Goal: Task Accomplishment & Management: Manage account settings

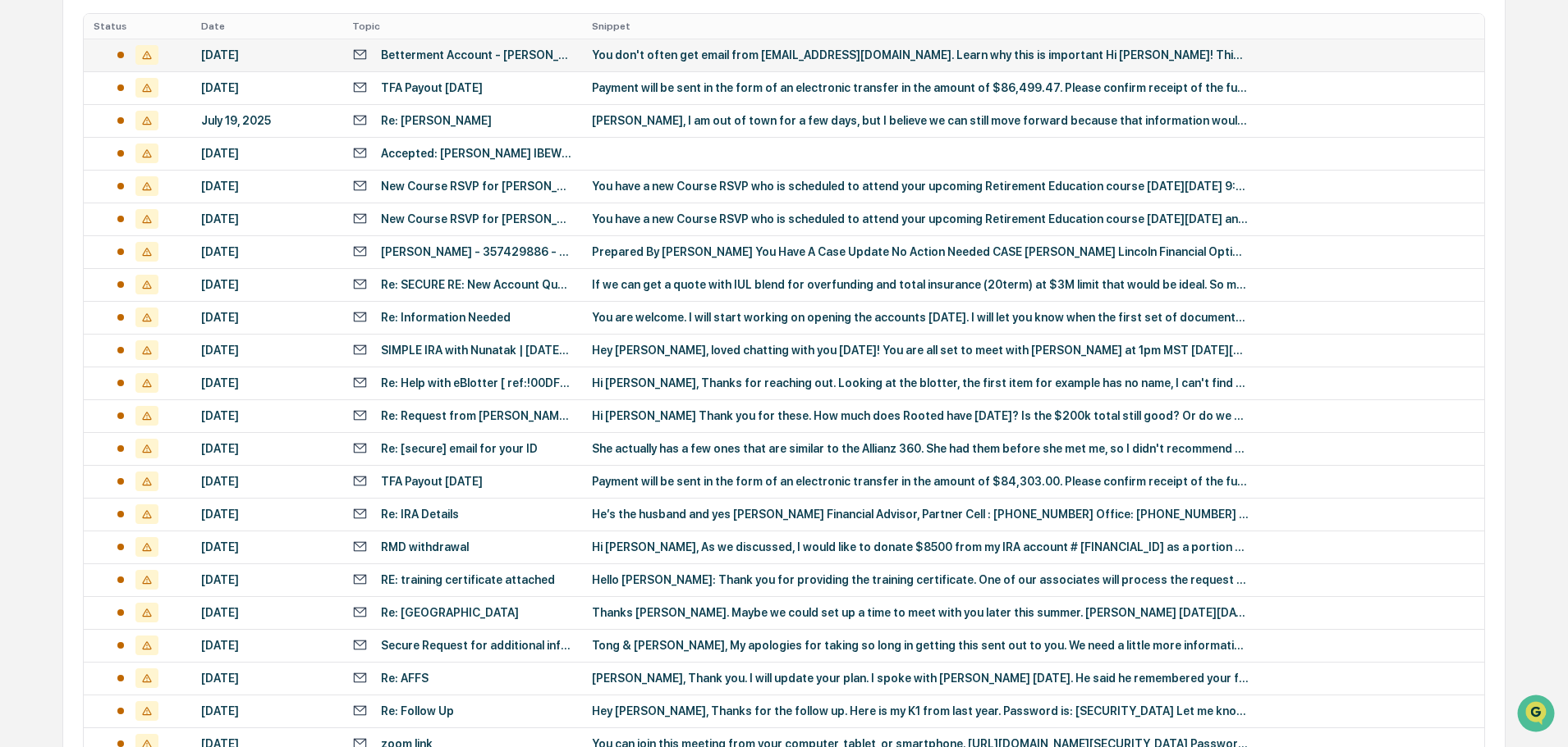
scroll to position [543, 0]
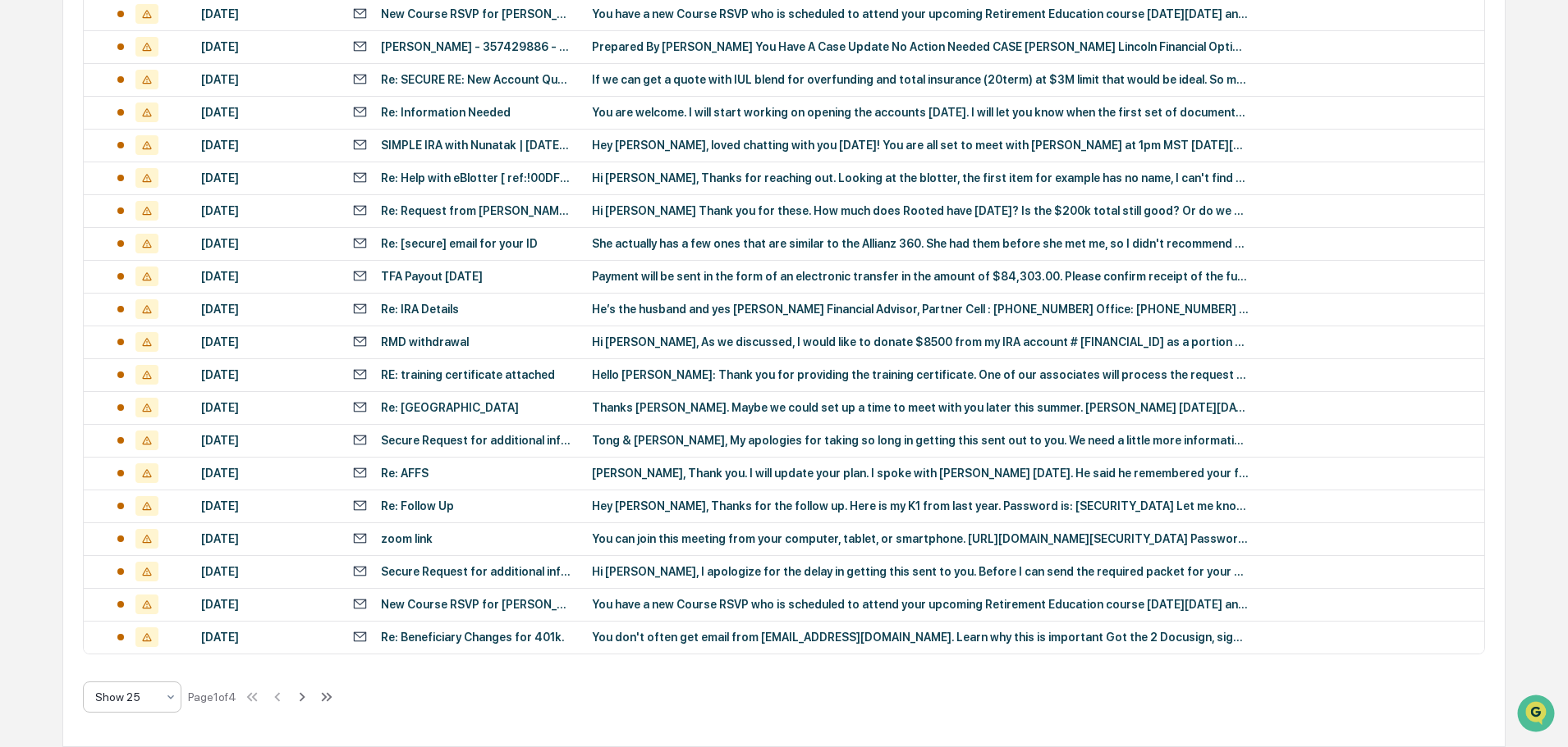
click at [176, 700] on icon at bounding box center [170, 697] width 13 height 13
click at [147, 658] on div "Show 100" at bounding box center [132, 655] width 97 height 33
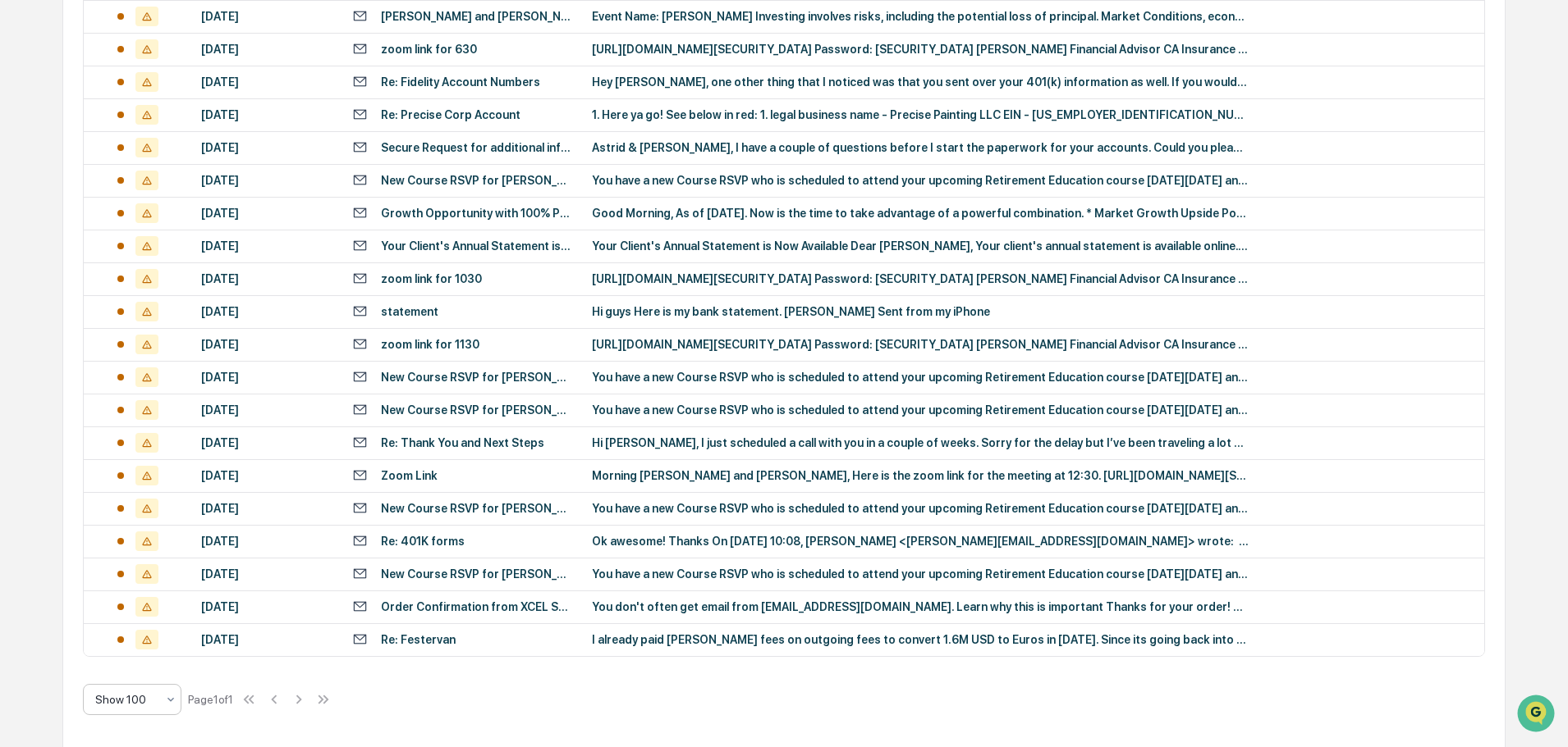
scroll to position [2479, 0]
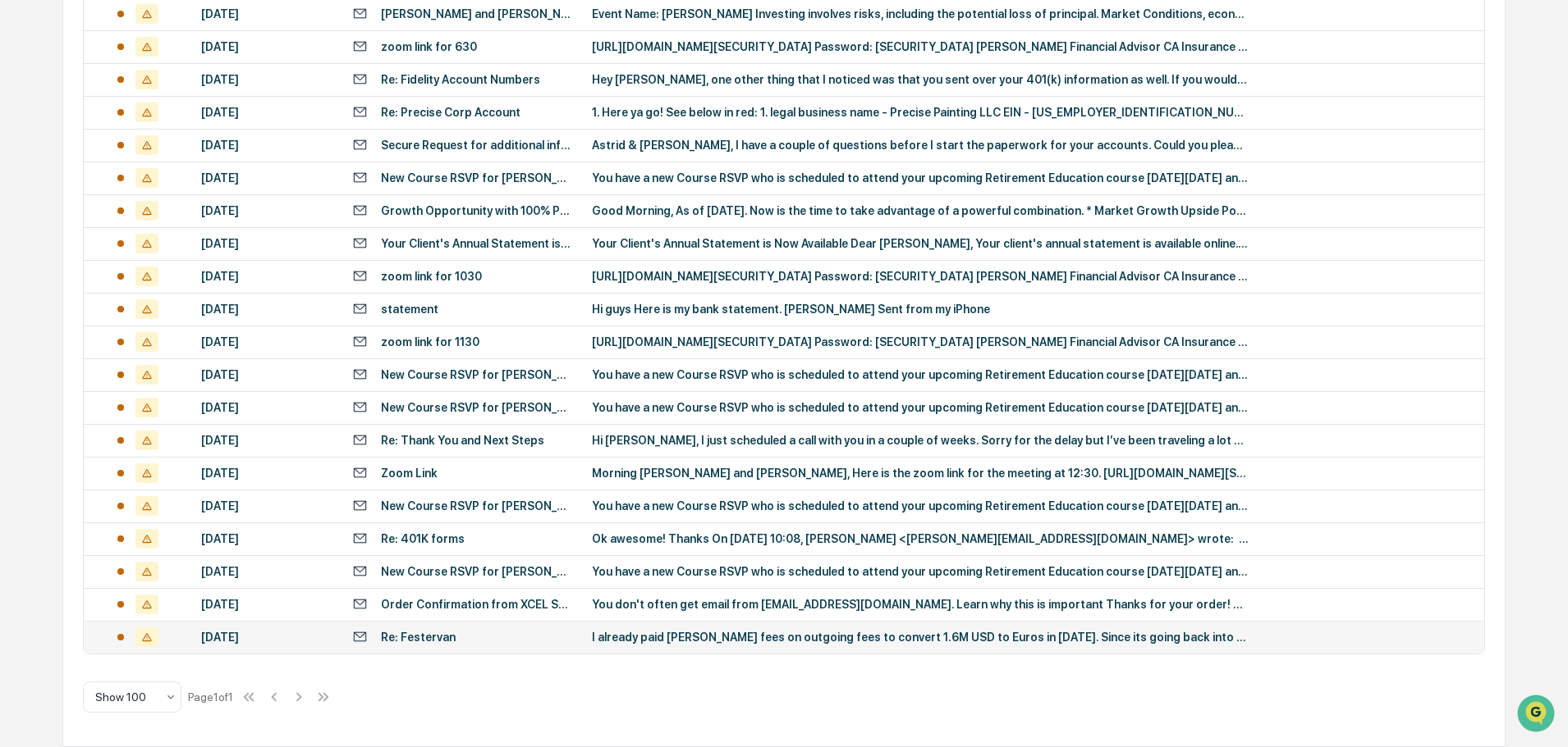
click at [433, 640] on div "Re: Festervan" at bounding box center [418, 637] width 74 height 13
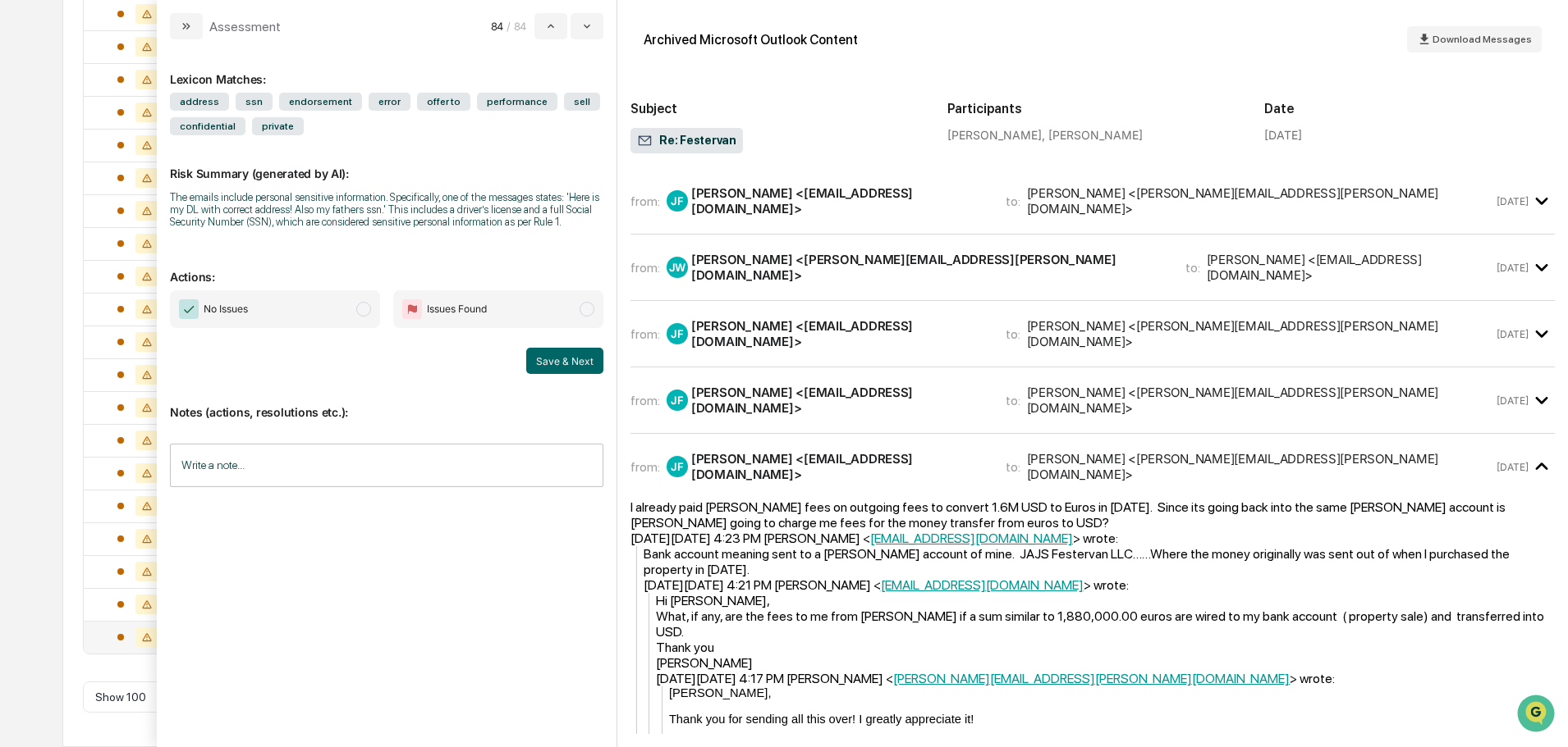
click at [1005, 207] on span "to:" at bounding box center [1012, 201] width 14 height 15
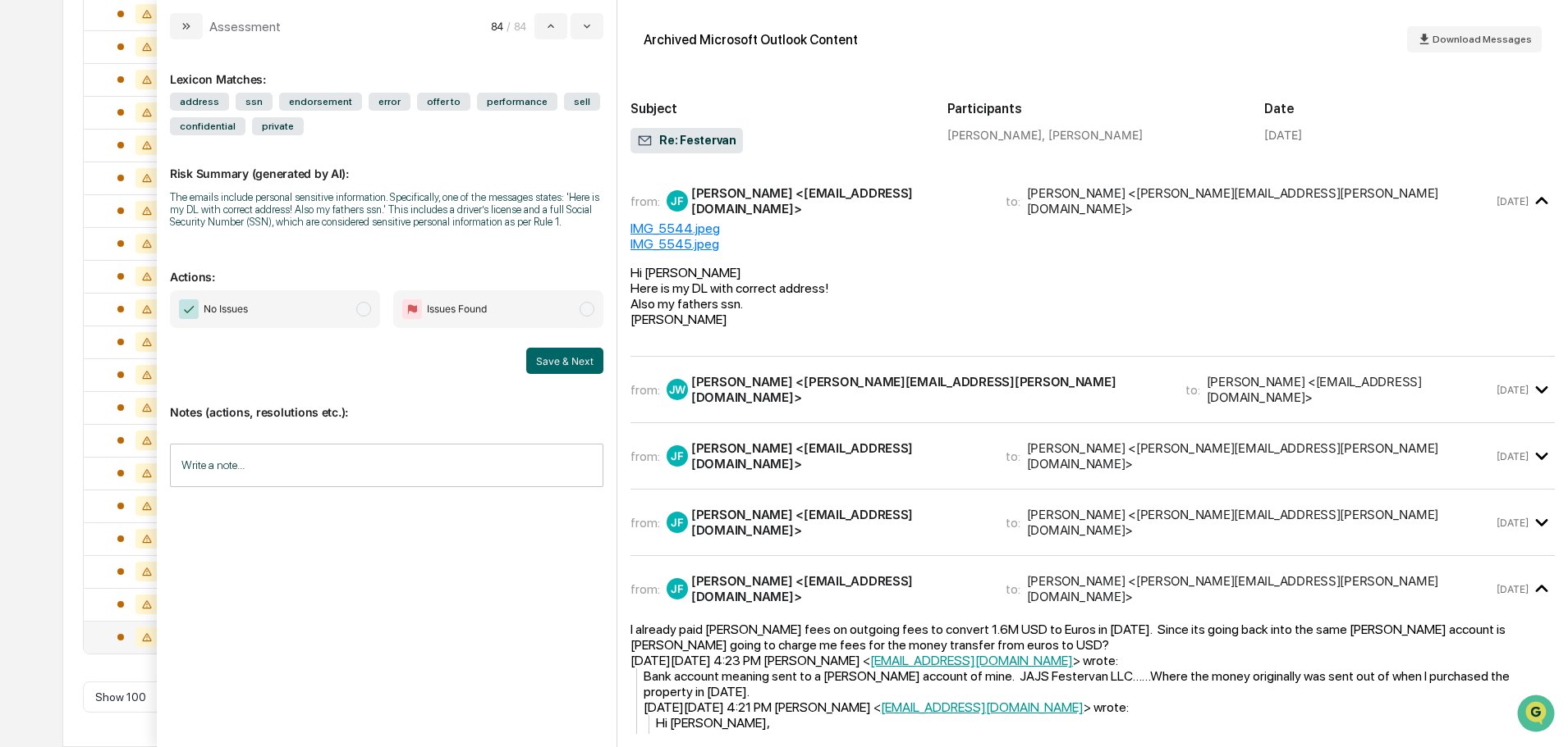
click at [834, 386] on div "Jody Wilson <jody.wilson@sgipw.com>" at bounding box center [927, 390] width 474 height 31
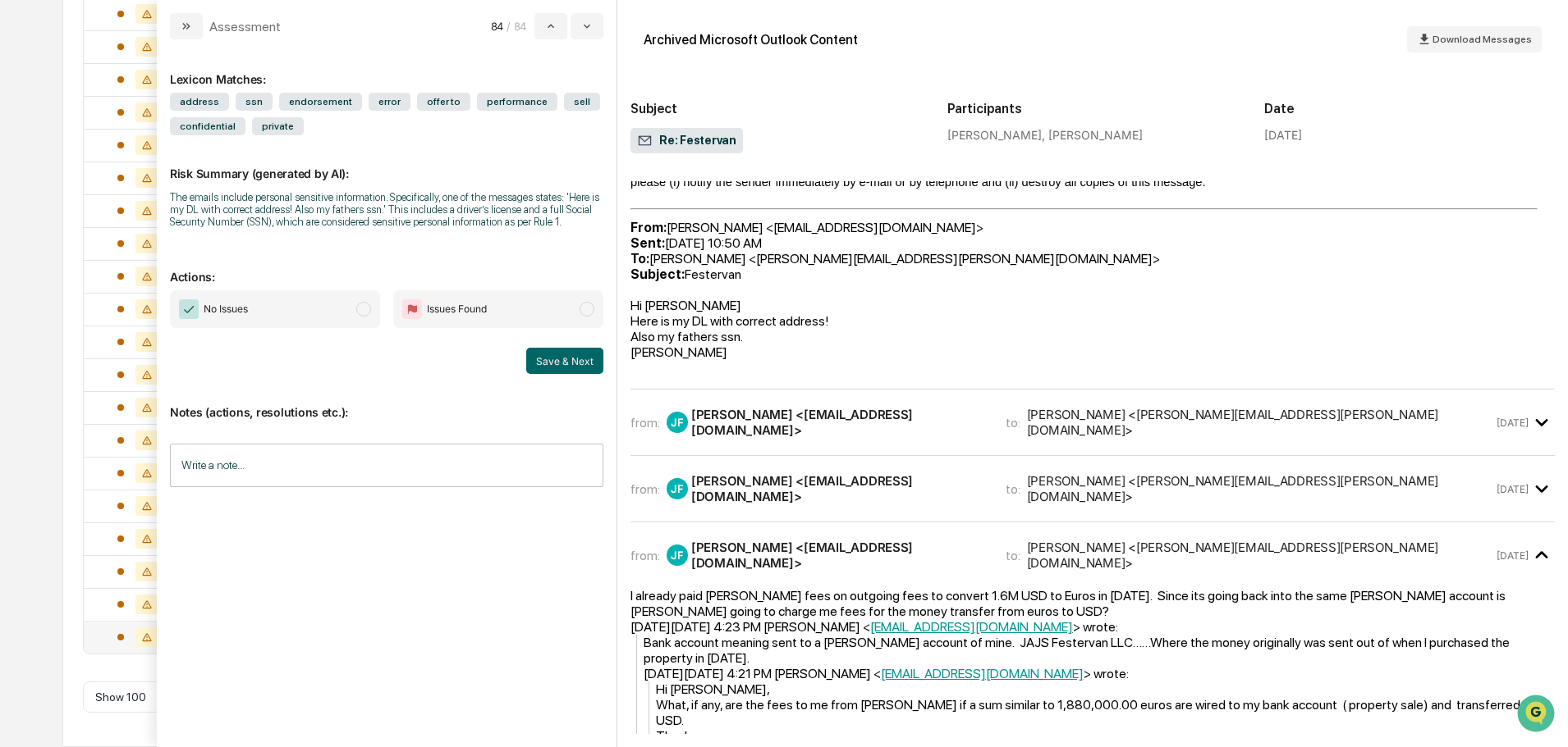
scroll to position [738, 0]
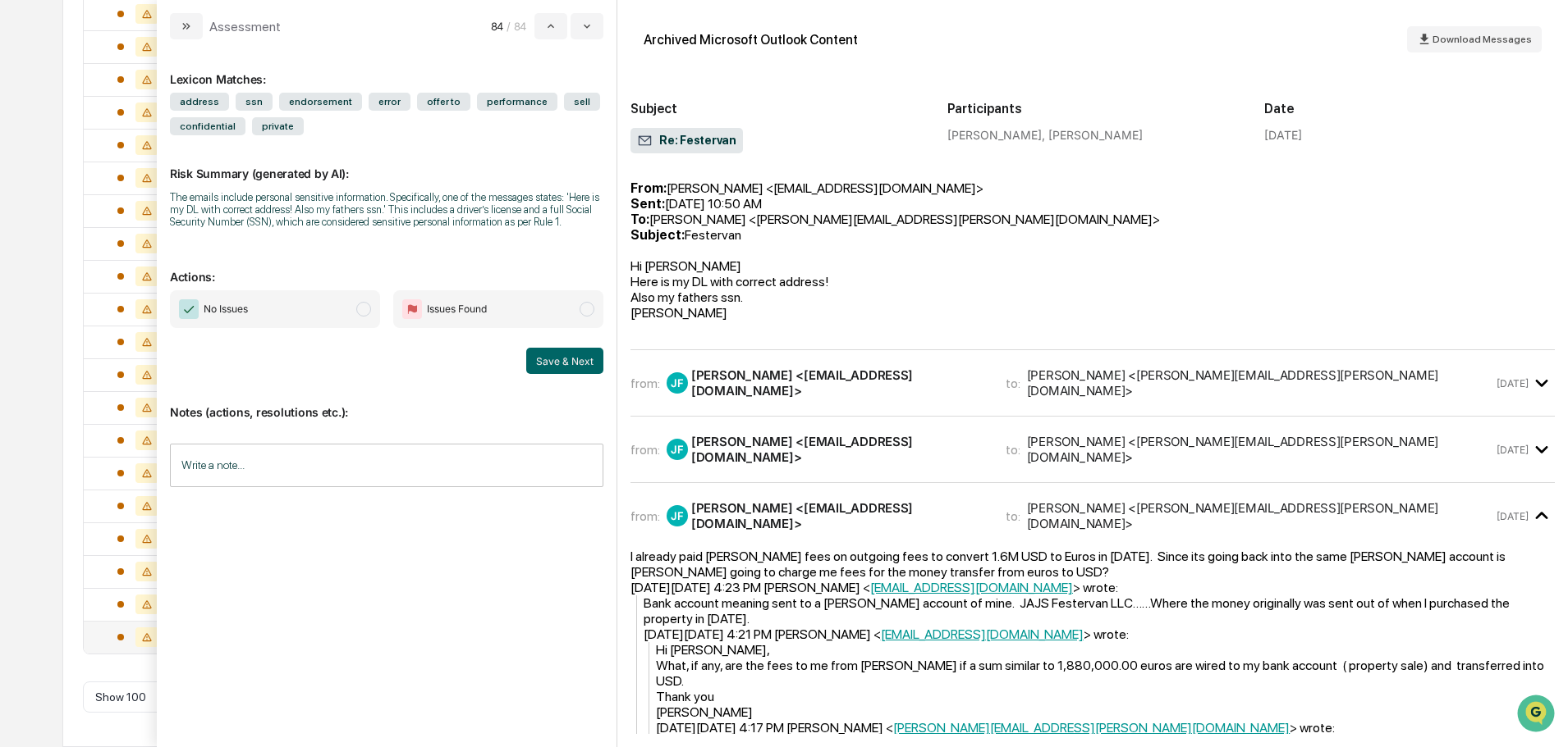
click at [1027, 399] on div "Jody Wilson <jody.wilson@sgipw.com>" at bounding box center [1260, 382] width 466 height 31
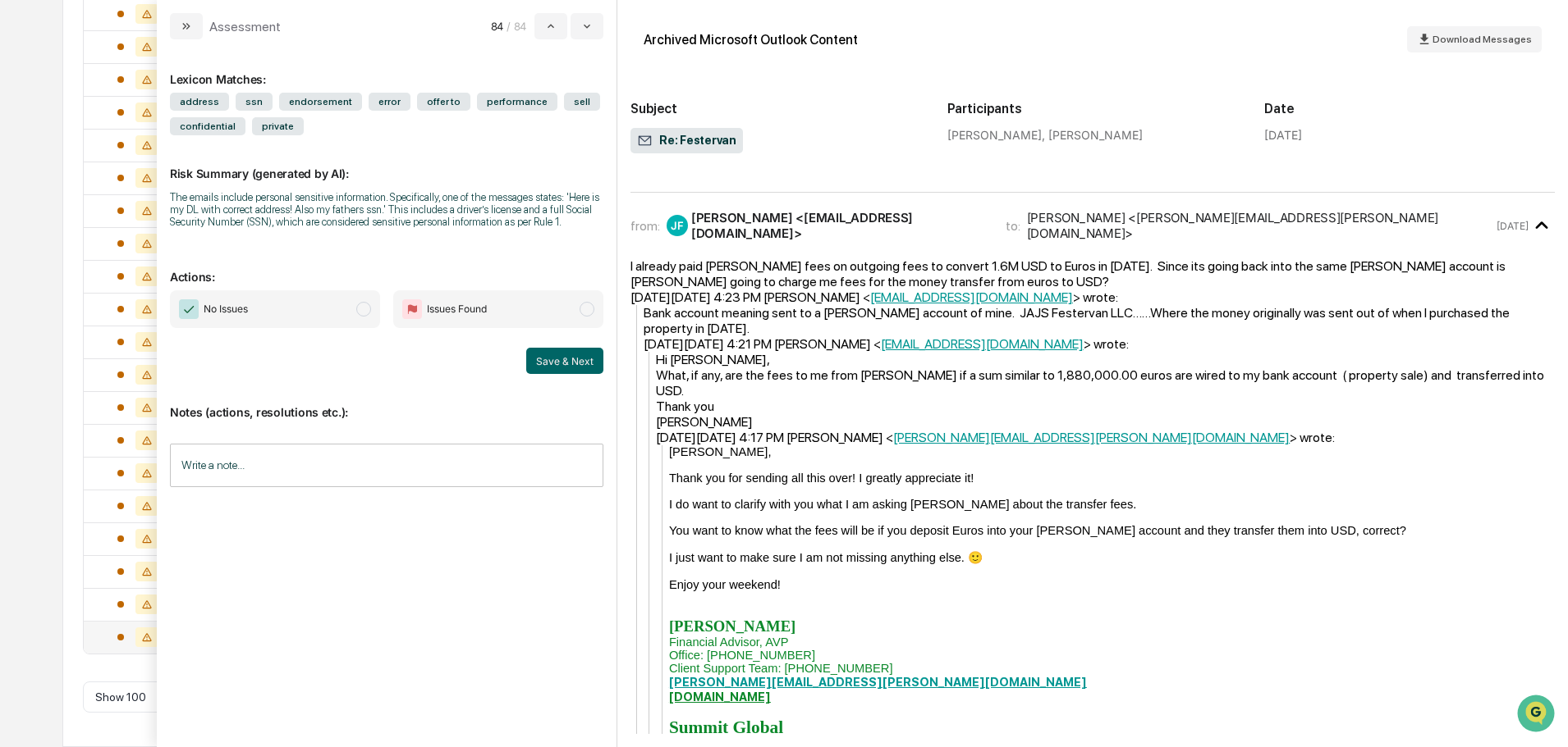
scroll to position [1969, 0]
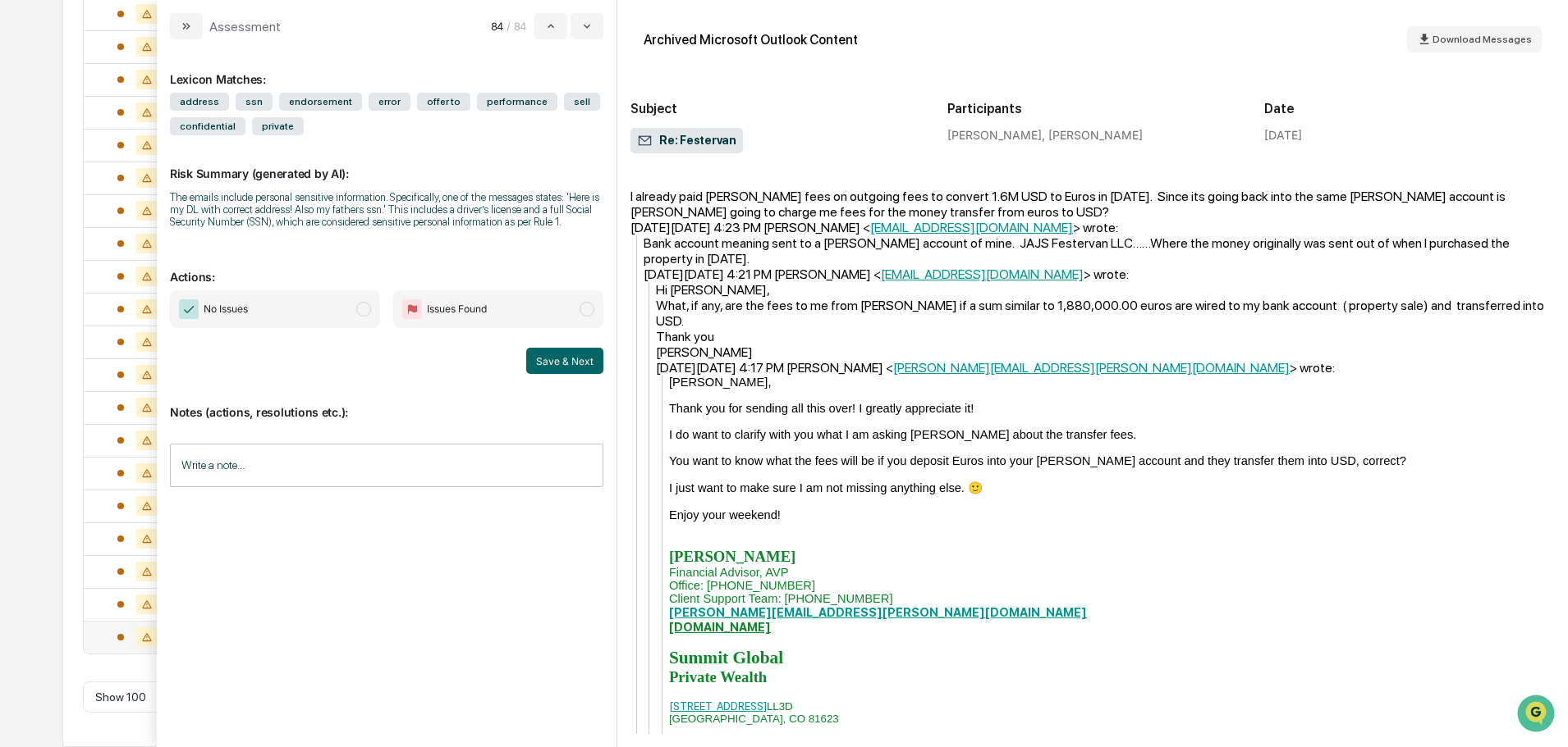
click at [806, 105] on div "julie festervan <festervan4608@gmail.com>" at bounding box center [838, 89] width 295 height 31
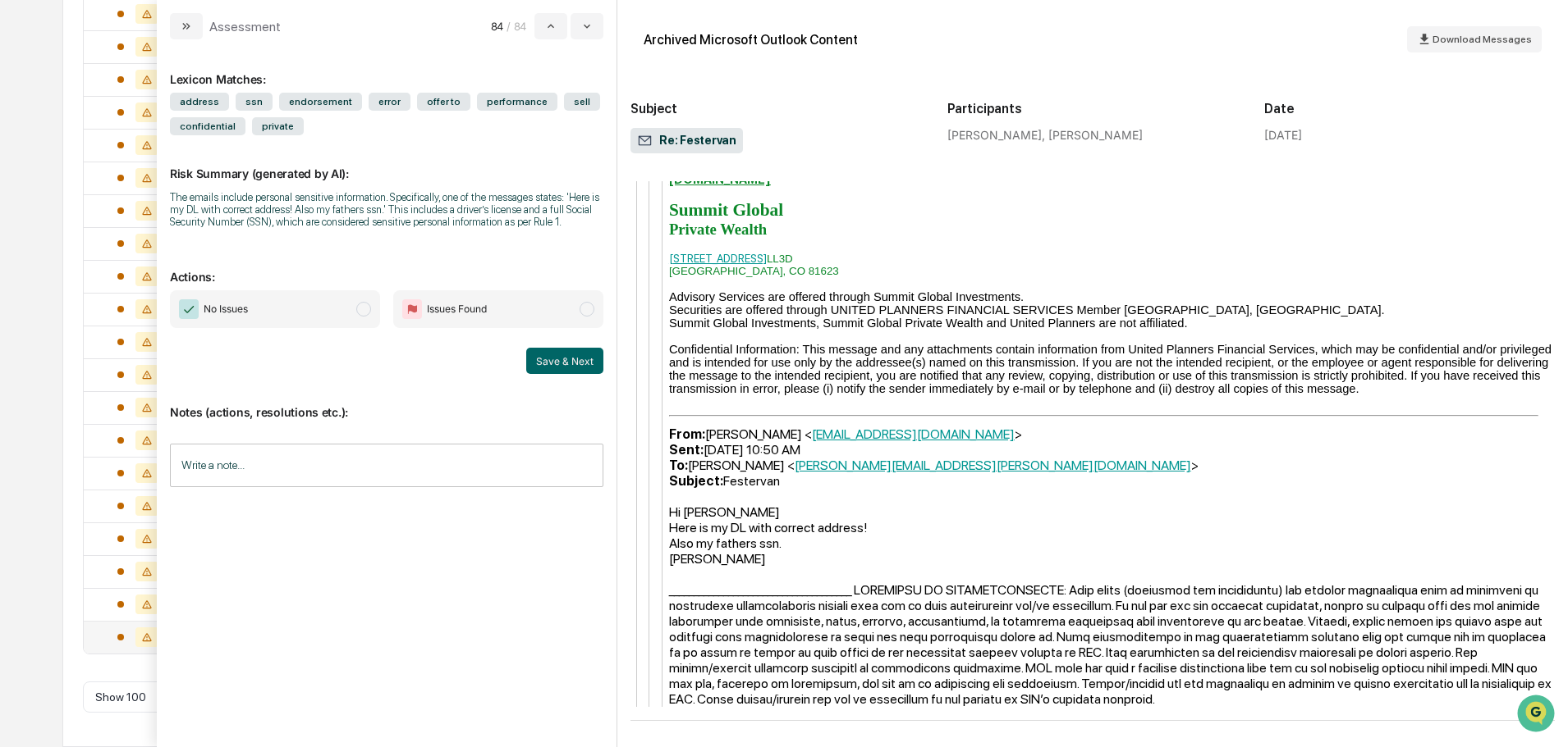
scroll to position [3455, 0]
click at [536, 303] on span "Issues Found" at bounding box center [498, 309] width 210 height 38
click at [584, 359] on button "Save & Next" at bounding box center [564, 360] width 77 height 26
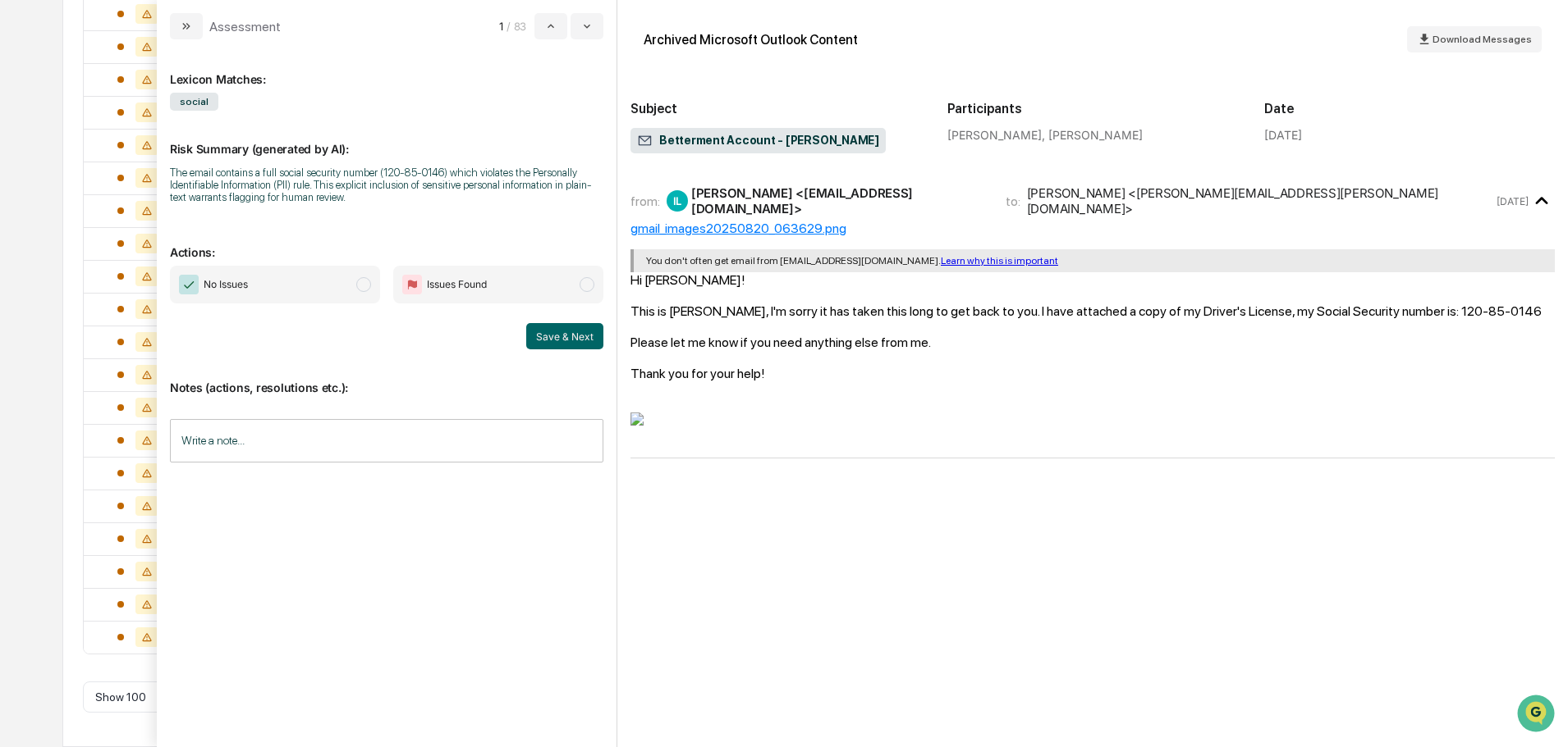
scroll to position [2446, 0]
click at [590, 277] on span "Issues Found" at bounding box center [498, 285] width 210 height 38
click at [558, 336] on button "Save & Next" at bounding box center [564, 336] width 77 height 26
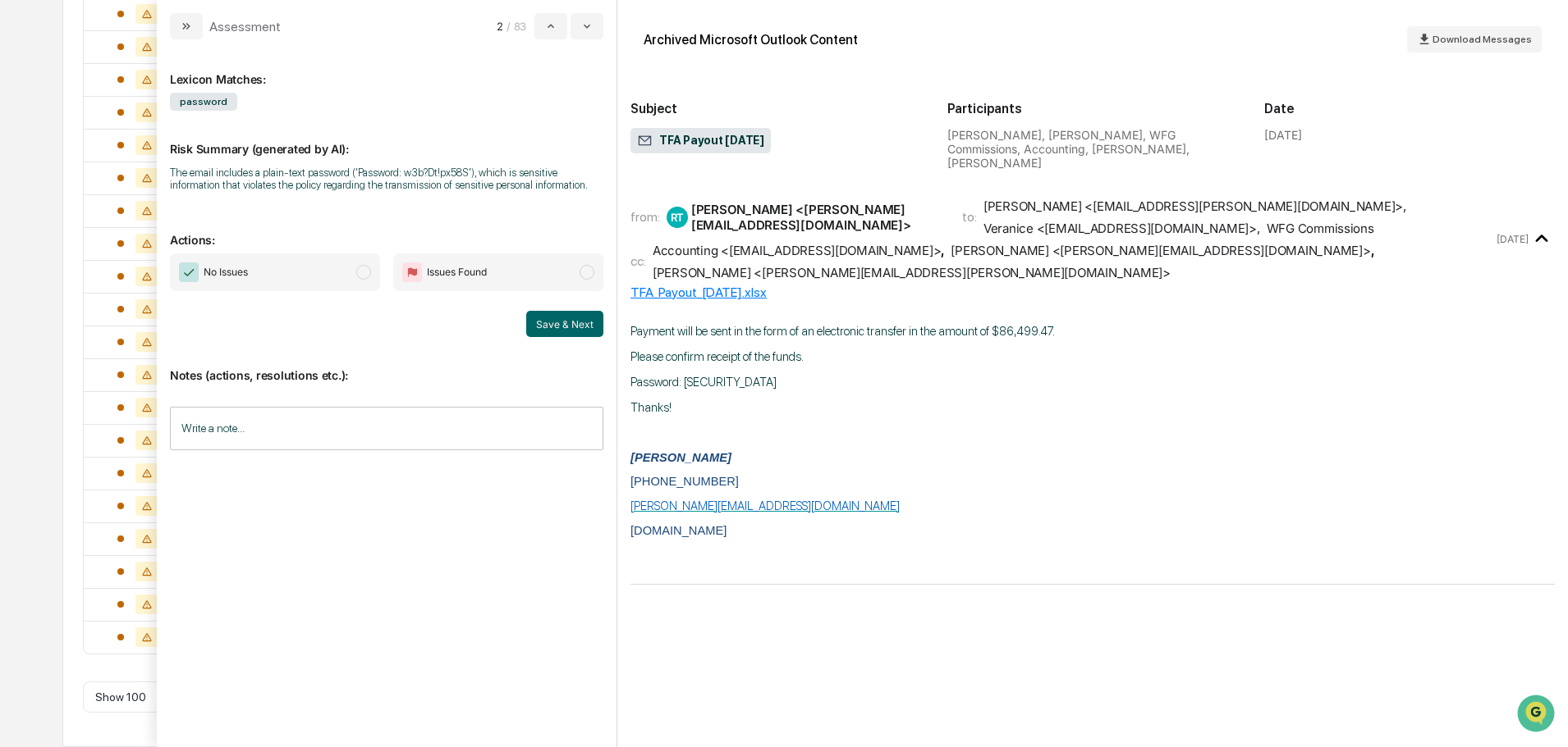
scroll to position [2414, 0]
click at [306, 269] on span "No Issues" at bounding box center [275, 272] width 210 height 38
click at [562, 330] on button "Save & Next" at bounding box center [564, 323] width 77 height 26
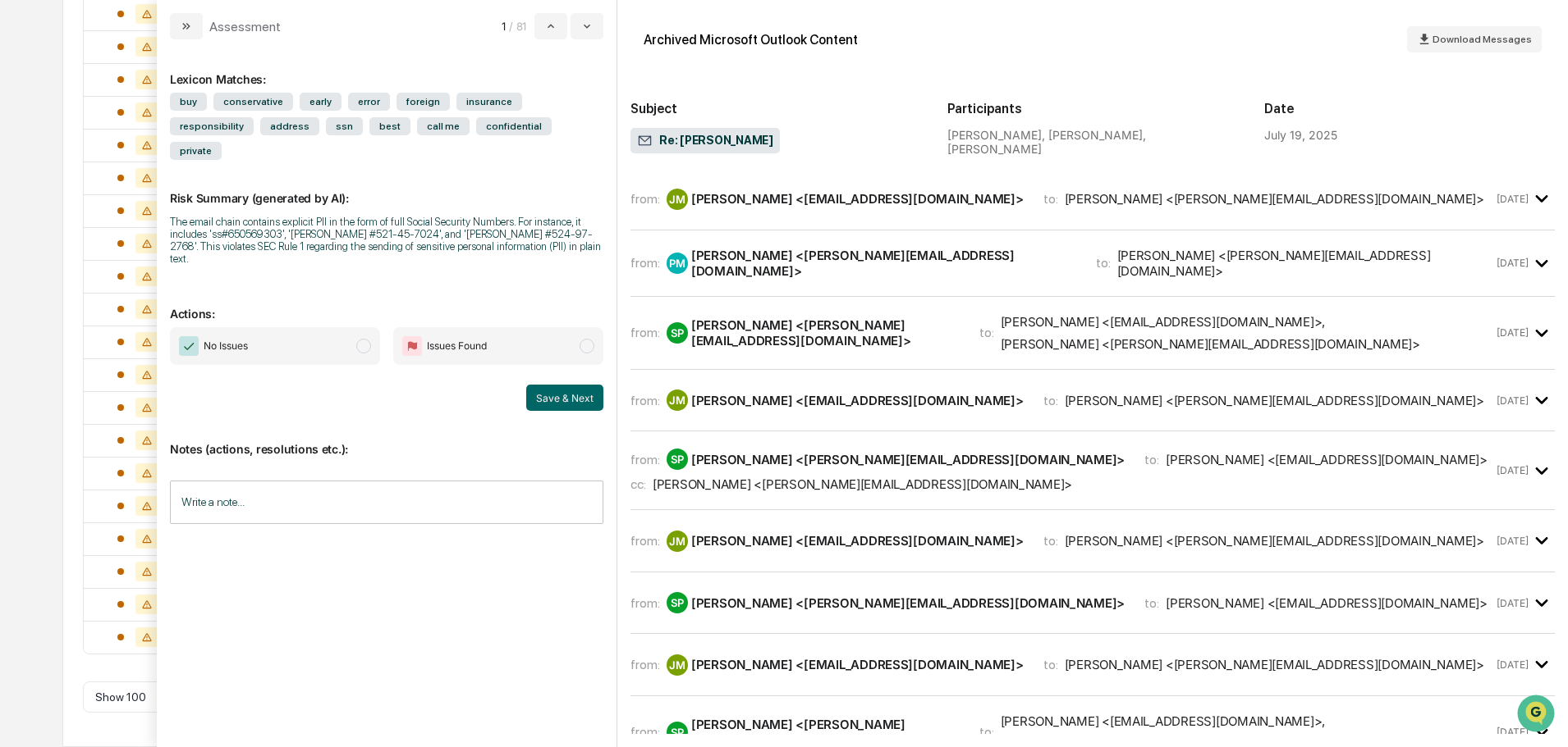
scroll to position [2381, 0]
click at [742, 211] on div "from: JM Jolene McCaw <jomccaw225@gmail.com> to: Paige McVay <paige@sgipw.com> …" at bounding box center [1091, 198] width 924 height 35
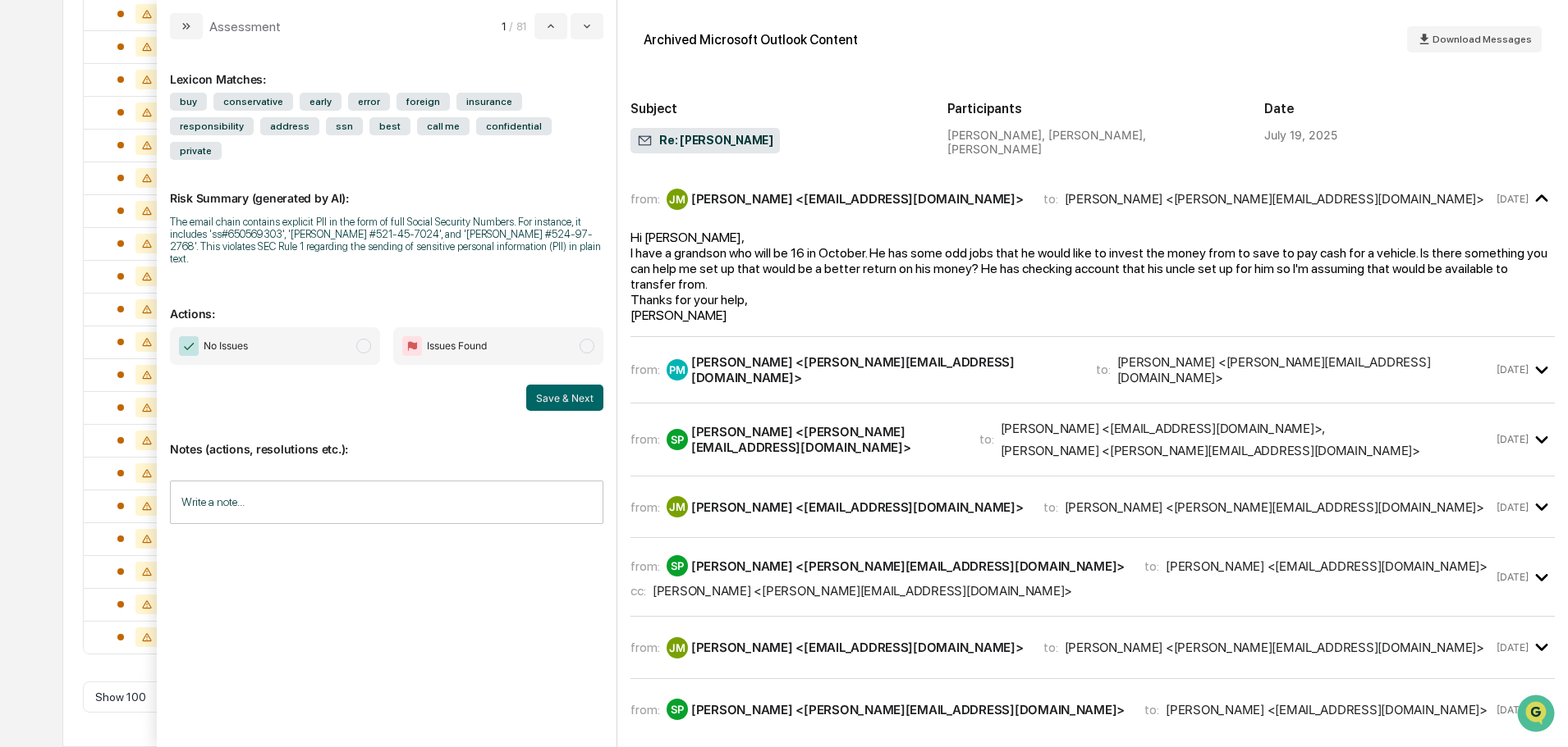
click at [522, 327] on span "Issues Found" at bounding box center [498, 346] width 210 height 38
click at [552, 385] on button "Save & Next" at bounding box center [564, 398] width 77 height 26
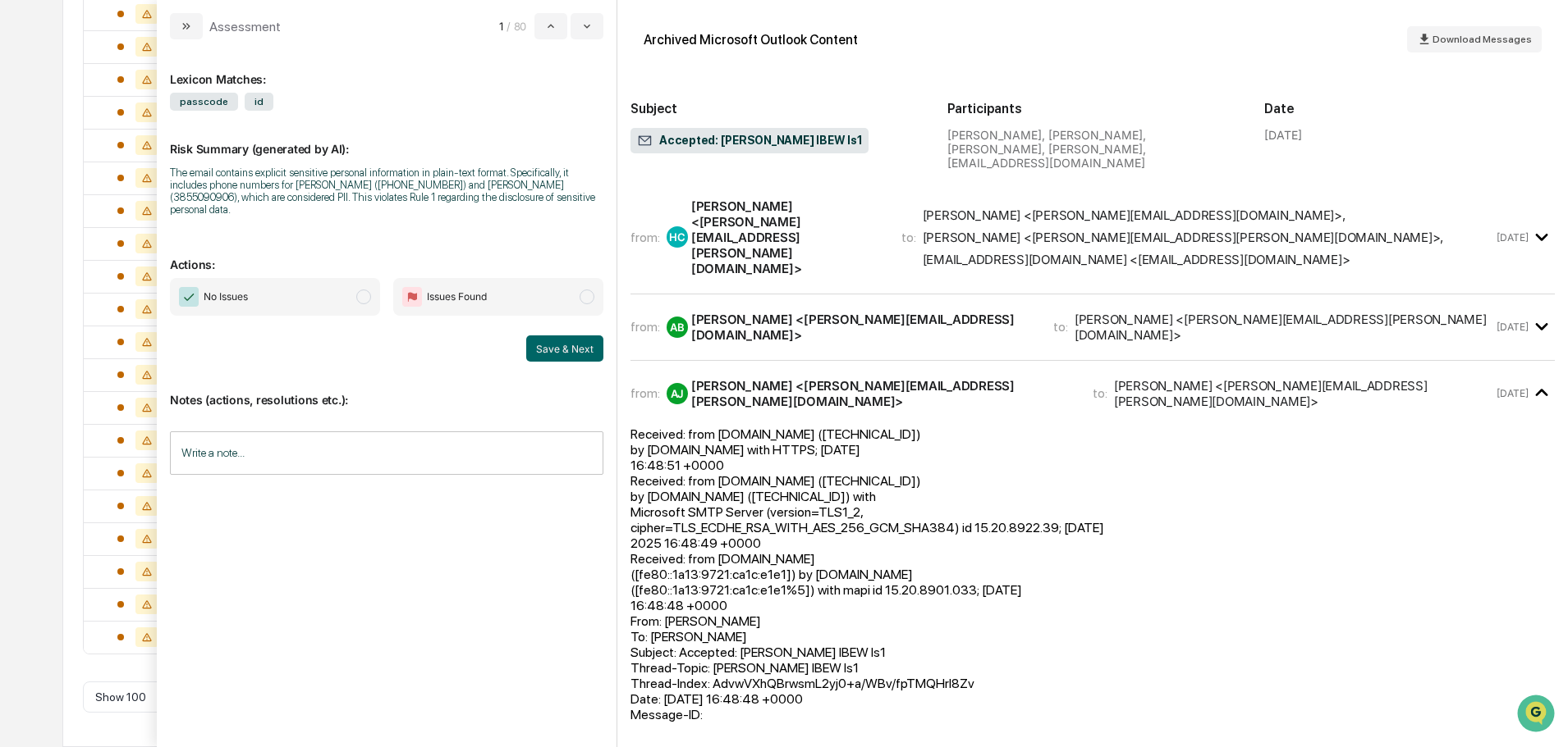
scroll to position [2348, 0]
click at [894, 307] on div "from: AB Amy Brown <amy@sgipw.com> to: Heidi Clark <heidi.clark@sgipw.com> Jul …" at bounding box center [1091, 327] width 924 height 39
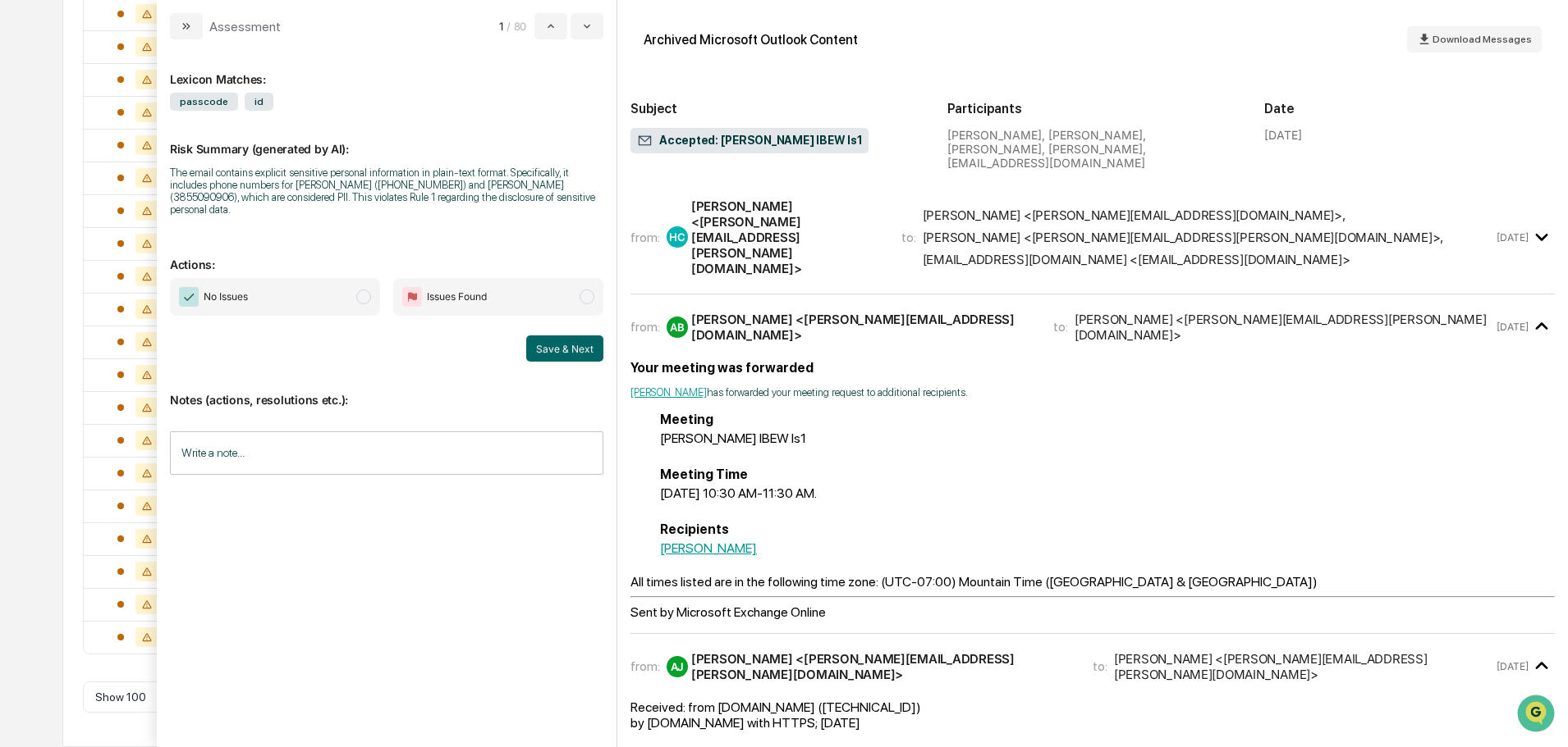
click at [840, 218] on div "Heidi Clark <heidi.clark@sgipw.com>" at bounding box center [786, 237] width 191 height 78
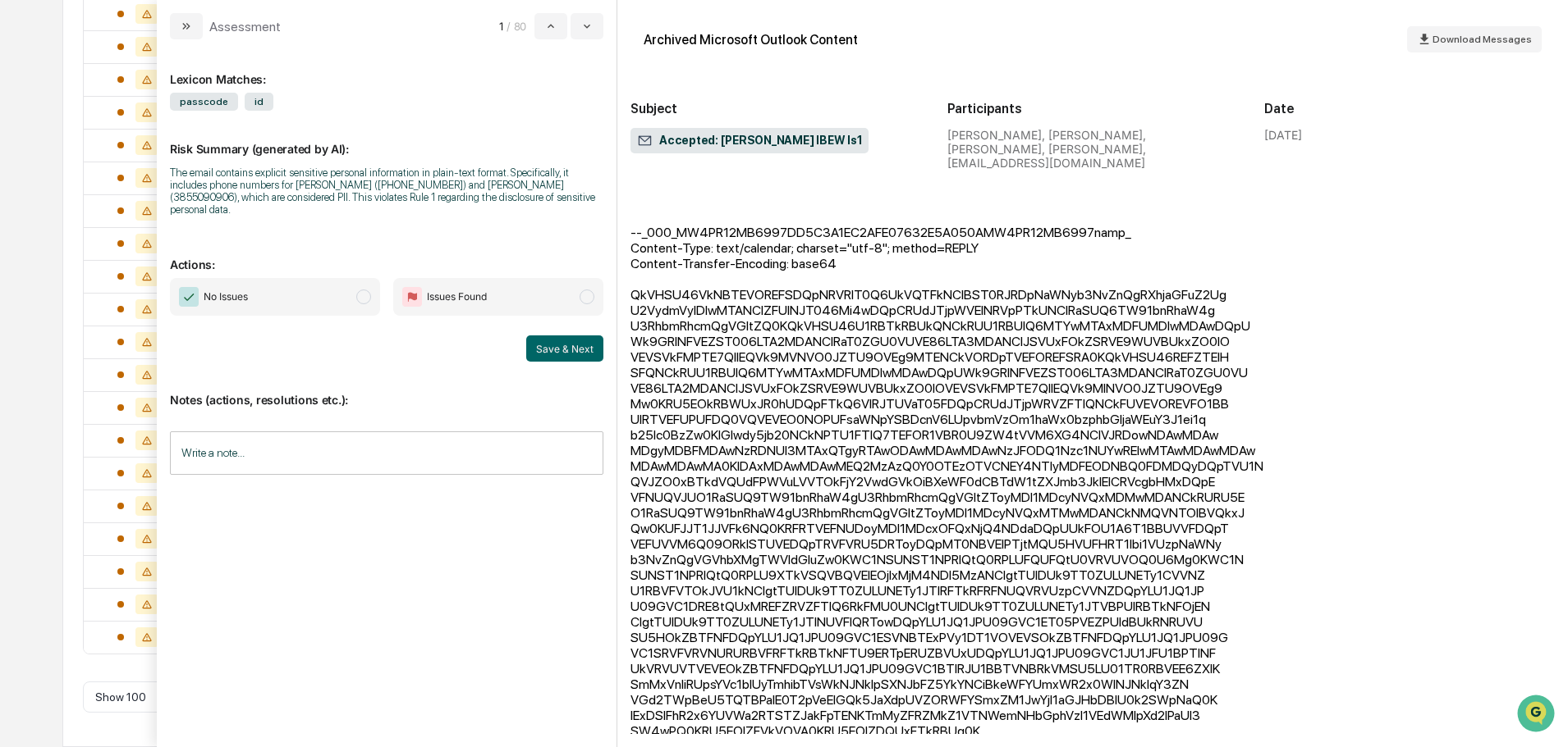
scroll to position [1580, 0]
click at [357, 296] on span "No Issues" at bounding box center [275, 297] width 210 height 38
click at [569, 339] on button "Save & Next" at bounding box center [564, 348] width 77 height 26
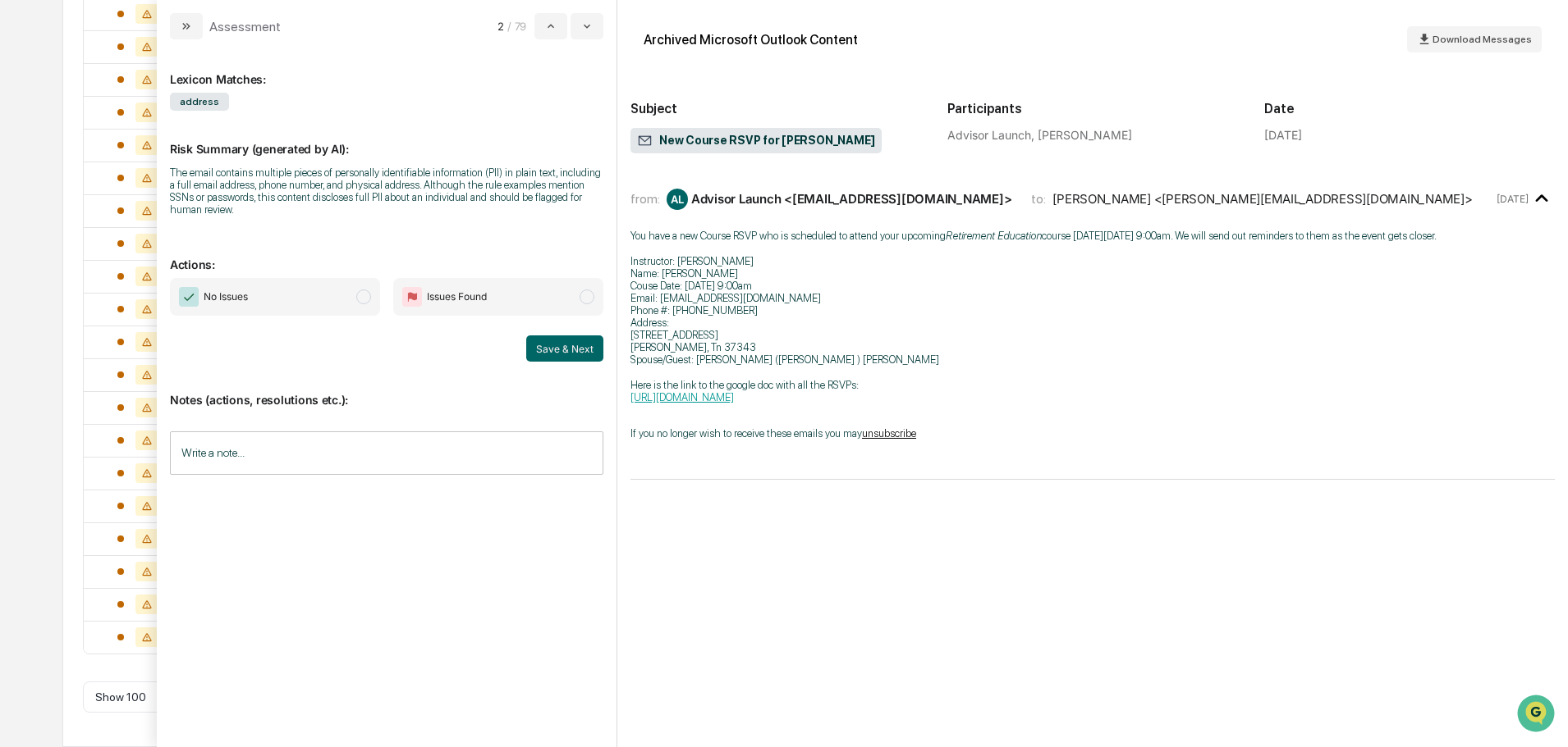
scroll to position [2315, 0]
click at [307, 297] on span "No Issues" at bounding box center [275, 297] width 210 height 38
click at [552, 339] on button "Save & Next" at bounding box center [564, 348] width 77 height 26
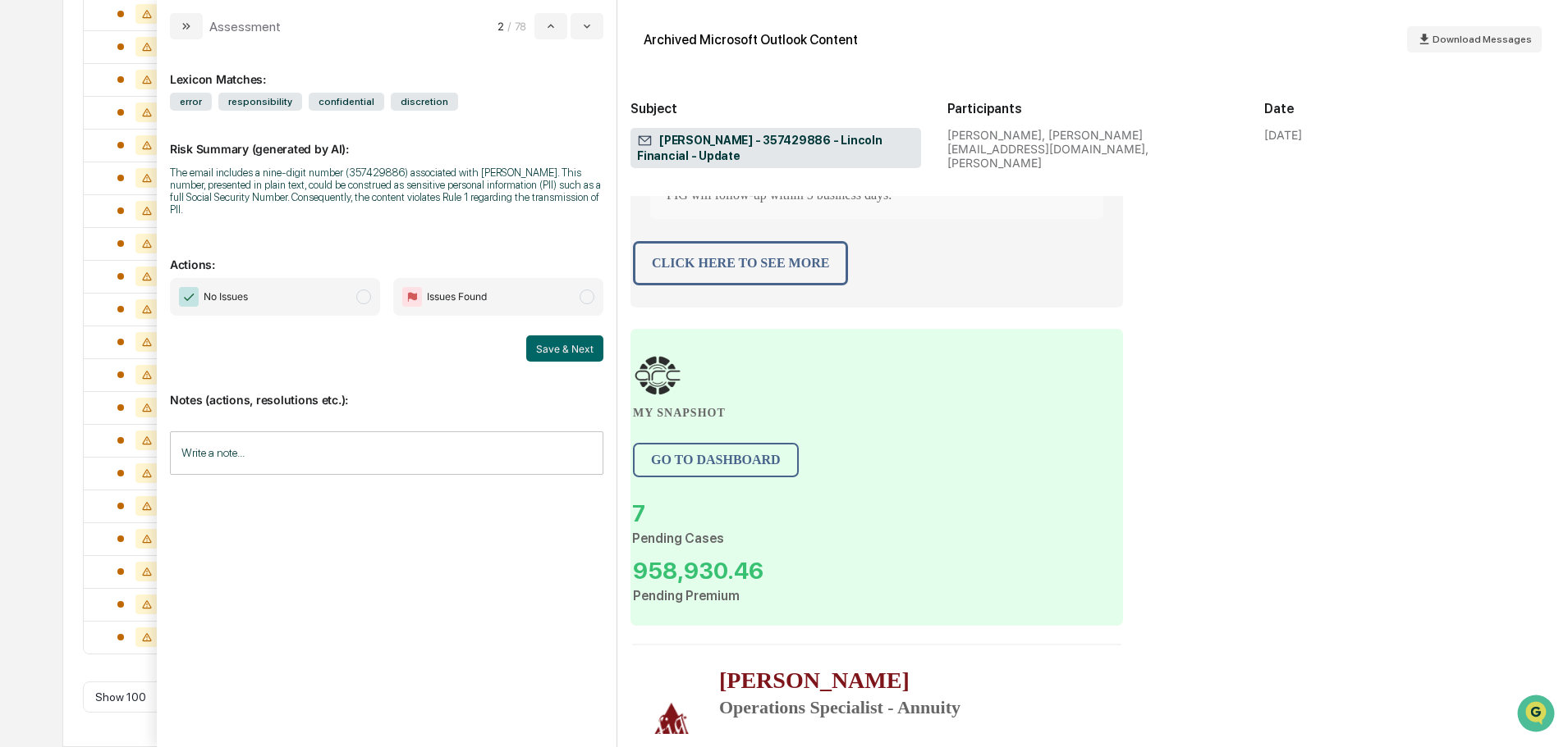
scroll to position [820, 0]
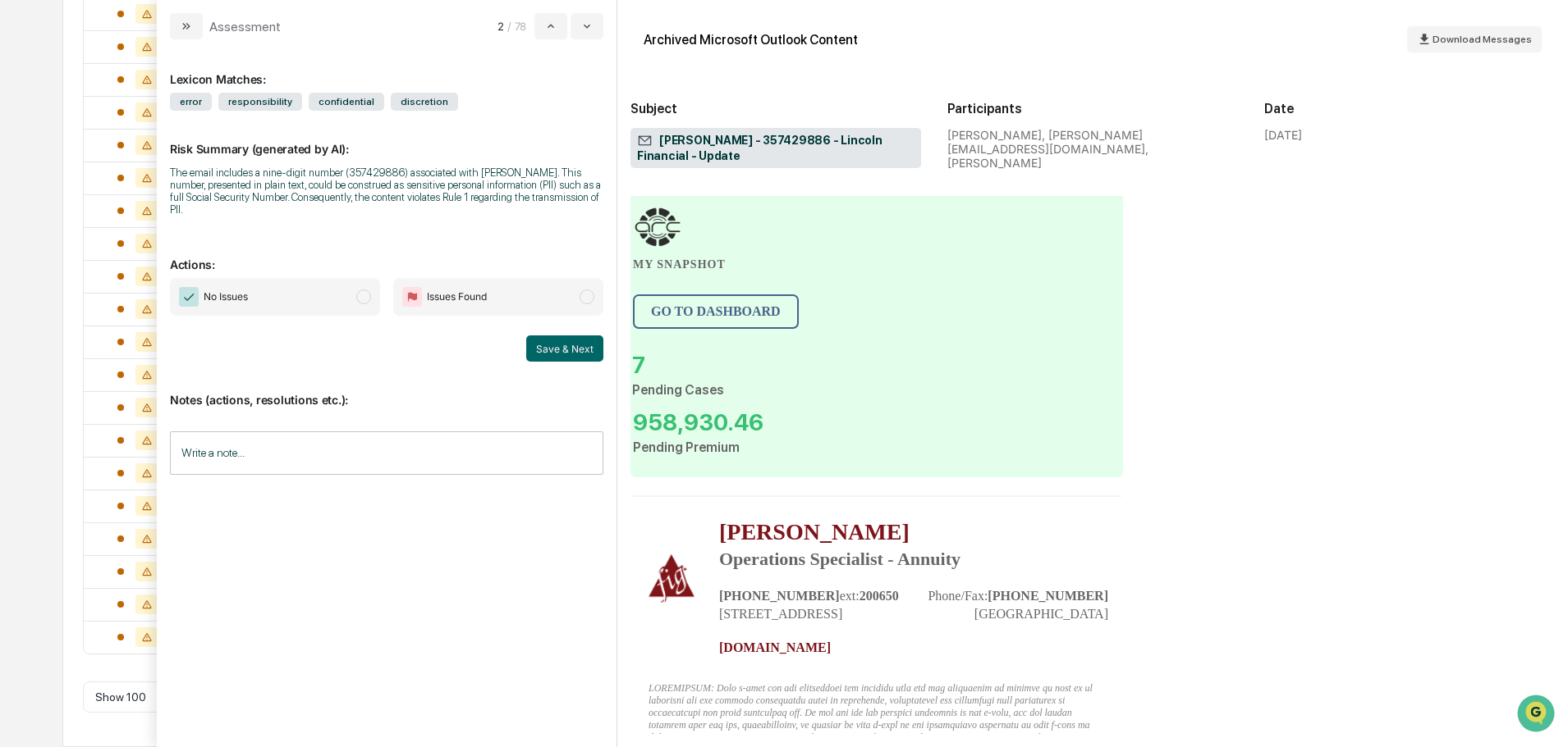
click at [337, 305] on span "No Issues" at bounding box center [275, 297] width 210 height 38
click at [566, 358] on button "Save & Next" at bounding box center [564, 348] width 77 height 26
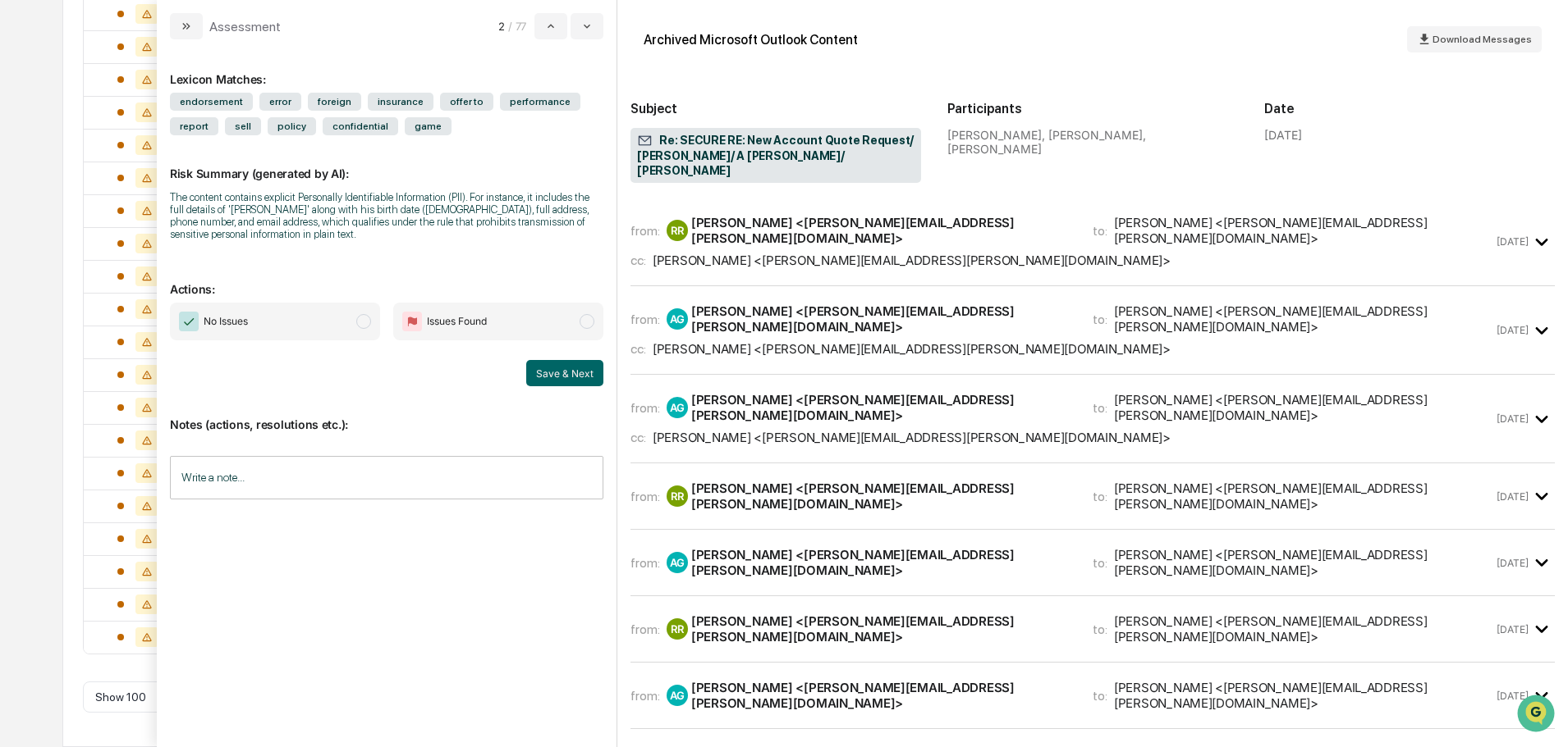
scroll to position [2250, 0]
click at [815, 215] on div "[PERSON_NAME] <[PERSON_NAME][EMAIL_ADDRESS][PERSON_NAME][DOMAIN_NAME]>" at bounding box center [882, 230] width 382 height 31
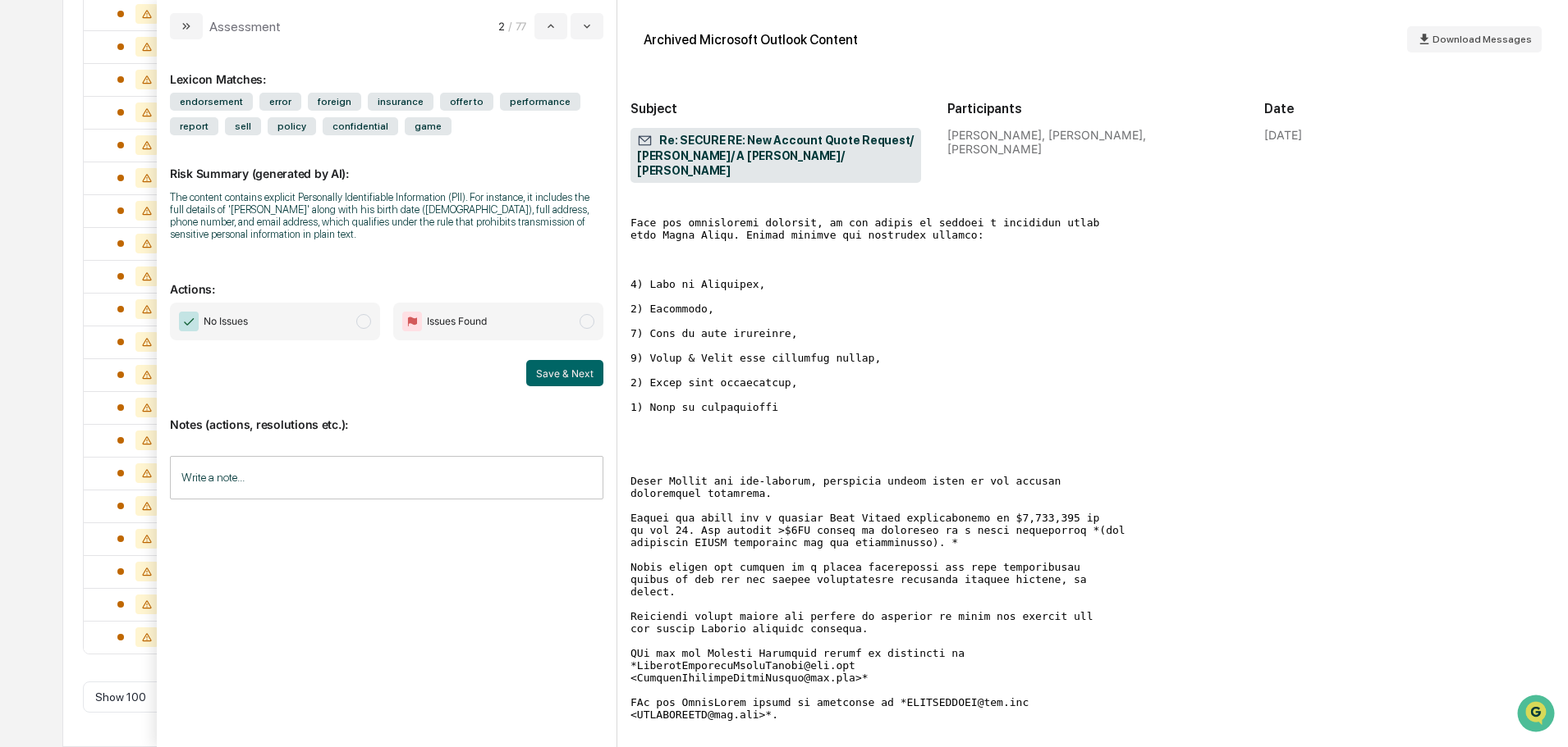
scroll to position [820, 0]
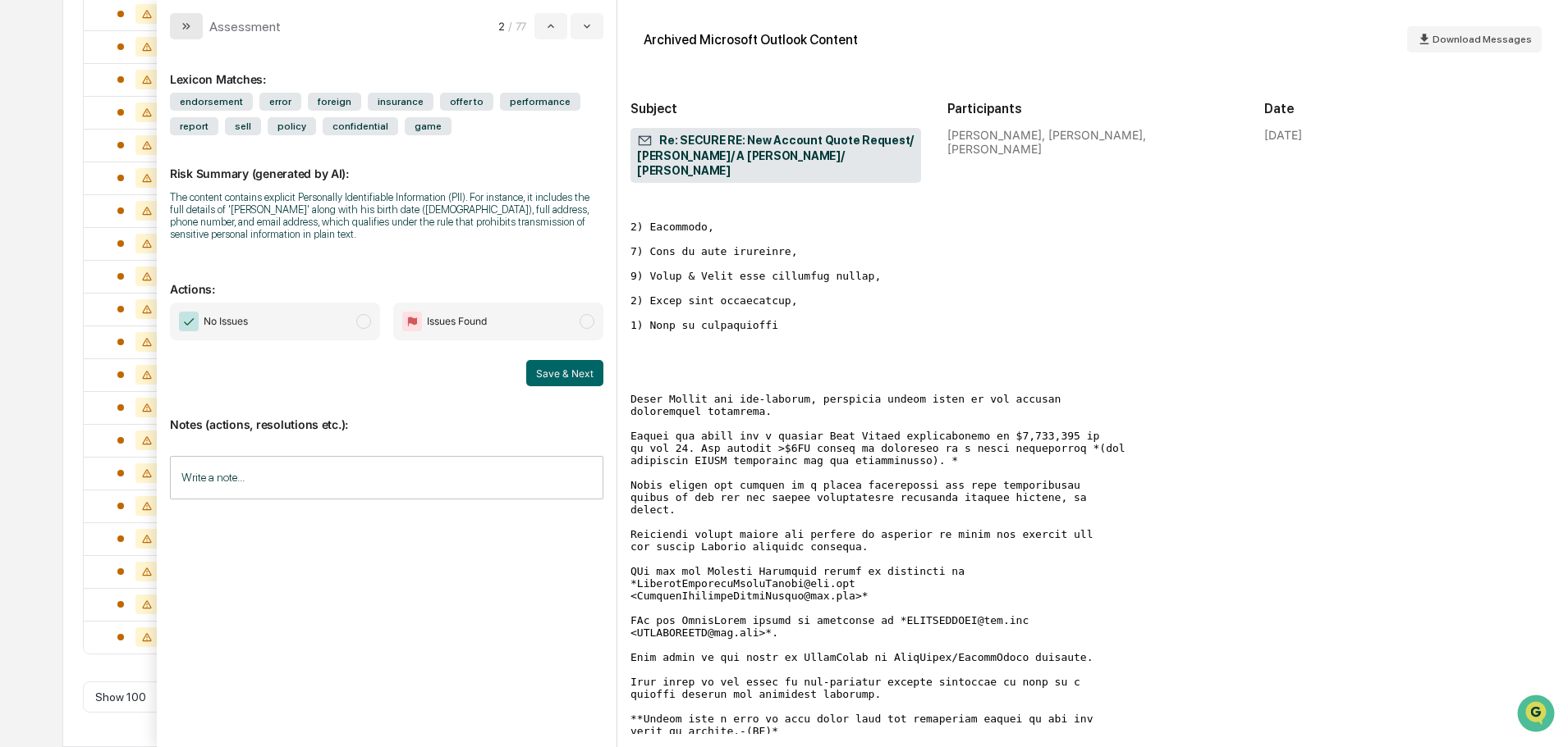
click at [197, 28] on button "modal" at bounding box center [186, 26] width 33 height 26
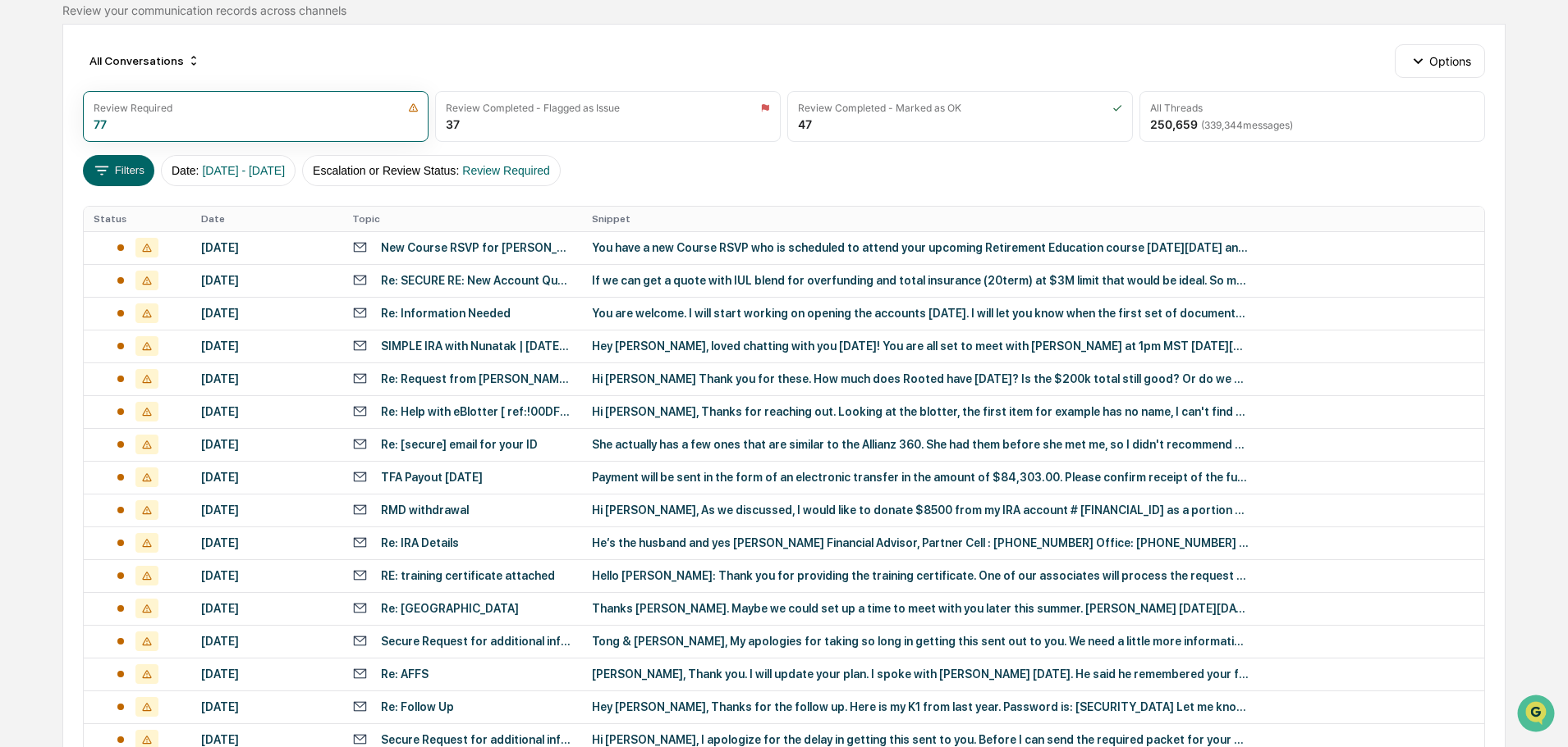
scroll to position [116, 0]
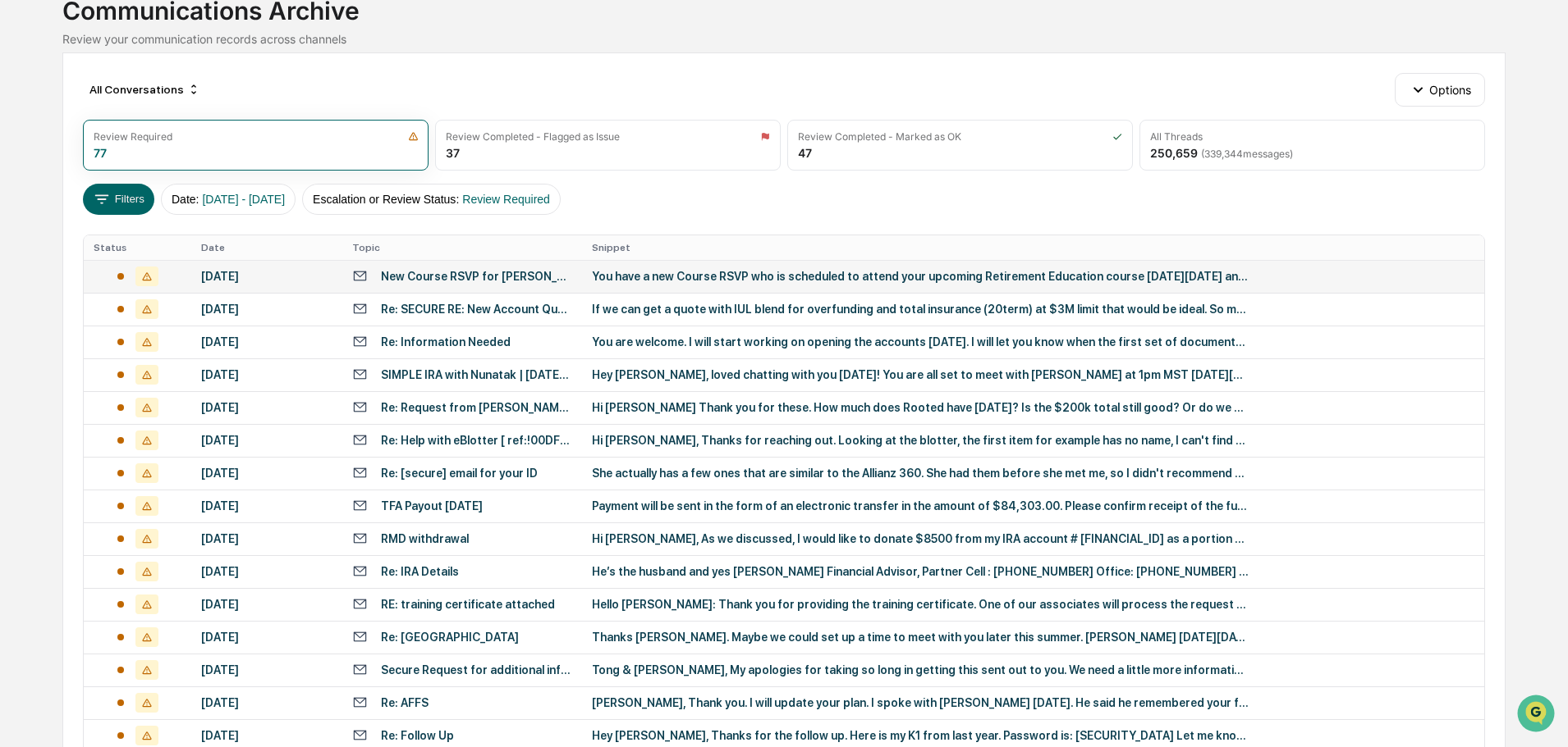
click at [430, 271] on div "New Course RSVP for [PERSON_NAME]" at bounding box center [476, 276] width 191 height 13
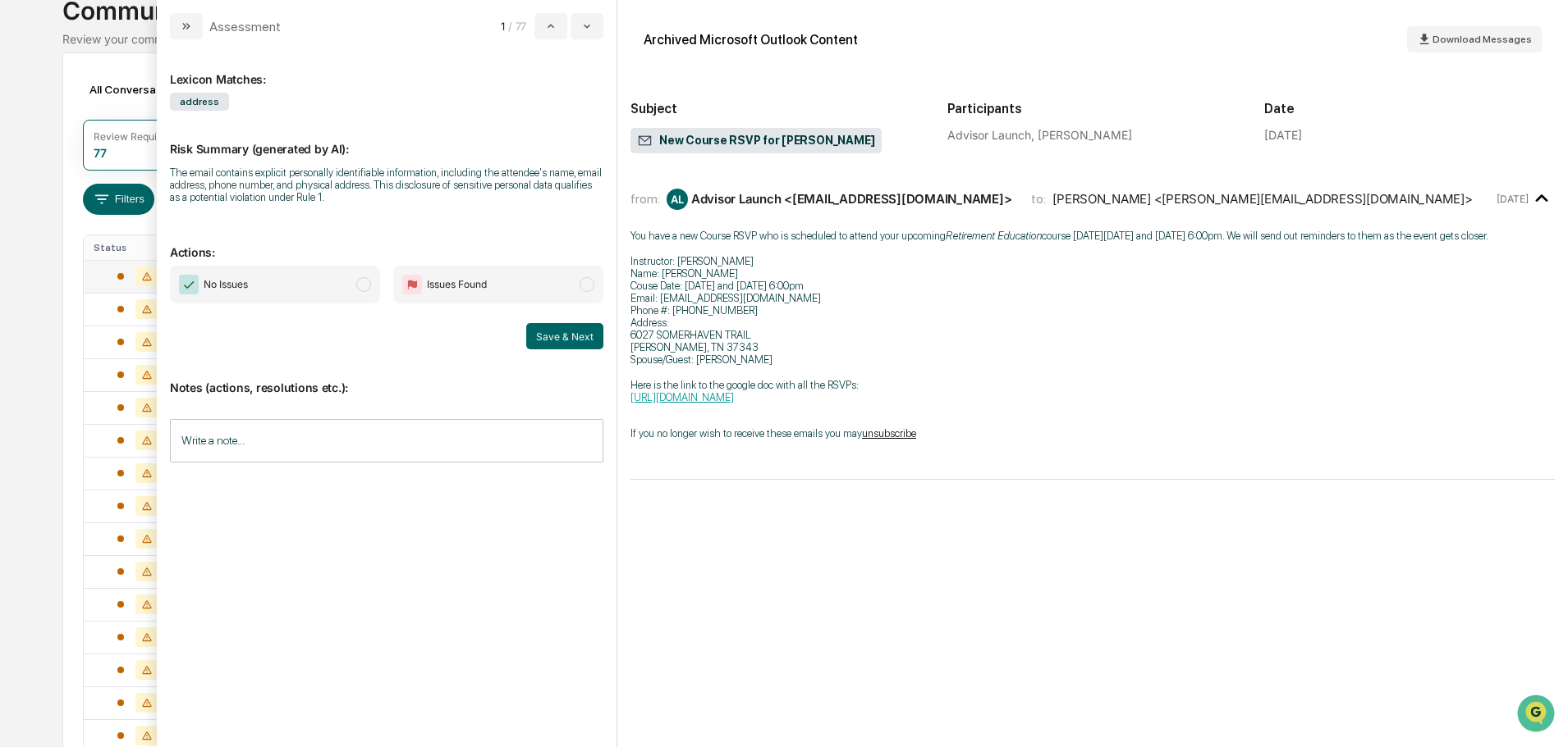
click at [350, 287] on span "No Issues" at bounding box center [275, 285] width 210 height 38
click at [573, 24] on button "modal" at bounding box center [587, 26] width 33 height 26
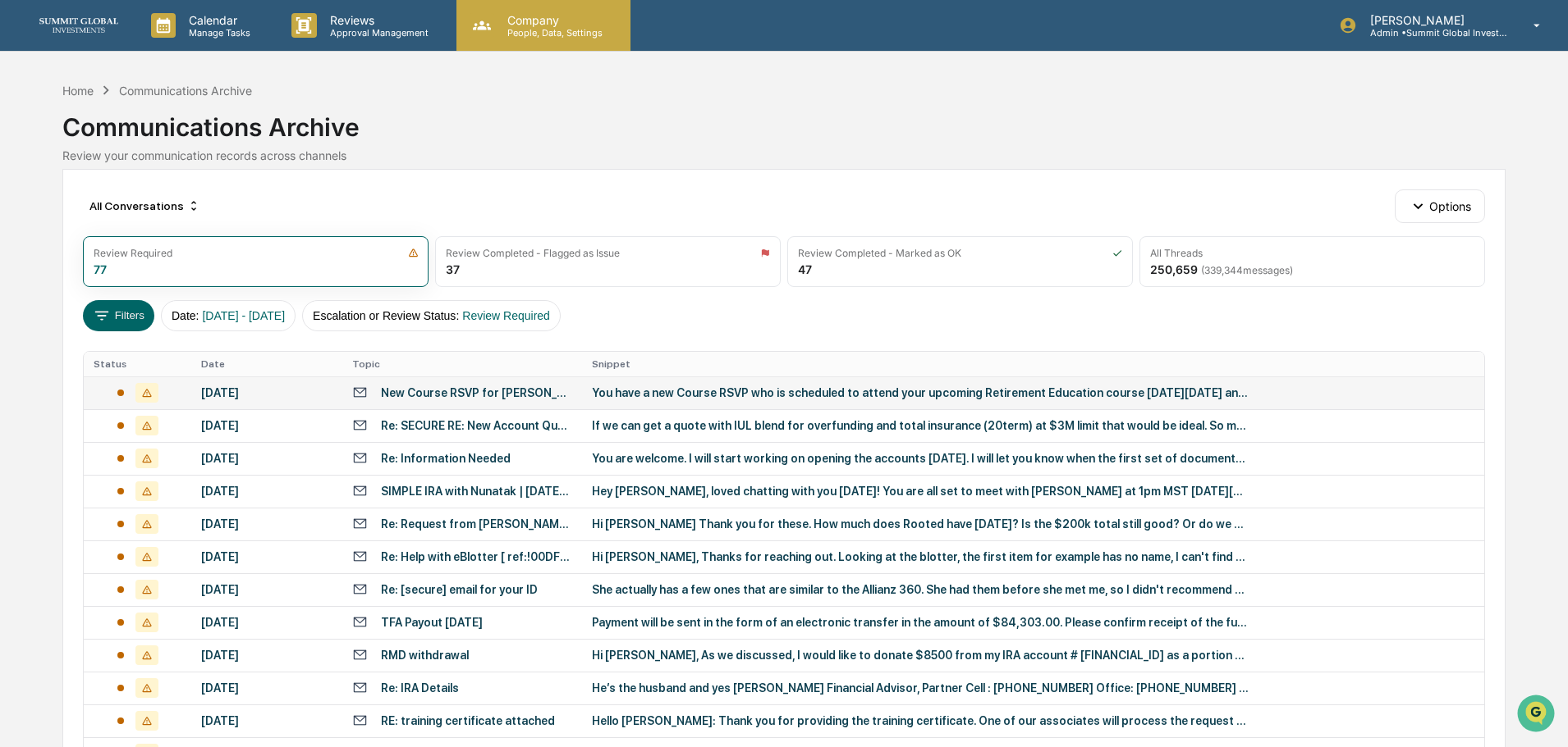
click at [487, 27] on icon at bounding box center [481, 25] width 24 height 24
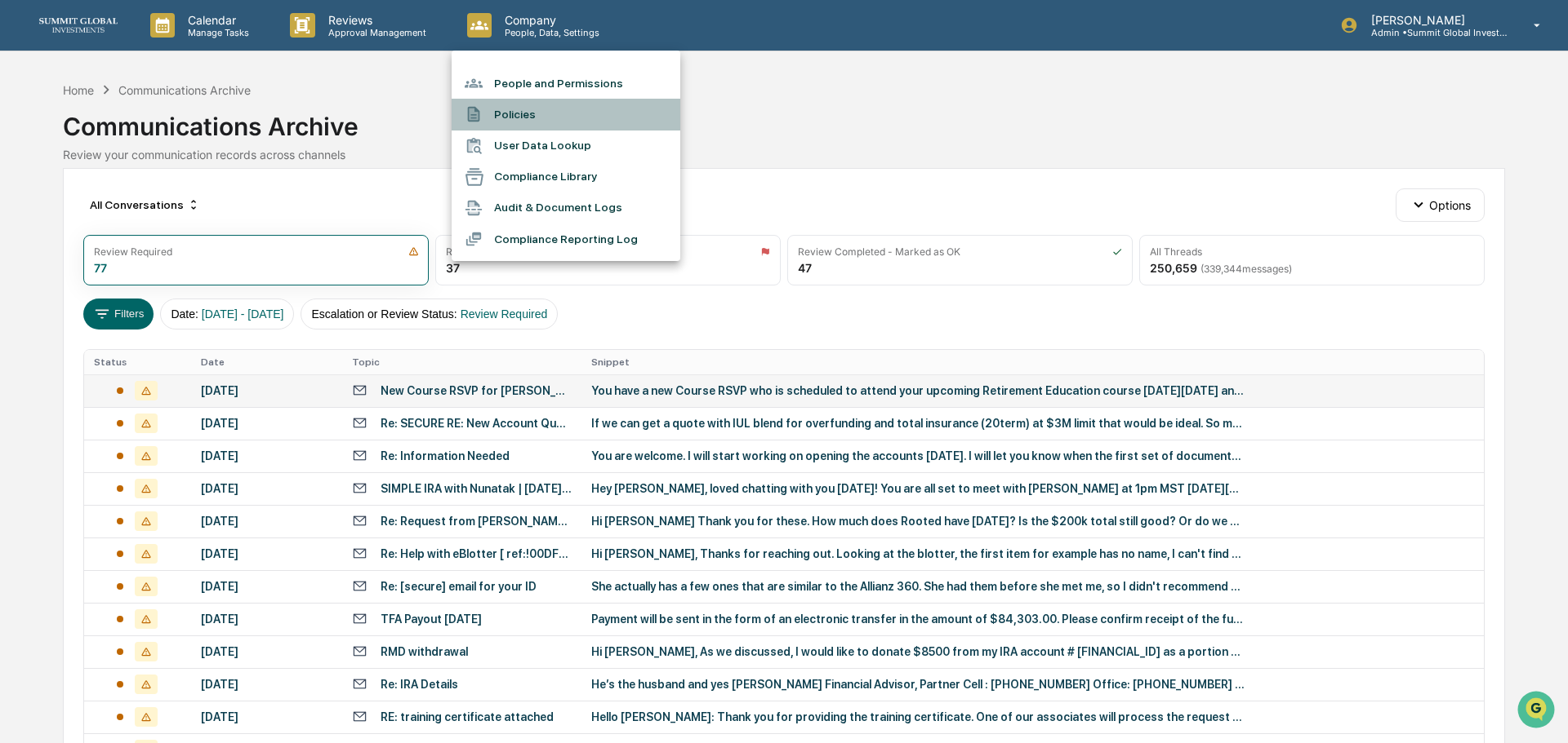
click at [532, 118] on li "Policies" at bounding box center [566, 114] width 228 height 31
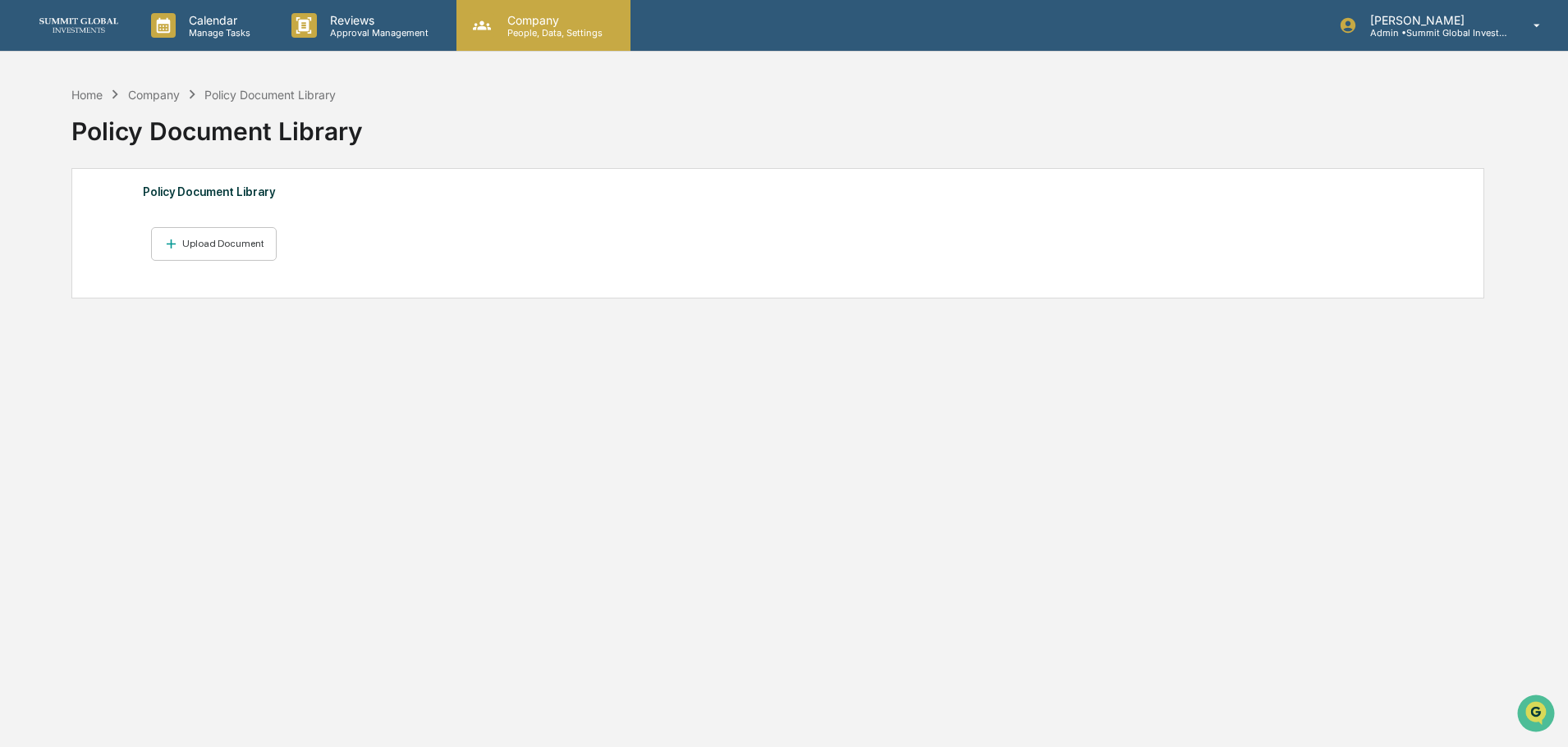
click at [523, 21] on p "Company" at bounding box center [552, 21] width 116 height 14
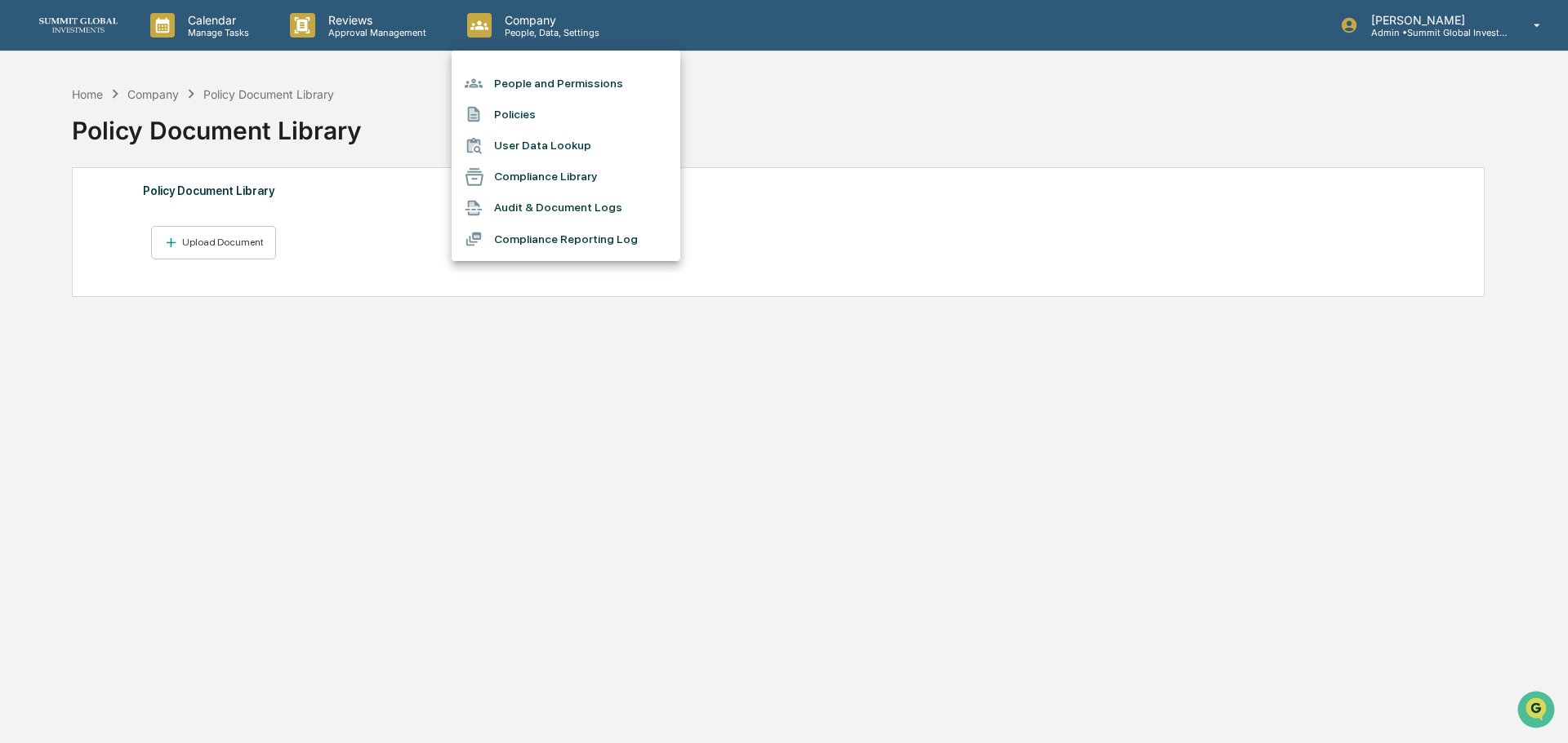
click at [533, 145] on li "User Data Lookup" at bounding box center [566, 146] width 228 height 31
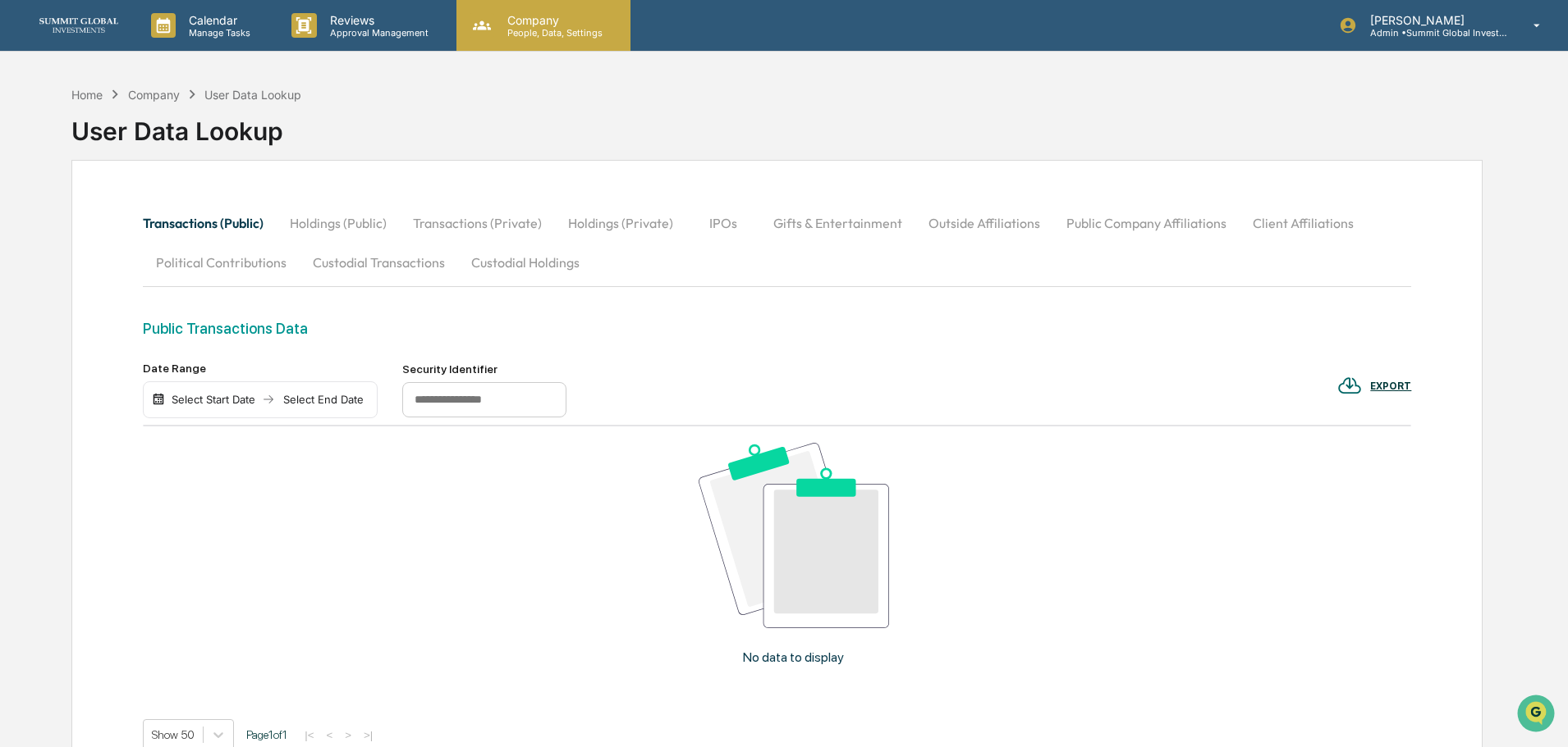
click at [536, 31] on p "People, Data, Settings" at bounding box center [552, 32] width 116 height 12
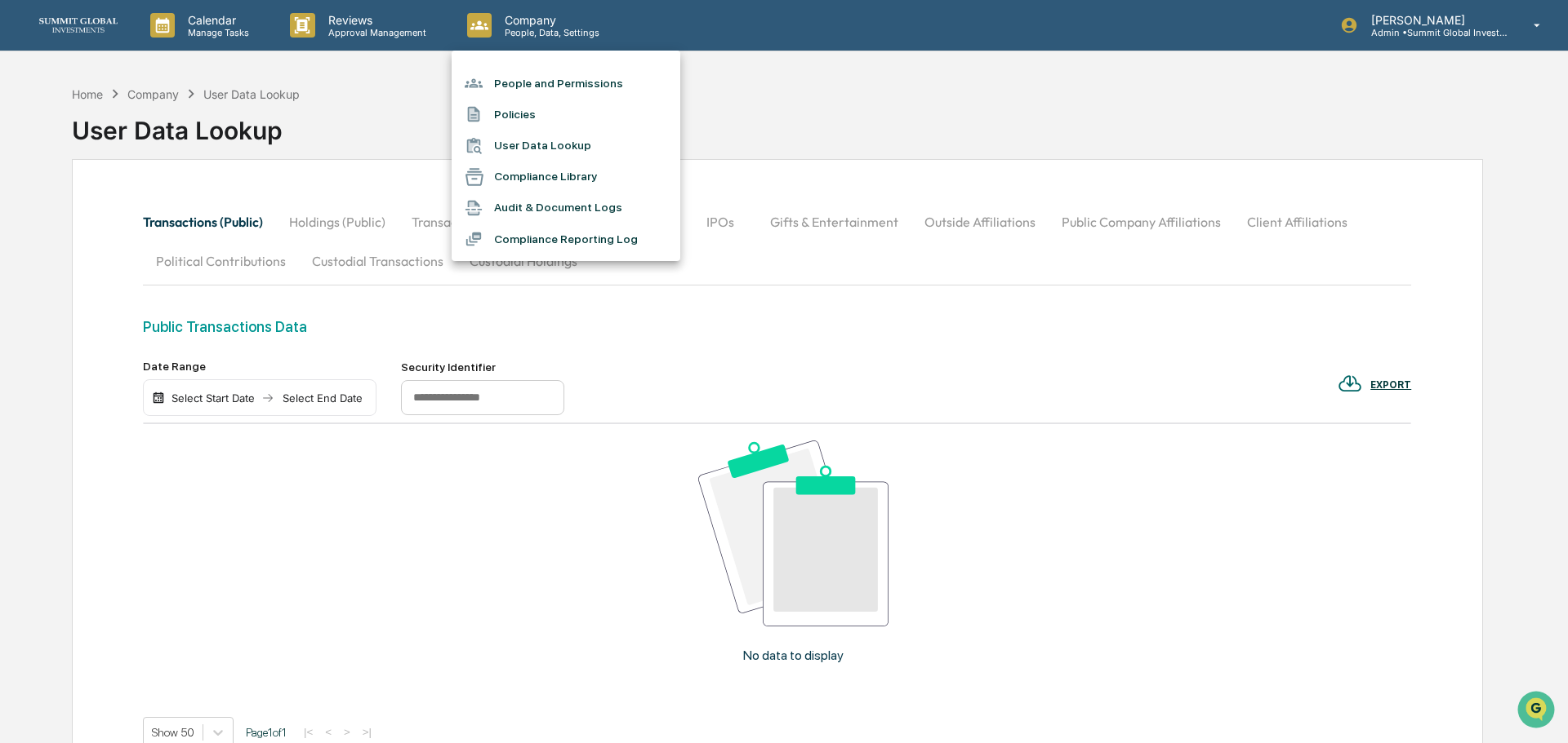
click at [555, 208] on li "Audit & Document Logs" at bounding box center [566, 208] width 228 height 31
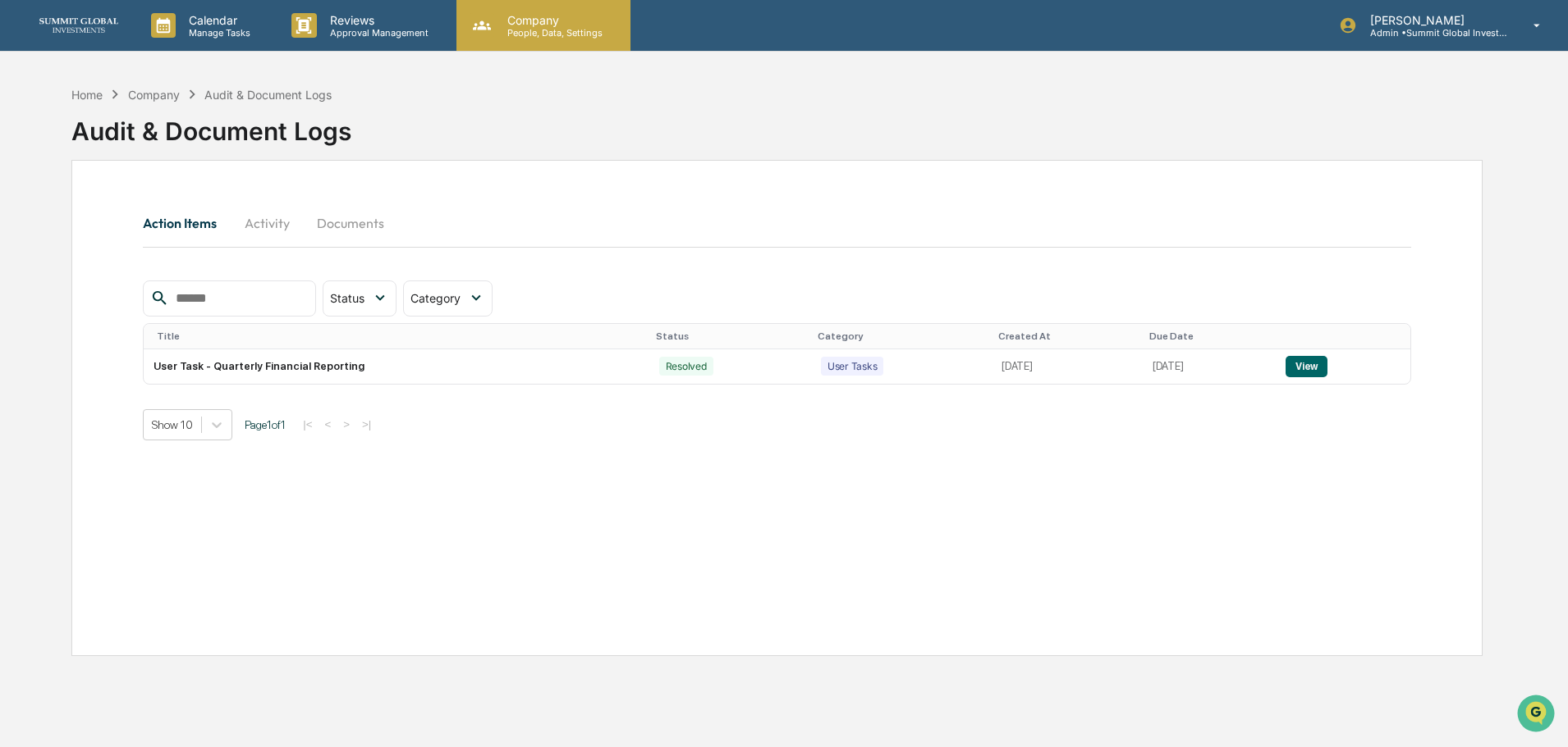
click at [572, 32] on p "People, Data, Settings" at bounding box center [552, 32] width 116 height 12
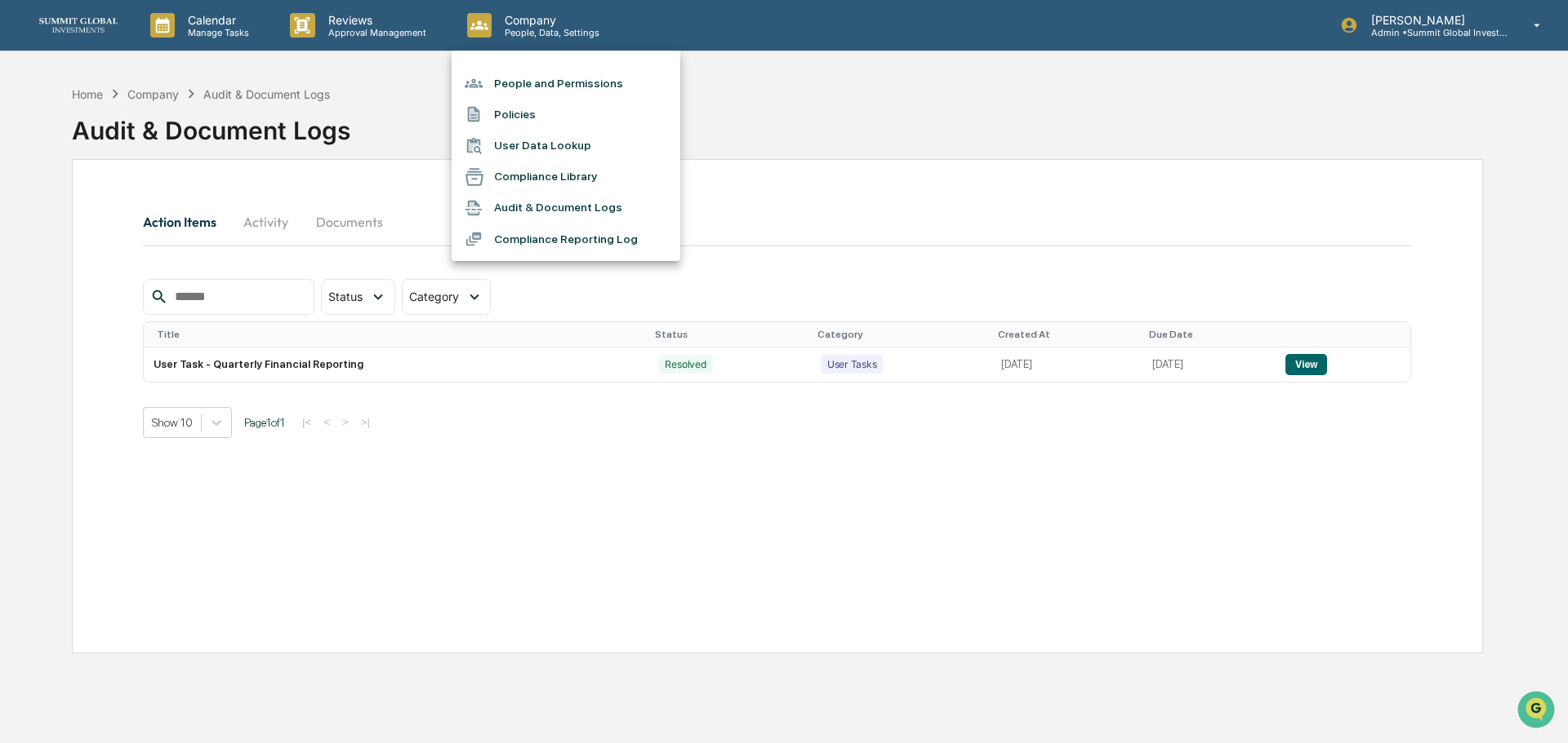
click at [556, 168] on li "Compliance Library" at bounding box center [566, 176] width 228 height 31
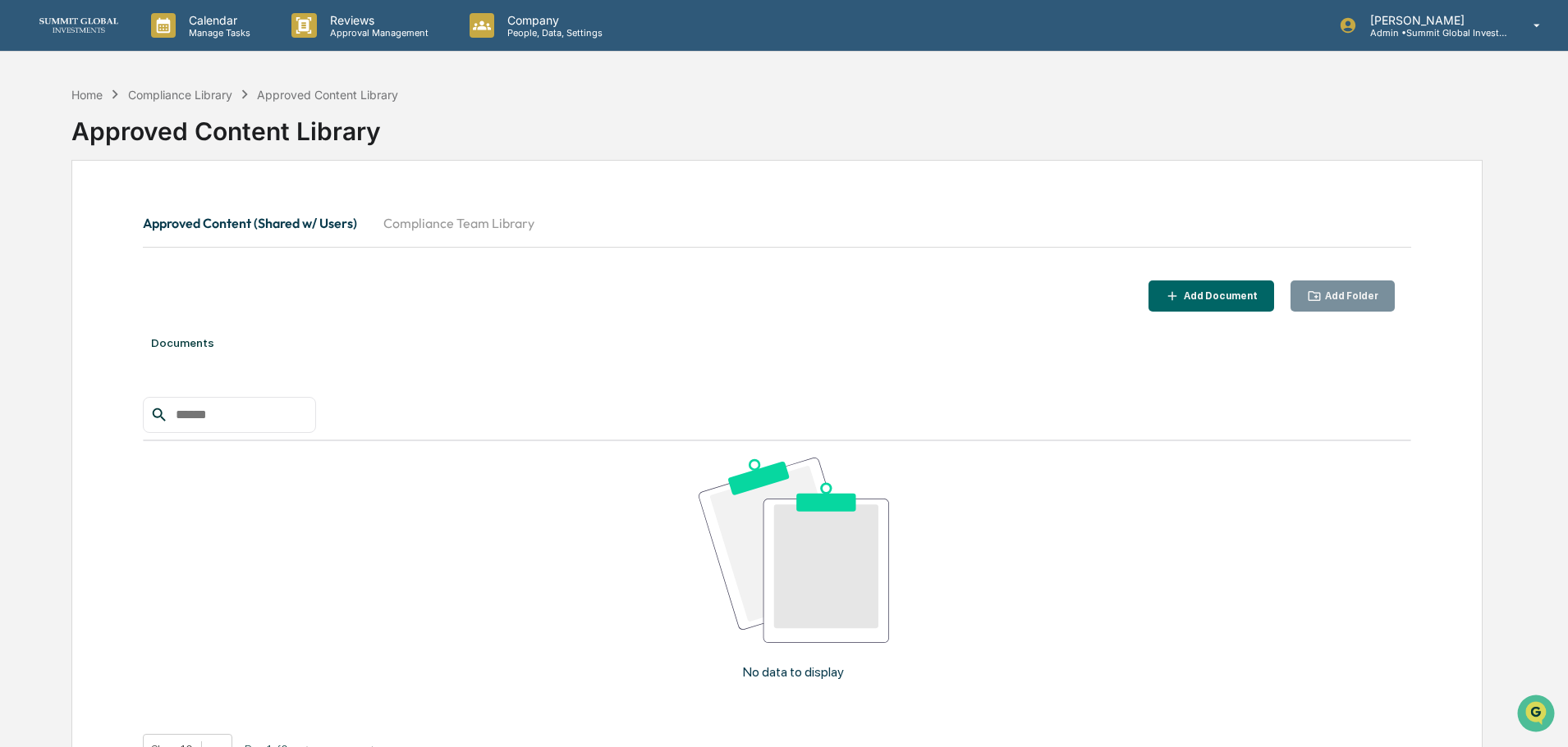
click at [396, 231] on button "Compliance Team Library" at bounding box center [459, 223] width 177 height 39
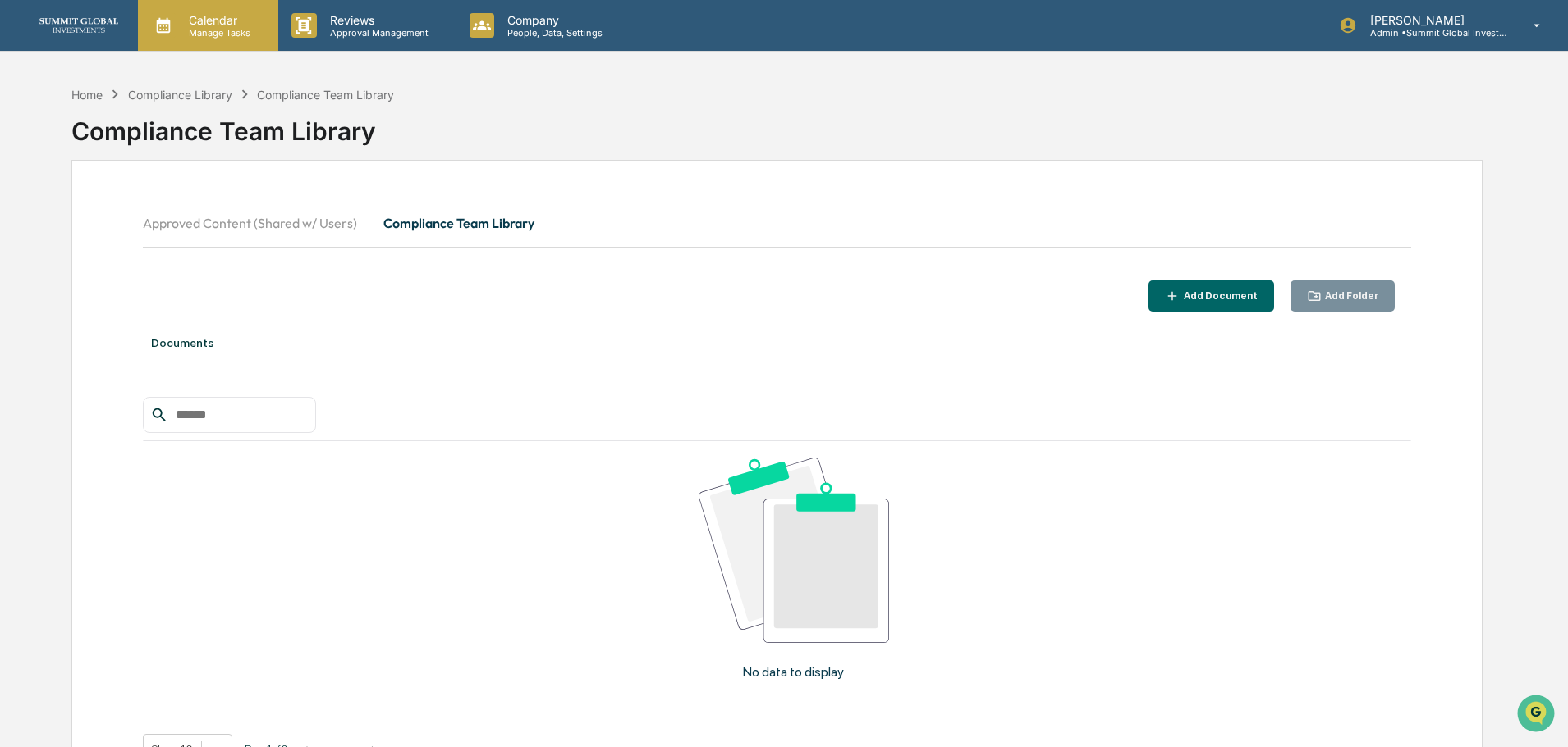
click at [218, 19] on p "Calendar" at bounding box center [217, 21] width 83 height 14
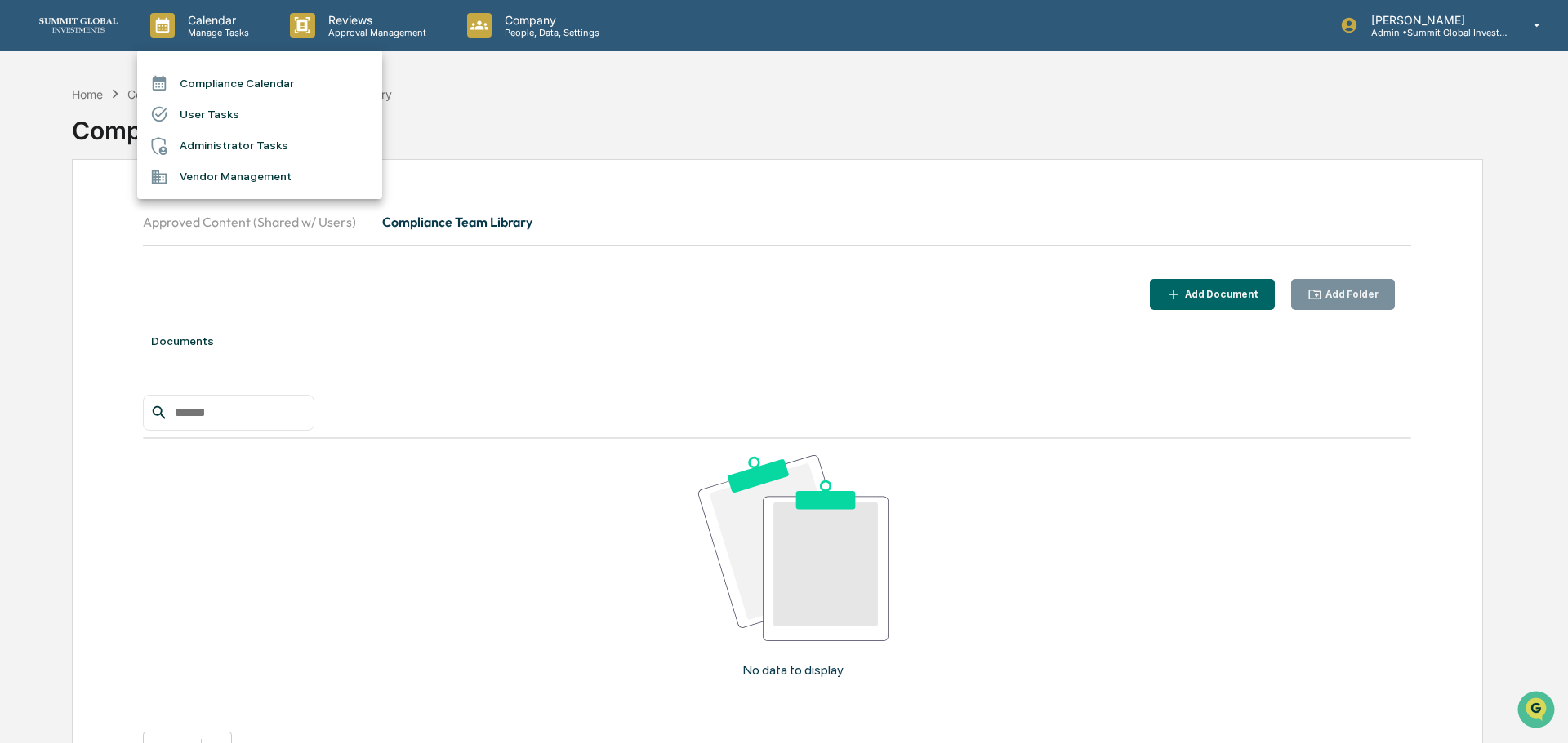
click at [209, 143] on li "Administrator Tasks" at bounding box center [259, 146] width 245 height 31
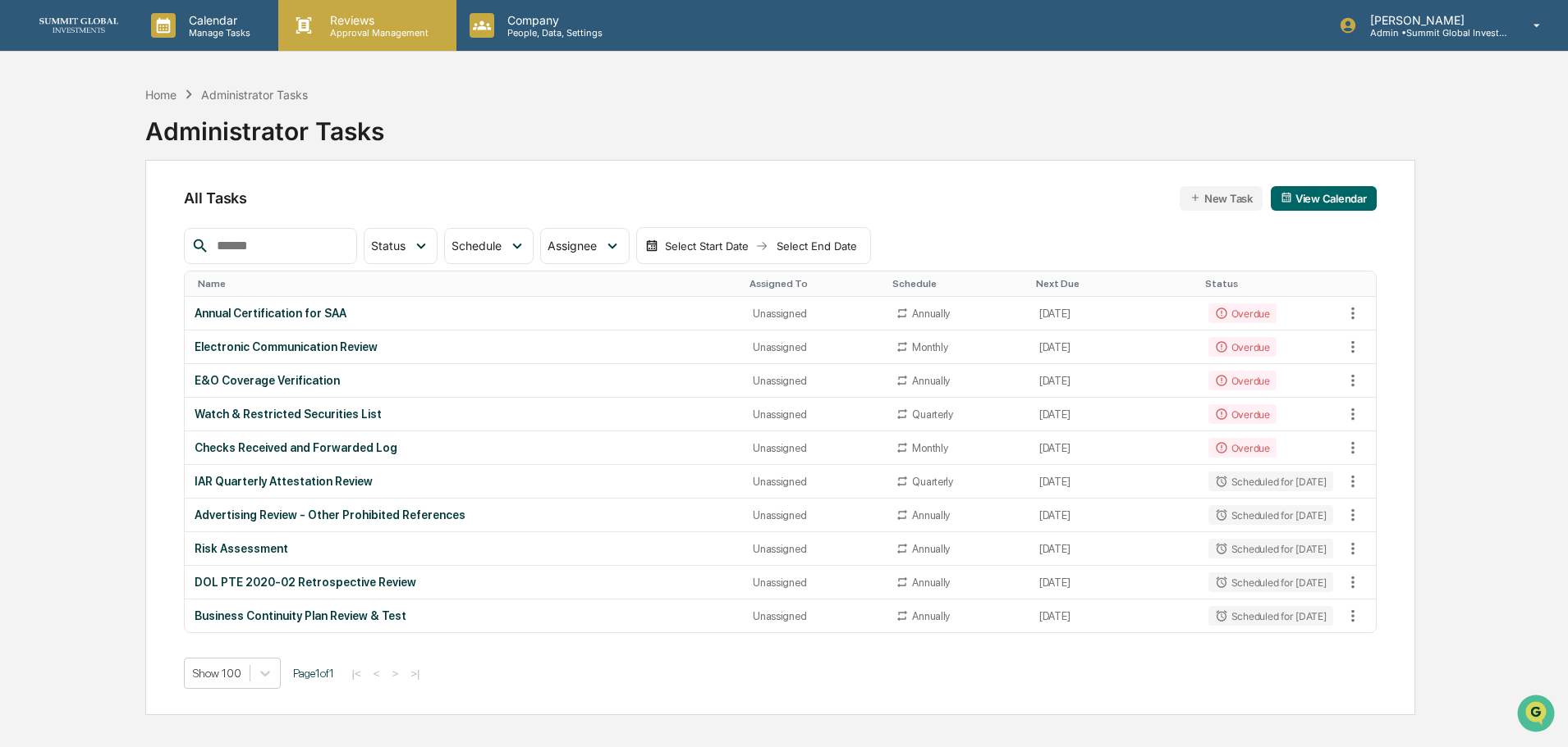
click at [330, 19] on p "Reviews" at bounding box center [377, 21] width 120 height 14
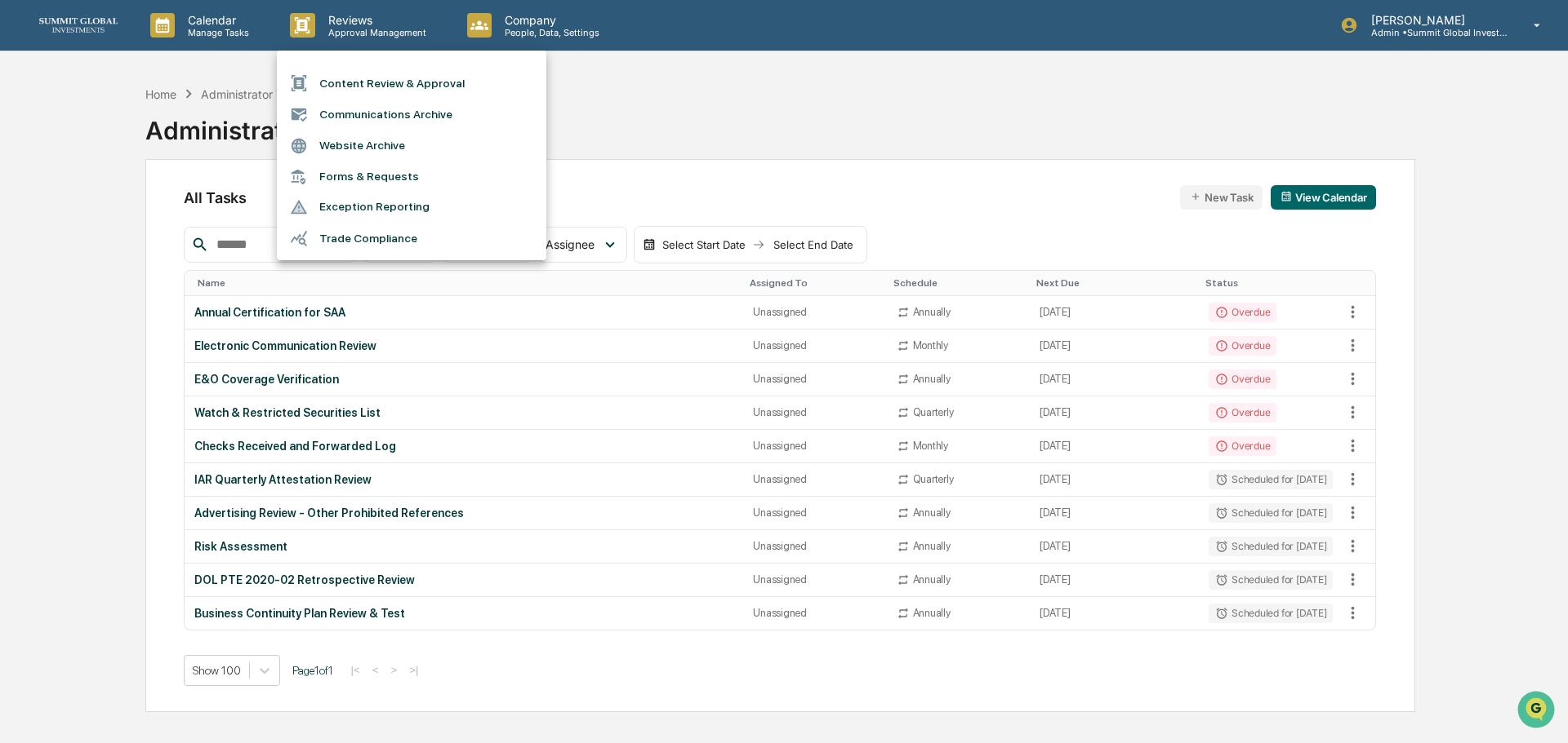
click at [371, 151] on li "Website Archive" at bounding box center [412, 146] width 269 height 31
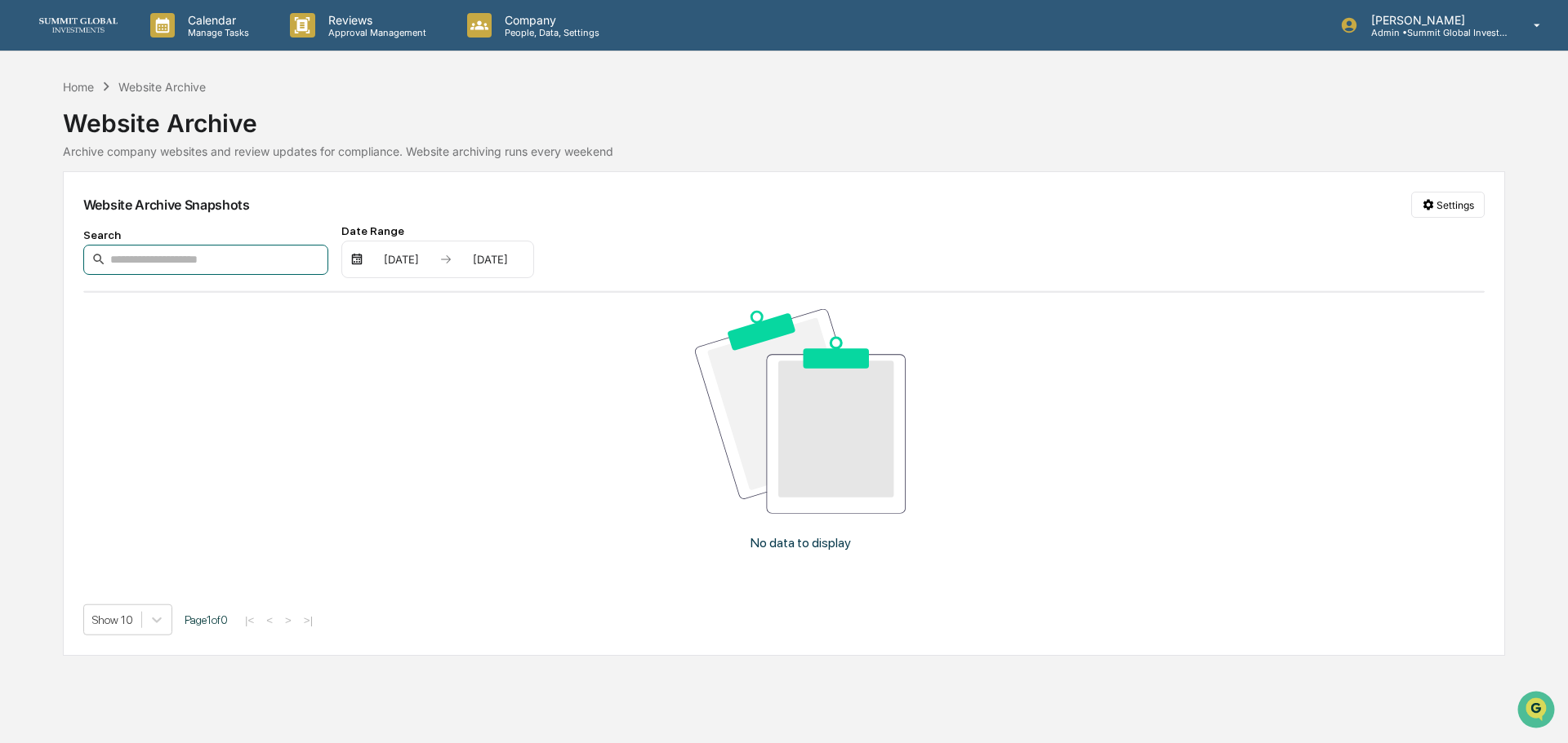
click at [208, 256] on input at bounding box center [205, 260] width 245 height 30
click at [1458, 201] on html "Calendar Manage Tasks Reviews Approval Management Company People, Data, Setting…" at bounding box center [784, 372] width 1568 height 743
click at [1429, 241] on div "Manage Archived Websites" at bounding box center [1451, 238] width 184 height 26
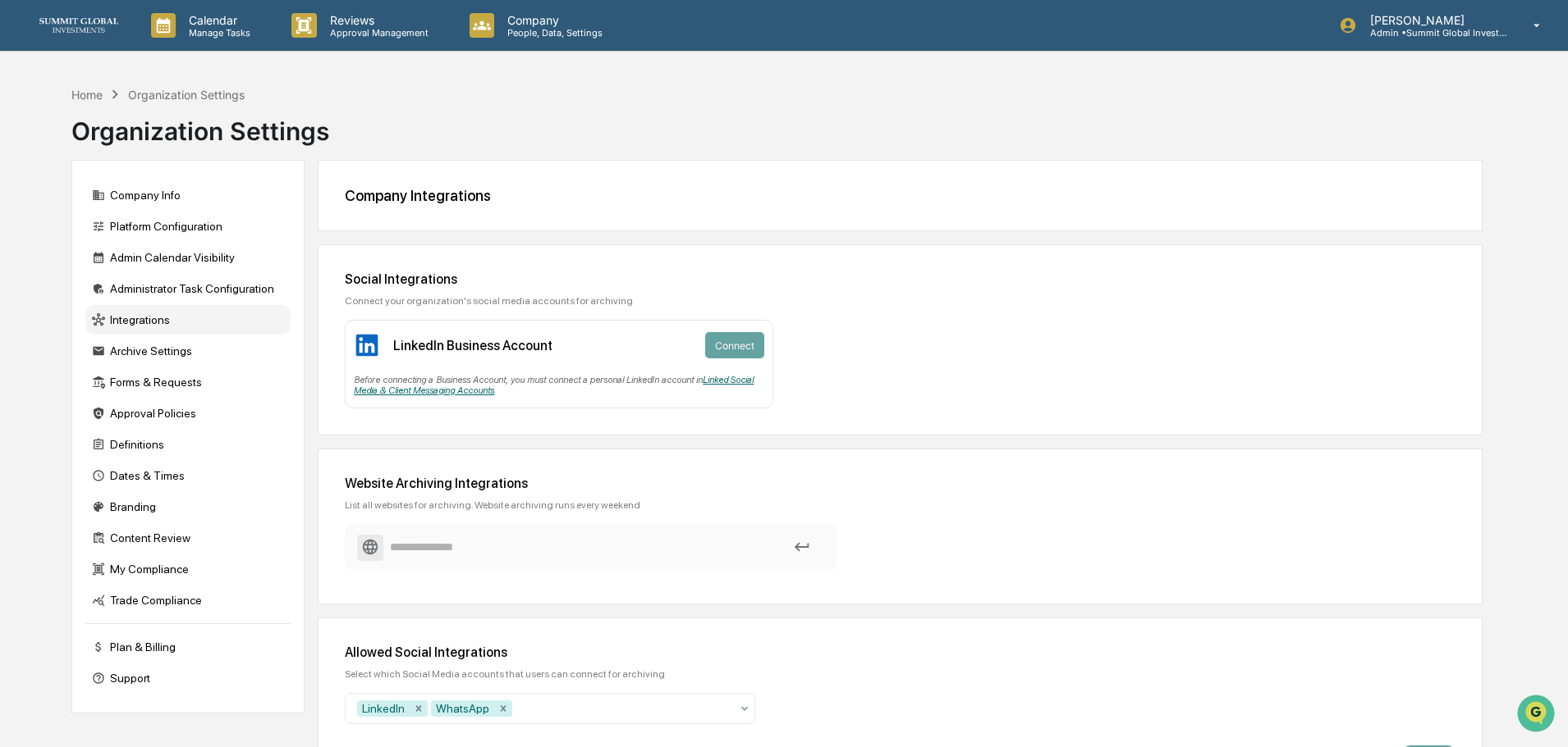
click at [440, 393] on link "Linked Social Media & Client Messaging Accounts" at bounding box center [554, 386] width 400 height 21
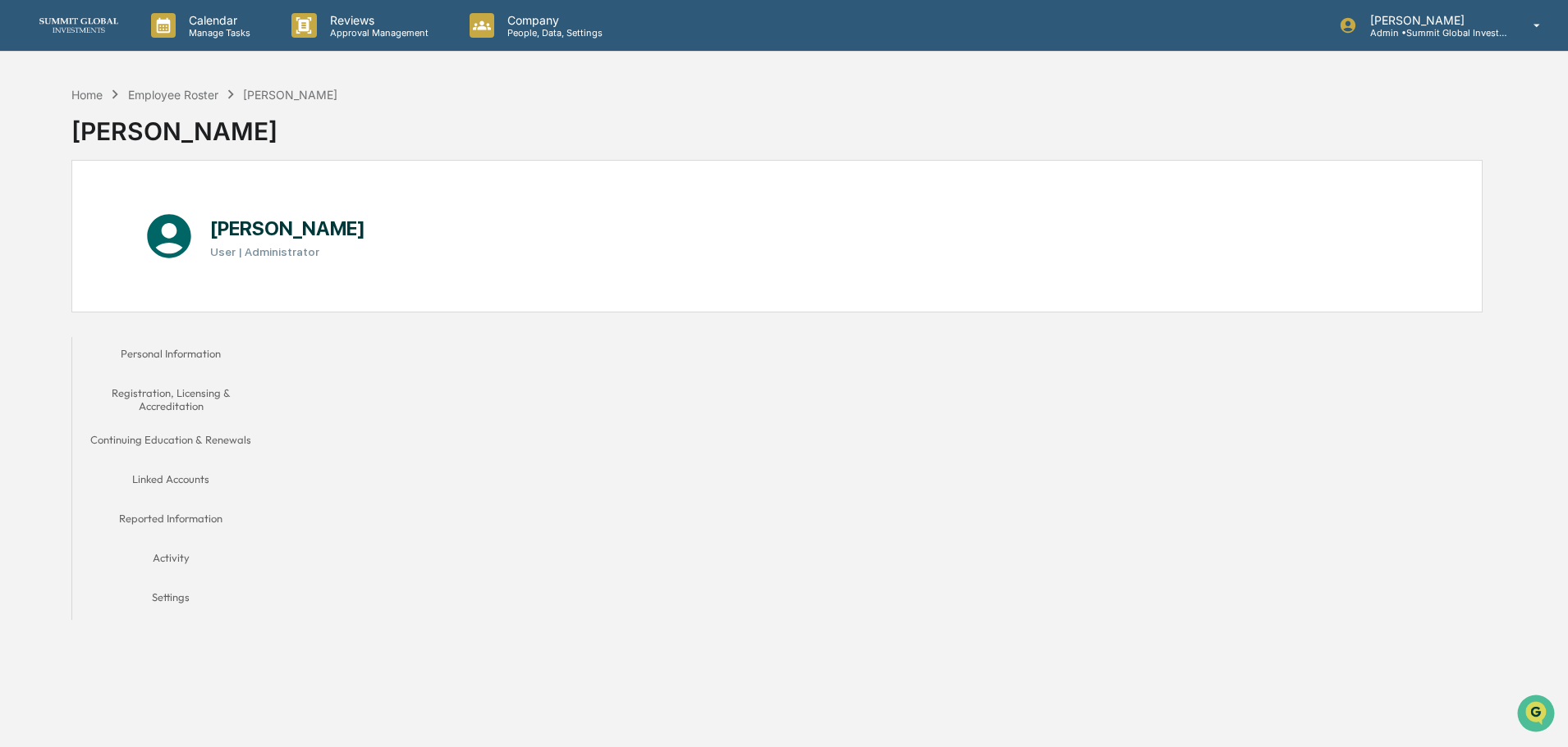
click at [194, 350] on button "Personal Information" at bounding box center [171, 356] width 197 height 39
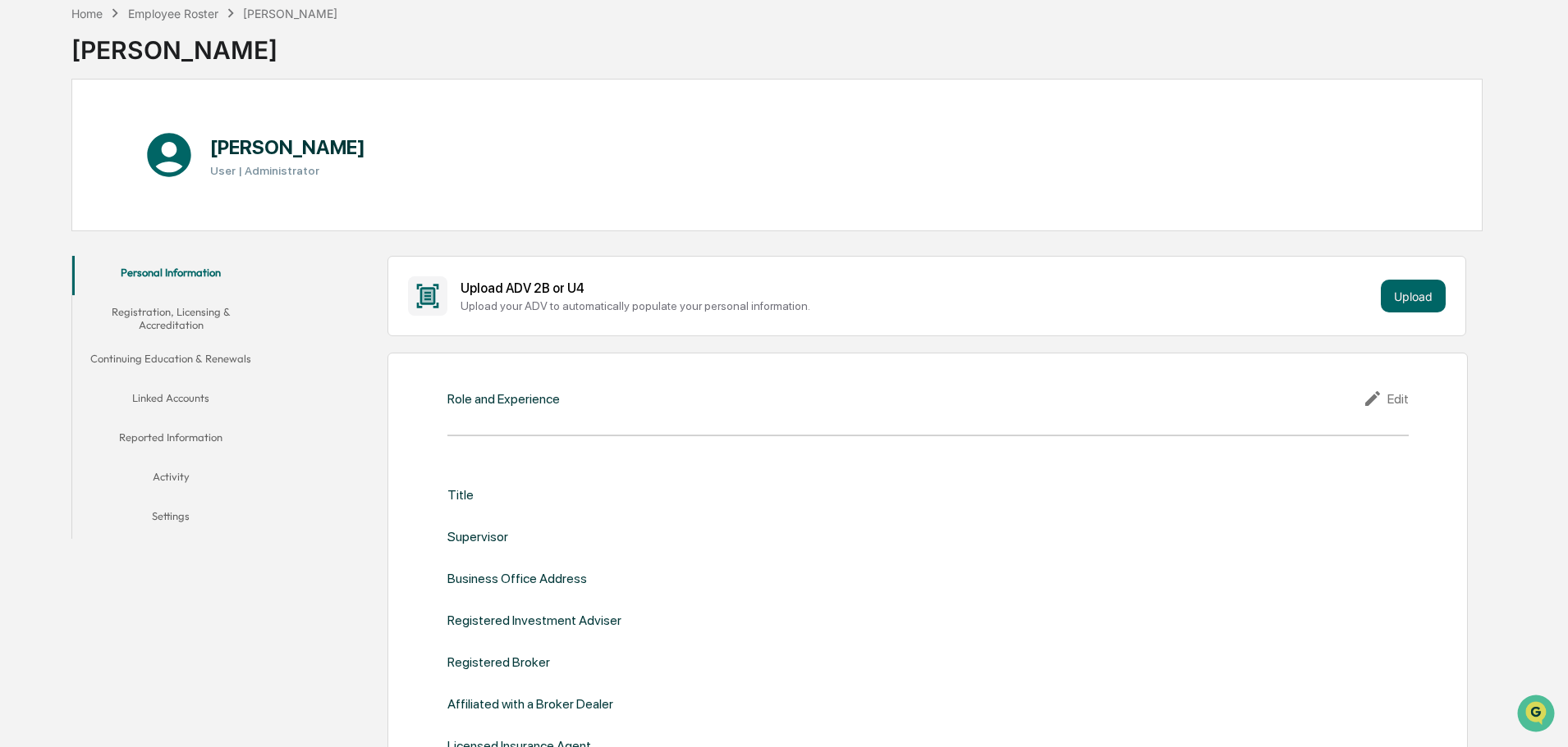
scroll to position [82, 0]
click at [164, 395] on button "Linked Accounts" at bounding box center [171, 400] width 197 height 39
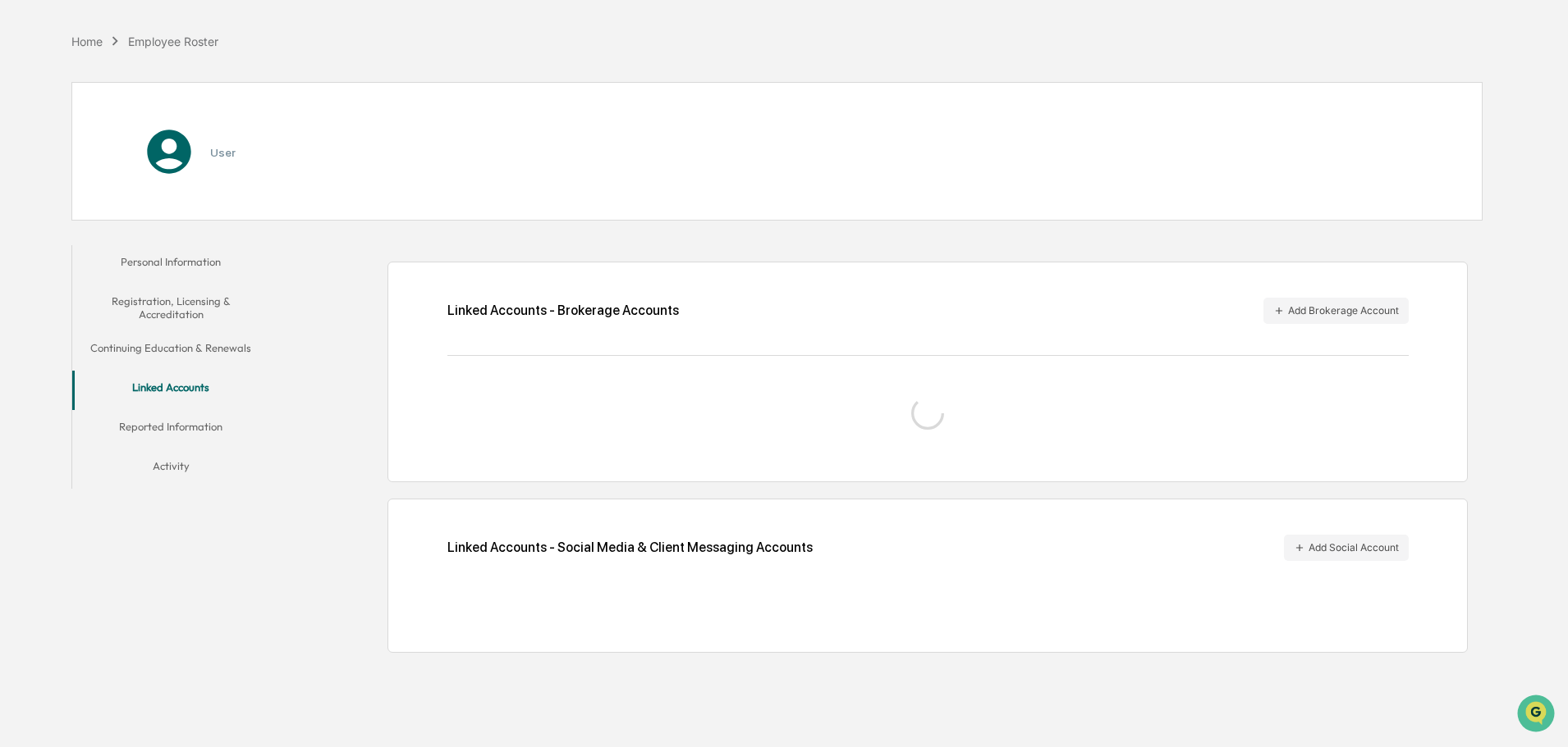
scroll to position [78, 0]
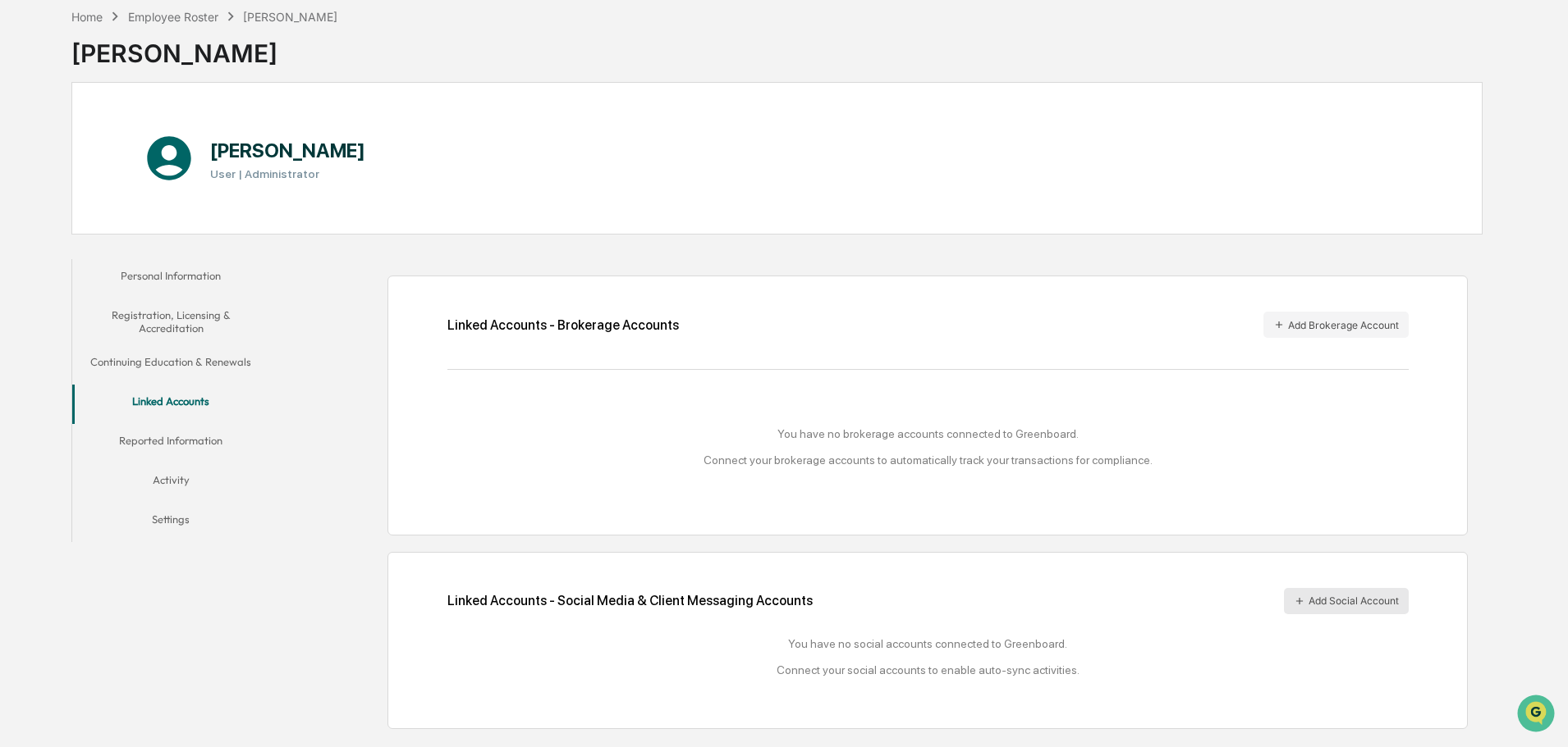
click at [1348, 601] on button "Add Social Account" at bounding box center [1346, 601] width 125 height 26
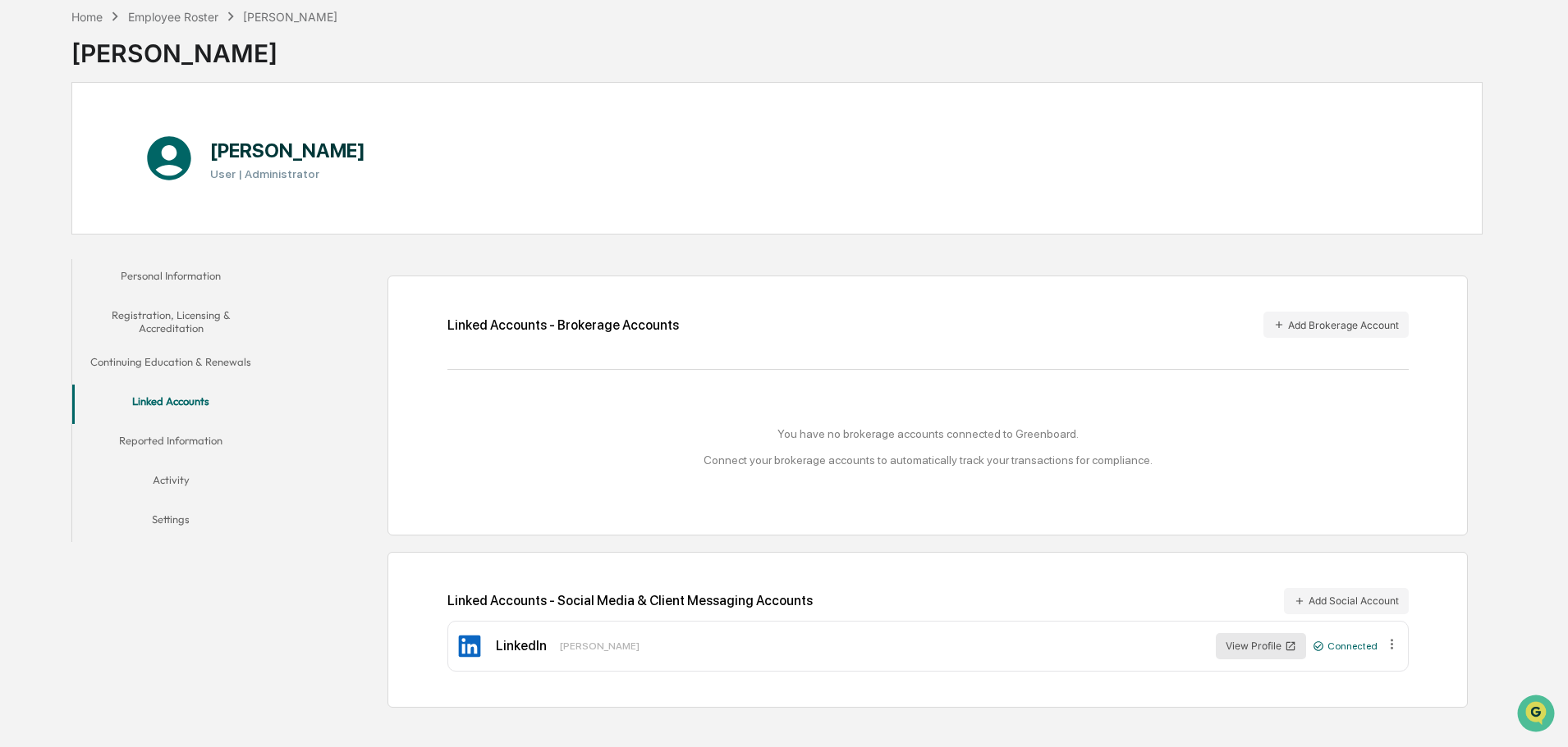
click at [1239, 638] on button "View Profile" at bounding box center [1261, 646] width 90 height 26
click at [173, 21] on div "Employee Roster" at bounding box center [173, 17] width 90 height 14
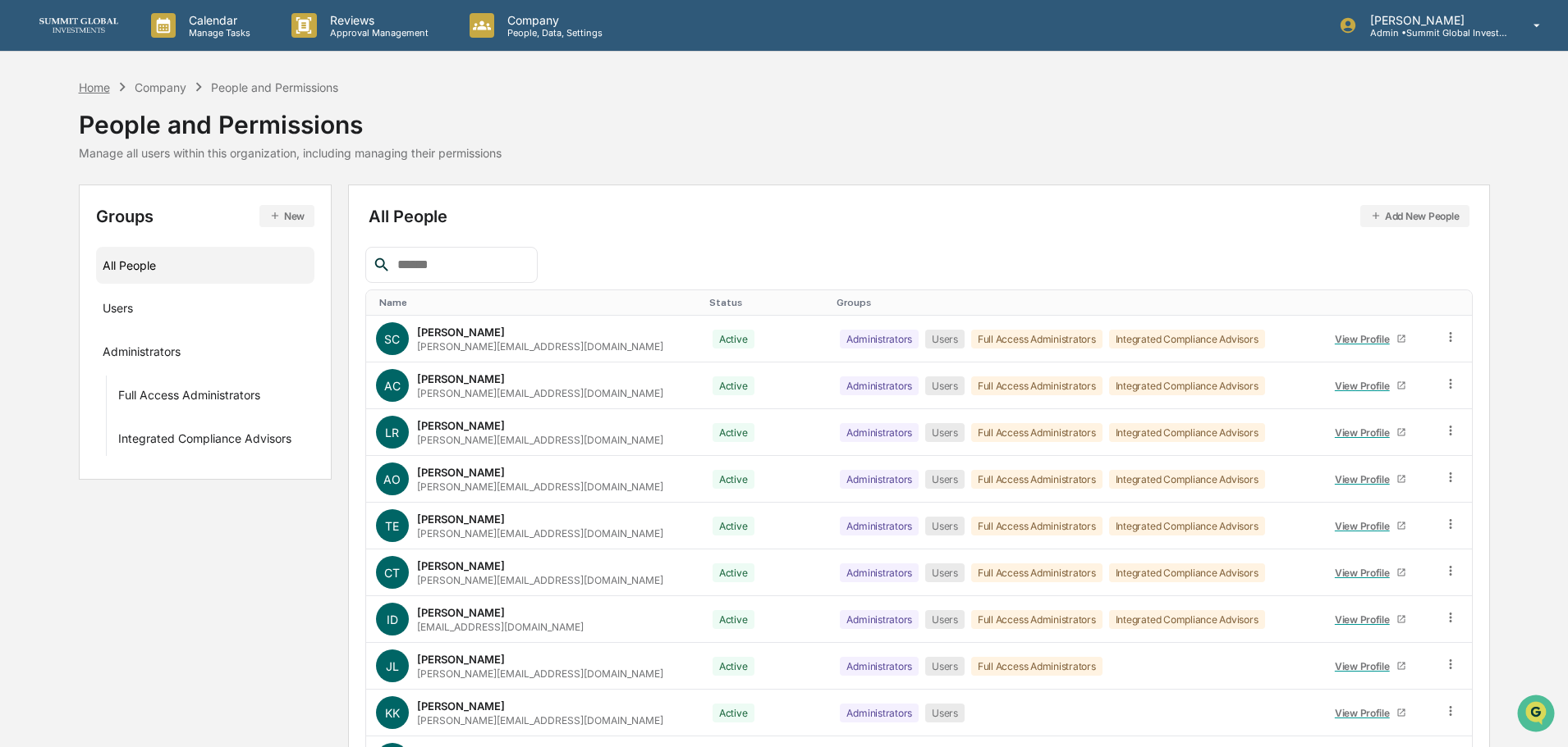
click at [94, 86] on div "Home" at bounding box center [94, 88] width 31 height 14
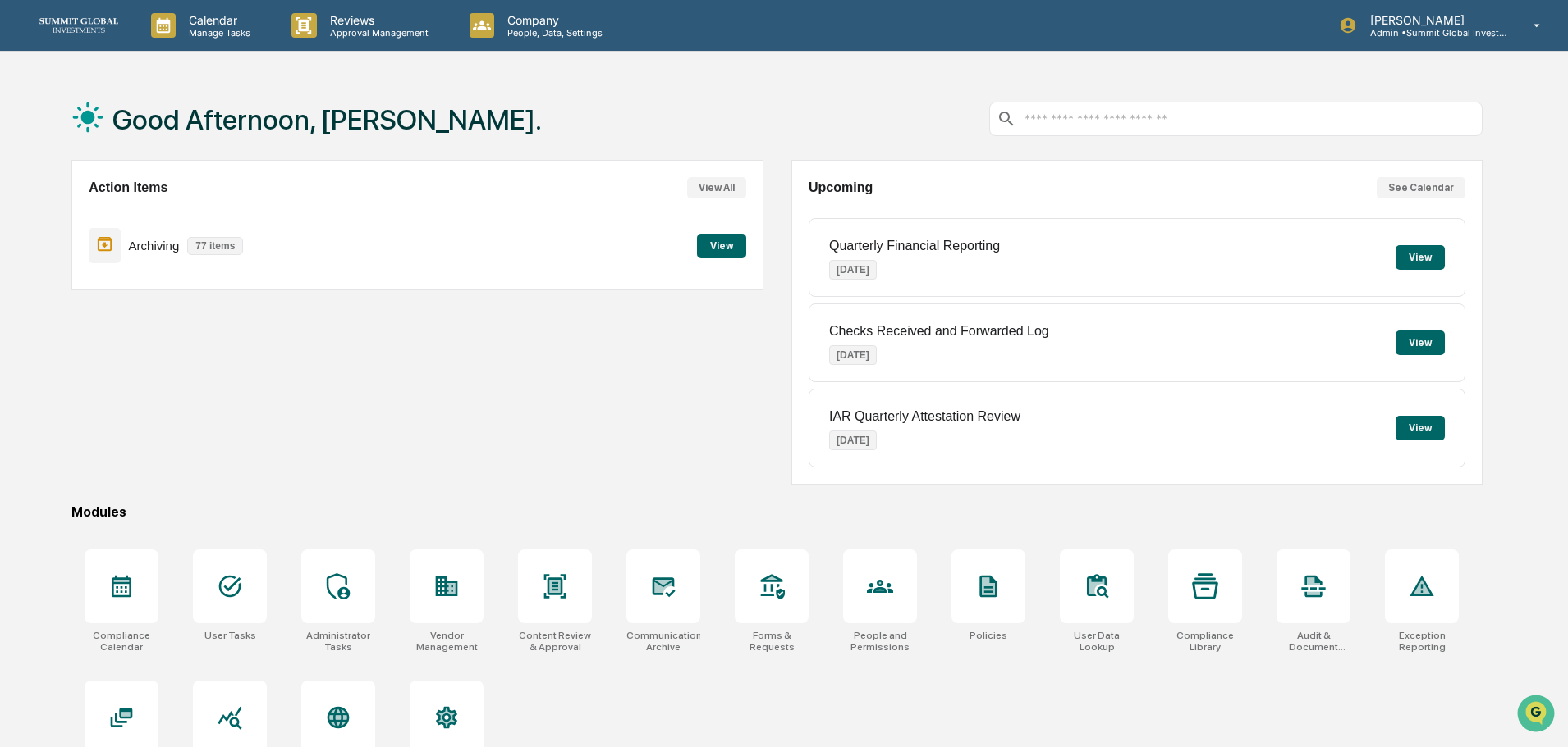
scroll to position [78, 0]
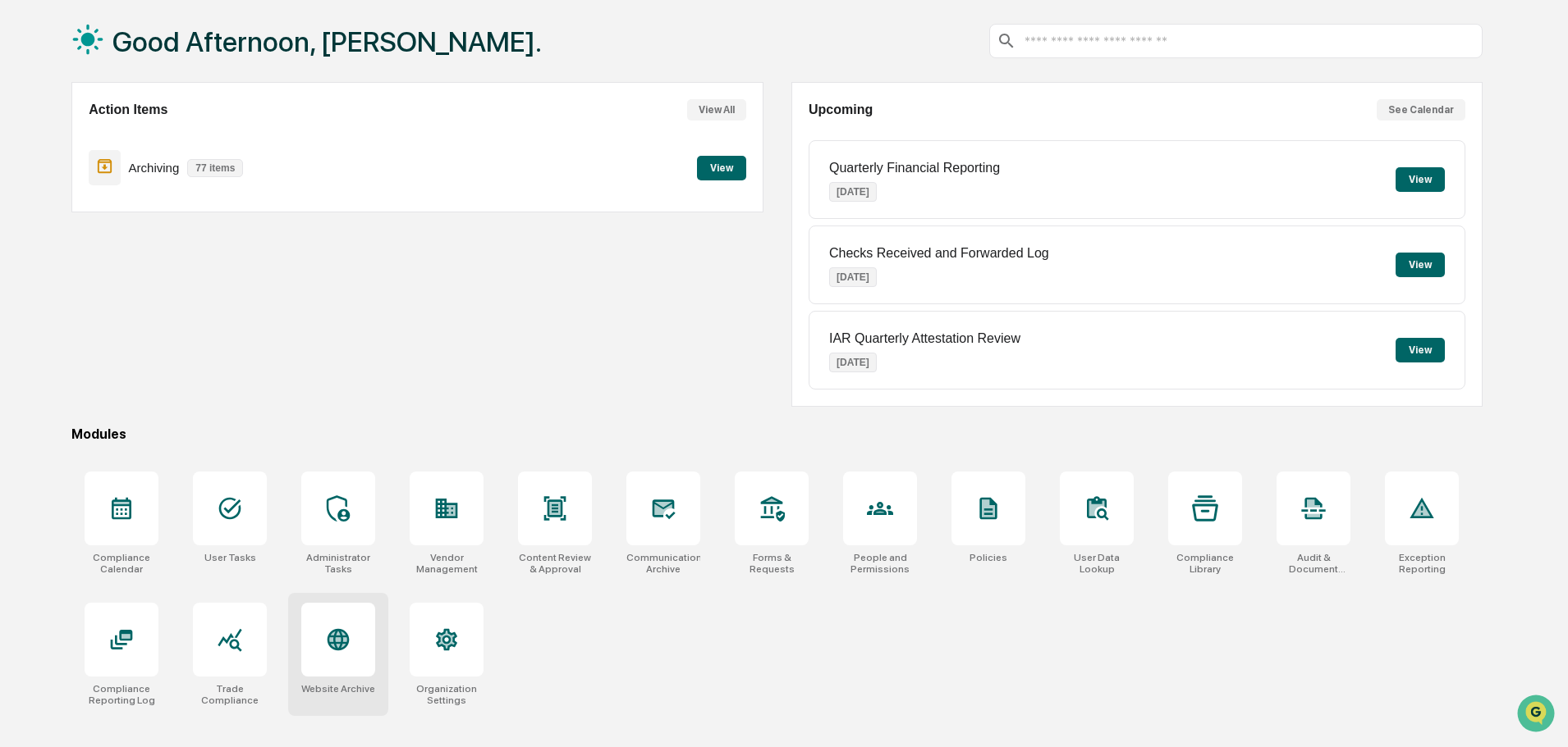
click at [331, 643] on icon at bounding box center [338, 640] width 22 height 22
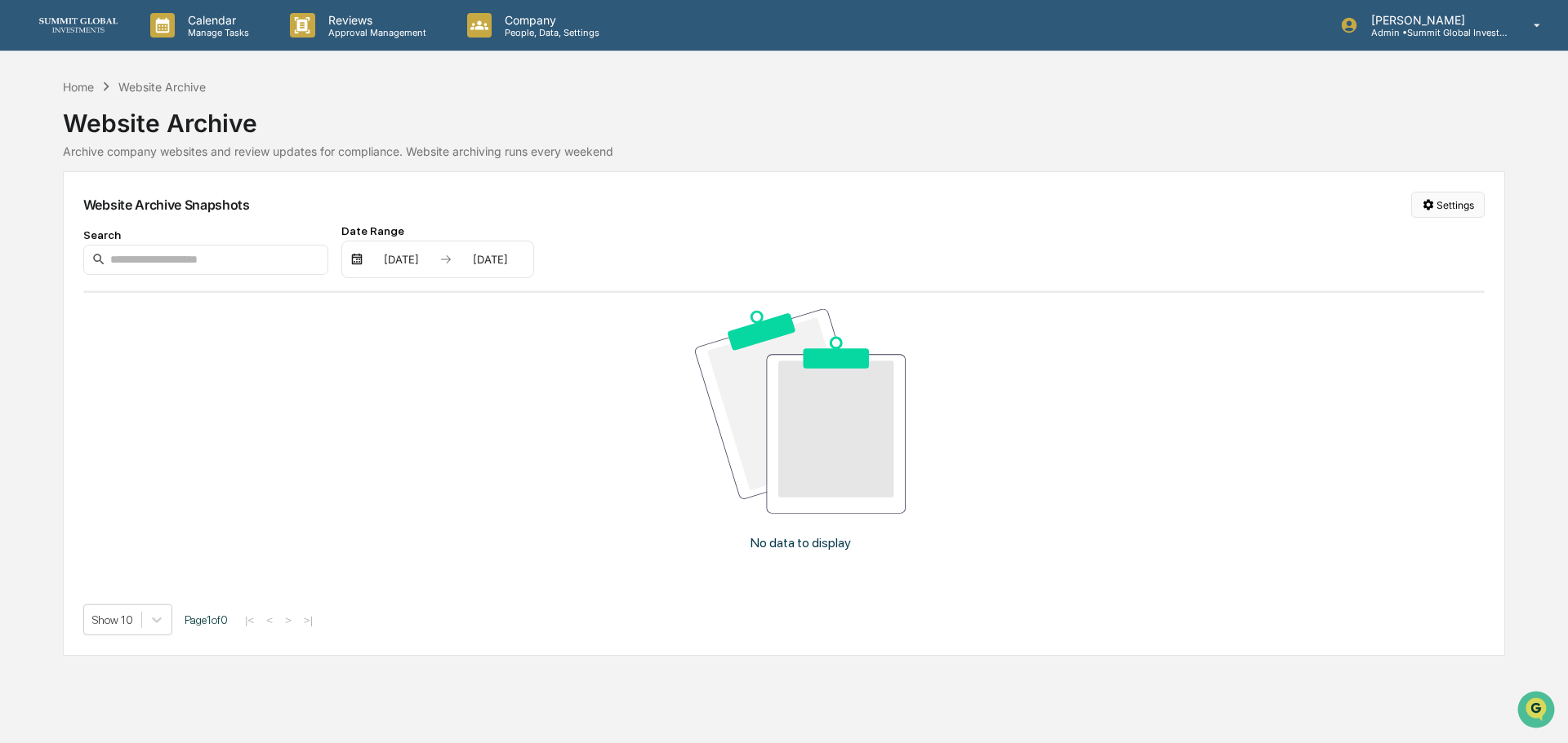
click at [1429, 195] on html "Calendar Manage Tasks Reviews Approval Management Company People, Data, Setting…" at bounding box center [784, 372] width 1568 height 743
click at [1414, 248] on div "Manage Archived Websites" at bounding box center [1451, 238] width 184 height 26
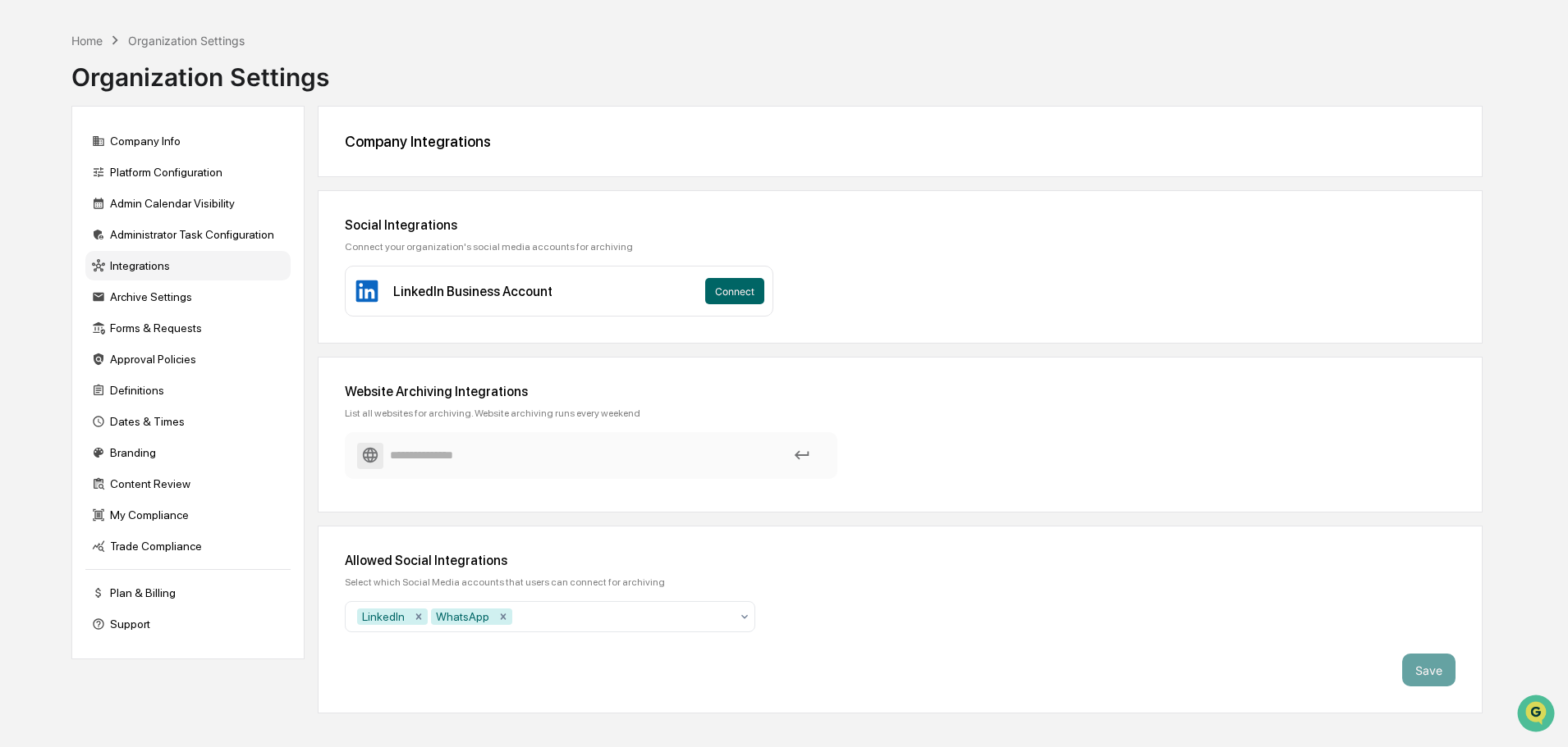
scroll to position [78, 0]
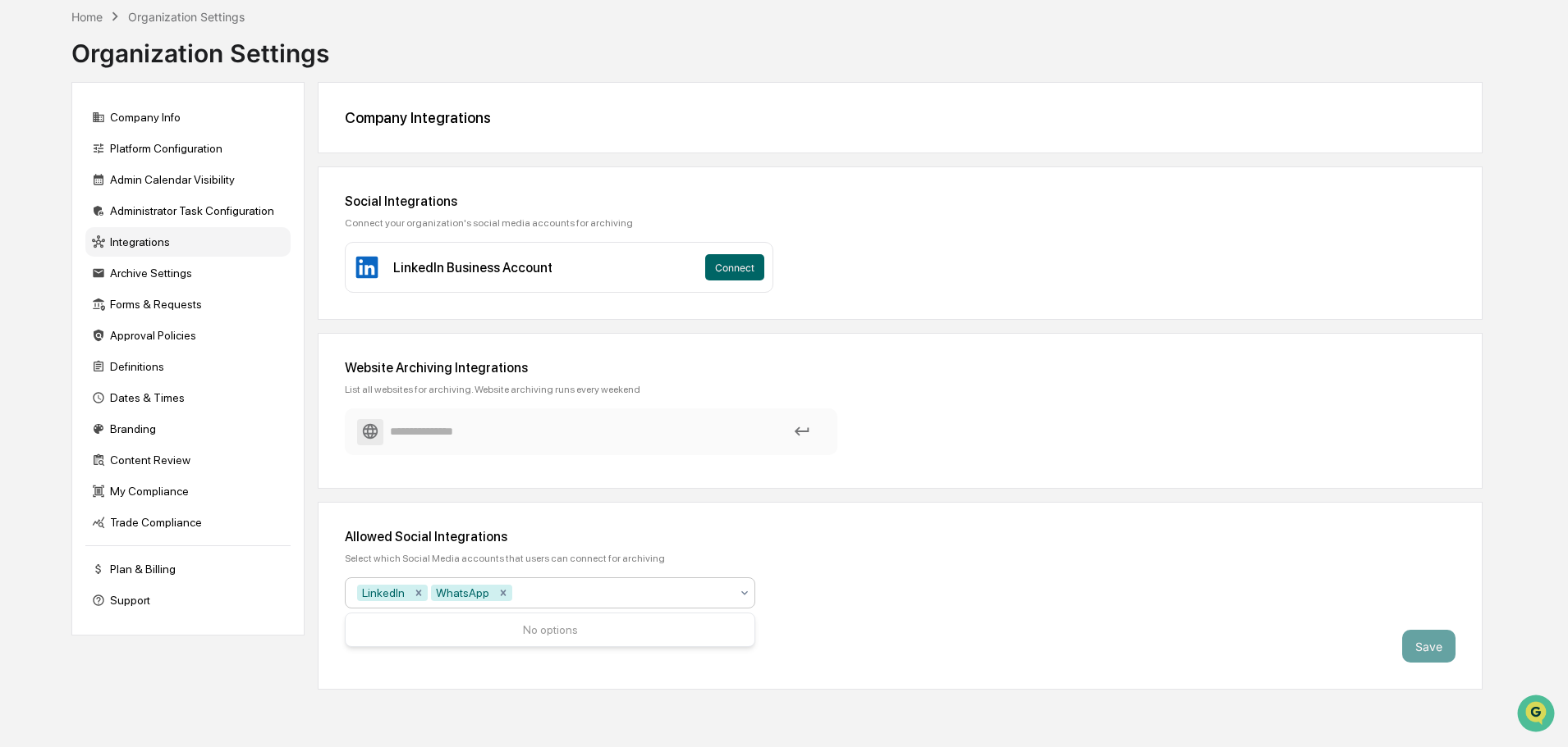
click at [640, 597] on div at bounding box center [622, 593] width 214 height 16
type input "*"
click at [557, 630] on div "WhatsApp" at bounding box center [550, 633] width 409 height 33
click at [754, 273] on button "Connect" at bounding box center [735, 267] width 59 height 26
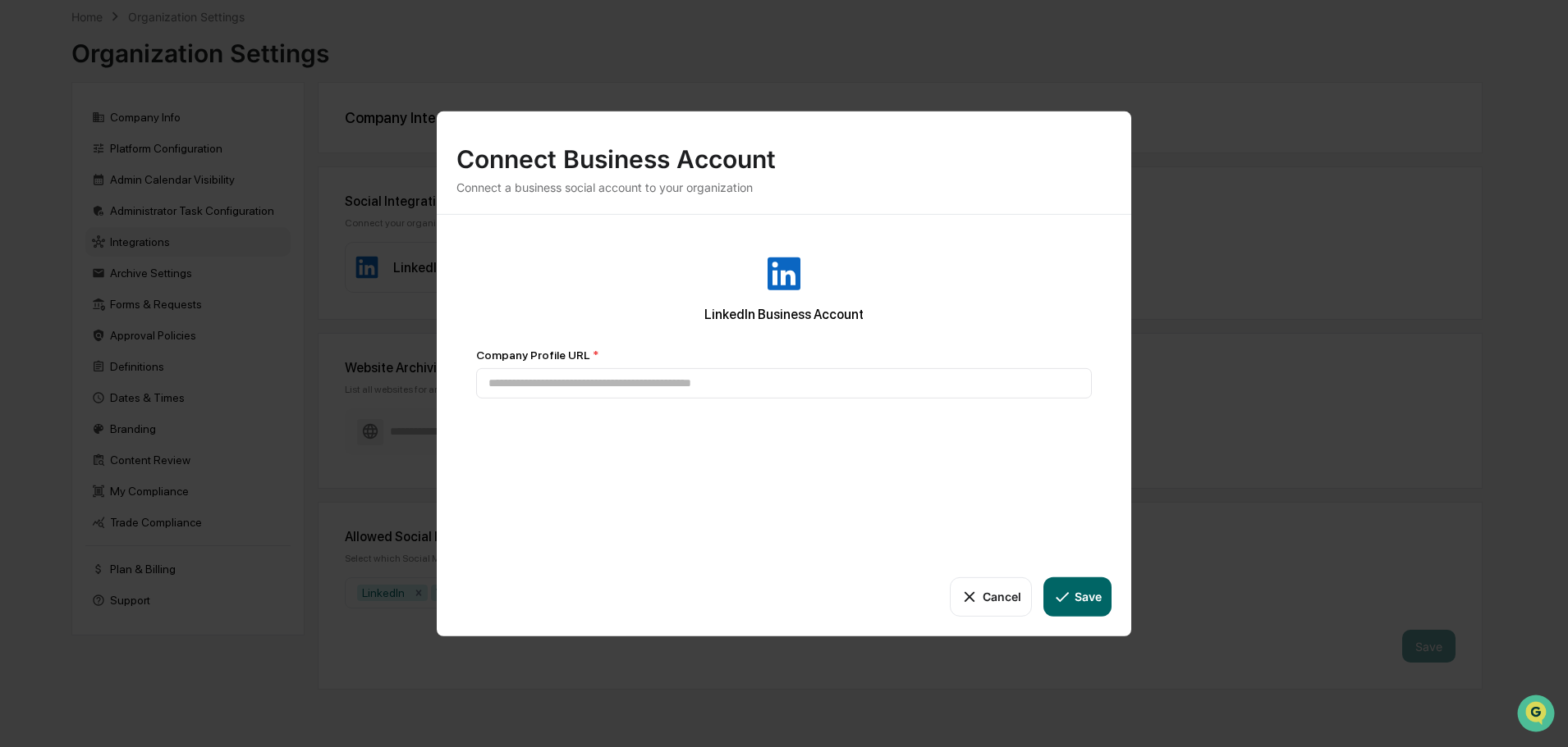
click at [999, 603] on button "Cancel" at bounding box center [990, 597] width 82 height 39
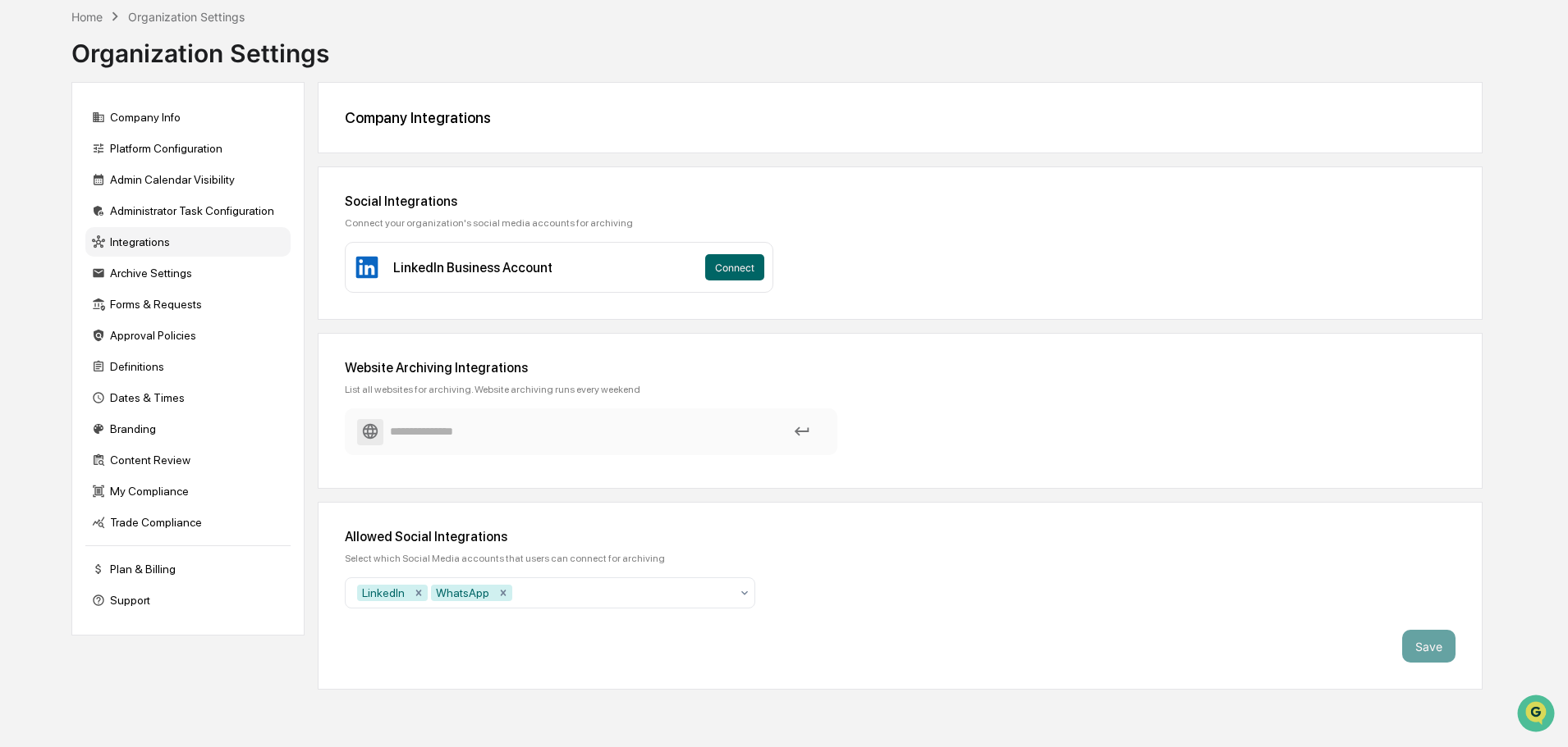
click at [805, 432] on icon at bounding box center [802, 432] width 18 height 18
click at [409, 429] on input at bounding box center [590, 432] width 468 height 29
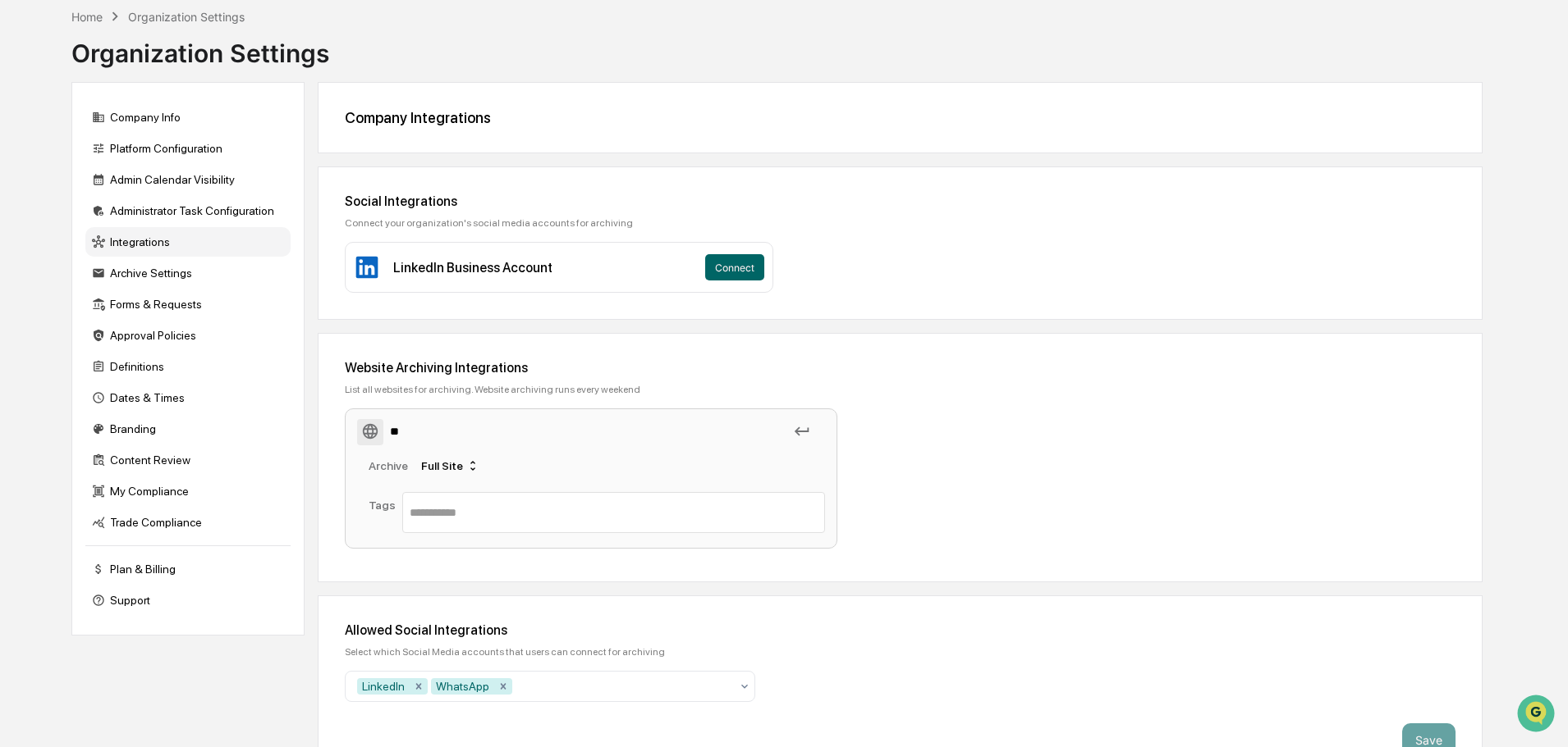
type input "*"
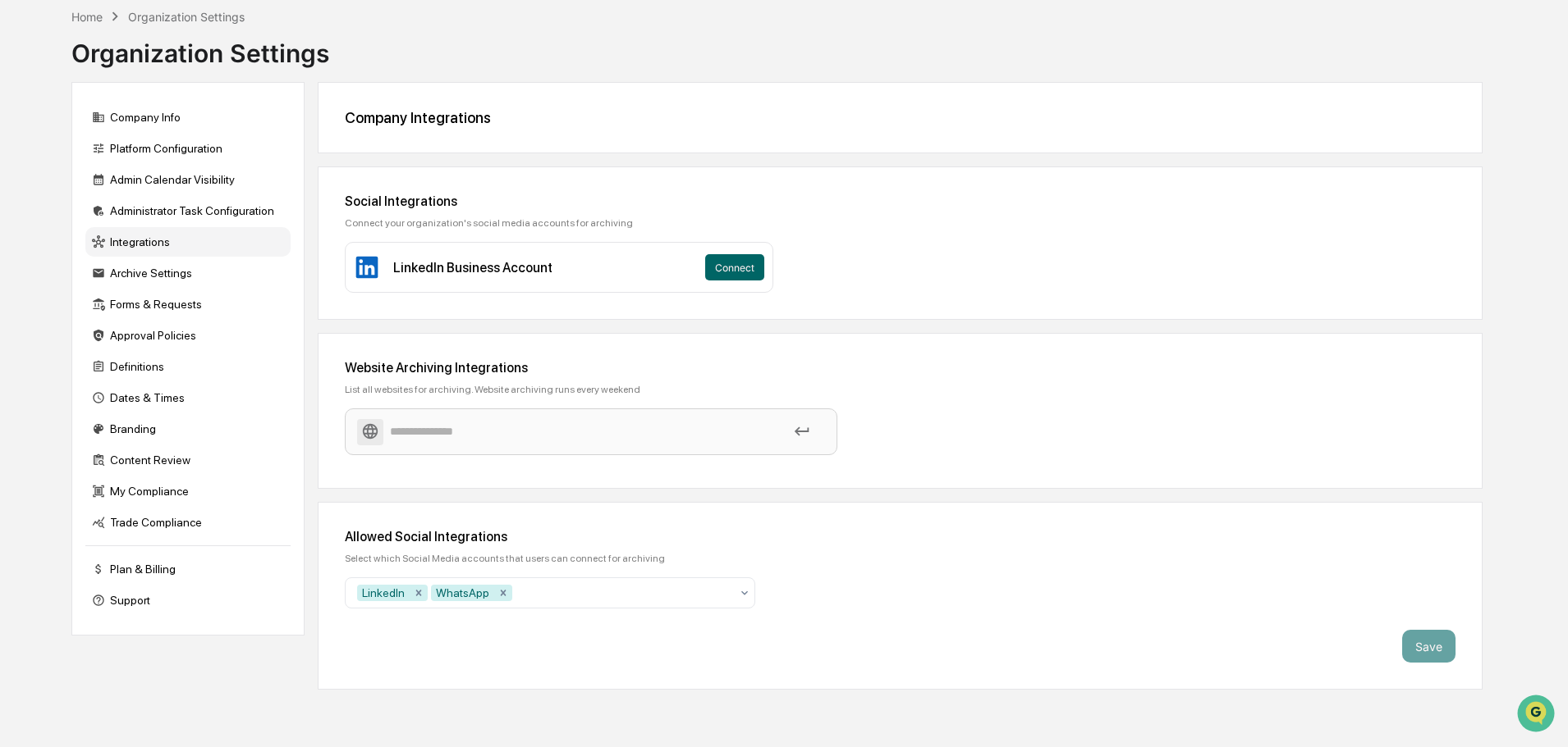
paste input "**********"
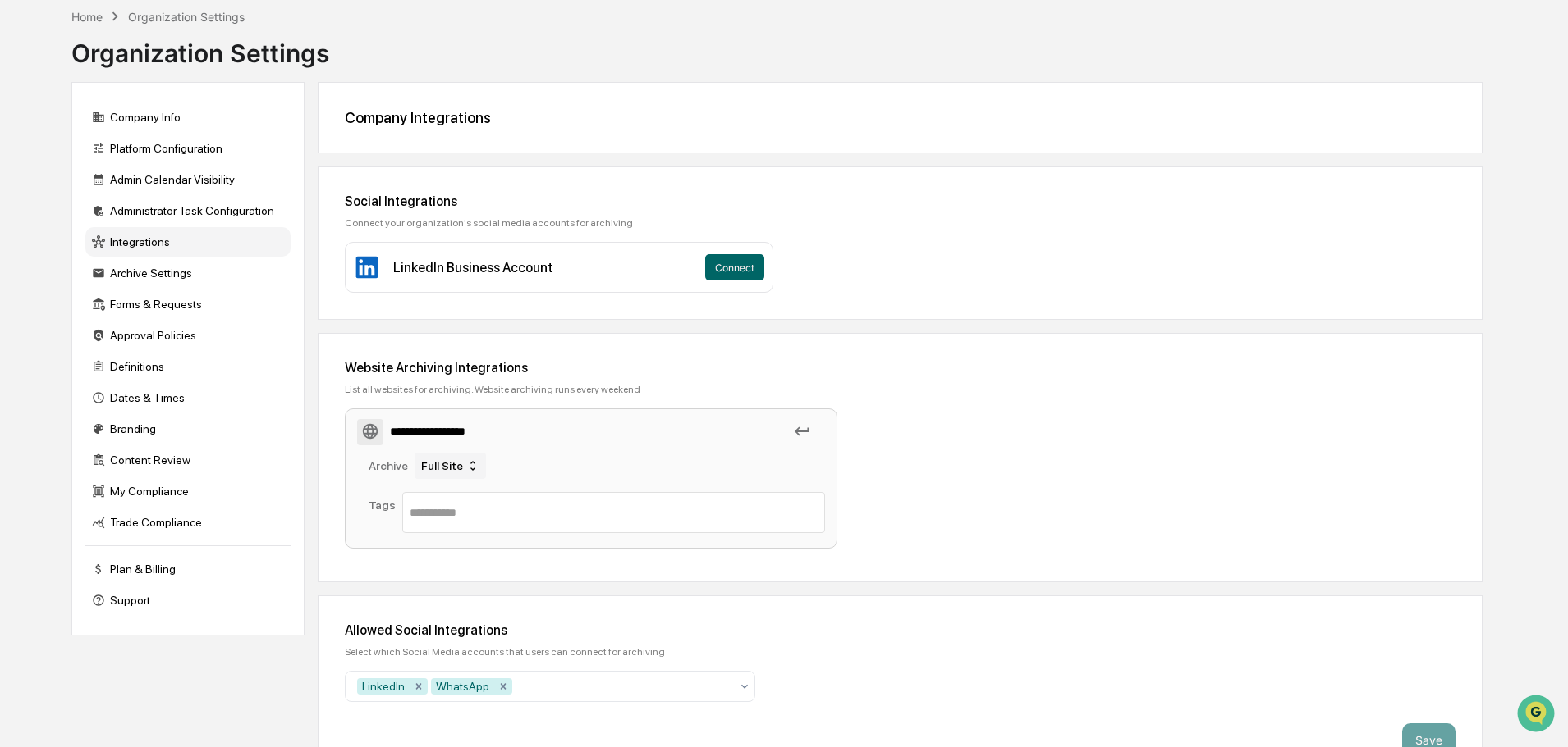
type input "**********"
click at [466, 470] on icon at bounding box center [472, 466] width 13 height 13
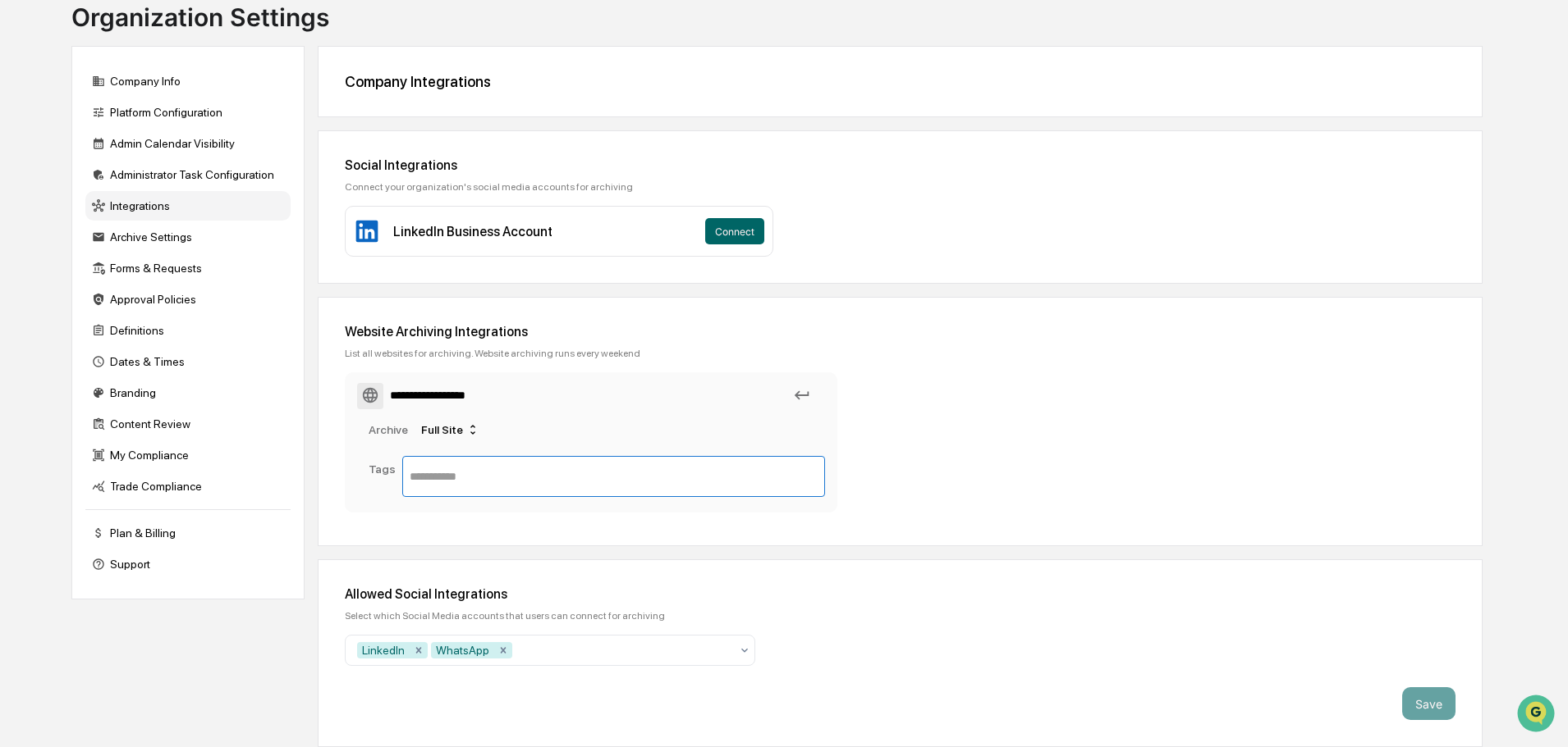
click at [491, 476] on input "text" at bounding box center [613, 477] width 408 height 20
paste input "**********"
type input "*"
click at [801, 398] on icon at bounding box center [802, 395] width 18 height 18
click at [802, 396] on icon at bounding box center [802, 395] width 18 height 18
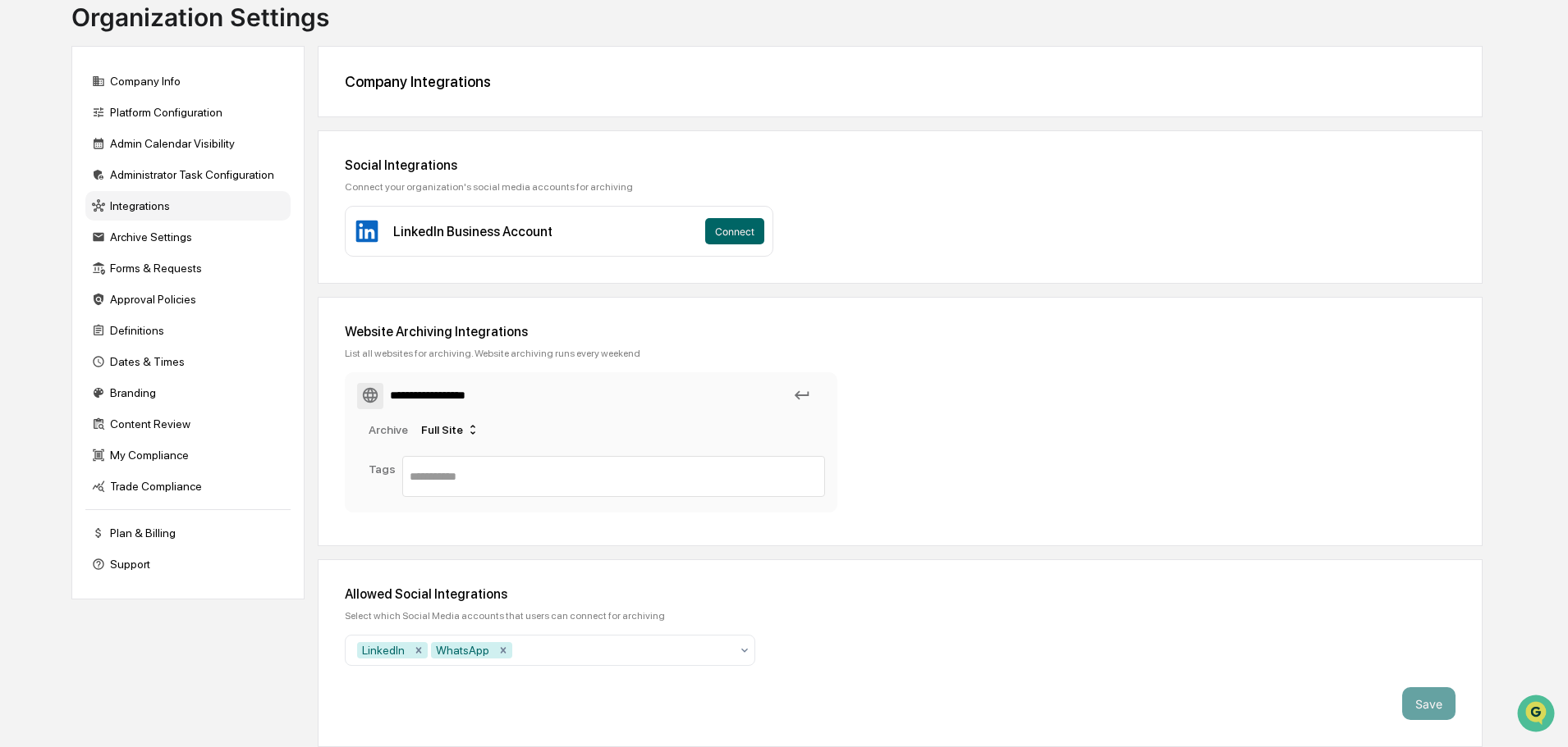
click at [556, 529] on div "**********" at bounding box center [900, 422] width 1165 height 249
click at [452, 429] on div "Full Site" at bounding box center [451, 429] width 72 height 26
click at [450, 459] on div "Full Site" at bounding box center [449, 460] width 93 height 20
click at [500, 480] on input "text" at bounding box center [613, 477] width 408 height 20
type input "***"
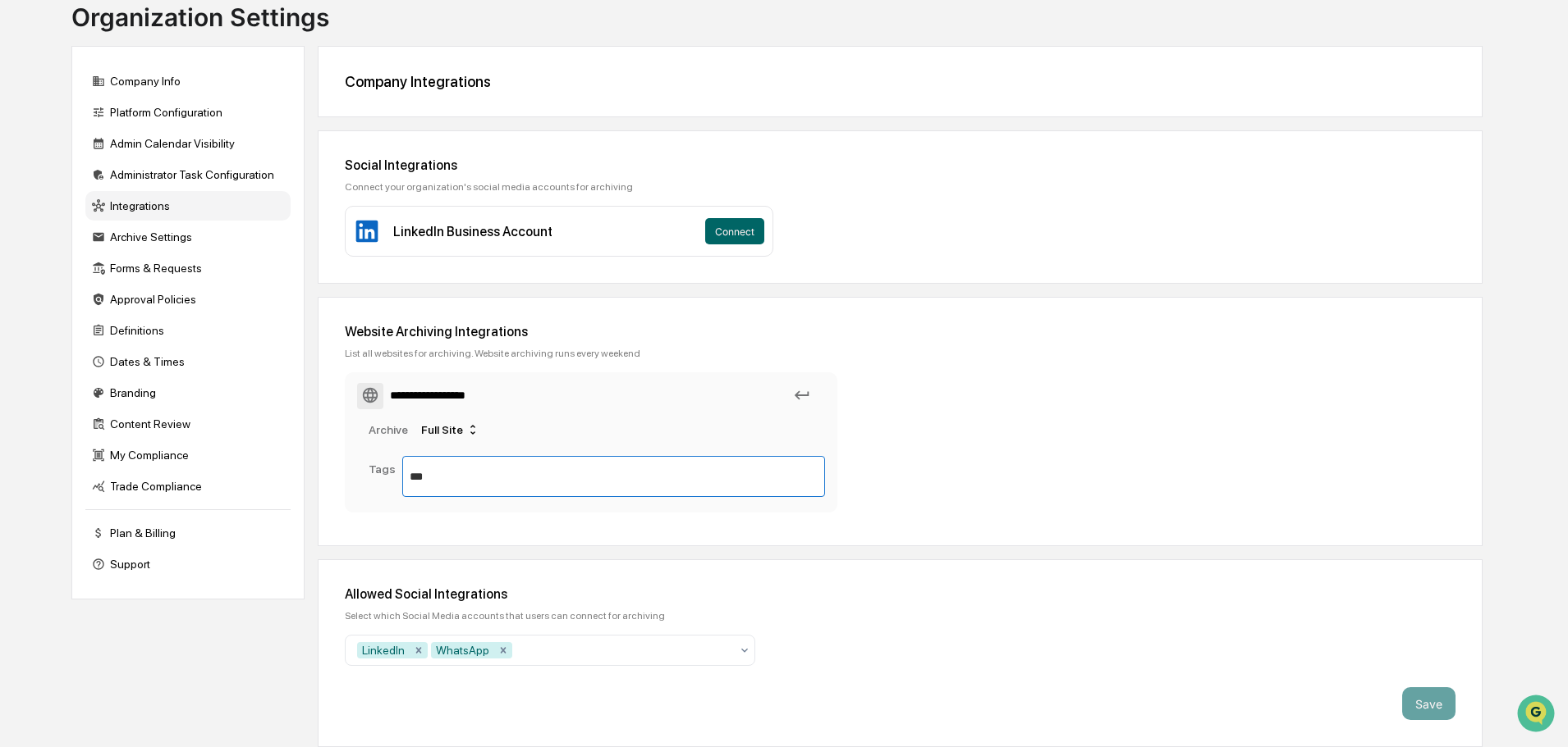
click at [543, 483] on input "***" at bounding box center [613, 477] width 408 height 20
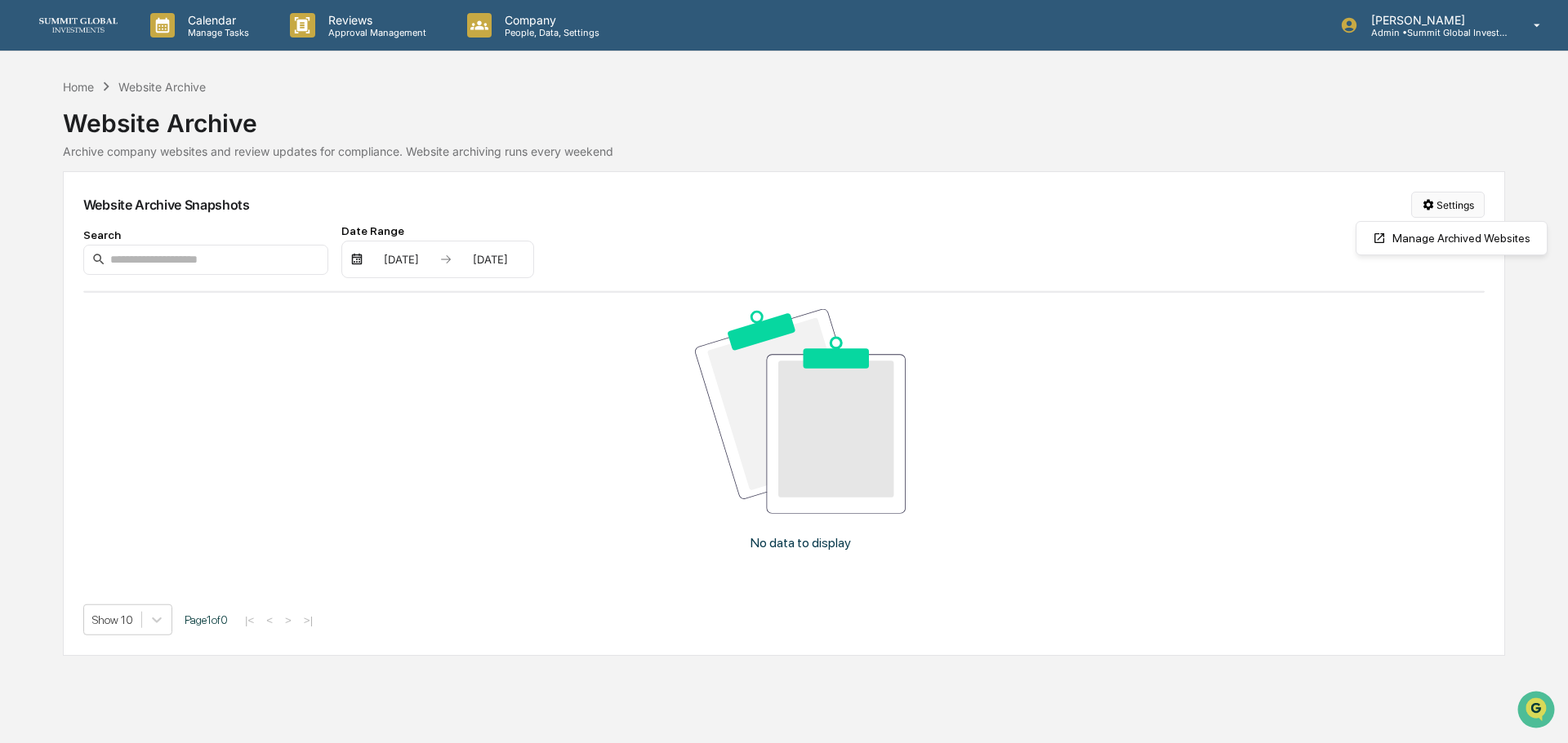
click at [1450, 200] on html "Calendar Manage Tasks Reviews Approval Management Company People, Data, Setting…" at bounding box center [784, 372] width 1568 height 743
click at [1417, 246] on div "Manage Archived Websites" at bounding box center [1451, 238] width 184 height 26
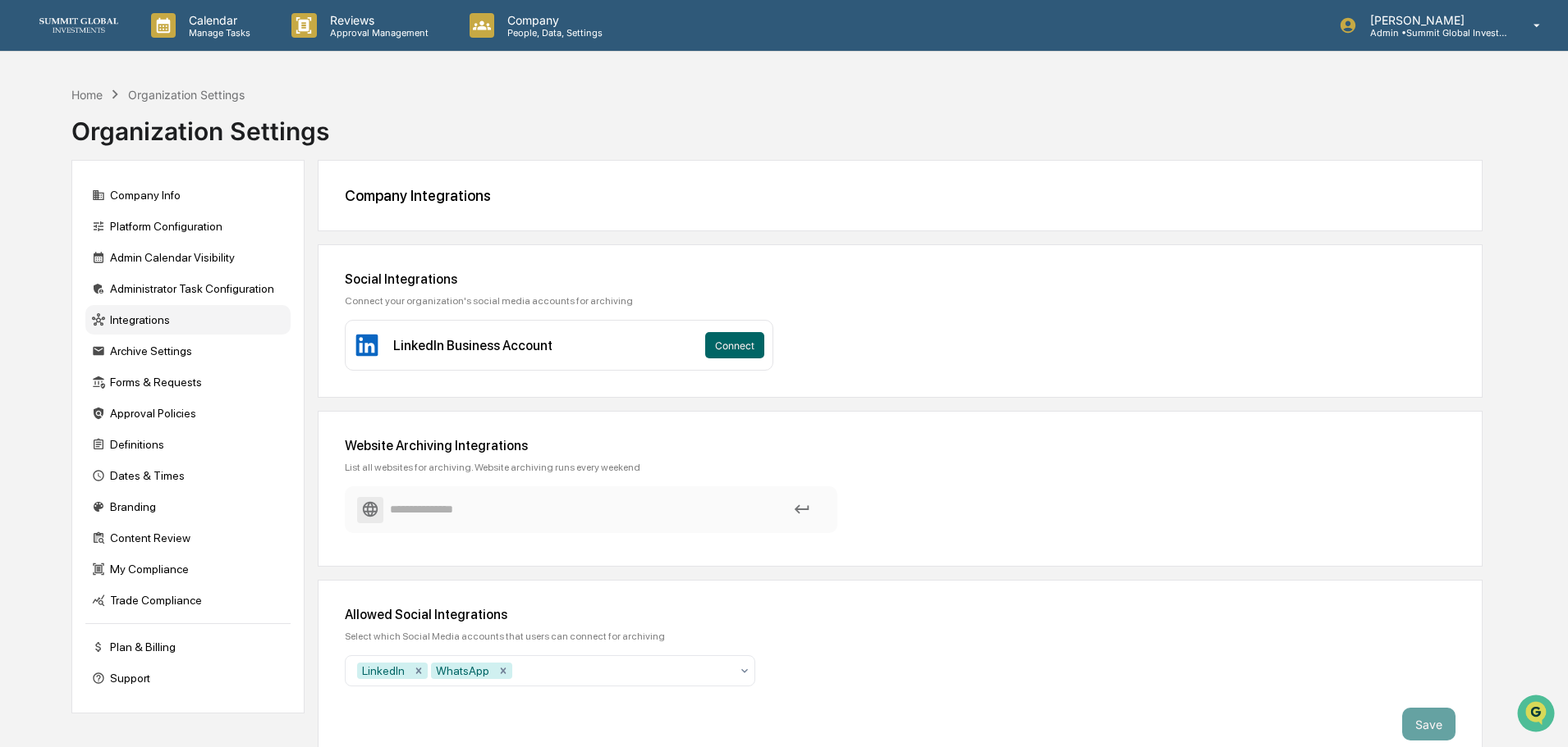
click at [553, 502] on input at bounding box center [590, 510] width 468 height 29
paste input "**********"
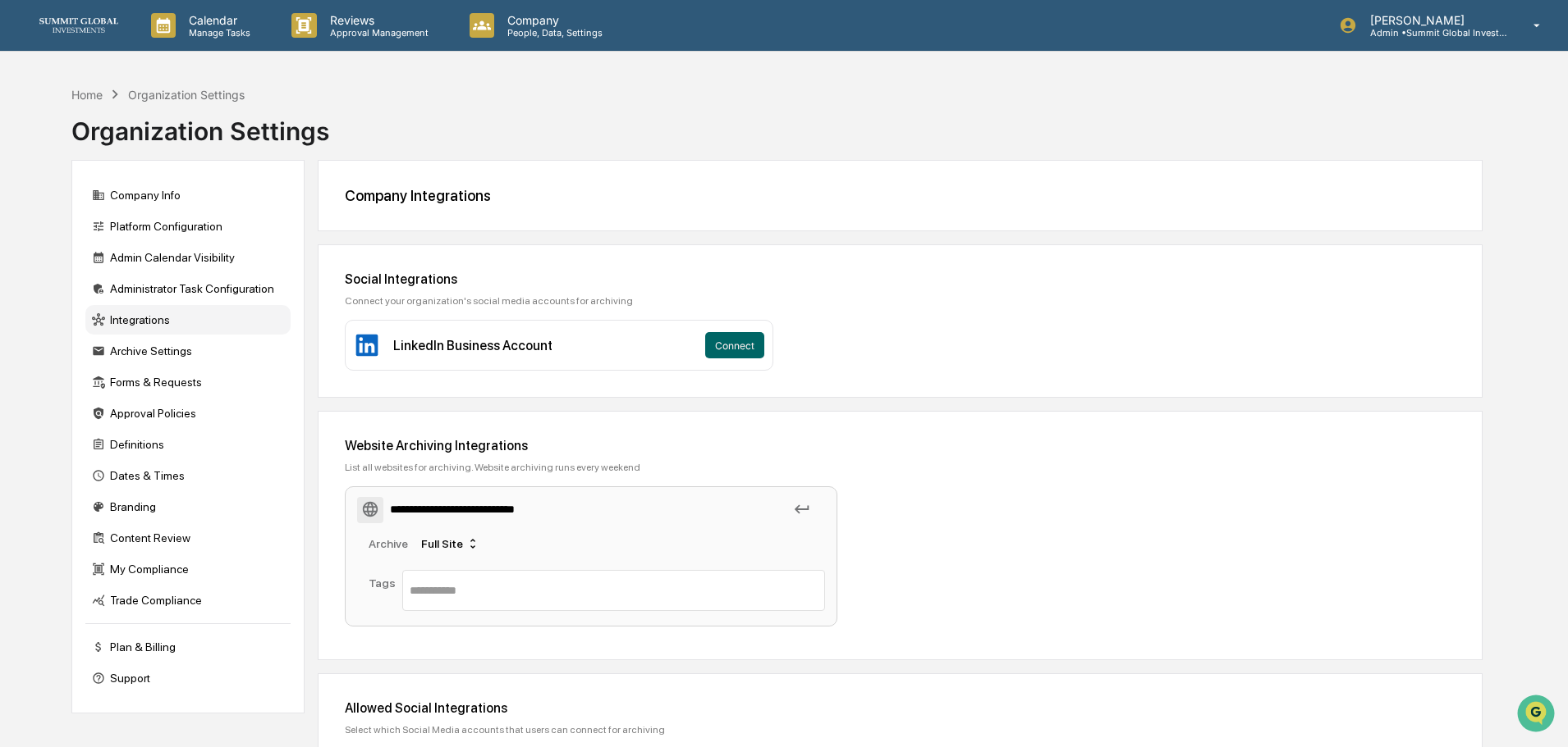
type input "**********"
click at [487, 591] on input "text" at bounding box center [613, 591] width 408 height 20
click at [798, 511] on icon at bounding box center [802, 510] width 18 height 18
click at [461, 545] on div "Full Site" at bounding box center [451, 544] width 72 height 26
click at [440, 602] on div "Single Page" at bounding box center [438, 597] width 60 height 13
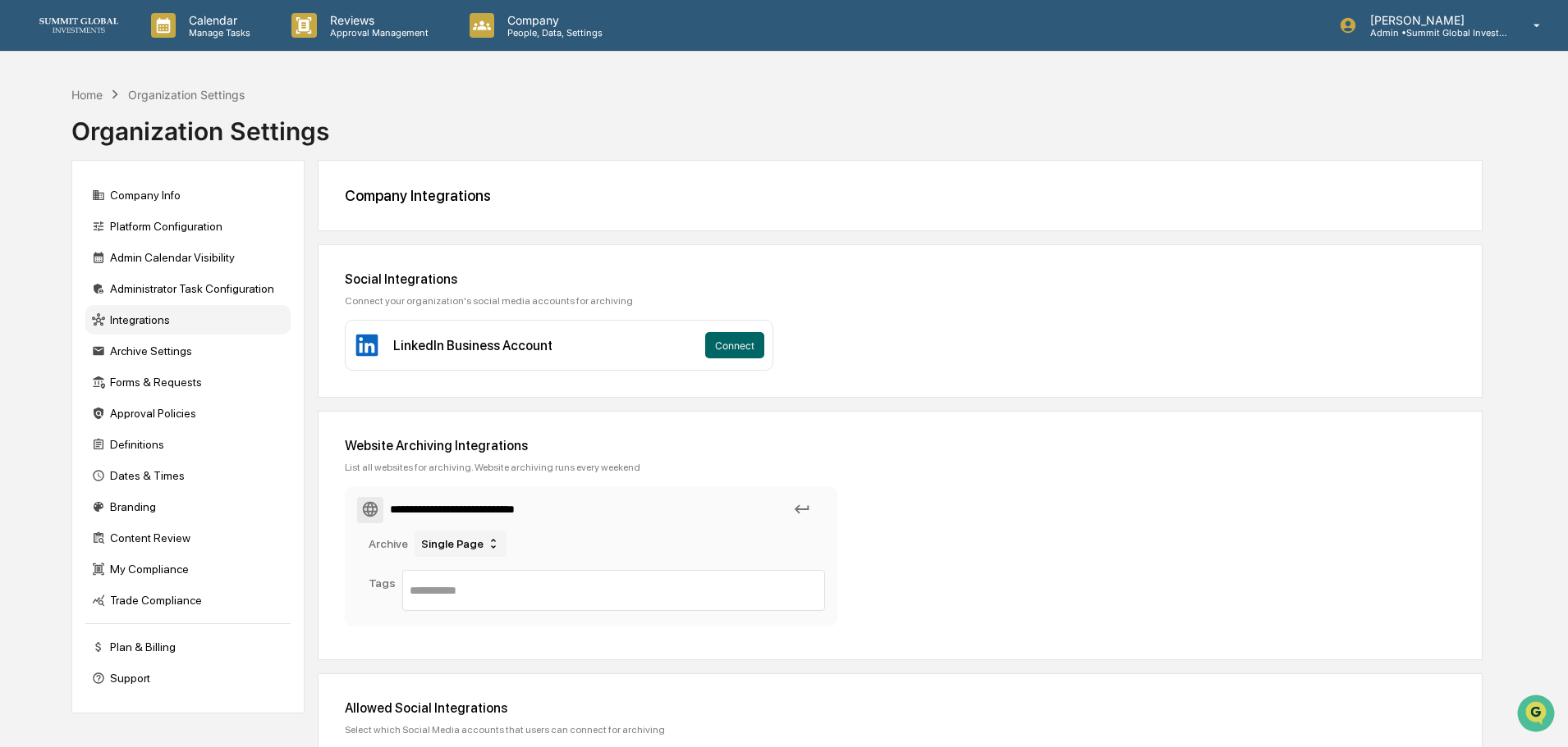
click at [489, 542] on icon at bounding box center [493, 544] width 13 height 13
click at [470, 577] on div "Full Site" at bounding box center [458, 575] width 106 height 20
click at [494, 601] on input "text" at bounding box center [613, 591] width 408 height 20
click at [125, 649] on div "Plan & Billing" at bounding box center [187, 647] width 205 height 30
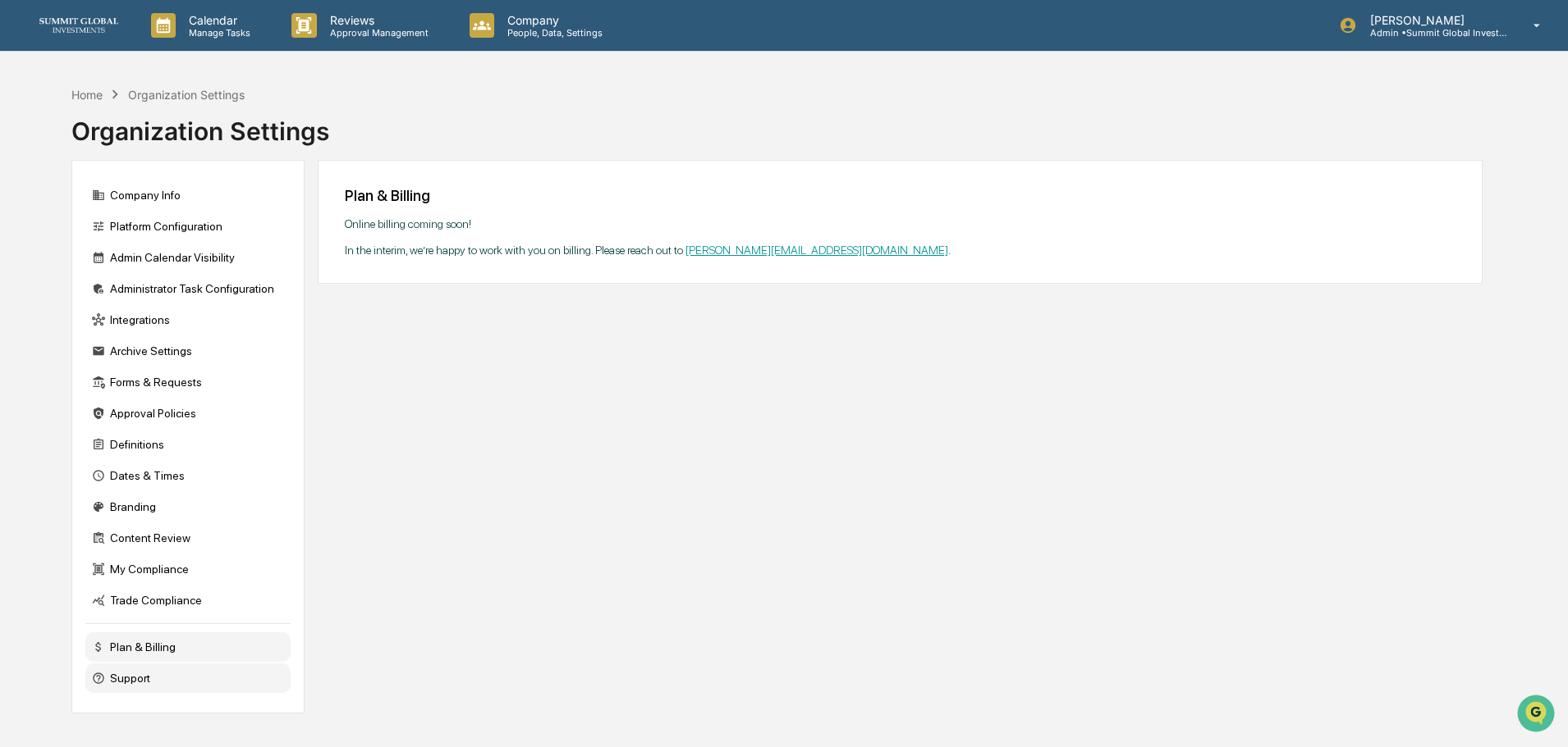
click at [138, 679] on div "Support" at bounding box center [187, 678] width 205 height 30
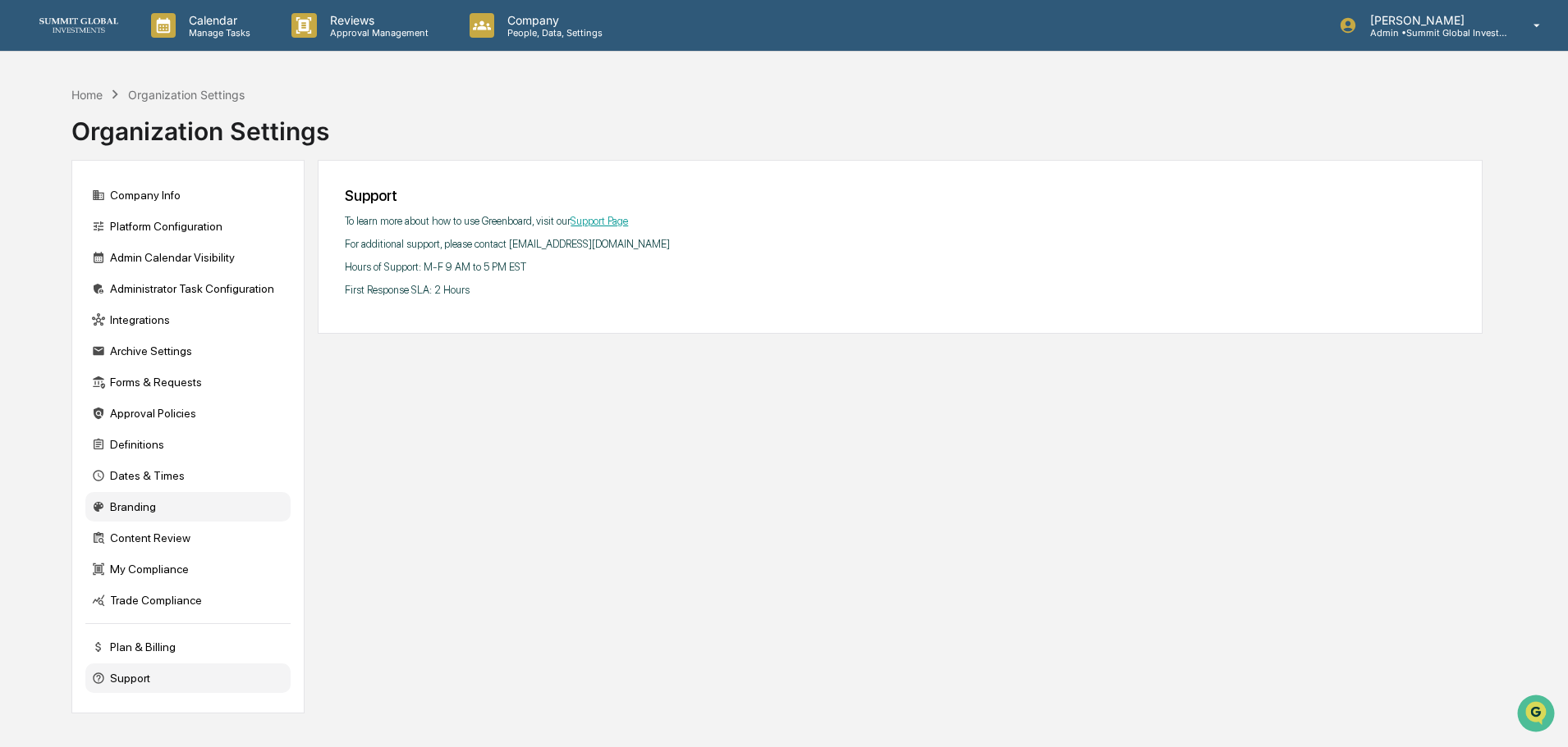
click at [140, 513] on div "Branding" at bounding box center [187, 507] width 205 height 30
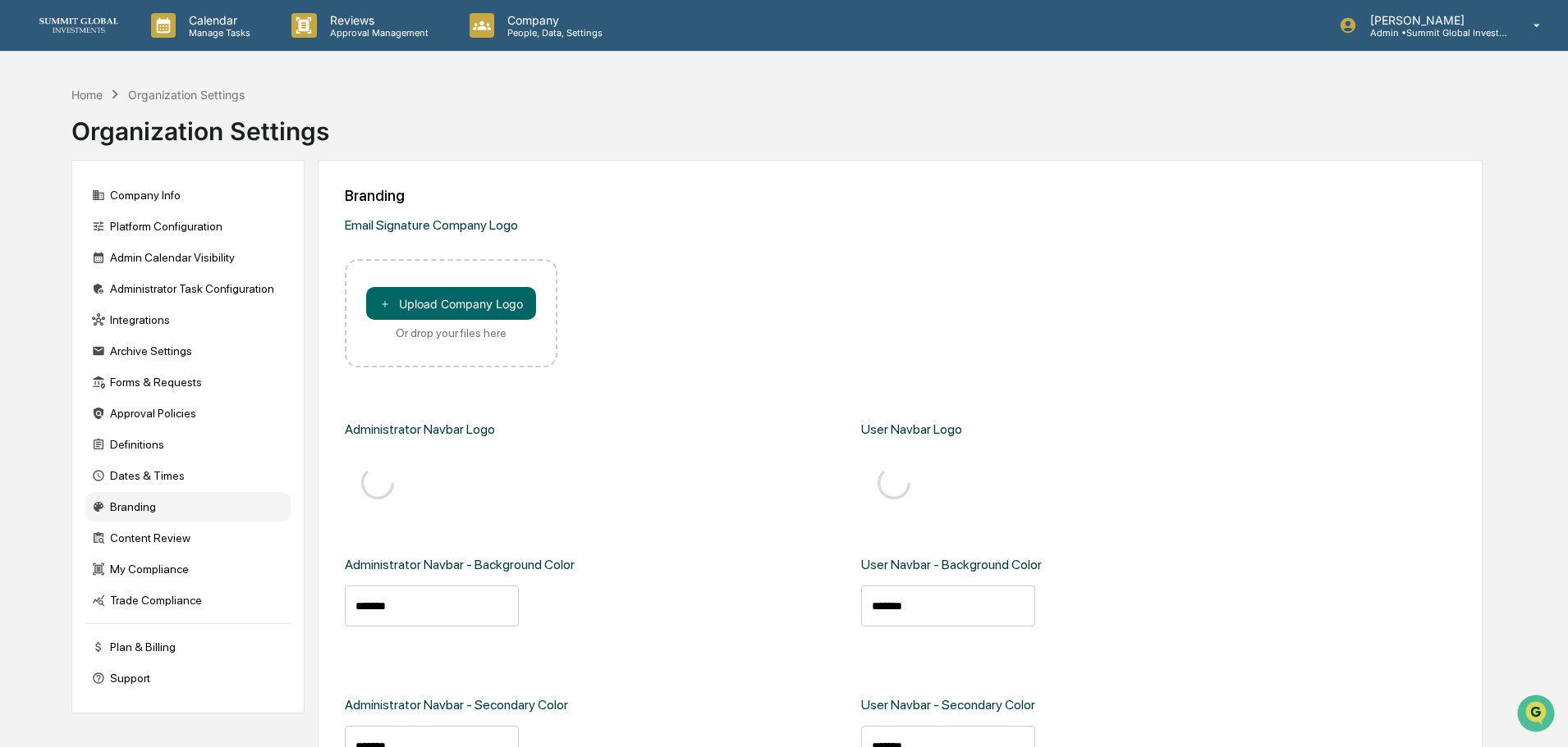
type input "*******"
type input "****"
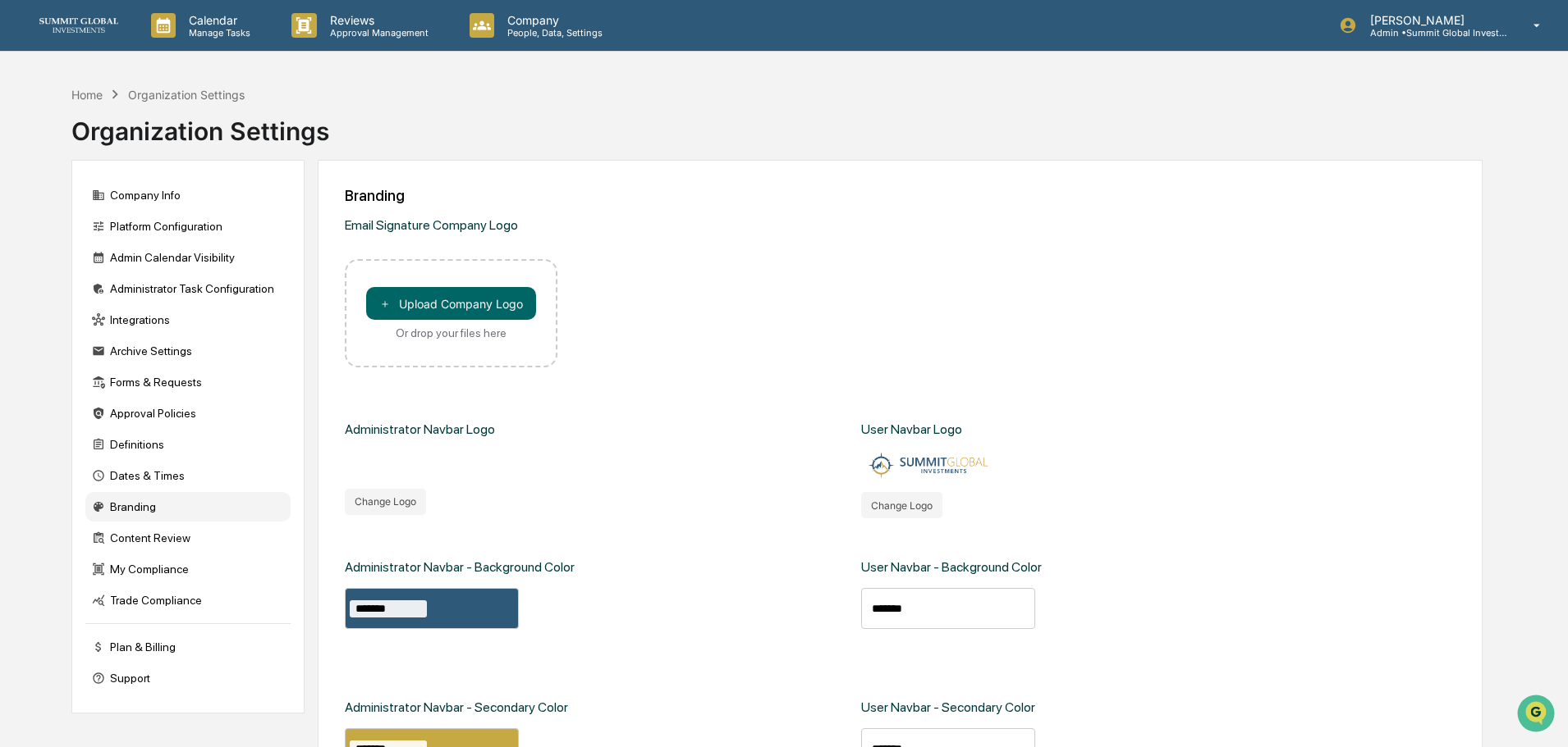
click at [716, 632] on div "Administrator Navbar - Background Color ******* Administrator Navbar - Secondar…" at bounding box center [595, 722] width 500 height 408
click at [134, 679] on div "Support" at bounding box center [187, 678] width 205 height 30
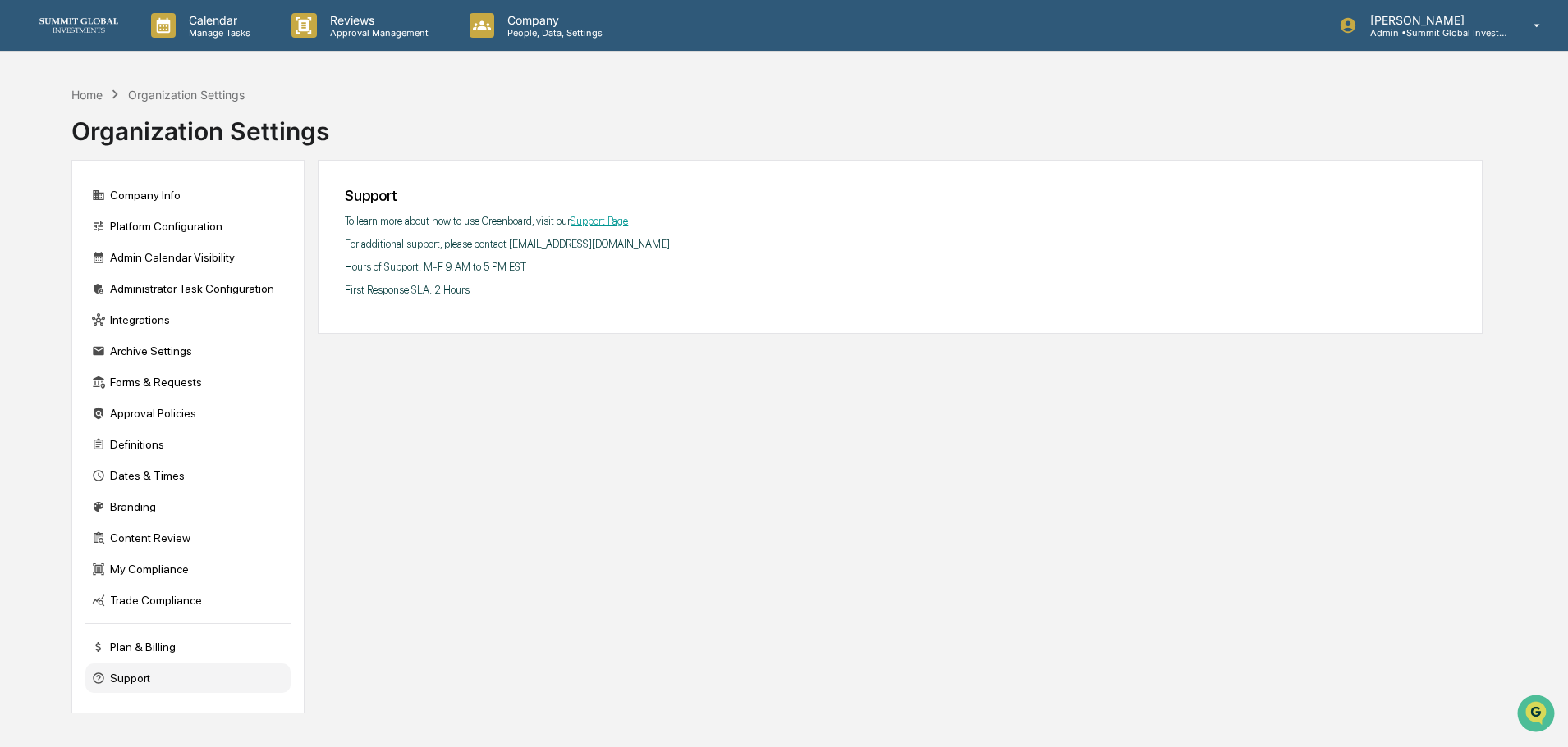
click at [606, 223] on link "Support Page" at bounding box center [599, 221] width 57 height 13
click at [89, 93] on div "Home" at bounding box center [87, 95] width 31 height 14
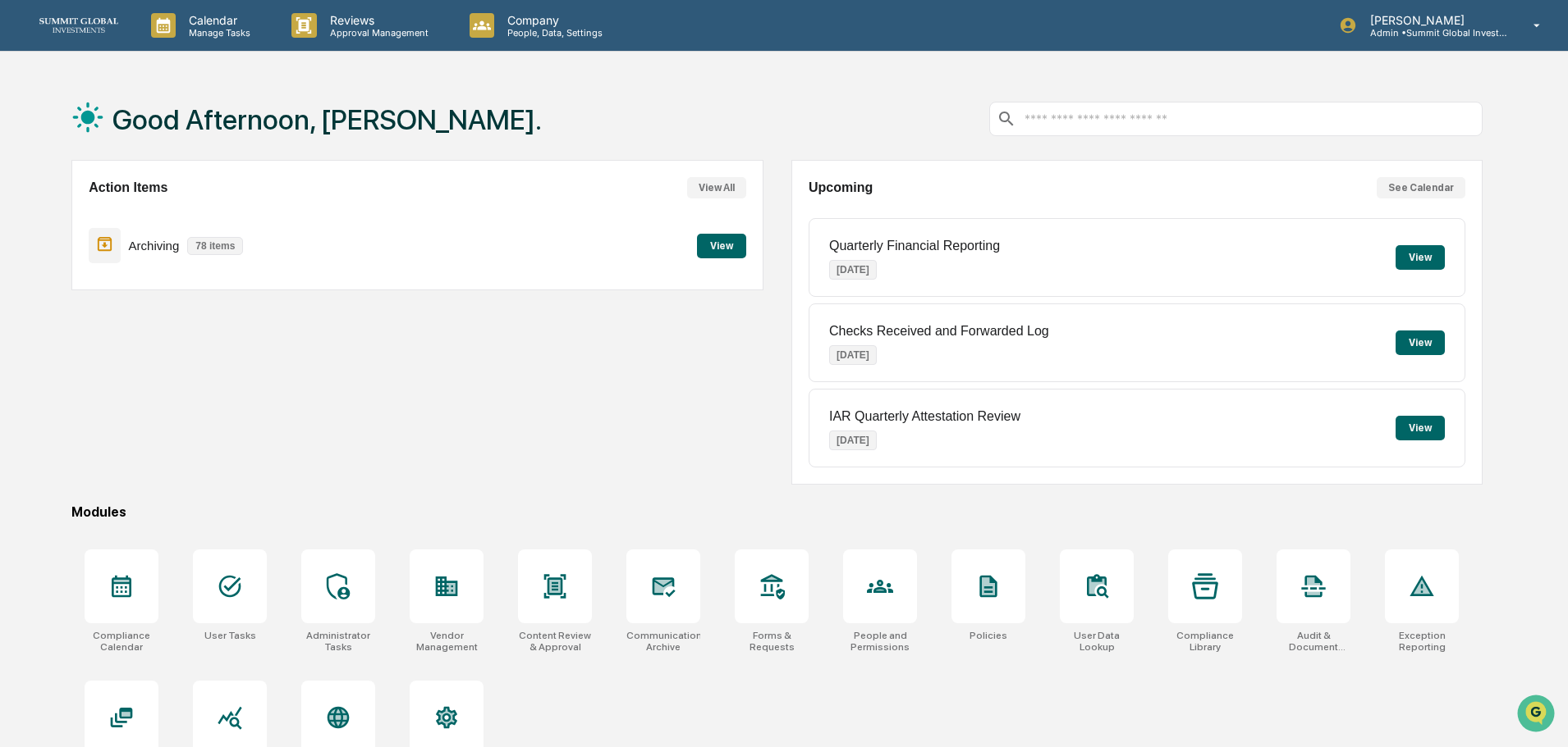
scroll to position [78, 0]
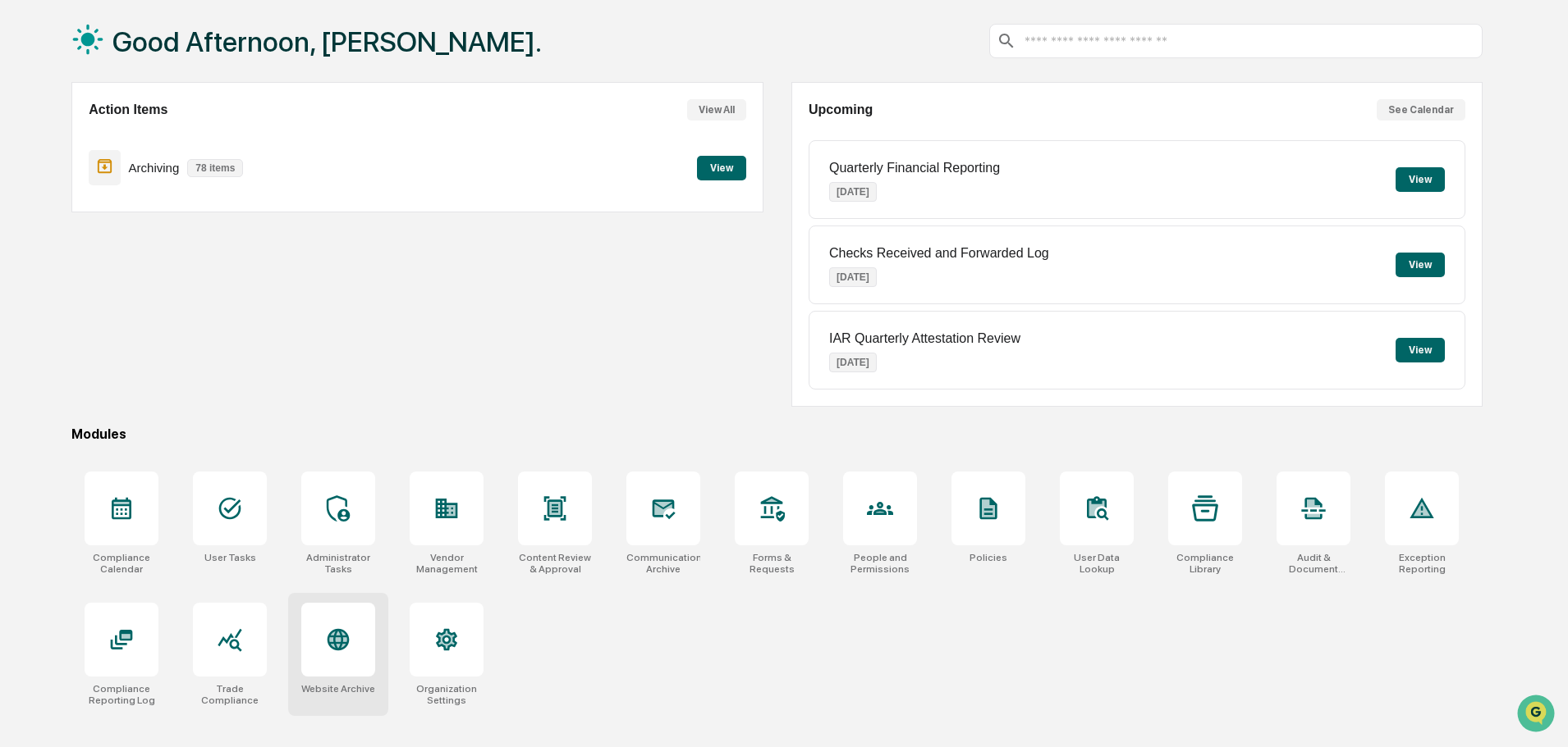
click at [305, 631] on div at bounding box center [338, 640] width 73 height 73
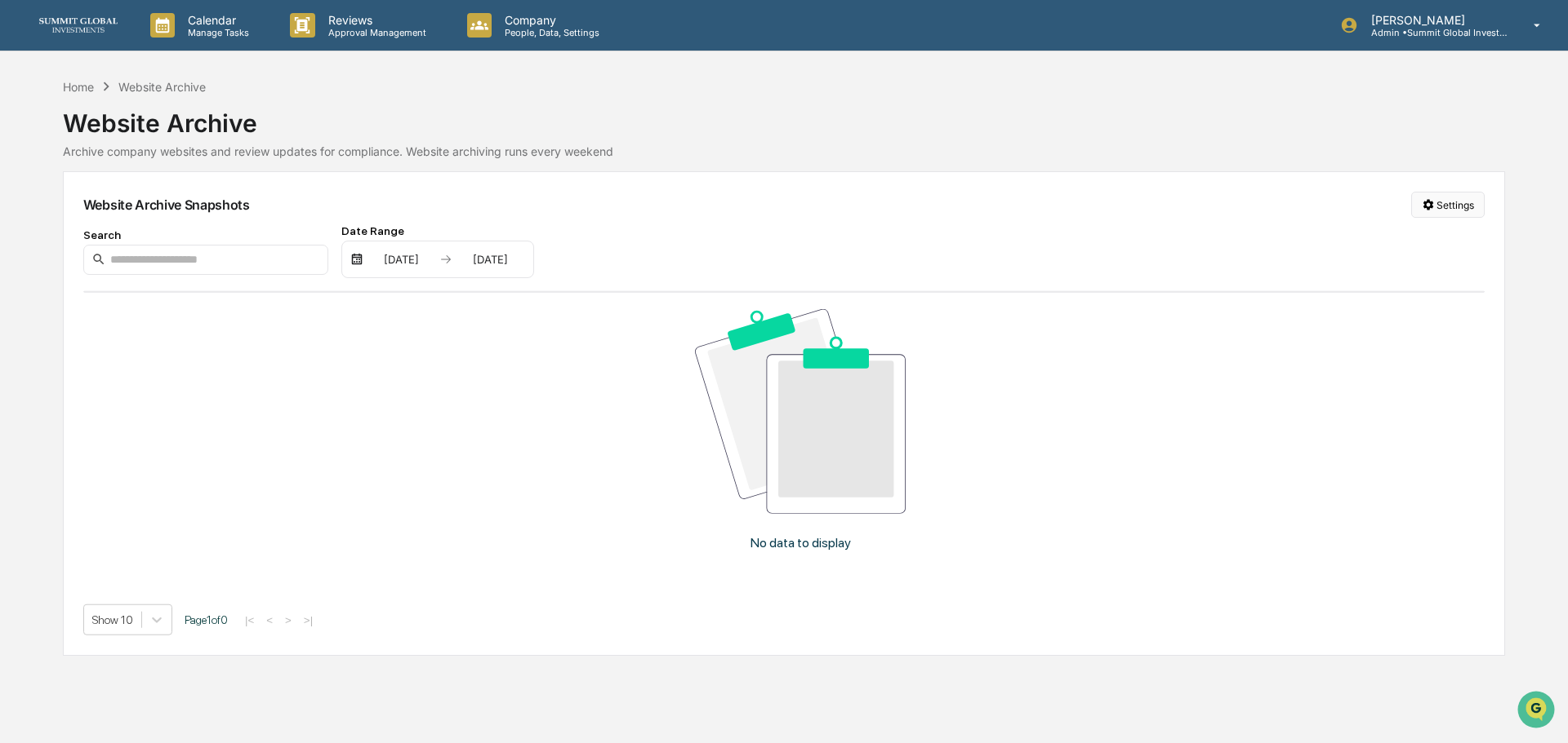
click at [1447, 200] on html "Calendar Manage Tasks Reviews Approval Management Company People, Data, Setting…" at bounding box center [784, 372] width 1568 height 743
click at [1411, 241] on div "Manage Archived Websites" at bounding box center [1451, 238] width 184 height 26
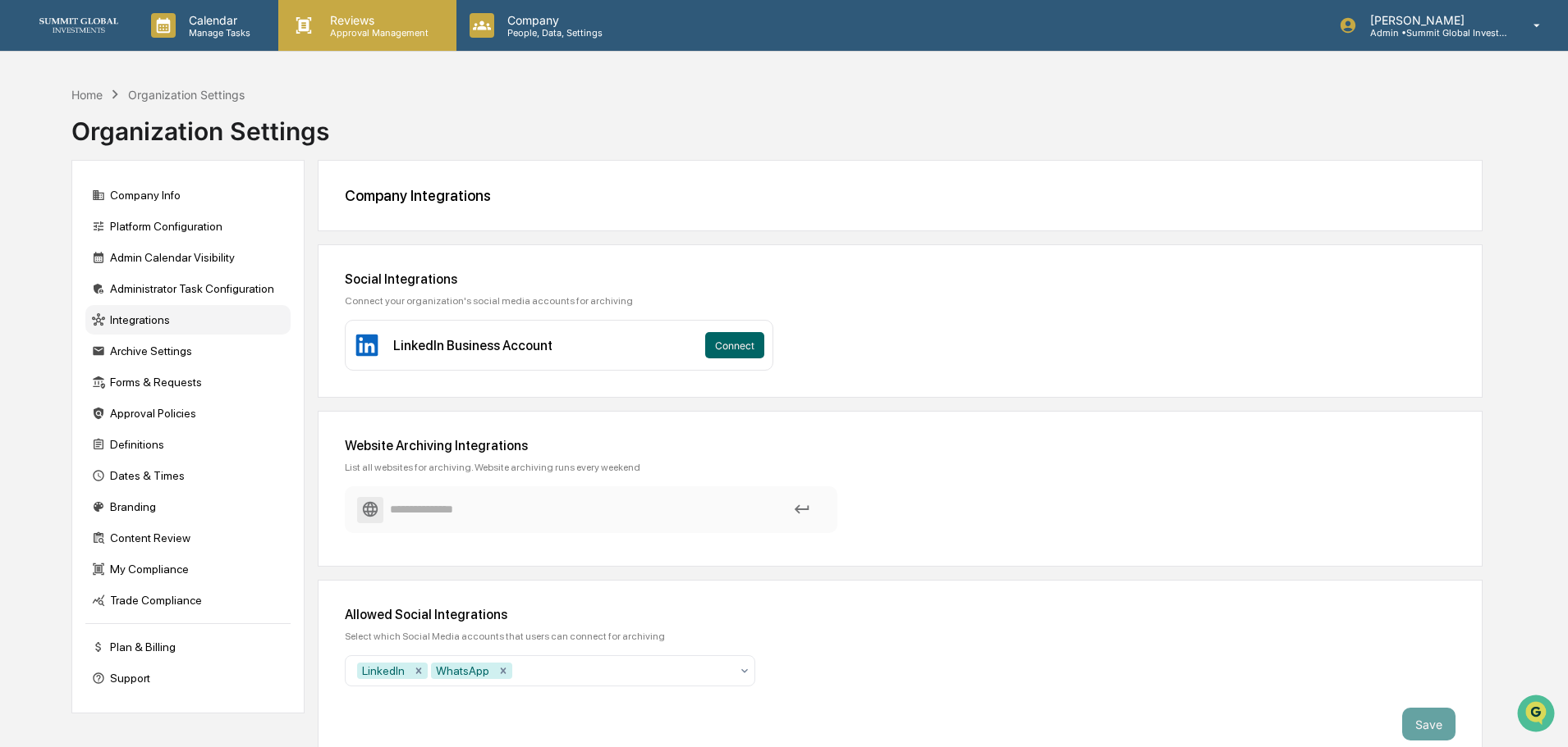
click at [373, 21] on p "Reviews" at bounding box center [377, 21] width 120 height 14
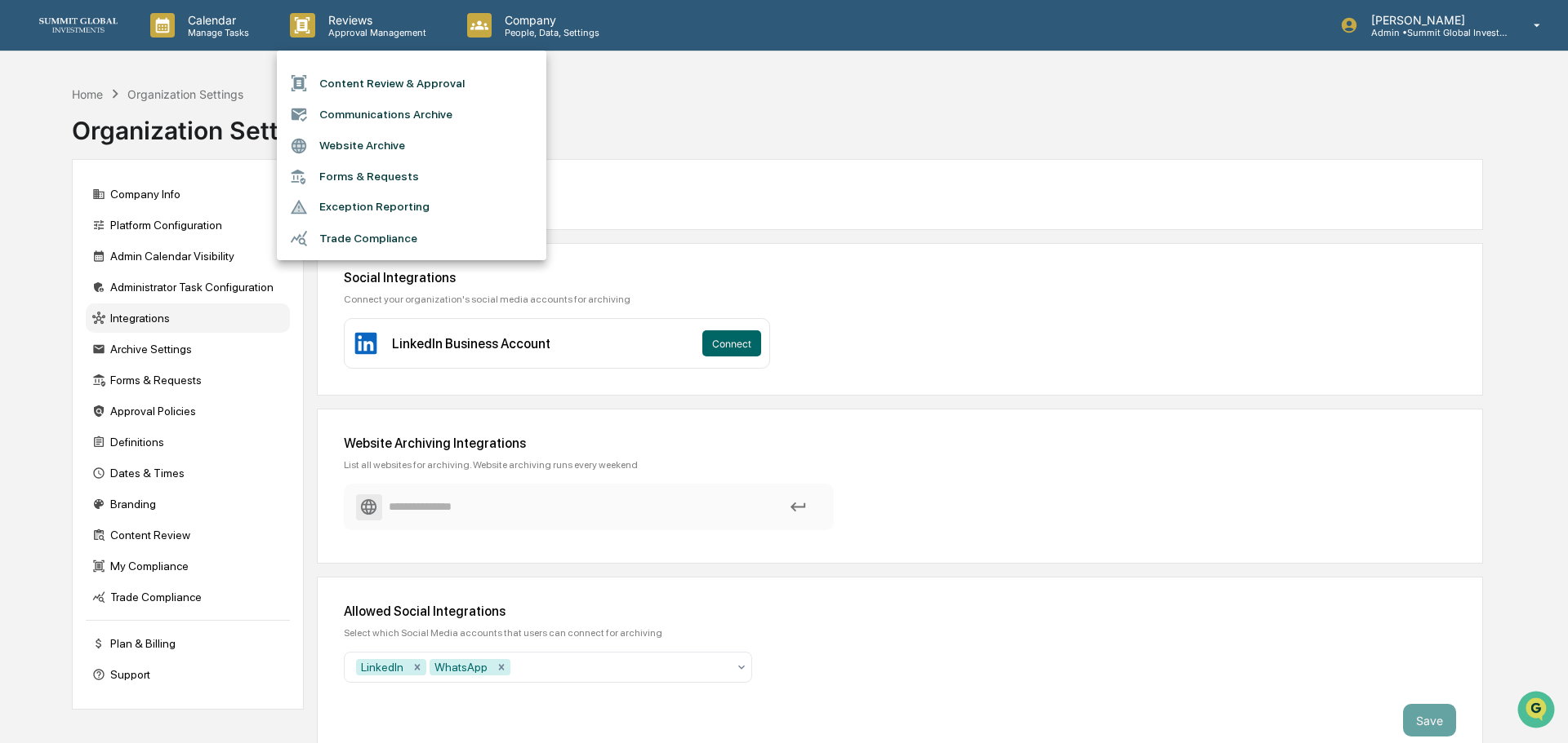
click at [375, 104] on li "Communications Archive" at bounding box center [412, 114] width 269 height 31
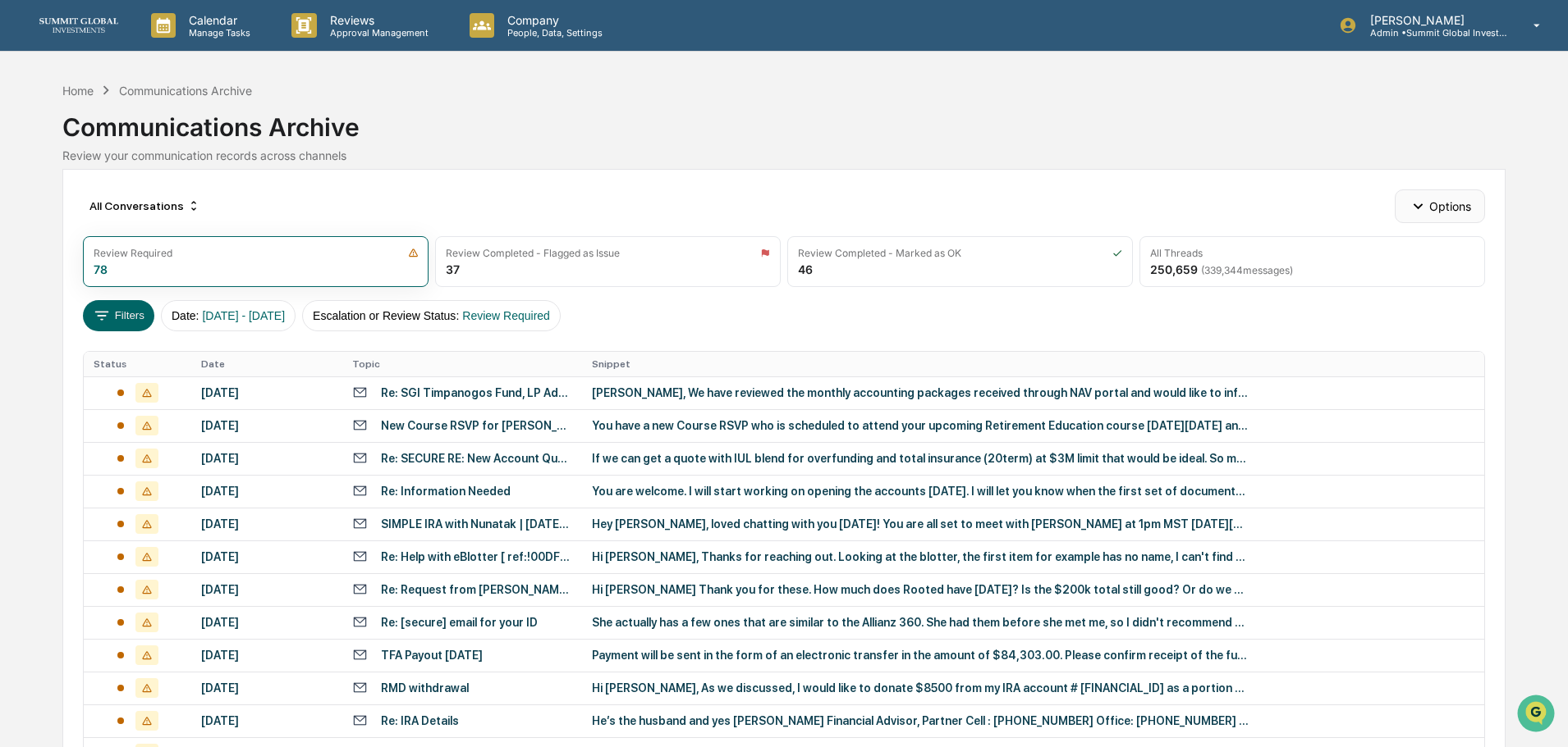
click at [1440, 212] on button "Options" at bounding box center [1439, 206] width 90 height 33
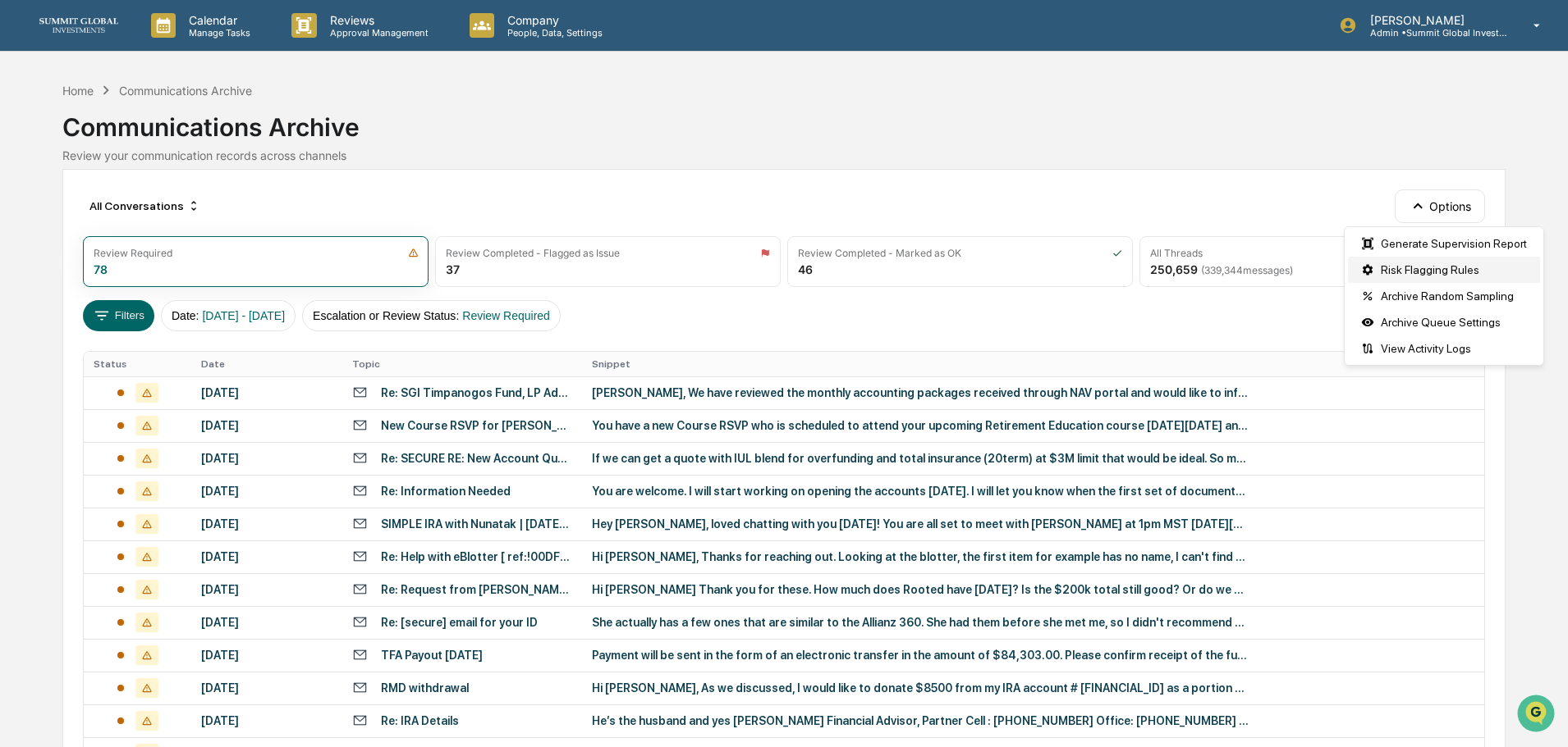
click at [1422, 267] on div "Risk Flagging Rules" at bounding box center [1443, 270] width 192 height 26
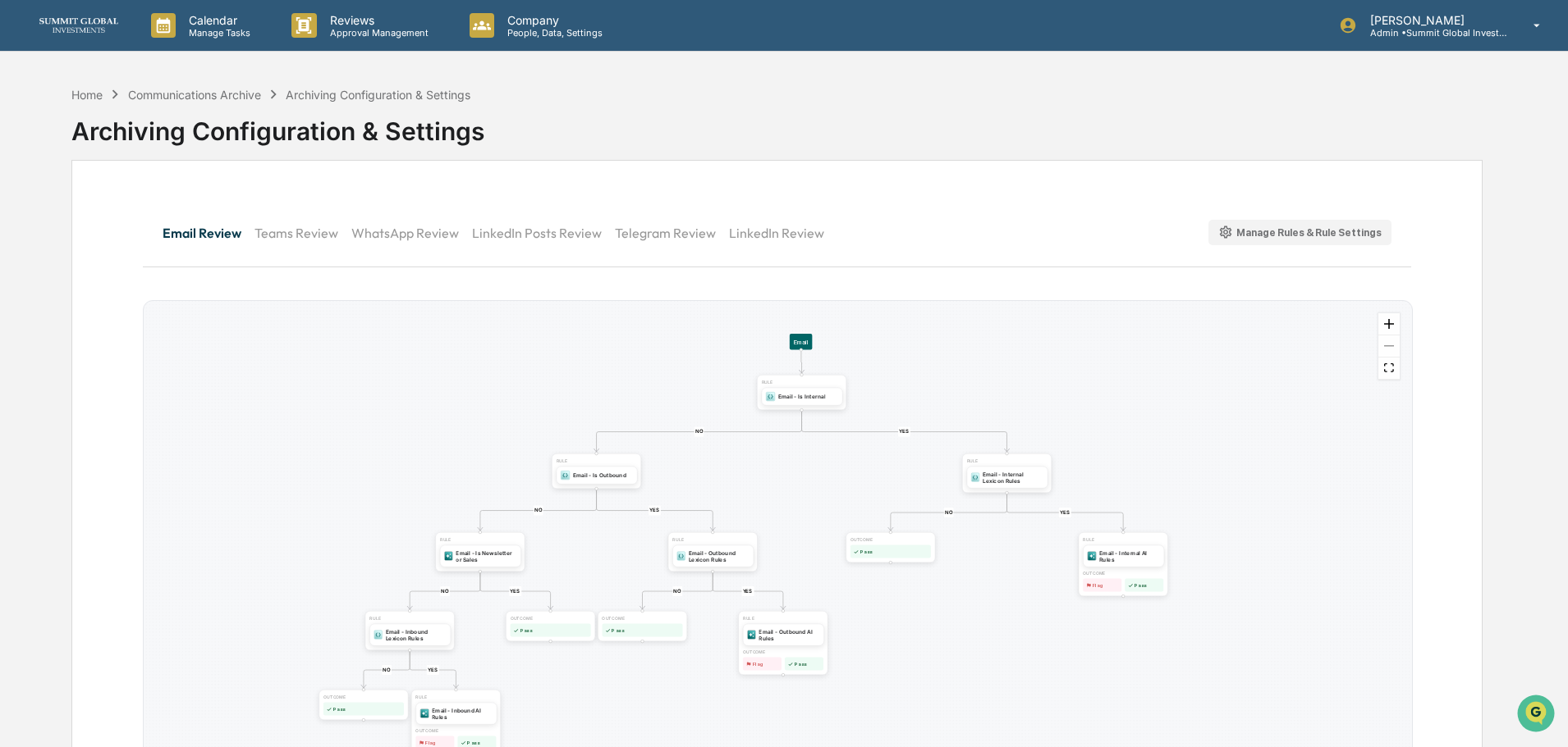
click at [1319, 237] on div "Manage Rules & Rule Settings" at bounding box center [1299, 232] width 164 height 15
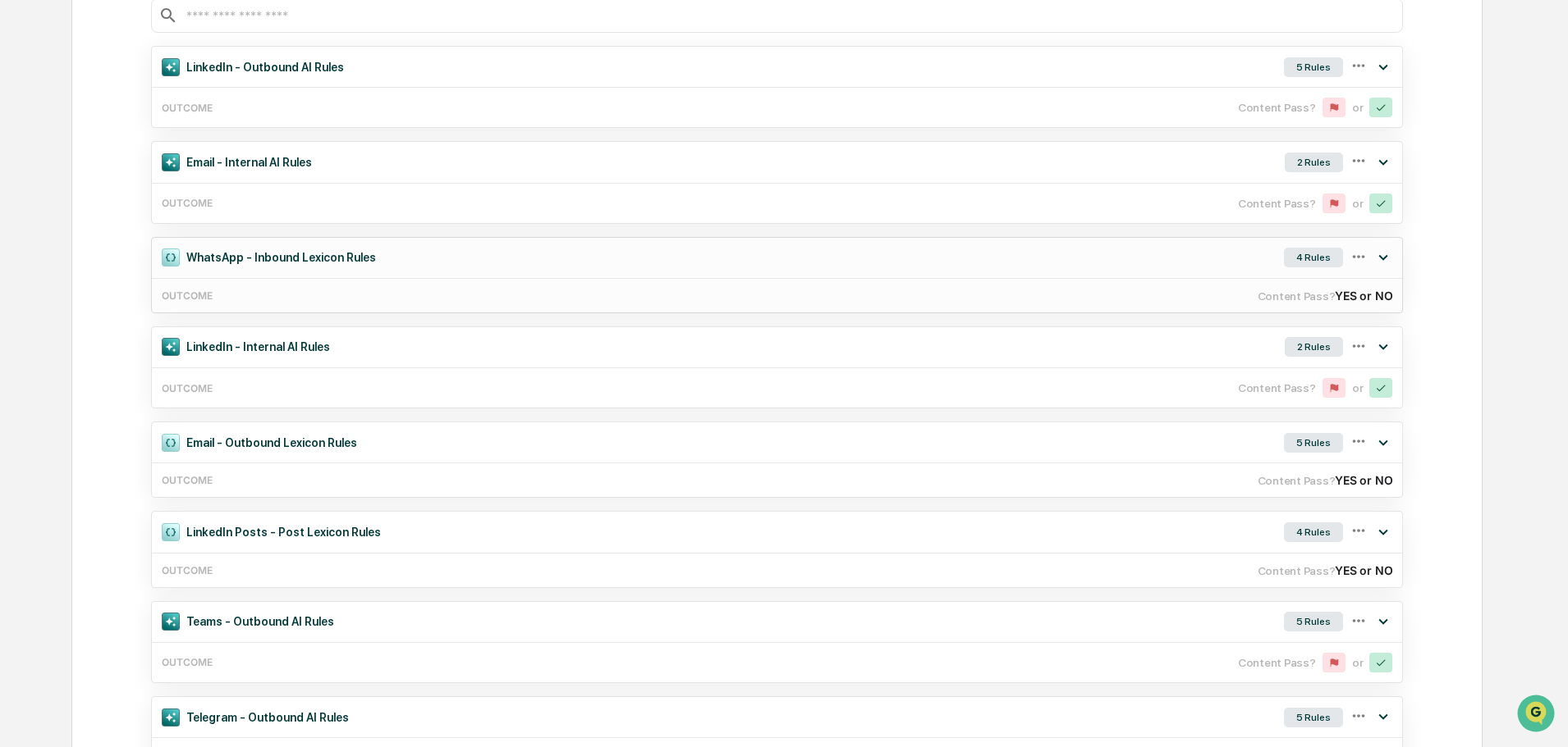
scroll to position [328, 0]
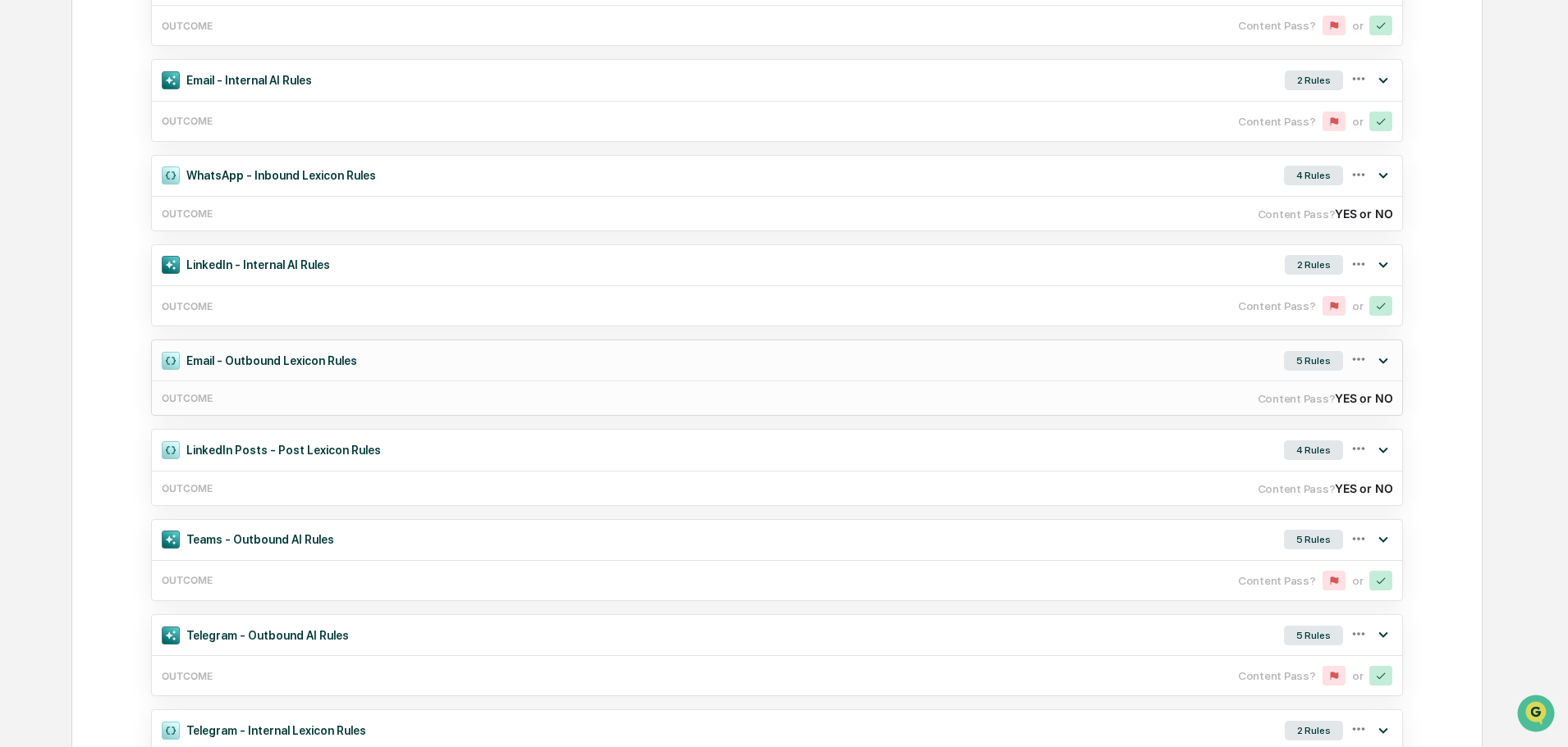
click at [407, 366] on div "Email - Outbound Lexicon Rules 5 Rules" at bounding box center [776, 360] width 1250 height 40
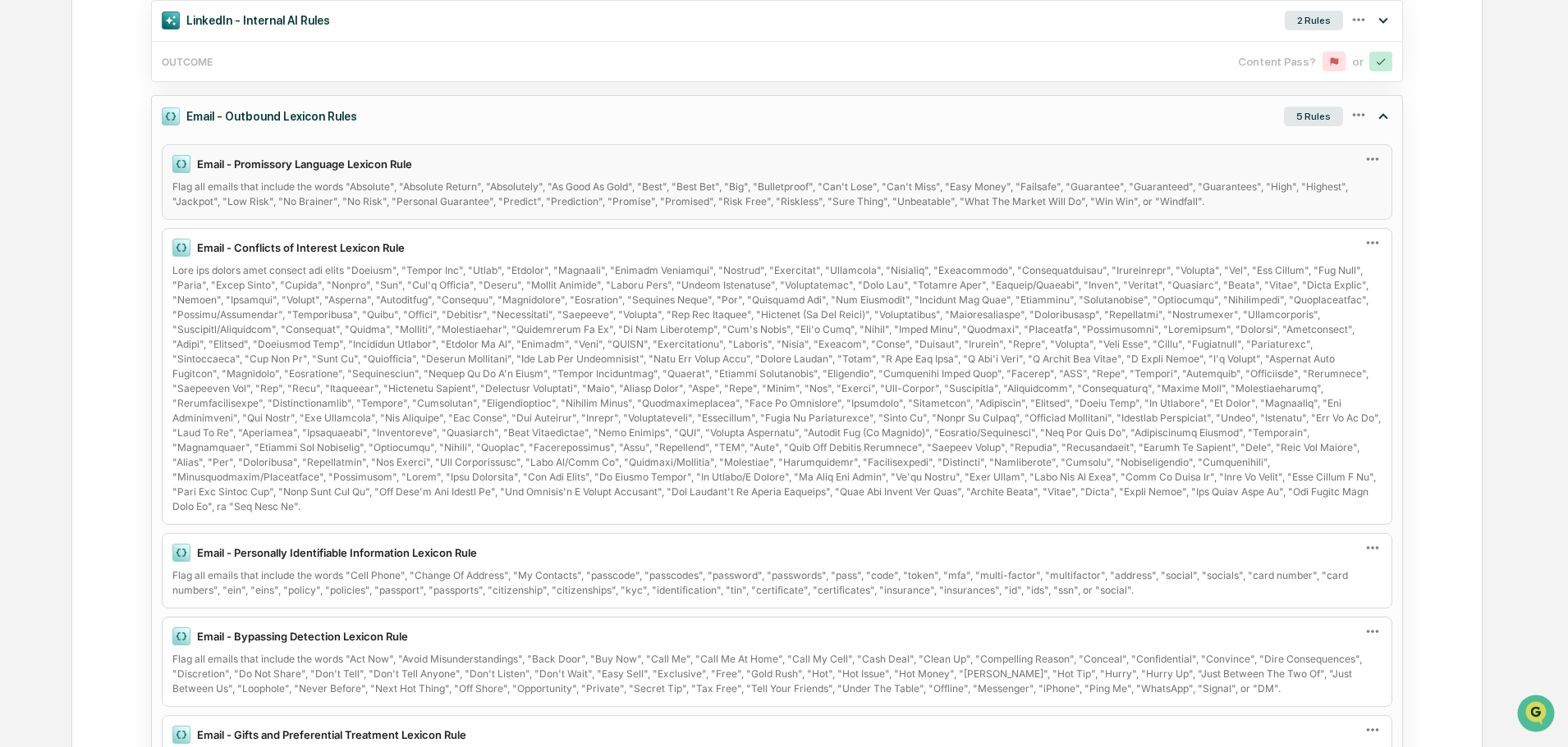
scroll to position [574, 0]
click at [1374, 239] on icon at bounding box center [1372, 241] width 18 height 18
click at [1308, 266] on div "Edit" at bounding box center [1311, 268] width 132 height 33
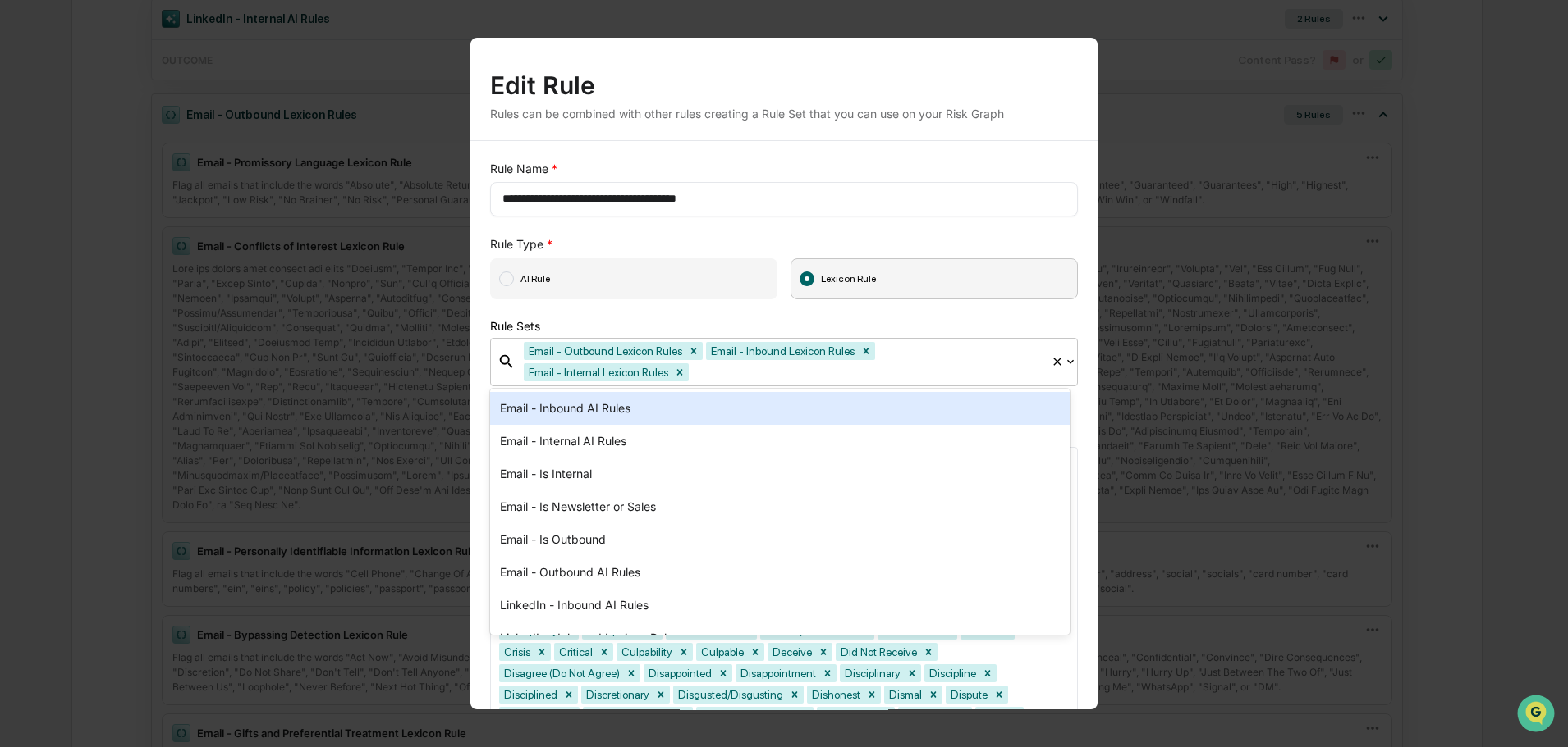
click at [1064, 359] on icon at bounding box center [1070, 362] width 13 height 13
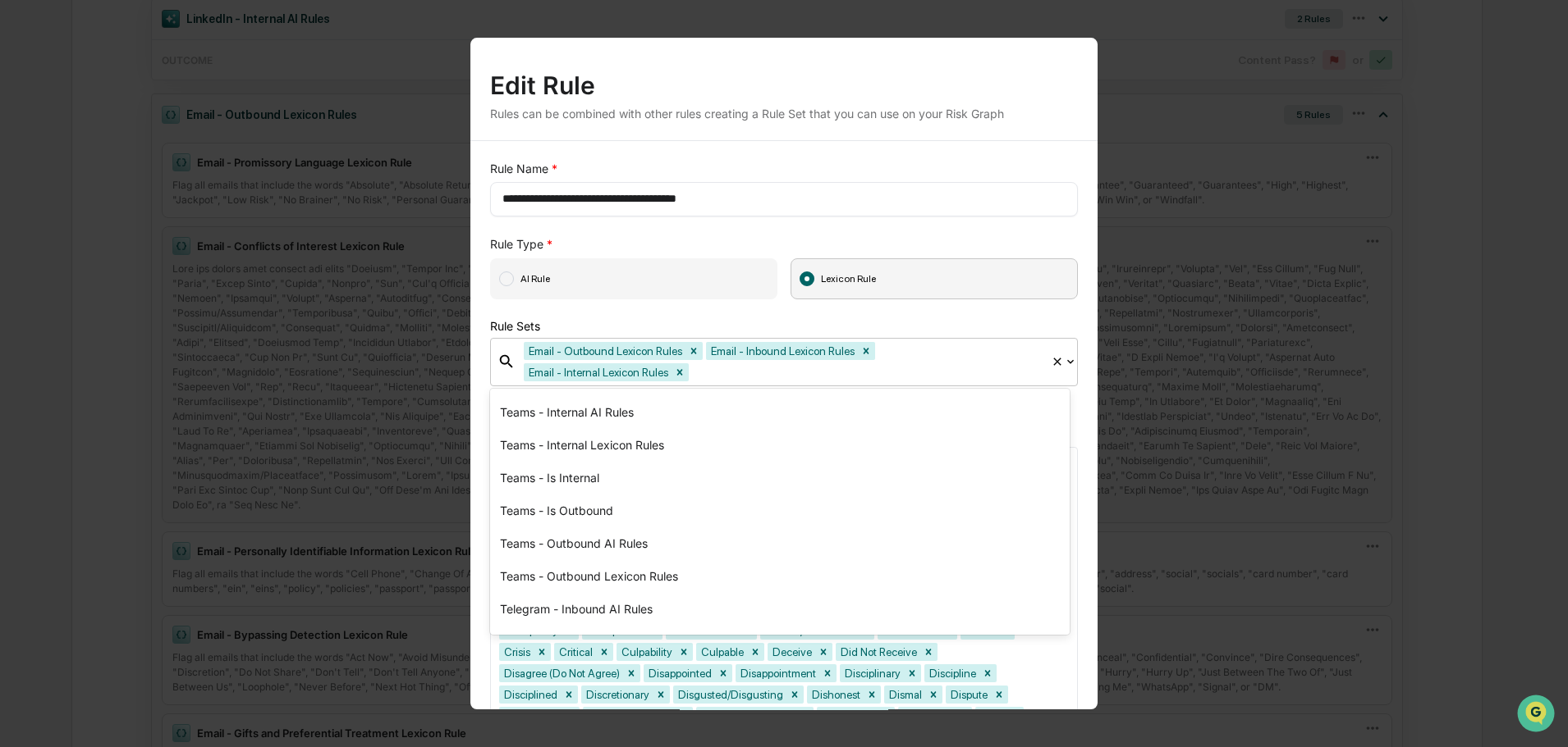
scroll to position [416, 0]
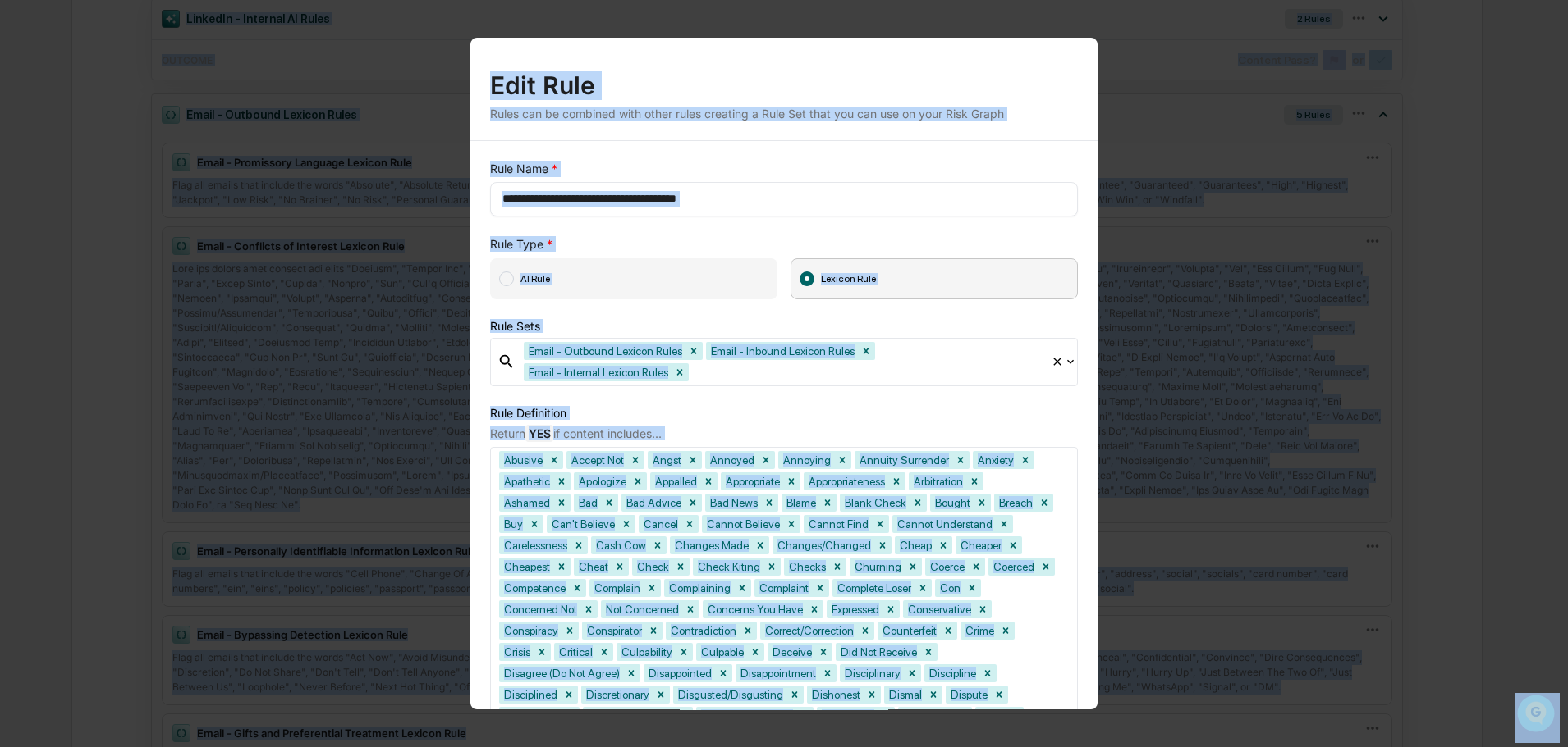
click at [915, 412] on div "Rule Definition" at bounding box center [784, 413] width 588 height 14
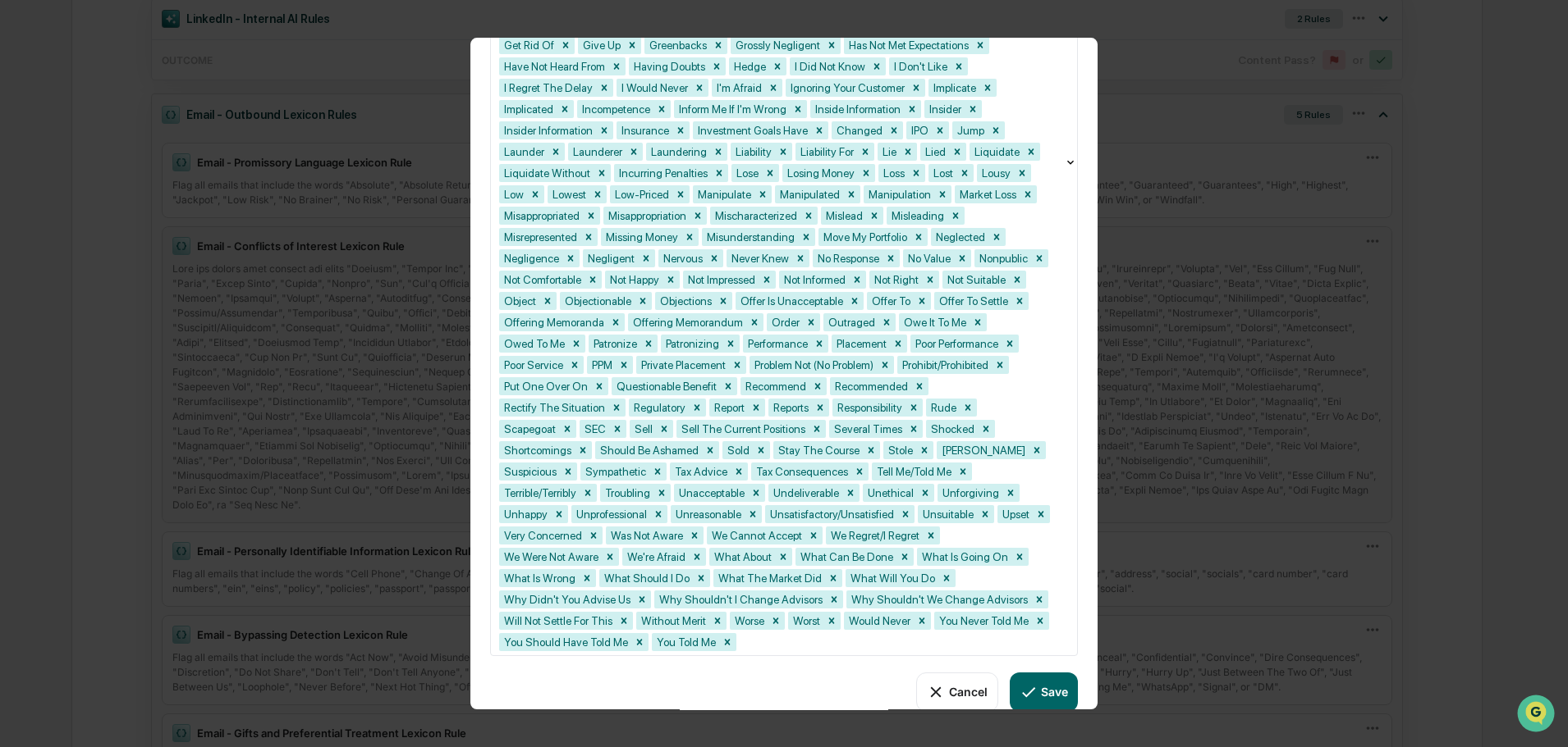
scroll to position [799, 0]
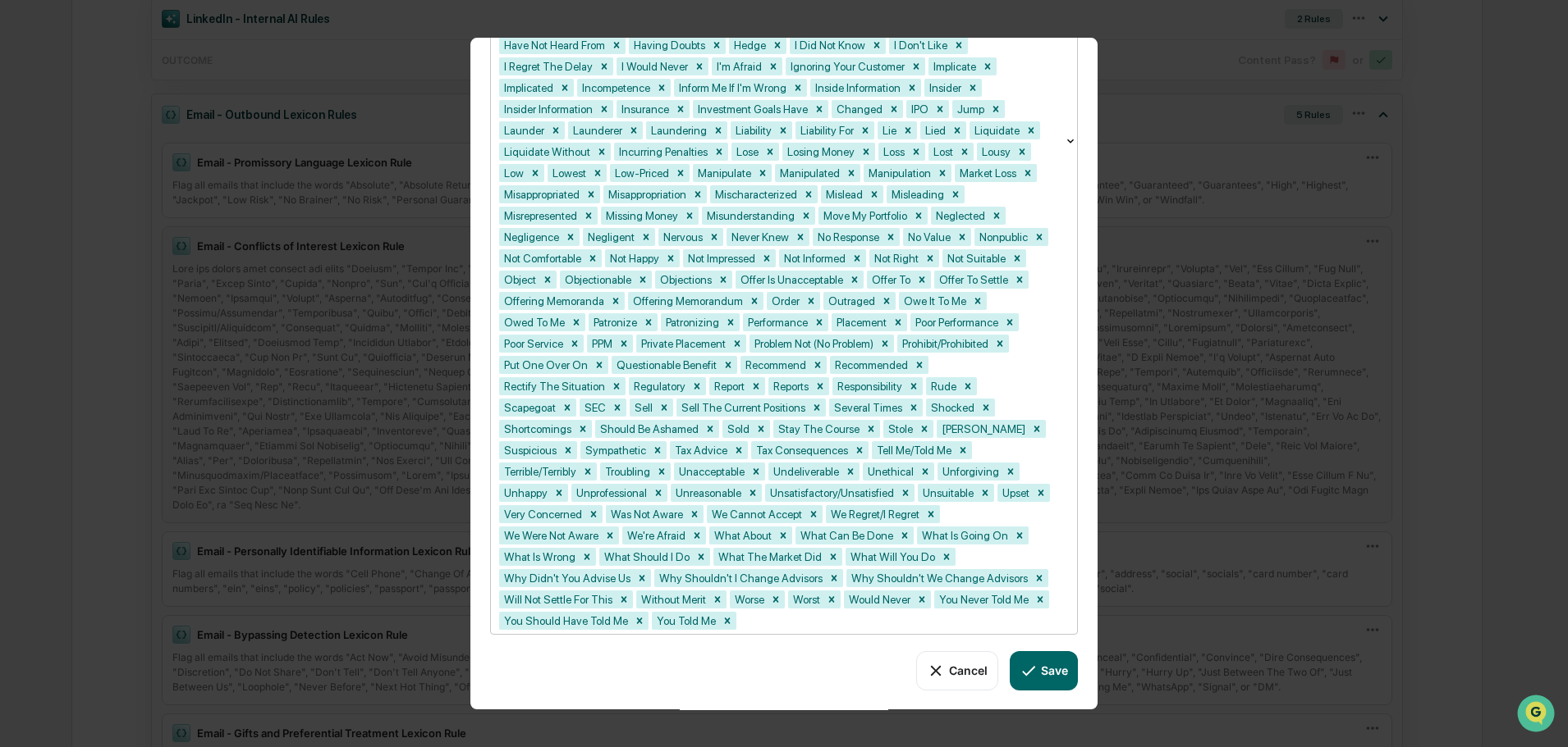
drag, startPoint x: 737, startPoint y: 620, endPoint x: 503, endPoint y: 266, distance: 424.3
click at [503, 266] on div "Abusive Accept Not Angst Annoyed Annoying Annuity Surrender Anxiety Apathetic A…" at bounding box center [777, 142] width 573 height 985
click at [943, 681] on button "Cancel" at bounding box center [956, 671] width 82 height 39
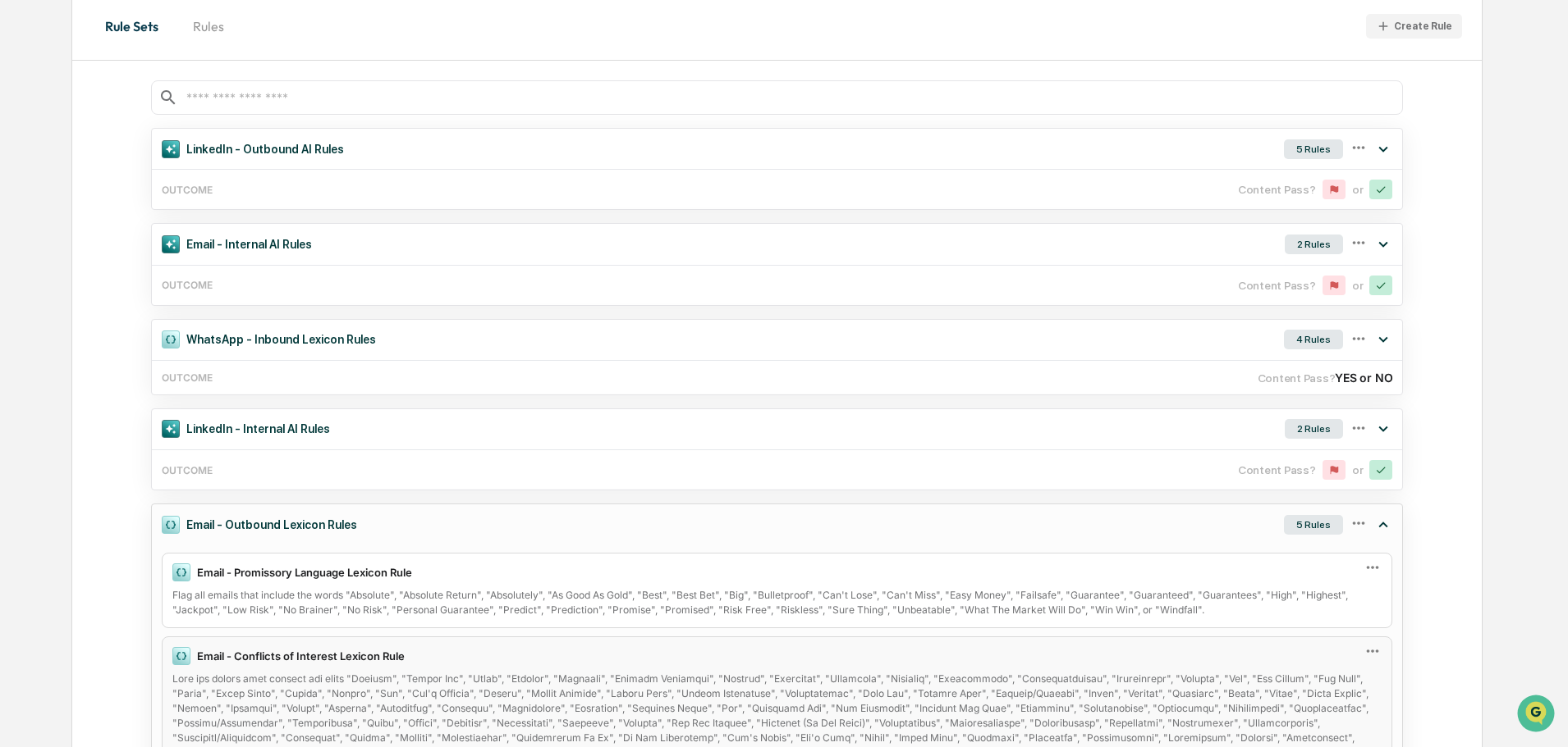
scroll to position [0, 0]
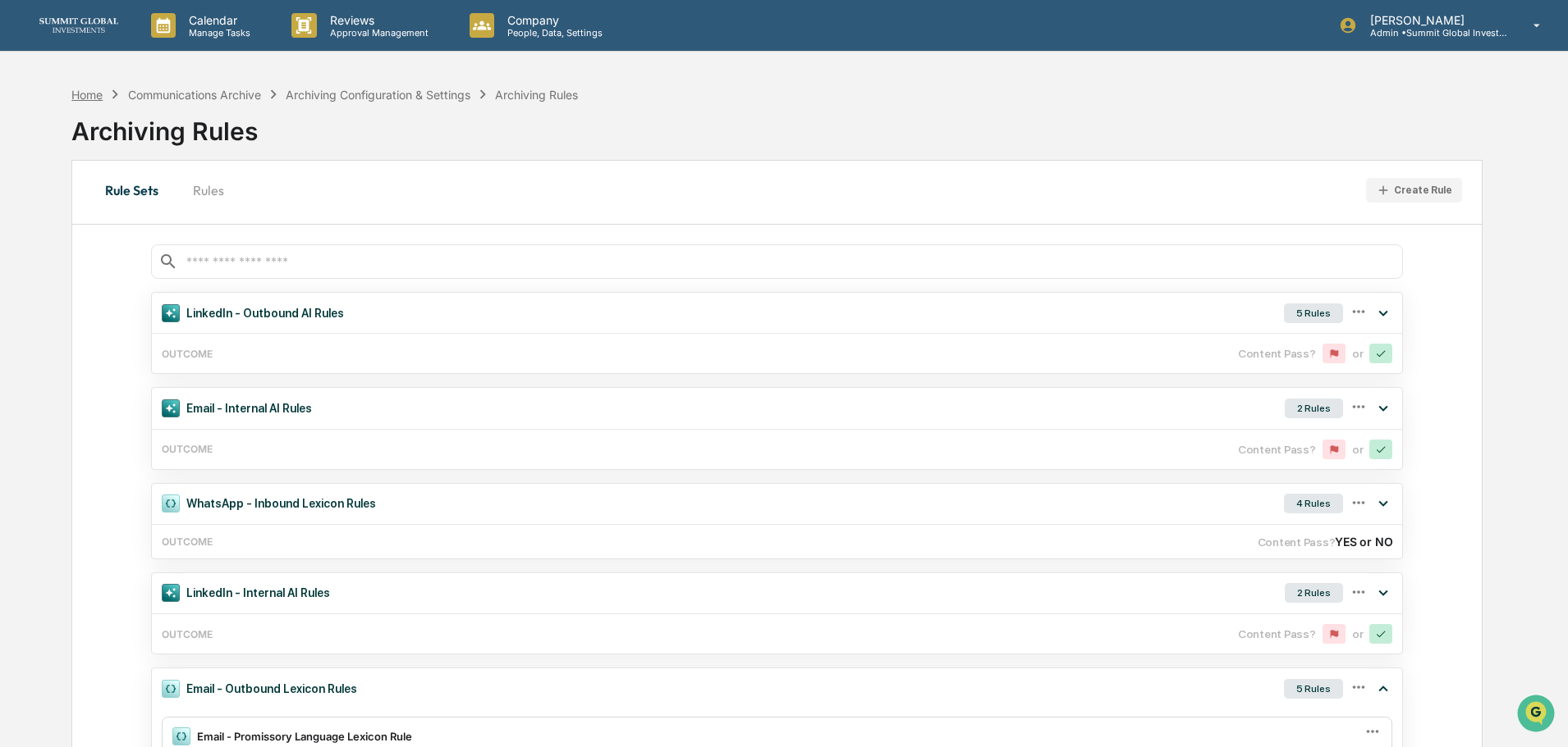
click at [82, 89] on div "Home" at bounding box center [87, 95] width 31 height 14
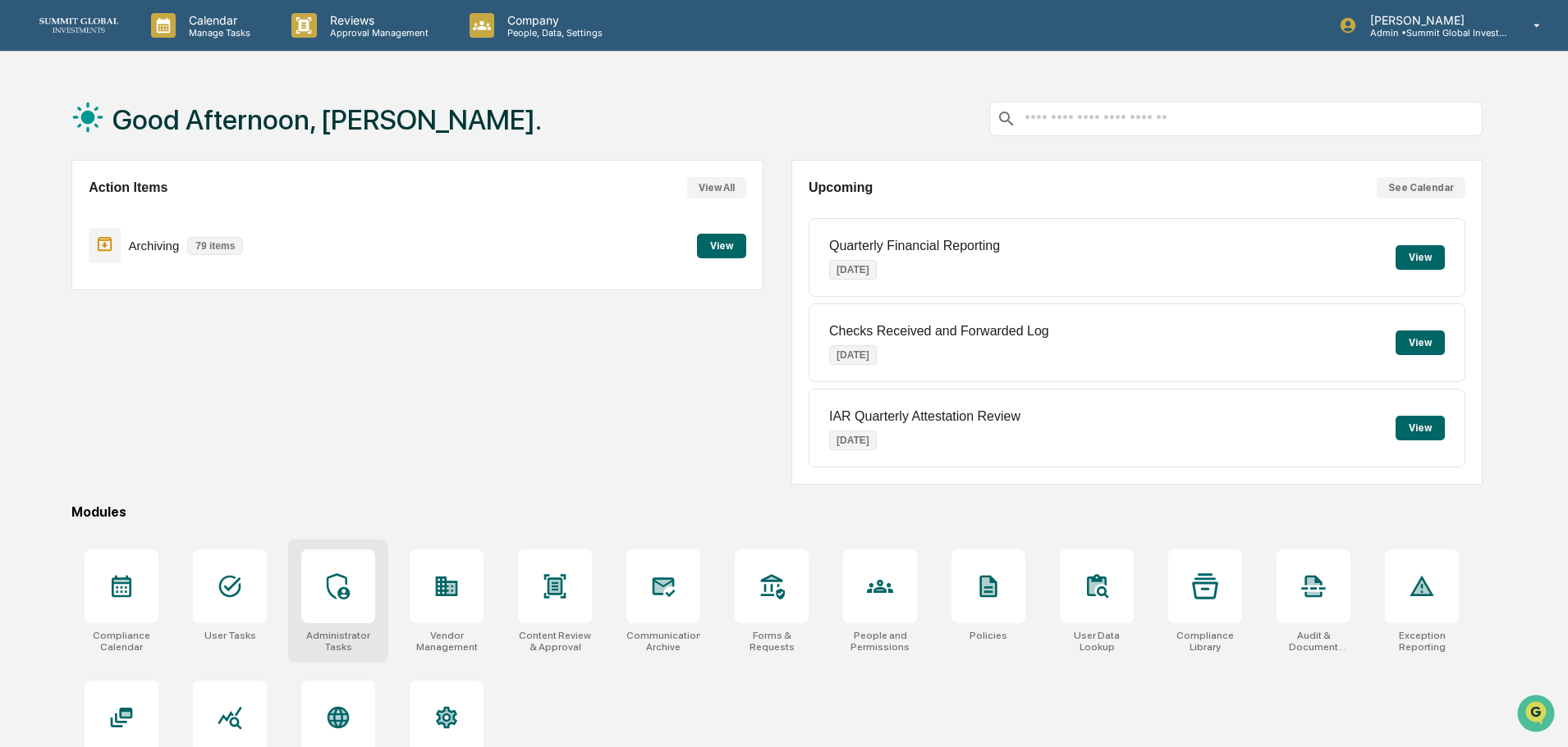
click at [331, 602] on div at bounding box center [338, 587] width 73 height 73
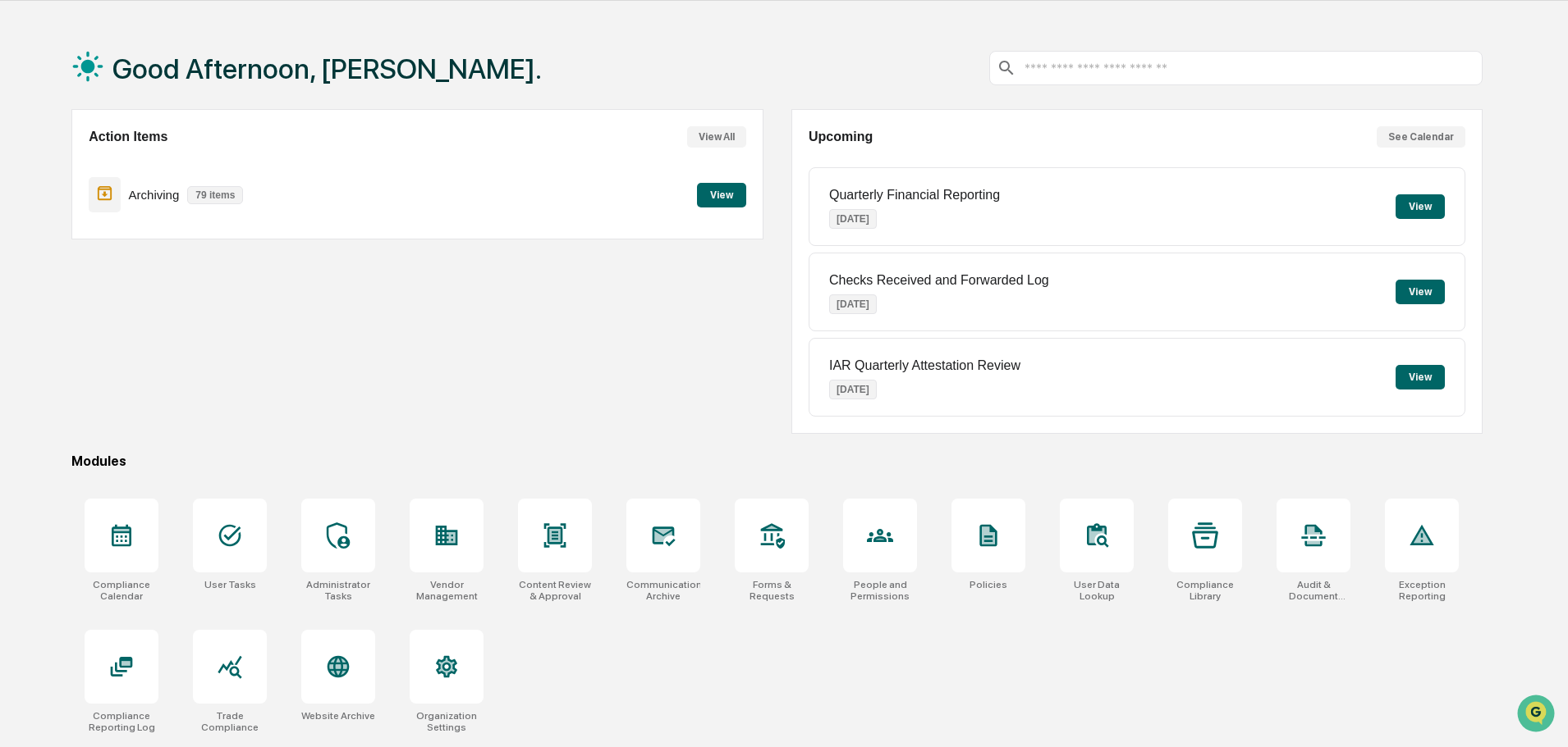
scroll to position [78, 0]
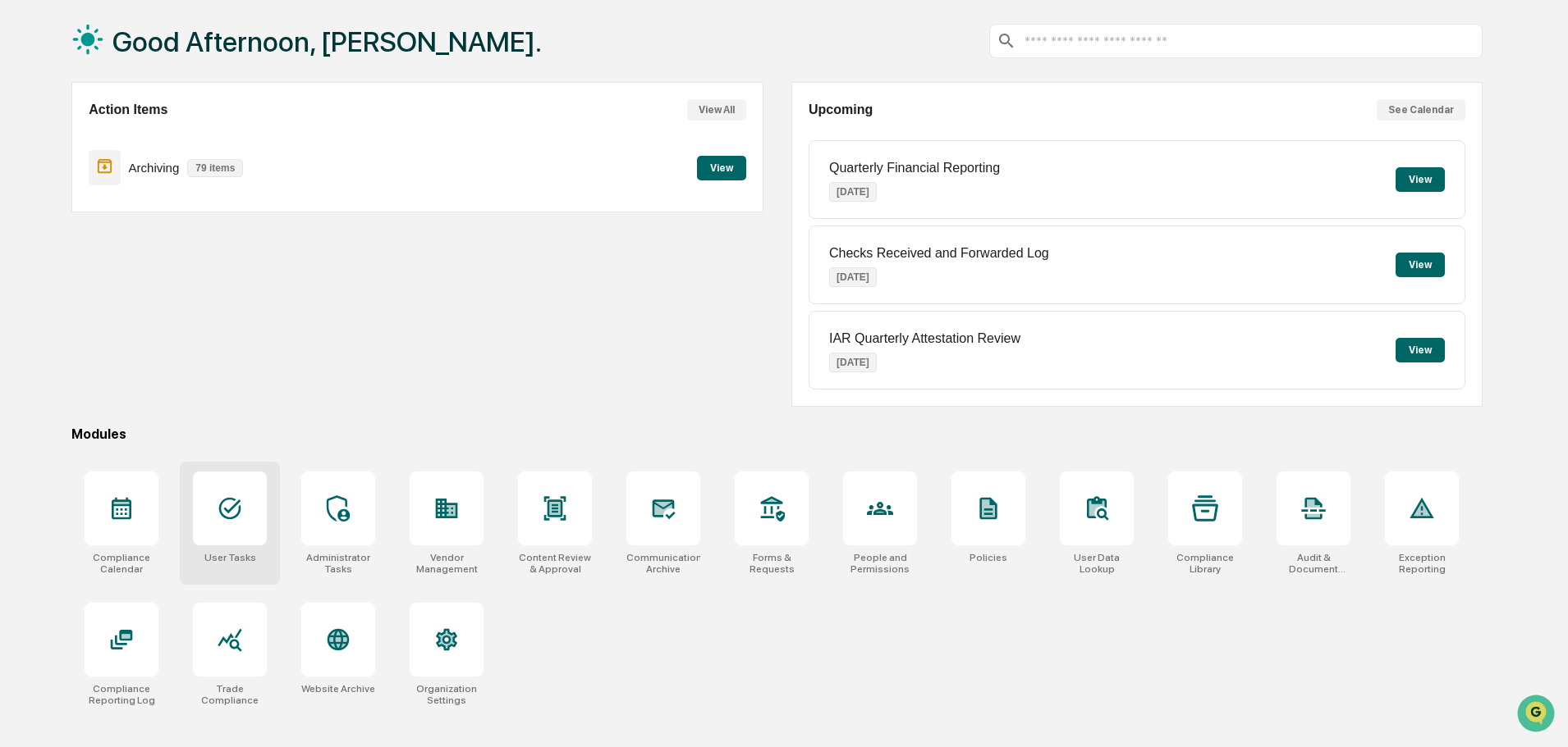
click at [220, 491] on div at bounding box center [229, 509] width 73 height 73
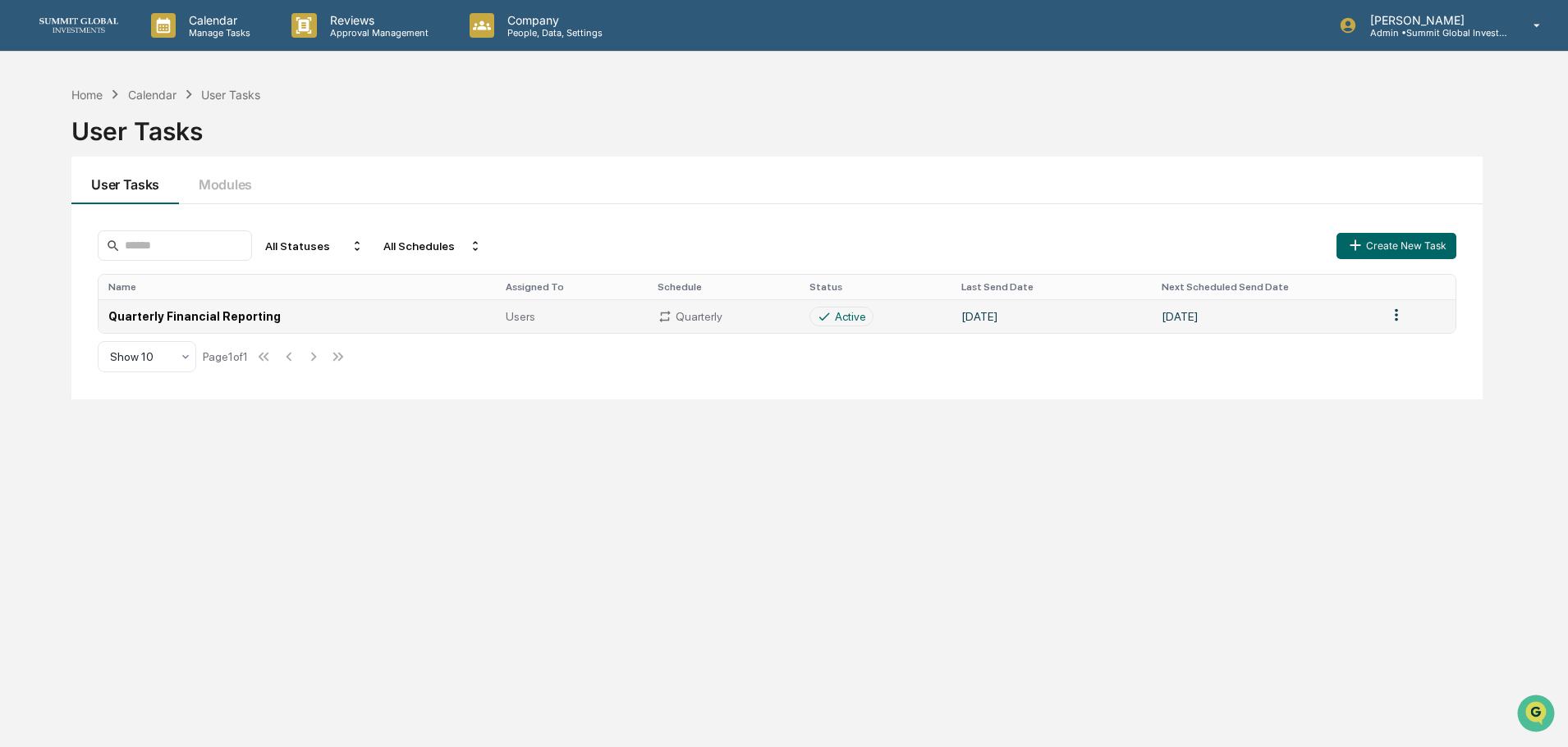
click at [532, 323] on span "Users" at bounding box center [520, 316] width 30 height 13
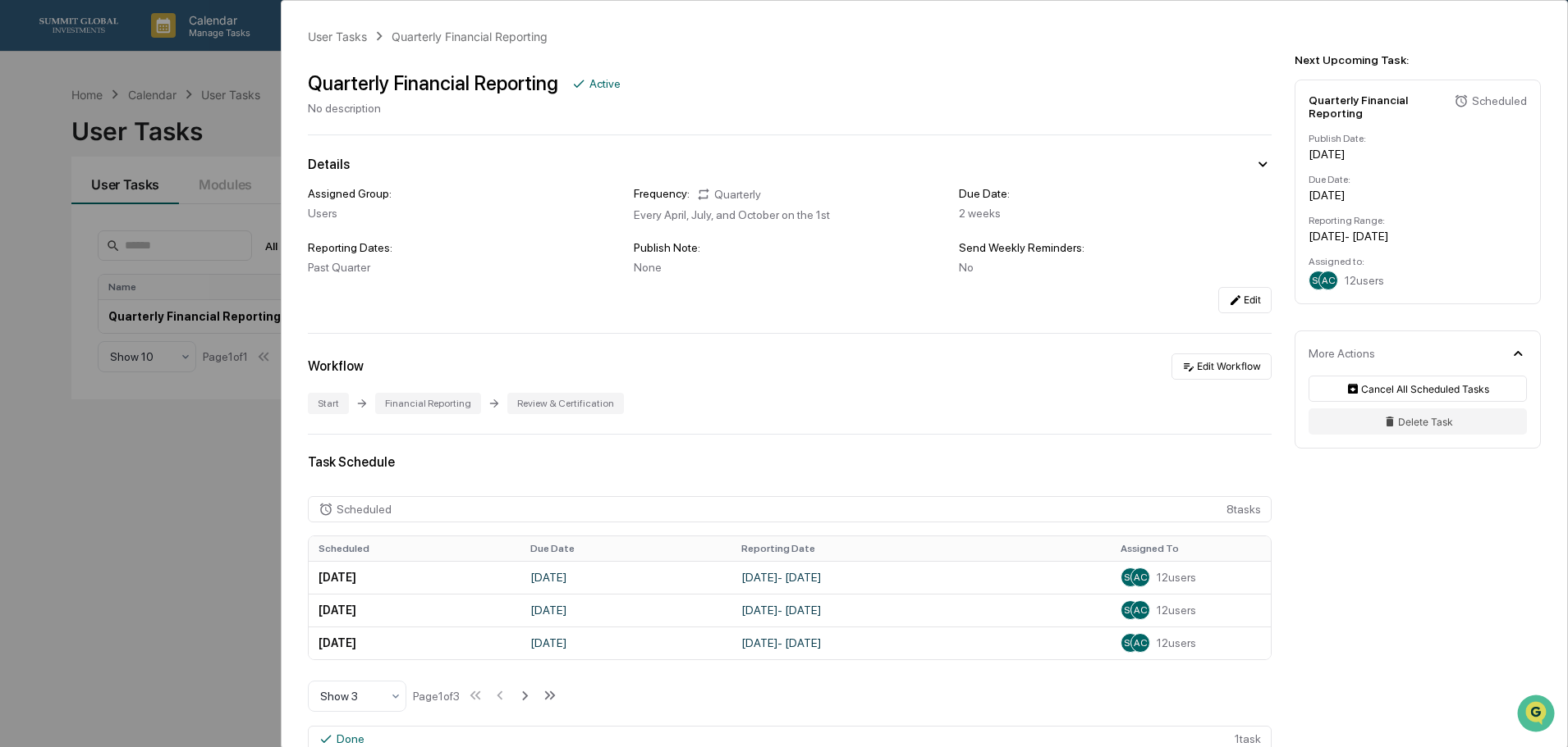
click at [1314, 279] on span "SC" at bounding box center [1318, 280] width 13 height 12
click at [205, 511] on div "User Tasks Quarterly Financial Reporting Quarterly Financial Reporting Active N…" at bounding box center [784, 374] width 1568 height 747
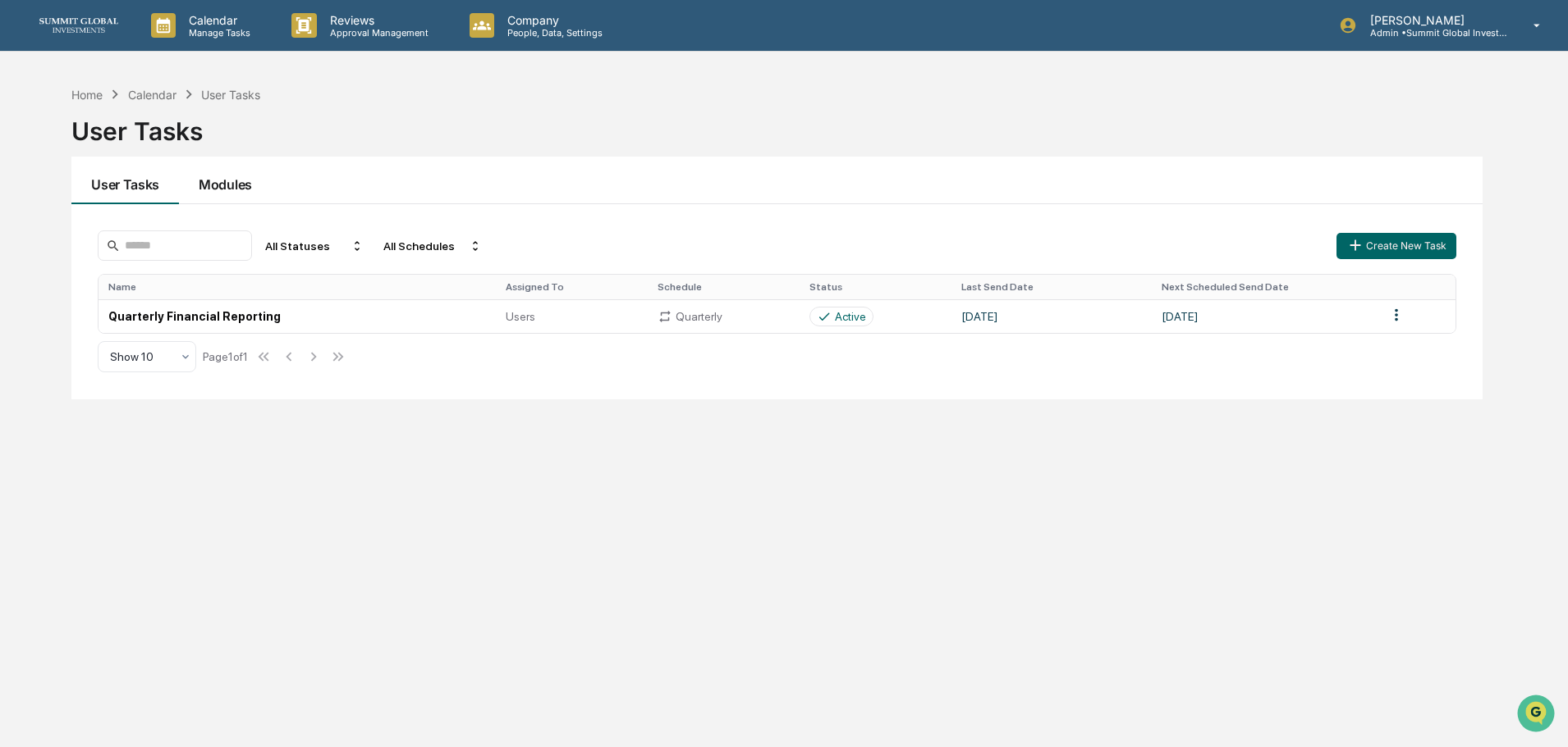
click at [219, 185] on button "Modules" at bounding box center [226, 180] width 93 height 47
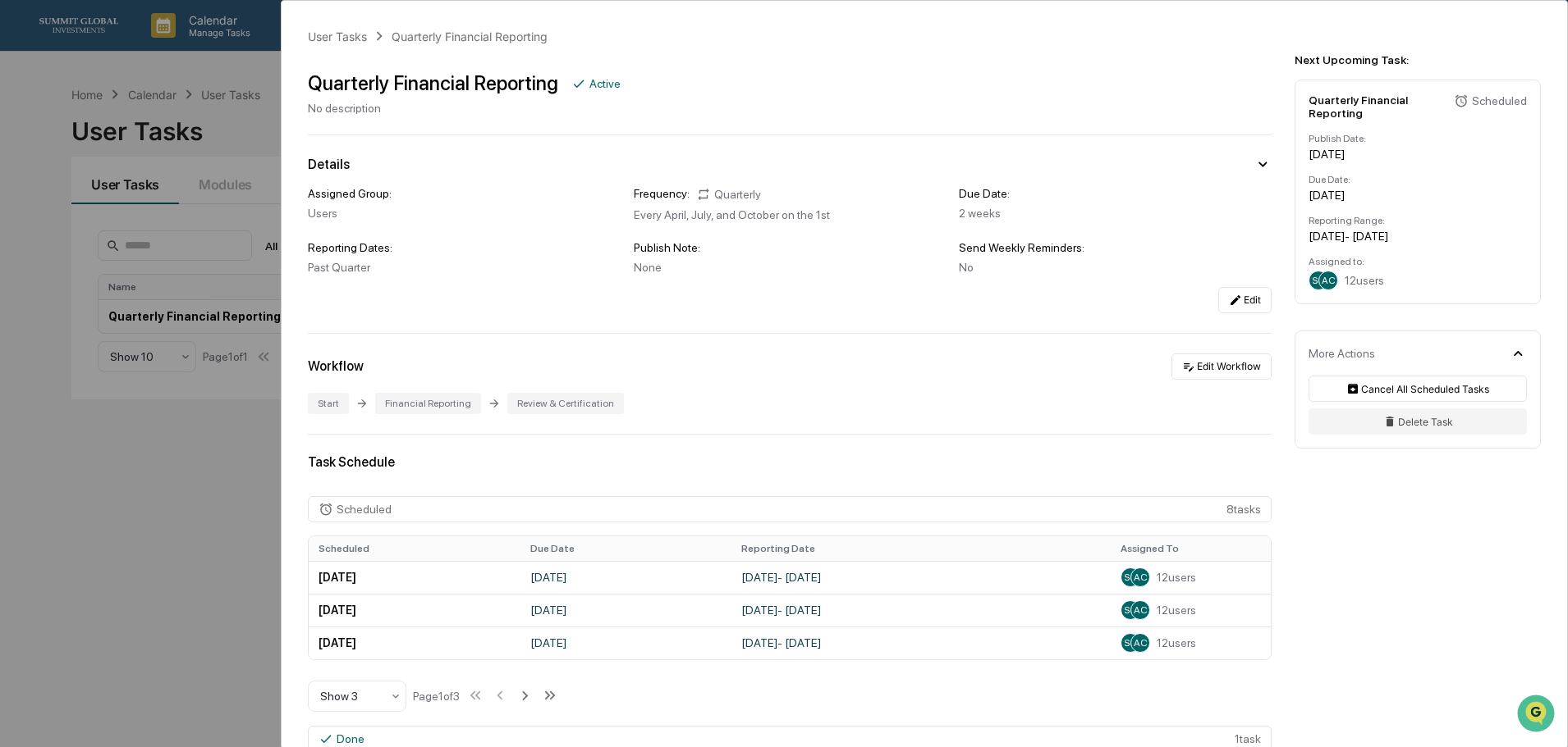
click at [46, 124] on div "User Tasks Quarterly Financial Reporting Quarterly Financial Reporting Active N…" at bounding box center [784, 374] width 1568 height 747
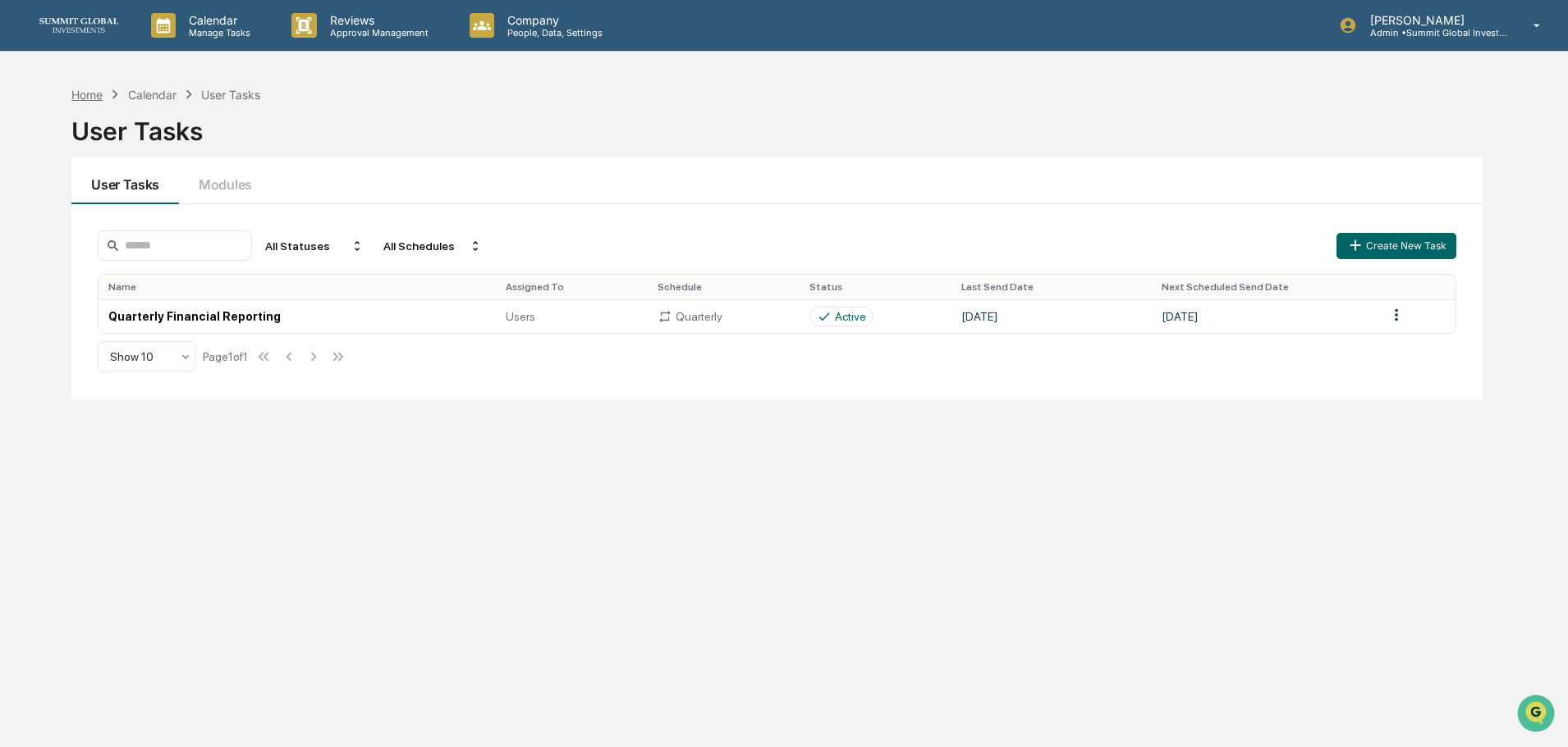
click at [88, 95] on div "Home" at bounding box center [87, 95] width 31 height 14
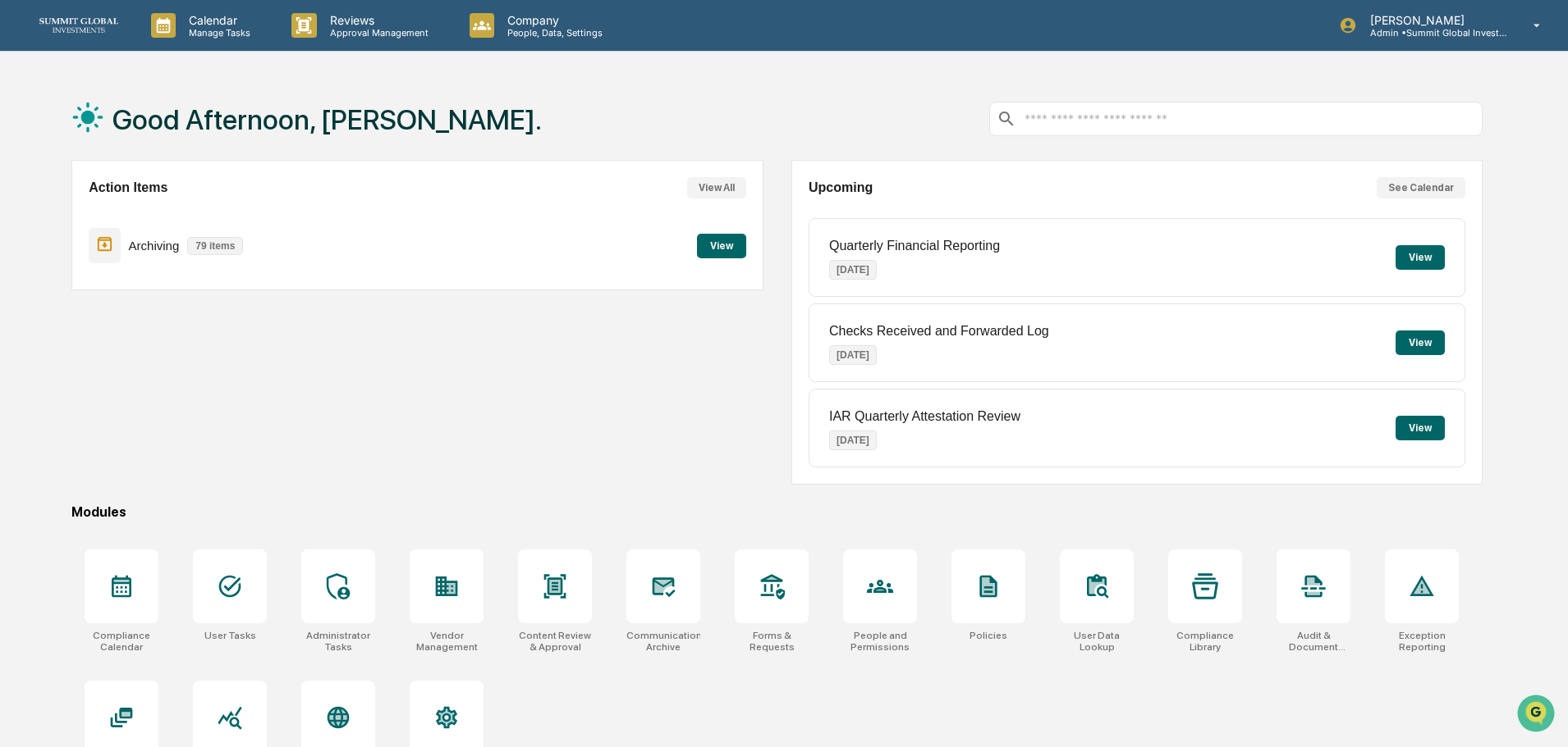
scroll to position [78, 0]
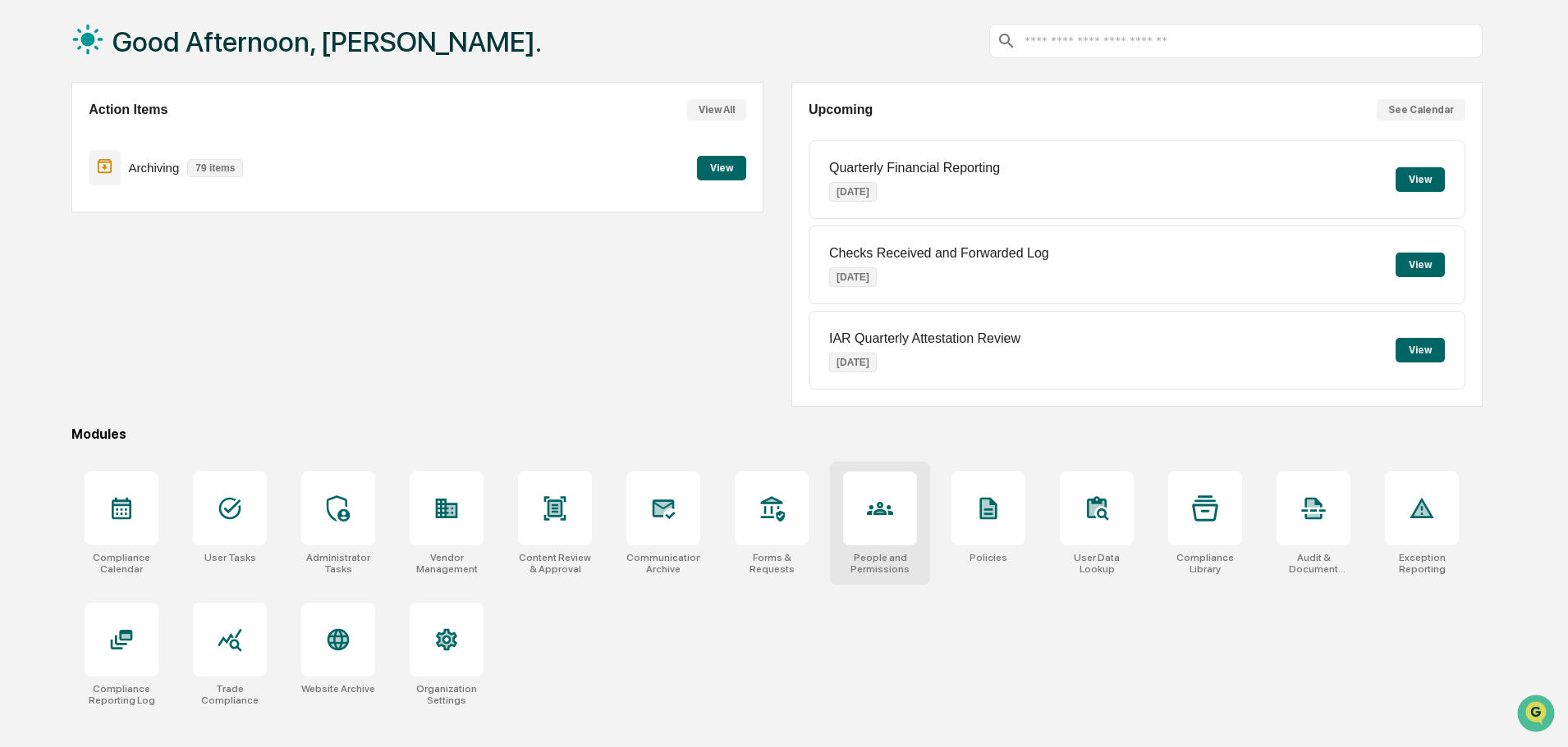
click at [866, 524] on div at bounding box center [880, 509] width 73 height 73
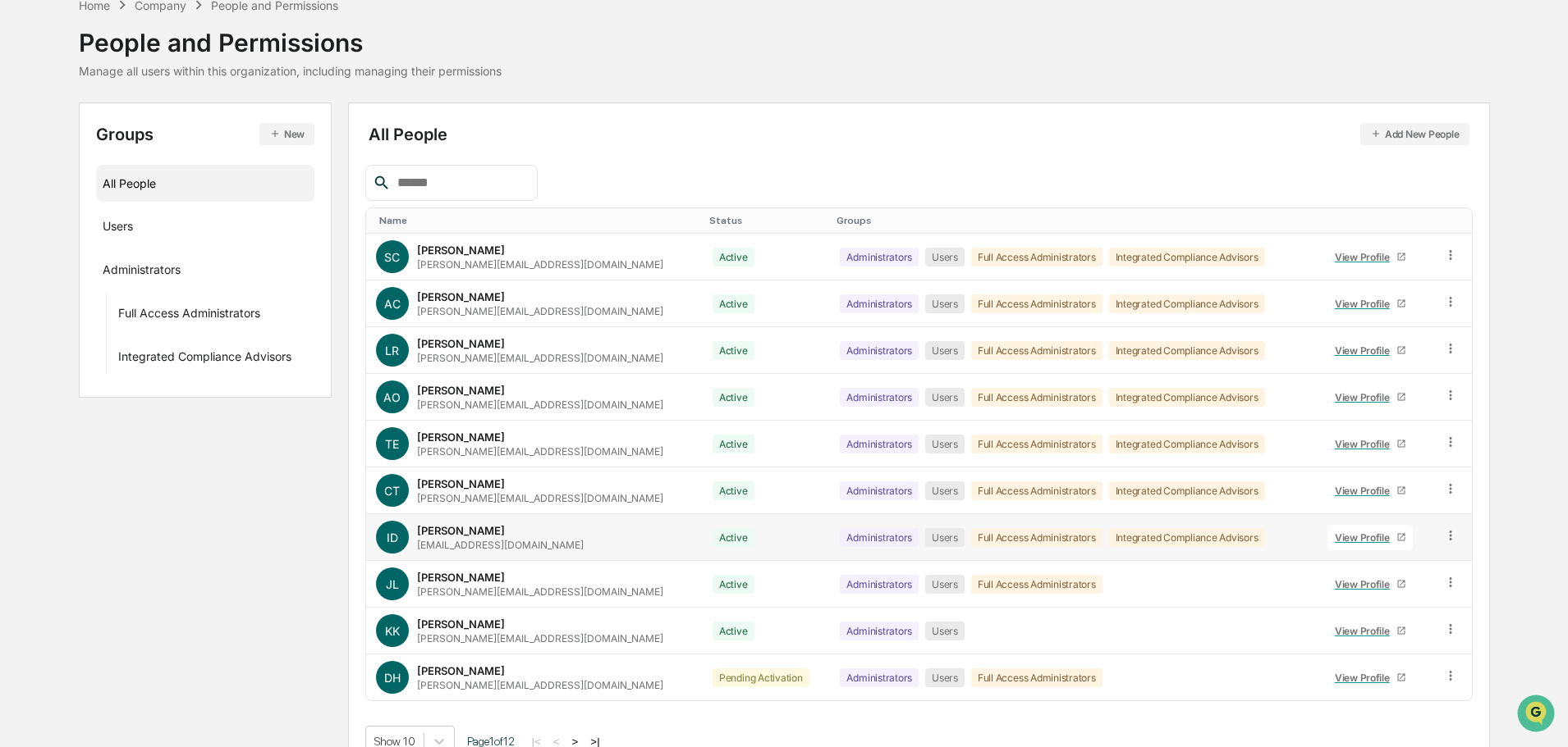
scroll to position [109, 0]
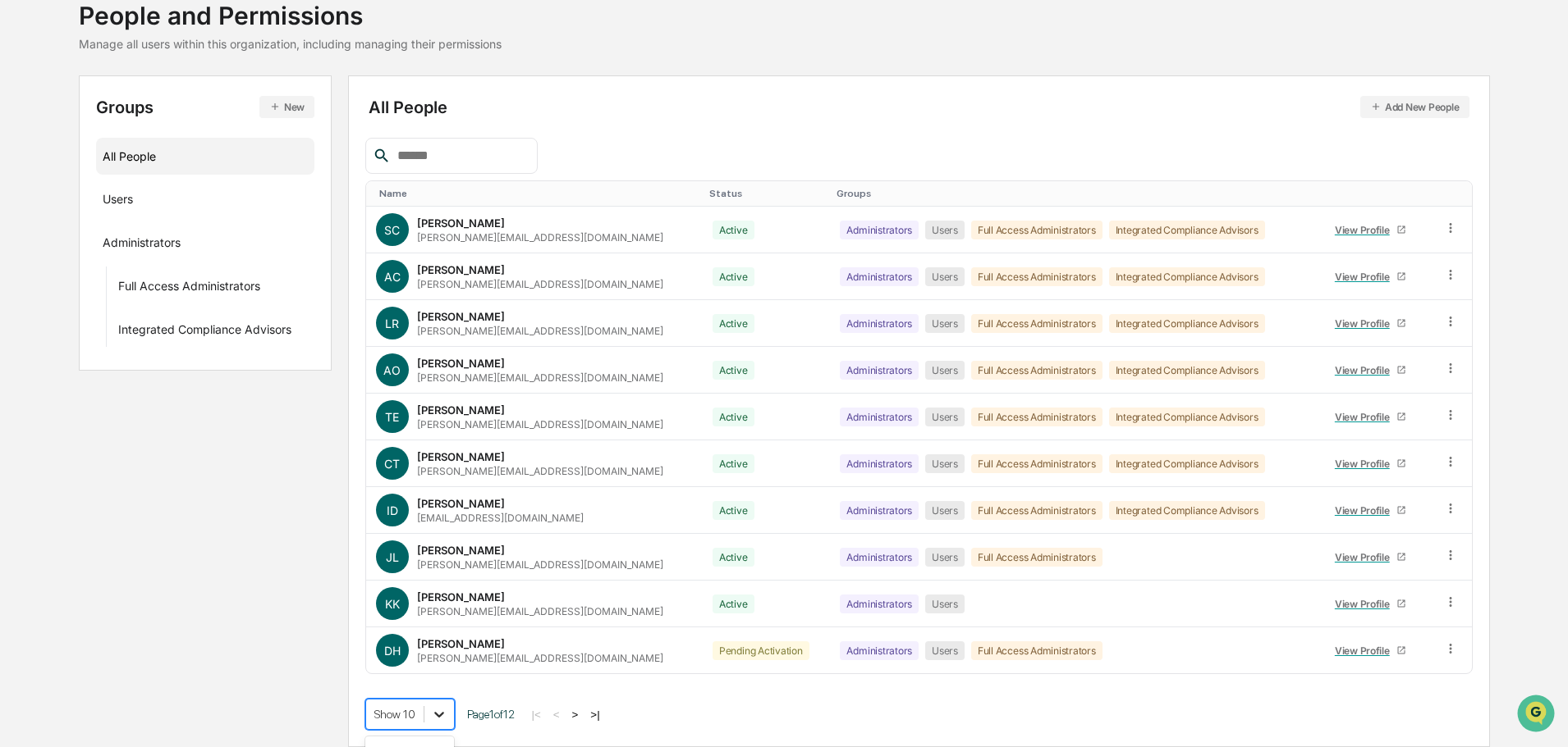
click at [439, 717] on body "Calendar Manage Tasks Reviews Approval Management Company People, Data, Setting…" at bounding box center [784, 319] width 1568 height 856
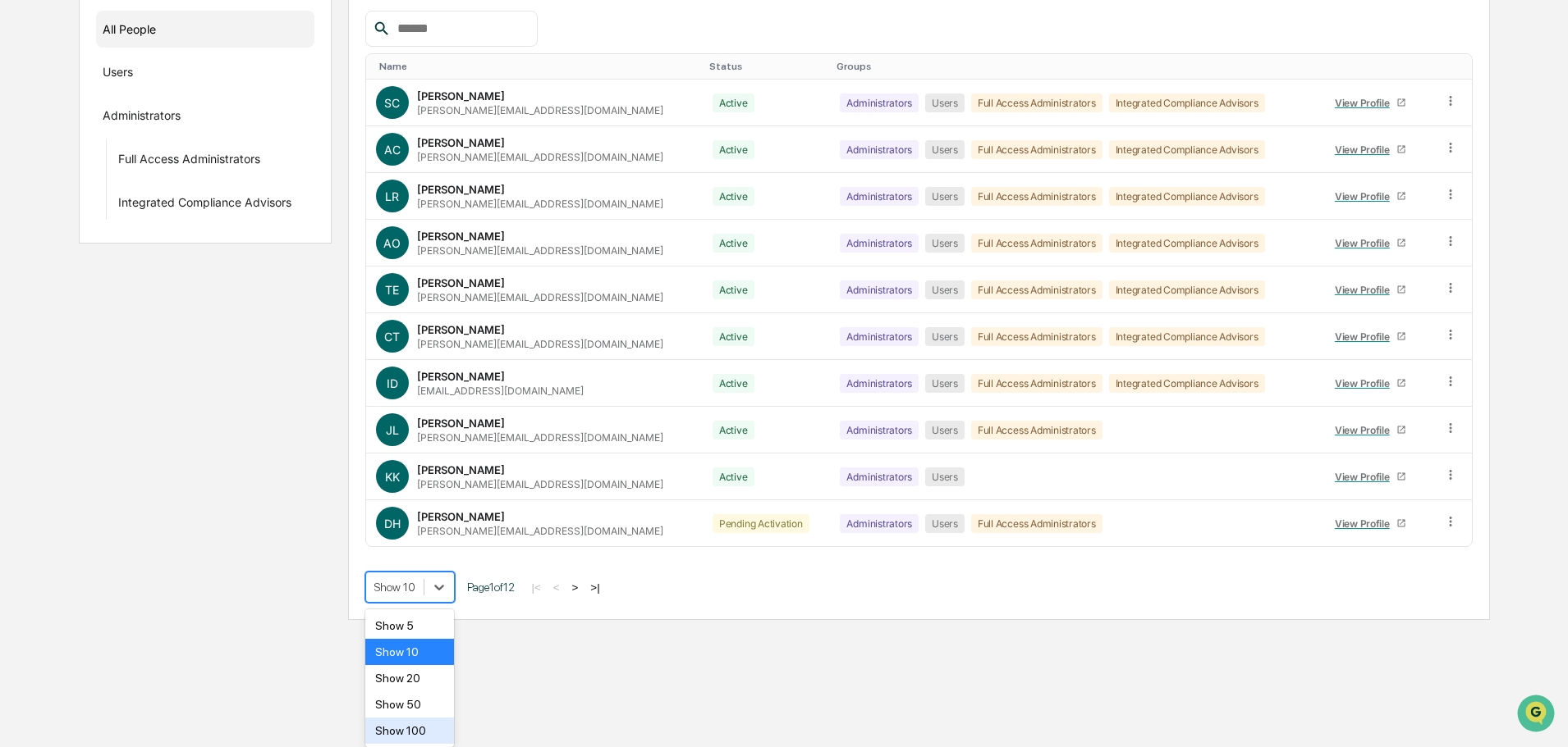
click at [437, 734] on div "Show 100" at bounding box center [410, 730] width 90 height 26
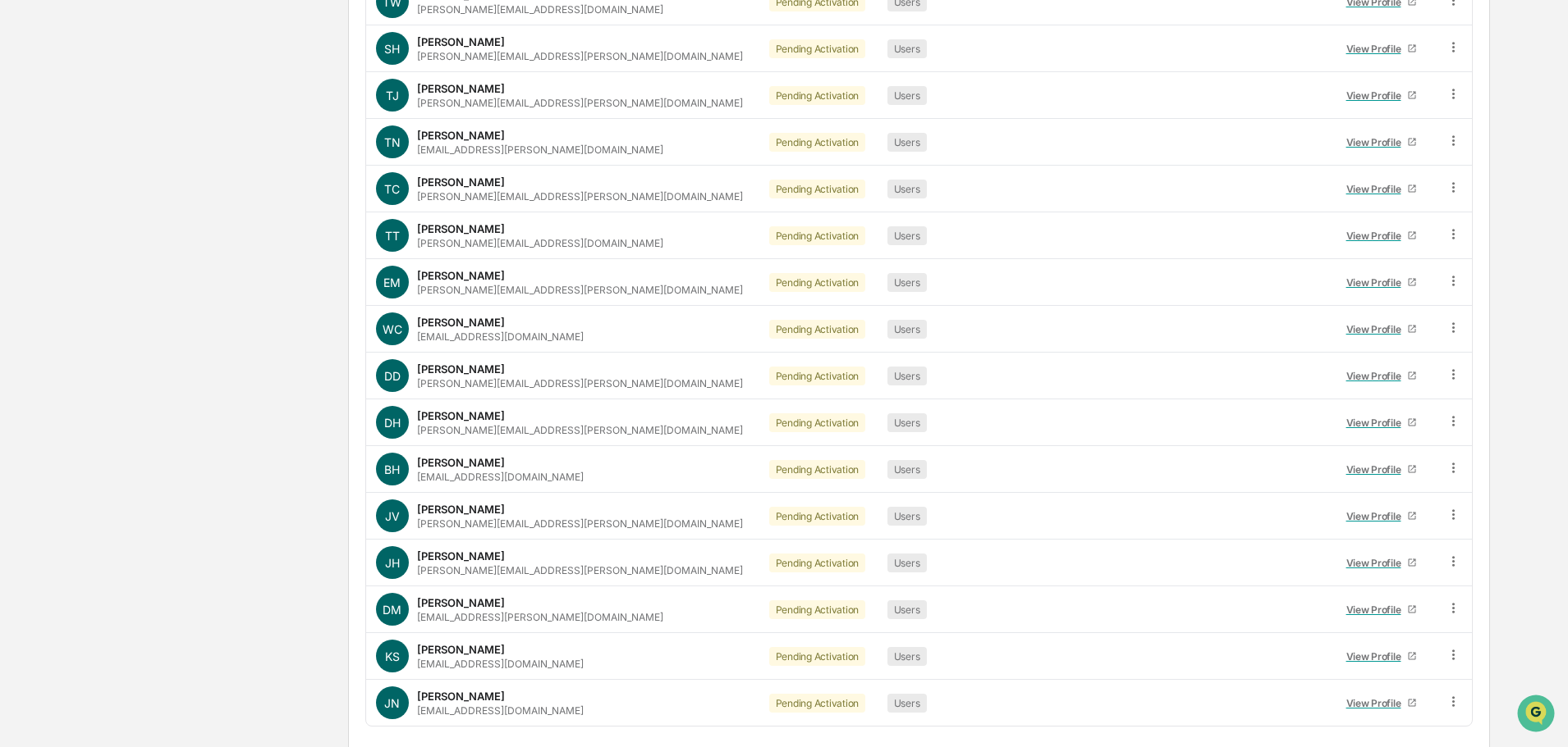
scroll to position [4318, 0]
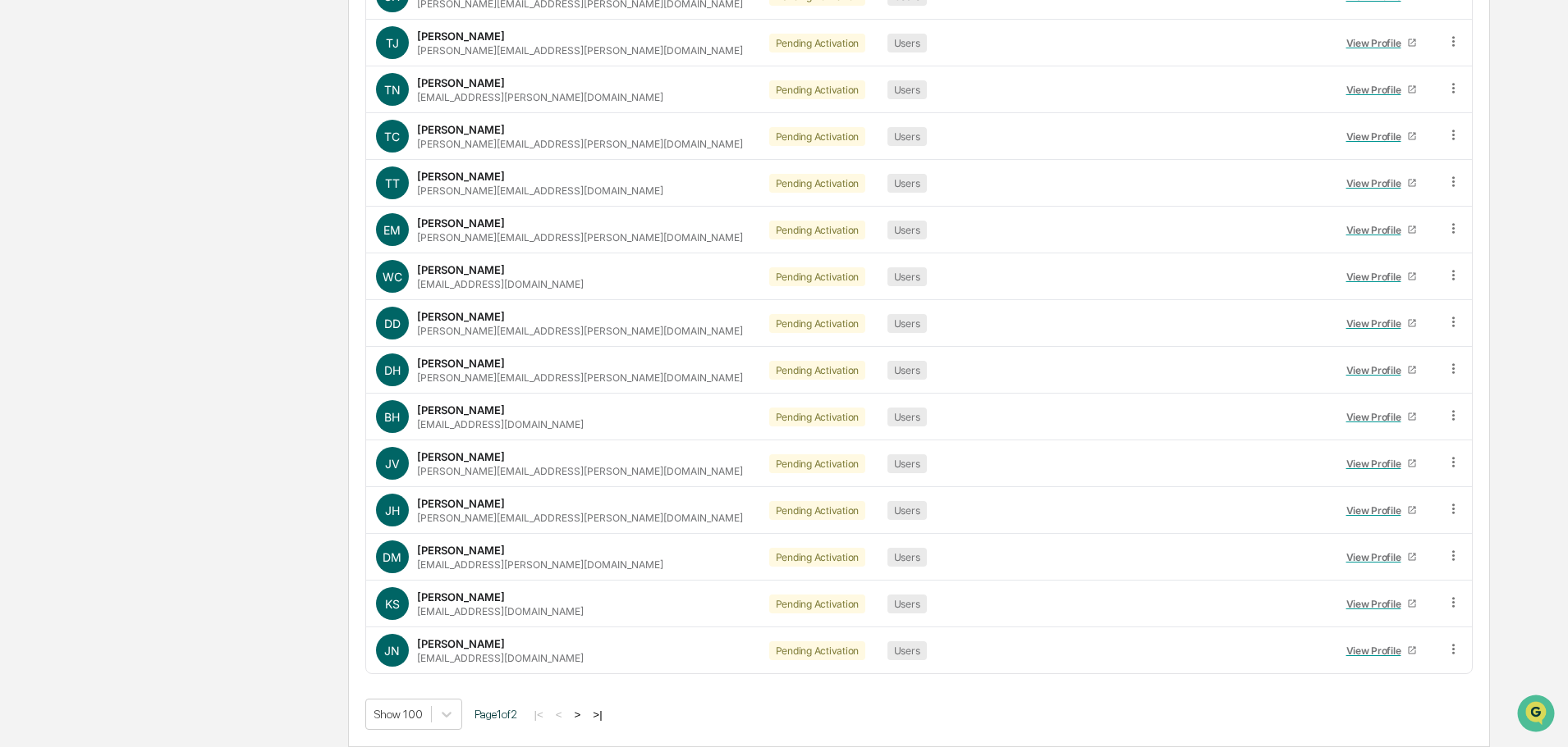
click at [582, 716] on button ">" at bounding box center [578, 715] width 16 height 14
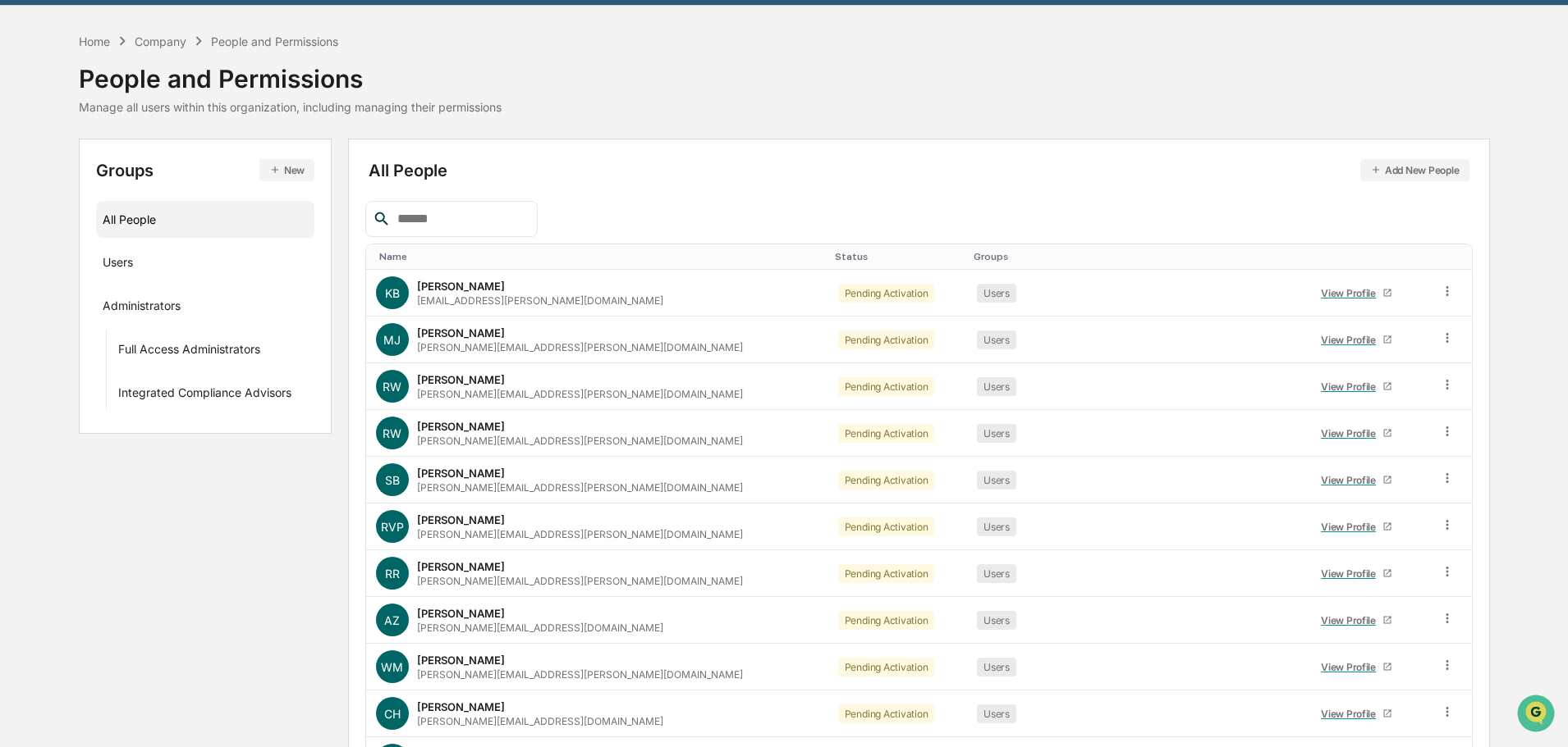
scroll to position [0, 0]
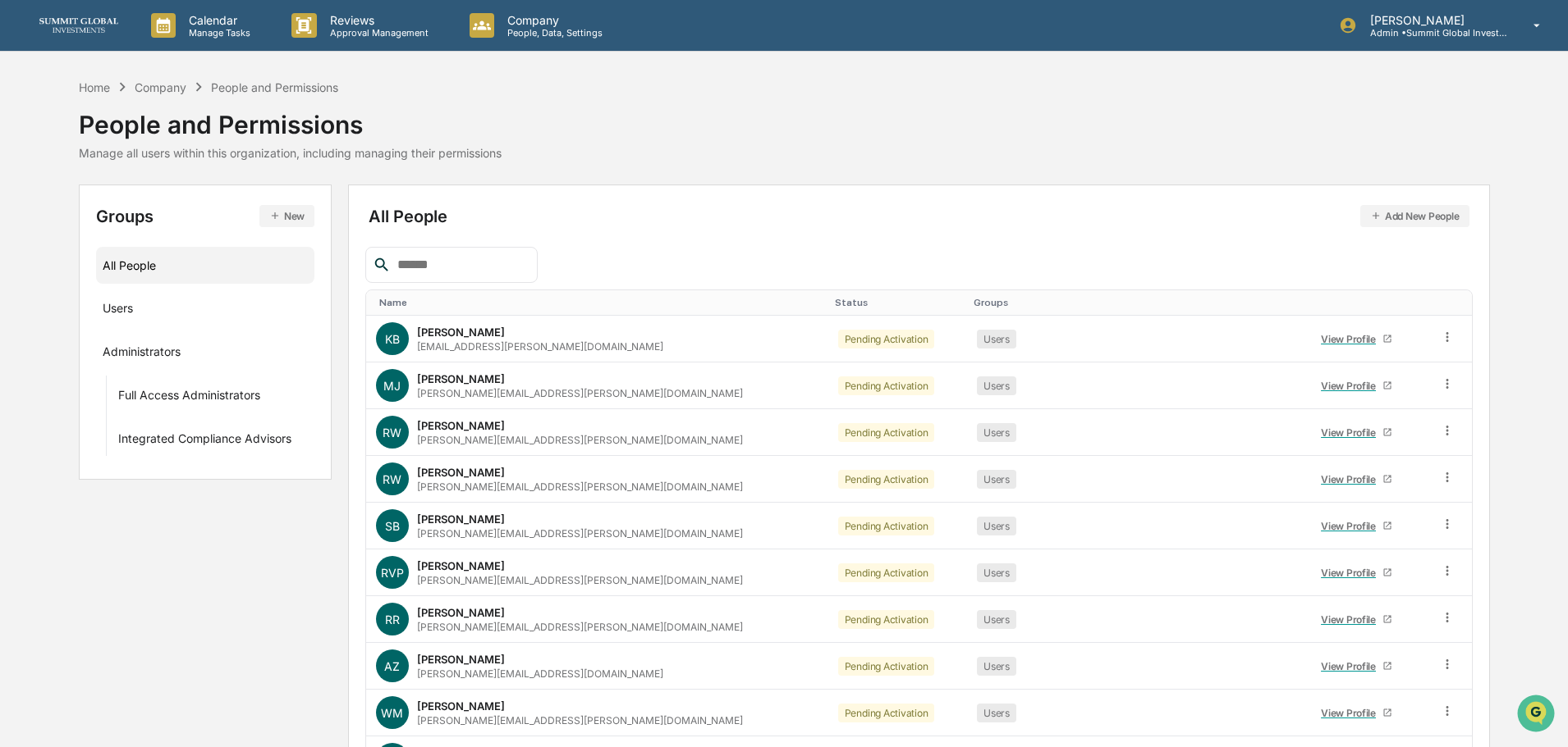
click at [73, 24] on img at bounding box center [79, 25] width 79 height 14
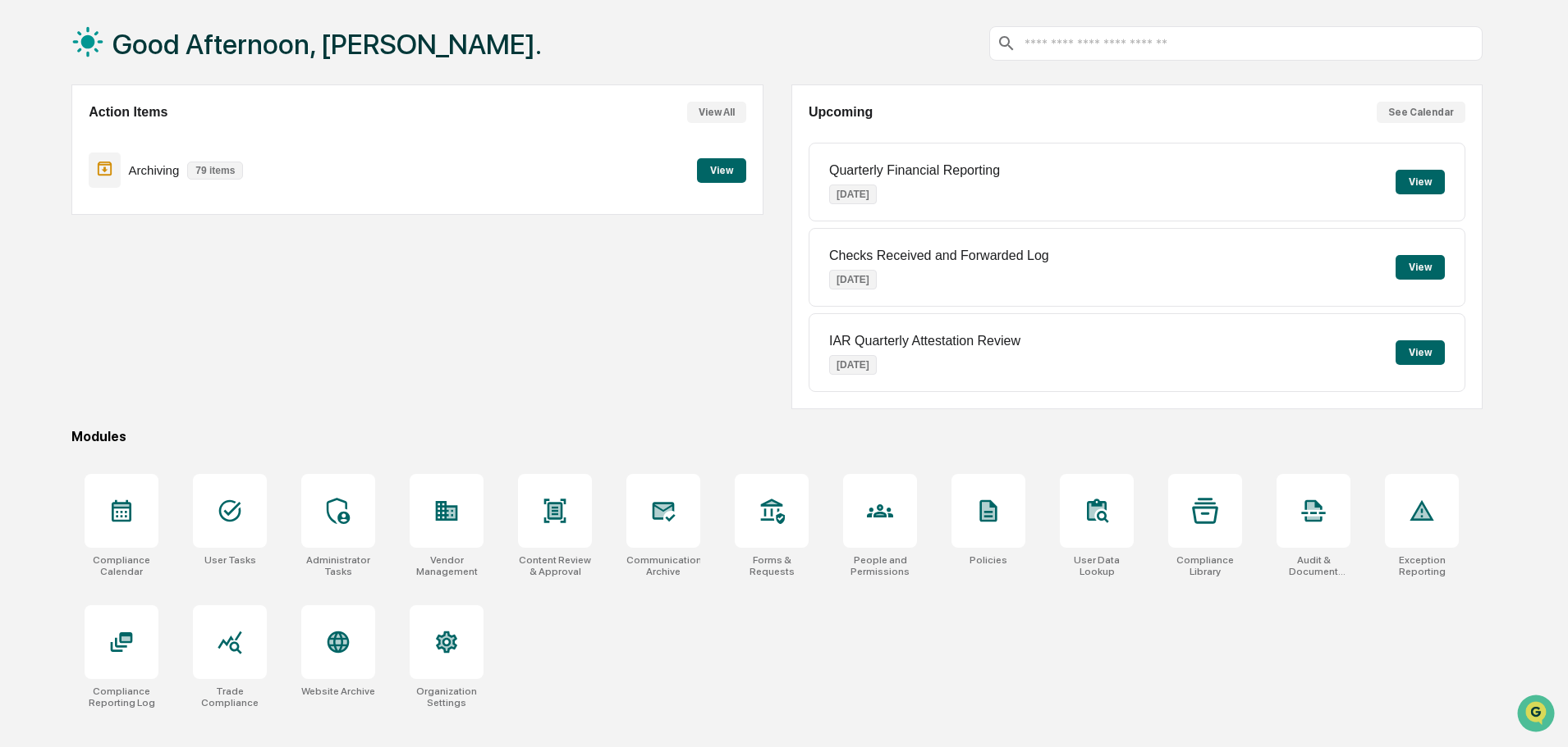
scroll to position [78, 0]
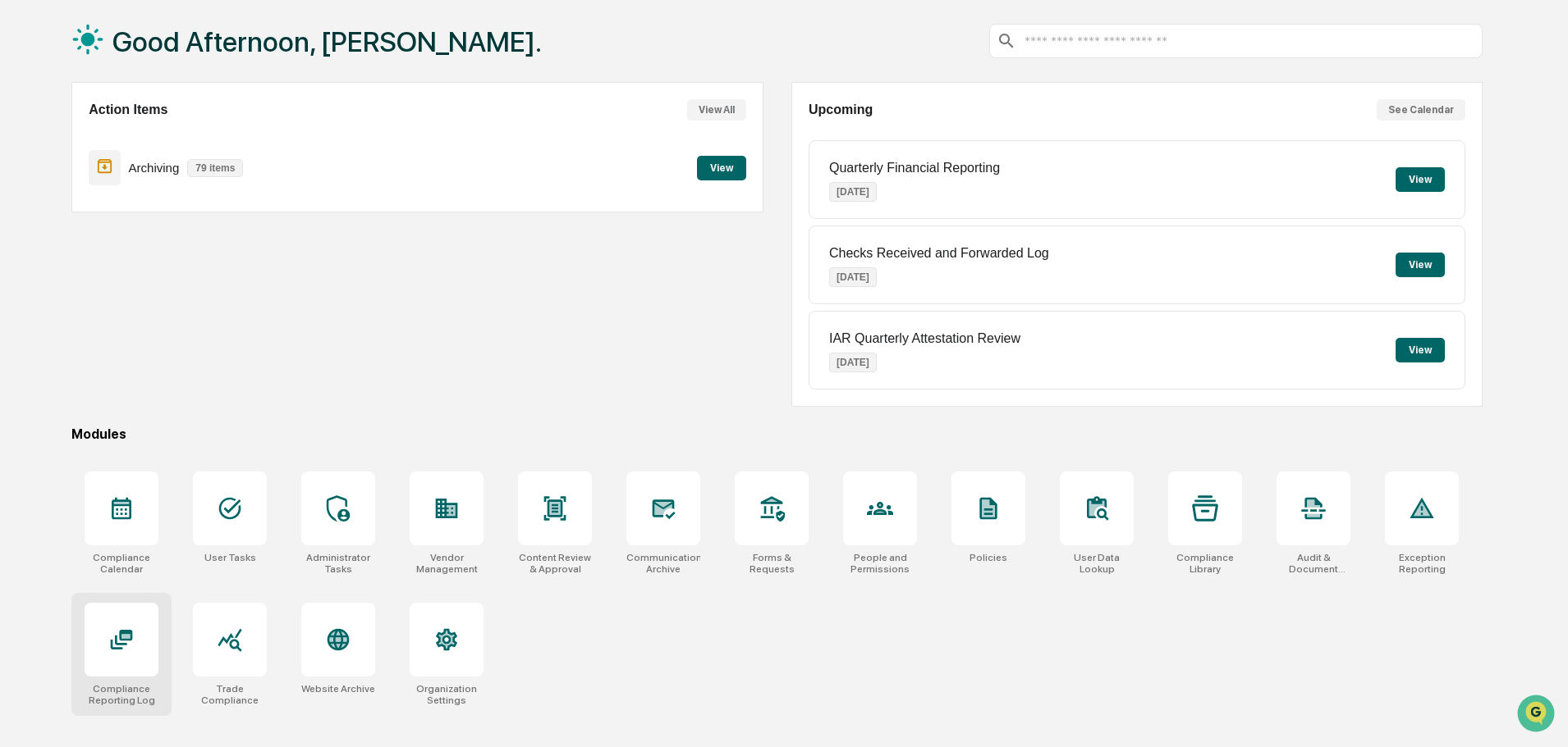
click at [137, 655] on div at bounding box center [121, 640] width 73 height 73
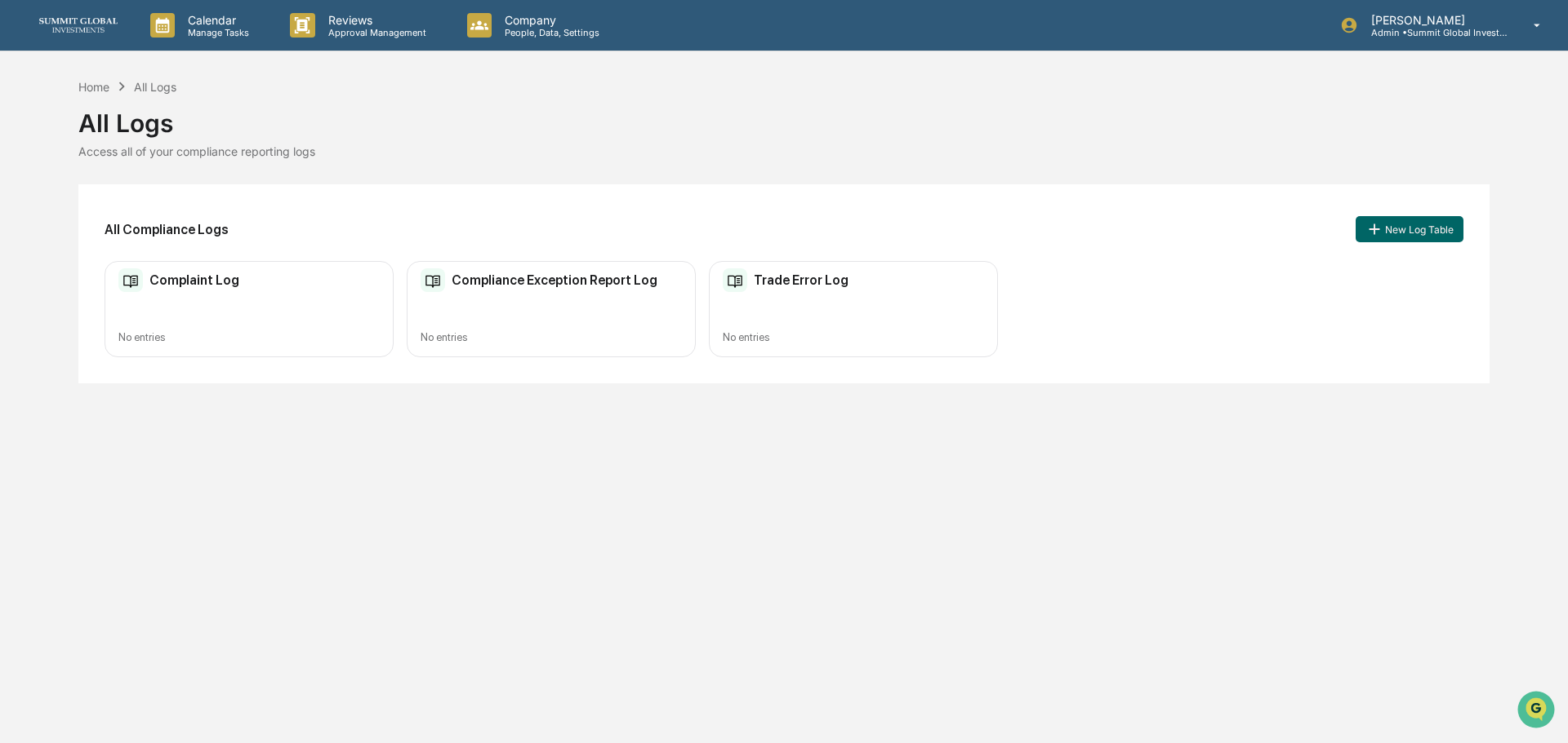
drag, startPoint x: 1331, startPoint y: 368, endPoint x: 1408, endPoint y: 360, distance: 77.4
drag, startPoint x: 1408, startPoint y: 360, endPoint x: 1023, endPoint y: 458, distance: 397.3
click at [1023, 458] on div "Calendar Manage Tasks Reviews Approval Management Company People, Data, Setting…" at bounding box center [784, 372] width 1568 height 743
click at [174, 323] on div "Complaint Log No entries" at bounding box center [249, 309] width 289 height 97
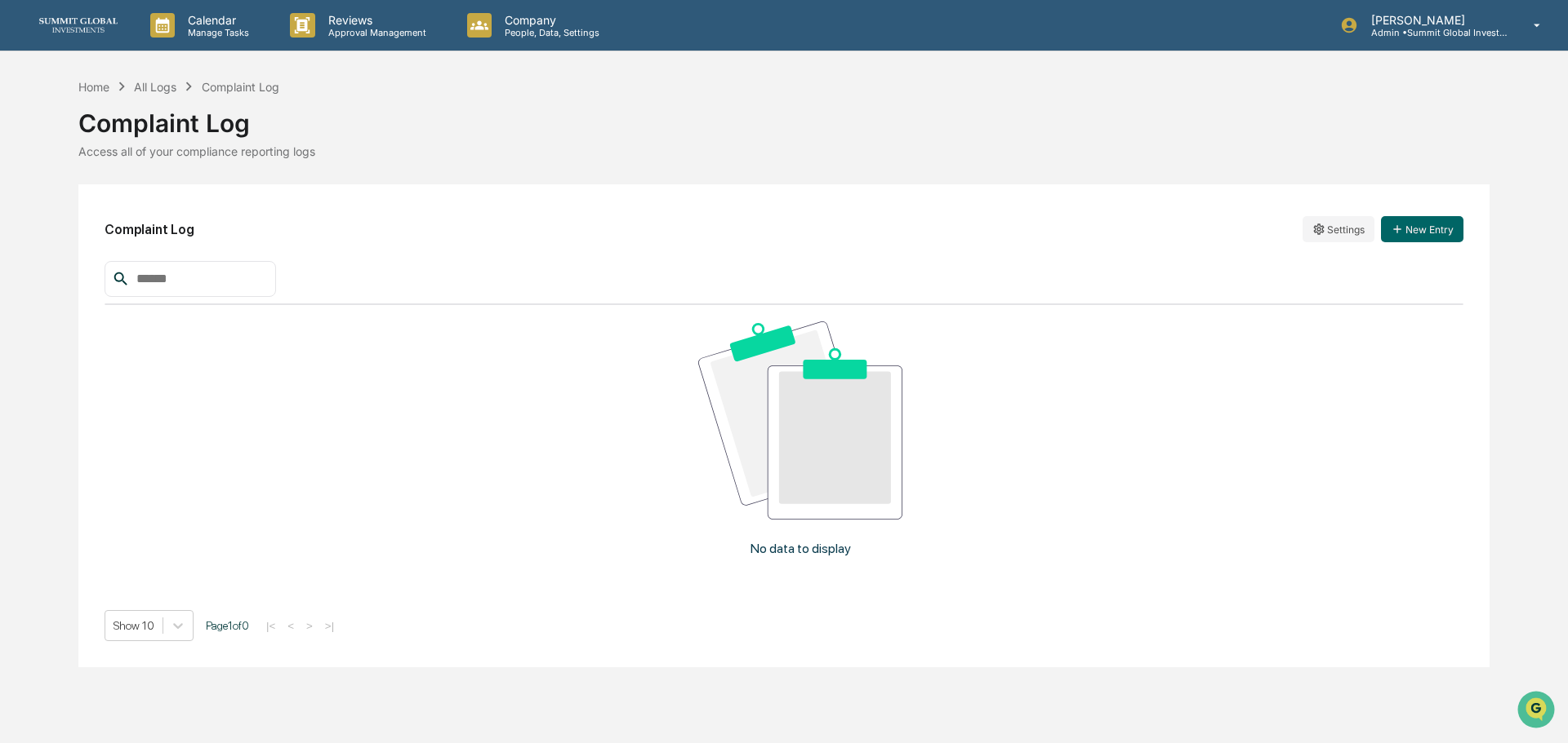
click at [70, 18] on img at bounding box center [78, 25] width 78 height 14
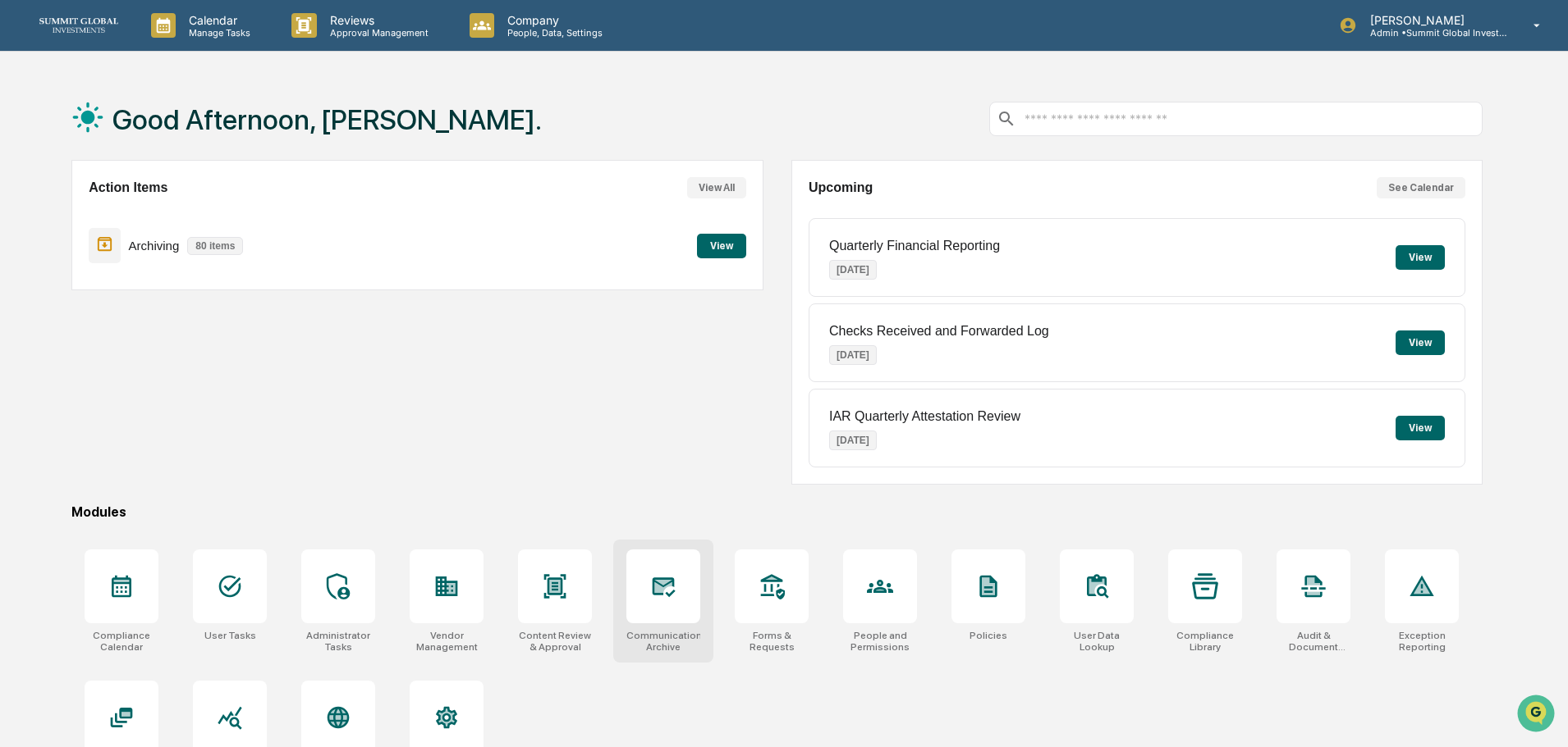
click at [627, 603] on div at bounding box center [663, 587] width 73 height 73
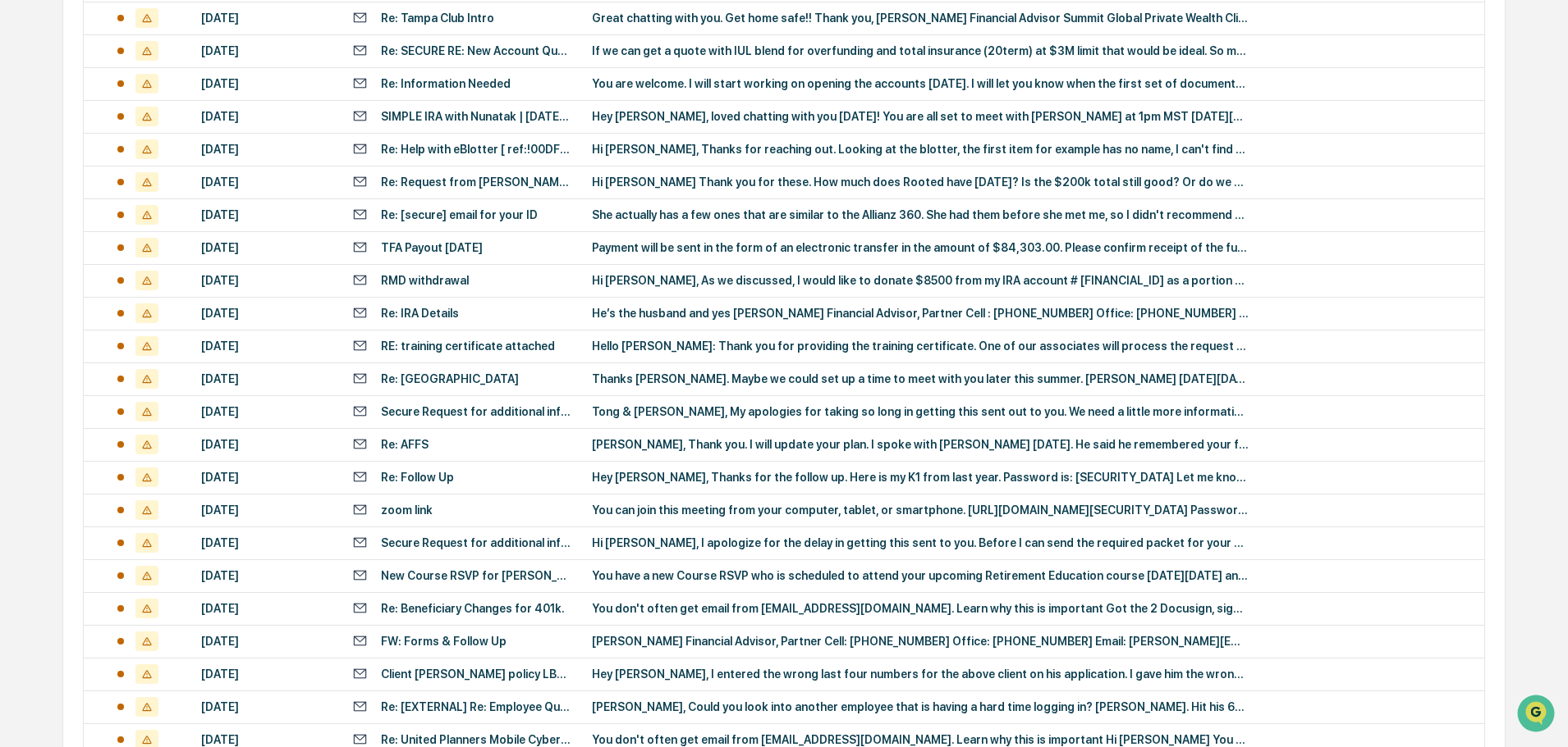
scroll to position [543, 0]
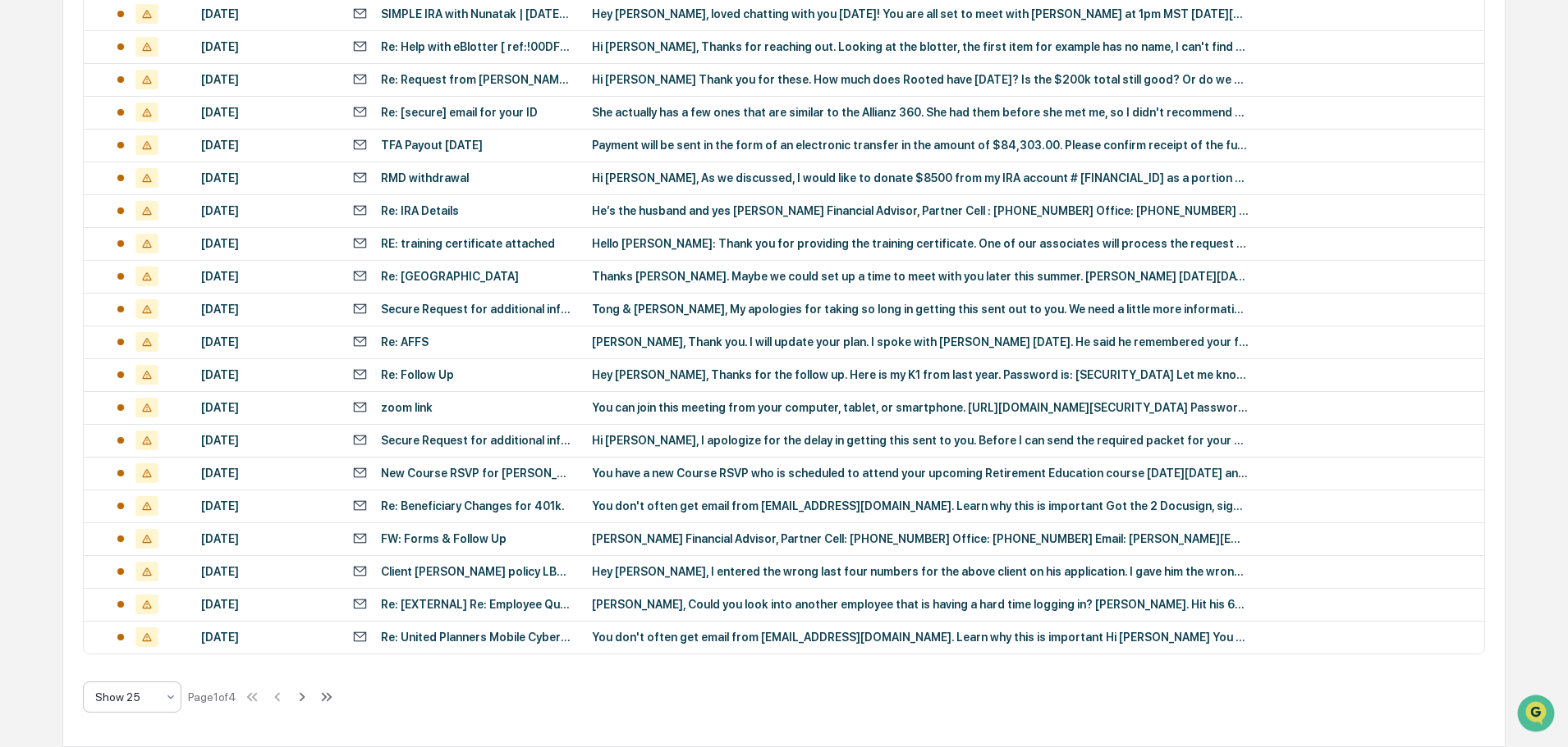
click at [166, 698] on icon at bounding box center [170, 697] width 13 height 13
click at [141, 657] on div "Show 100" at bounding box center [132, 655] width 97 height 33
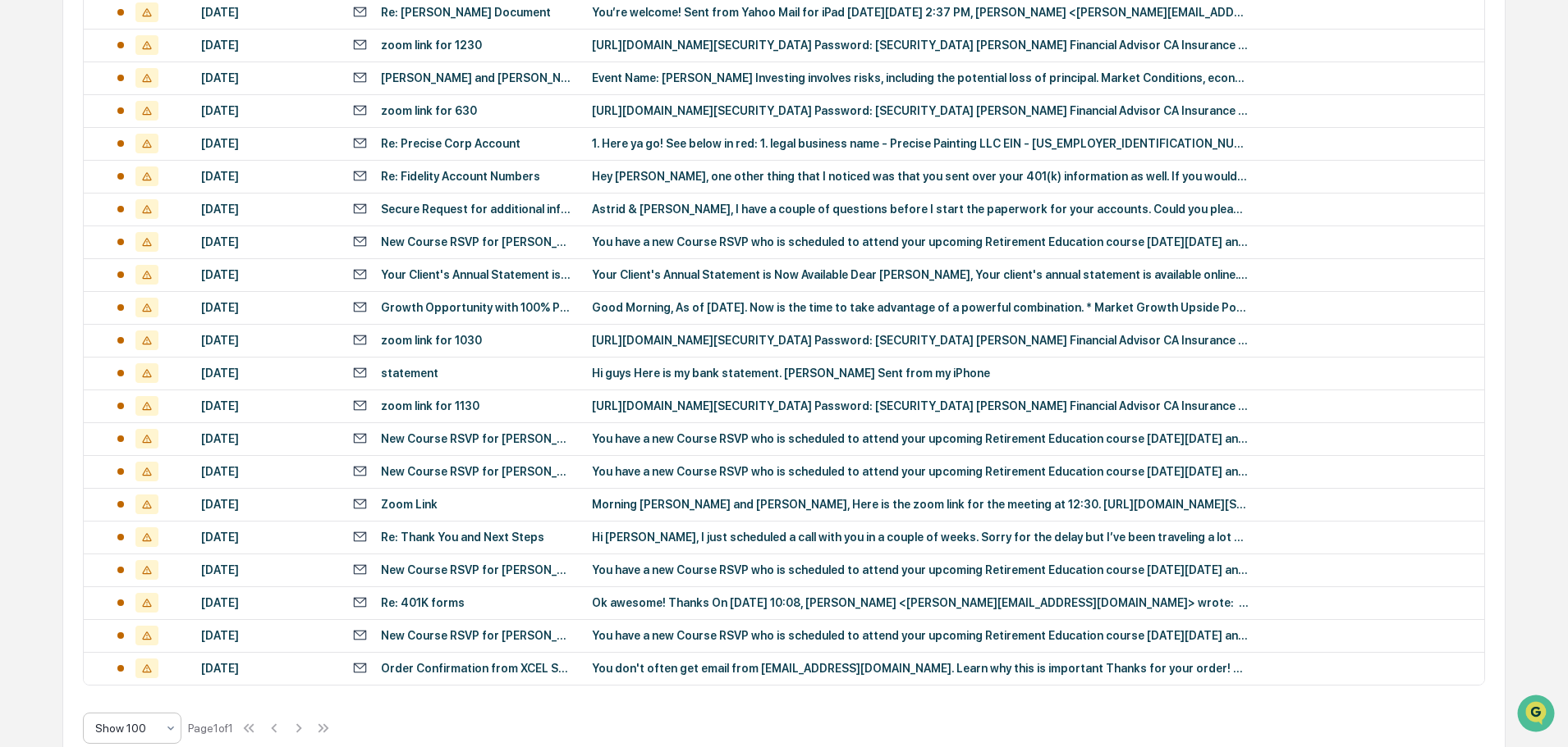
scroll to position [2348, 0]
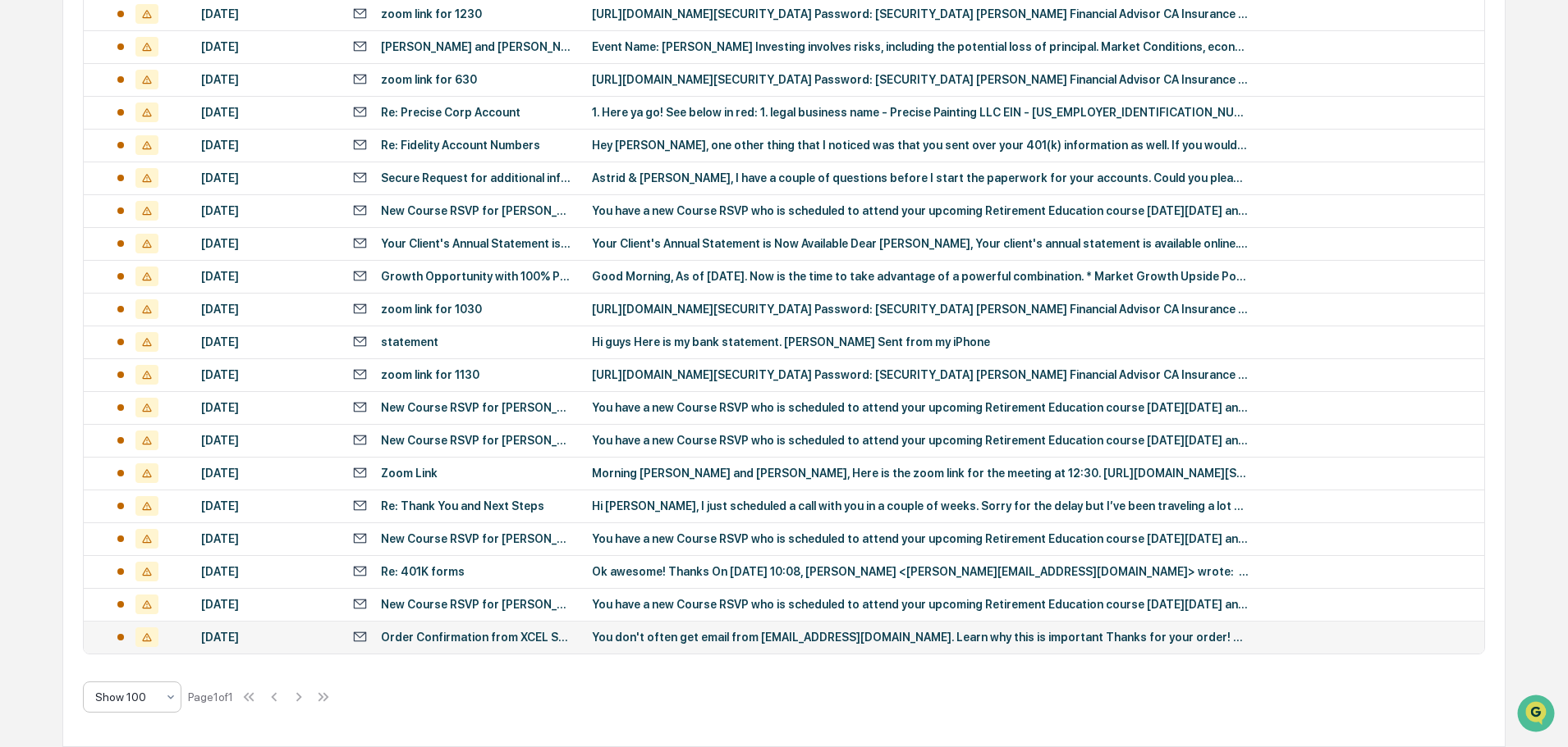
click at [264, 636] on div "[DATE]" at bounding box center [266, 637] width 132 height 13
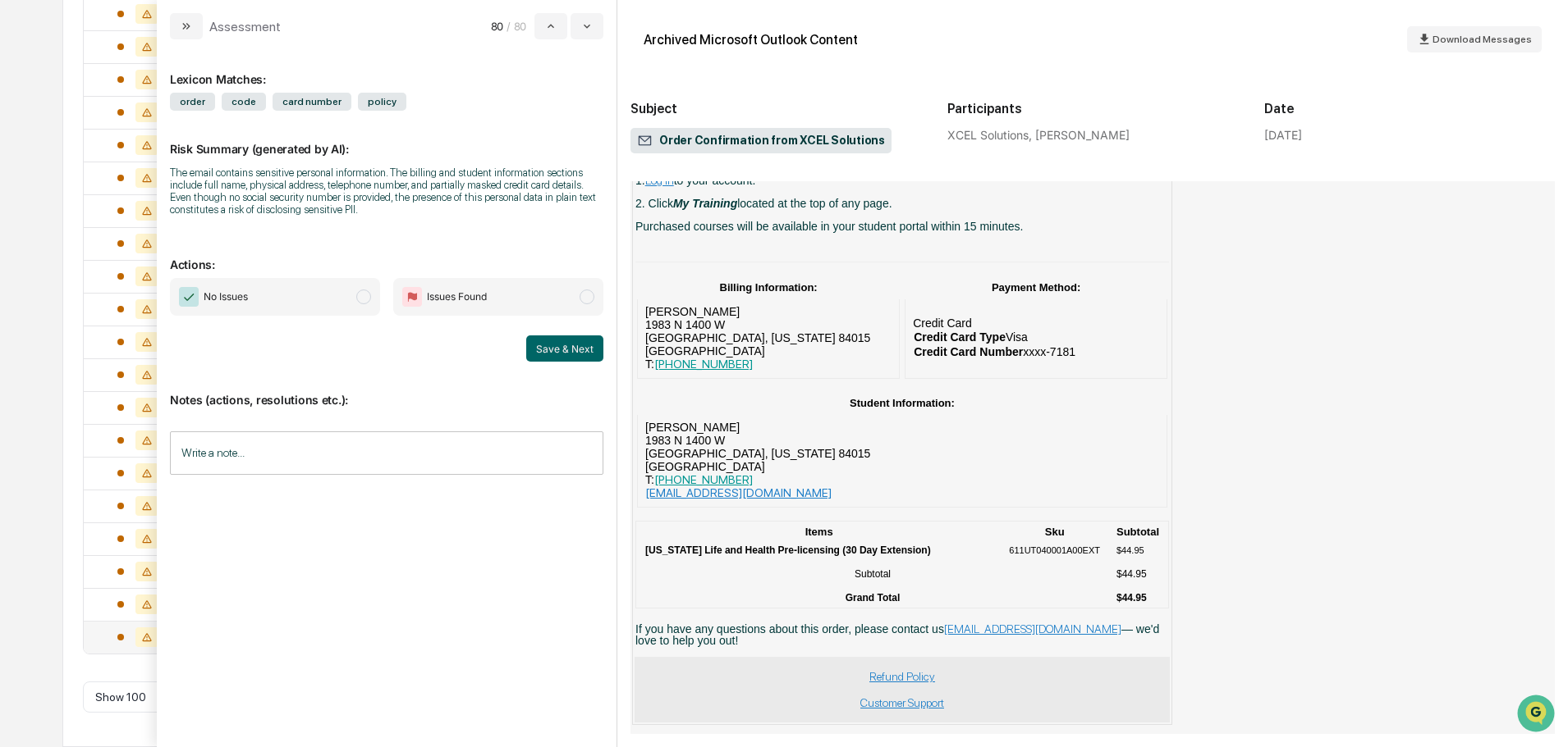
scroll to position [409, 0]
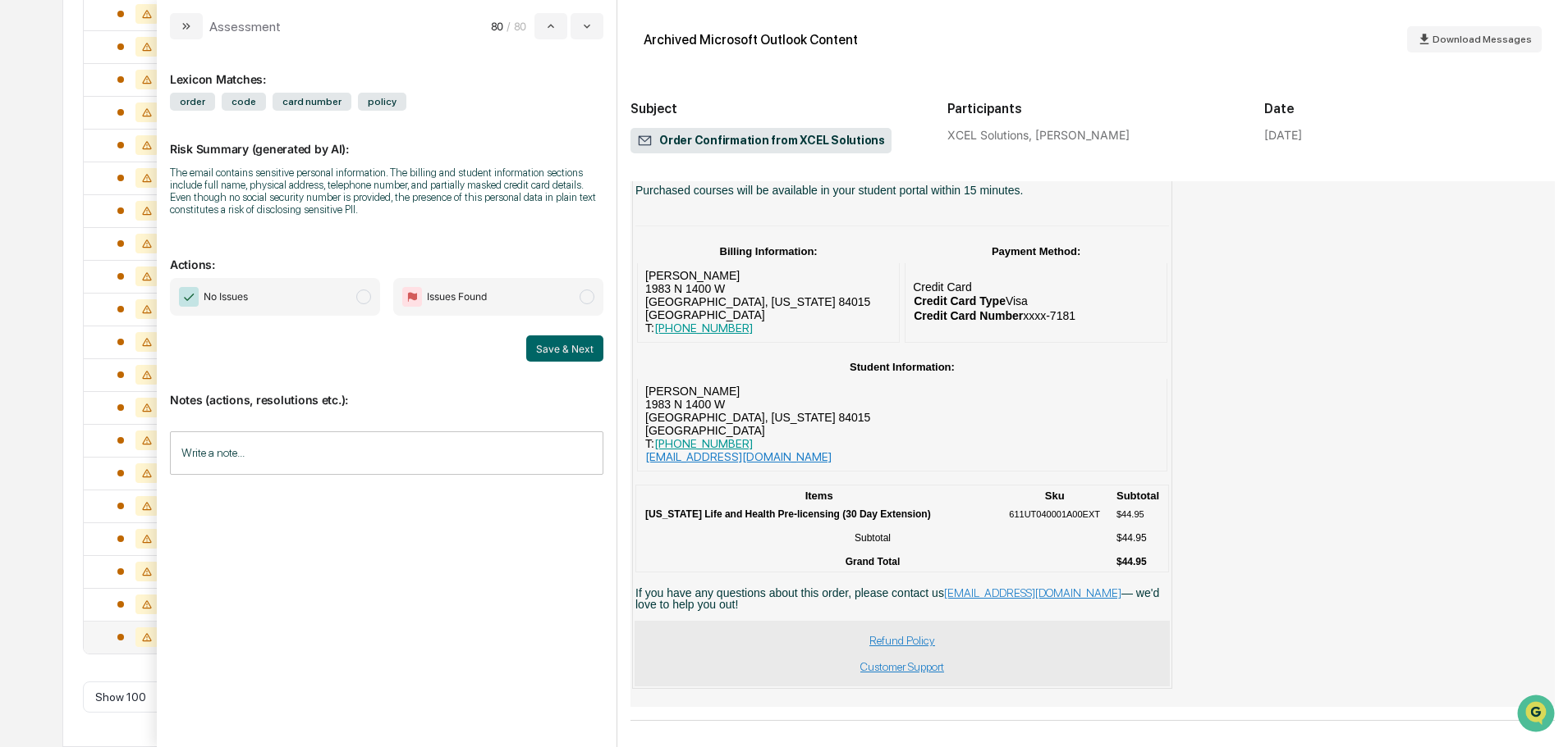
click at [355, 294] on span "No Issues" at bounding box center [275, 297] width 210 height 38
click at [558, 352] on button "Save & Next" at bounding box center [564, 348] width 77 height 26
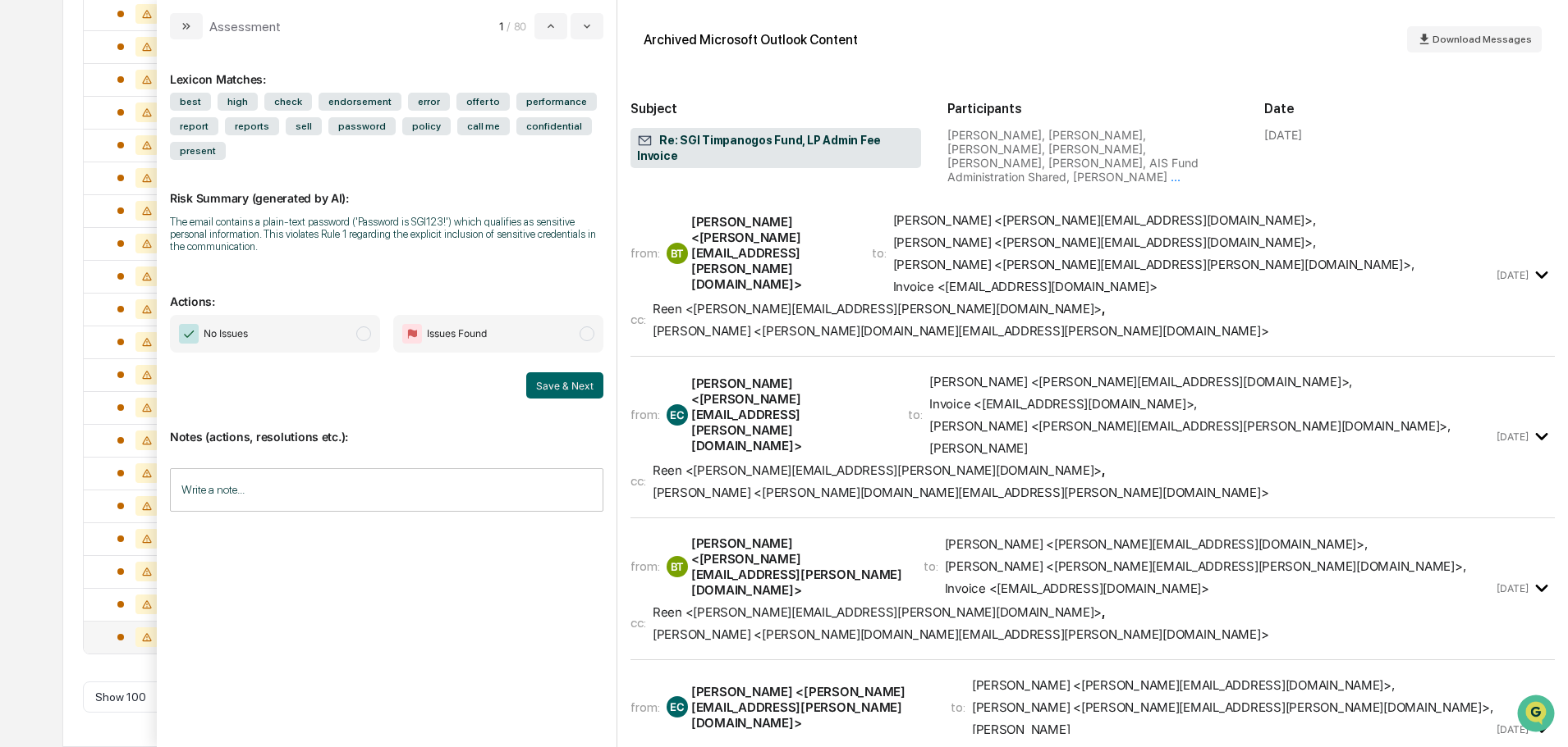
scroll to position [2315, 0]
click at [858, 240] on div "from: BT Brady, Terry <terry.brady@usbank.com> to: Bryce Sutton <bryce@sgiam.co…" at bounding box center [1061, 275] width 863 height 126
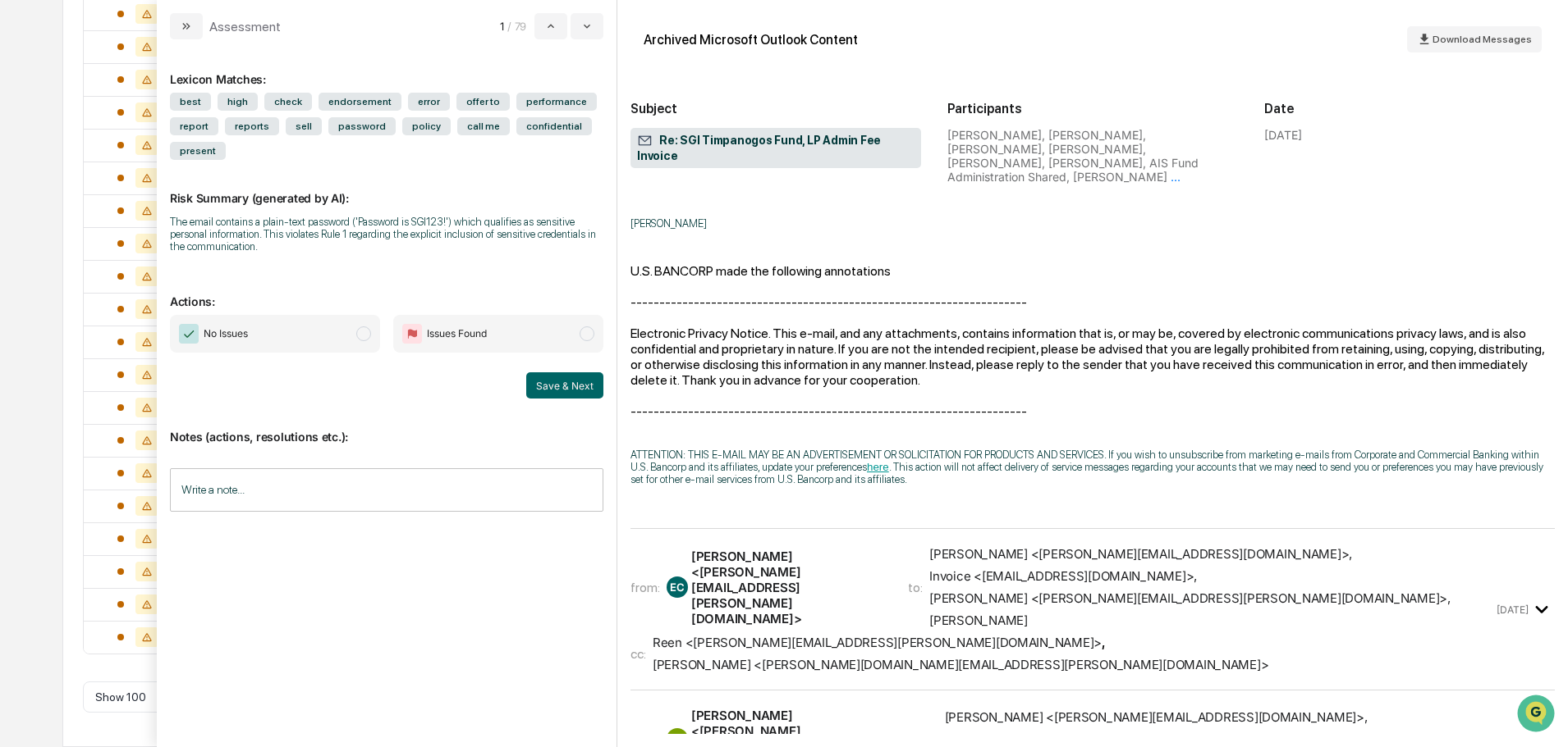
scroll to position [1148, 0]
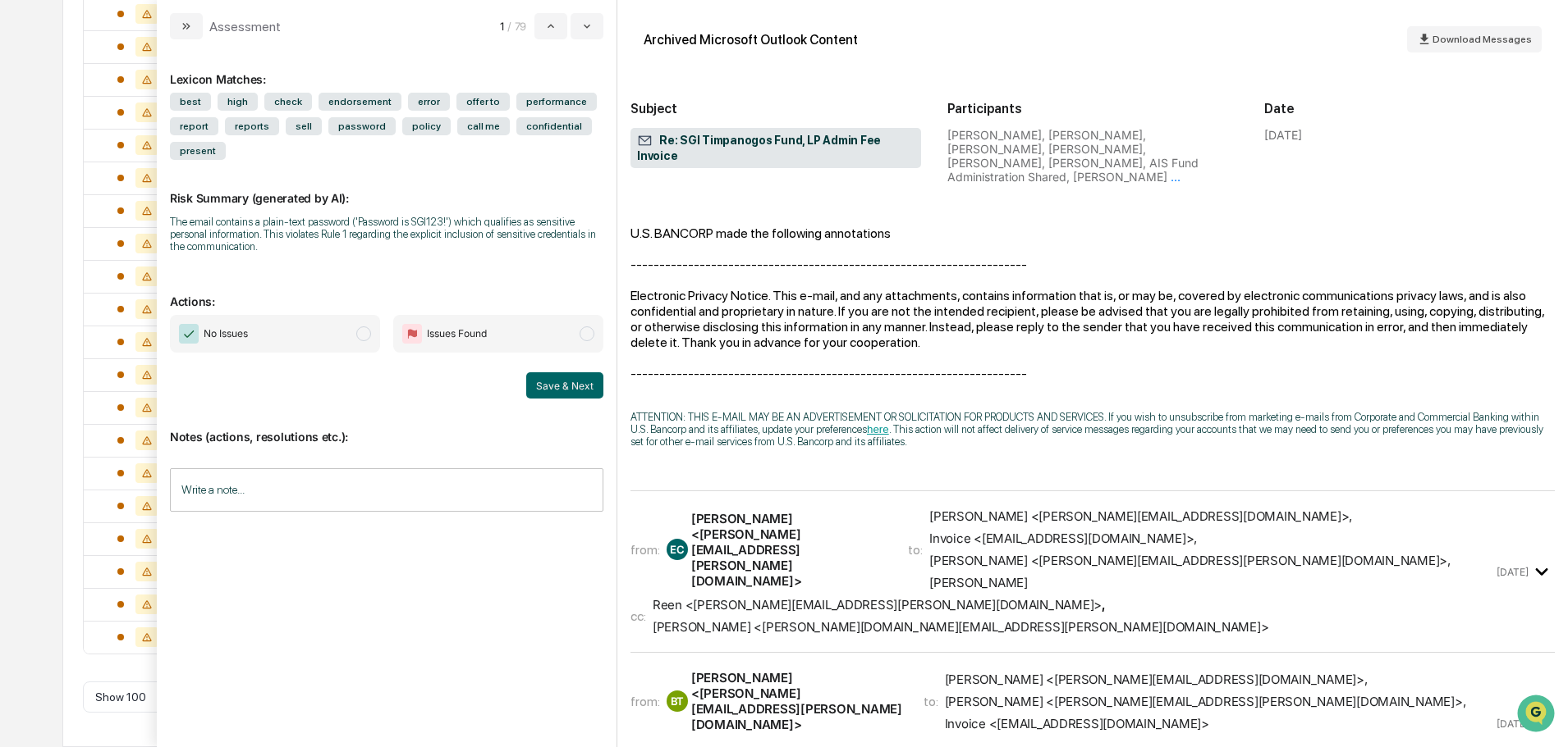
click at [870, 509] on div "from: EC Eric Callister <eric.callister@sgiam.com> to: David Harden <dave@sgiam…" at bounding box center [1061, 550] width 863 height 82
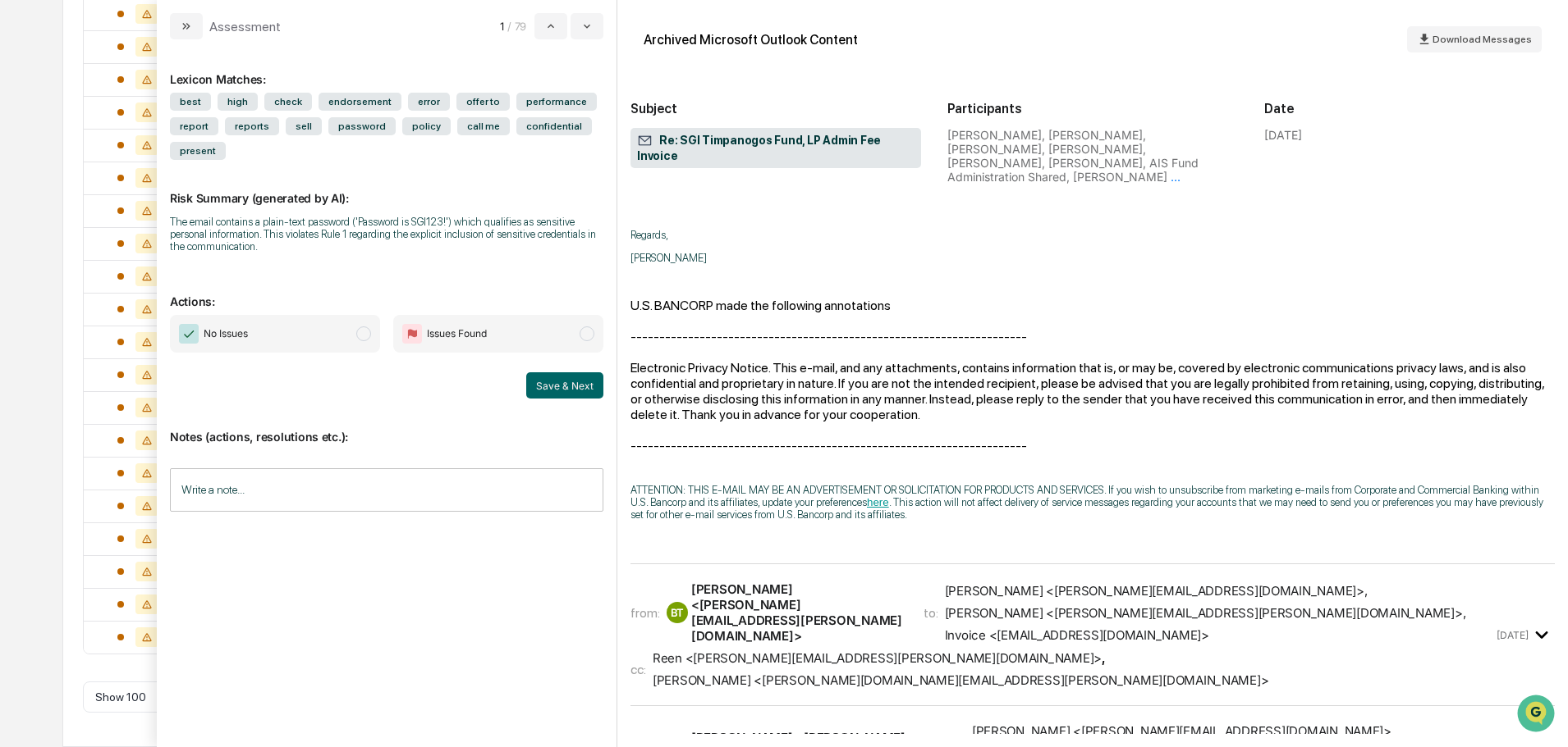
scroll to position [2708, 0]
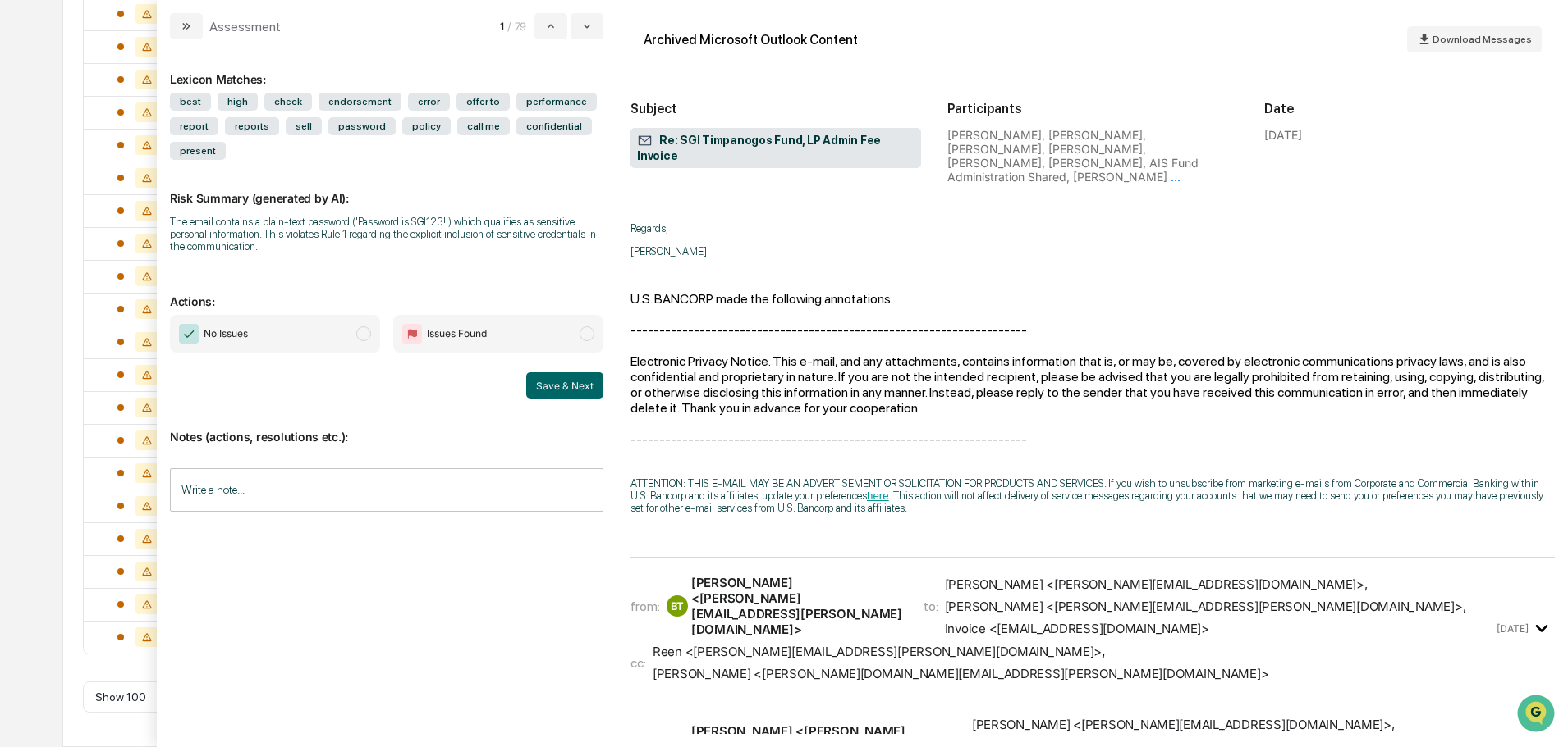
click at [962, 621] on div "Invoice <invoice@sgiam.com>" at bounding box center [1076, 628] width 264 height 15
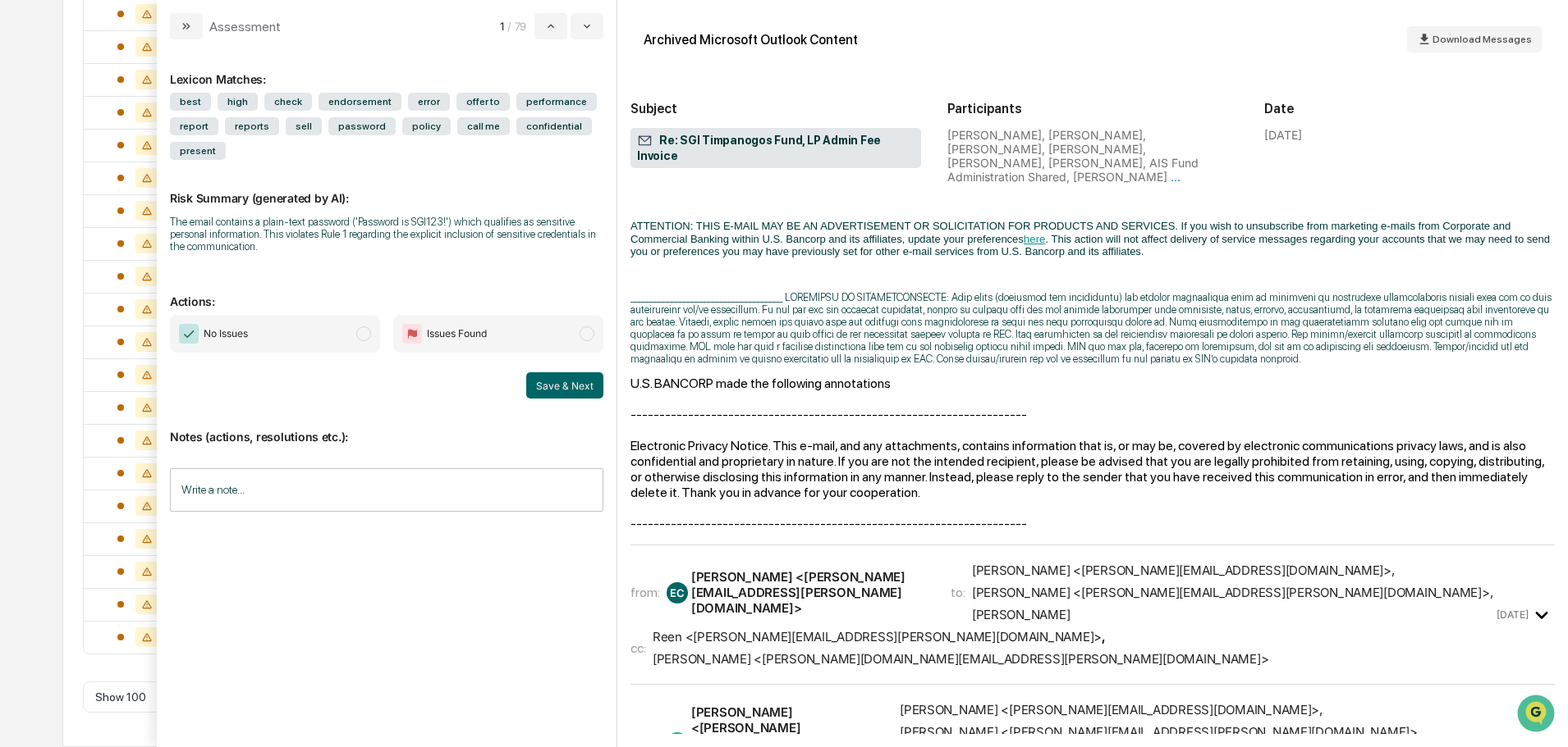
scroll to position [5743, 0]
click at [924, 649] on div "Donal <silvia.wang@usbank.com>" at bounding box center [960, 657] width 616 height 15
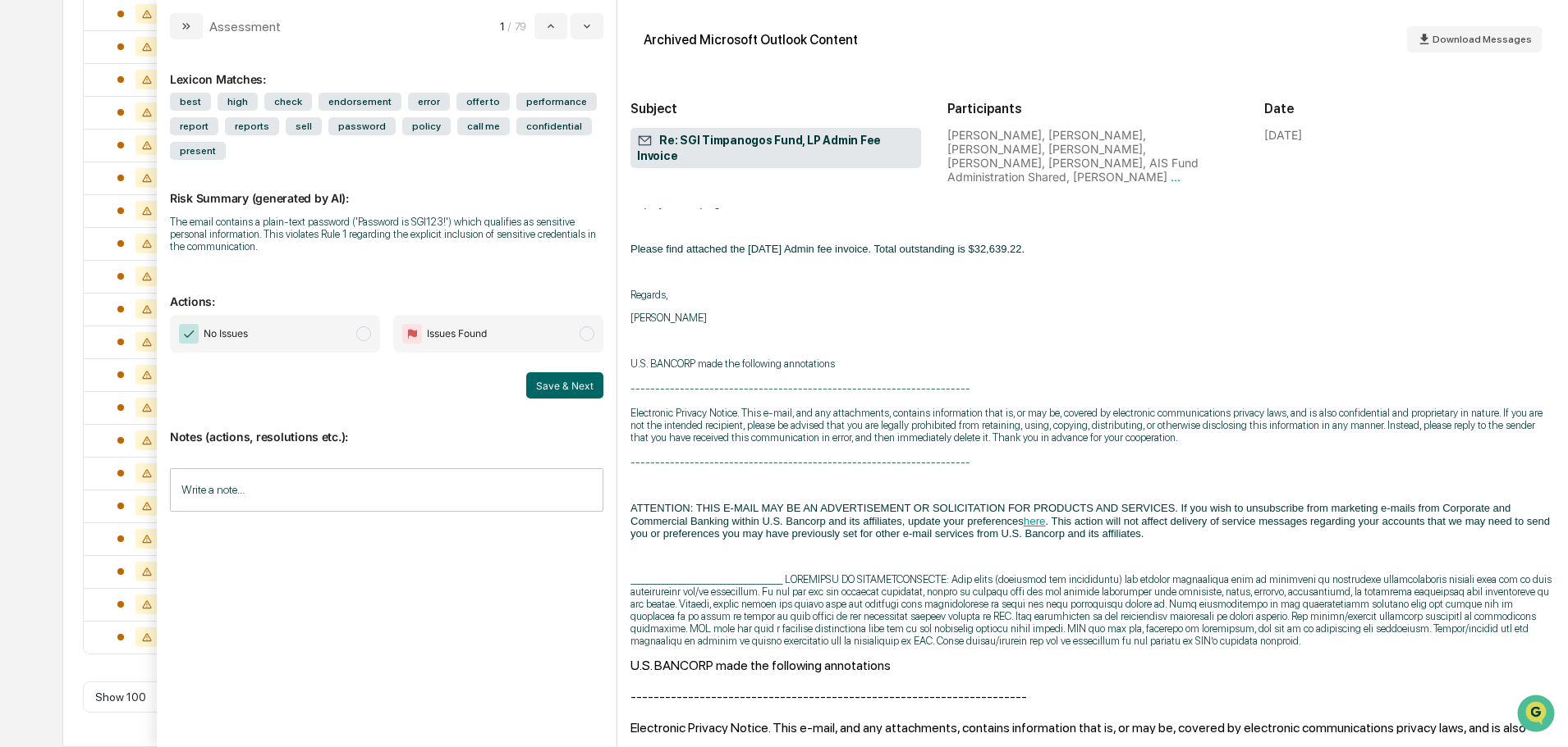
scroll to position [8861, 0]
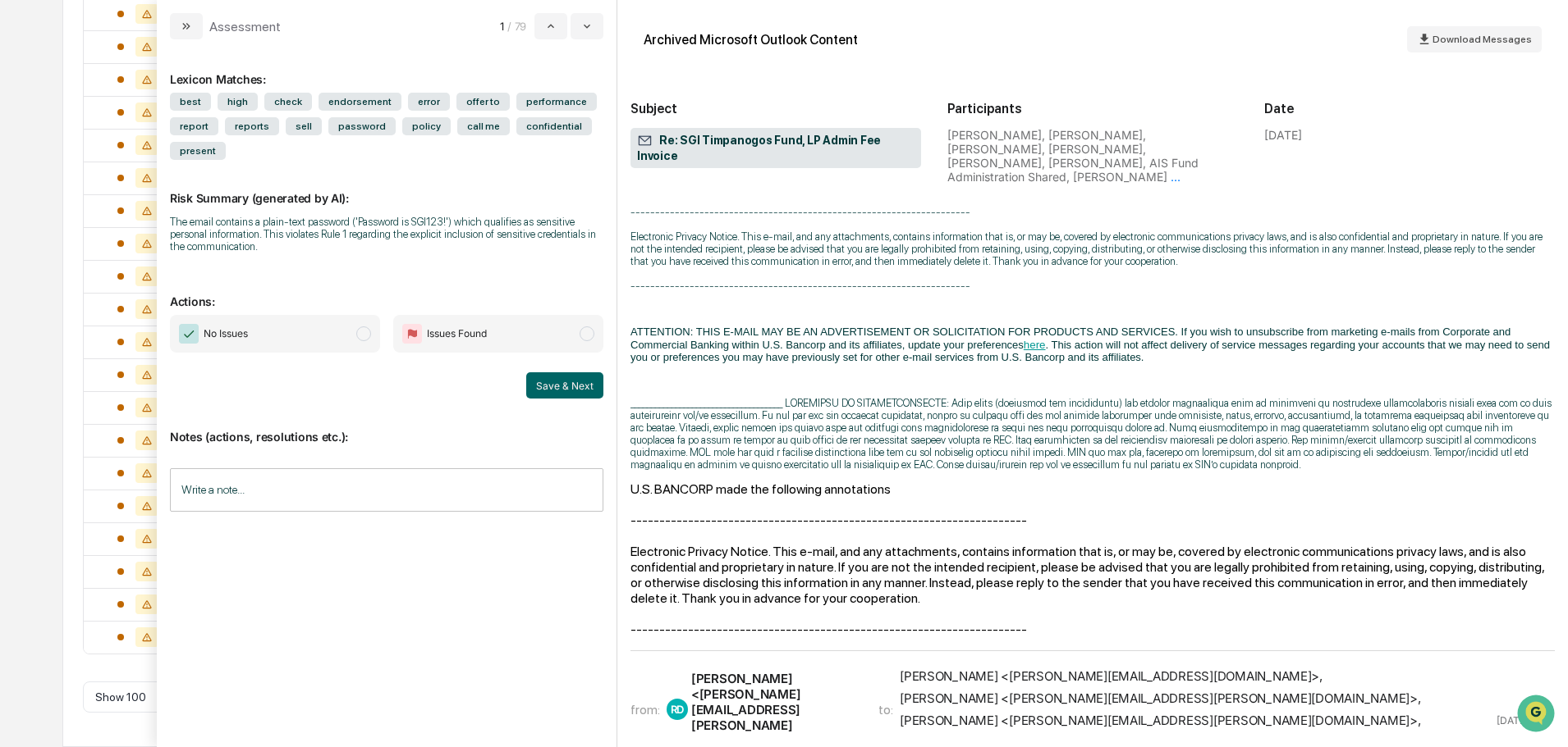
click at [779, 665] on div "from: RD Reen, Donal <Donal.Reen@usbank.com> to: David Harden <dave@sgiam.com> …" at bounding box center [1091, 720] width 924 height 112
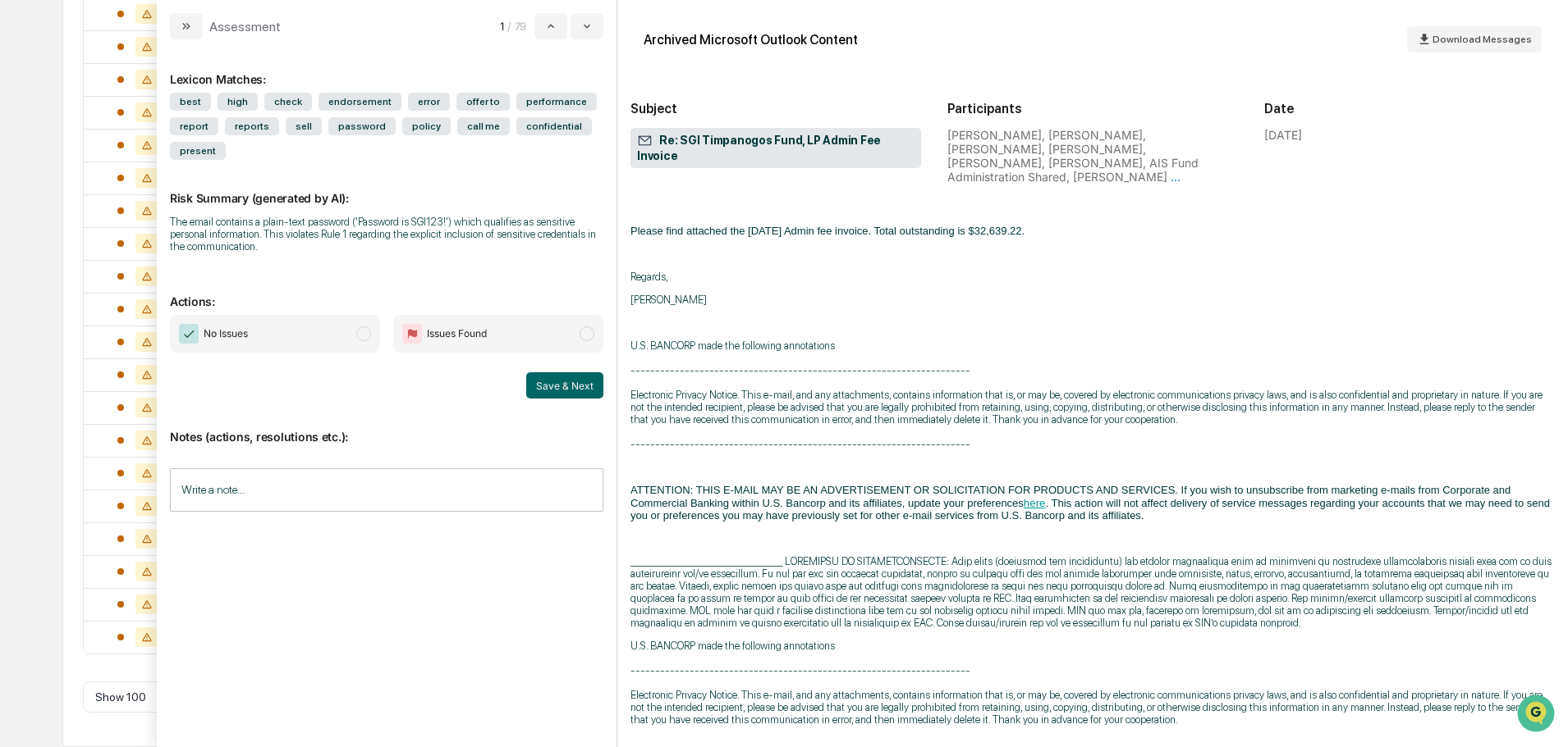
scroll to position [12798, 0]
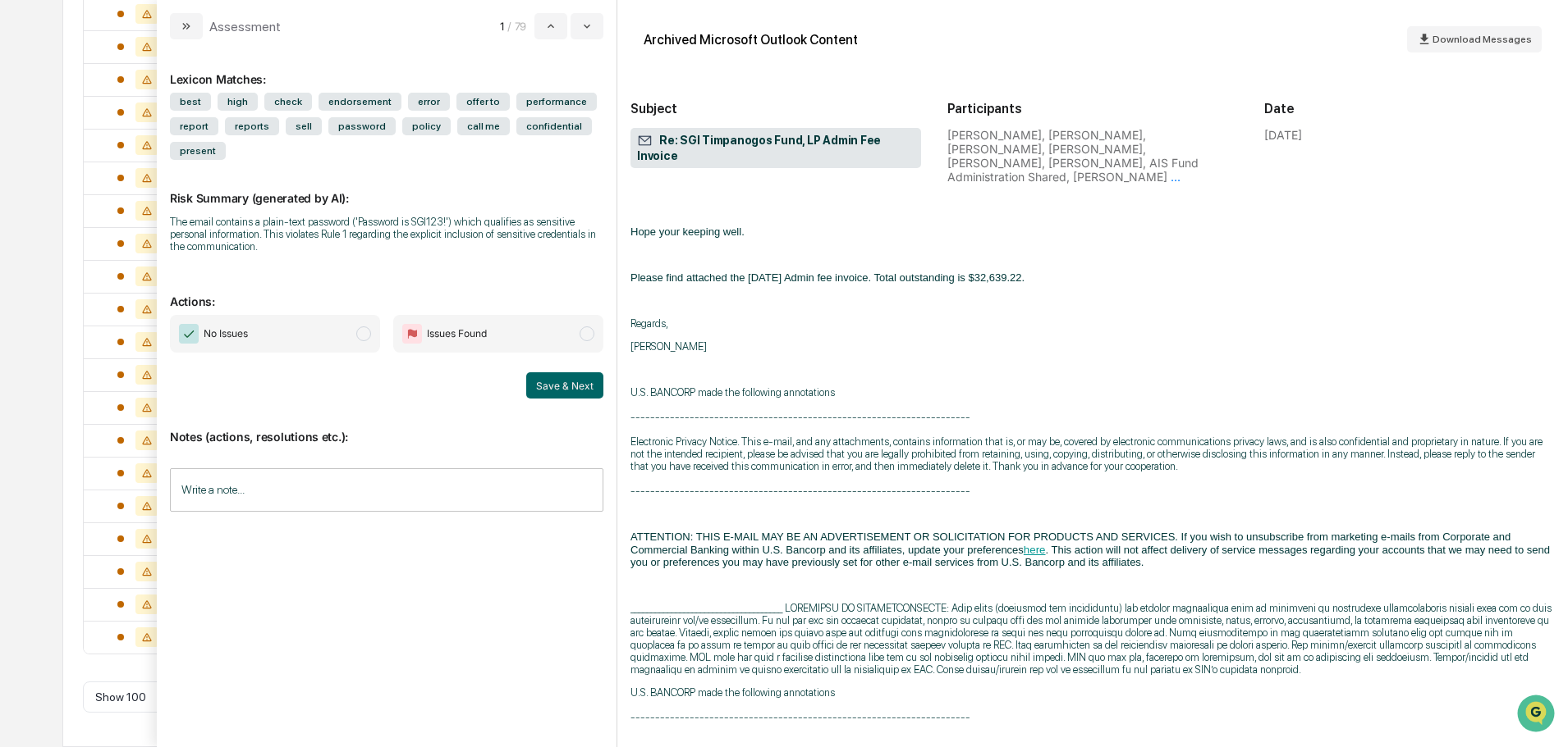
scroll to position [22152, 0]
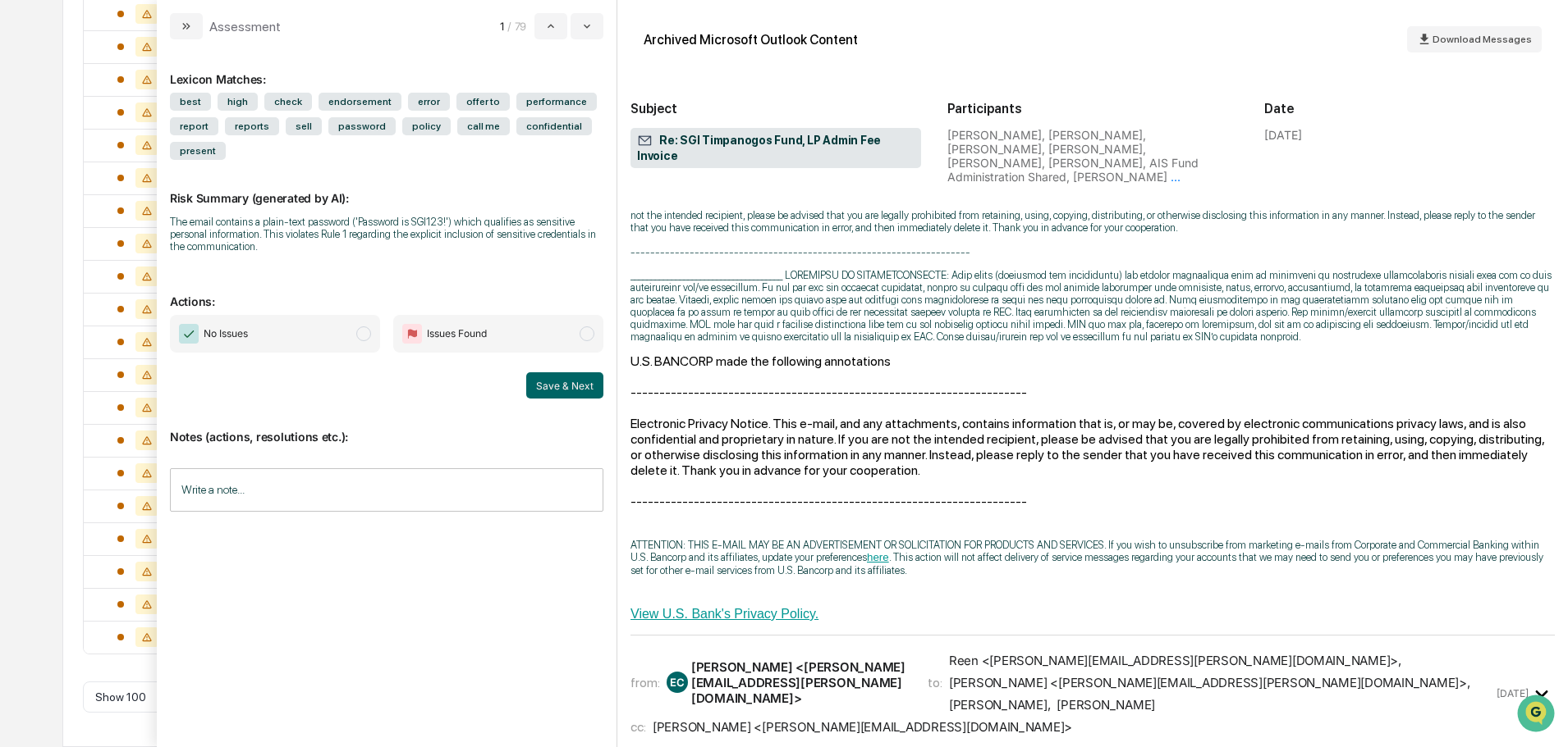
scroll to position [23136, 0]
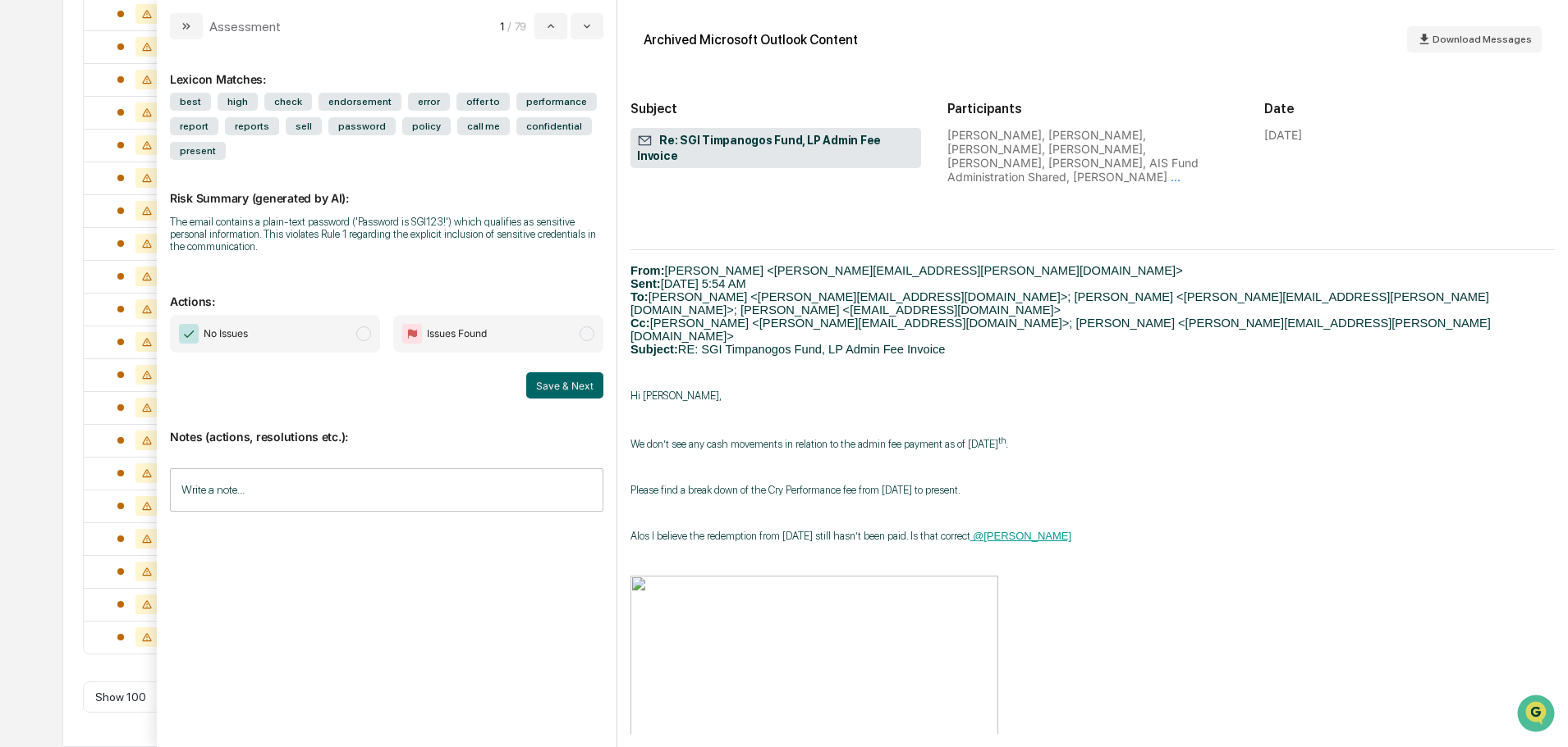
scroll to position [25351, 0]
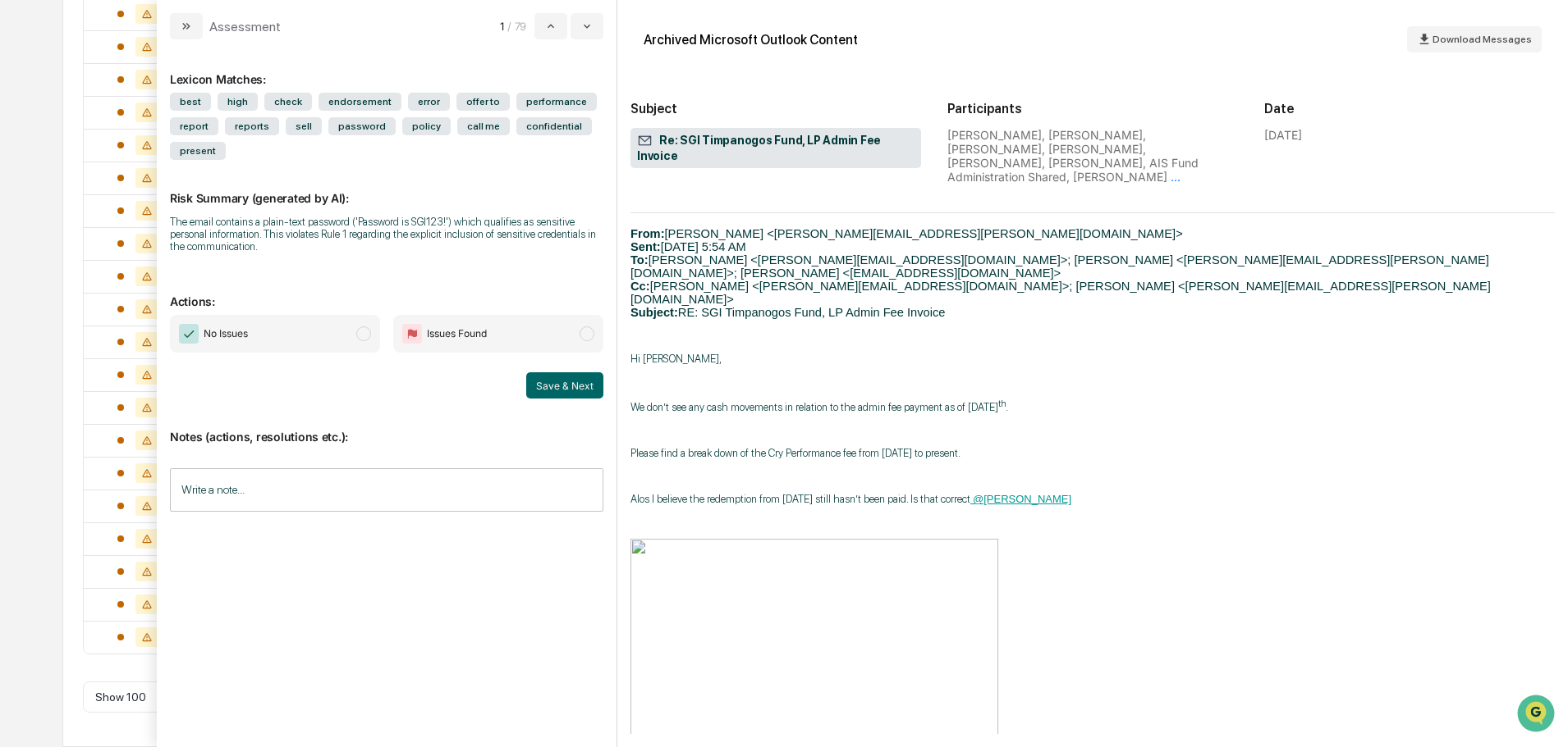
click at [264, 337] on span "No Issues" at bounding box center [275, 334] width 210 height 38
click at [549, 381] on button "Save & Next" at bounding box center [564, 385] width 77 height 26
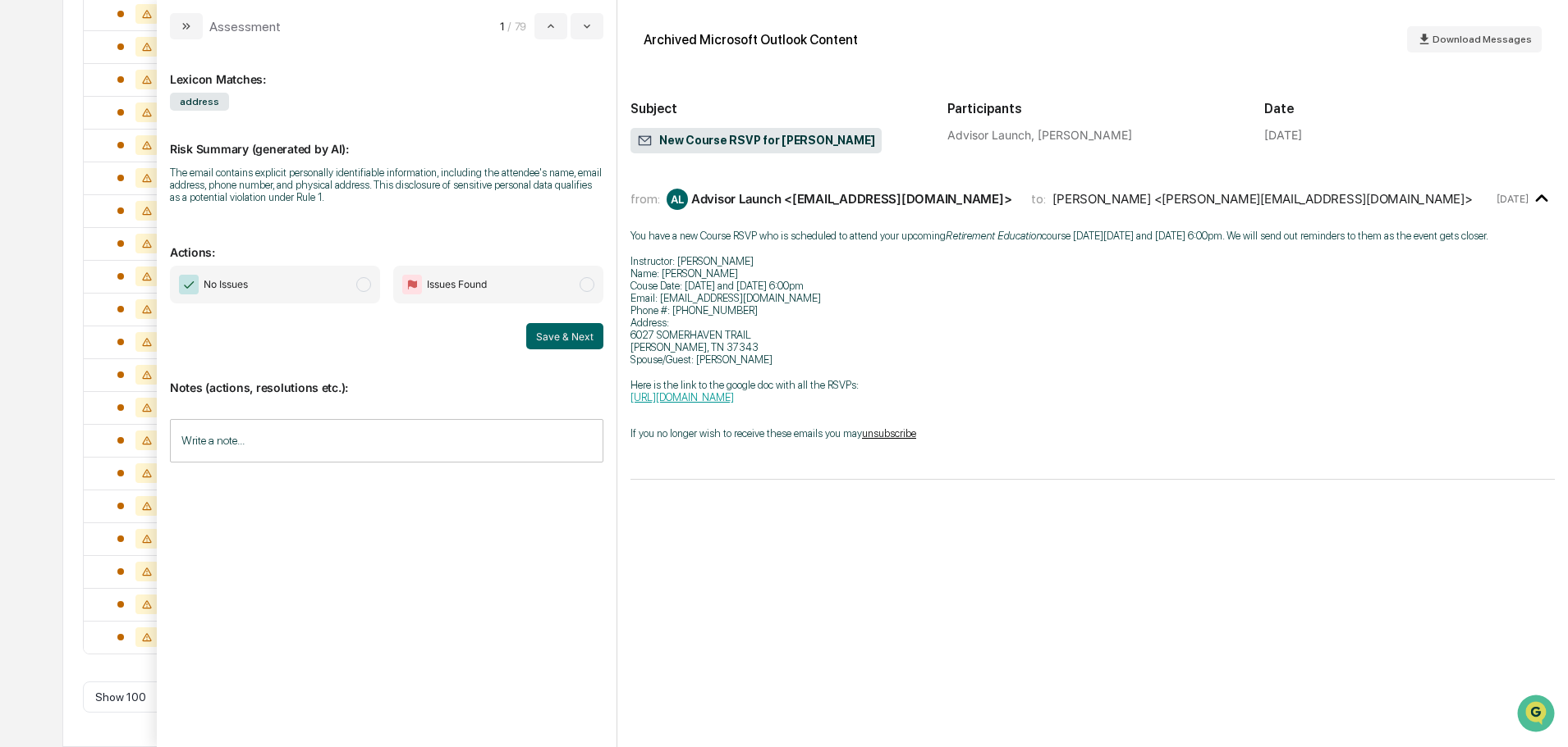
click at [326, 296] on span "No Issues" at bounding box center [275, 285] width 210 height 38
click at [553, 327] on button "Save & Next" at bounding box center [564, 336] width 77 height 26
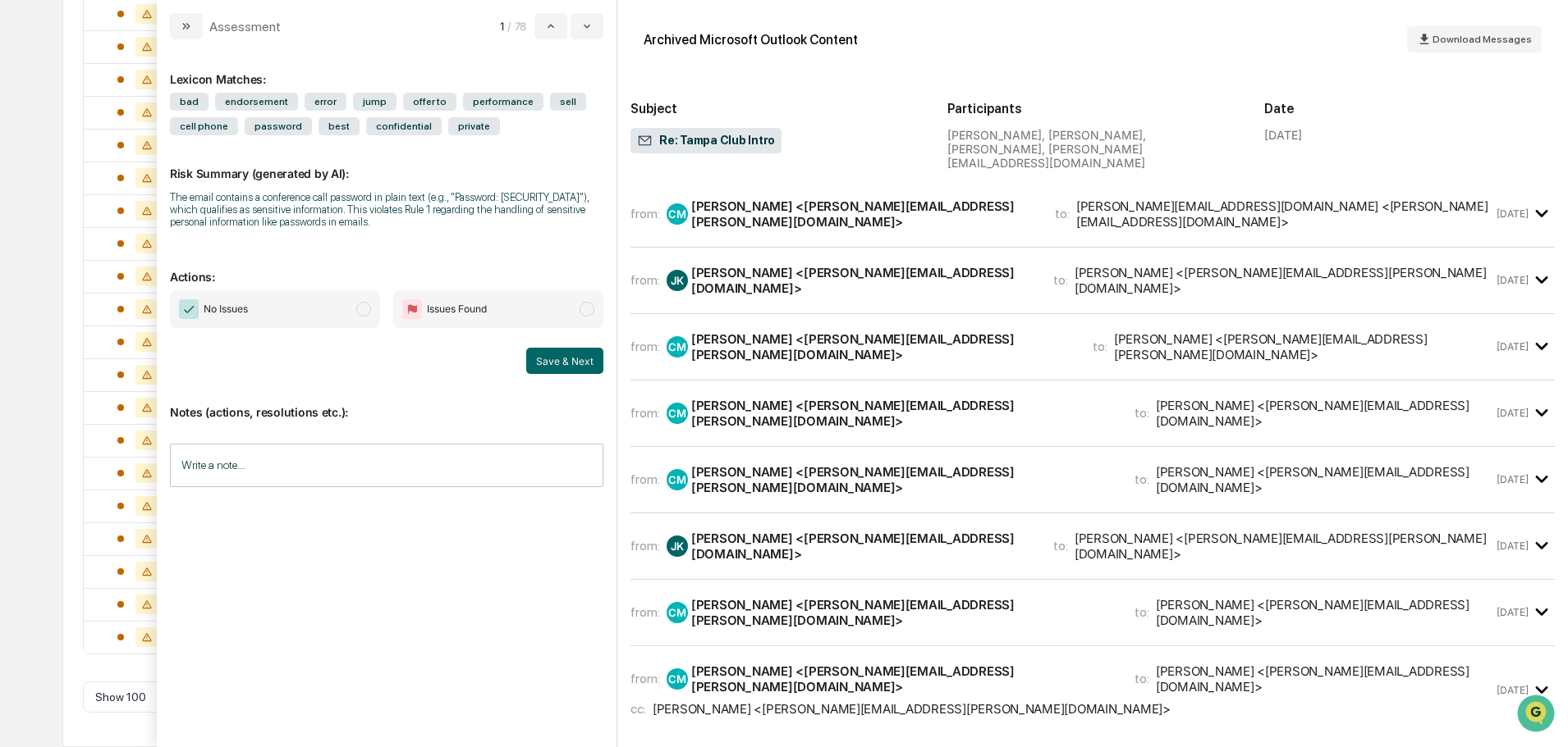
scroll to position [2282, 0]
click at [951, 210] on div "CM Christopher Manning <christopher.manning@sgipw.com>" at bounding box center [850, 214] width 368 height 31
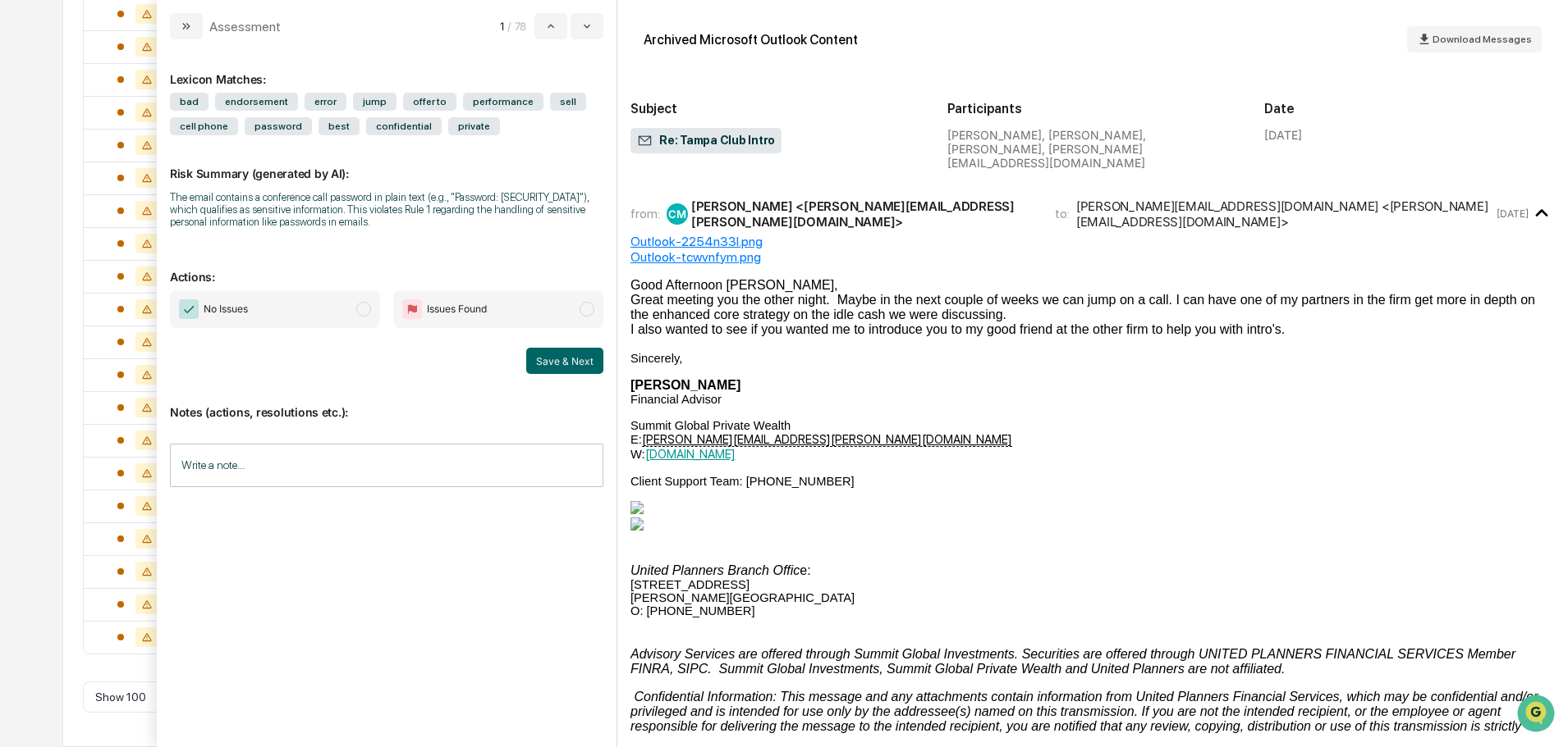
click at [951, 210] on div "CM Christopher Manning <christopher.manning@sgipw.com>" at bounding box center [850, 214] width 368 height 31
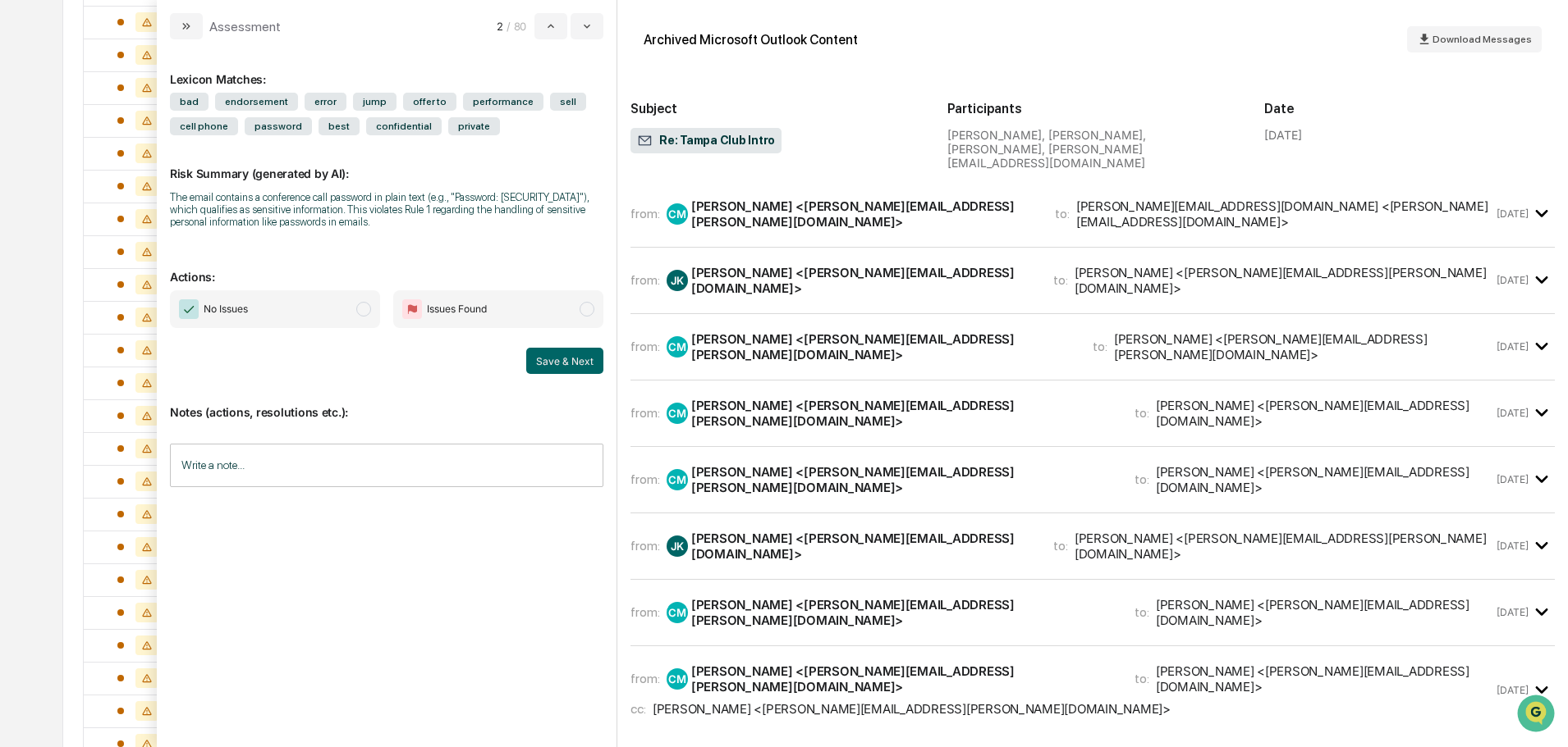
scroll to position [2036, 0]
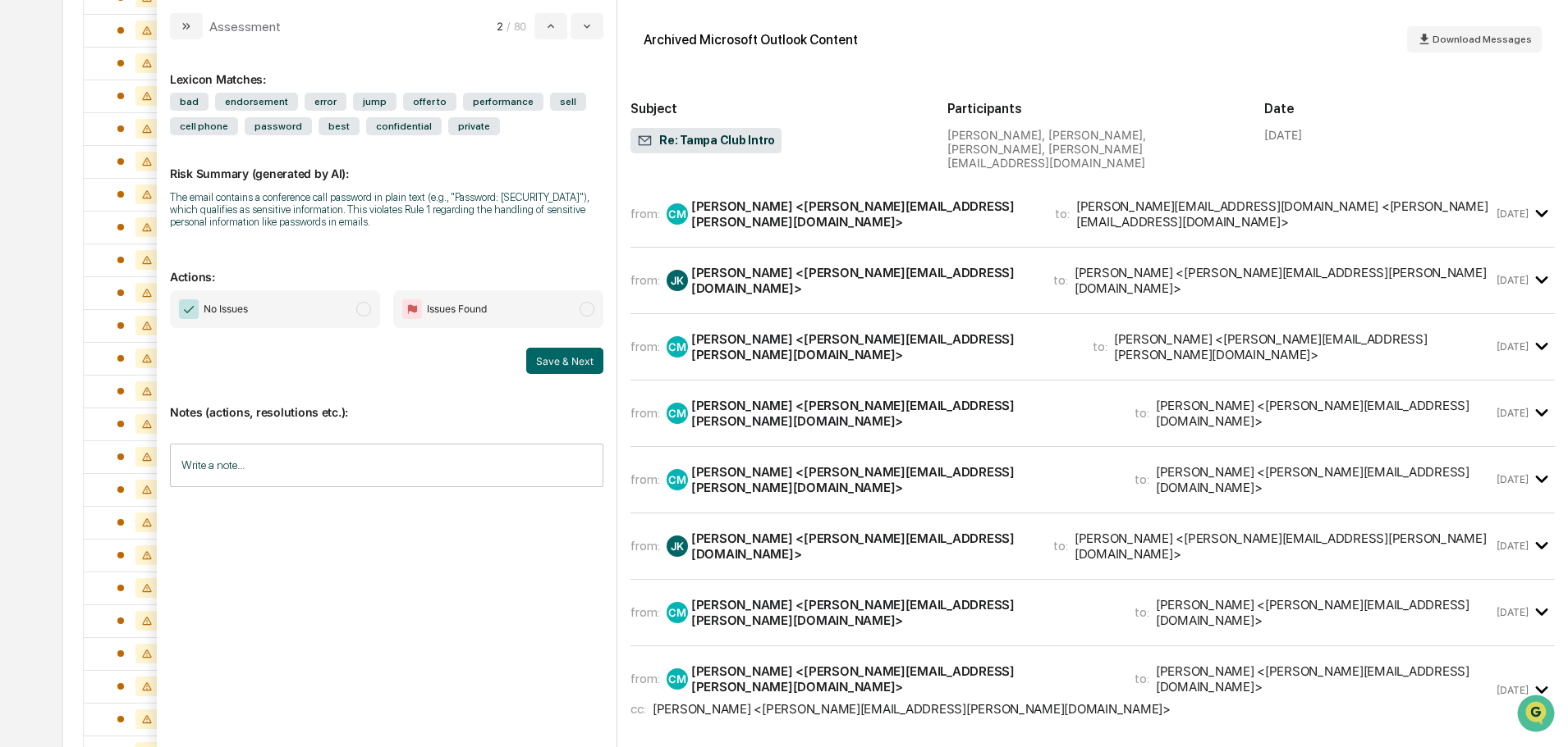
click at [866, 210] on div "from: CM Christopher Manning <christopher.manning@sgipw.com> to: James@cps125.c…" at bounding box center [1091, 214] width 924 height 39
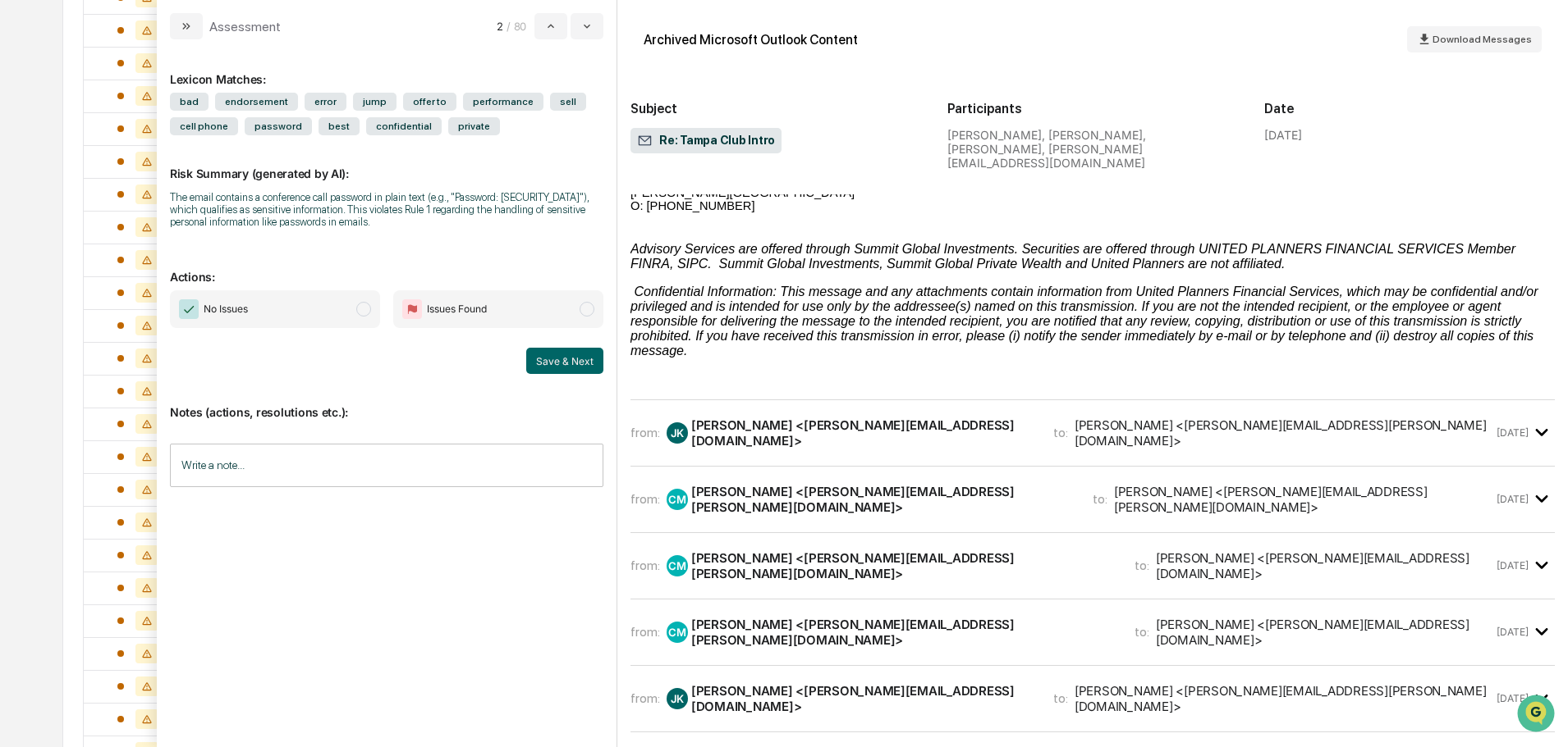
scroll to position [410, 0]
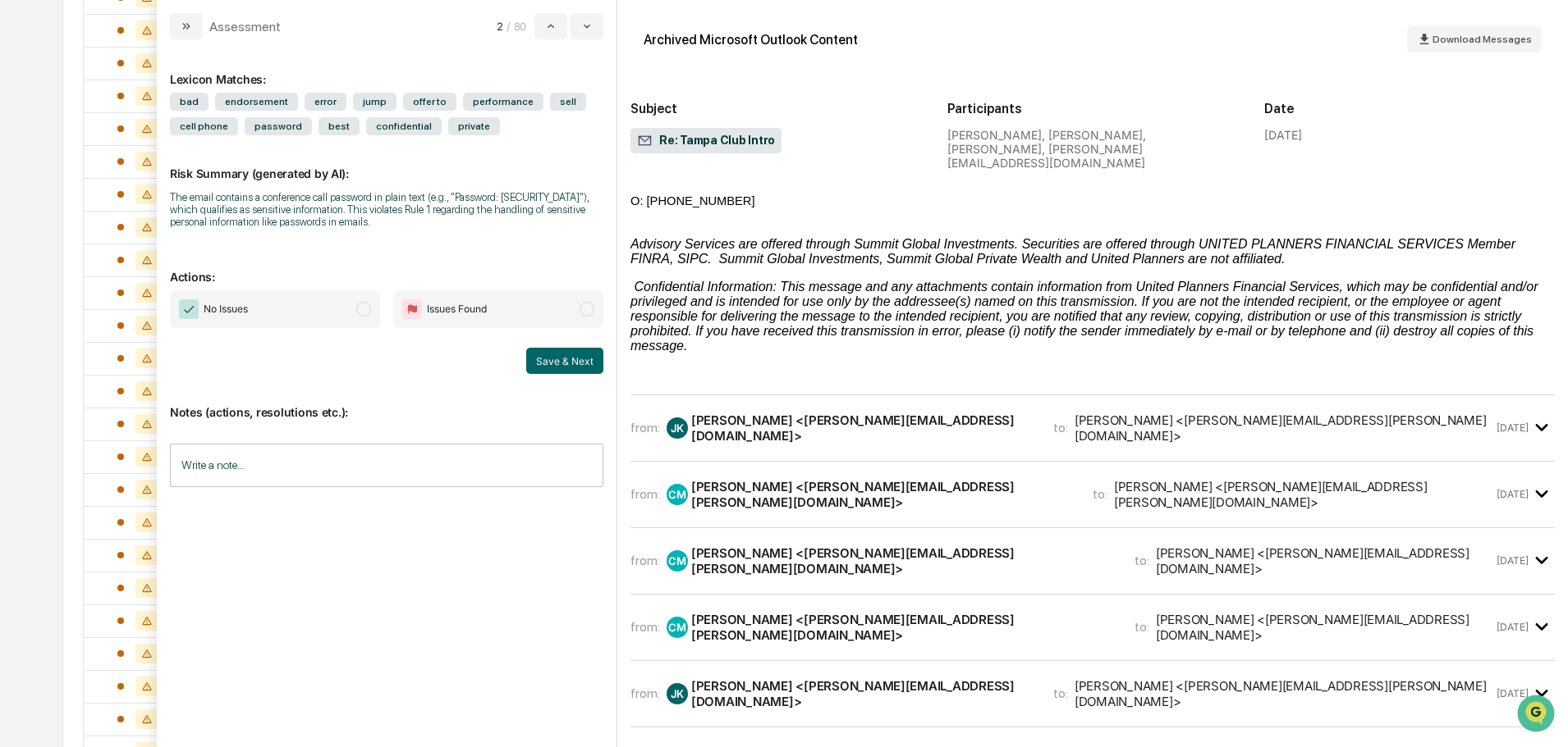
click at [731, 416] on div "JK James Knox <James@cps125.com>" at bounding box center [849, 428] width 366 height 31
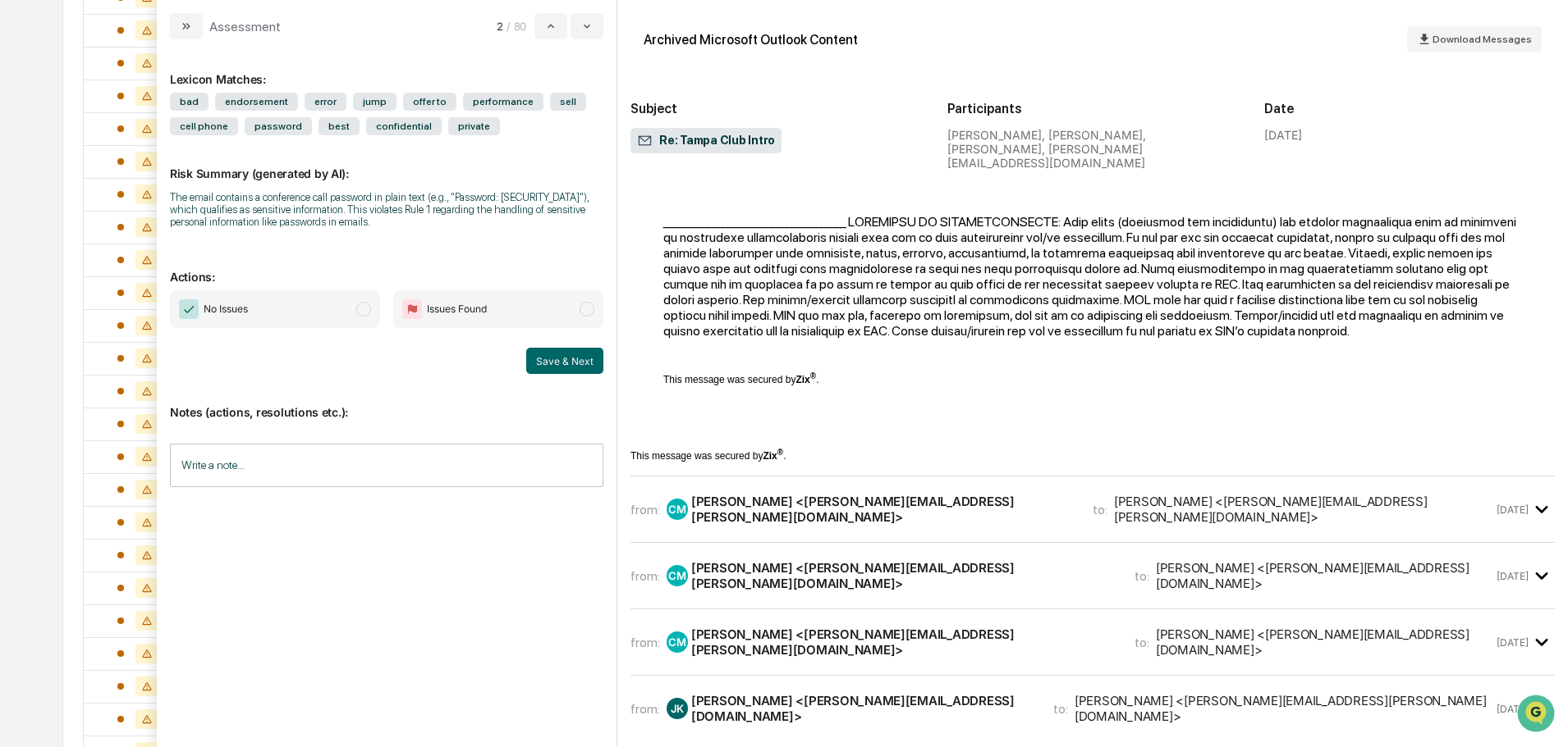
scroll to position [1969, 0]
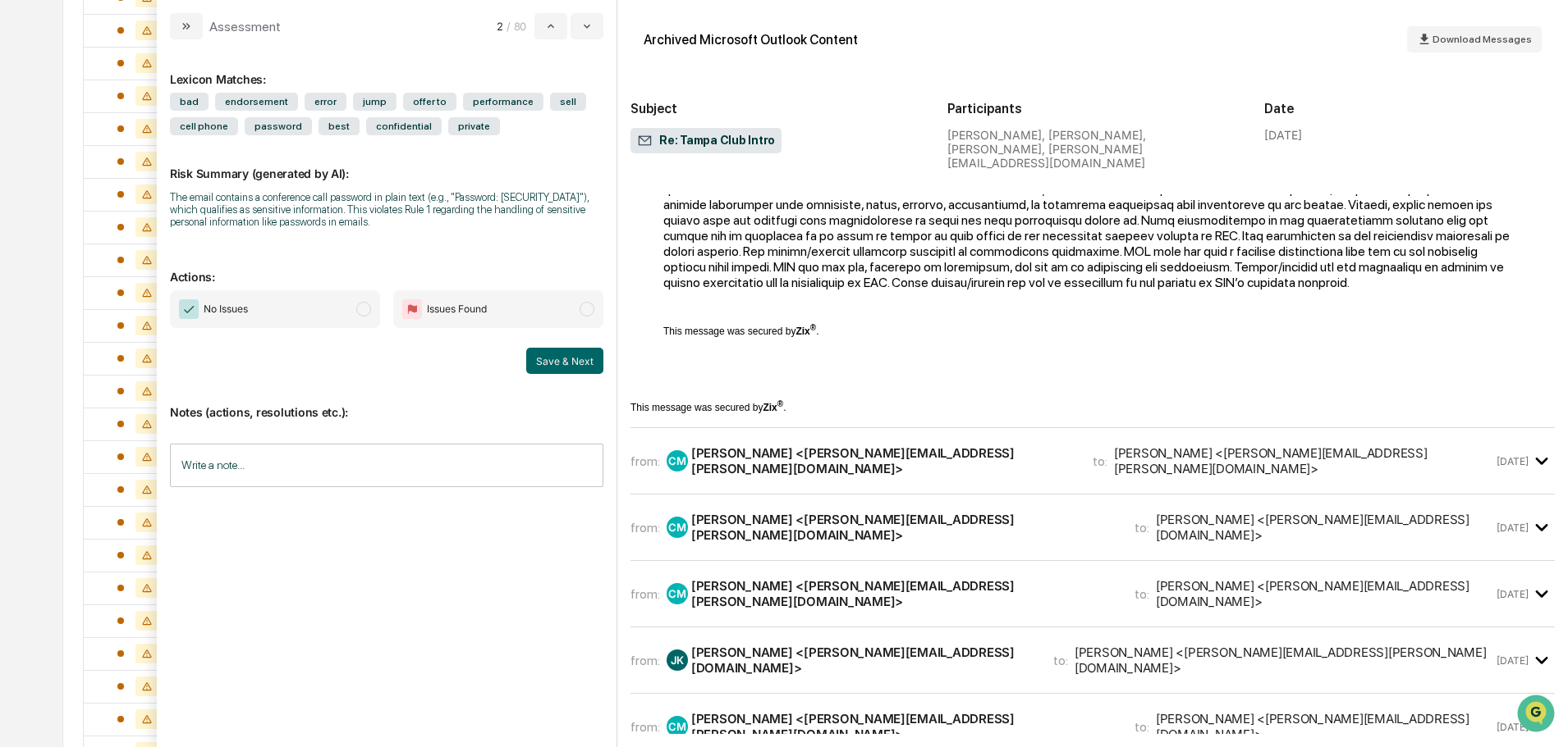
click at [1192, 477] on div "from: CM Christopher Manning <christopher.manning@sgipw.com> to: Greg Caldwell …" at bounding box center [1061, 460] width 863 height 31
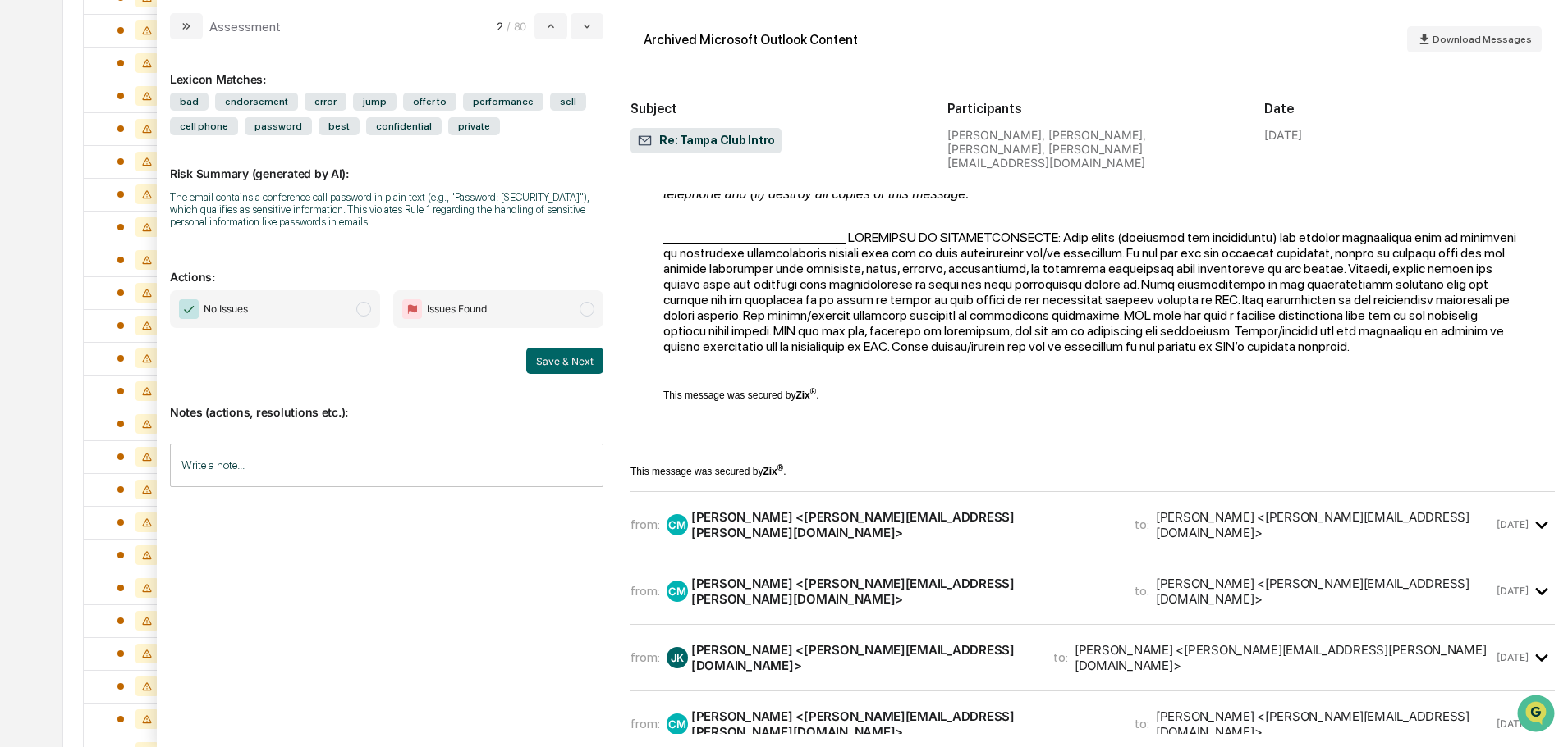
scroll to position [4185, 0]
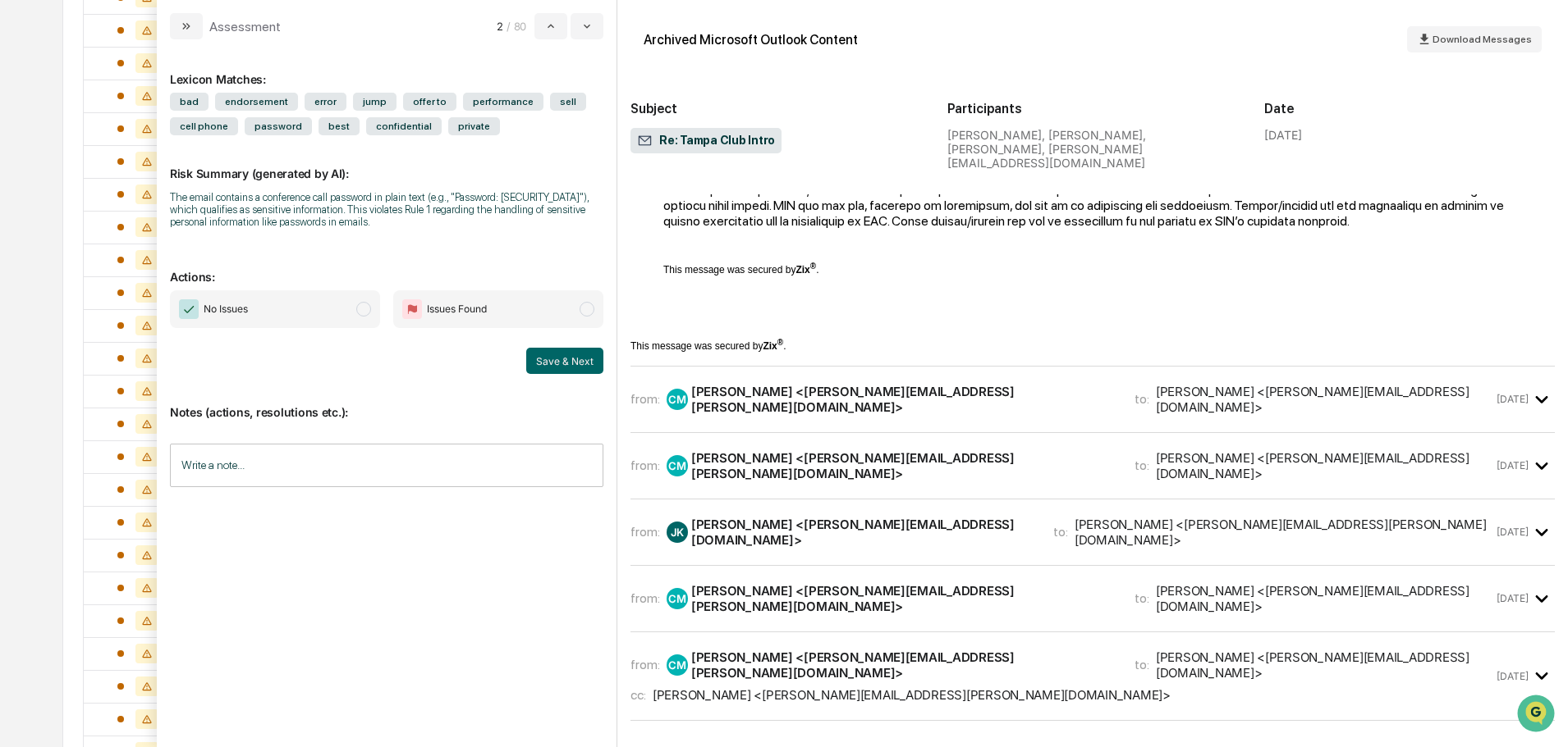
click at [1134, 415] on div "to: James Knox <james@cps125.com>" at bounding box center [1314, 399] width 358 height 31
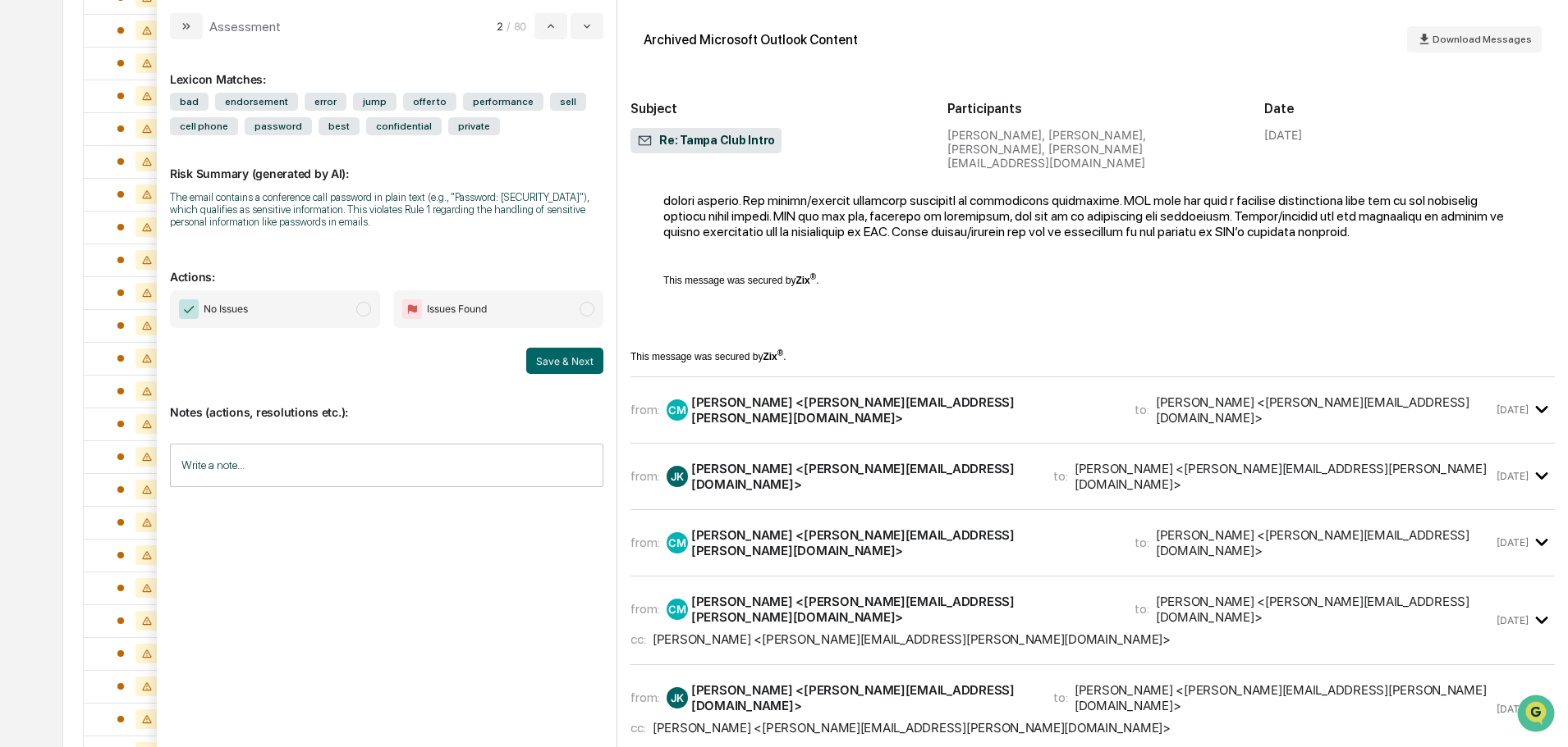
scroll to position [6317, 0]
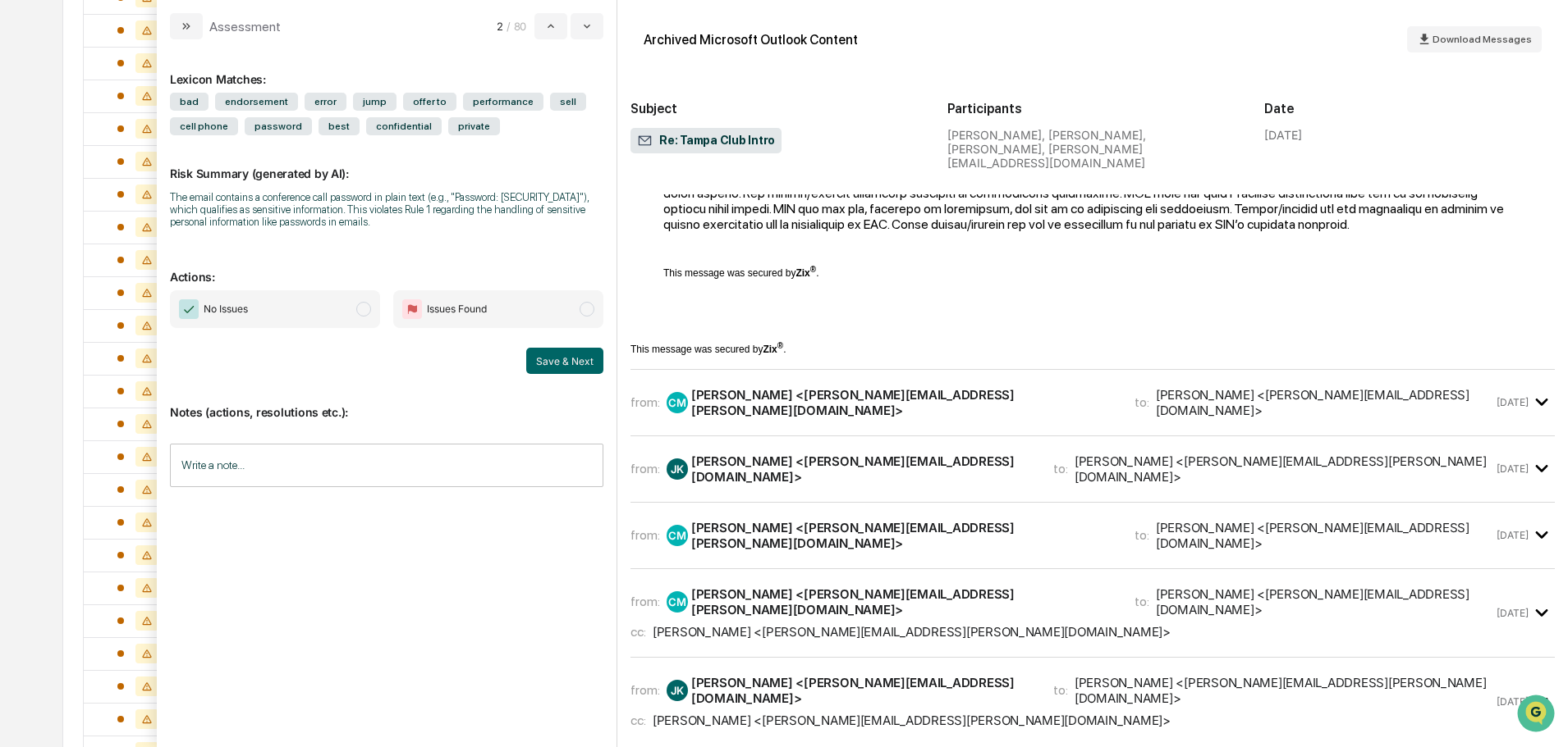
click at [747, 418] on div "[PERSON_NAME] <[PERSON_NAME][EMAIL_ADDRESS][PERSON_NAME][DOMAIN_NAME]>" at bounding box center [902, 402] width 424 height 31
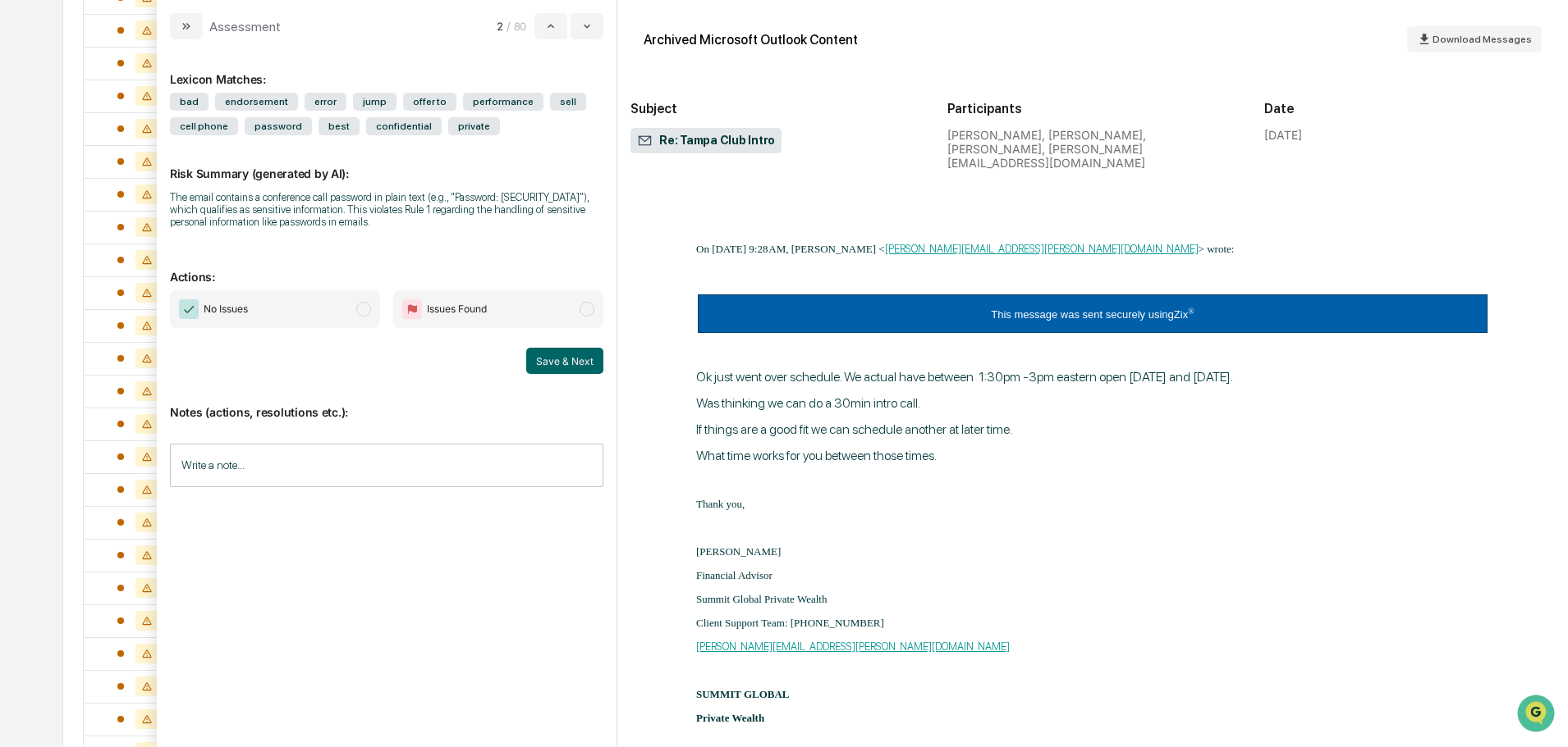
scroll to position [13158, 0]
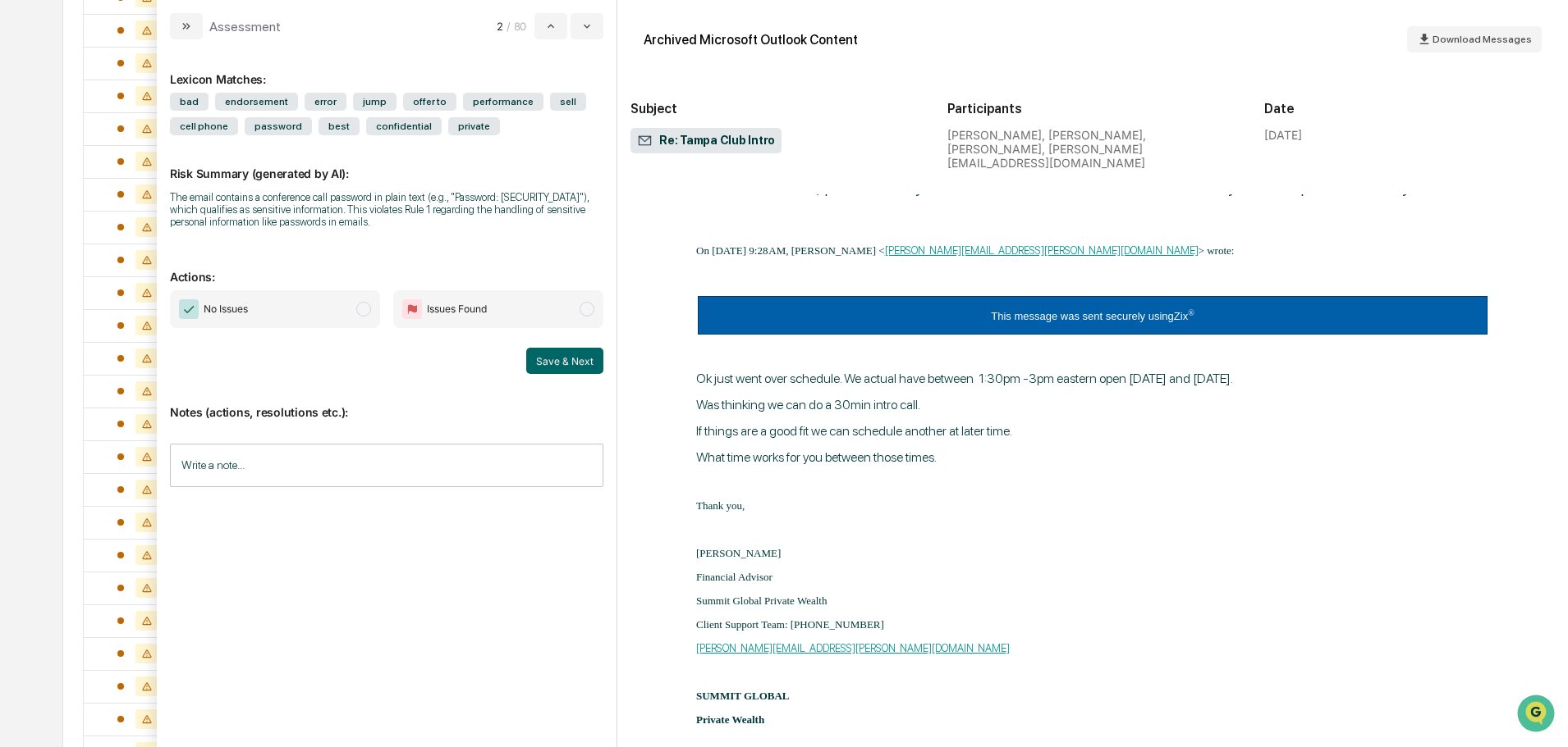
click at [1342, 476] on p "modal" at bounding box center [1092, 482] width 793 height 13
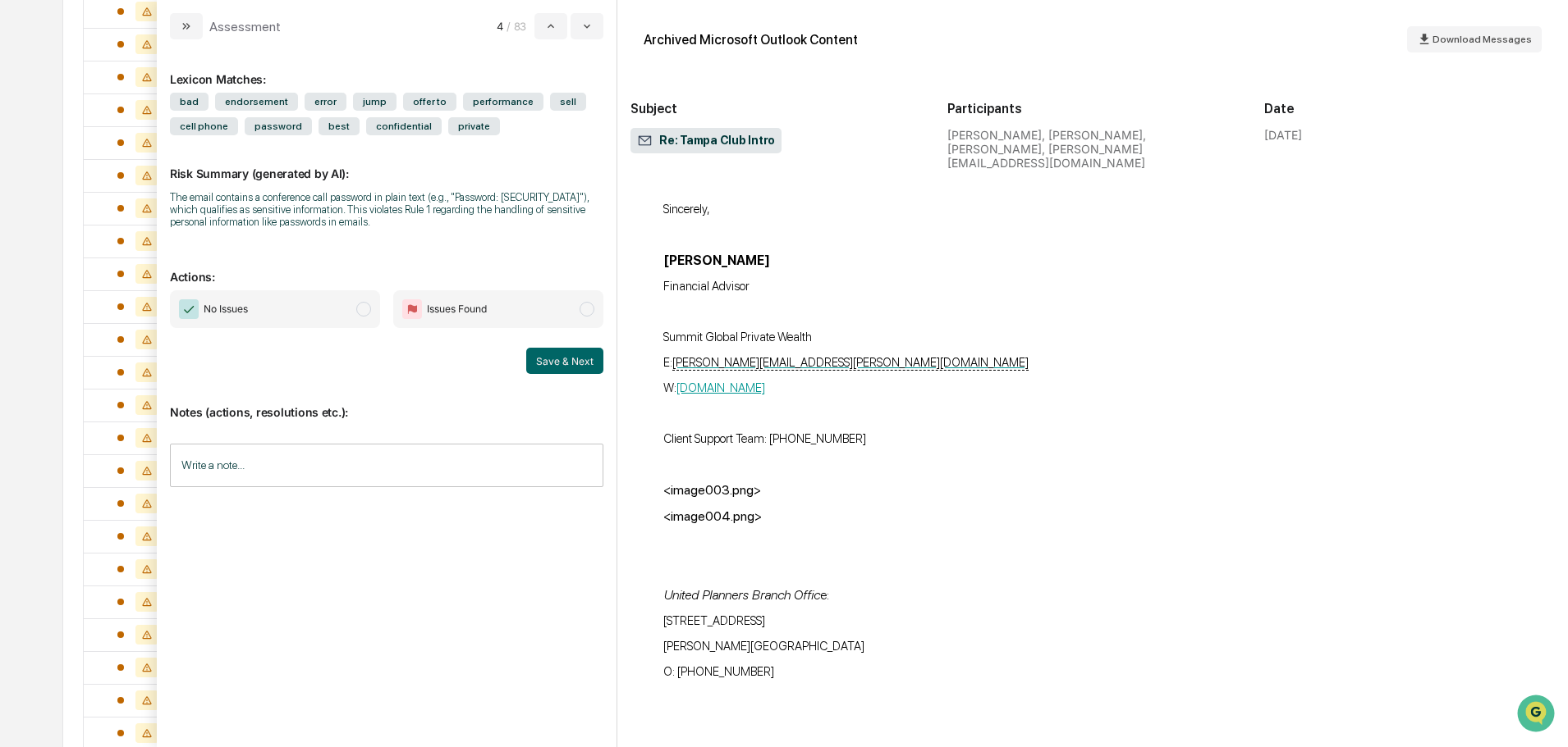
scroll to position [1052, 0]
click at [11, 49] on div "Calendar Manage Tasks Reviews Approval Management Company People, Data, Setting…" at bounding box center [784, 545] width 1568 height 3194
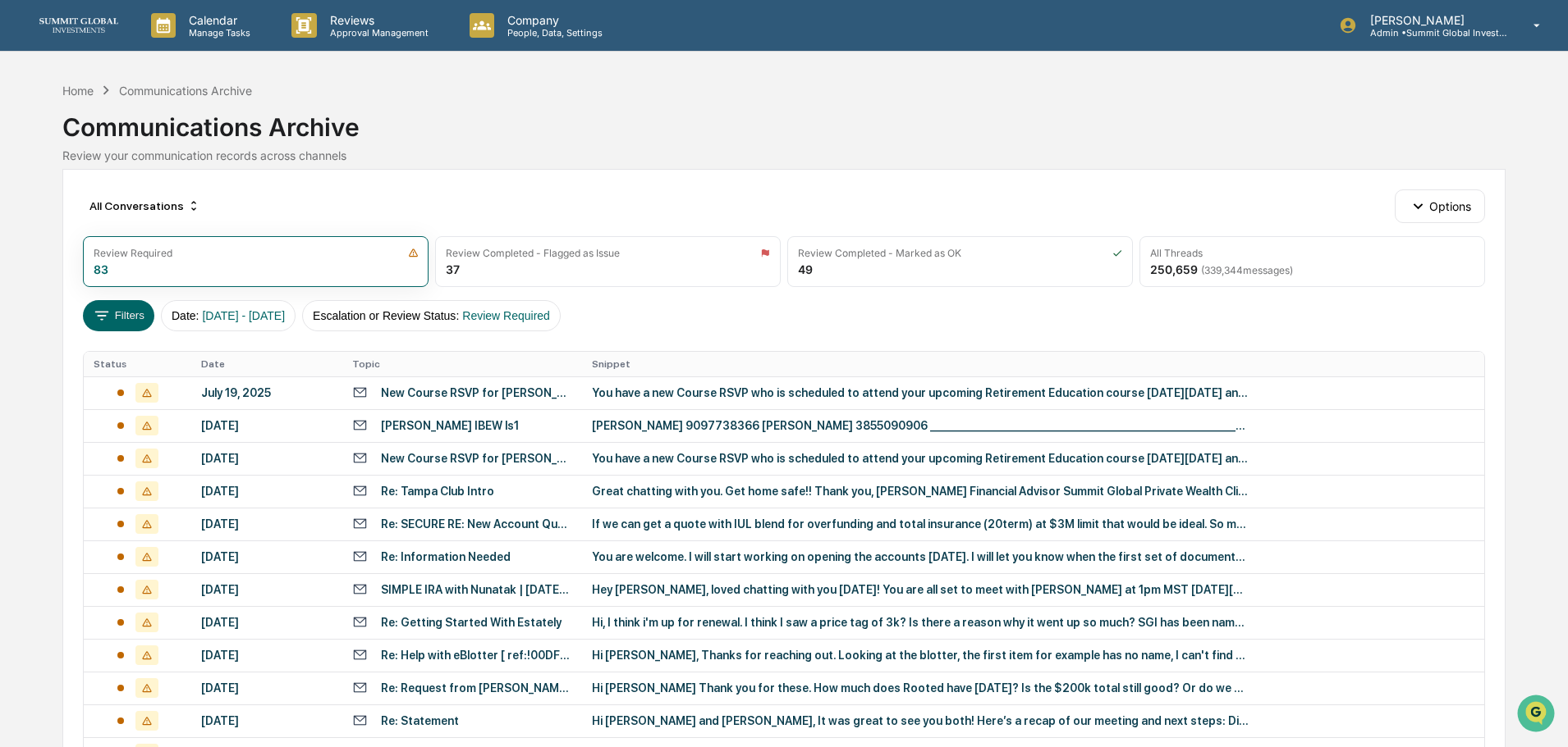
click at [61, 29] on img at bounding box center [79, 25] width 79 height 14
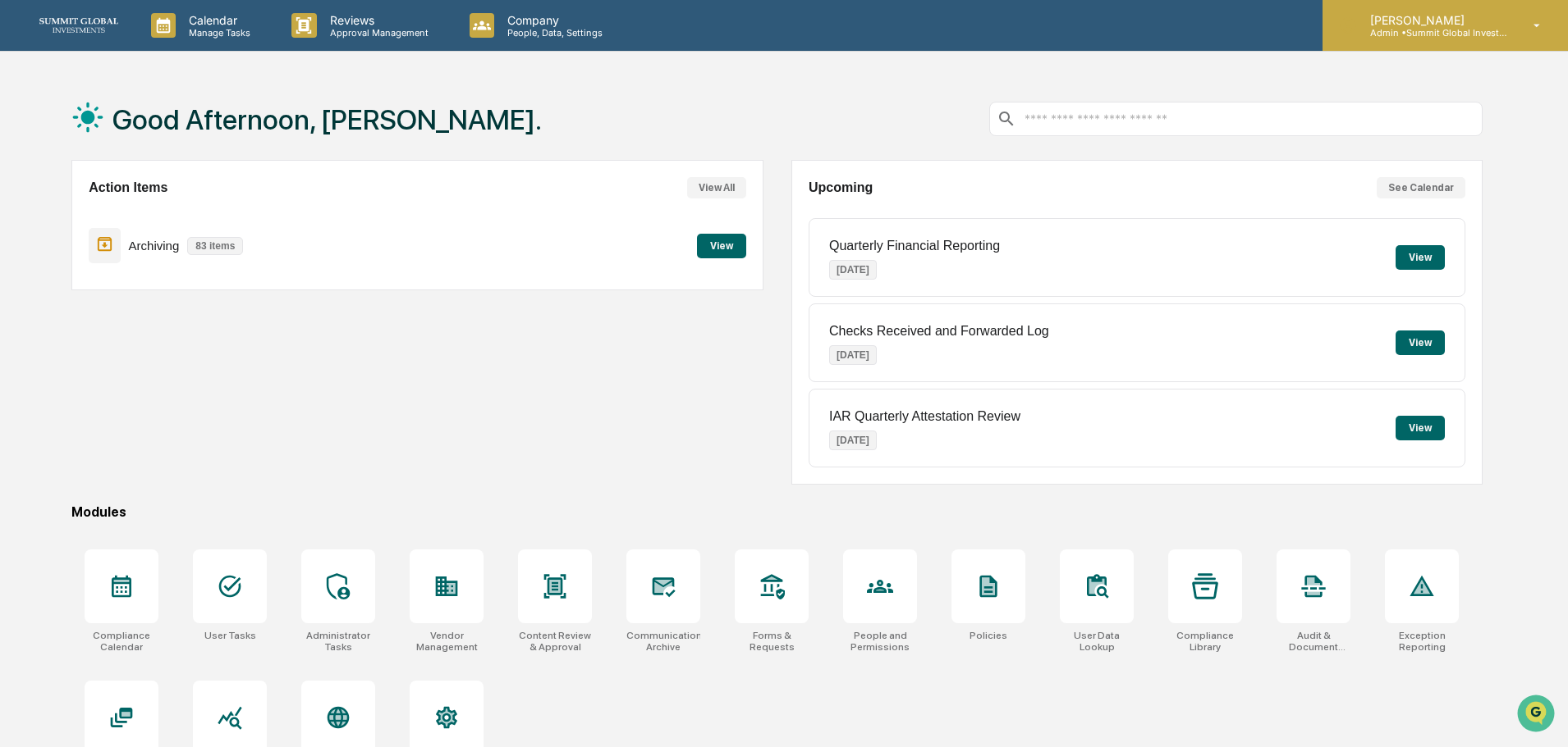
click at [1452, 24] on p "[PERSON_NAME]" at bounding box center [1433, 21] width 152 height 14
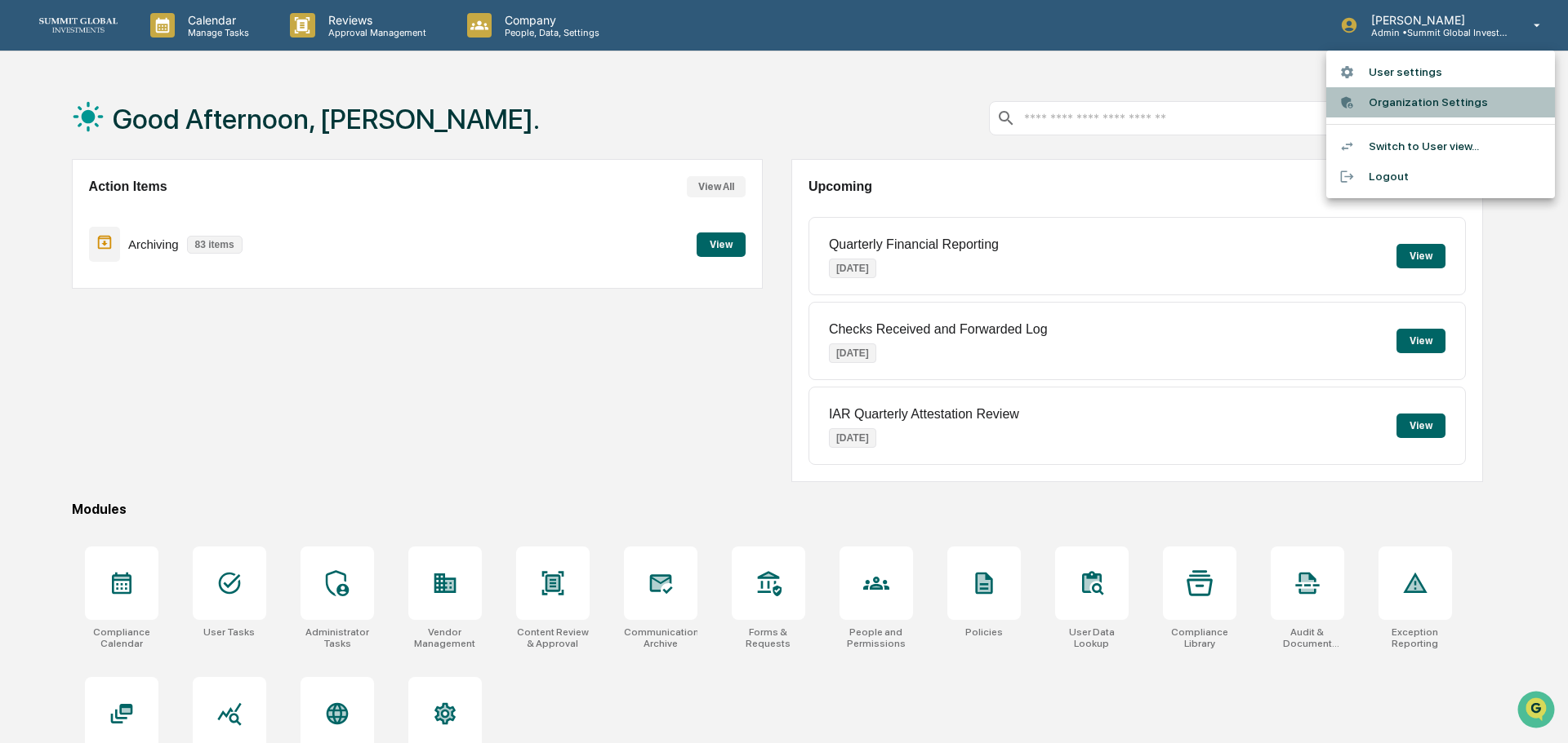
click at [1393, 103] on li "Organization Settings" at bounding box center [1441, 102] width 228 height 30
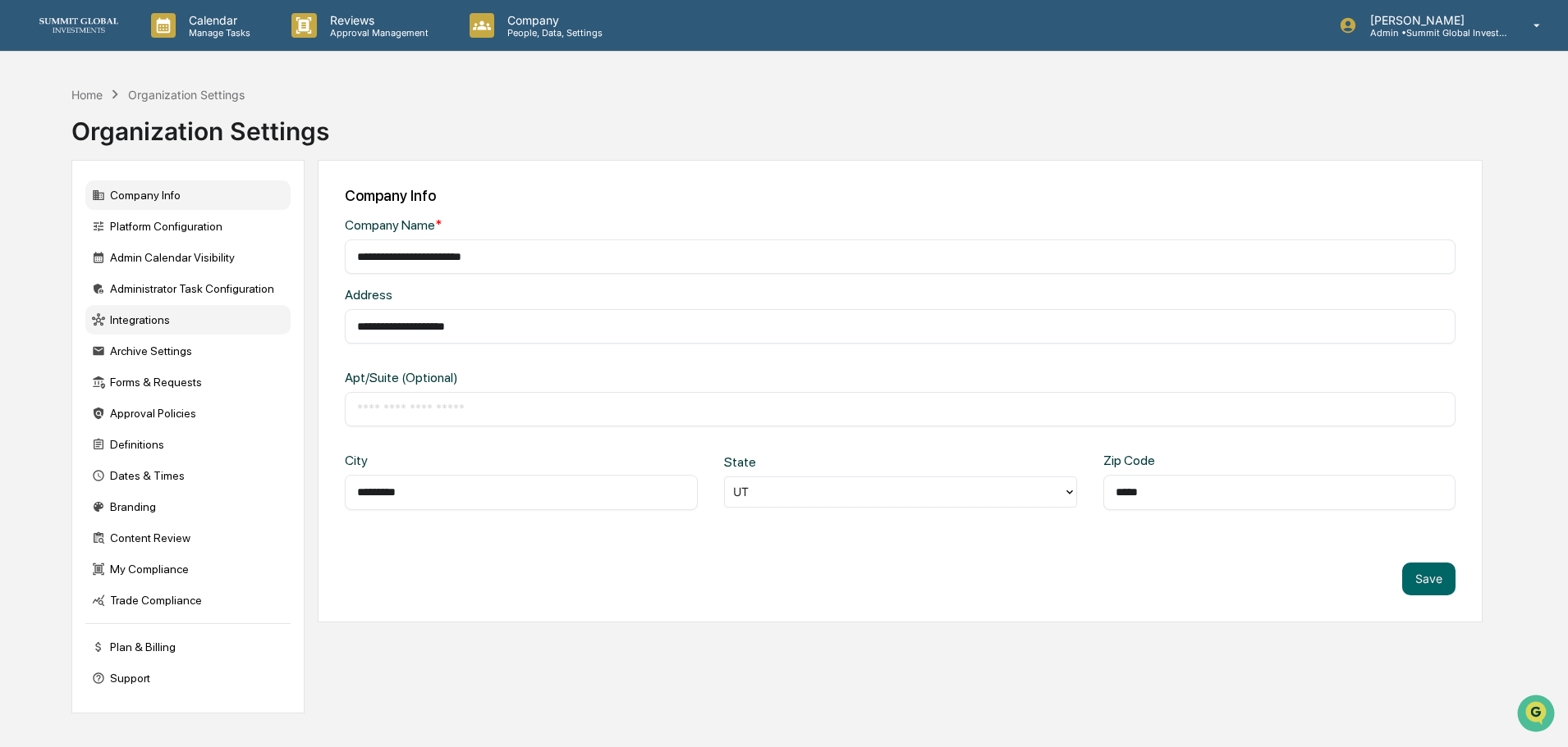
click at [134, 323] on div "Integrations" at bounding box center [187, 320] width 205 height 30
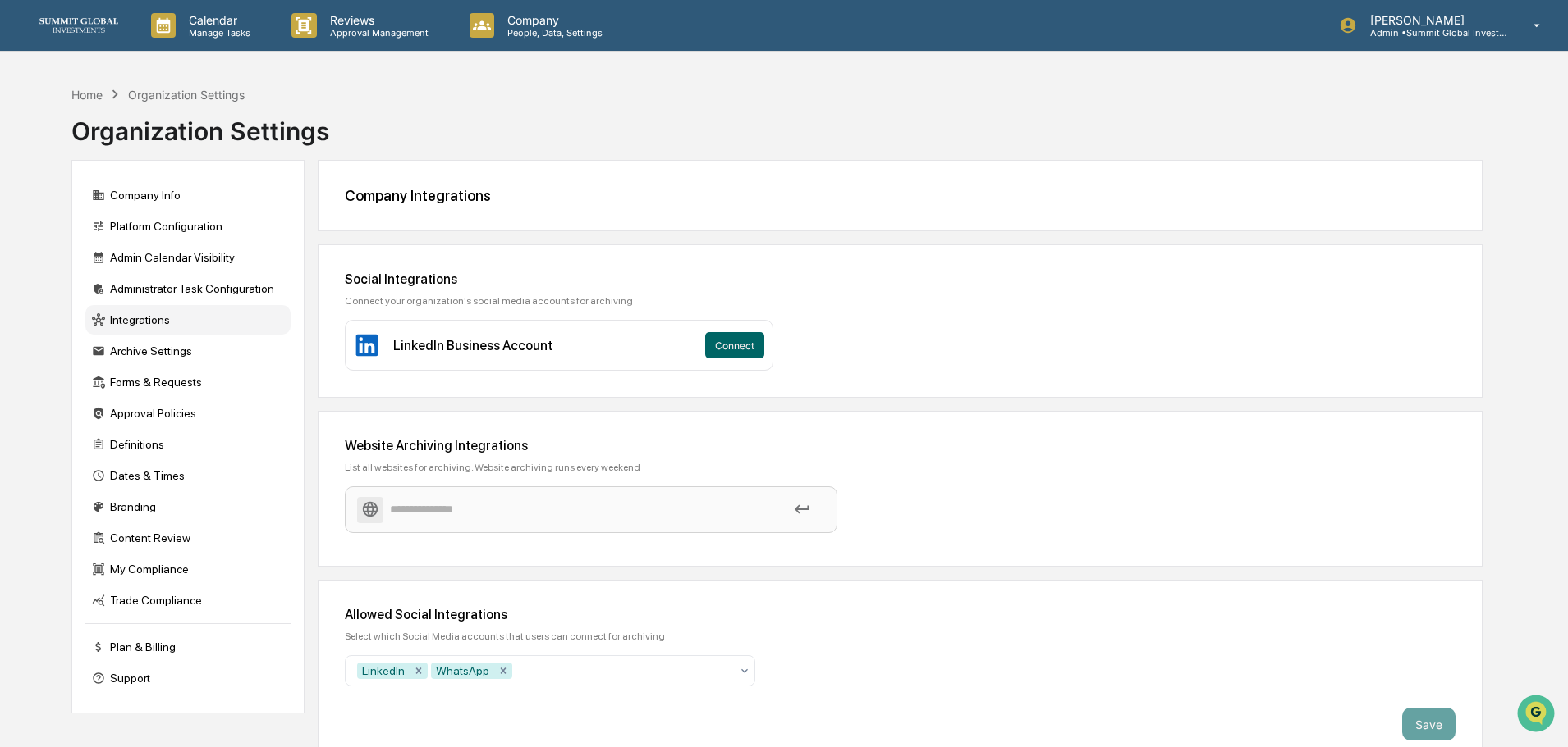
click at [547, 518] on input at bounding box center [590, 510] width 468 height 29
paste input "**********"
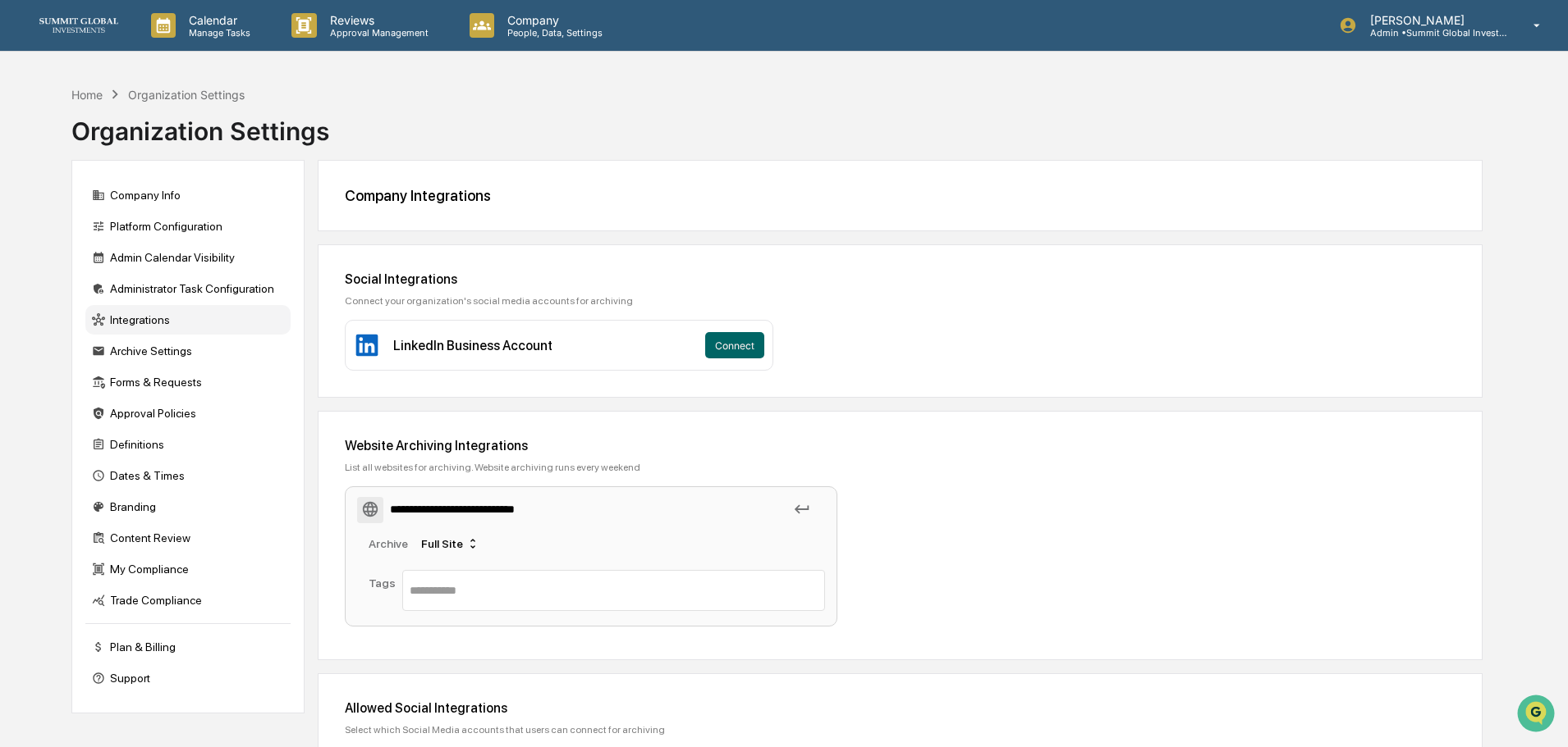
type input "**********"
click at [568, 601] on input "text" at bounding box center [613, 591] width 408 height 20
click at [806, 511] on icon at bounding box center [802, 510] width 14 height 9
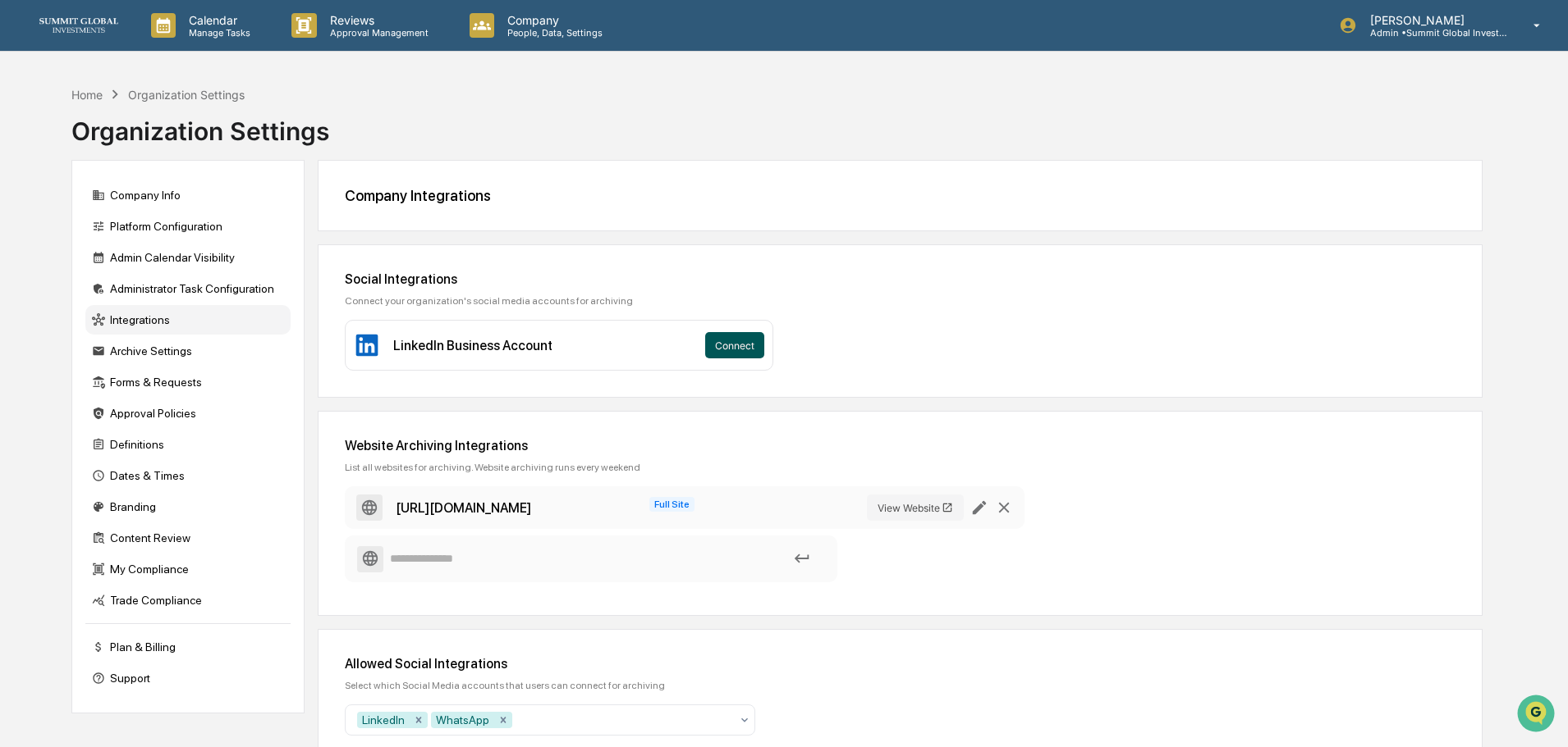
click at [731, 347] on button "Connect" at bounding box center [735, 345] width 59 height 26
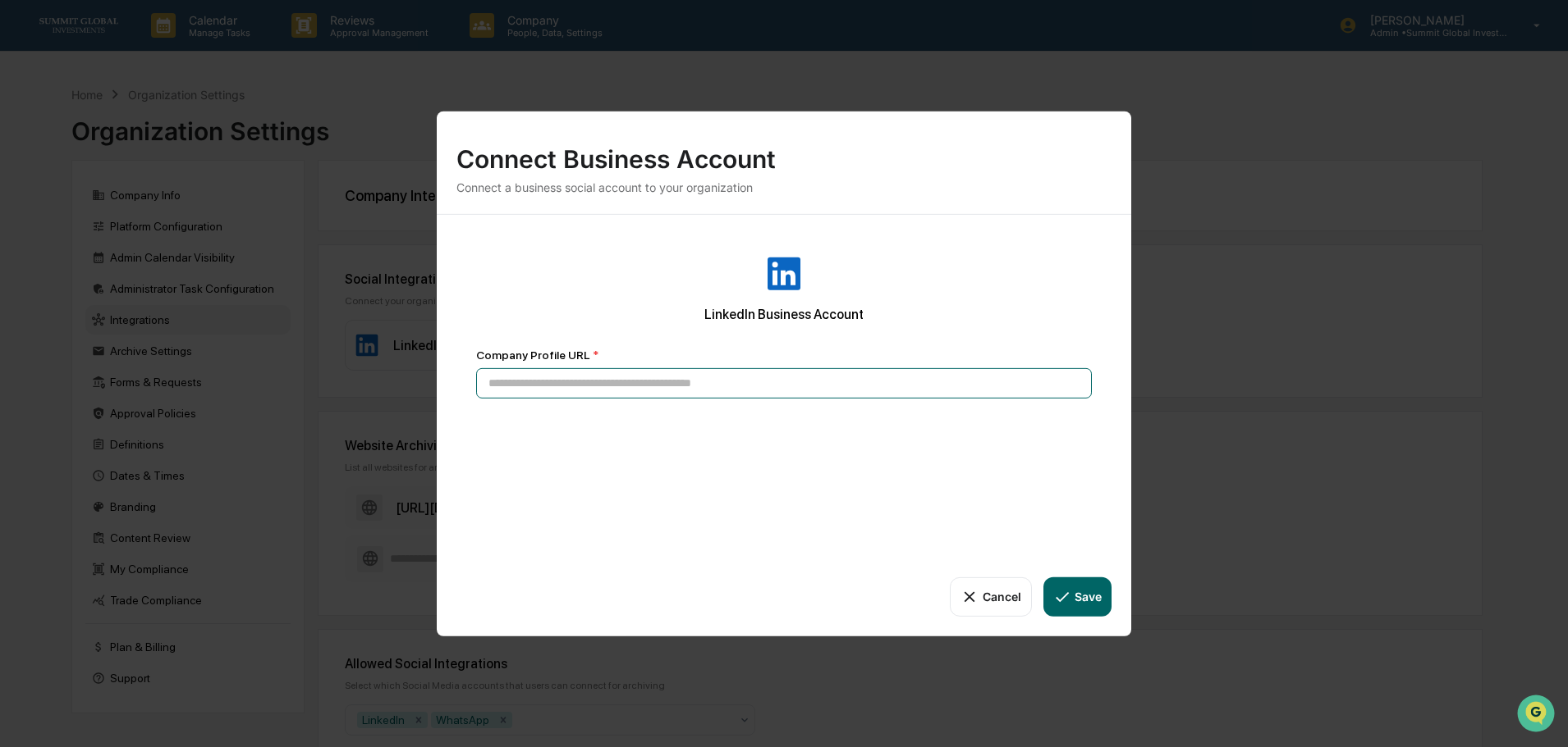
click at [661, 381] on input at bounding box center [783, 382] width 616 height 30
paste input "**********"
type input "**********"
click at [1076, 599] on button "Save" at bounding box center [1077, 597] width 68 height 39
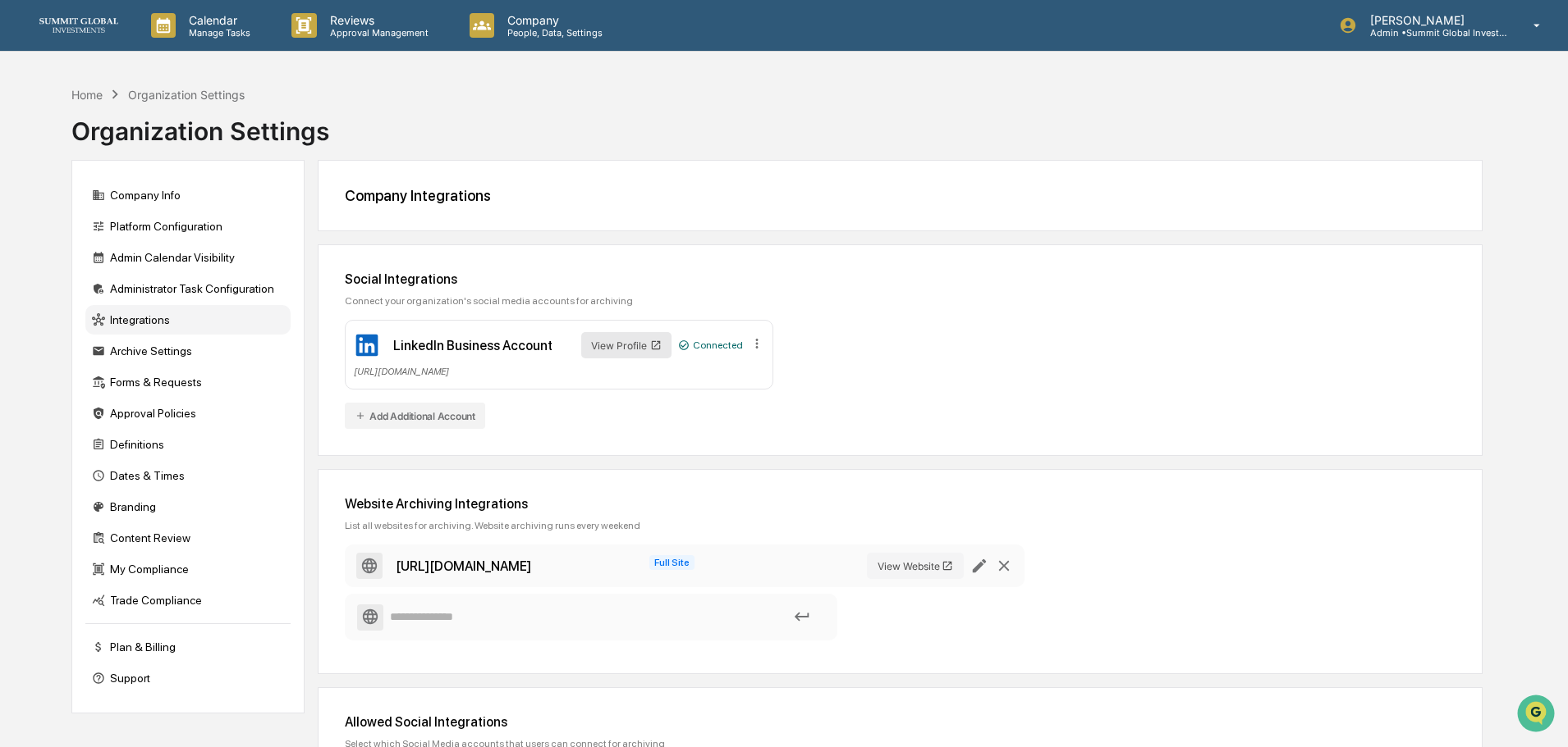
click at [649, 347] on button "View Profile" at bounding box center [626, 345] width 90 height 26
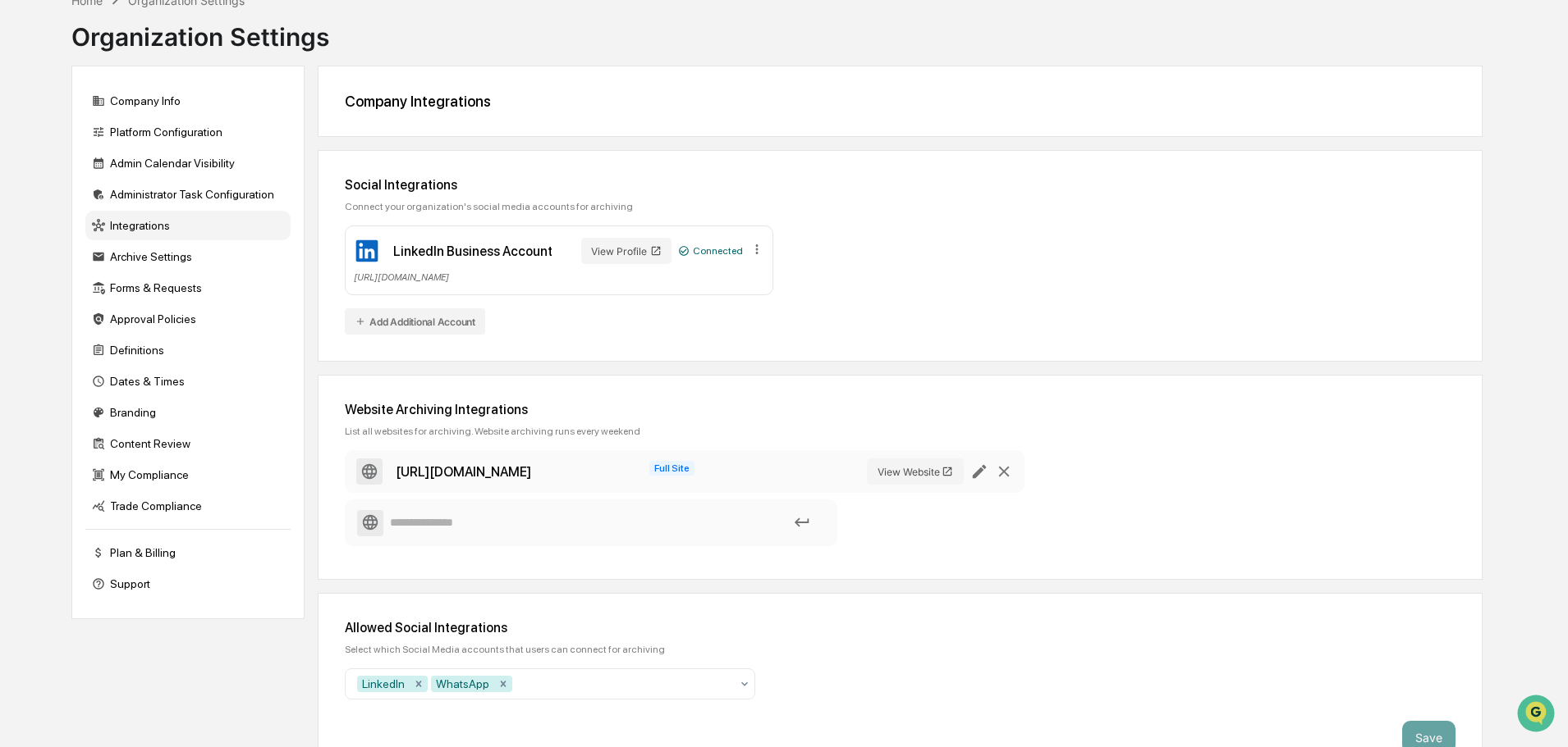
scroll to position [129, 0]
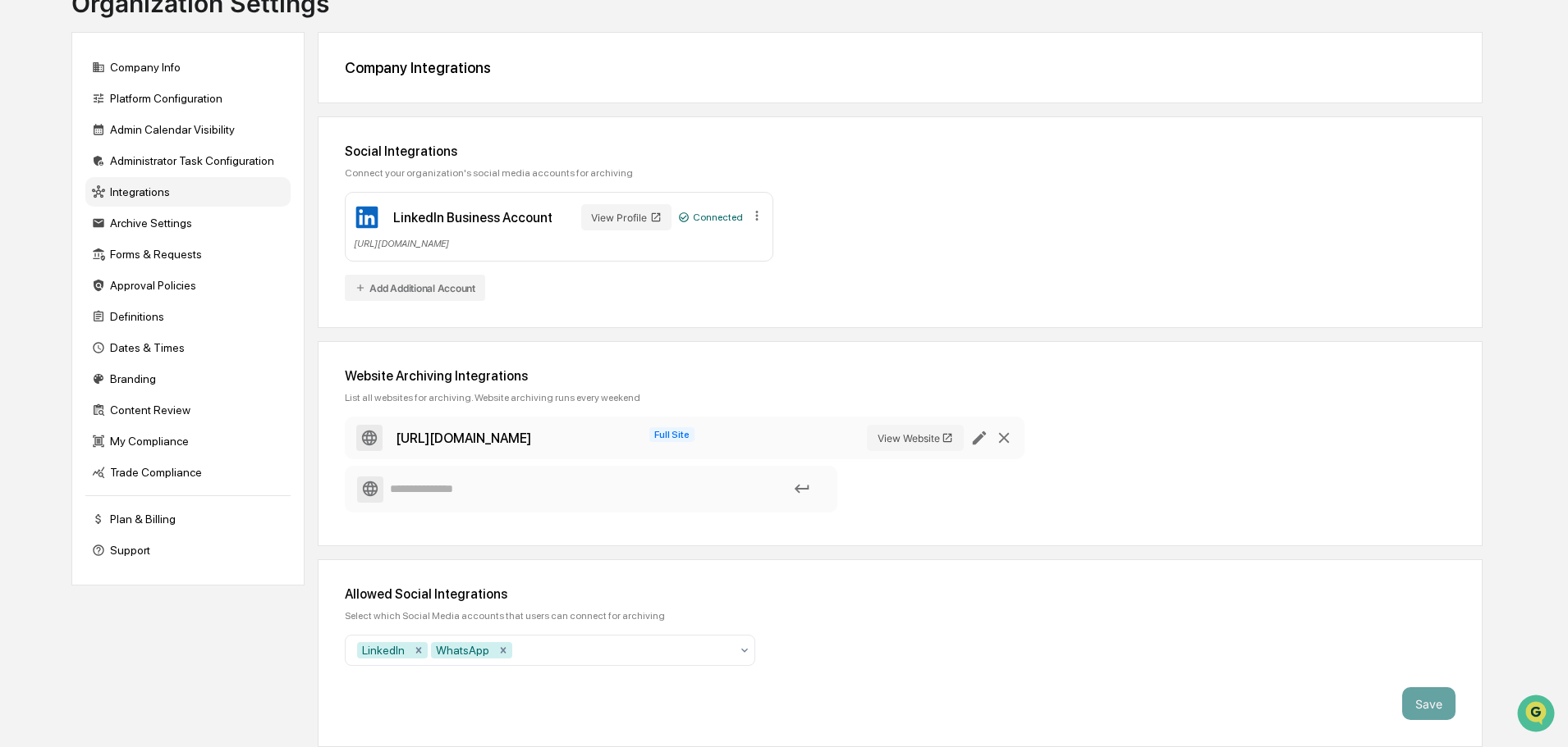
click at [611, 478] on input at bounding box center [590, 489] width 468 height 29
paste input "**********"
type input "**********"
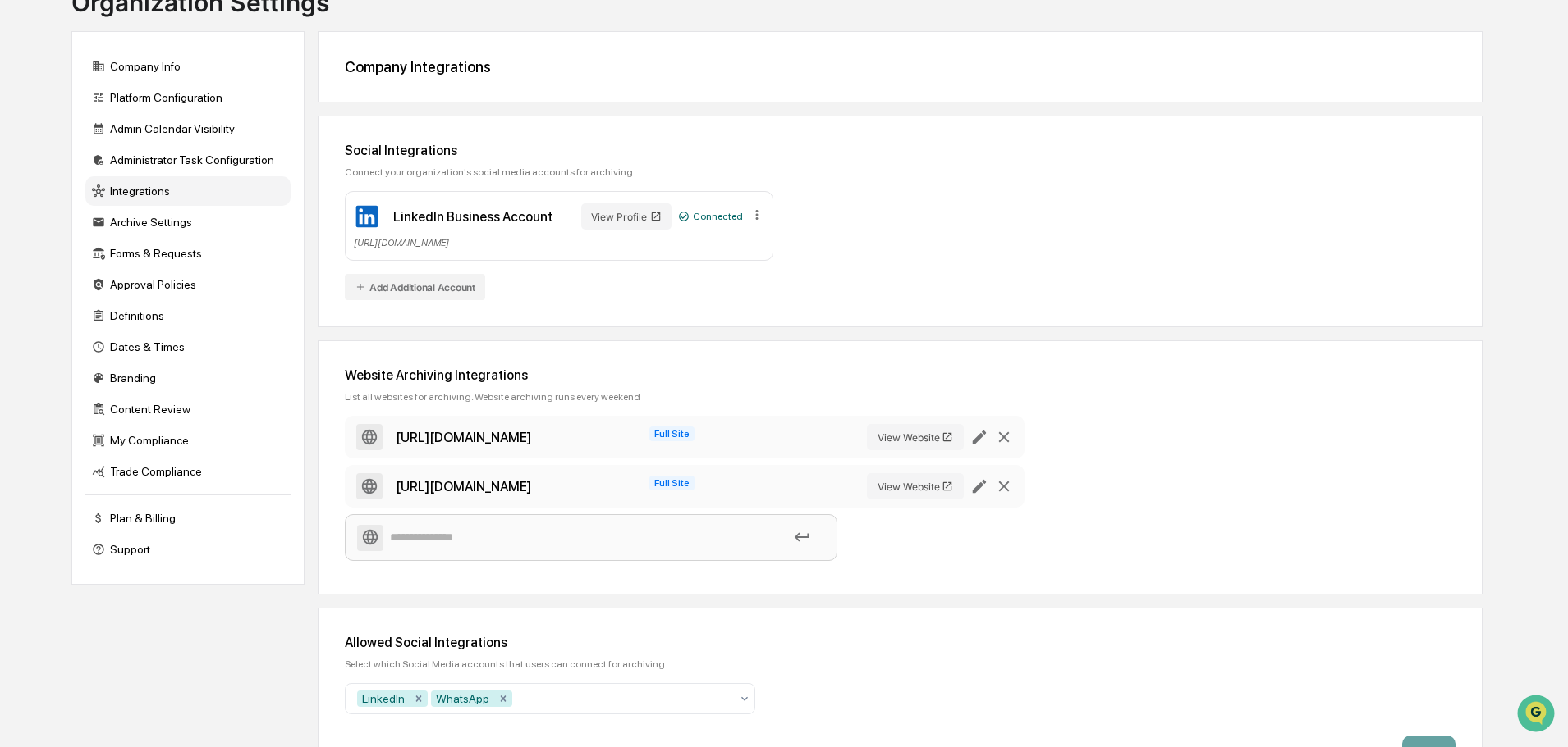
paste input "**********"
type input "**********"
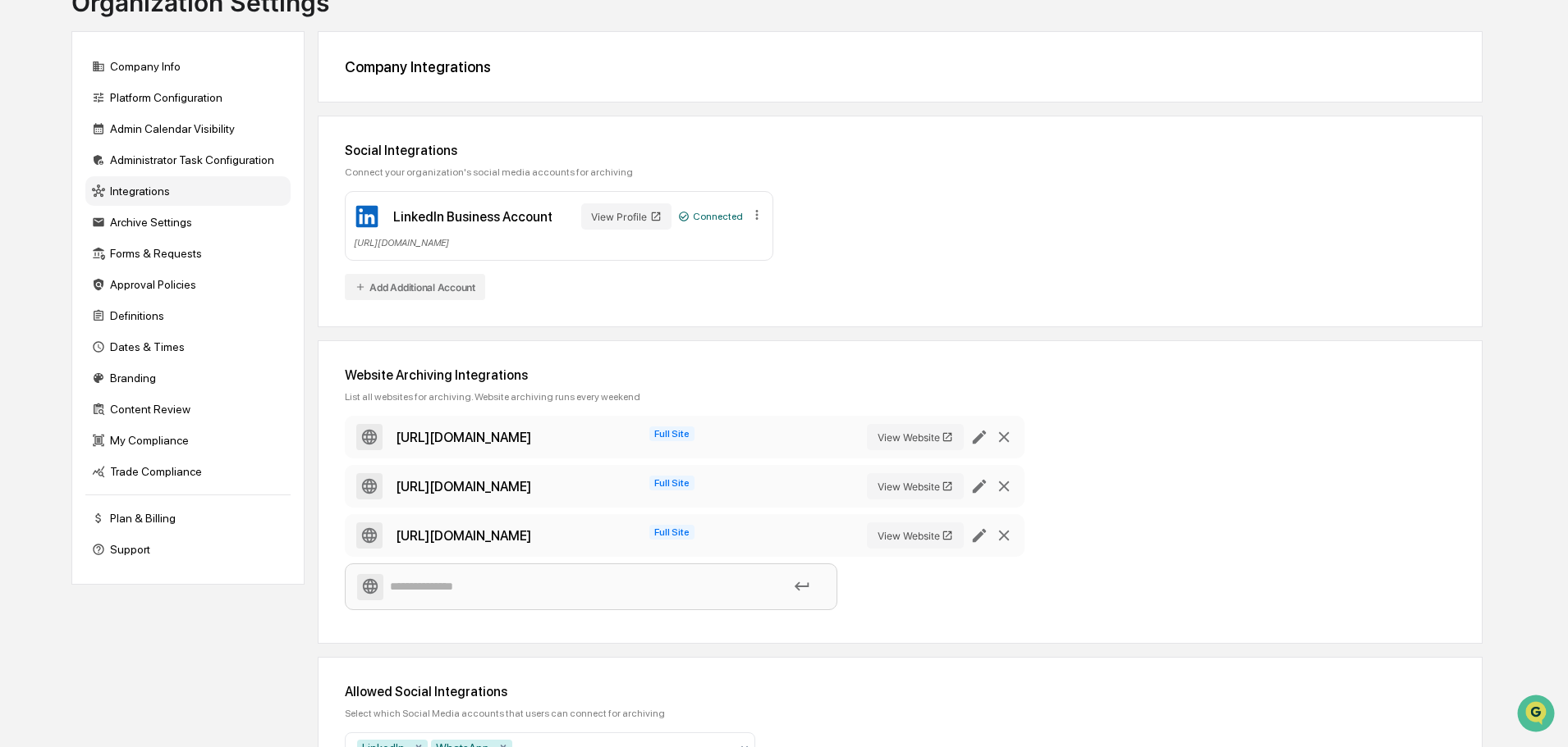
paste input "**********"
type input "**********"
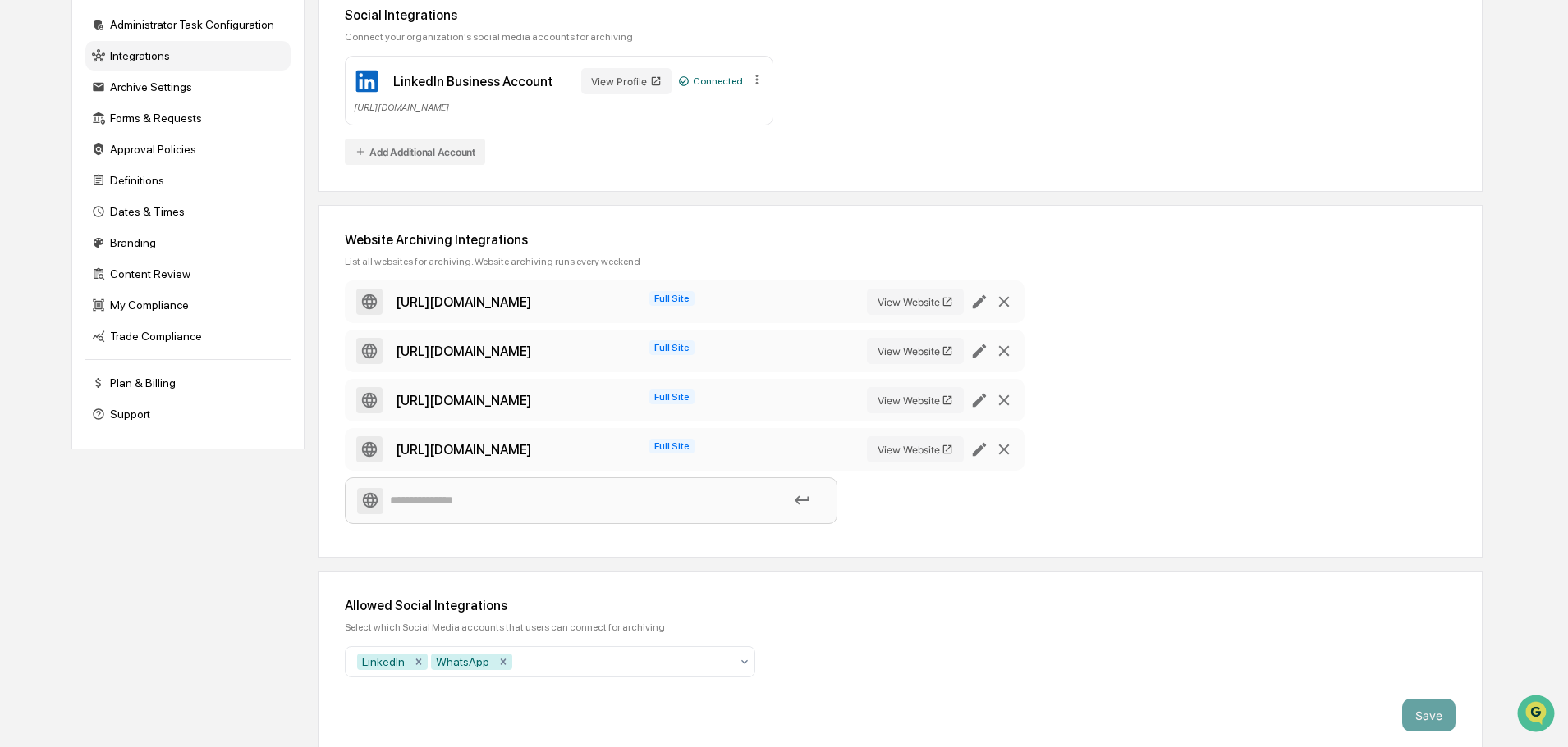
scroll to position [277, 0]
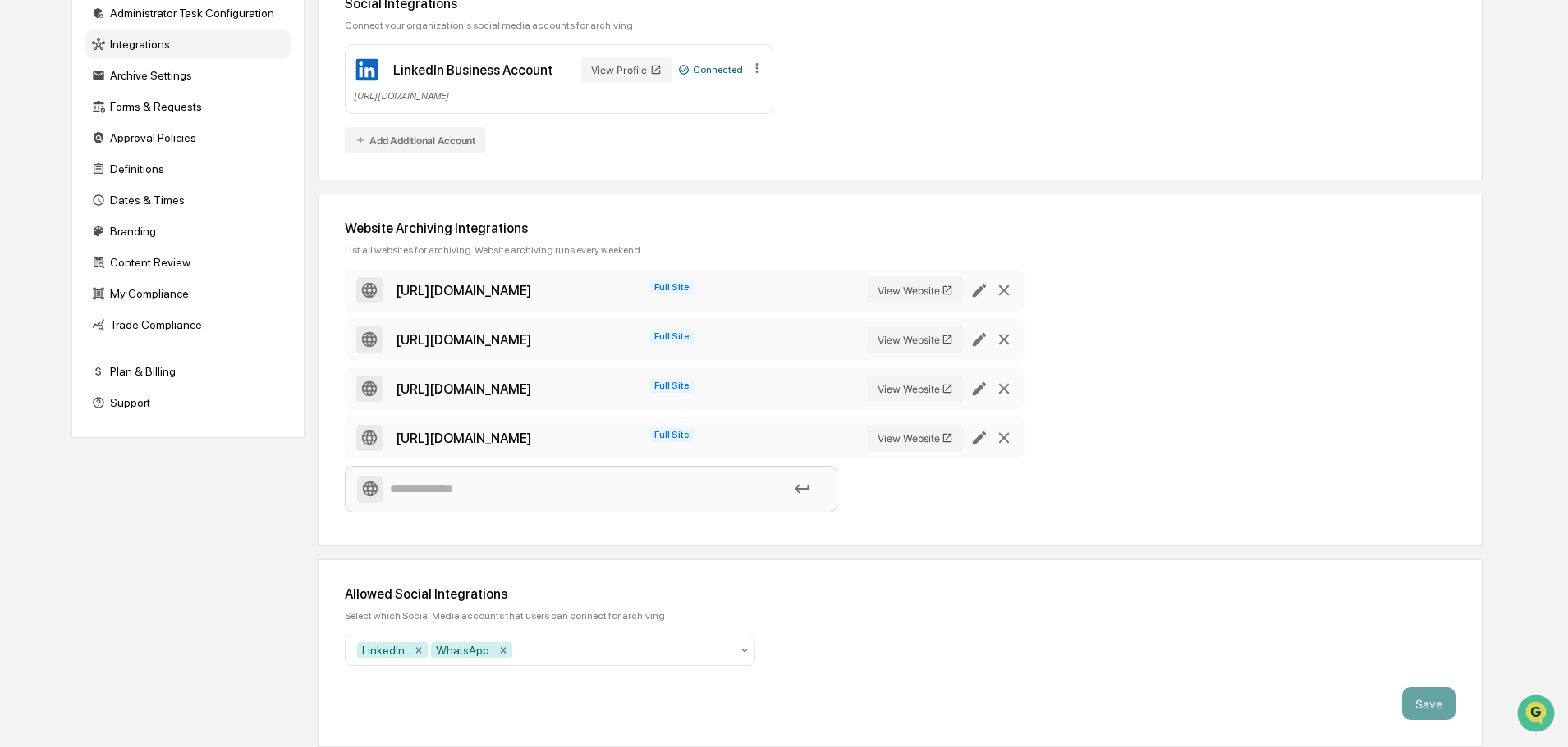
paste input "**********"
type input "**********"
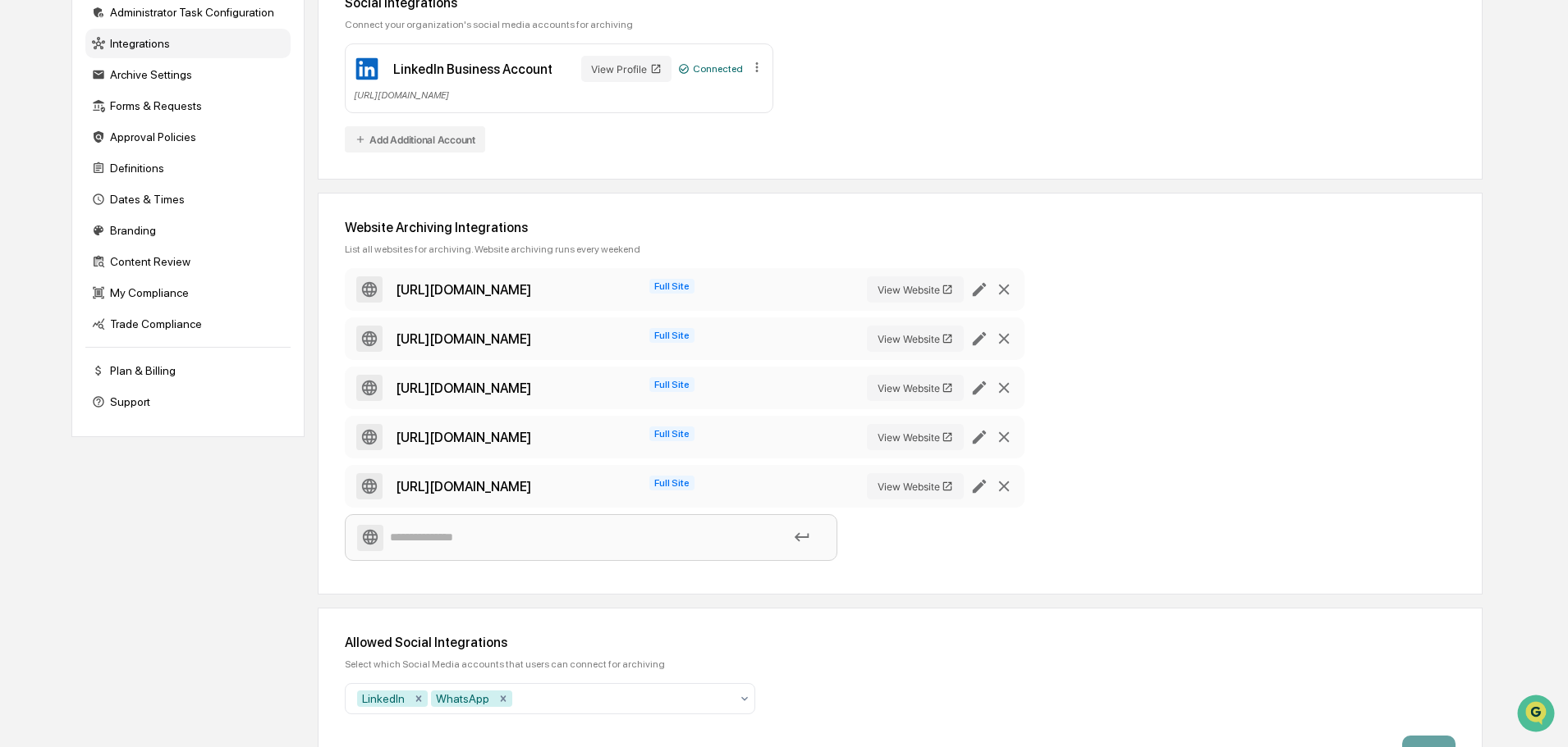
click at [490, 533] on input at bounding box center [590, 537] width 468 height 29
paste input "**********"
type input "**********"
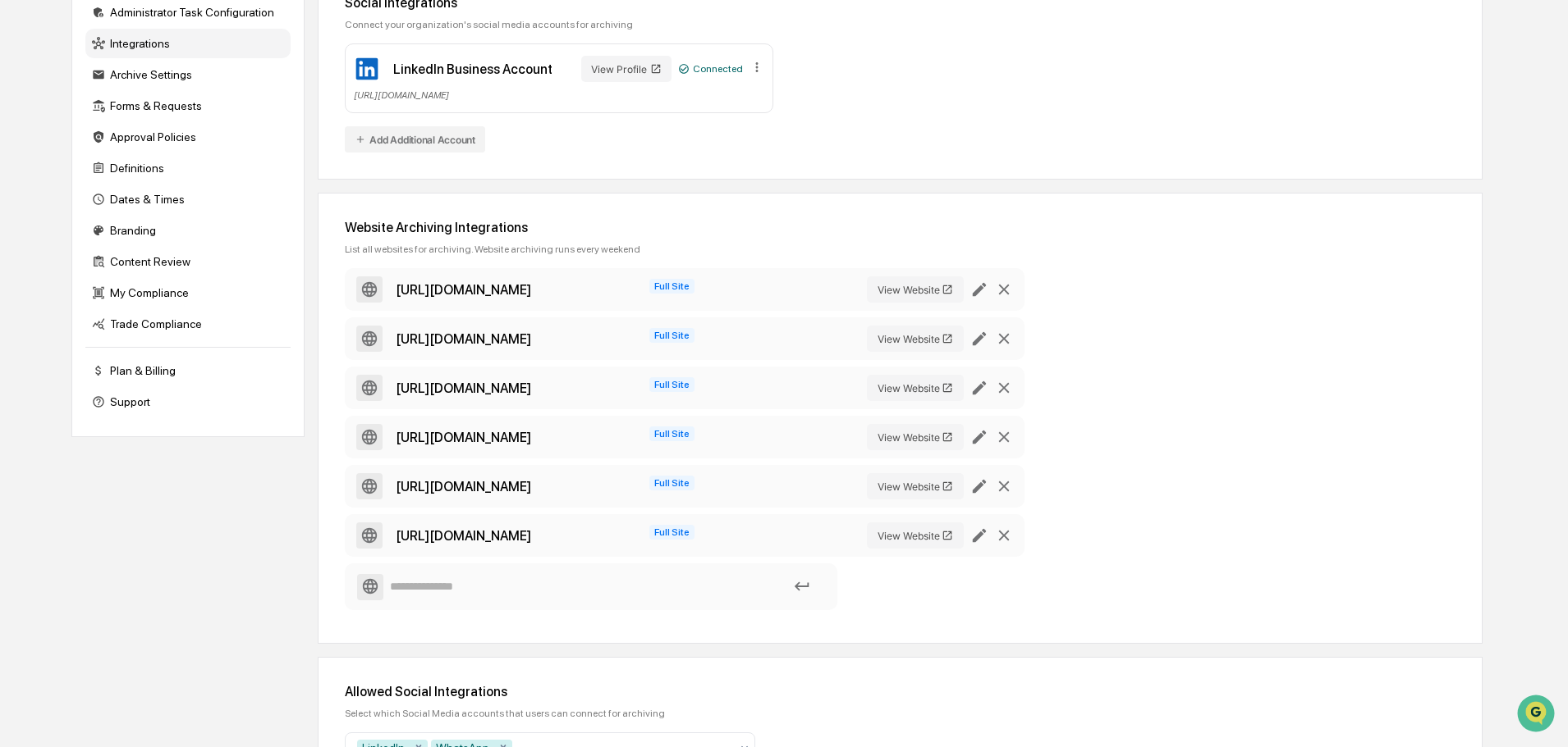
click at [436, 589] on input at bounding box center [590, 587] width 468 height 29
paste input "**********"
type input "**********"
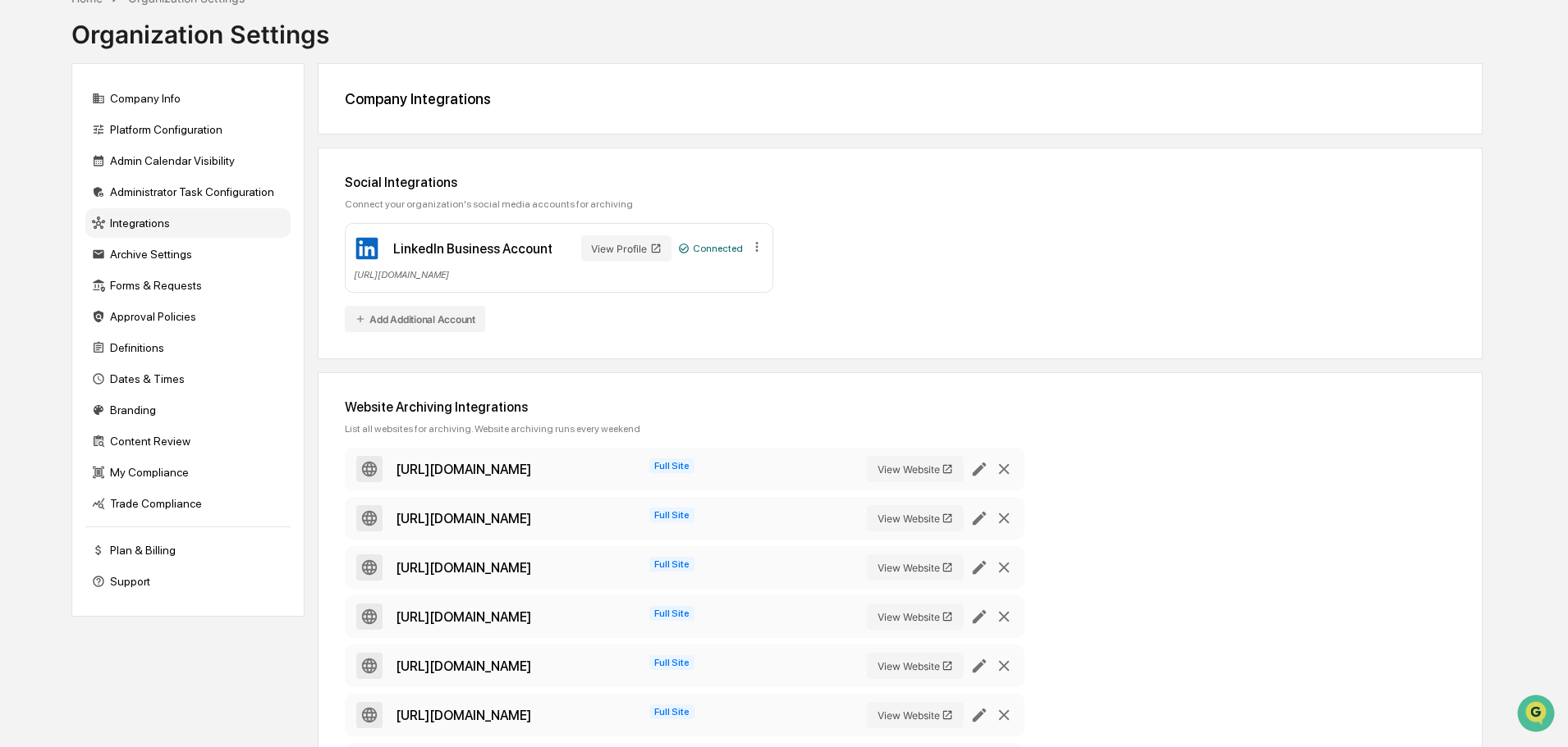
scroll to position [96, 0]
click at [151, 103] on div "Company Info" at bounding box center [187, 99] width 205 height 30
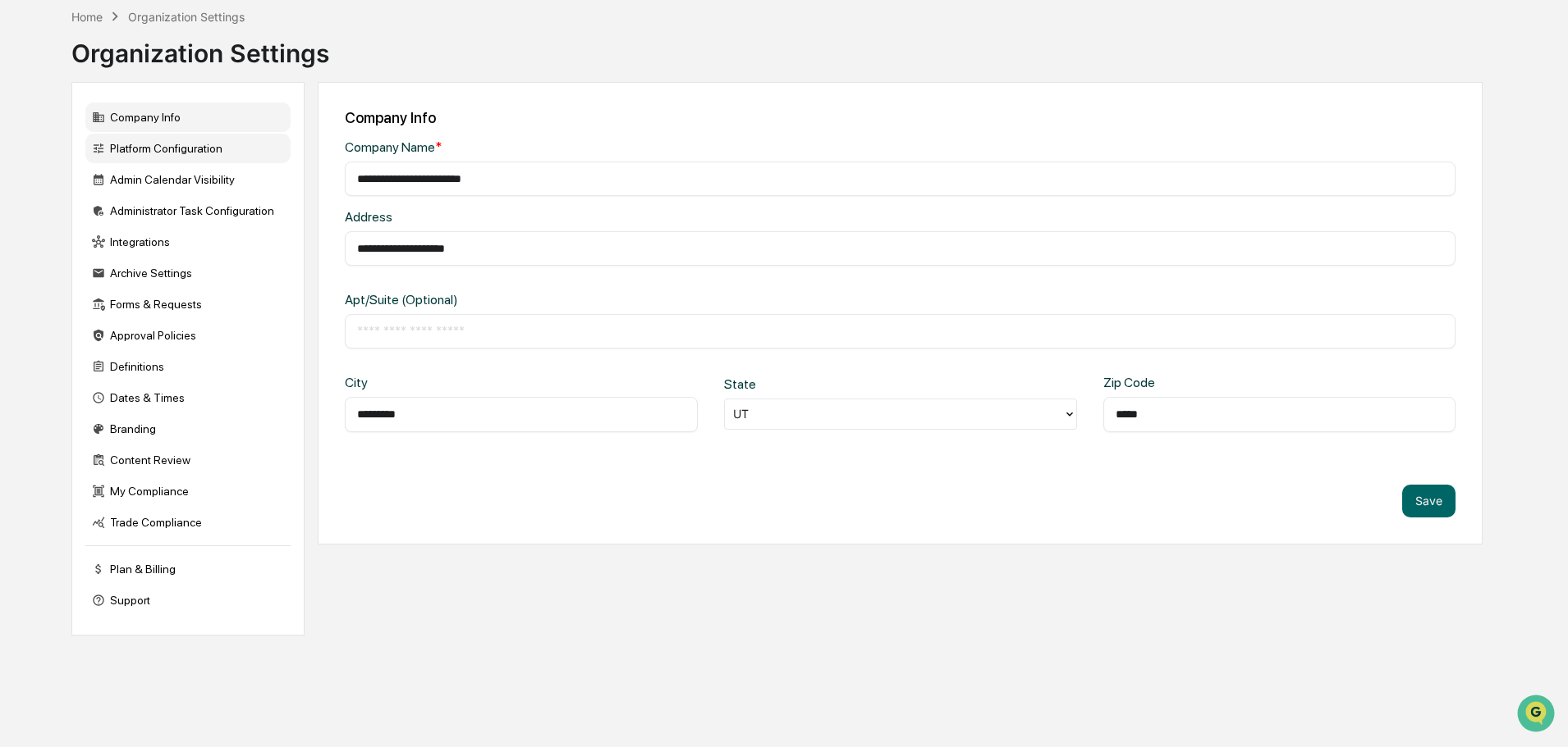
click at [183, 142] on div "Platform Configuration" at bounding box center [187, 148] width 205 height 30
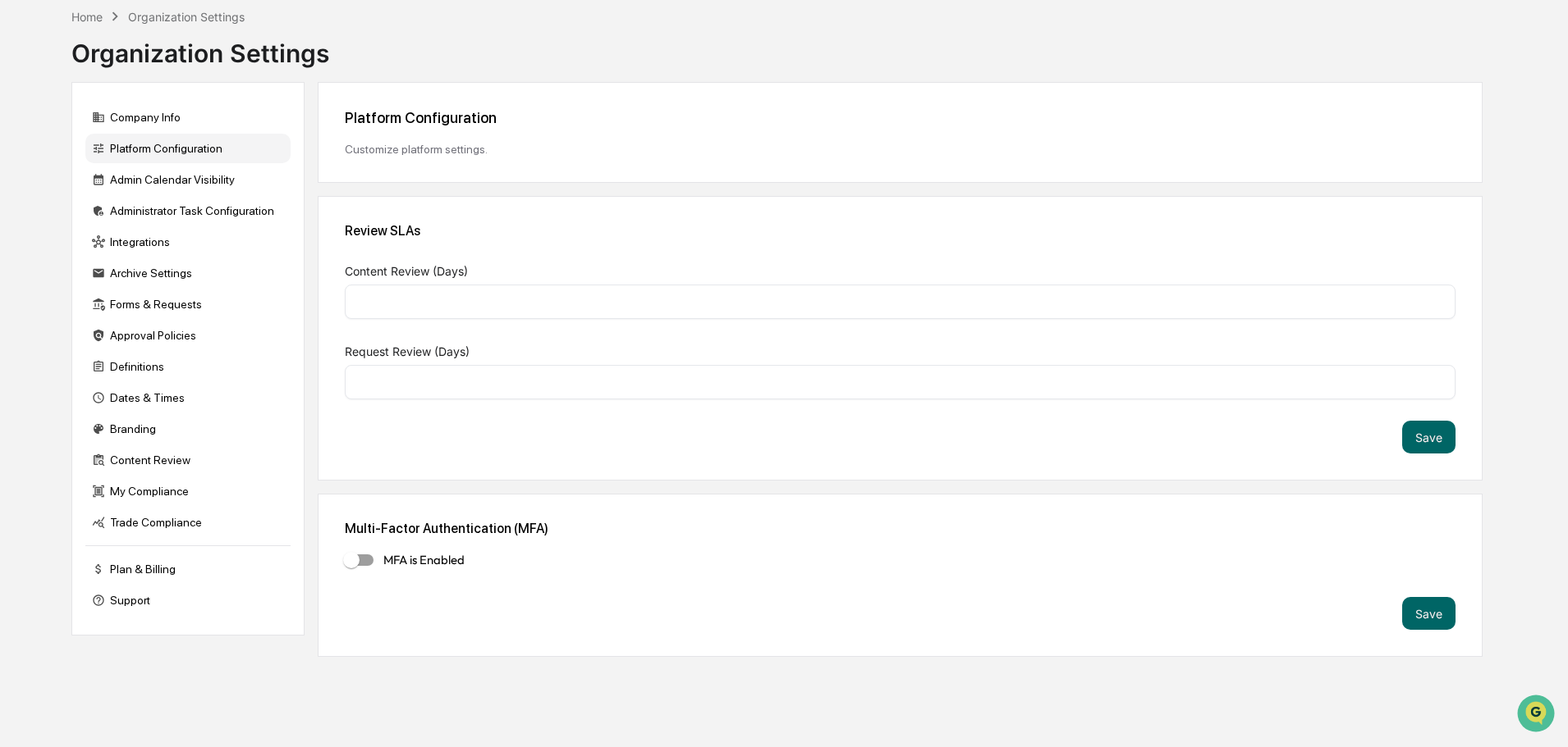
type input "*"
click at [188, 176] on div "Admin Calendar Visibility" at bounding box center [187, 179] width 205 height 30
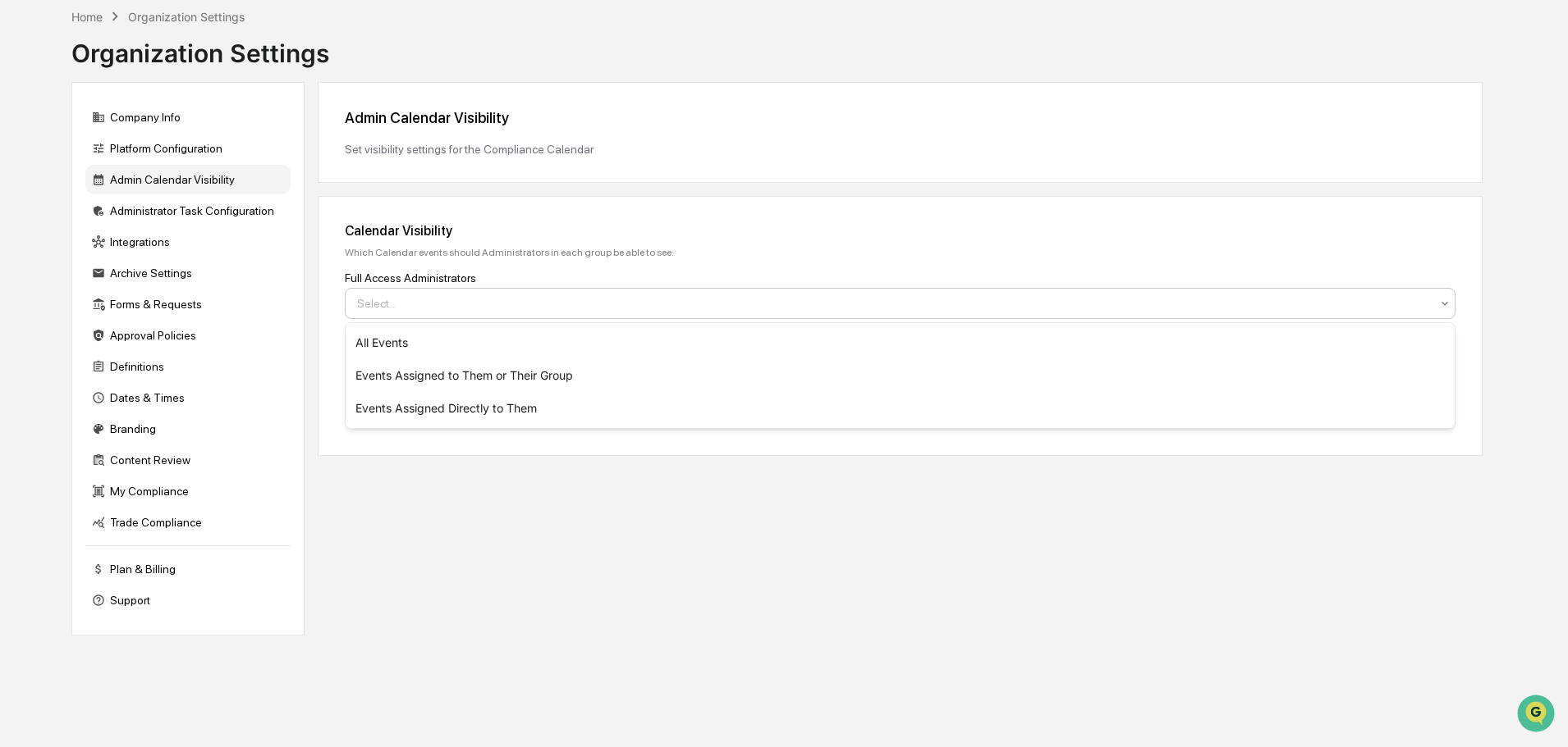
click at [444, 298] on div at bounding box center [892, 304] width 1073 height 16
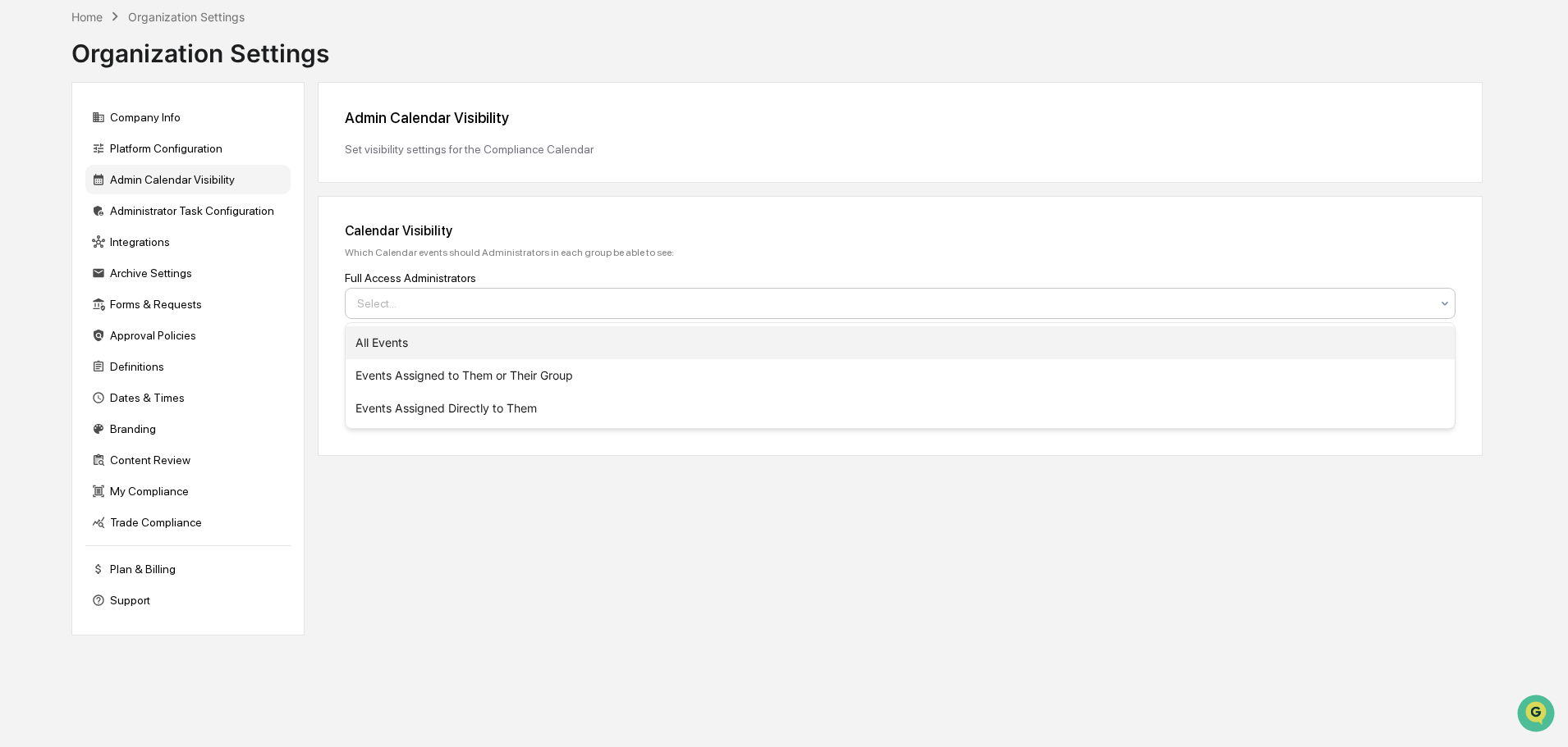
click at [386, 347] on div "All Events" at bounding box center [900, 343] width 1108 height 33
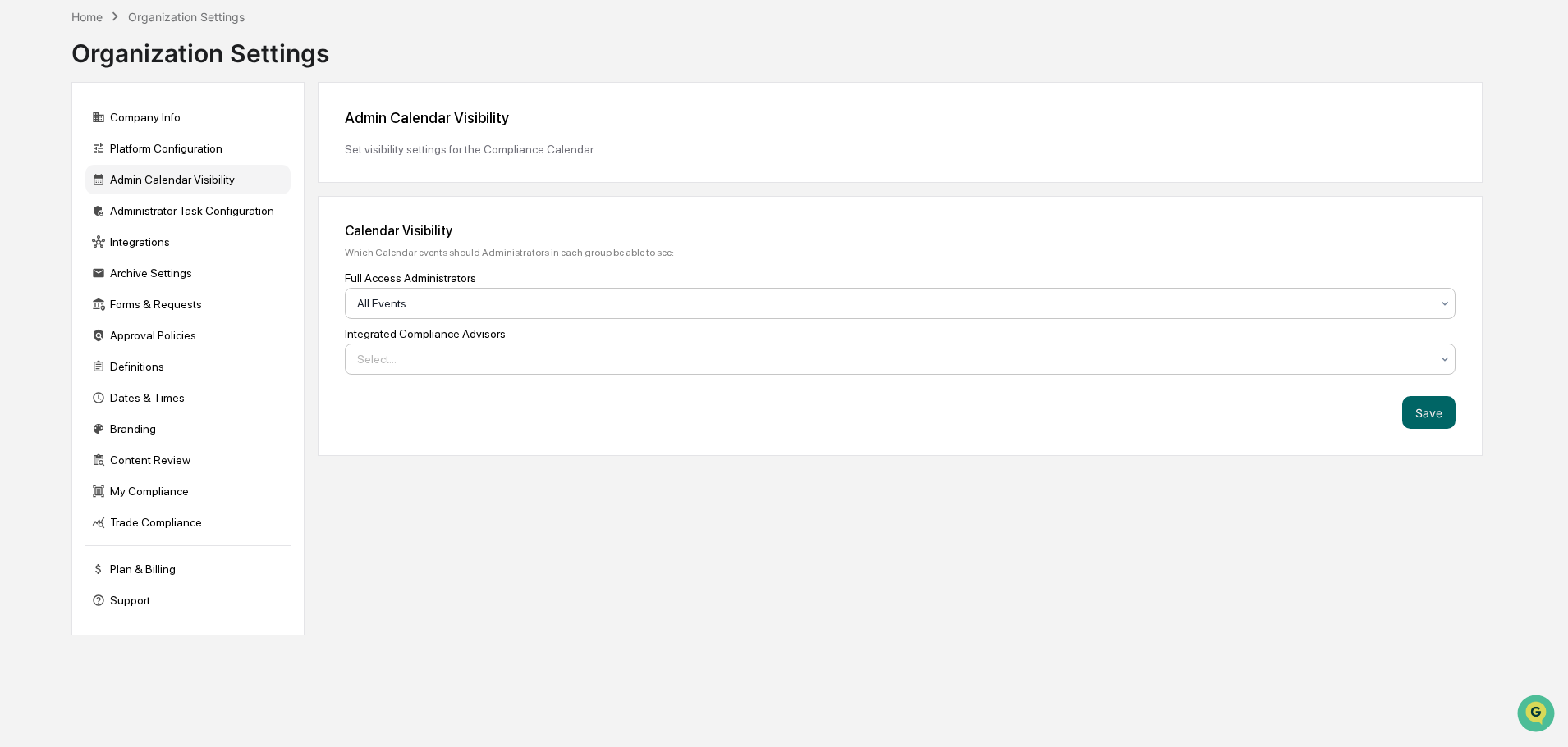
click at [387, 349] on div "Select..." at bounding box center [893, 359] width 1090 height 23
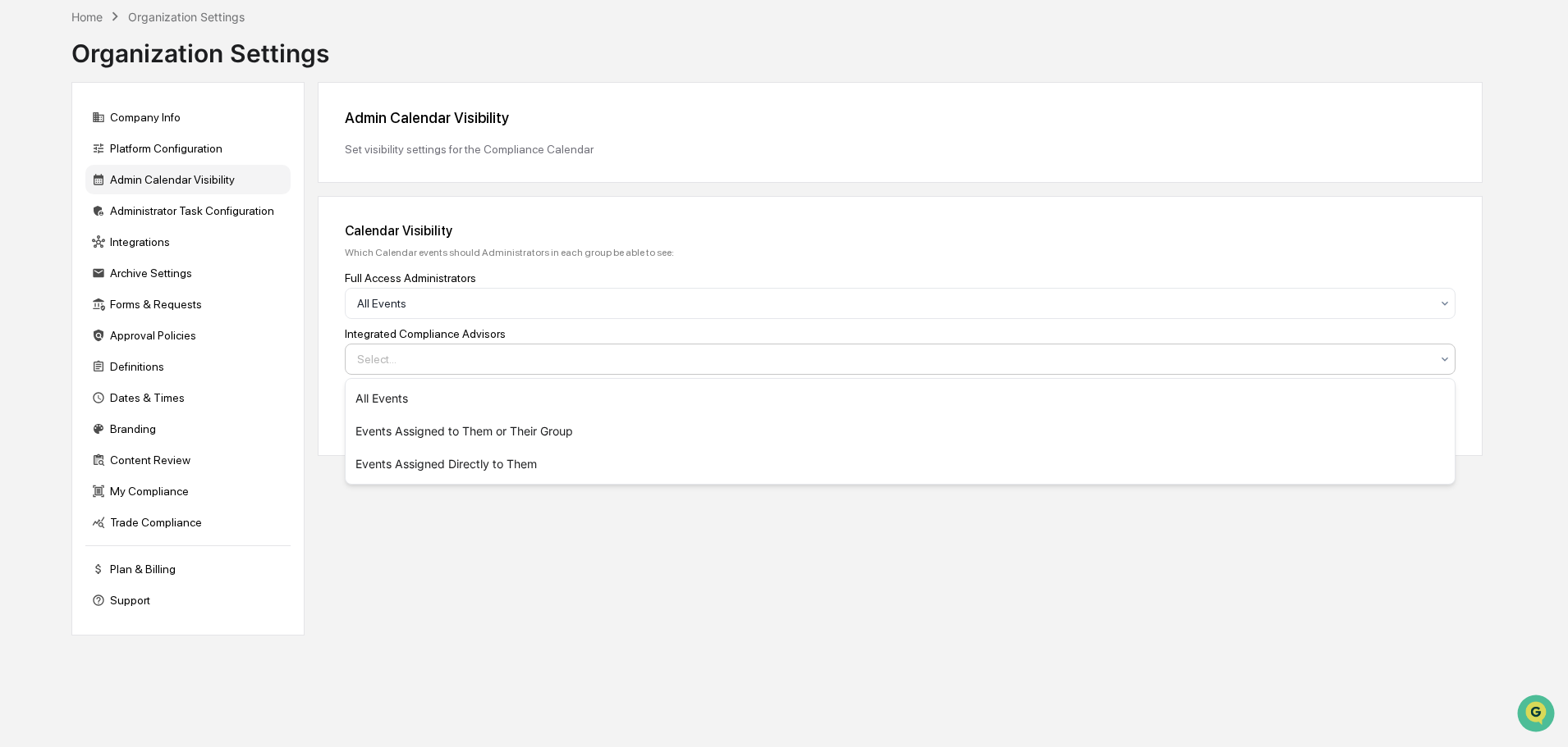
click at [387, 349] on div "Select..." at bounding box center [893, 359] width 1090 height 23
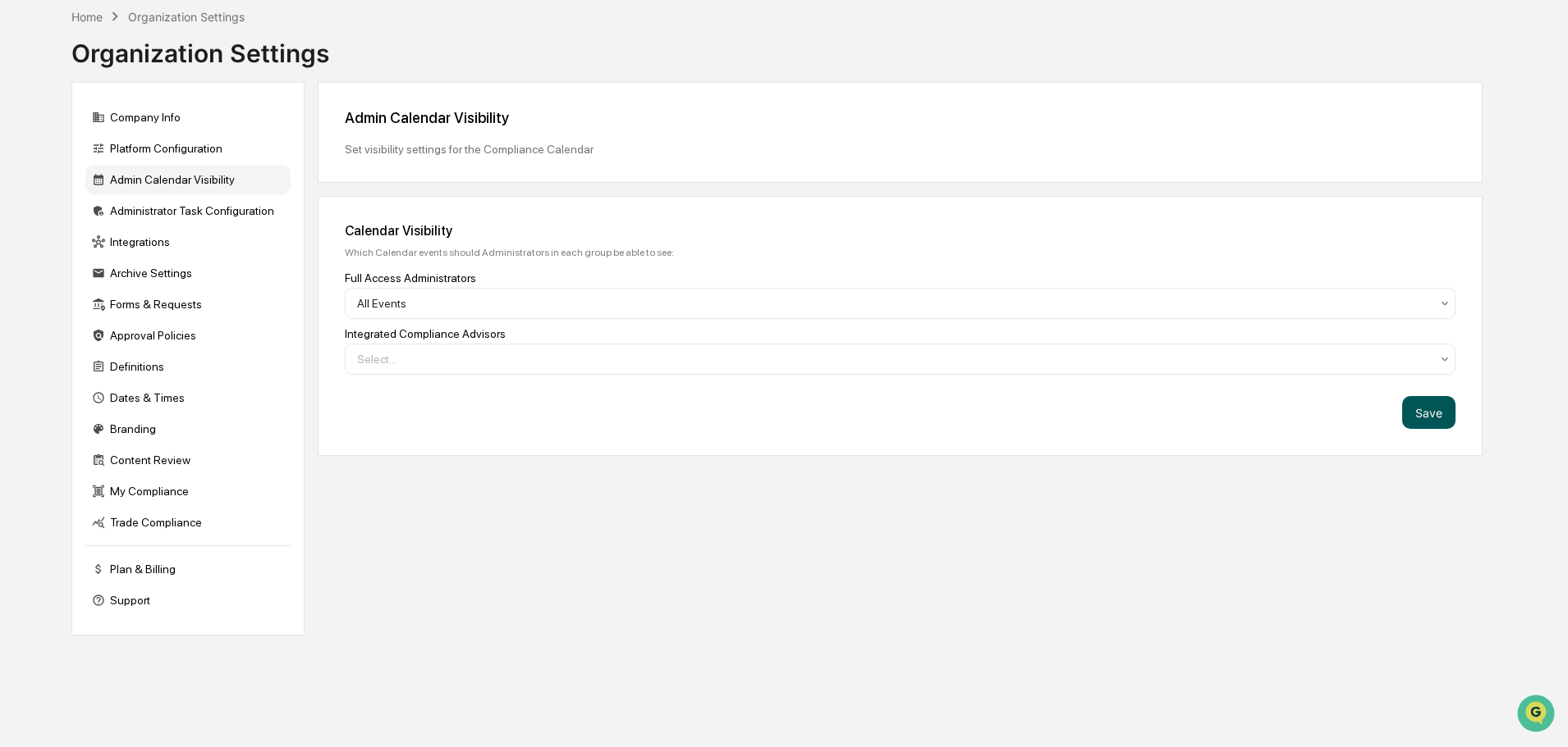
click at [1427, 405] on button "Save" at bounding box center [1429, 412] width 54 height 33
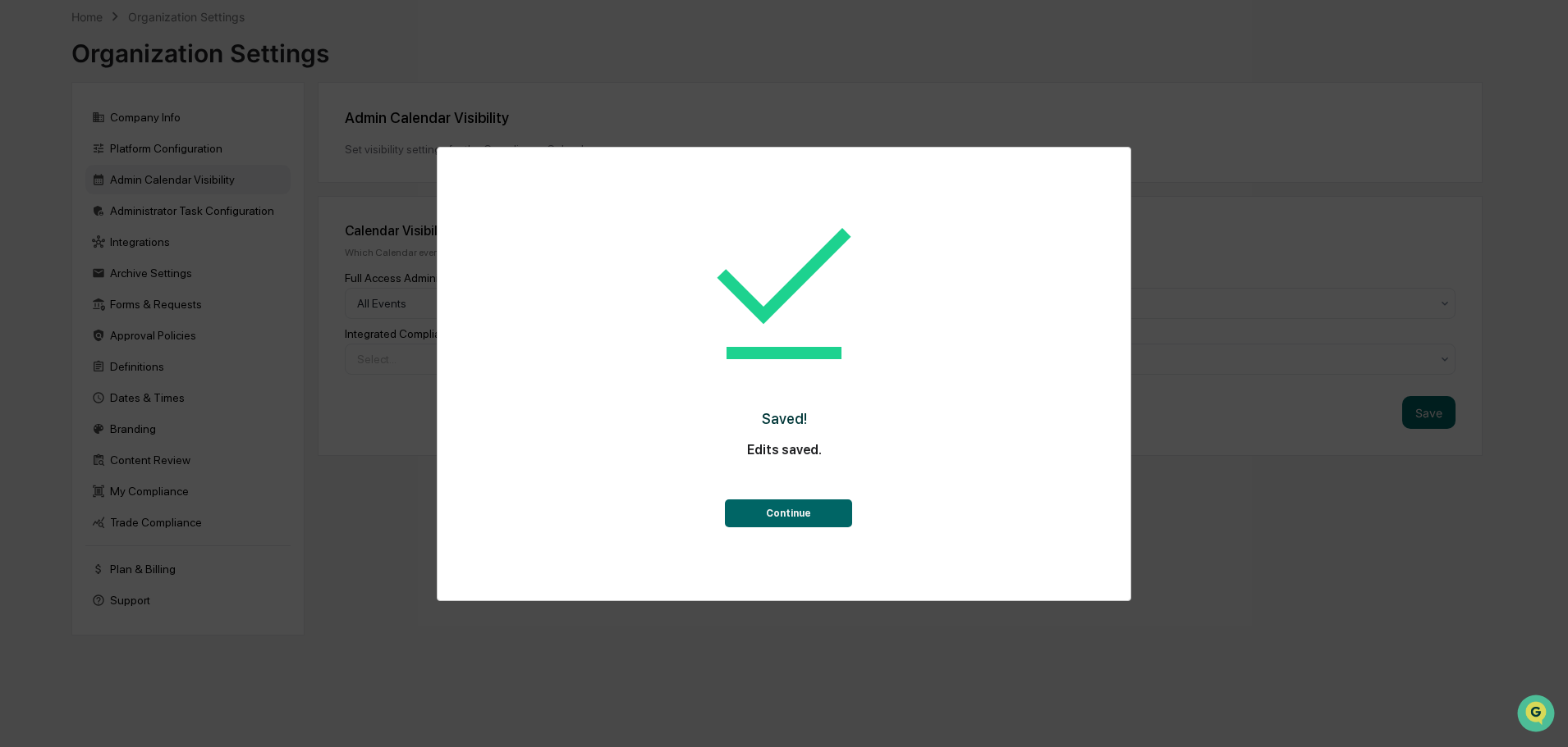
click at [822, 520] on button "Continue" at bounding box center [788, 513] width 127 height 28
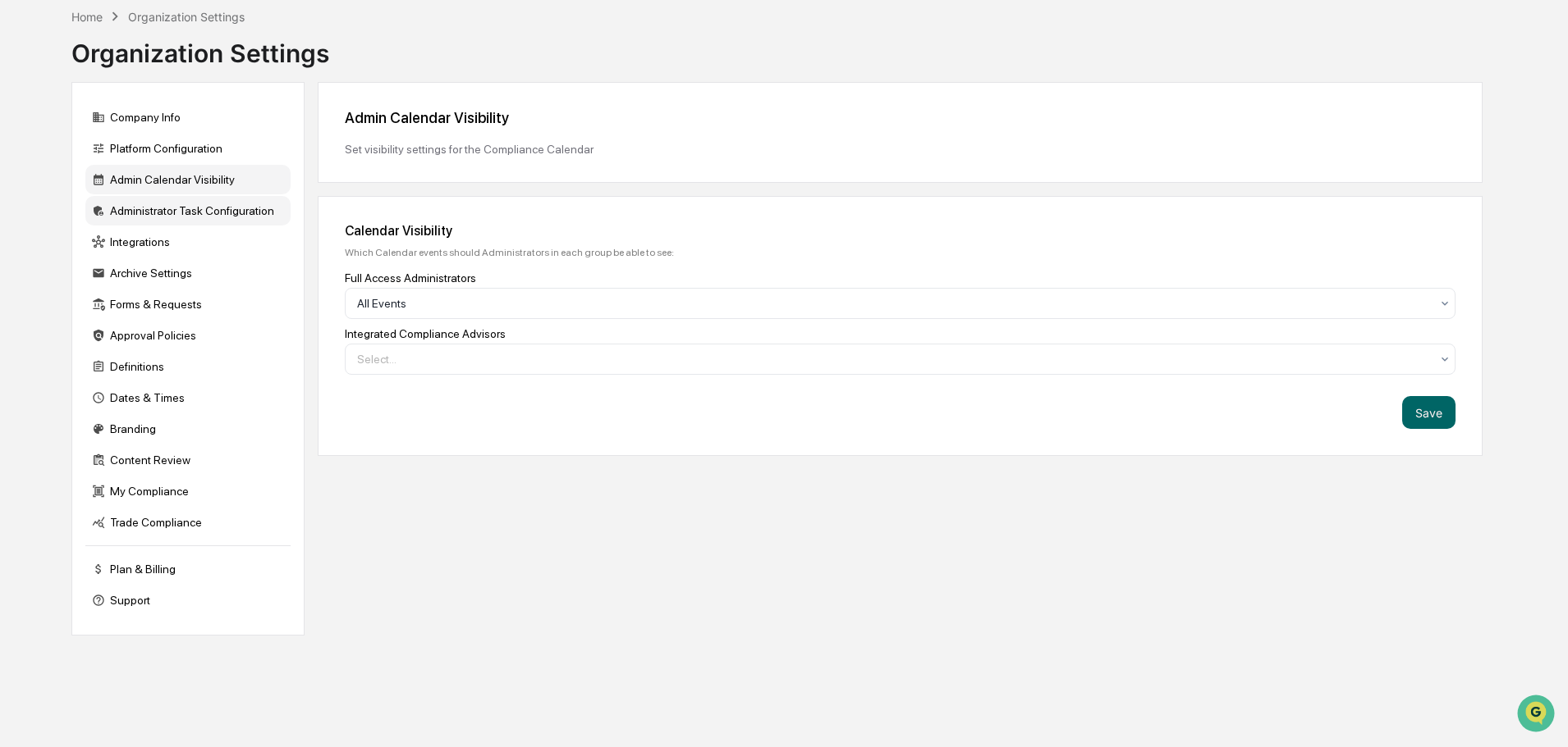
click at [179, 208] on div "Administrator Task Configuration" at bounding box center [187, 210] width 205 height 30
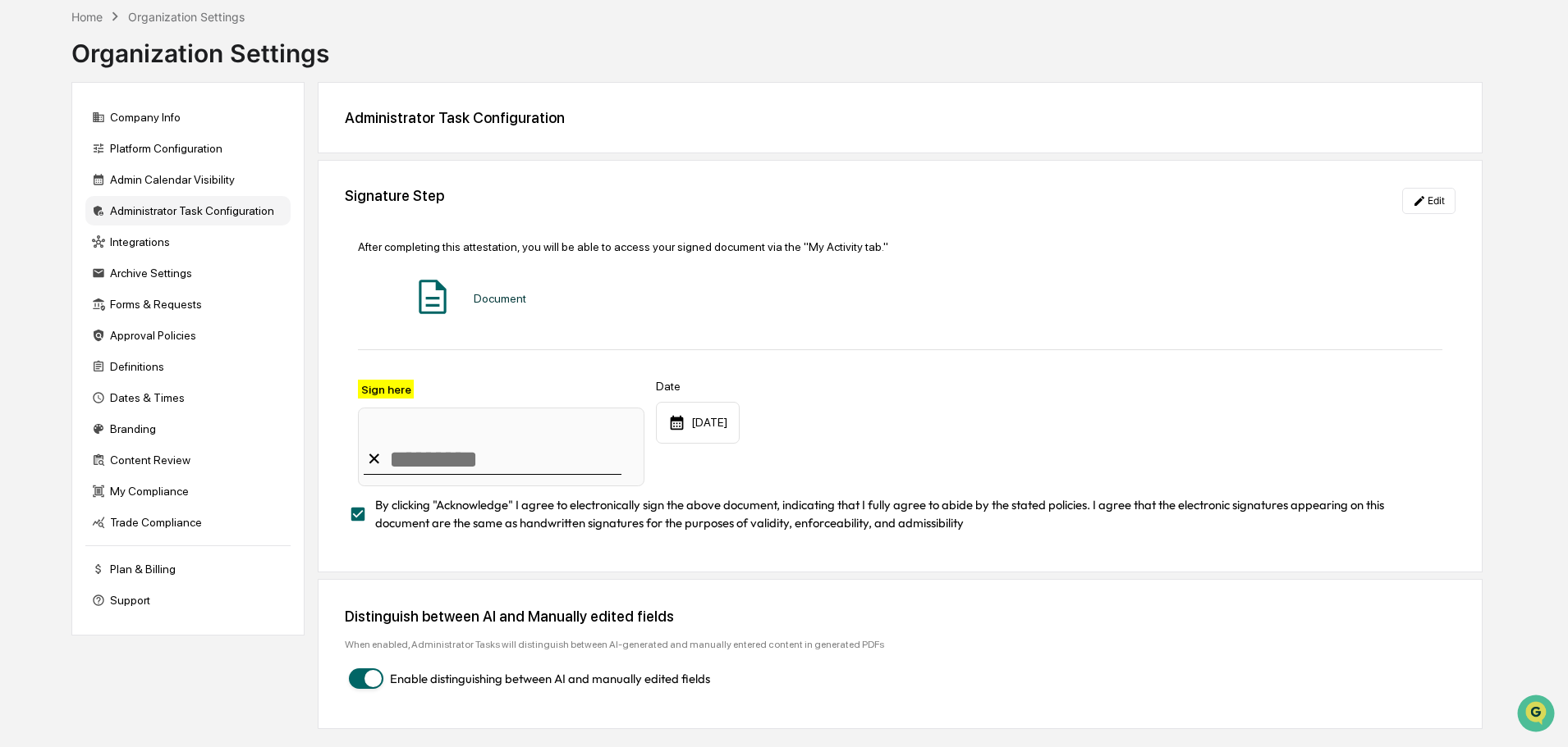
click at [381, 391] on label "Sign here" at bounding box center [385, 389] width 56 height 19
click at [713, 422] on div "9/22/2025" at bounding box center [697, 423] width 83 height 42
click at [494, 299] on div "Document" at bounding box center [500, 298] width 53 height 13
click at [1425, 201] on icon at bounding box center [1418, 201] width 13 height 13
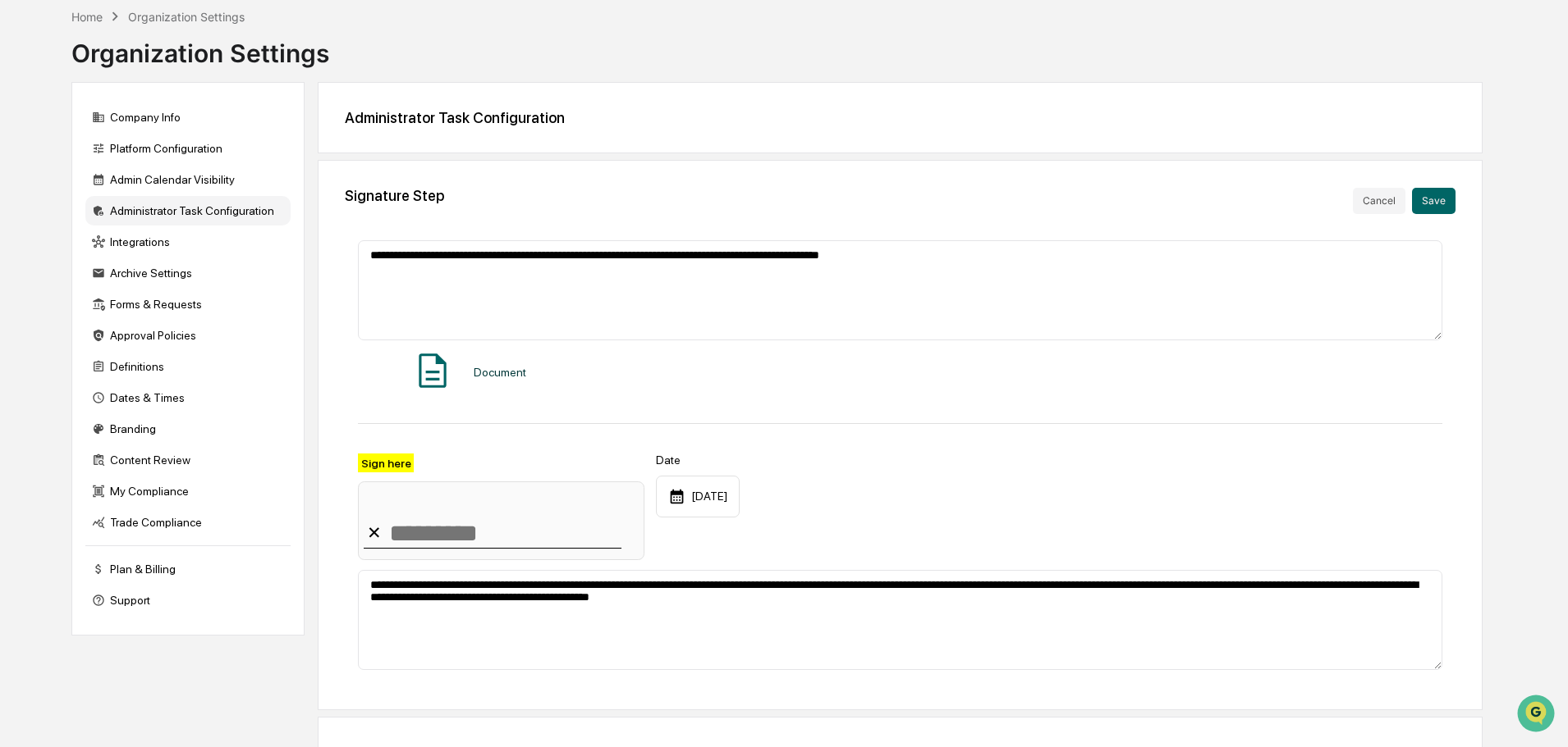
click at [1425, 201] on button "Save" at bounding box center [1433, 201] width 44 height 26
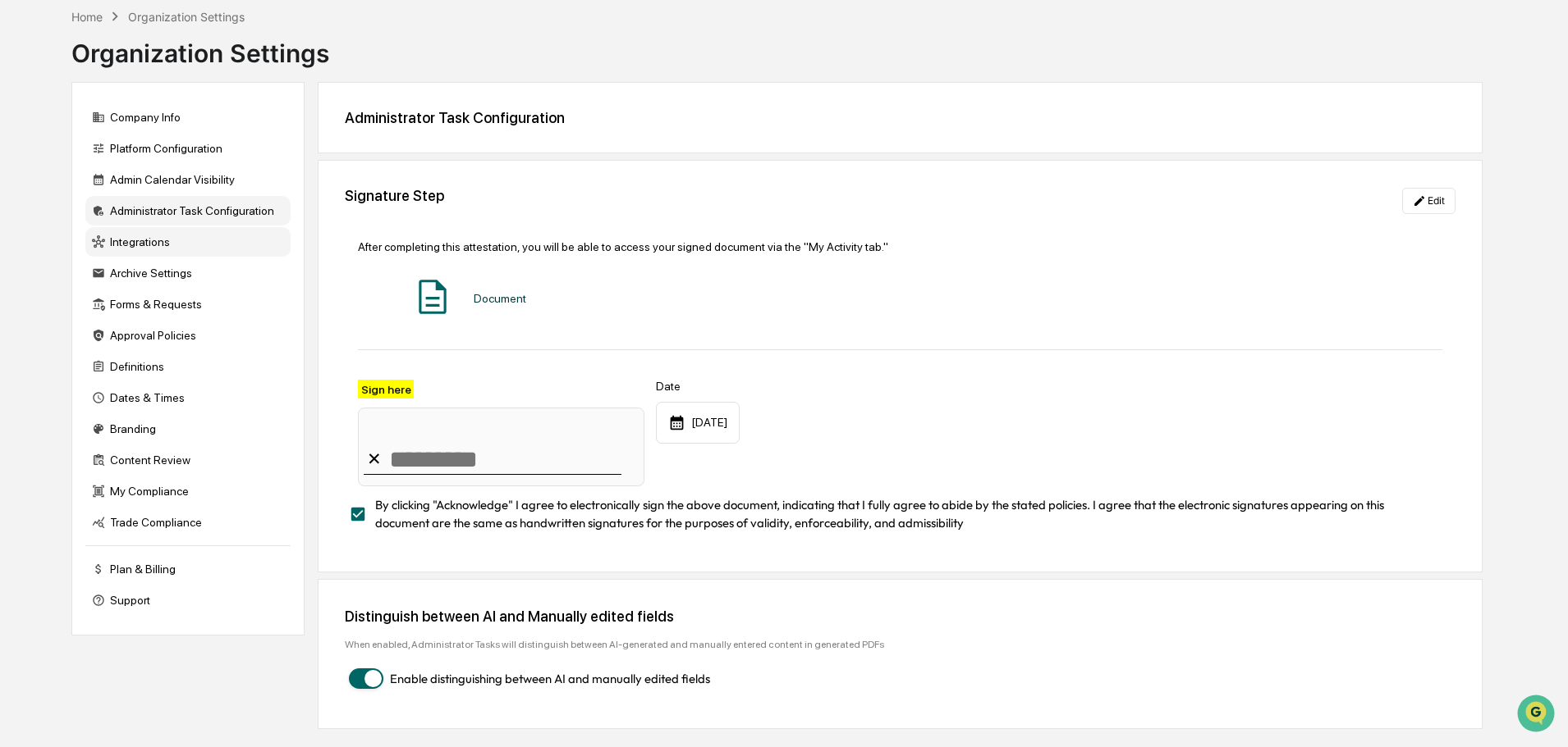
click at [135, 248] on div "Integrations" at bounding box center [187, 242] width 205 height 30
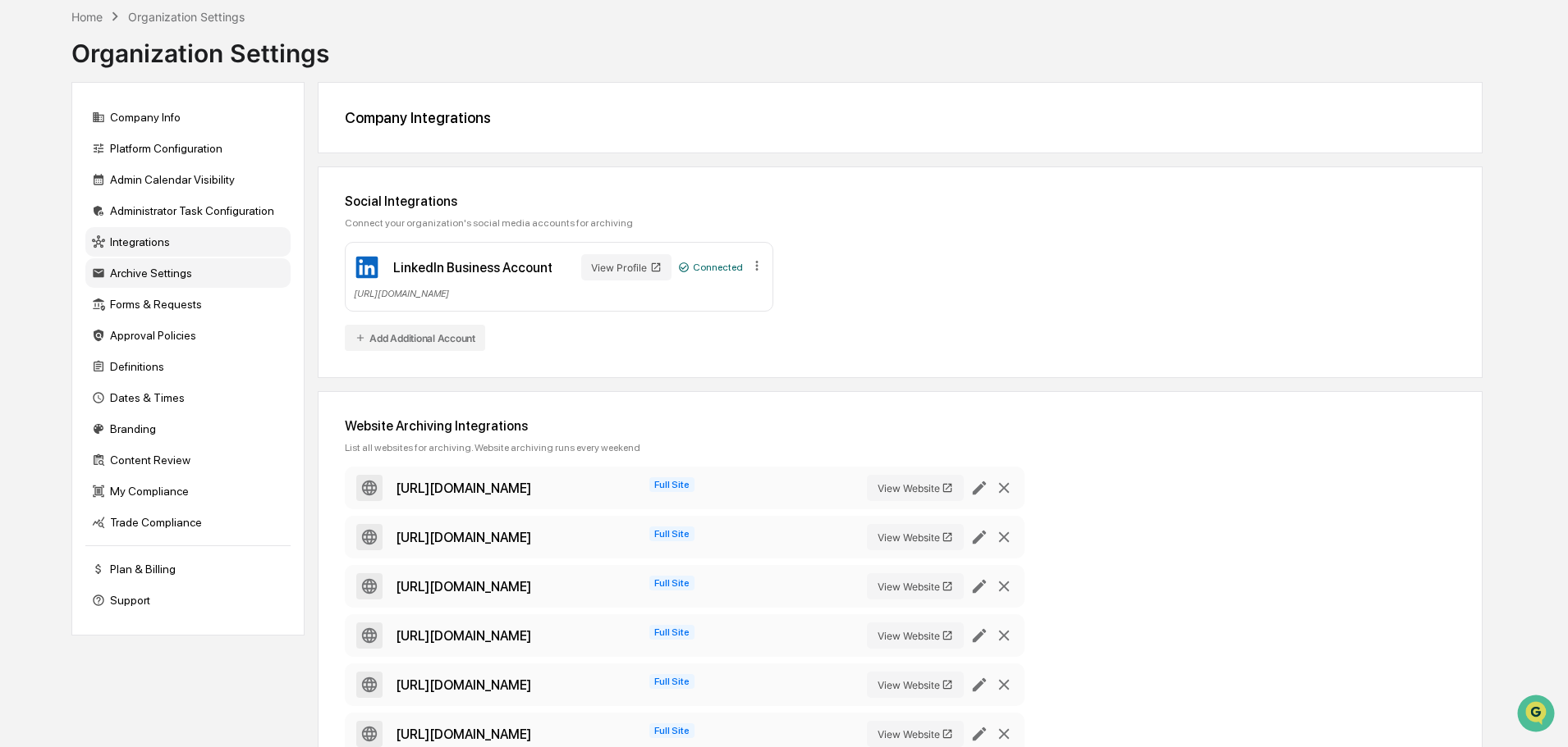
click at [134, 280] on div "Archive Settings" at bounding box center [187, 273] width 205 height 30
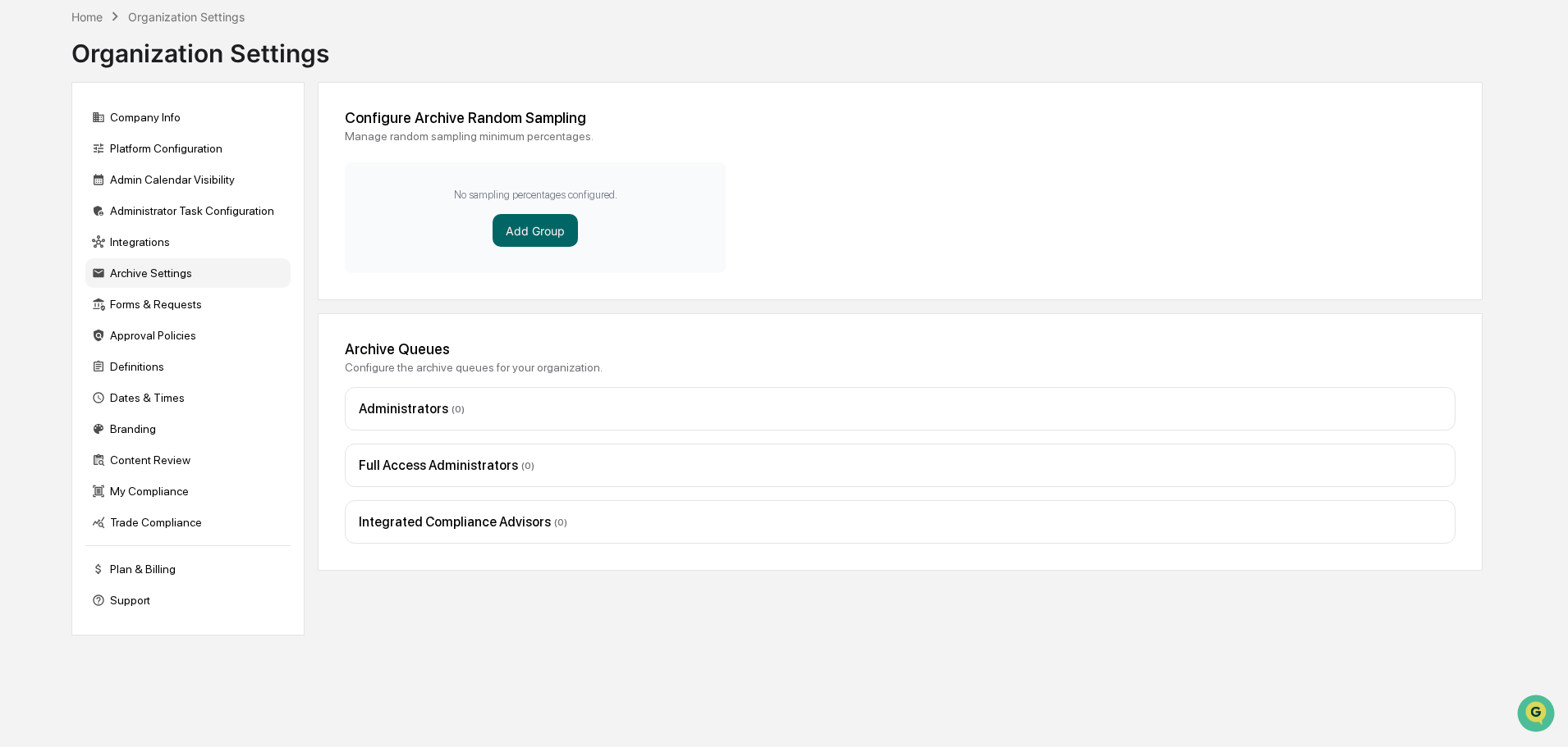
click at [474, 400] on div "Administrators ( 0 )" at bounding box center [900, 408] width 1110 height 44
click at [152, 308] on div "Forms & Requests" at bounding box center [187, 304] width 205 height 30
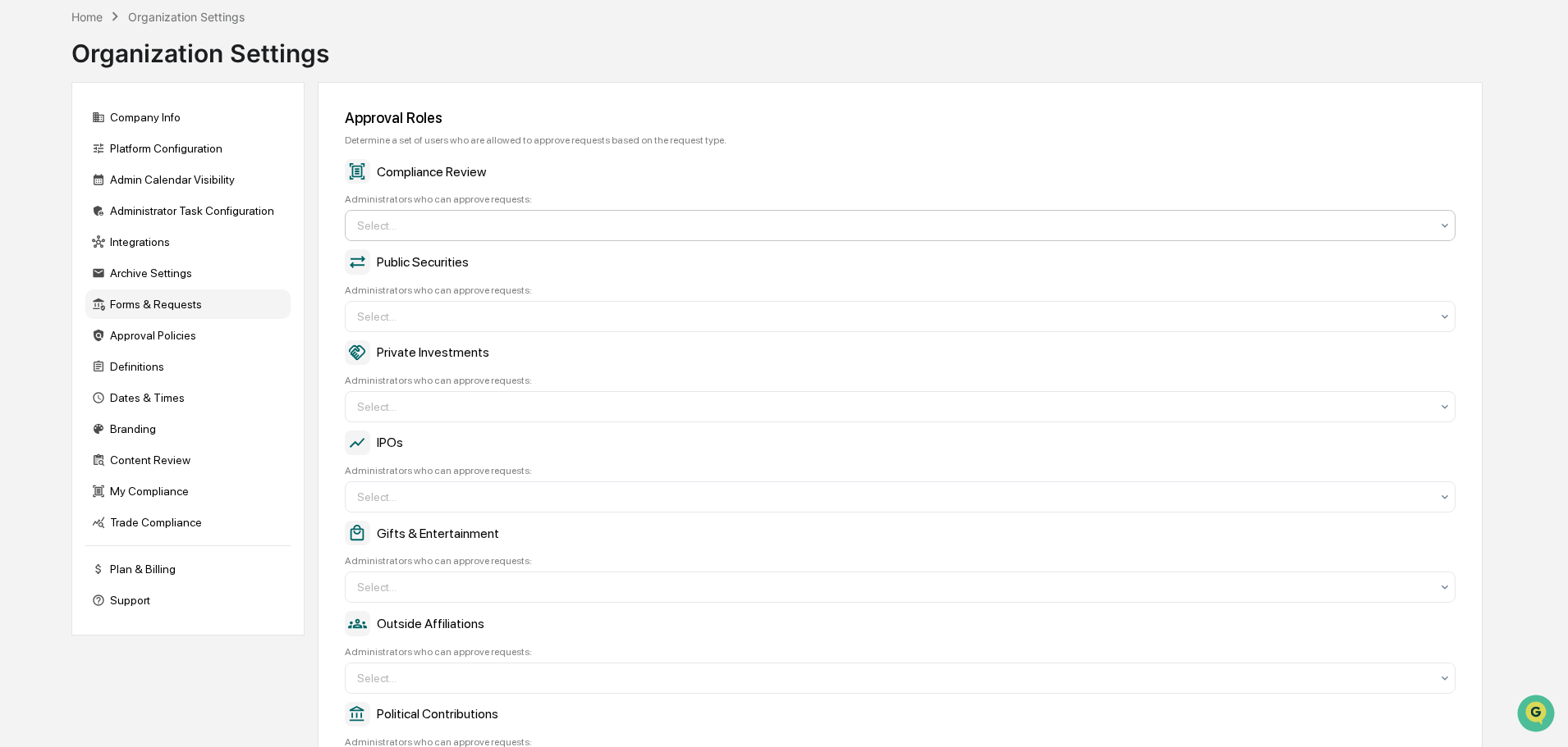
click at [412, 225] on div at bounding box center [892, 226] width 1073 height 16
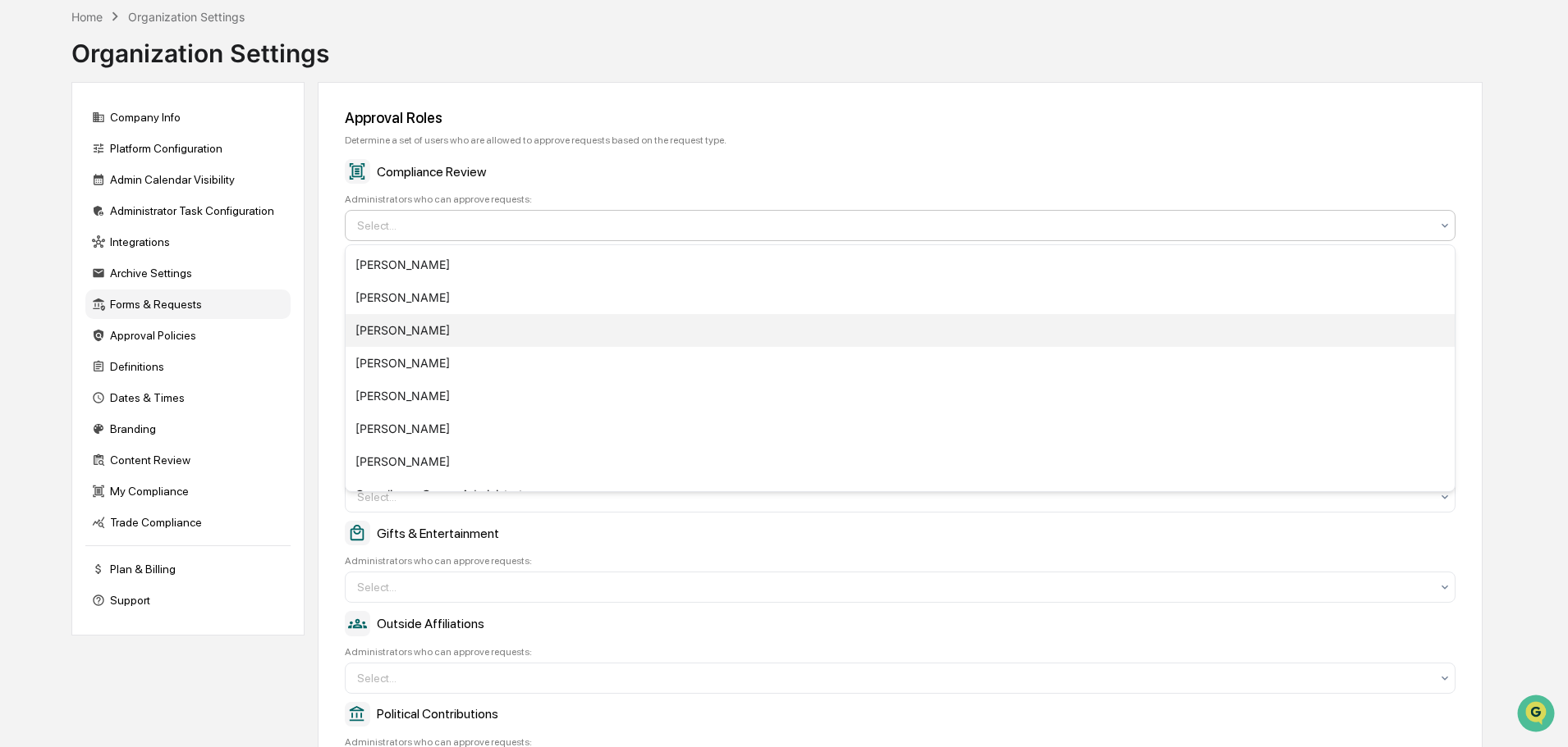
scroll to position [253, 0]
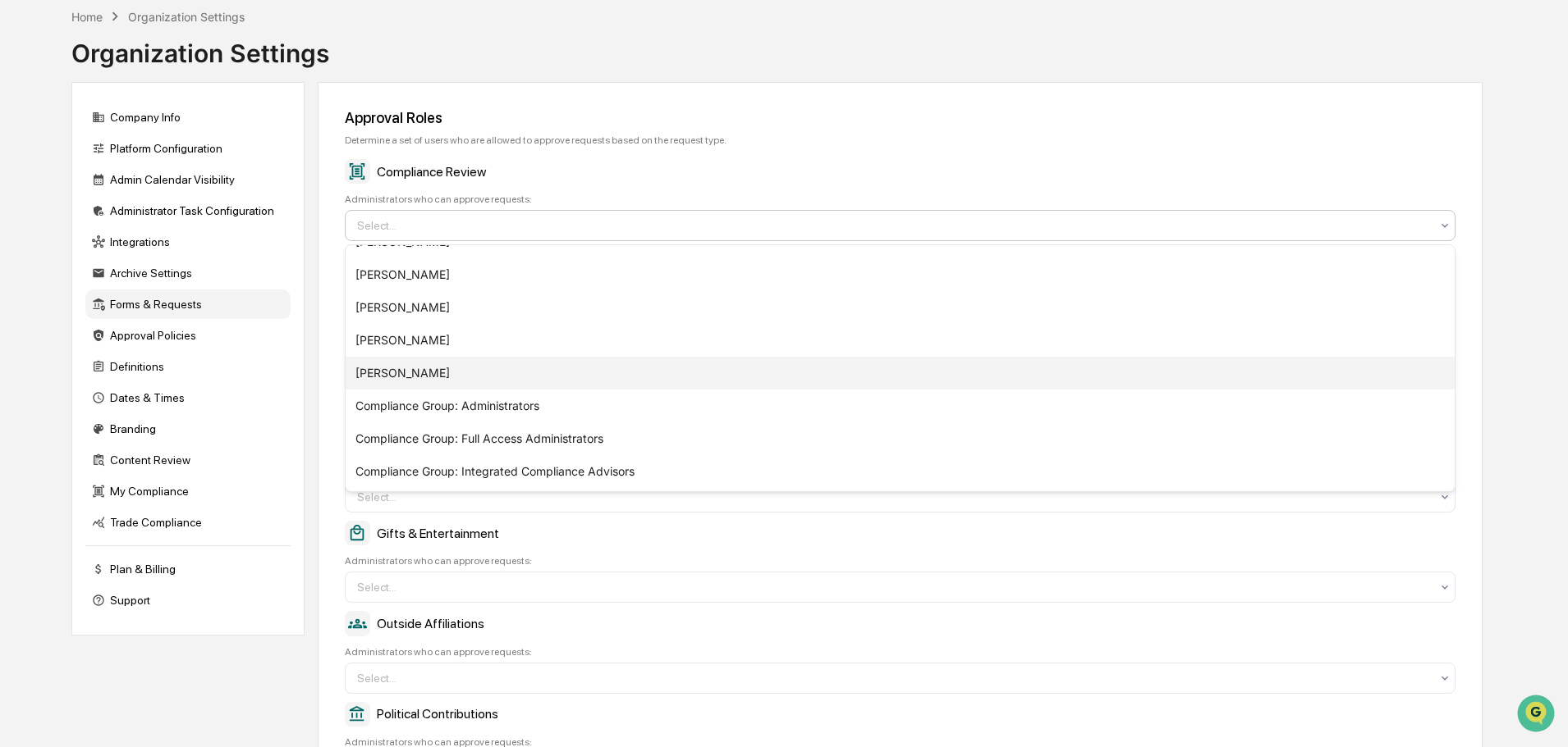
click at [416, 373] on div "[PERSON_NAME]" at bounding box center [900, 373] width 1108 height 33
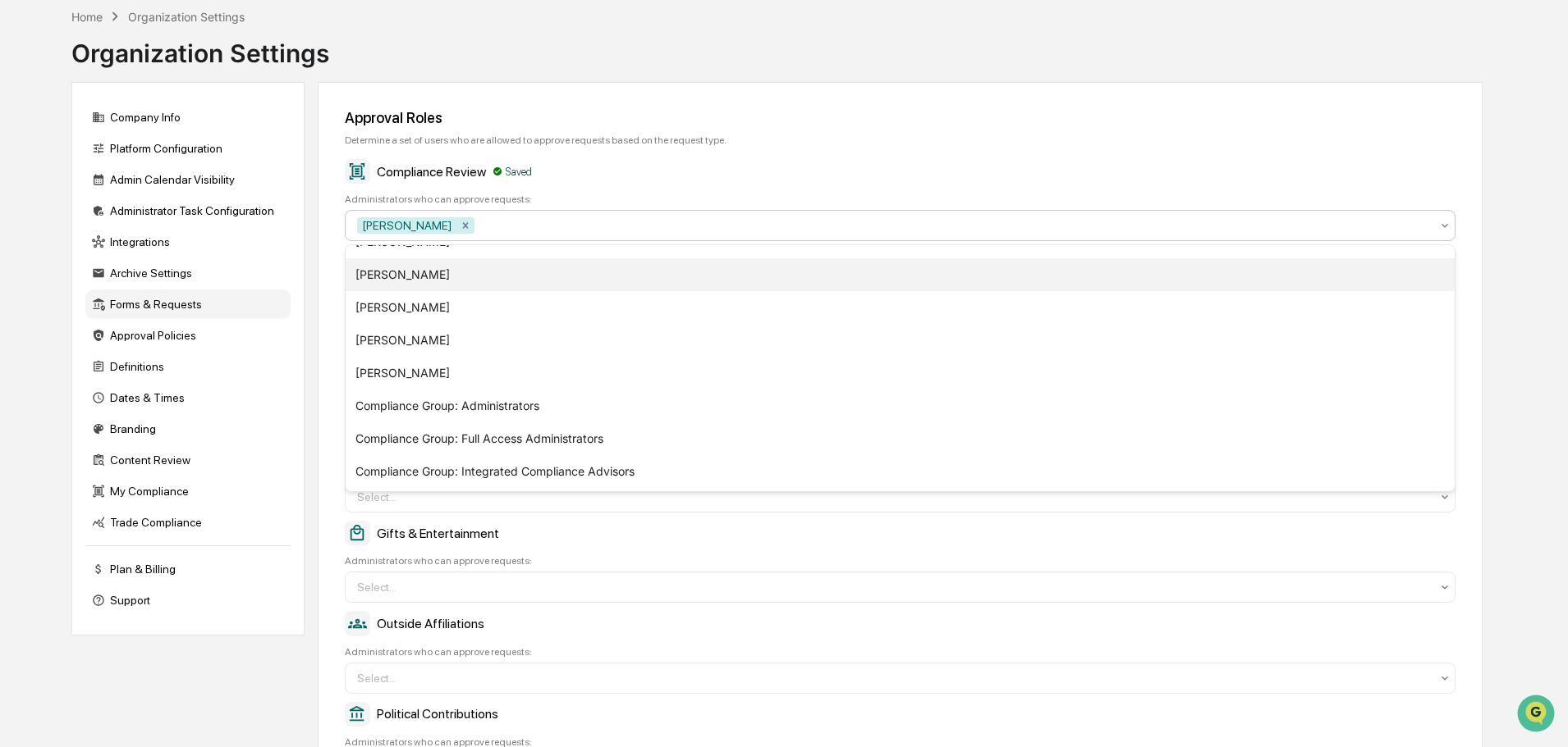
click at [400, 272] on div "John Lore" at bounding box center [900, 275] width 1108 height 33
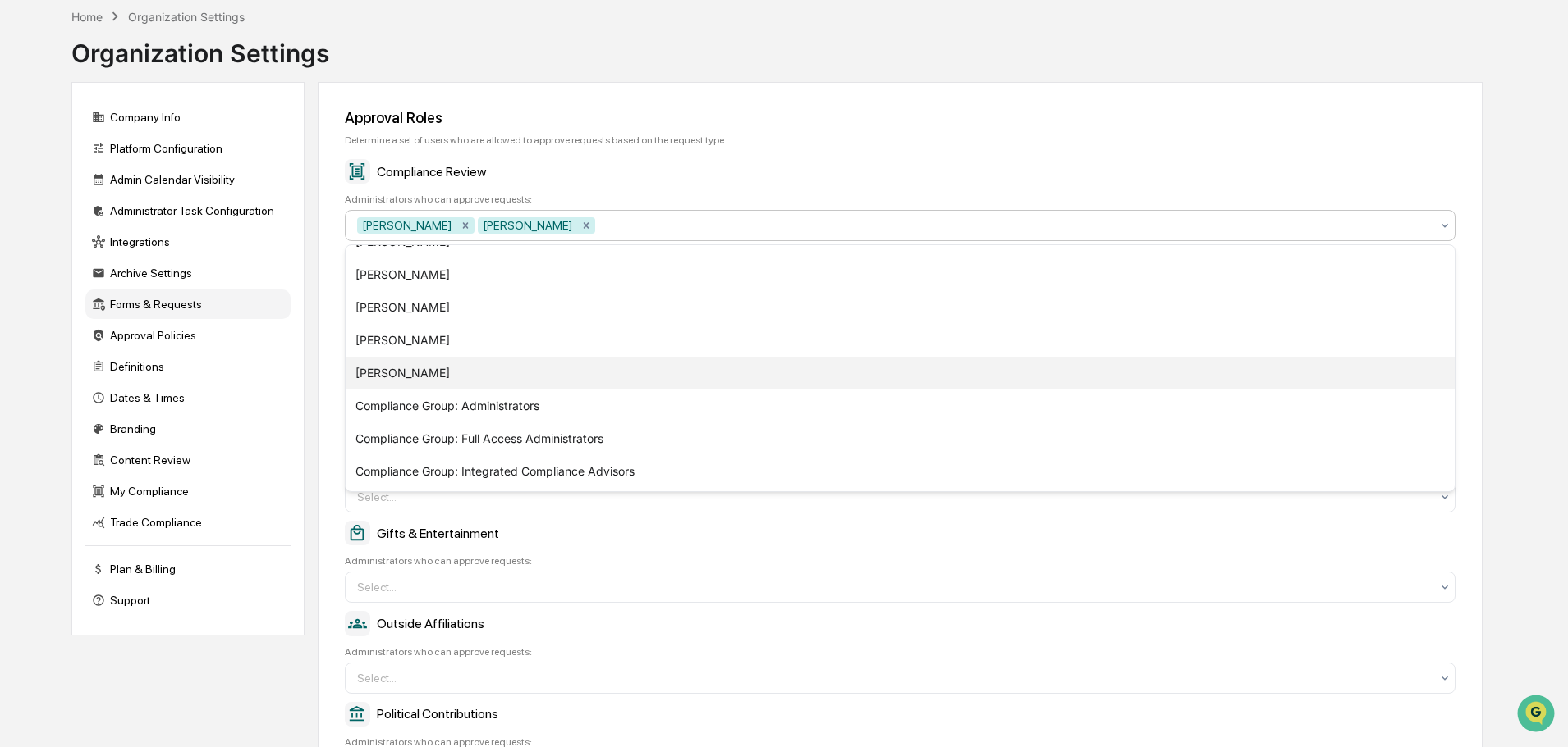
click at [420, 375] on div "Aaron Butler" at bounding box center [900, 373] width 1108 height 33
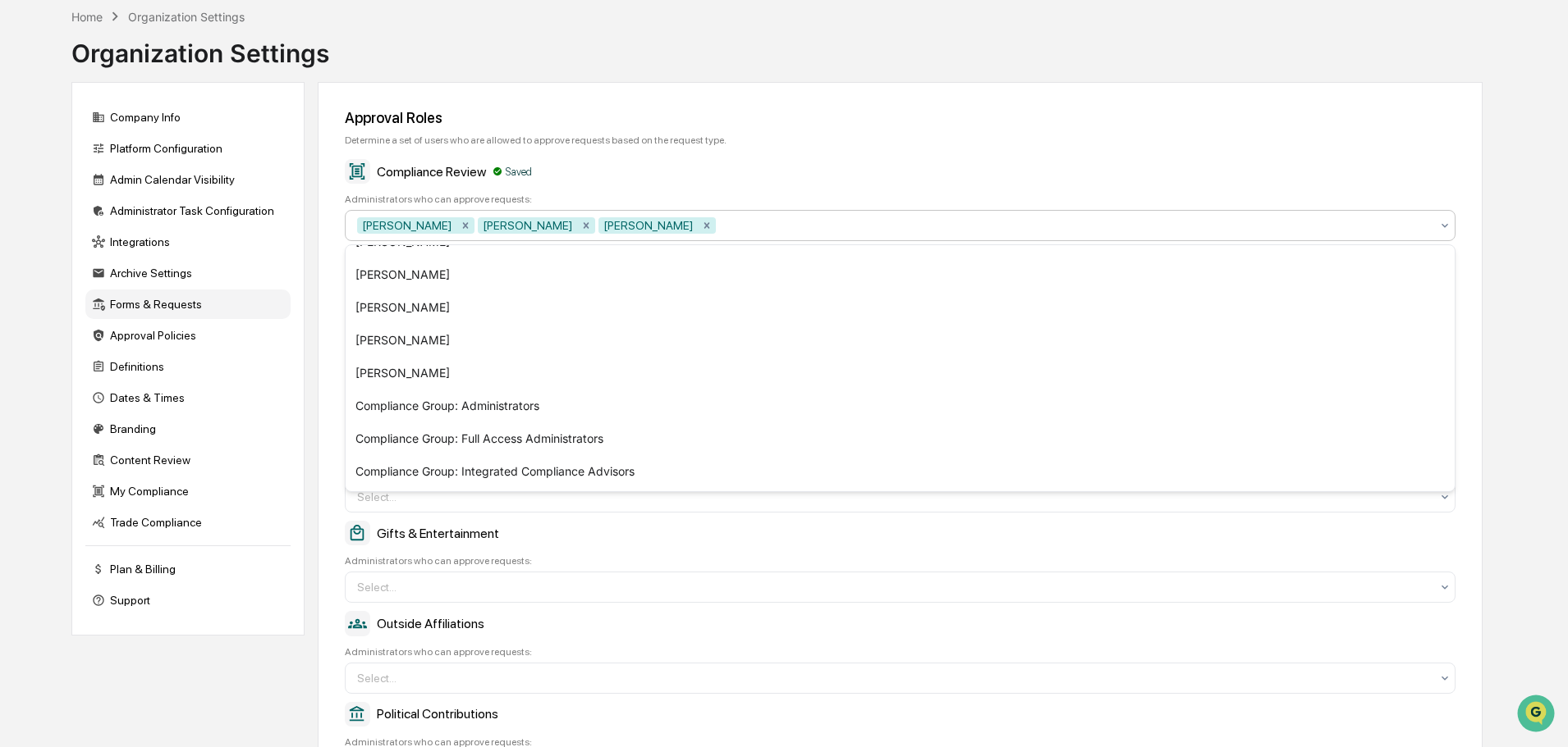
click at [879, 559] on div "Administrators who can approve requests:" at bounding box center [900, 561] width 1110 height 12
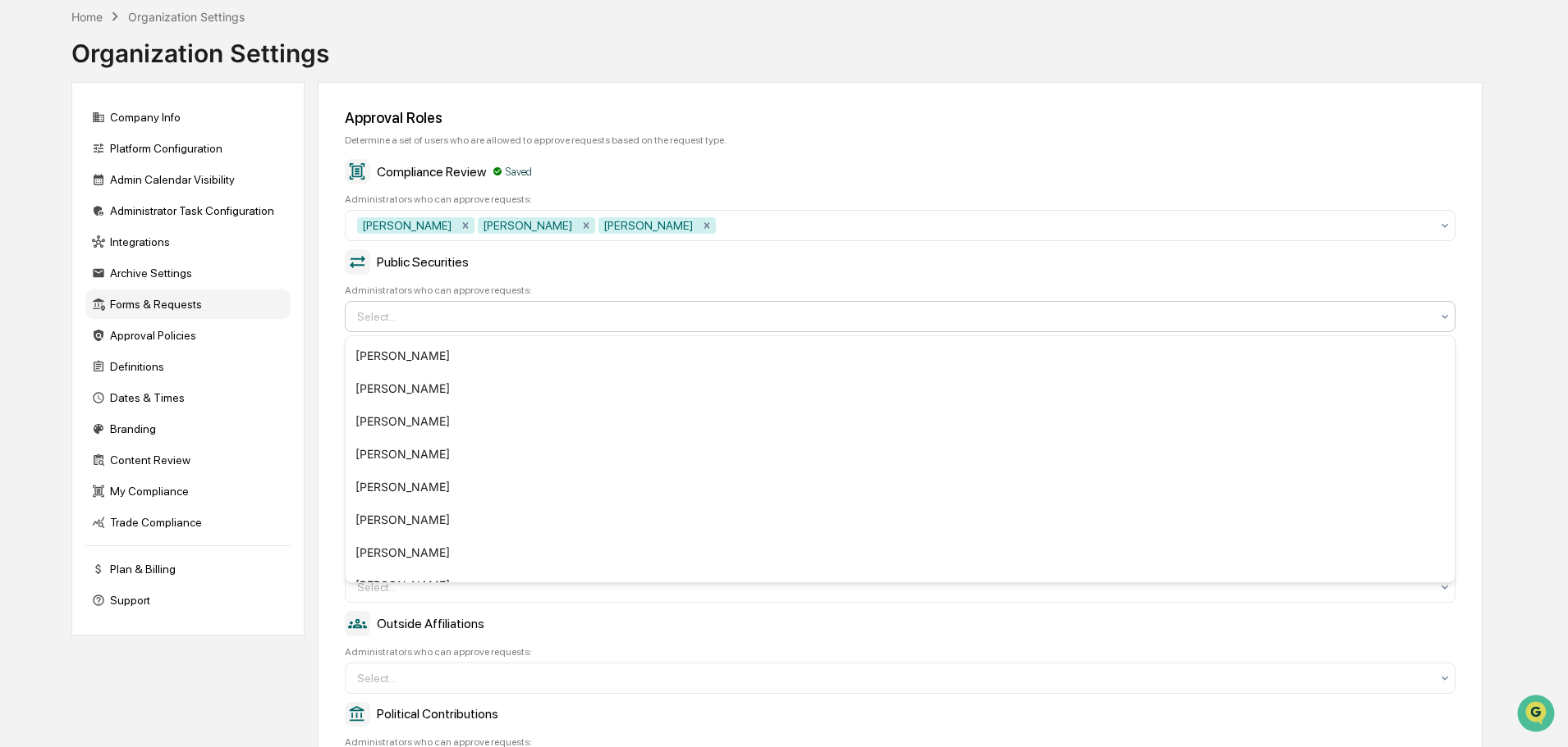
click at [625, 320] on div at bounding box center [892, 316] width 1073 height 16
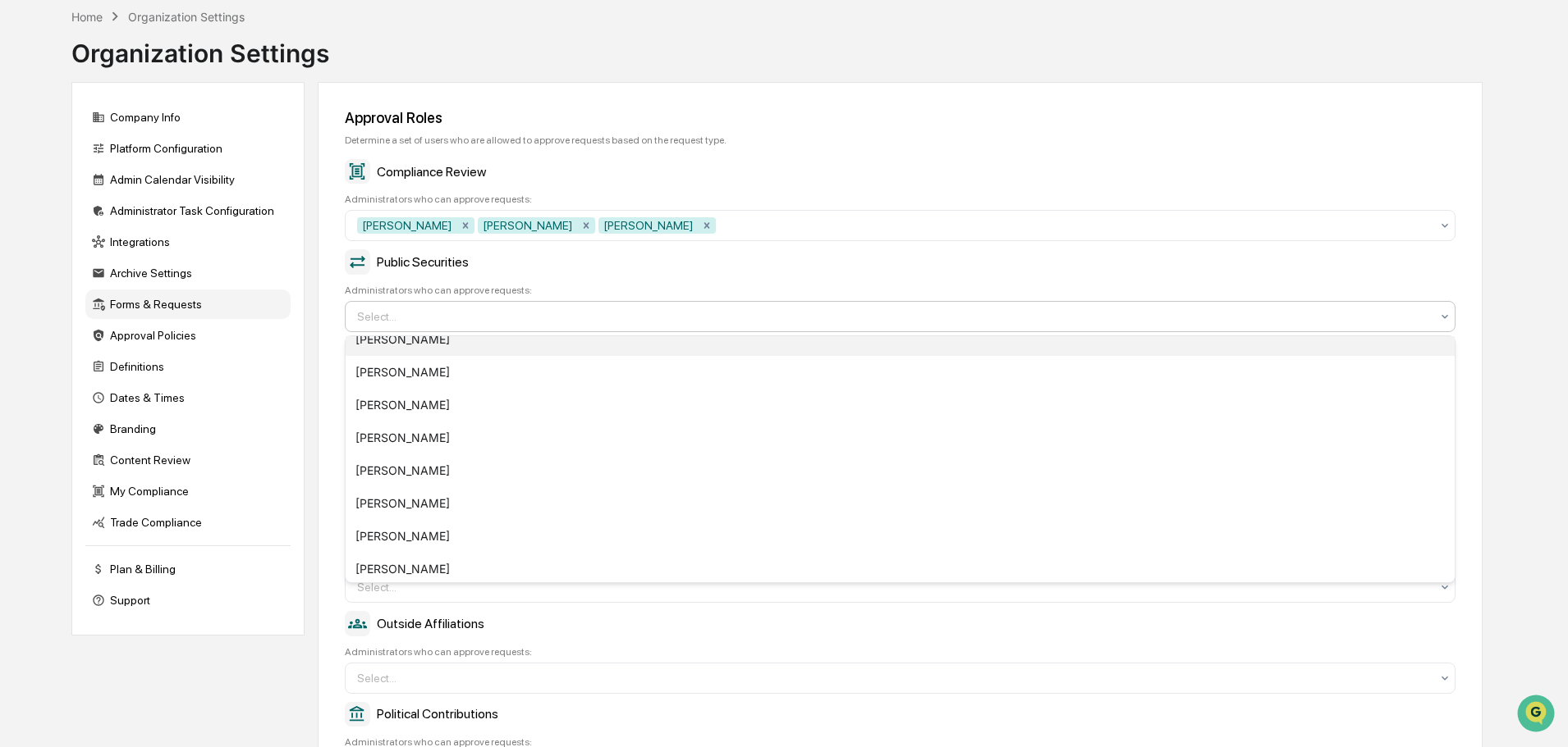
scroll to position [164, 0]
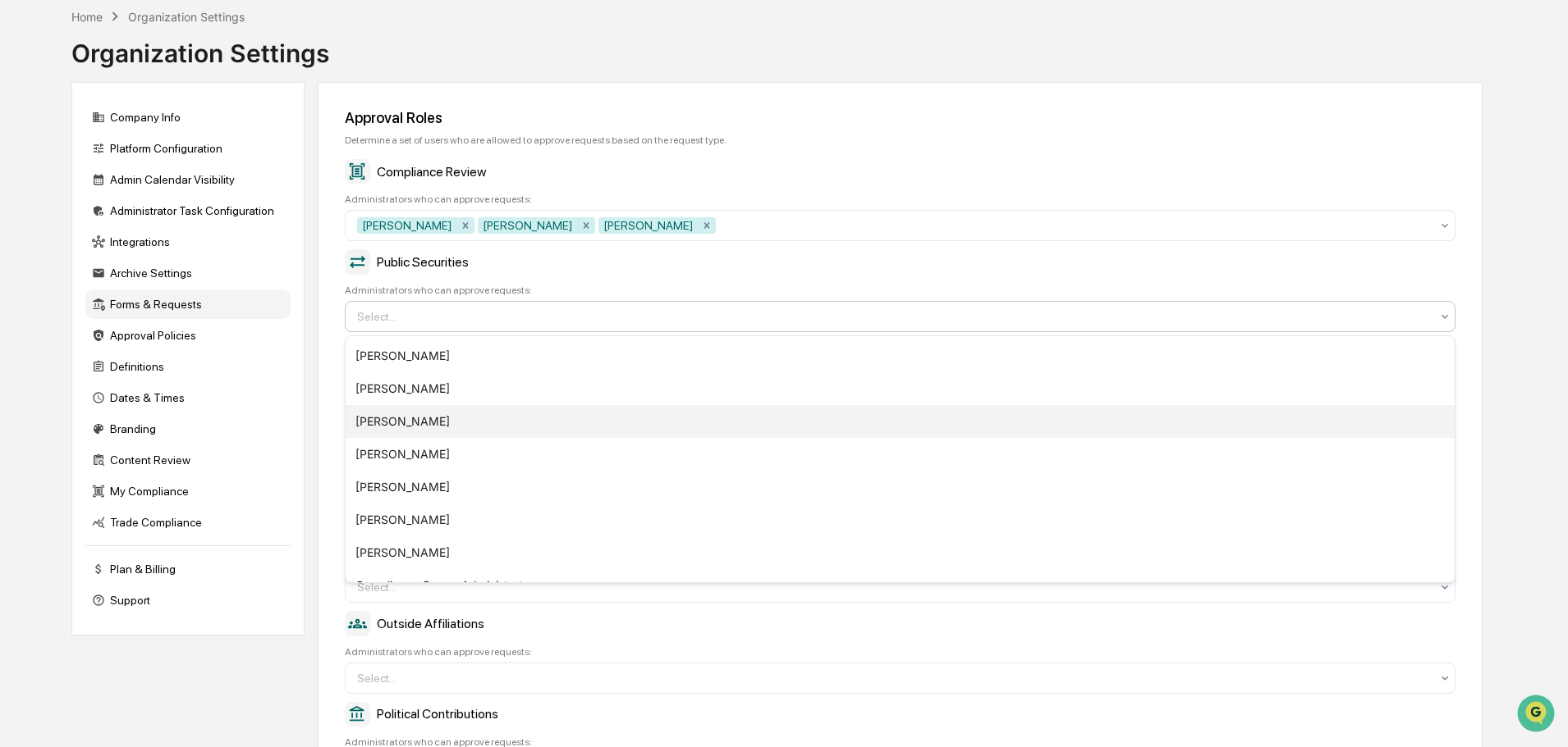
click at [439, 419] on div "John Lore" at bounding box center [900, 421] width 1108 height 33
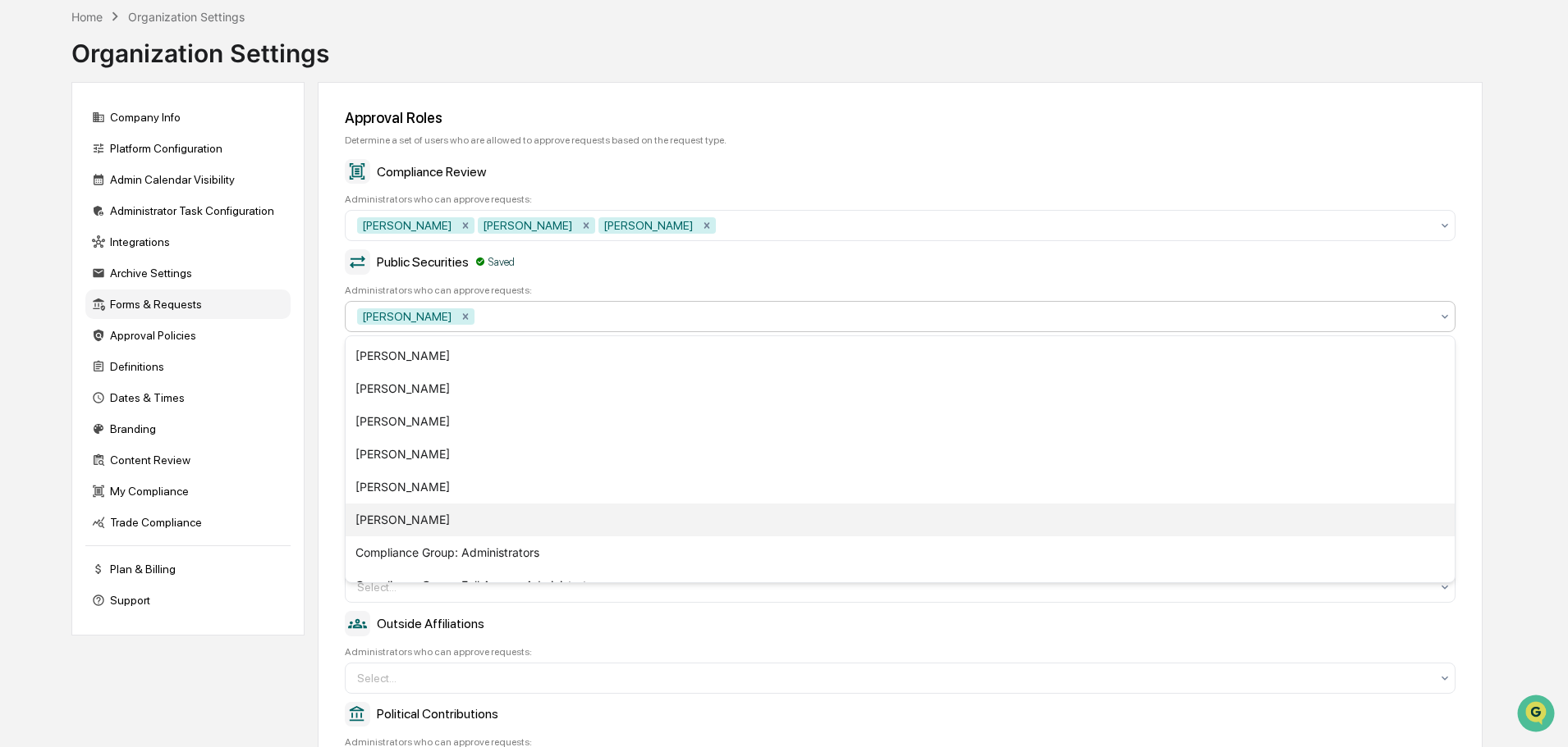
click at [428, 518] on div "[PERSON_NAME]" at bounding box center [900, 519] width 1108 height 33
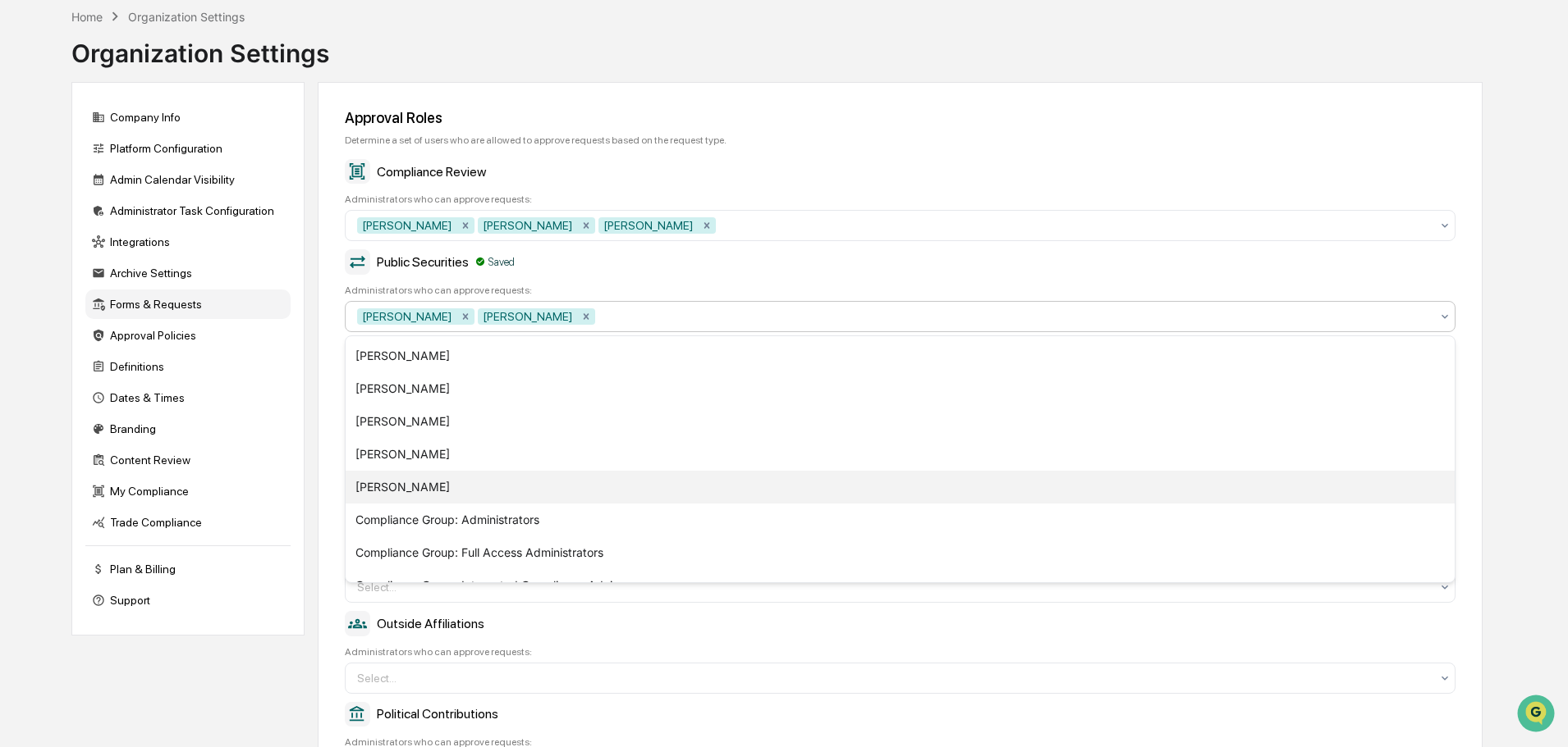
click at [416, 486] on div "Aaron Butler" at bounding box center [900, 487] width 1108 height 33
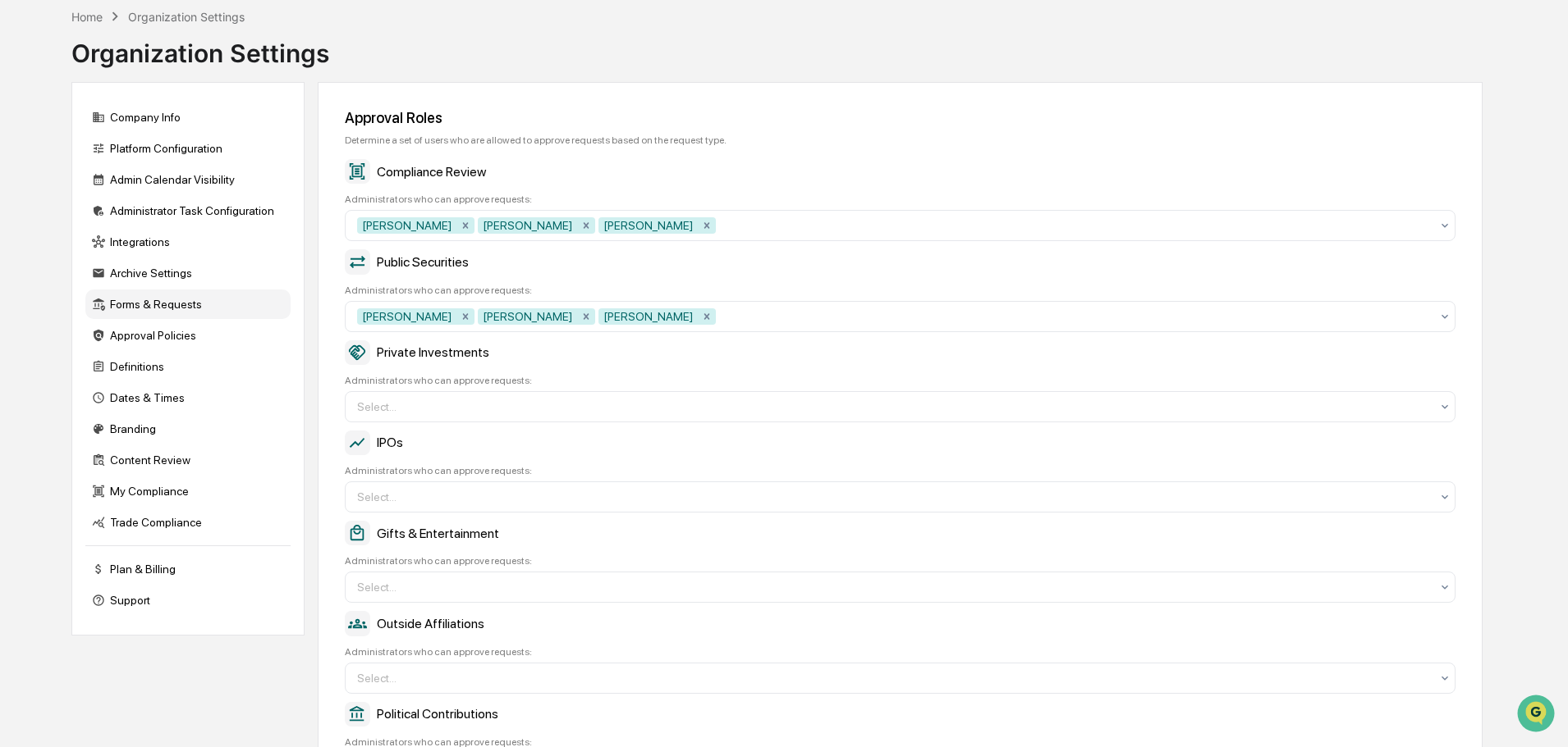
click at [825, 269] on div "Public Securities" at bounding box center [900, 261] width 1110 height 24
click at [545, 410] on div at bounding box center [892, 407] width 1073 height 16
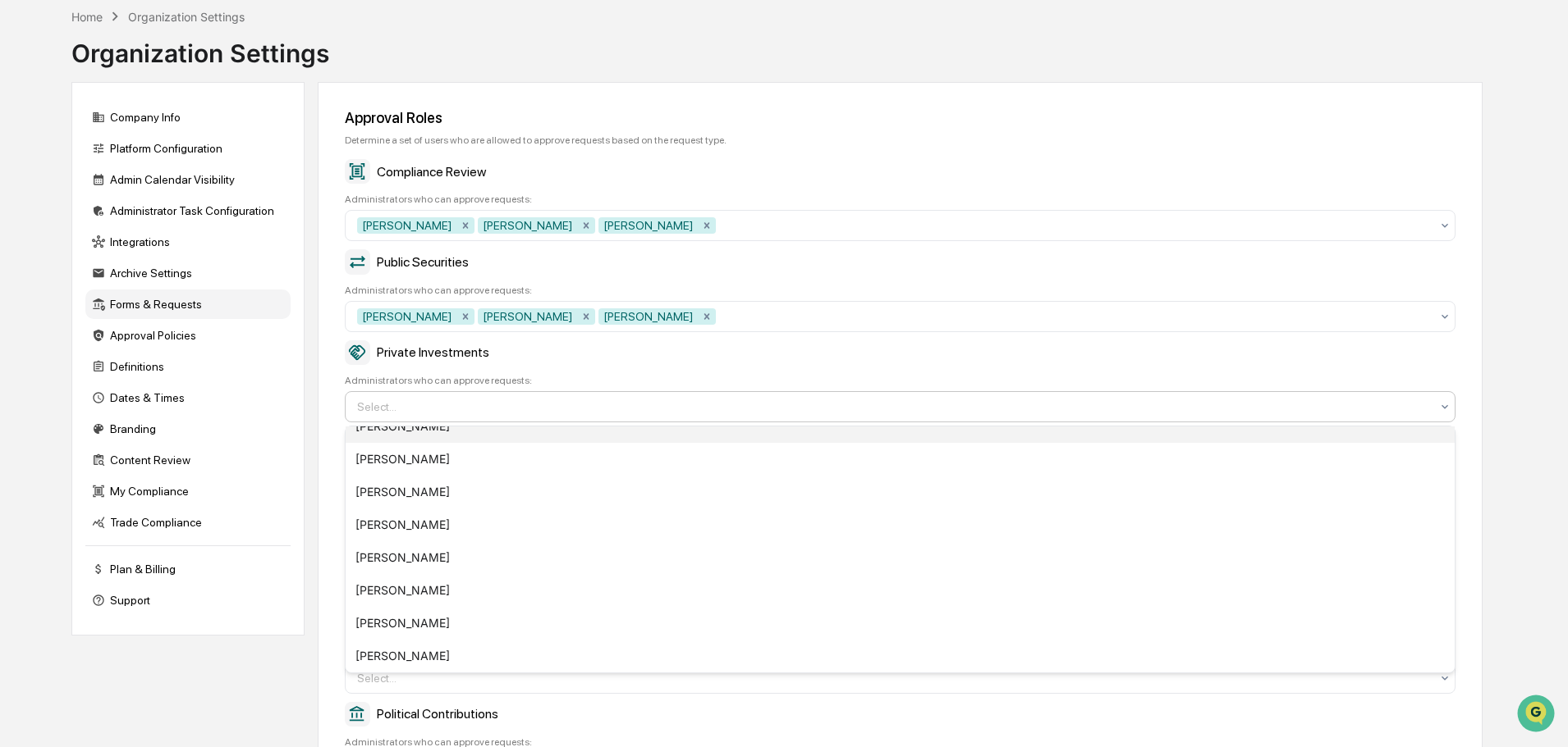
scroll to position [246, 0]
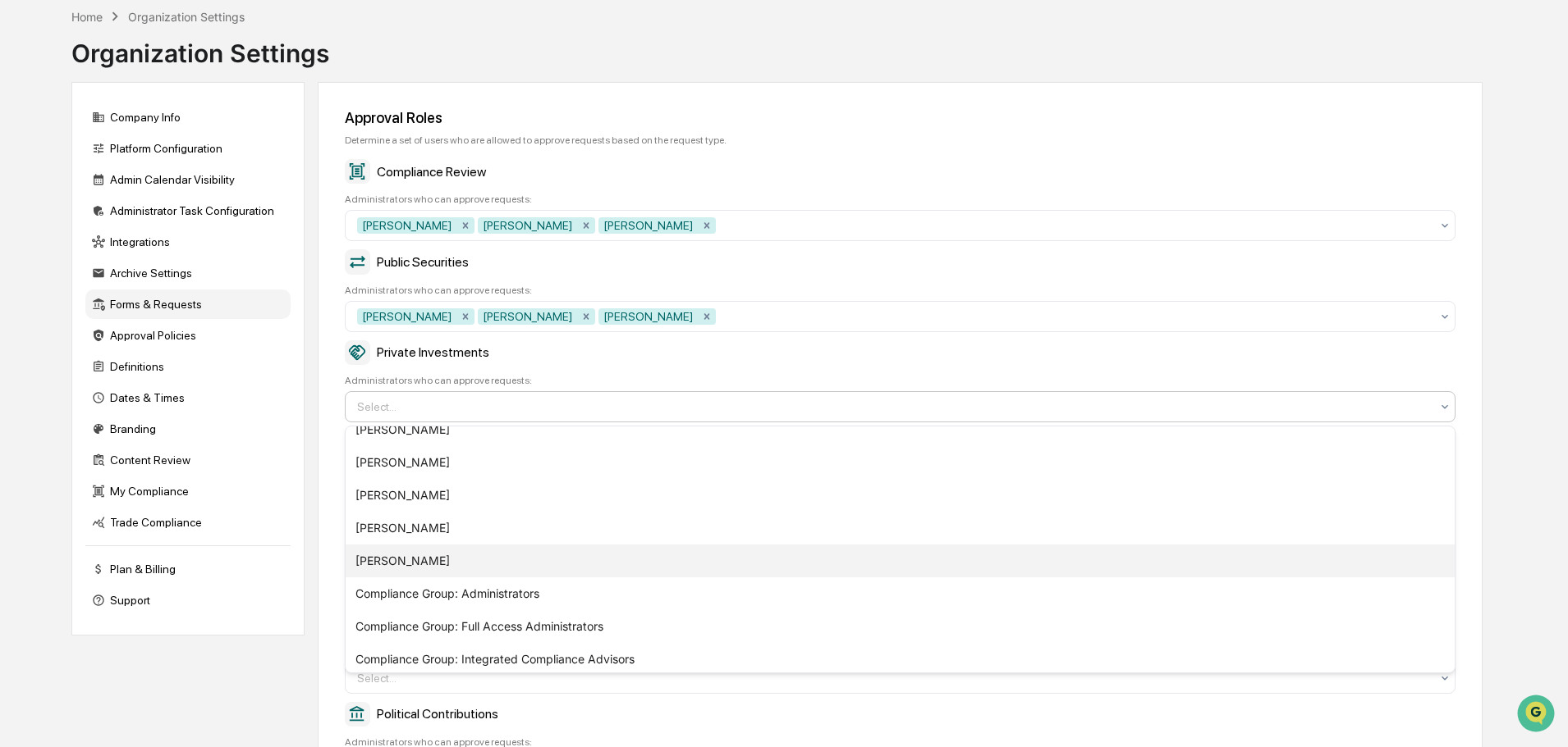
click at [402, 554] on div "[PERSON_NAME]" at bounding box center [900, 561] width 1108 height 33
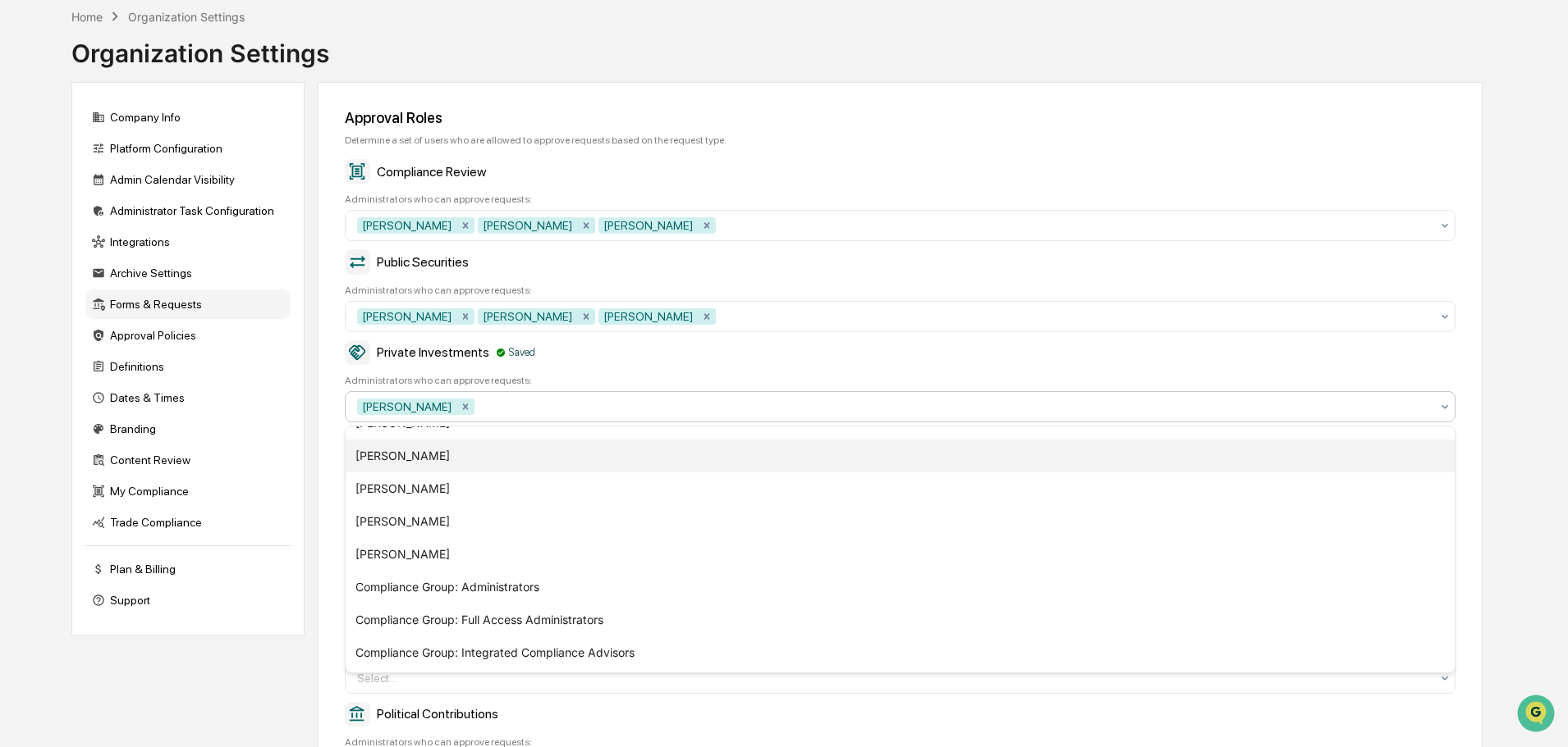
click at [405, 451] on div "John Lore" at bounding box center [900, 456] width 1108 height 33
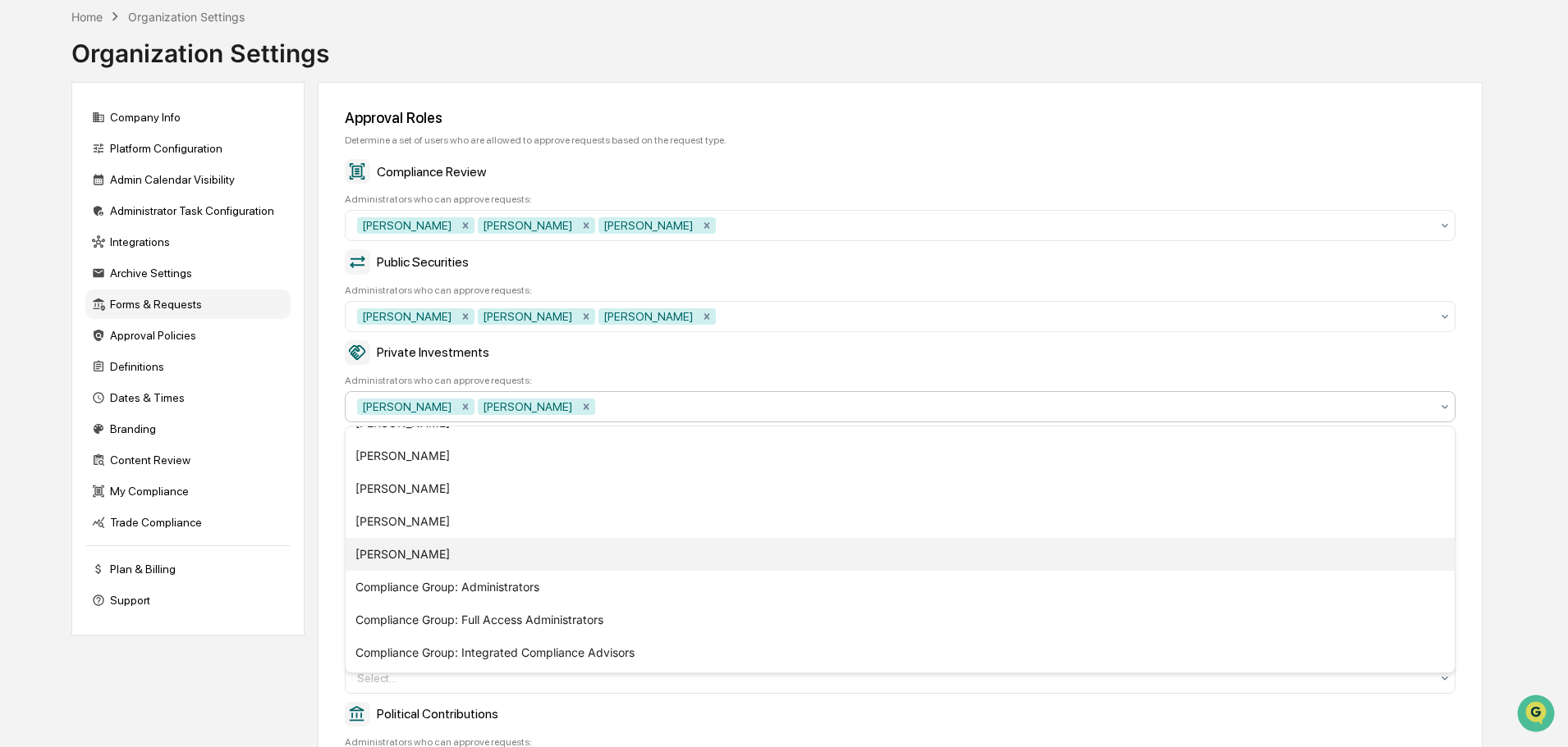
click at [409, 555] on div "Aaron Butler" at bounding box center [900, 554] width 1108 height 33
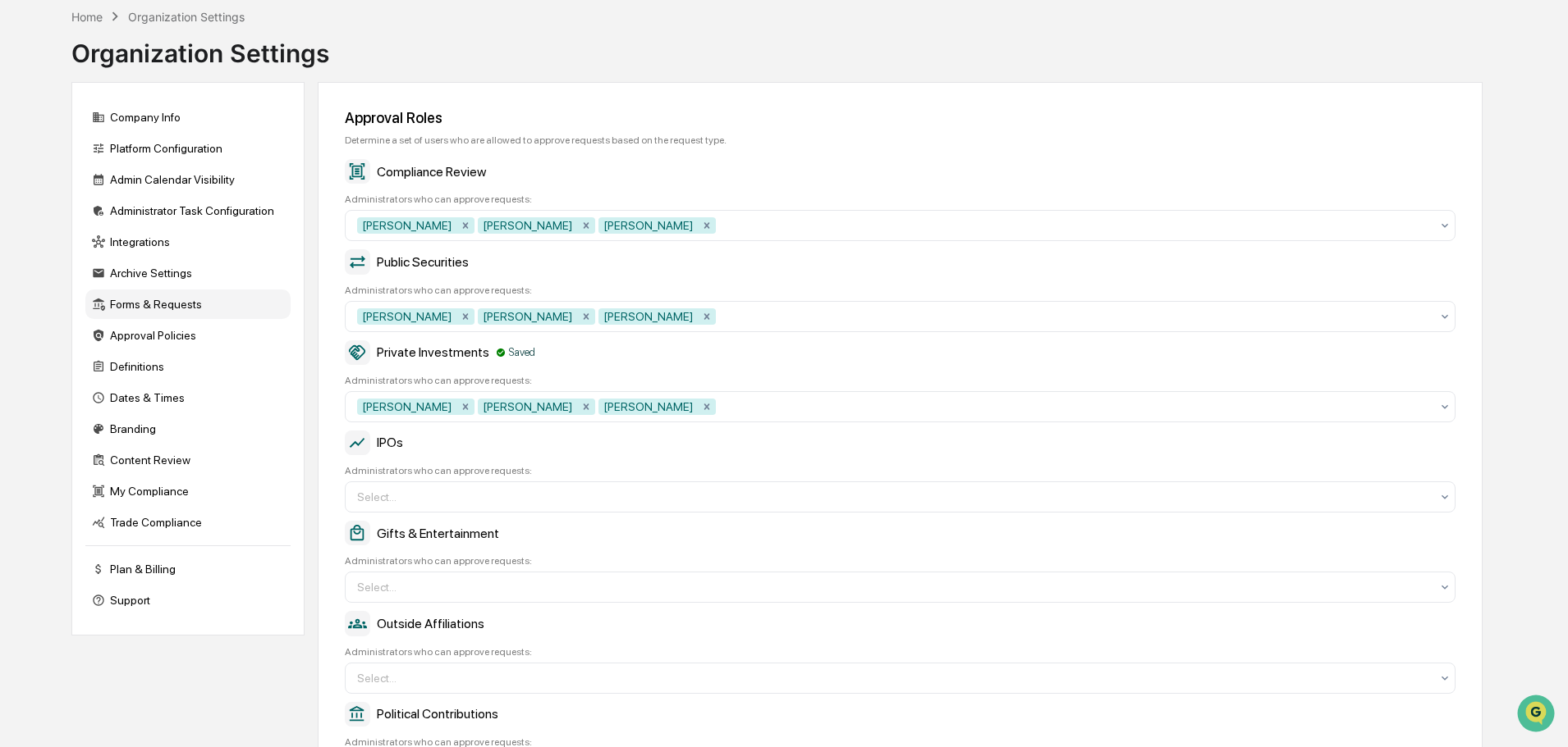
click at [777, 371] on div "Private Investments Saved Administrators who can approve requests: Mallory Stry…" at bounding box center [900, 382] width 1110 height 82
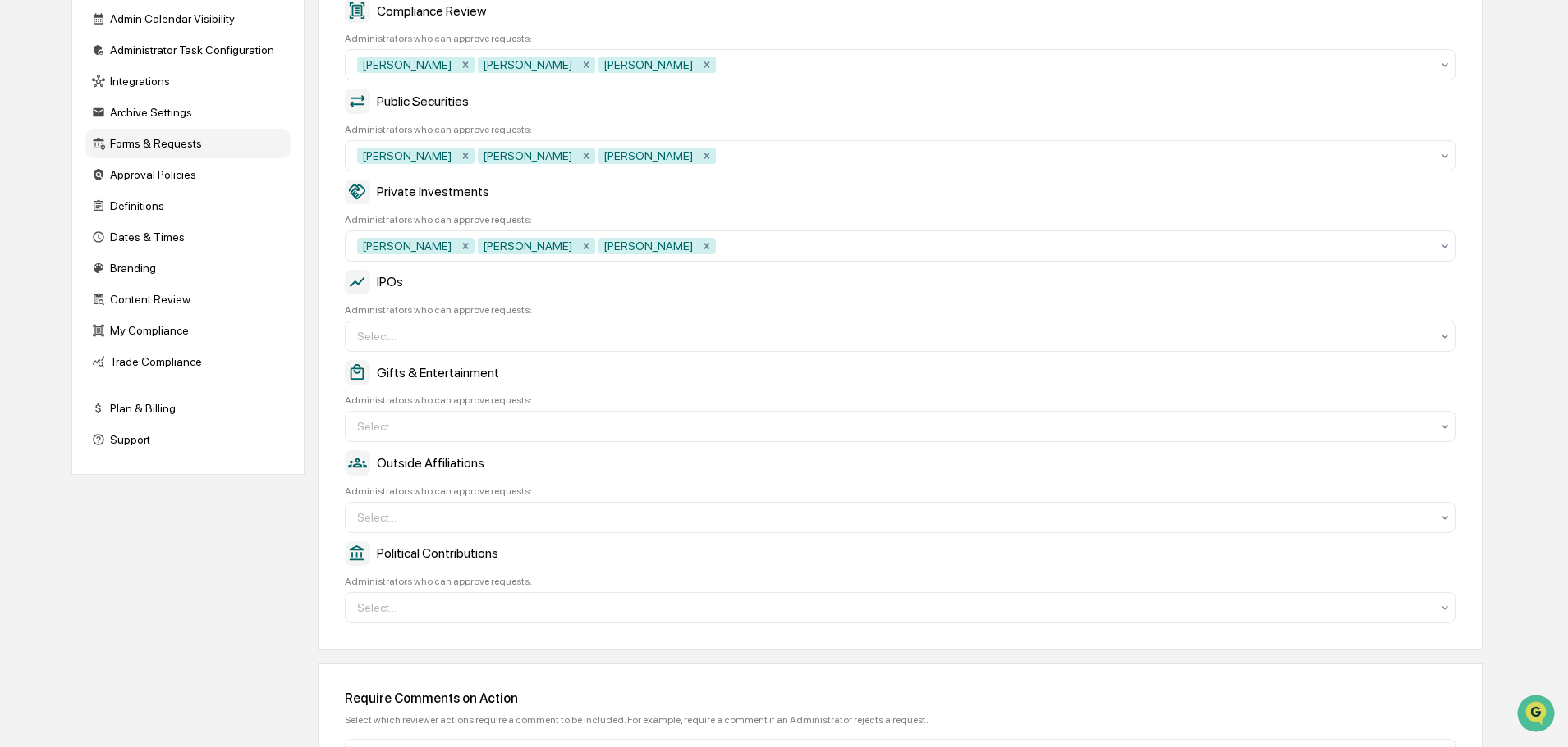
scroll to position [242, 0]
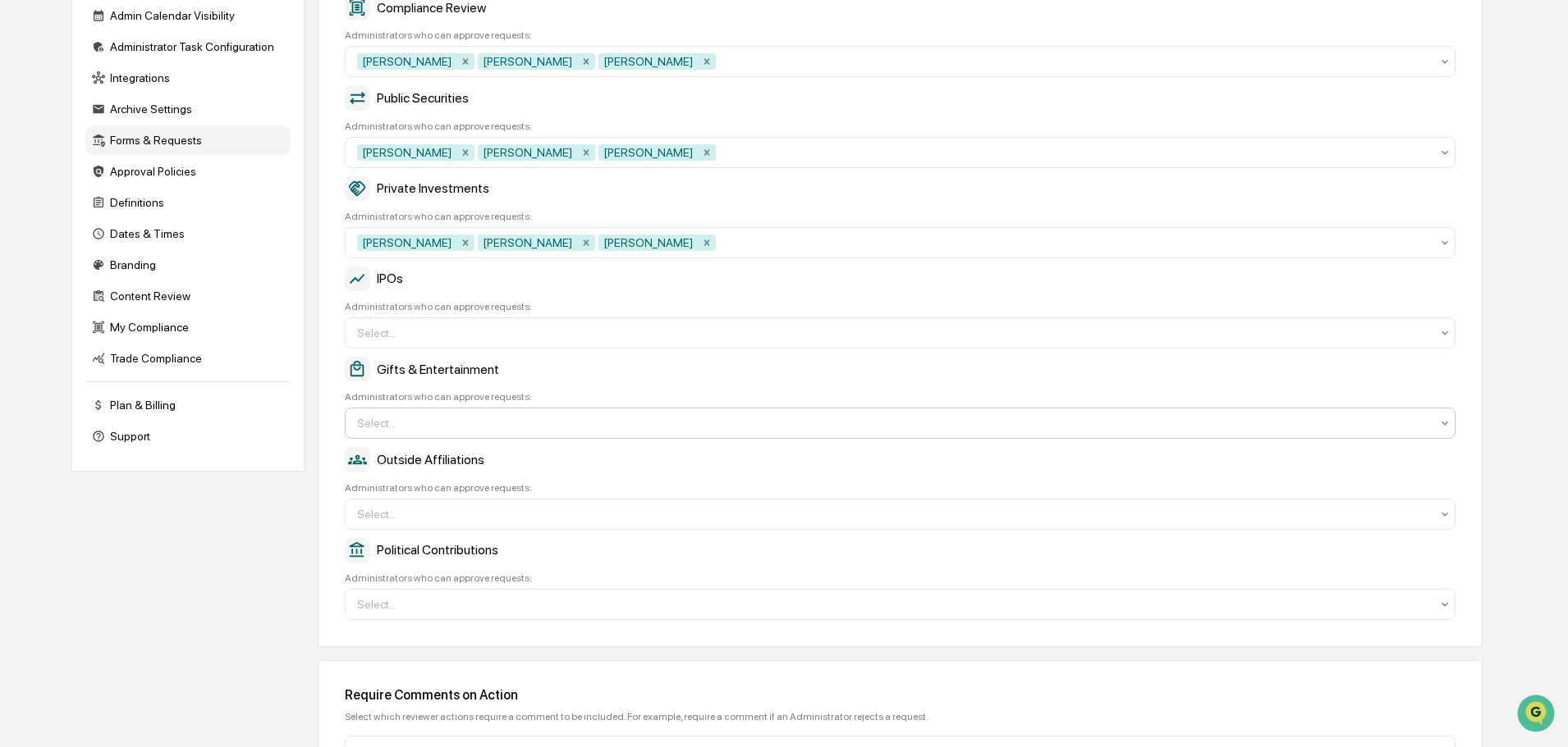
click at [488, 415] on div "Select..." at bounding box center [893, 423] width 1090 height 26
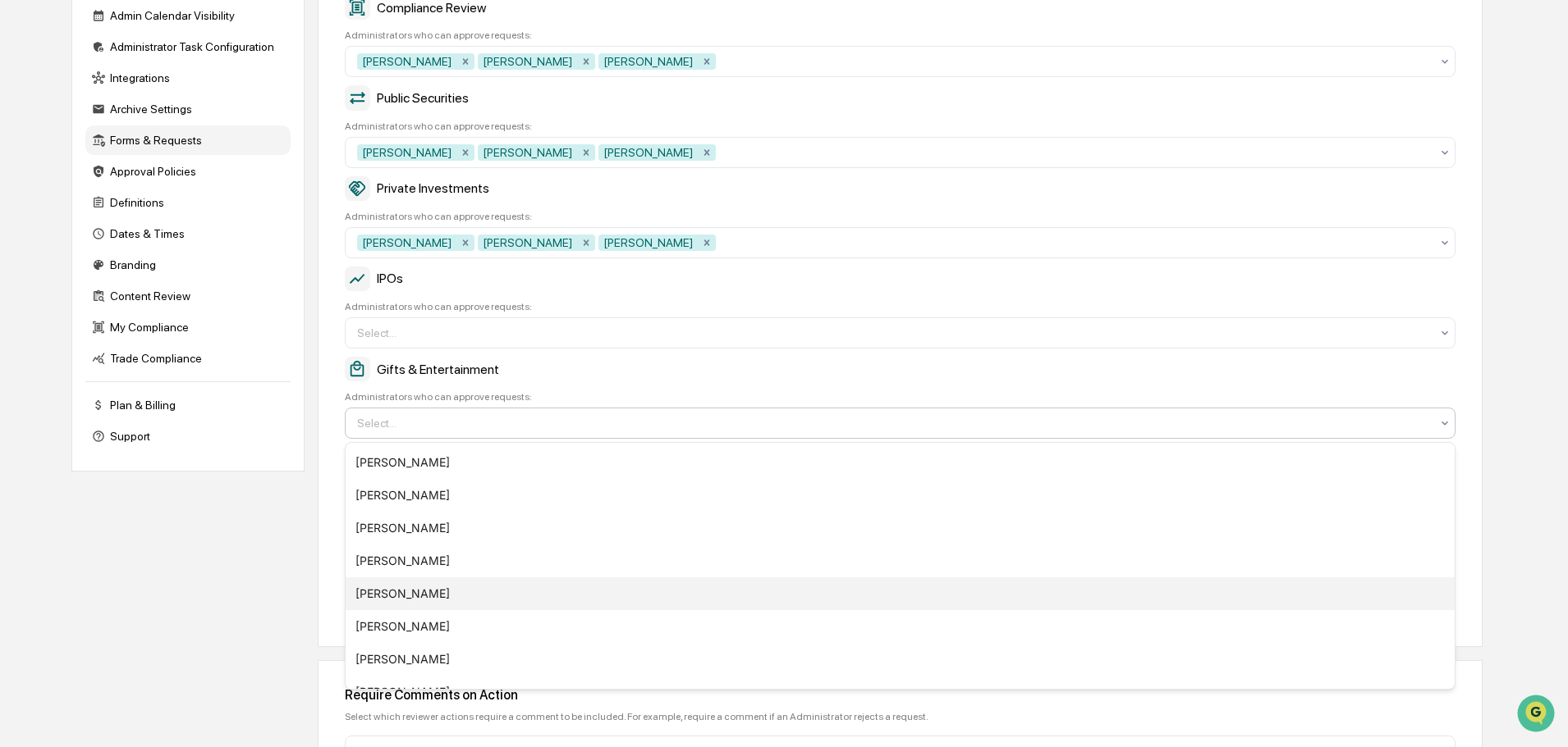
scroll to position [253, 0]
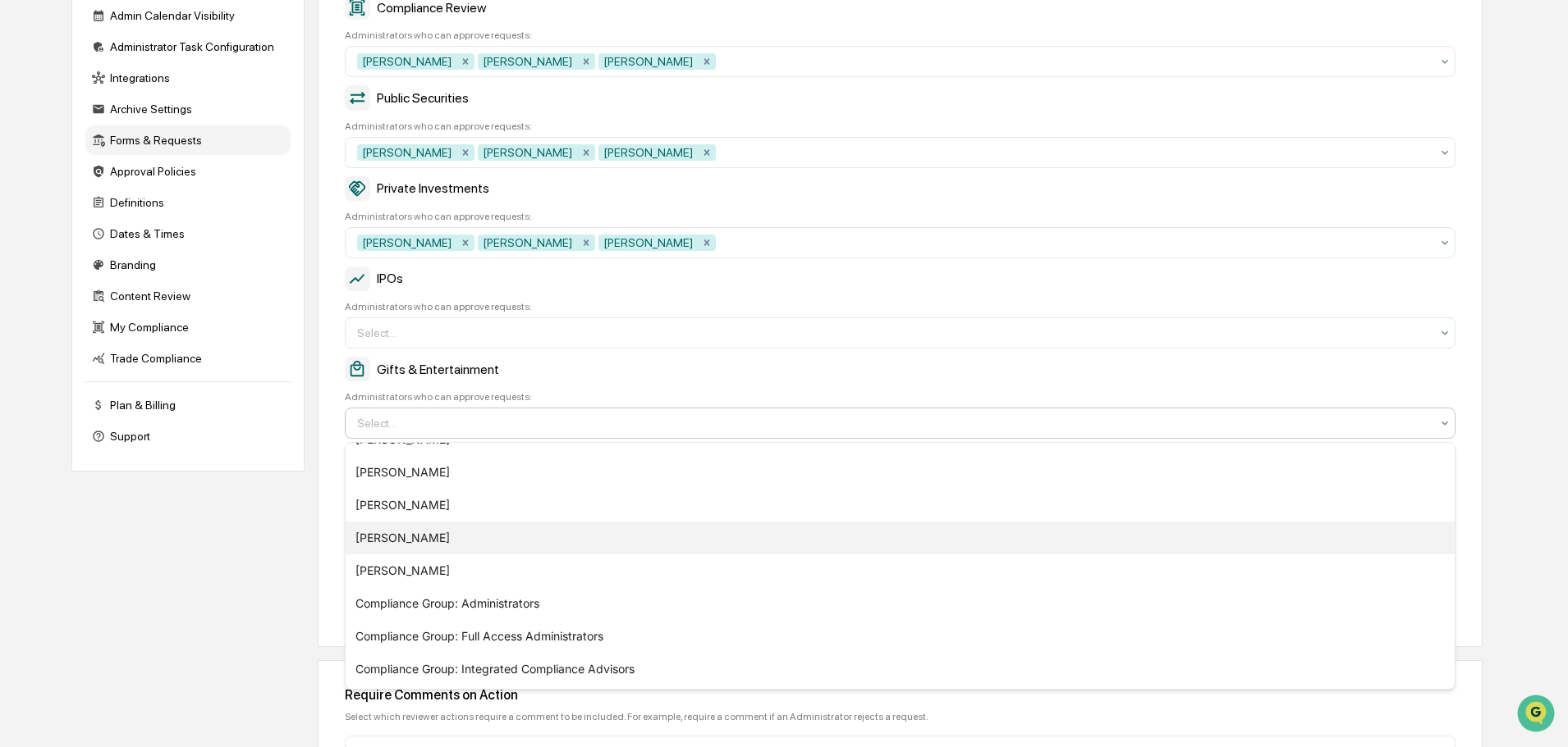
click at [403, 536] on div "Aaron Butler" at bounding box center [900, 538] width 1108 height 33
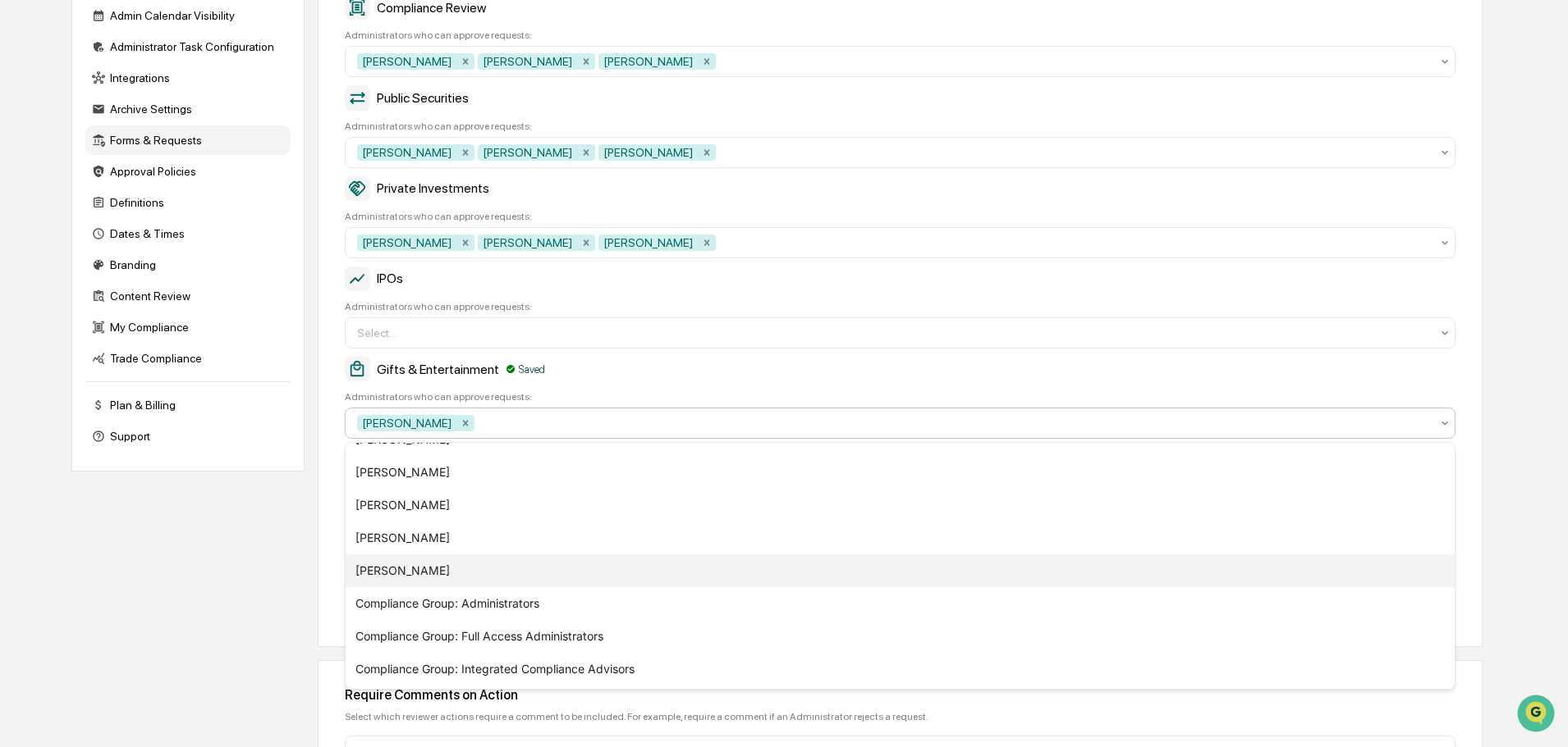
click at [401, 574] on div "[PERSON_NAME]" at bounding box center [900, 571] width 1108 height 33
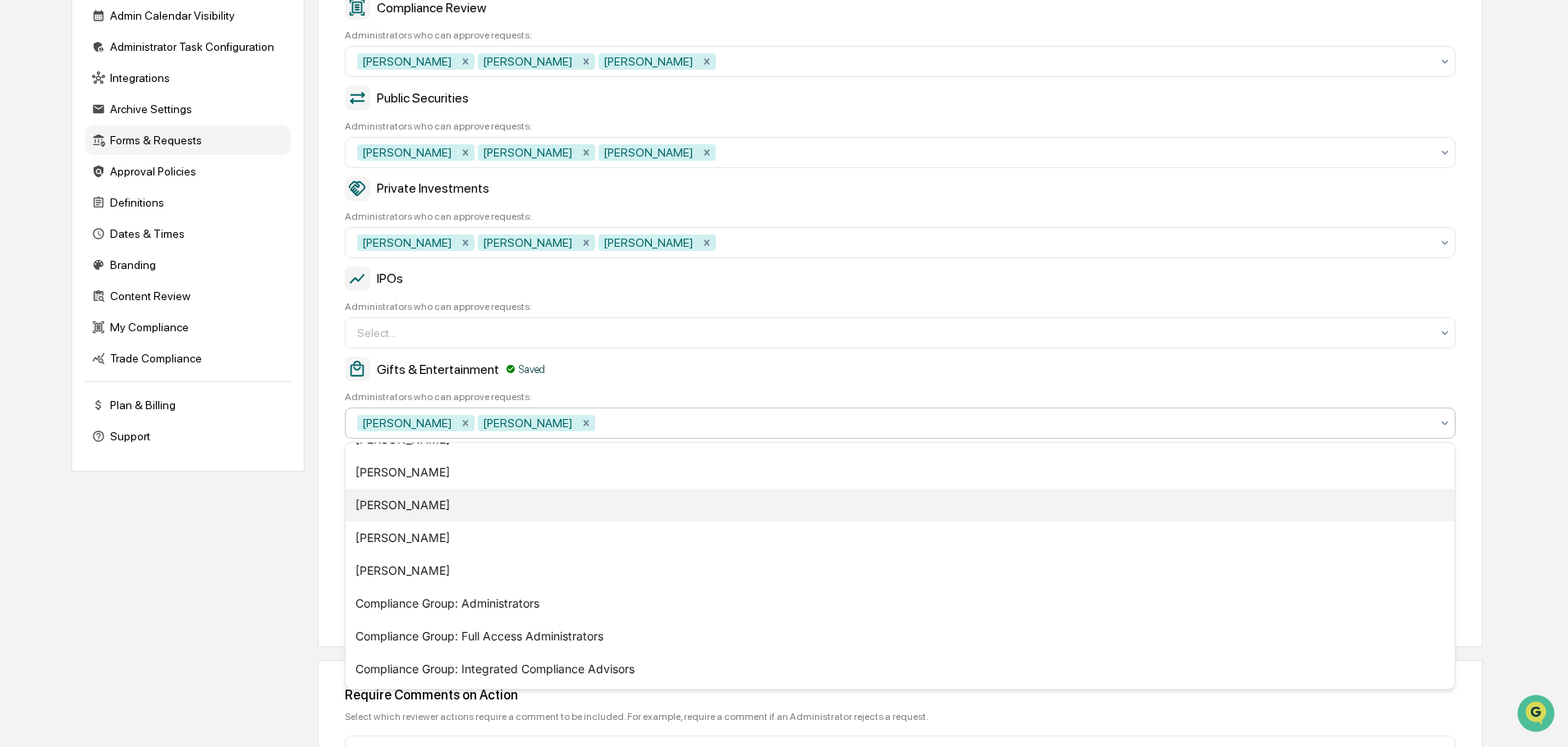
click at [405, 509] on div "John Lore" at bounding box center [900, 505] width 1108 height 33
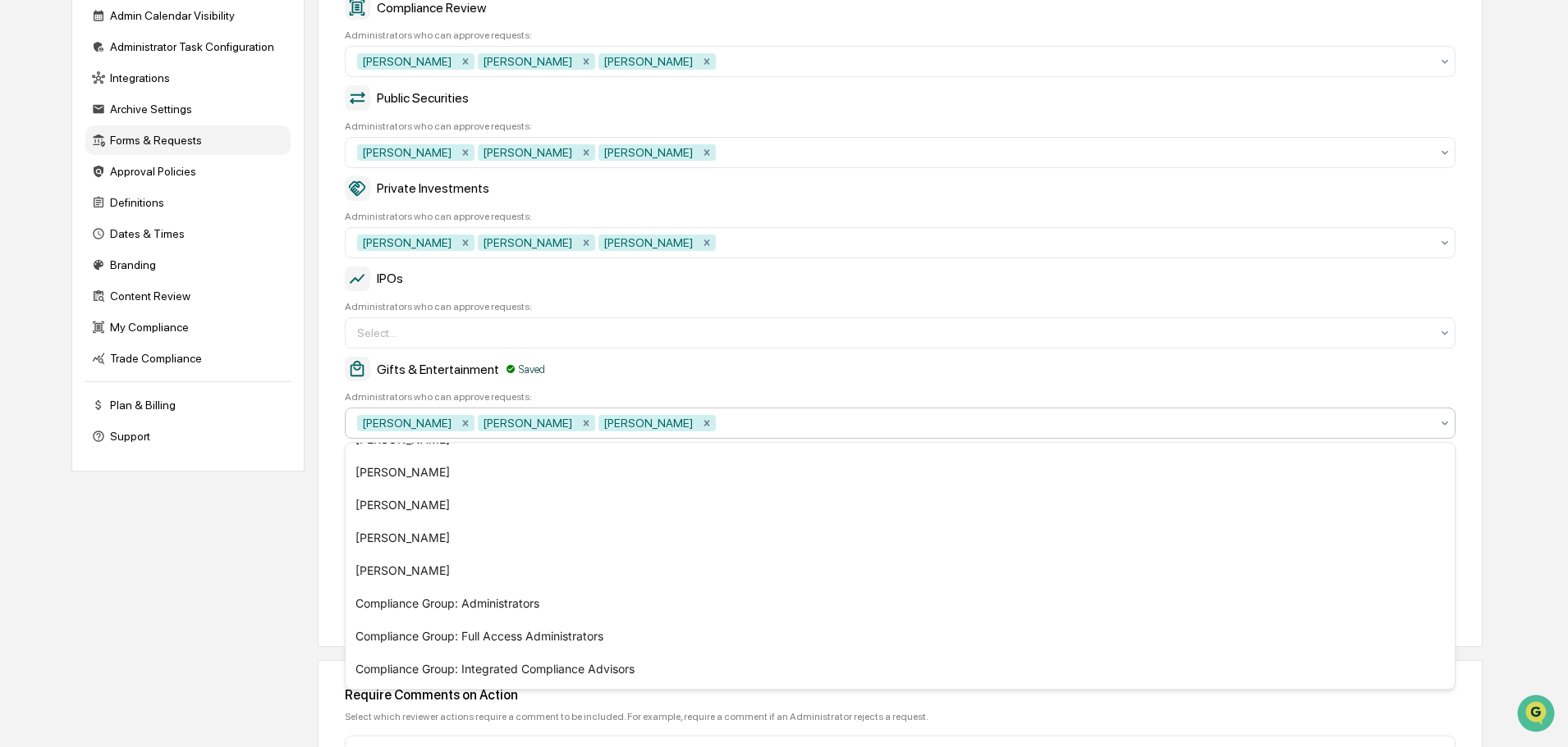
click at [799, 367] on div "Gifts & Entertainment Saved" at bounding box center [900, 368] width 1110 height 24
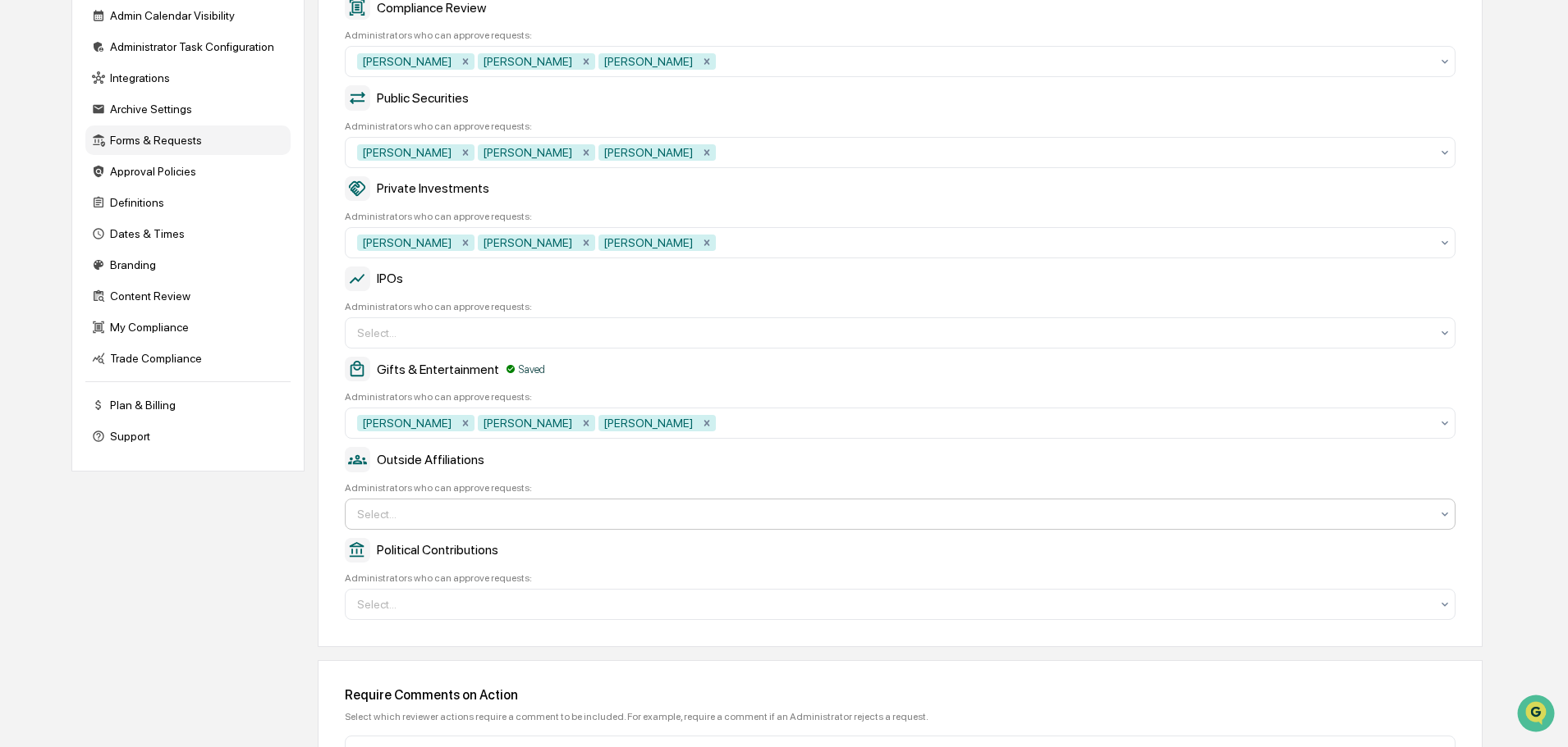
click at [504, 517] on div at bounding box center [892, 514] width 1073 height 16
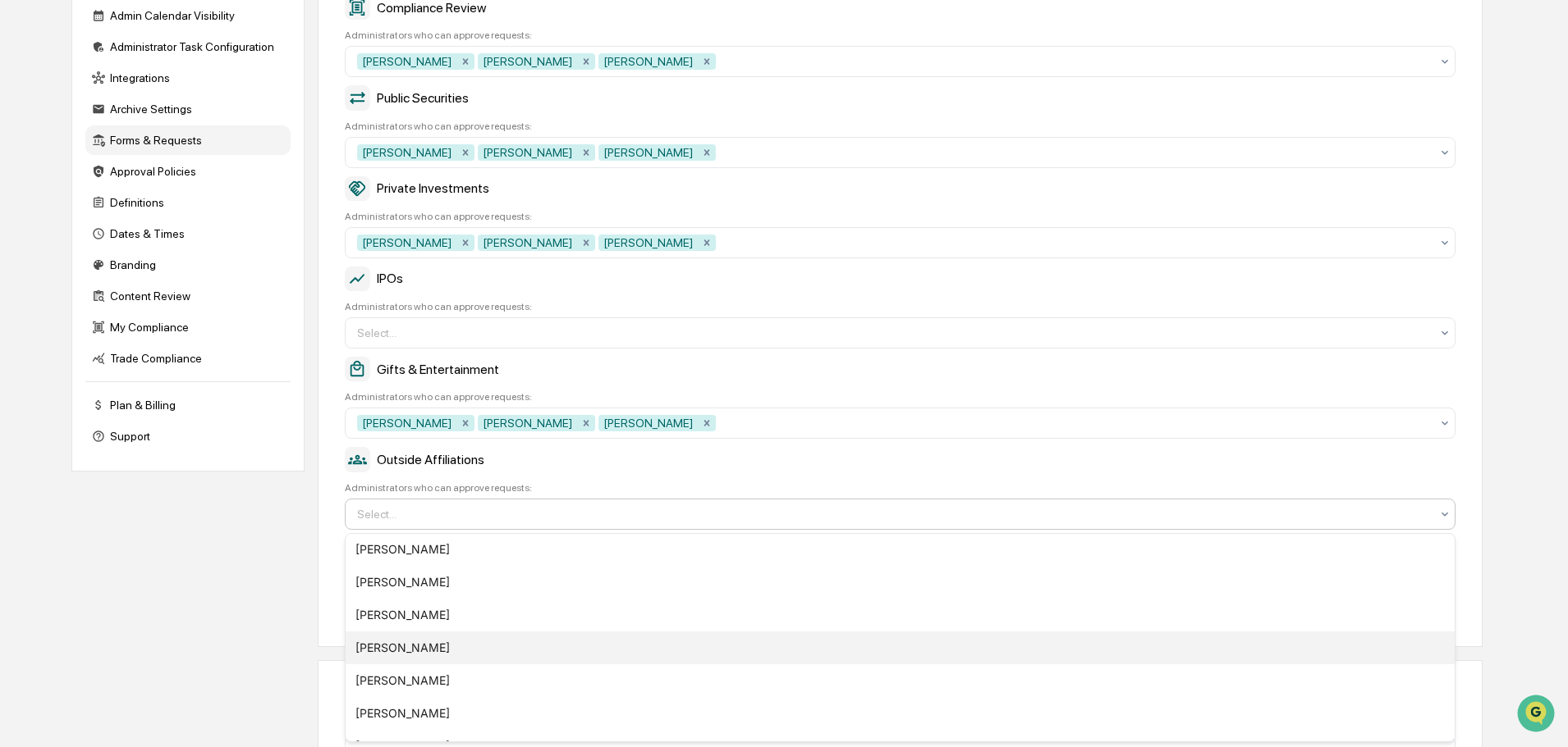
scroll to position [164, 0]
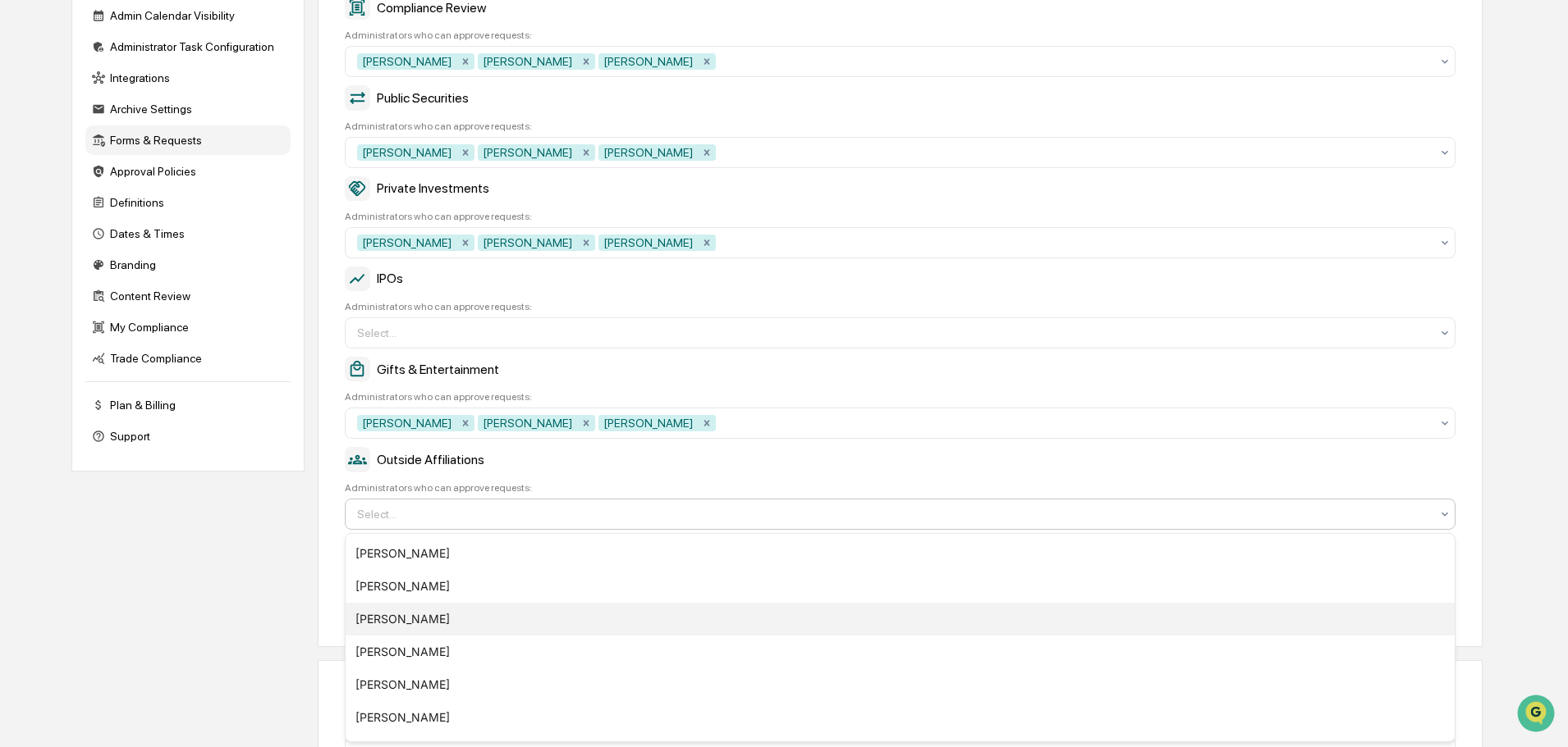
click at [415, 614] on div "John Lore" at bounding box center [900, 619] width 1108 height 33
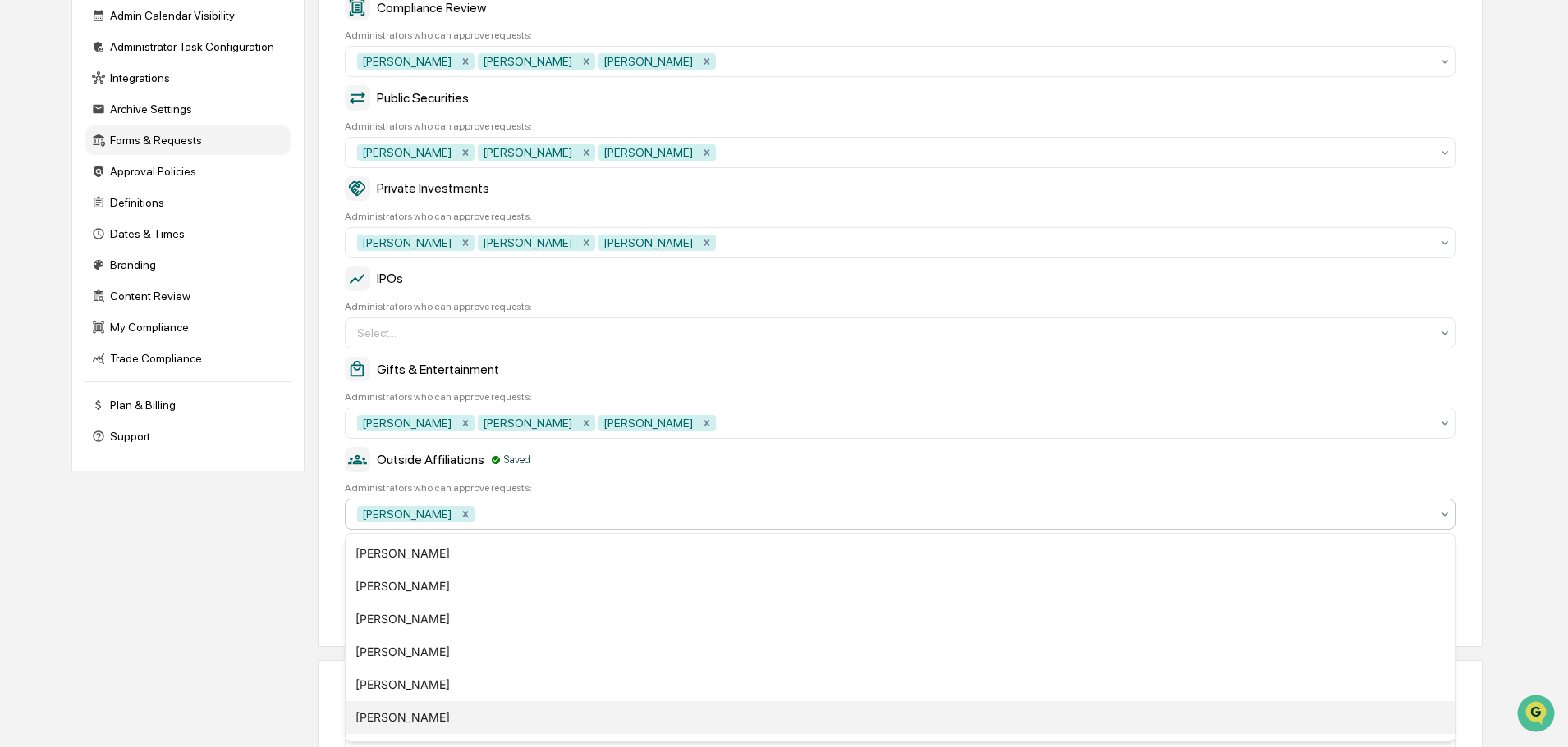
click at [413, 708] on div "[PERSON_NAME]" at bounding box center [900, 717] width 1108 height 33
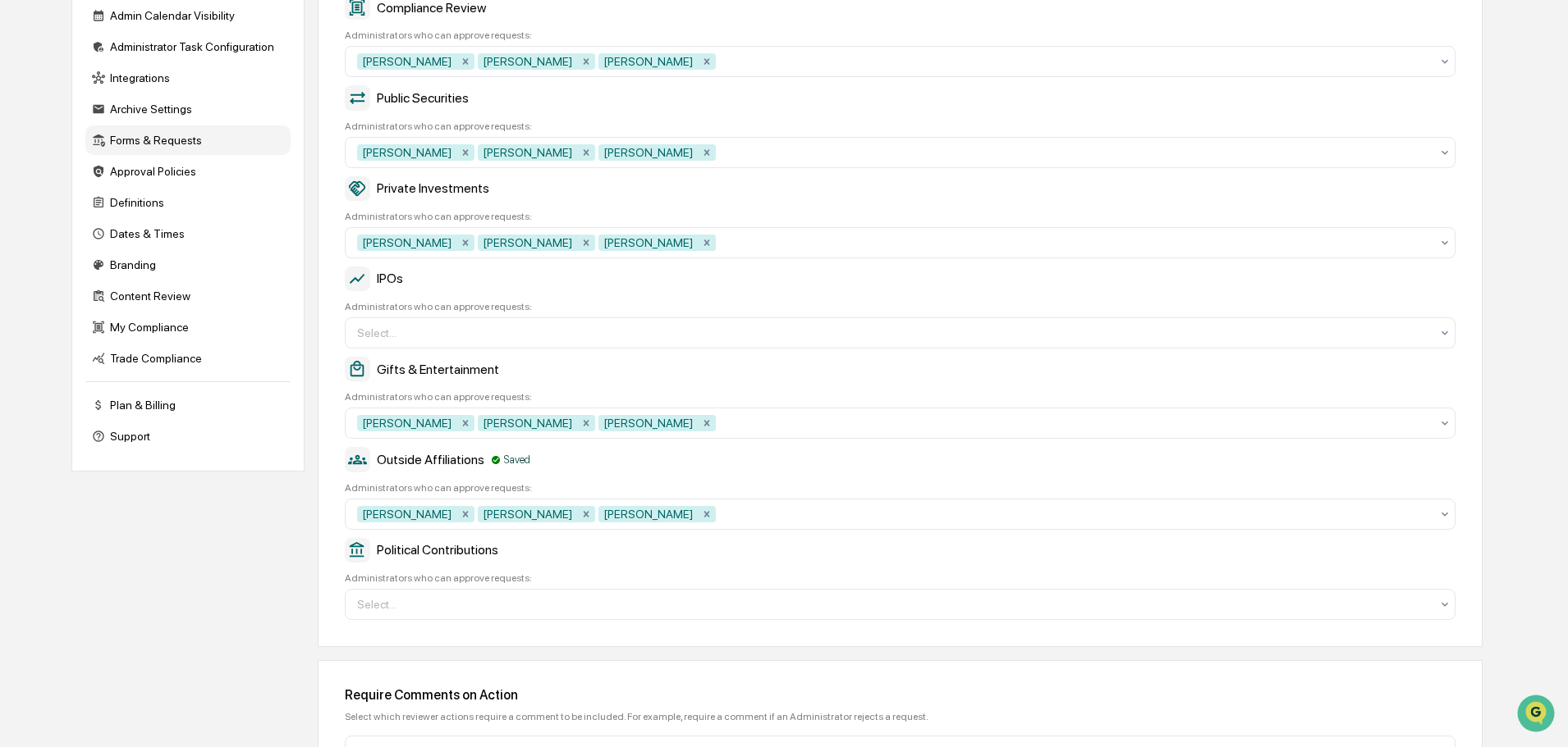
click at [735, 460] on div "Outside Affiliations Saved" at bounding box center [900, 459] width 1110 height 24
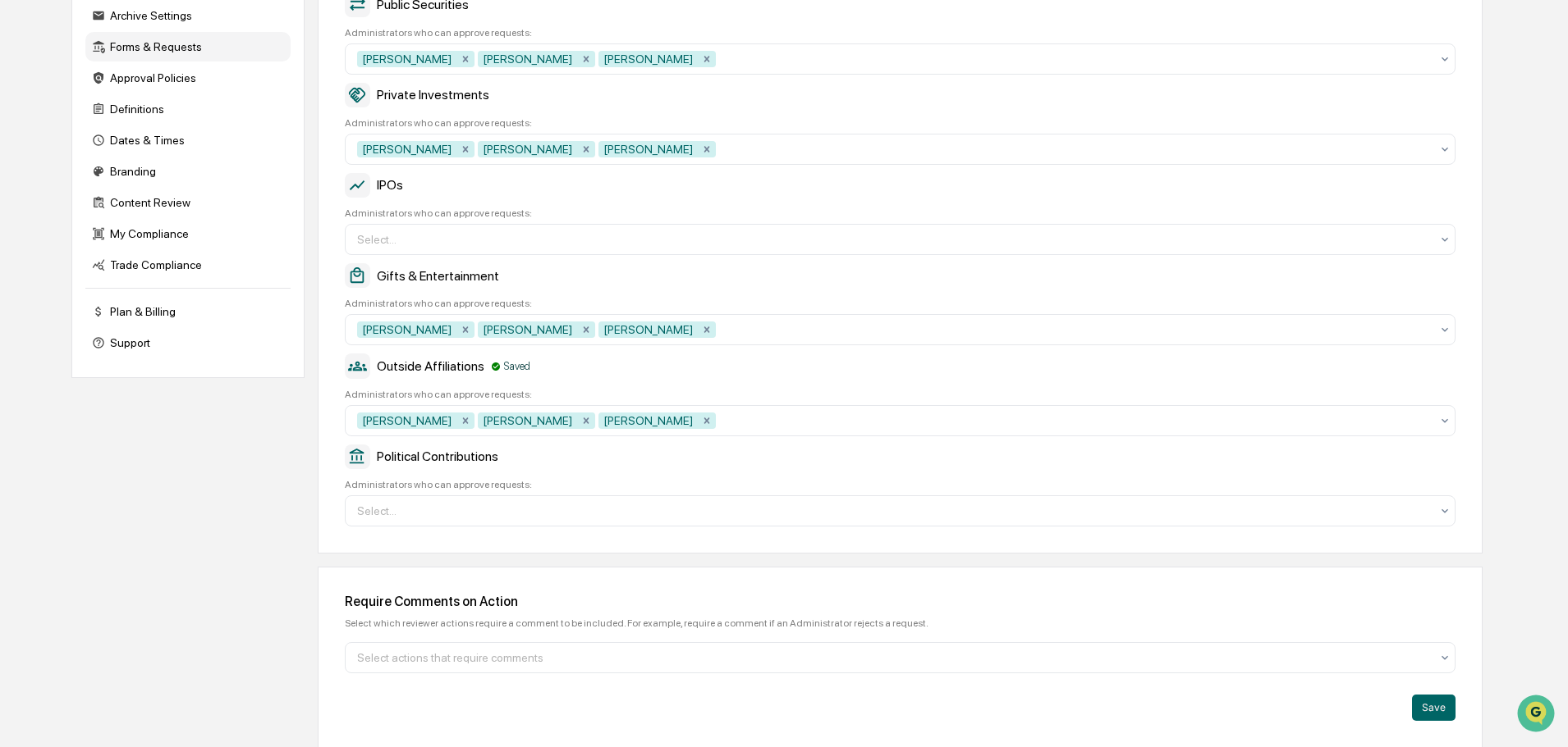
scroll to position [337, 0]
click at [513, 503] on div at bounding box center [892, 511] width 1073 height 16
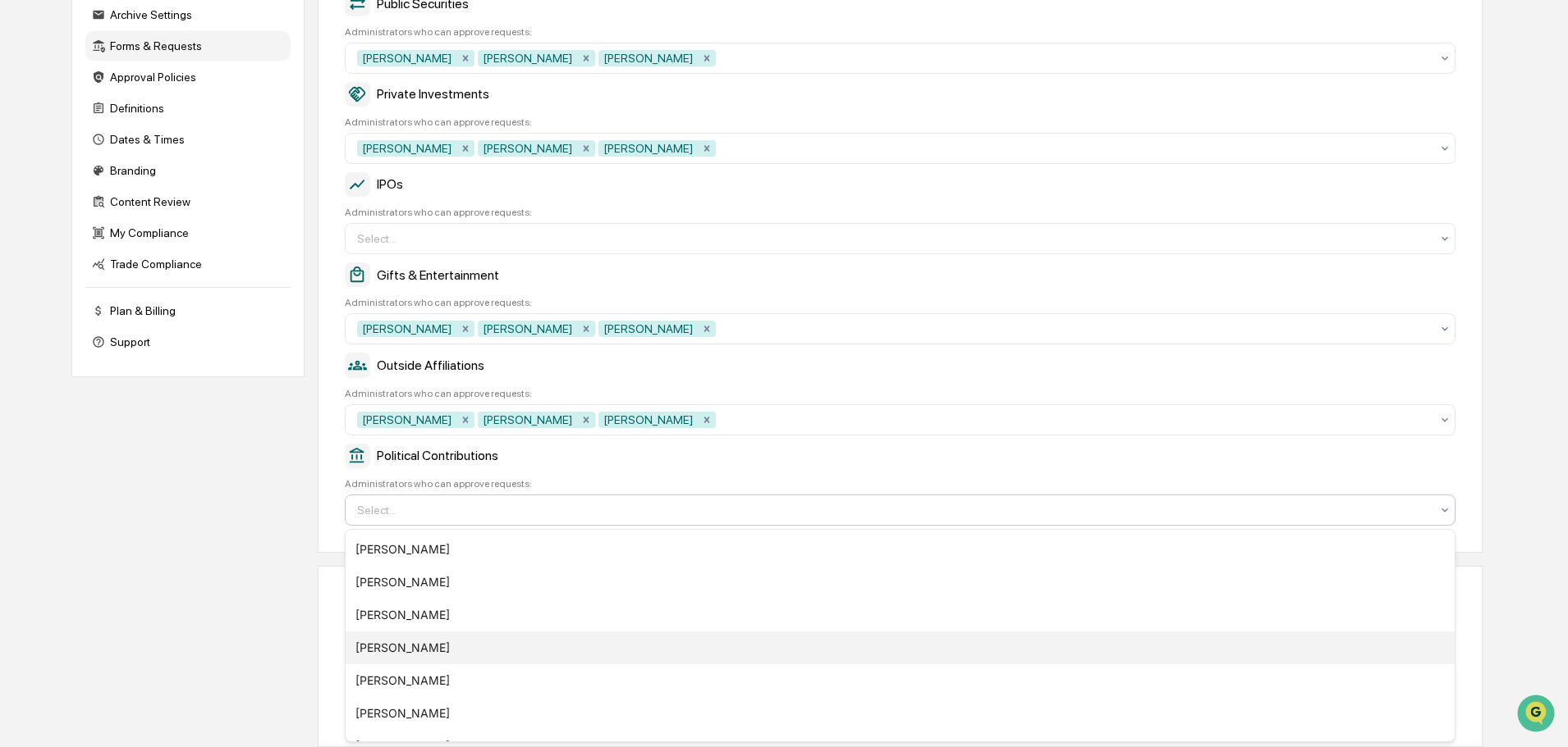
scroll to position [82, 0]
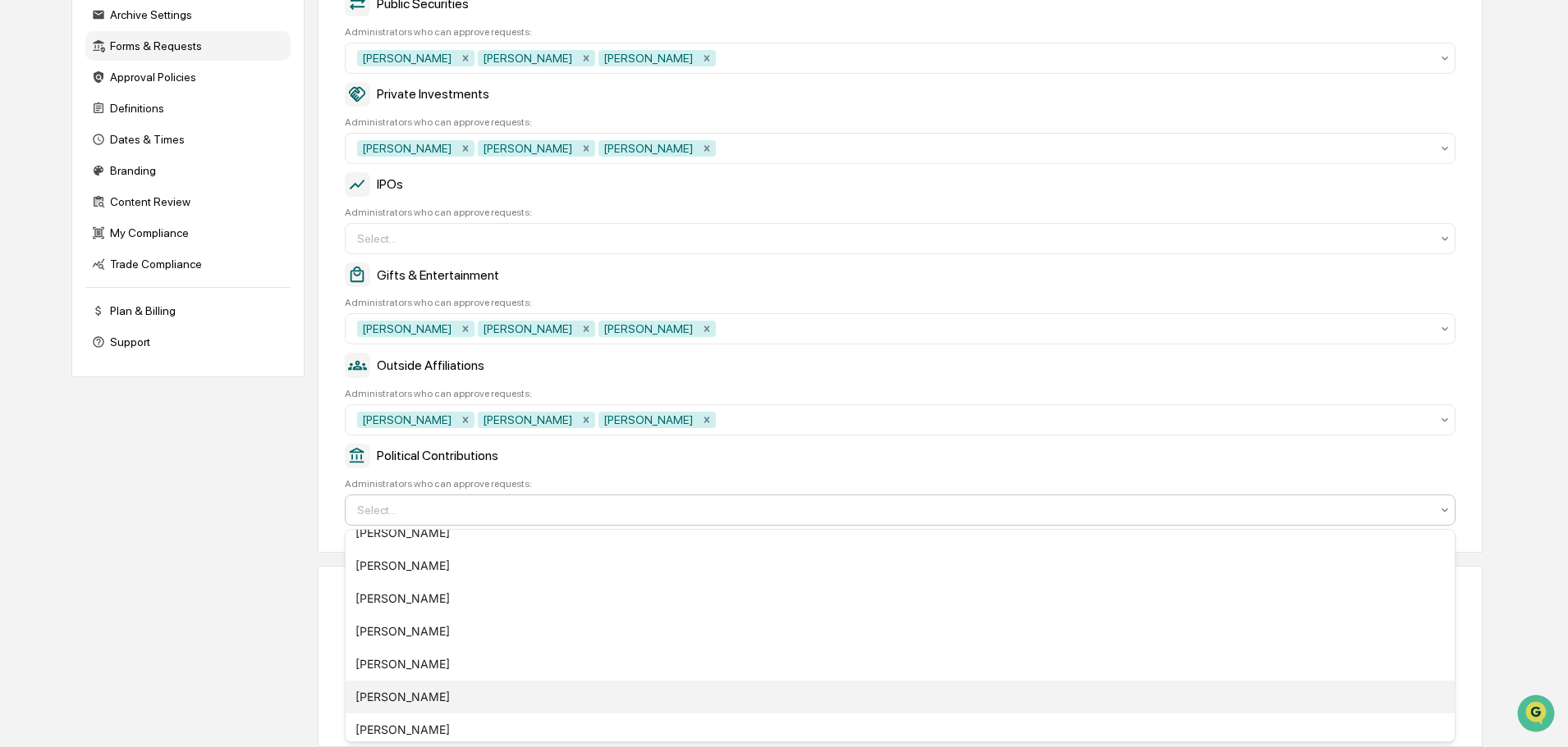
click at [390, 699] on div "John Lore" at bounding box center [900, 697] width 1108 height 33
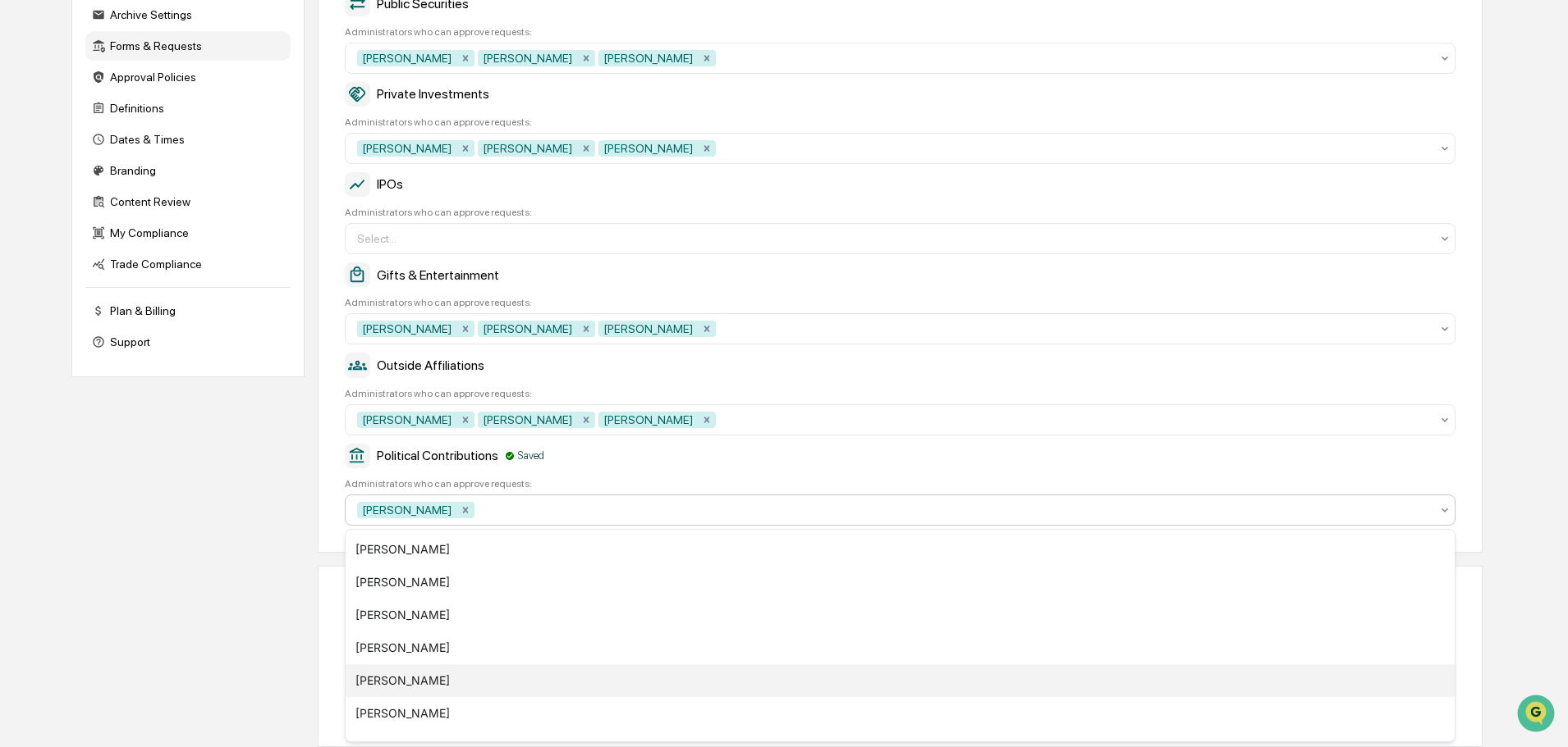
click at [396, 683] on div "Aaron Butler" at bounding box center [900, 681] width 1108 height 33
click at [409, 677] on div "[PERSON_NAME]" at bounding box center [900, 681] width 1108 height 33
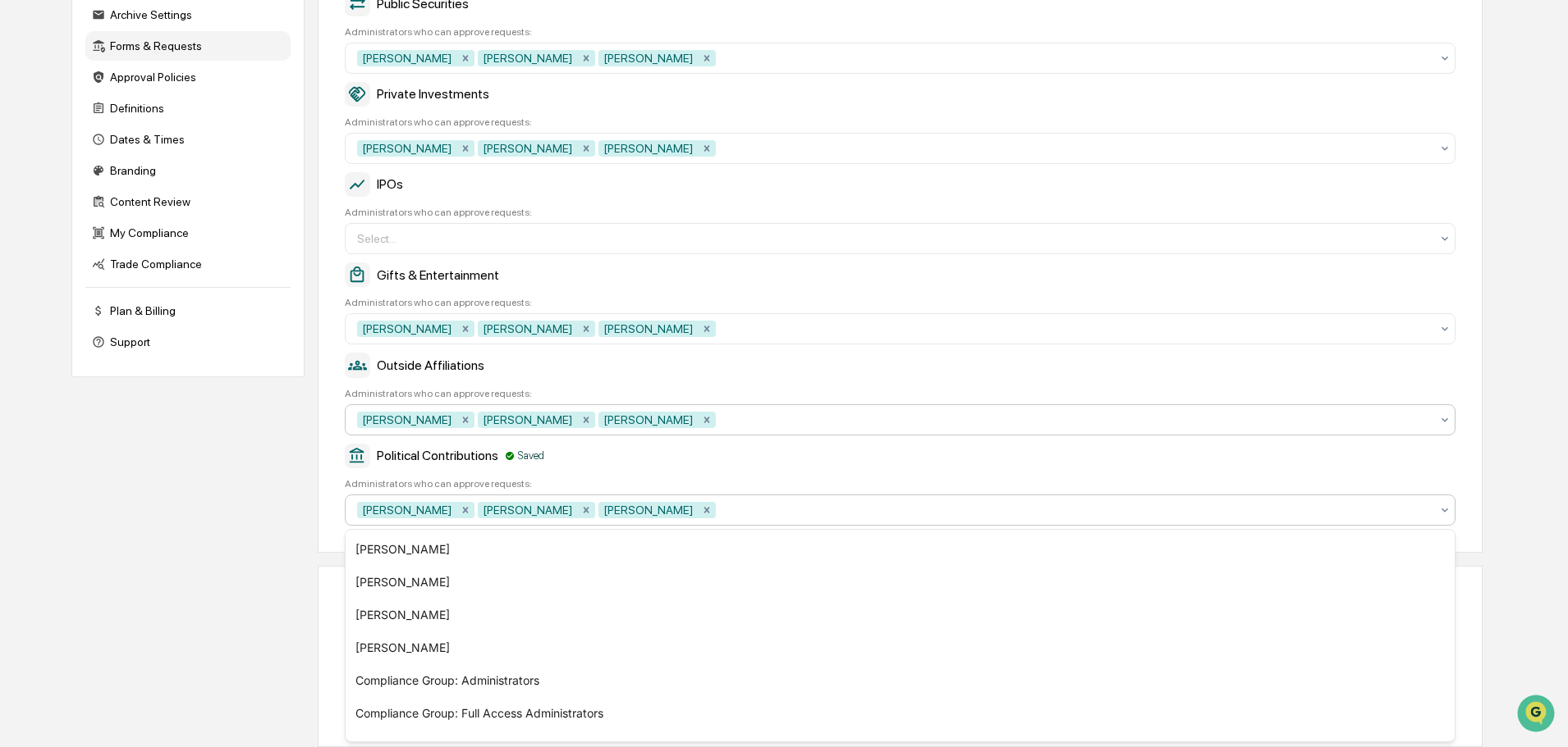
click at [750, 425] on div at bounding box center [1073, 420] width 711 height 16
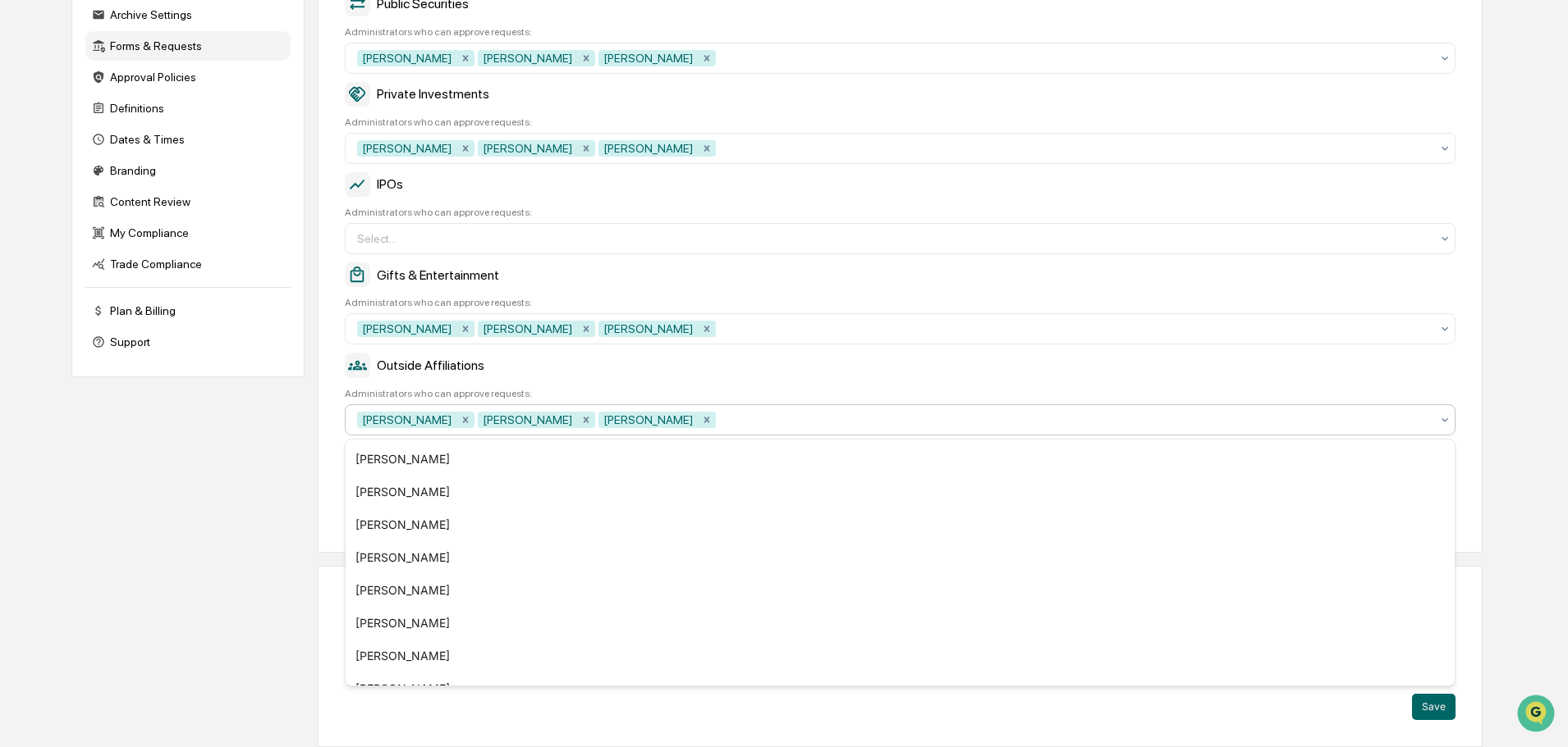
click at [881, 349] on div "Approval Roles Determine a set of users who are allowed to approve requests bas…" at bounding box center [900, 188] width 1165 height 729
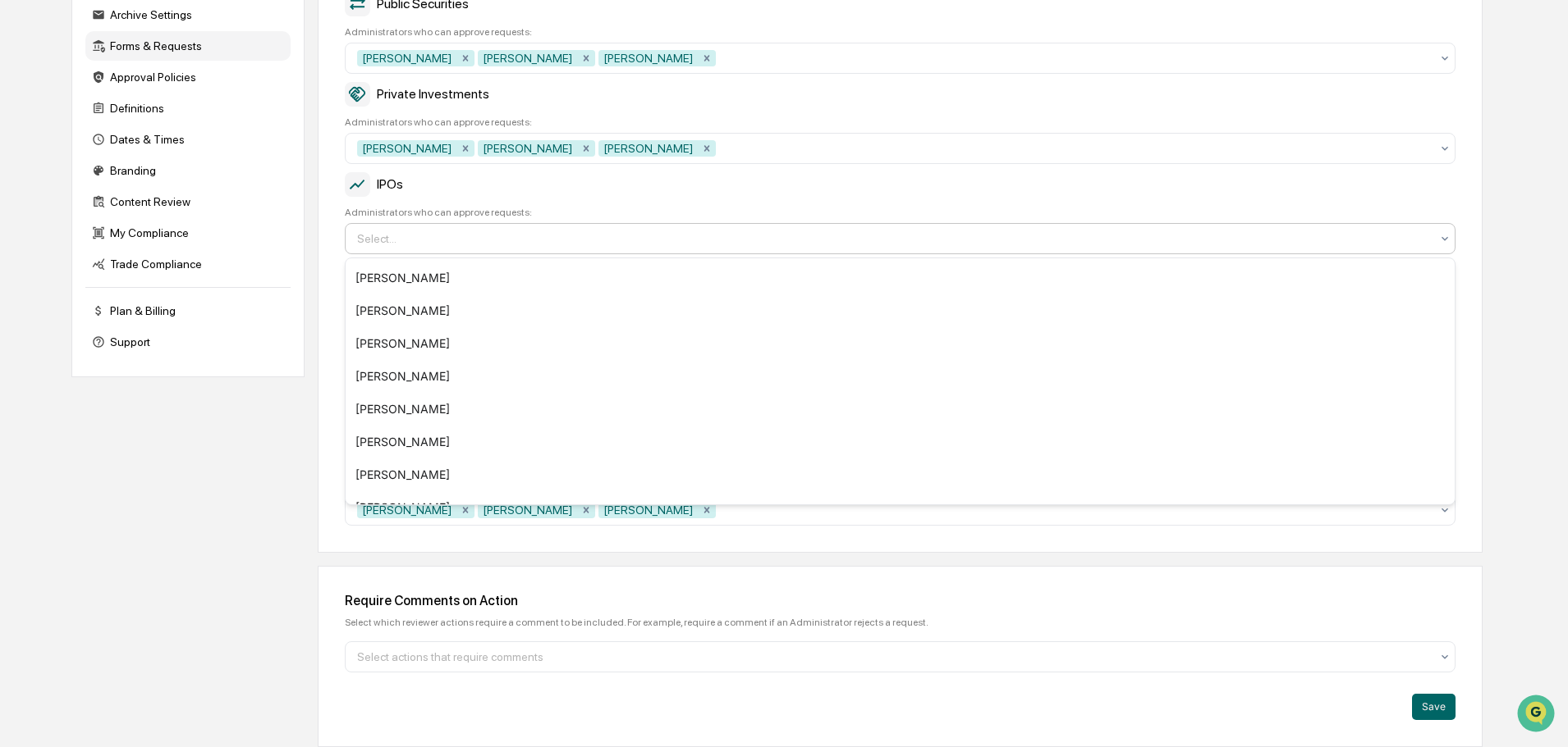
click at [485, 238] on div at bounding box center [892, 238] width 1073 height 16
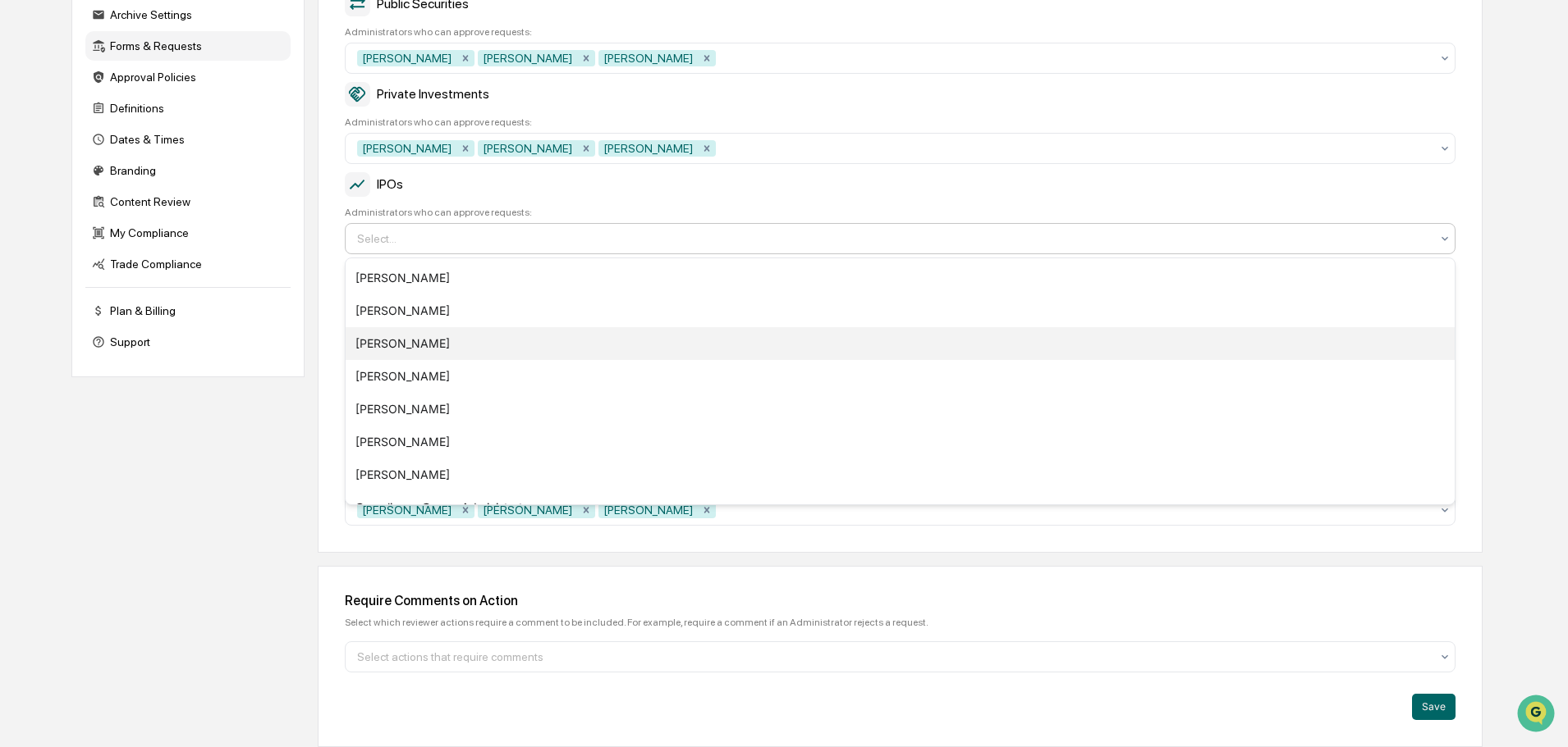
click at [396, 348] on div "John Lore" at bounding box center [900, 343] width 1108 height 33
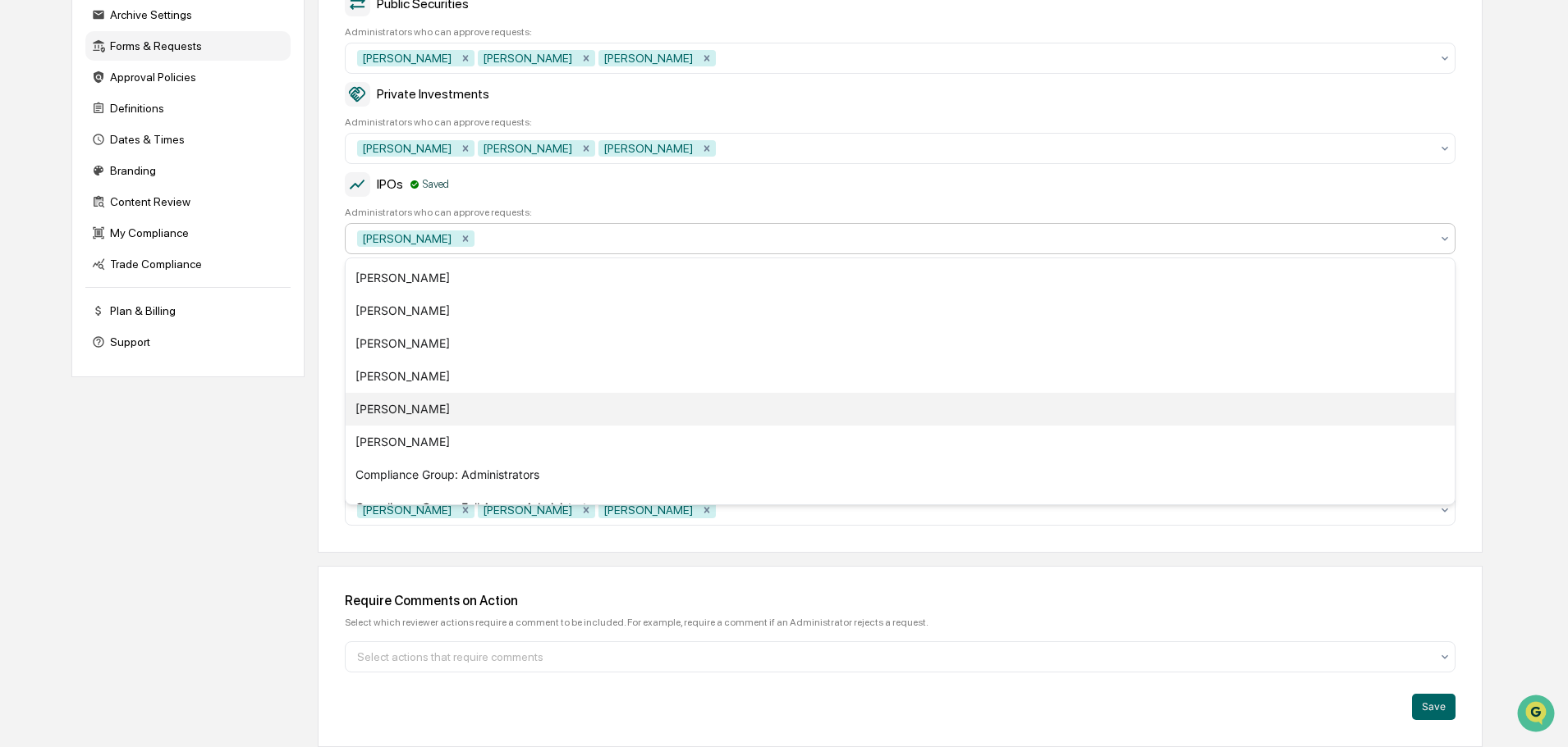
click at [403, 408] on div "Aaron Butler" at bounding box center [900, 409] width 1108 height 33
click at [403, 415] on div "[PERSON_NAME]" at bounding box center [900, 409] width 1108 height 33
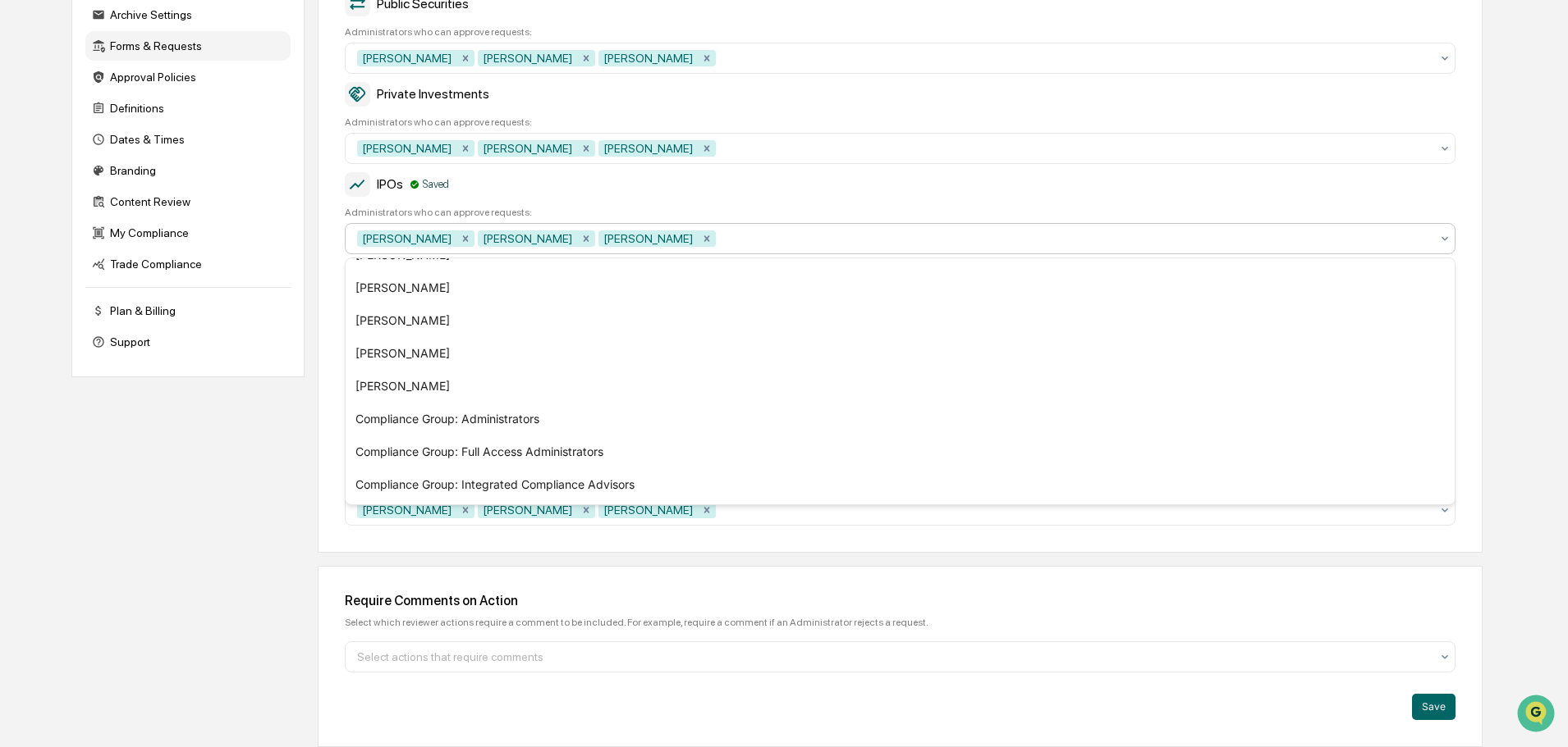
click at [1302, 574] on div "Require Comments on Action Select which reviewer actions require a comment to b…" at bounding box center [900, 657] width 1165 height 181
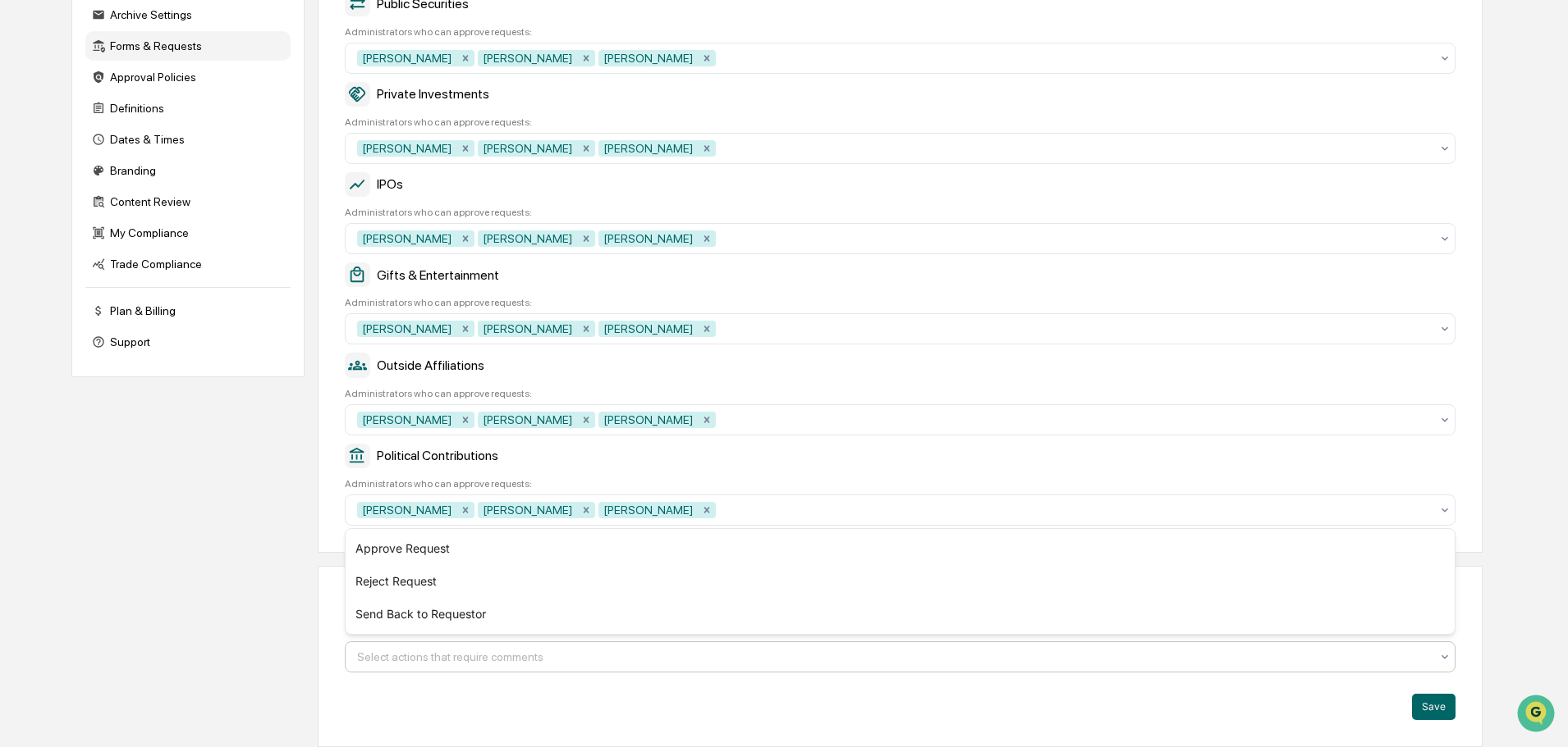
click at [1445, 655] on icon at bounding box center [1444, 657] width 13 height 13
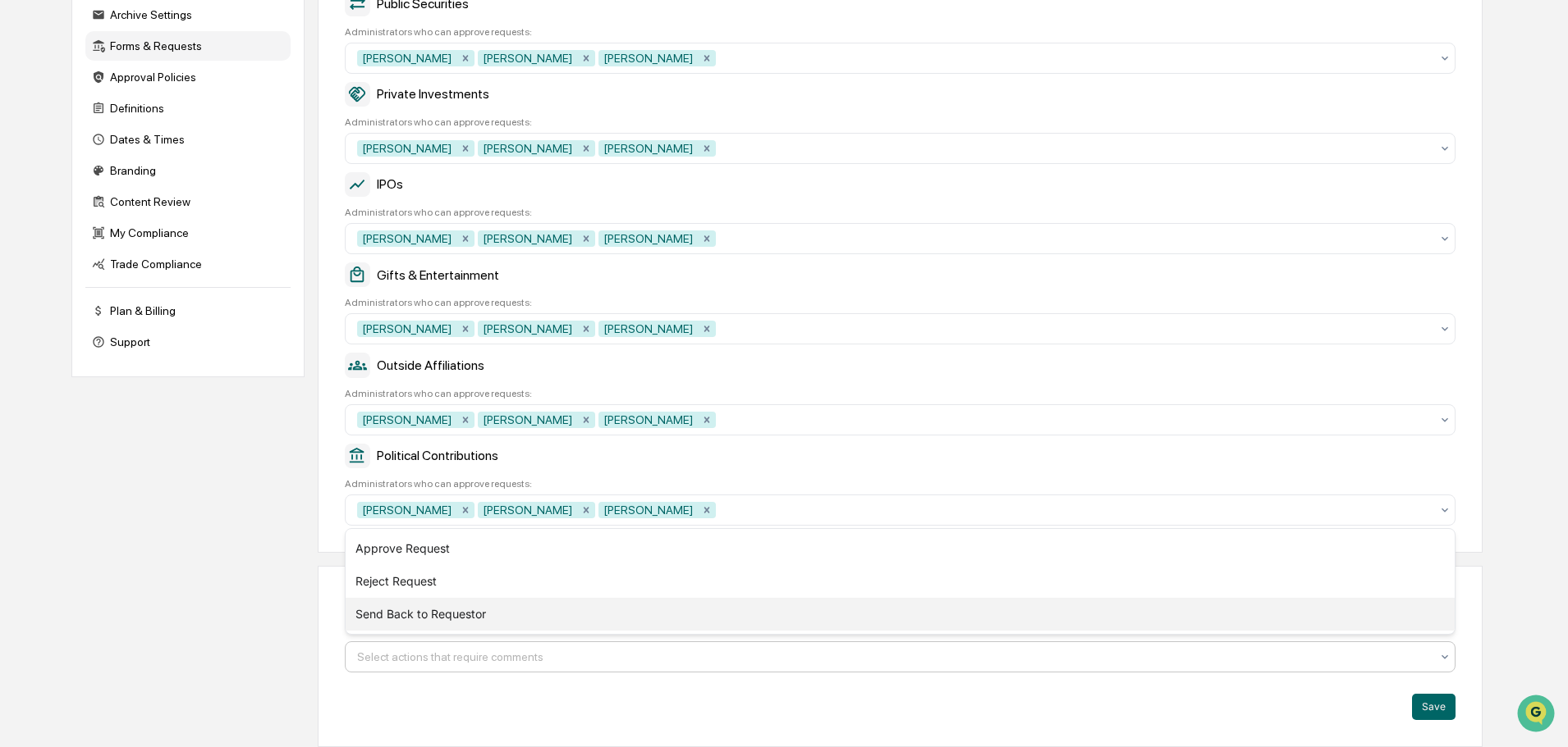
click at [1118, 622] on div "Send Back to Requestor" at bounding box center [900, 614] width 1108 height 33
click at [814, 614] on div "Reject Request" at bounding box center [900, 614] width 1108 height 33
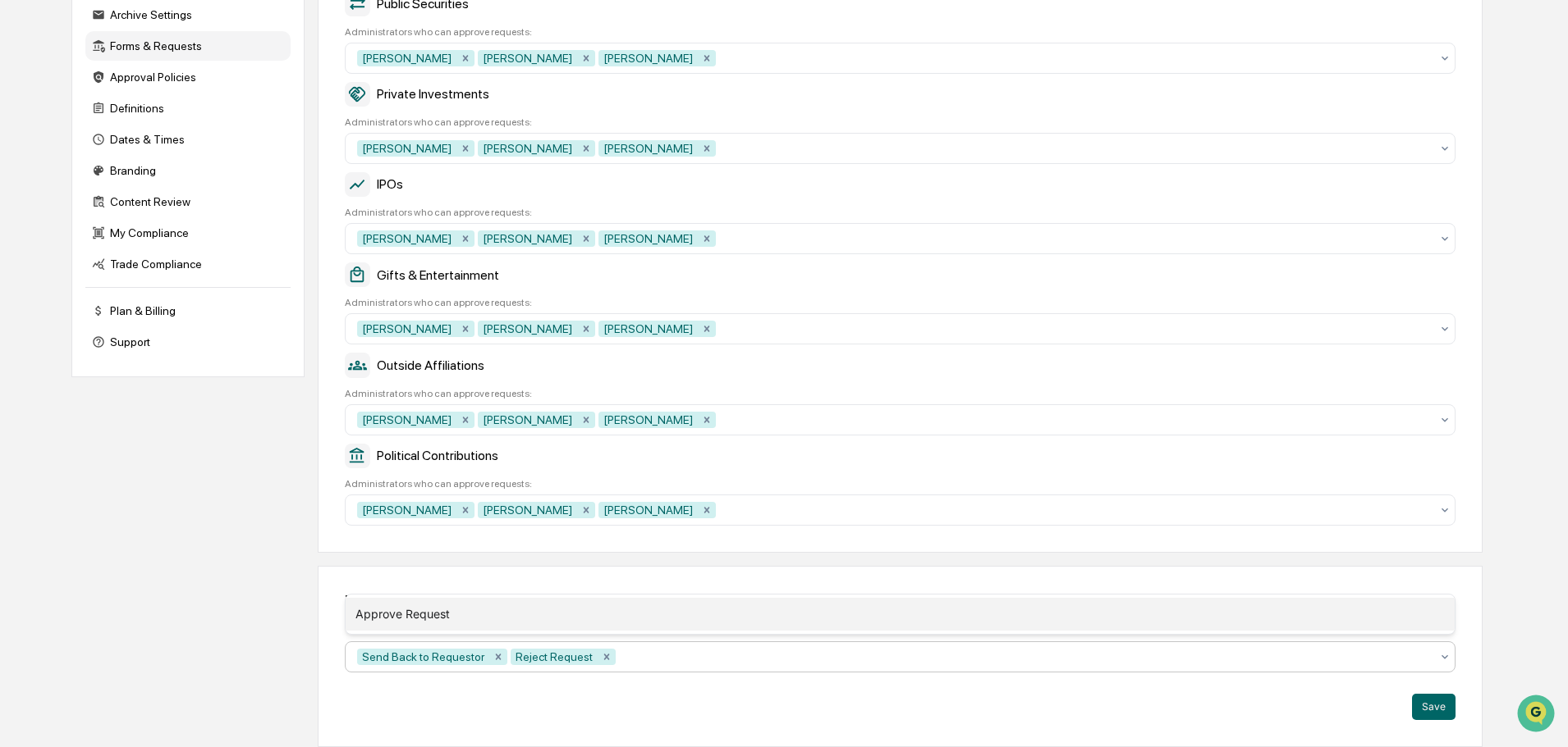
click at [814, 614] on div "Approve Request" at bounding box center [900, 614] width 1108 height 33
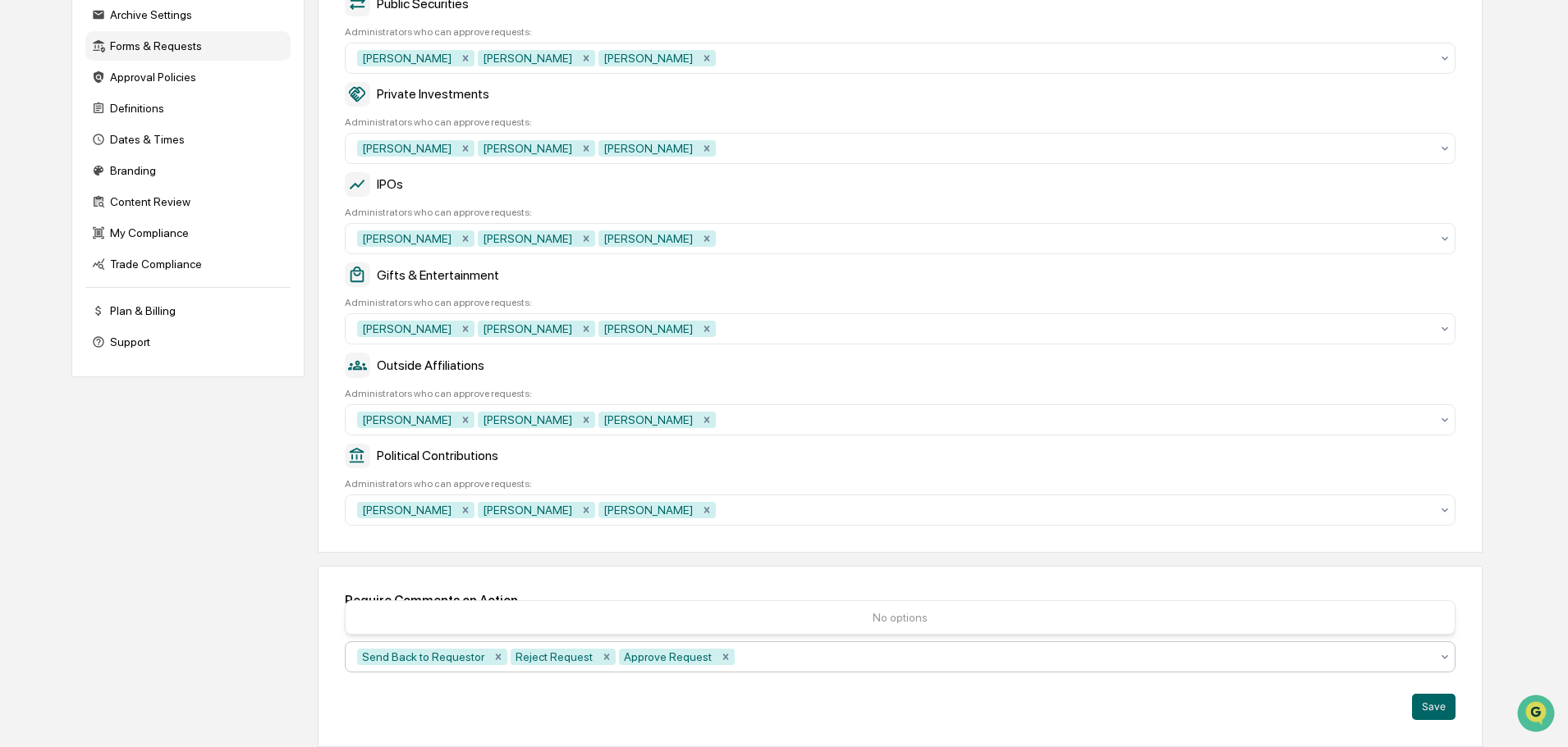
click at [1061, 688] on div "Require Comments on Action Select which reviewer actions require a comment to b…" at bounding box center [900, 657] width 1165 height 181
click at [1439, 710] on button "Save" at bounding box center [1433, 707] width 44 height 26
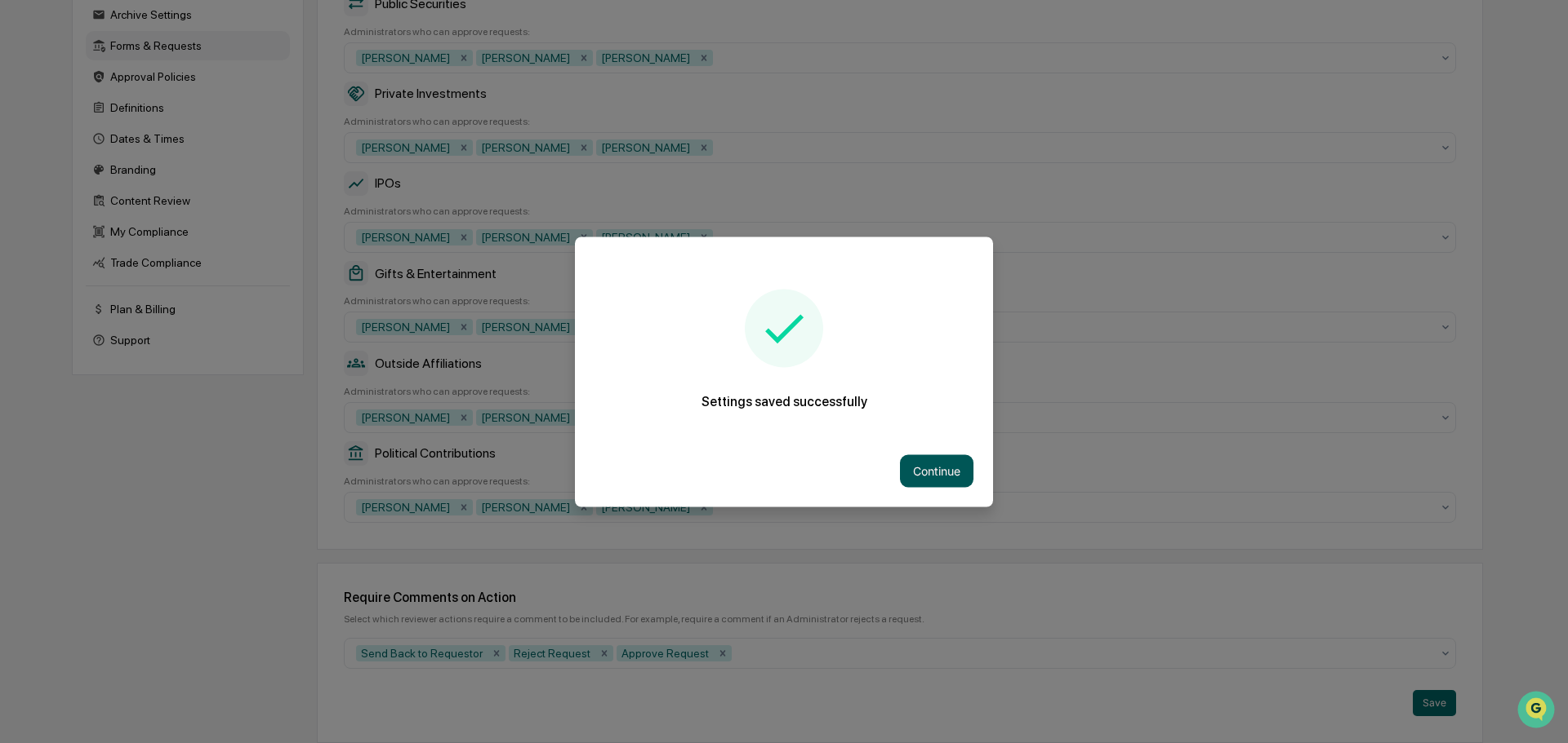
click at [929, 477] on button "Continue" at bounding box center [936, 470] width 73 height 33
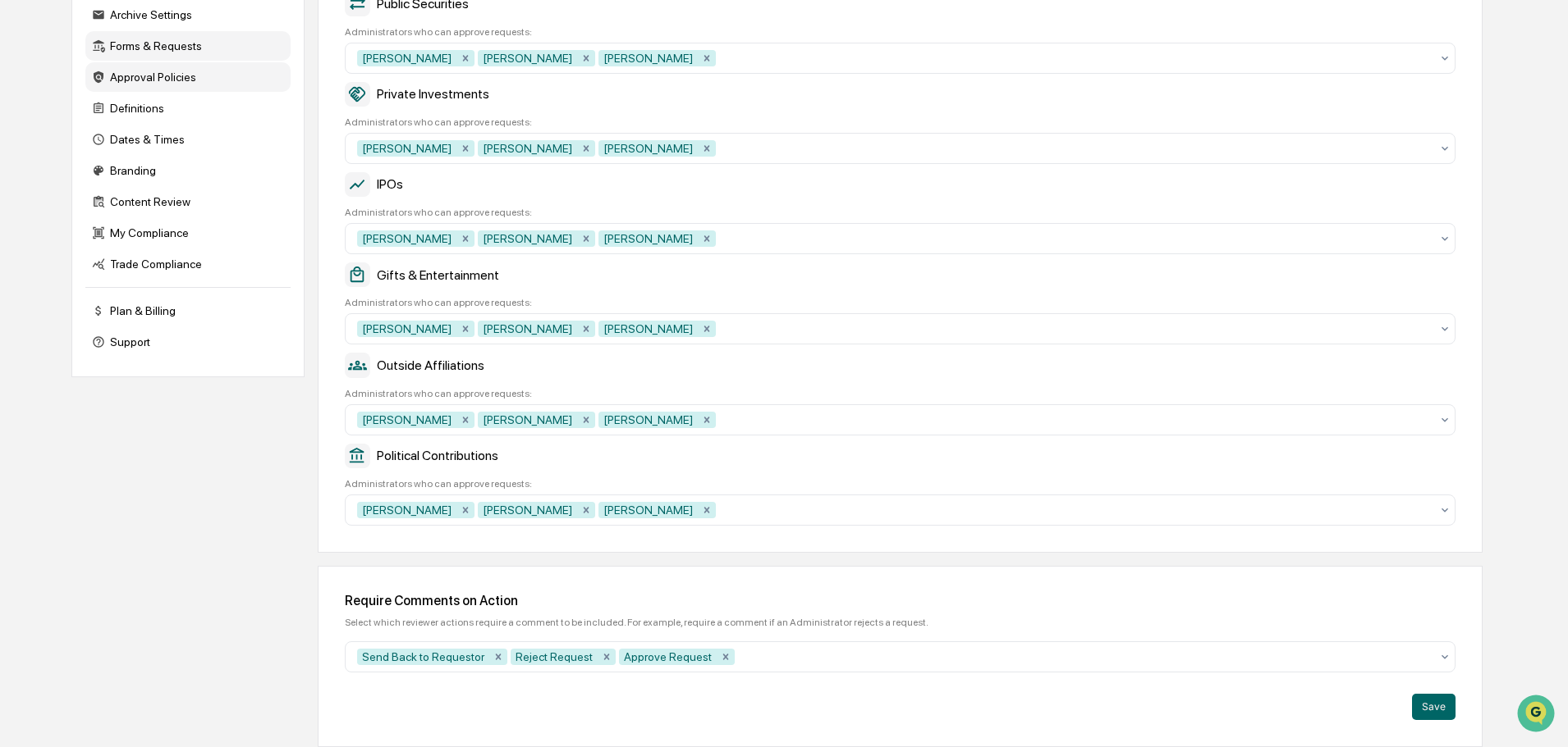
click at [147, 73] on div "Approval Policies" at bounding box center [187, 77] width 205 height 30
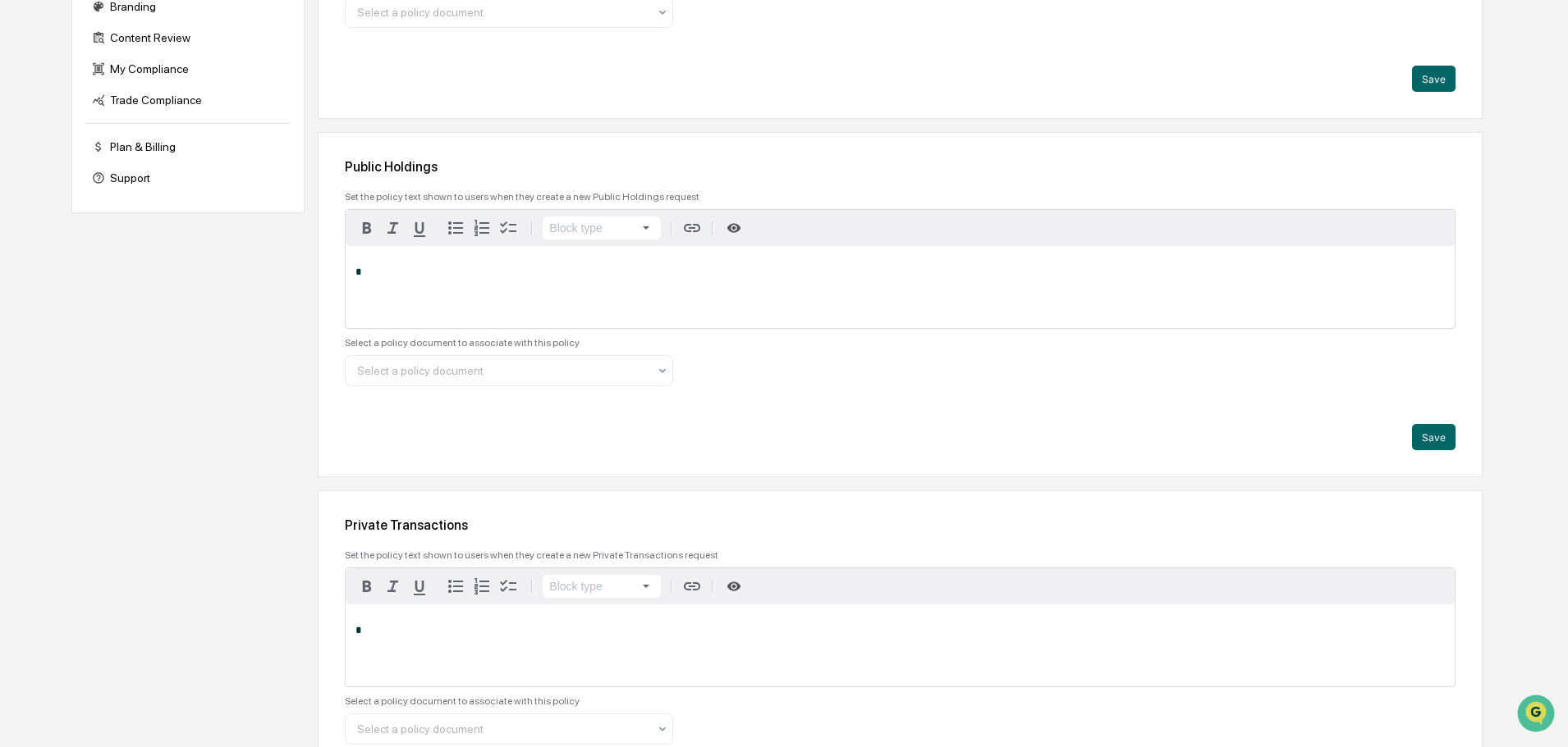
scroll to position [90, 0]
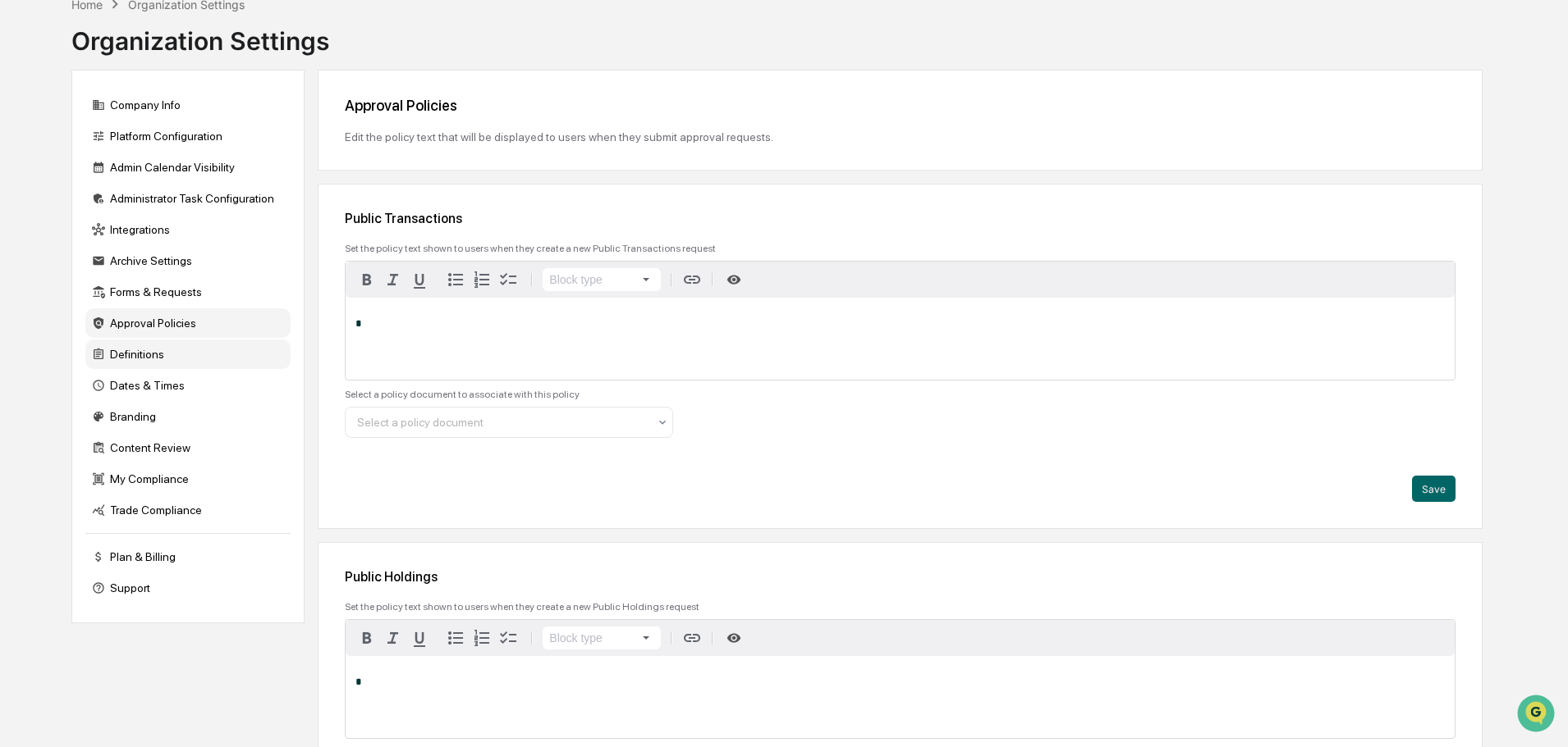
click at [128, 351] on div "Definitions" at bounding box center [187, 354] width 205 height 30
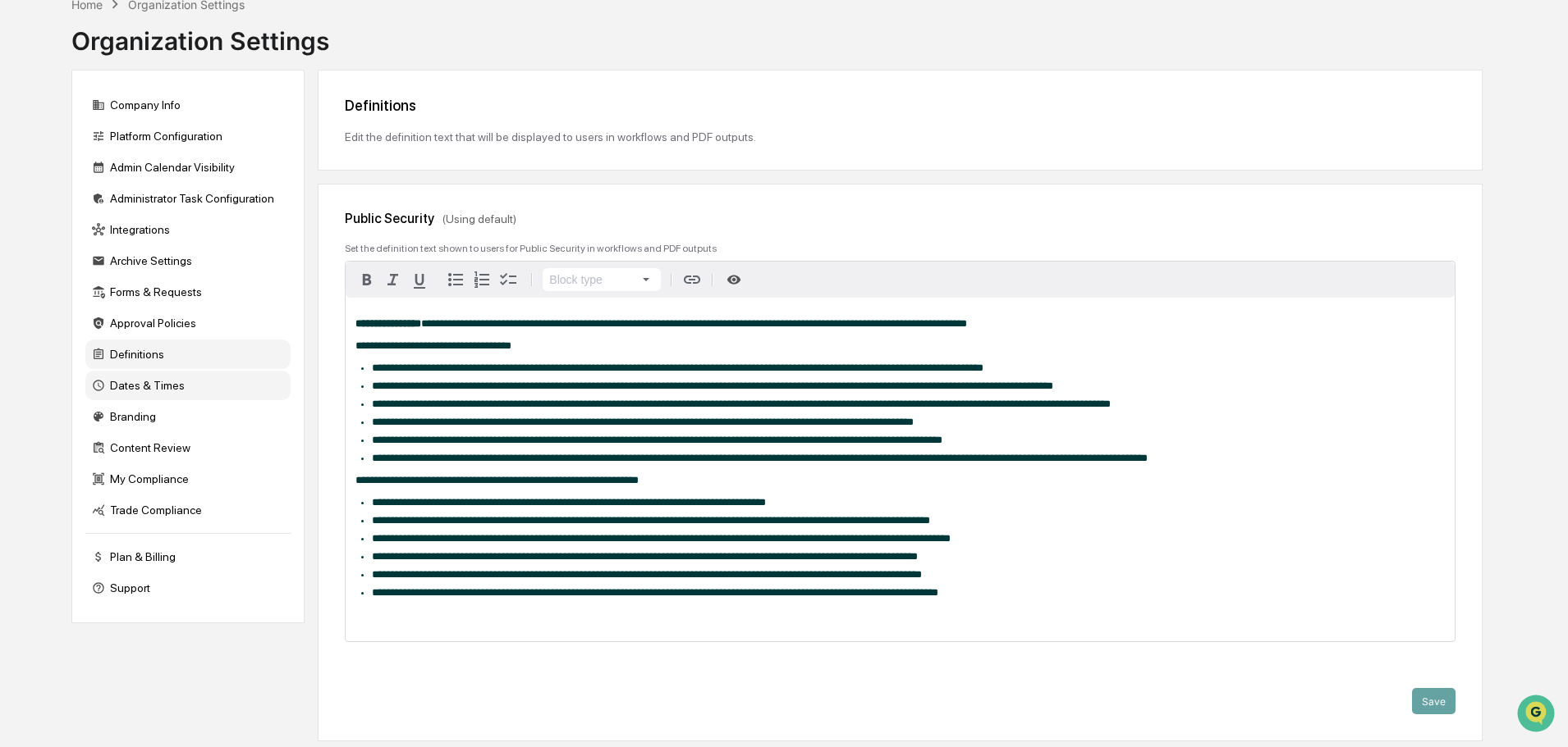
click at [148, 382] on div "Dates & Times" at bounding box center [187, 385] width 205 height 30
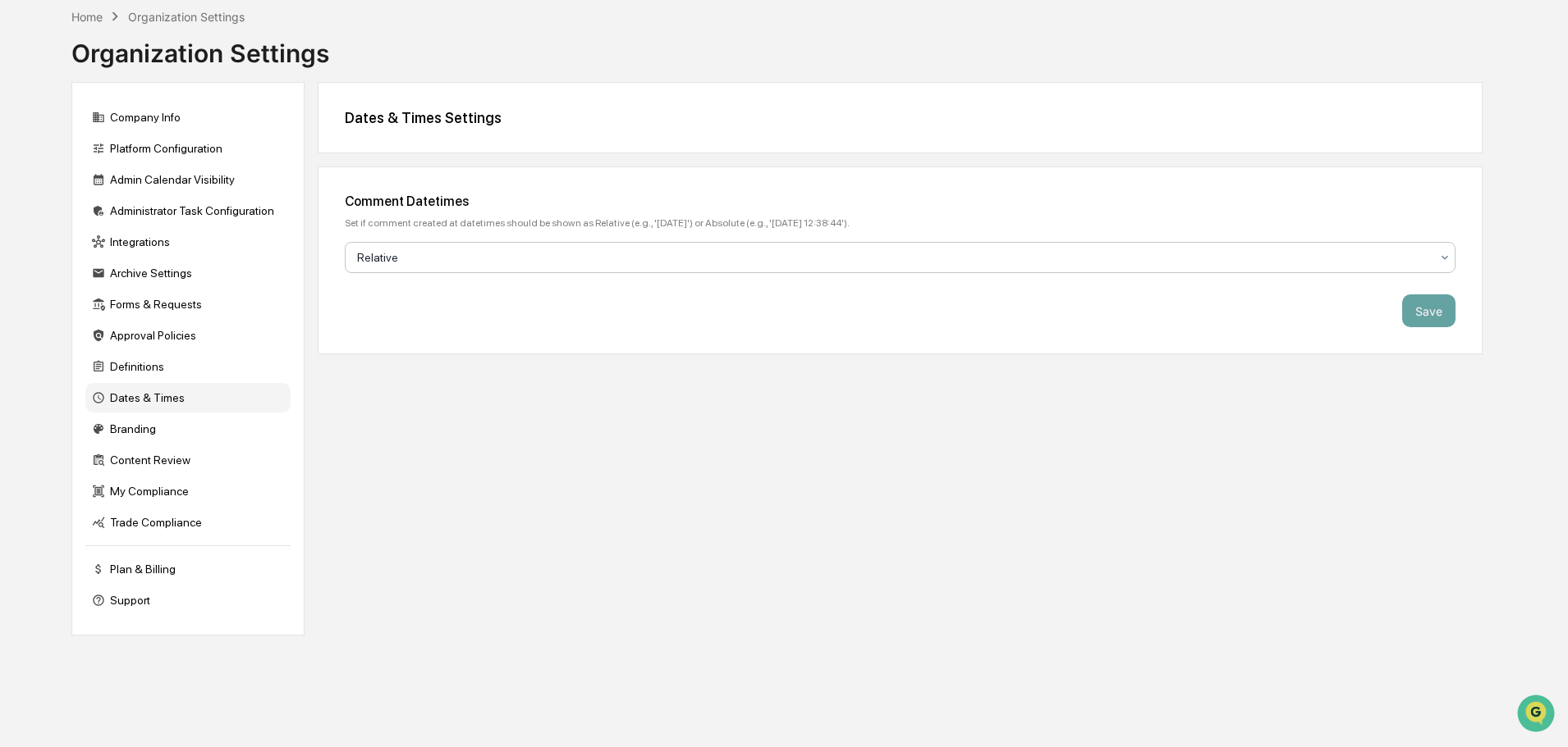
click at [490, 254] on div at bounding box center [892, 257] width 1073 height 16
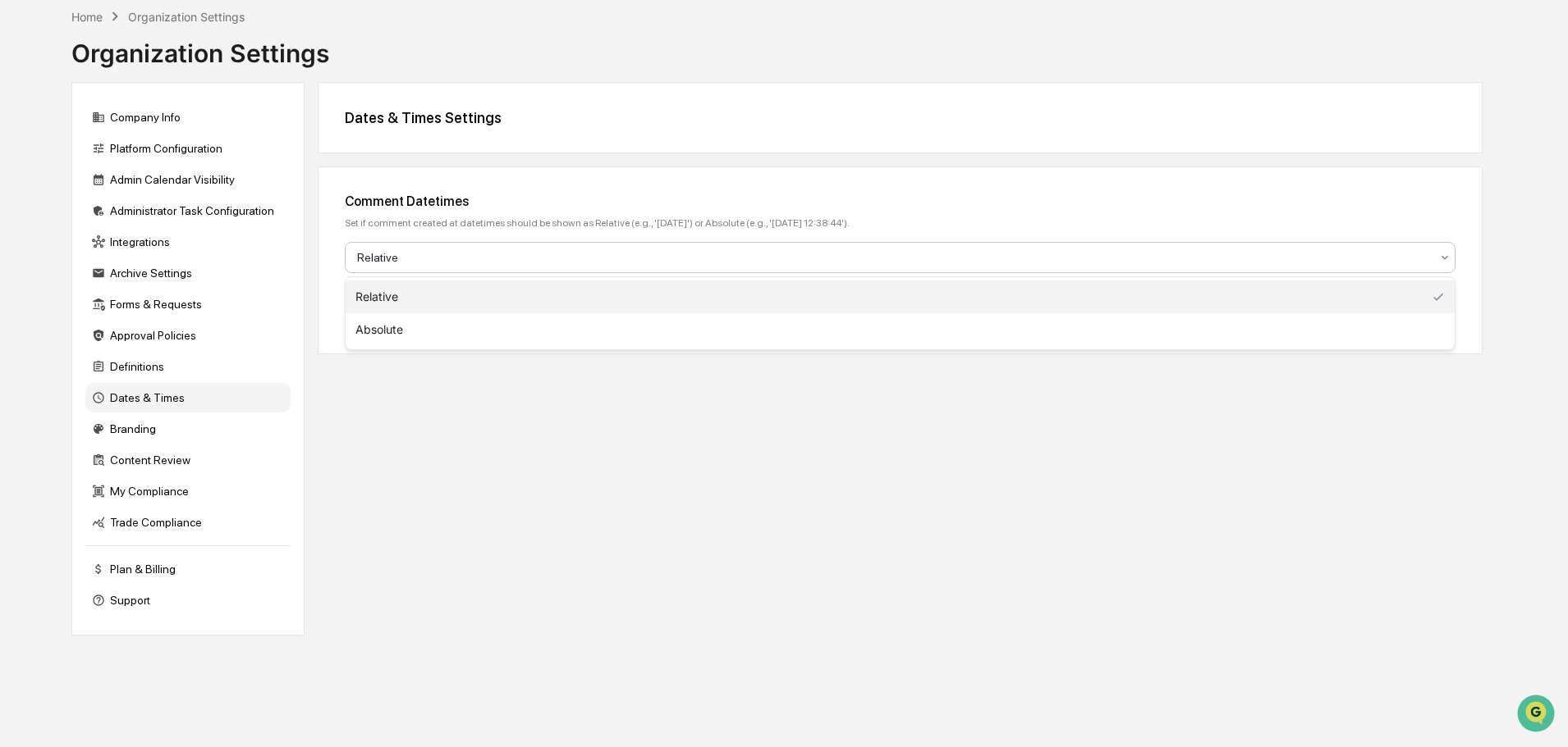
click at [482, 224] on div "Set if comment created at datetimes should be shown as Relative (e.g., '2 days …" at bounding box center [900, 223] width 1110 height 12
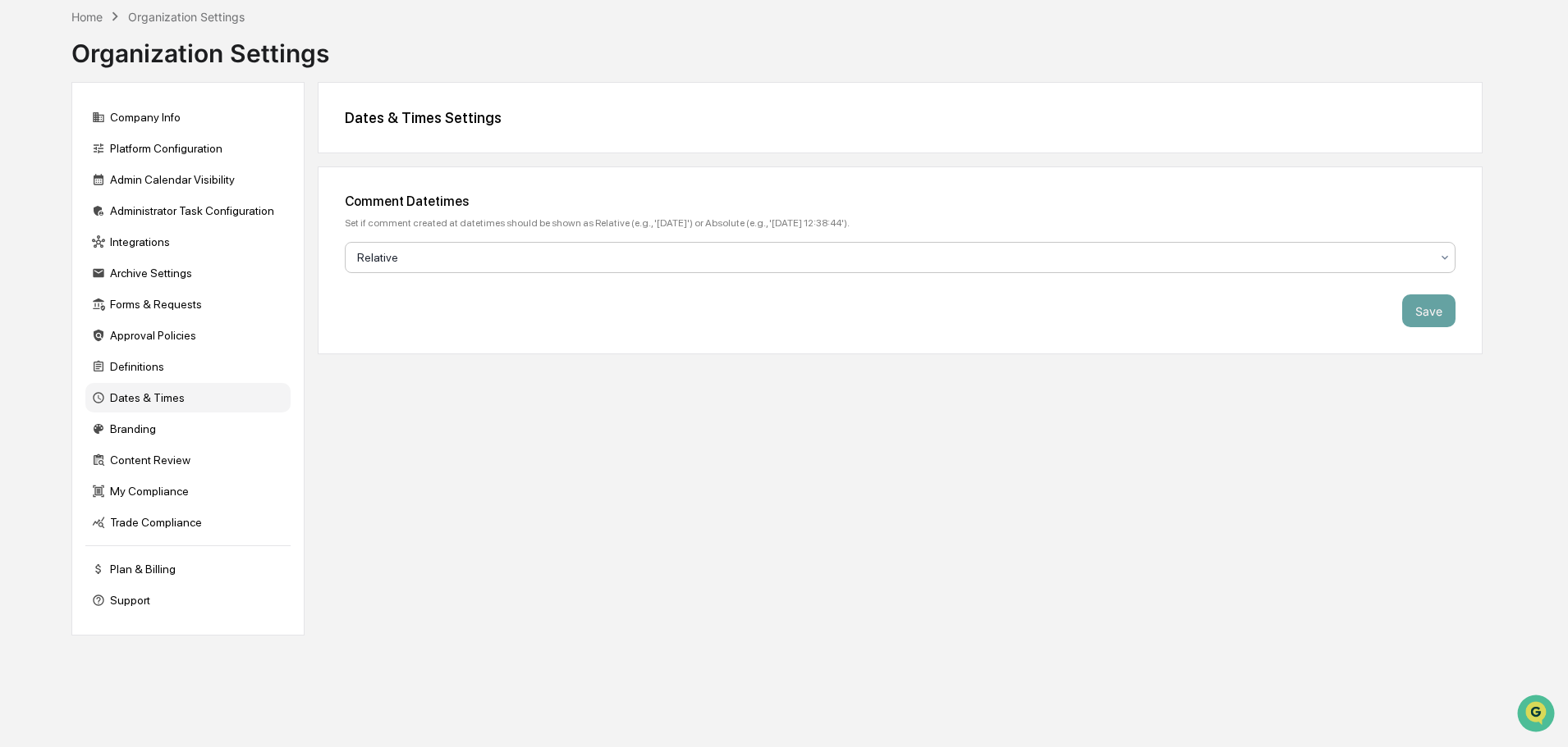
click at [547, 259] on div at bounding box center [892, 257] width 1073 height 16
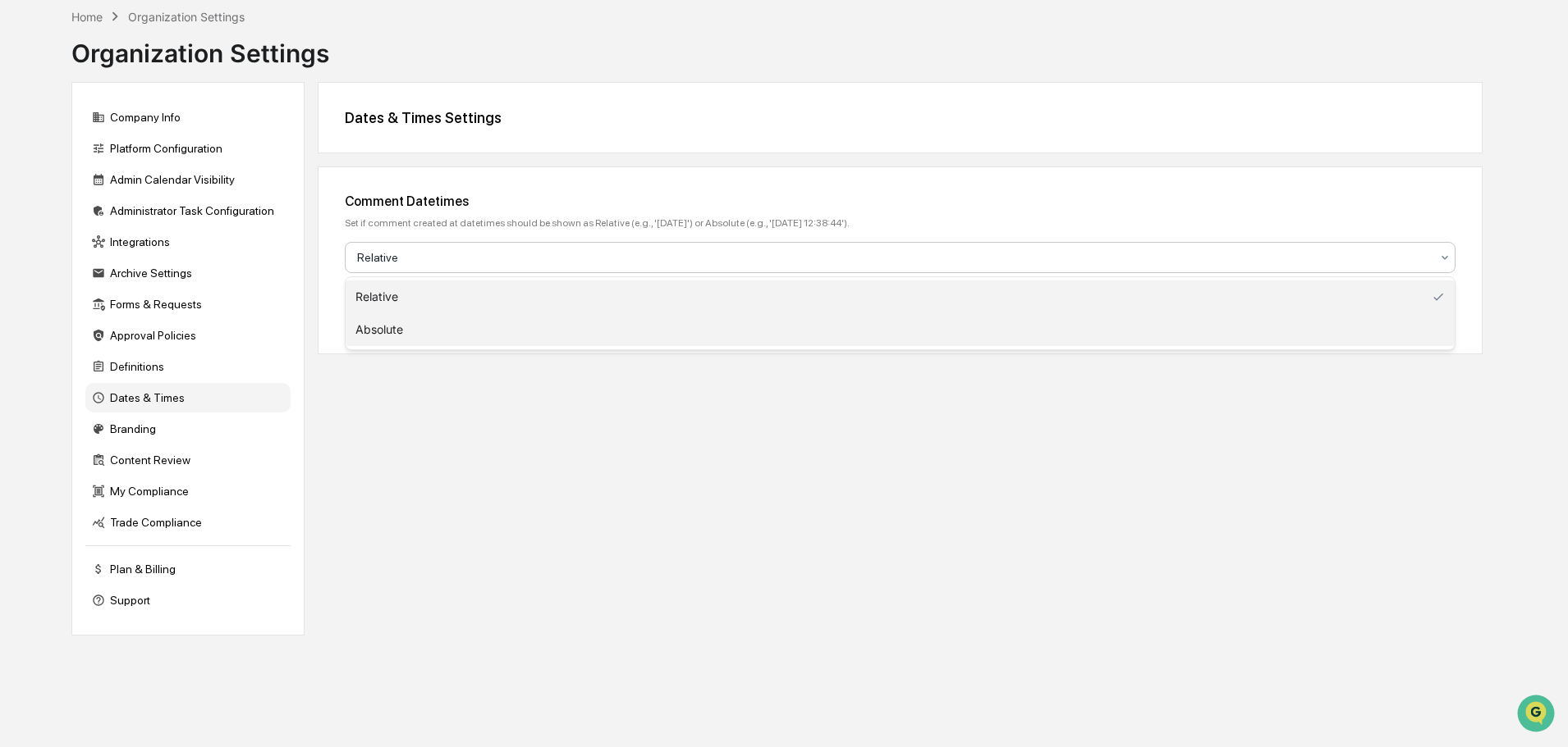
click at [482, 320] on div "Absolute" at bounding box center [900, 330] width 1108 height 33
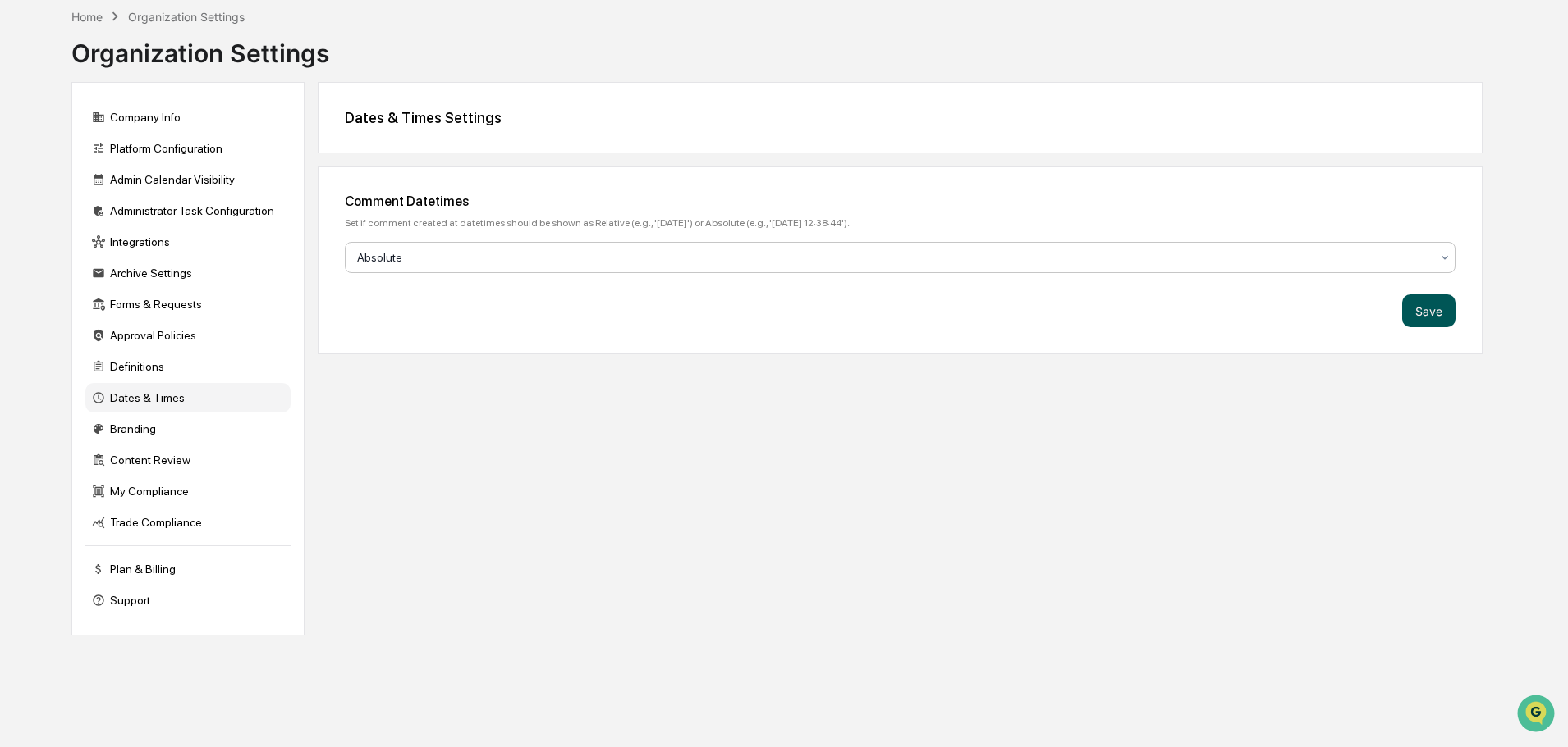
click at [1436, 318] on button "Save" at bounding box center [1429, 311] width 54 height 33
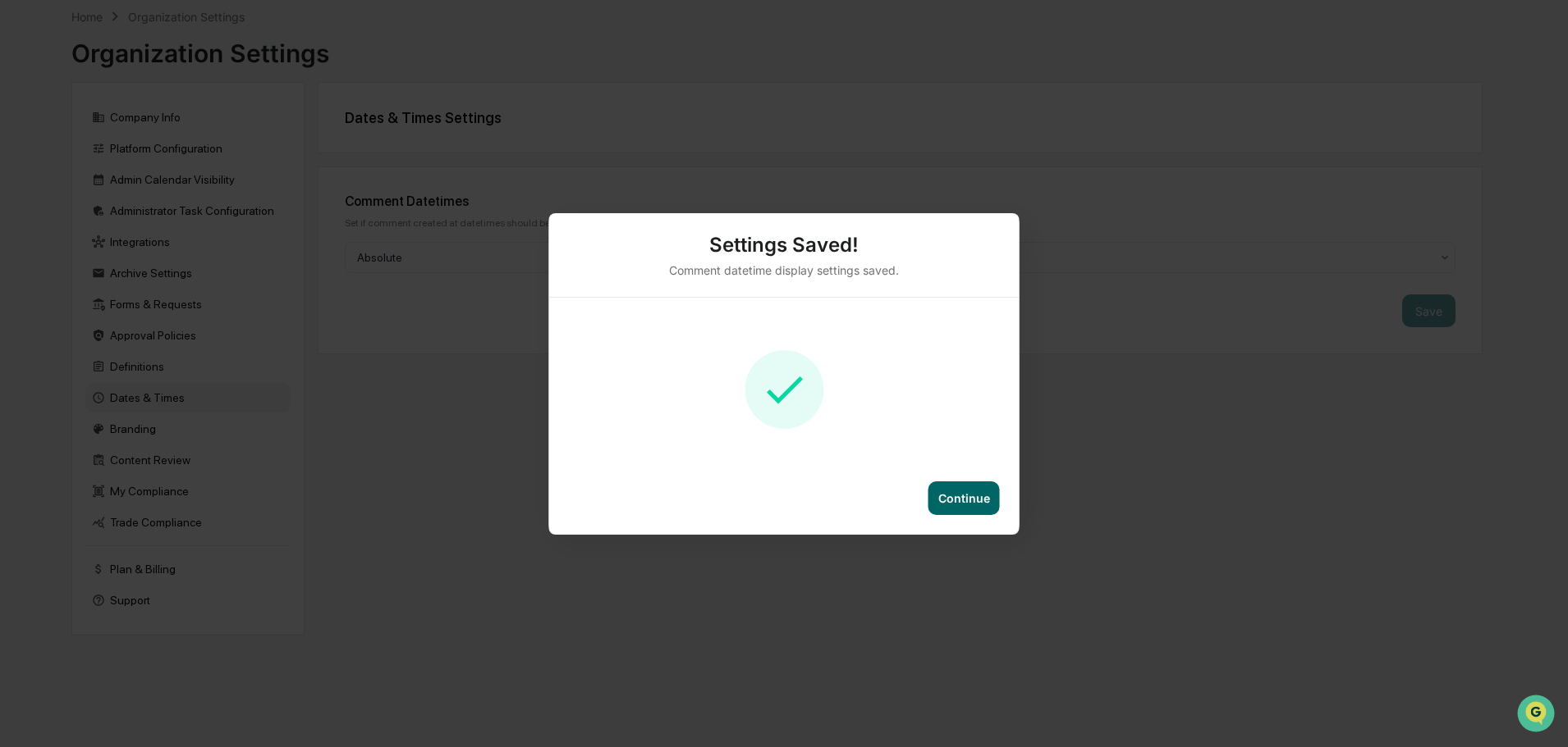
click at [961, 492] on div "Continue" at bounding box center [964, 499] width 52 height 14
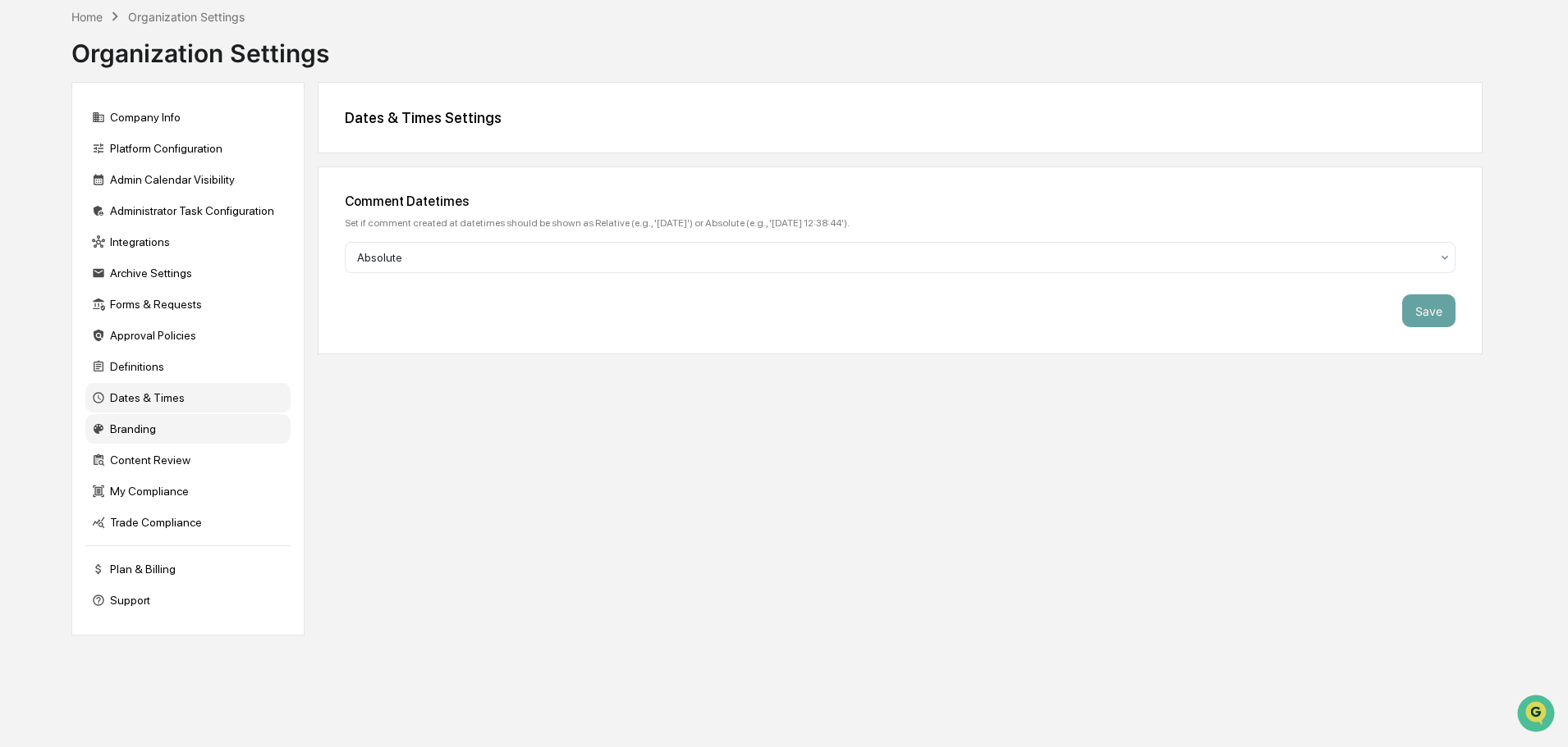
click at [111, 434] on div "Branding" at bounding box center [187, 429] width 205 height 30
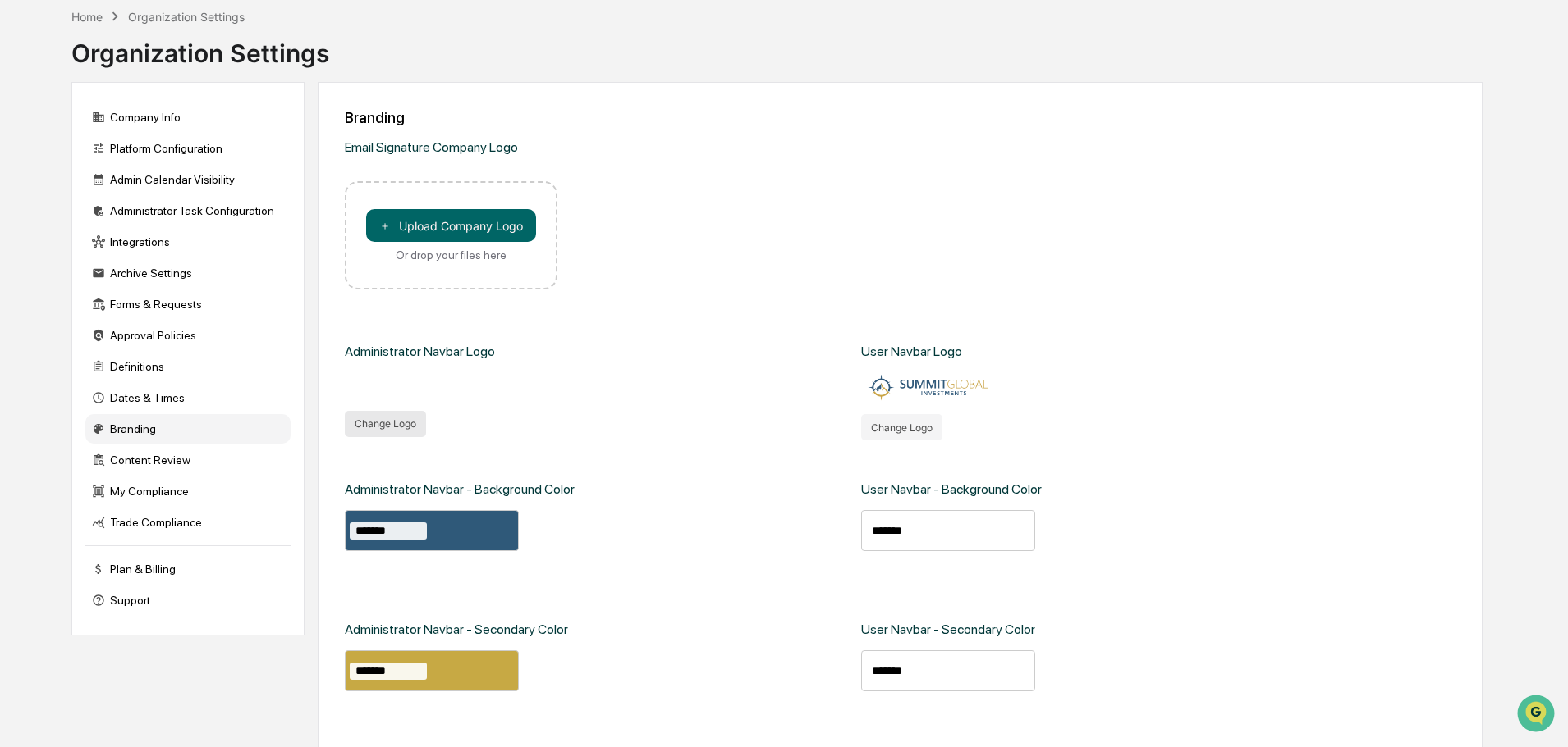
click at [379, 424] on button "Change Logo" at bounding box center [385, 424] width 82 height 26
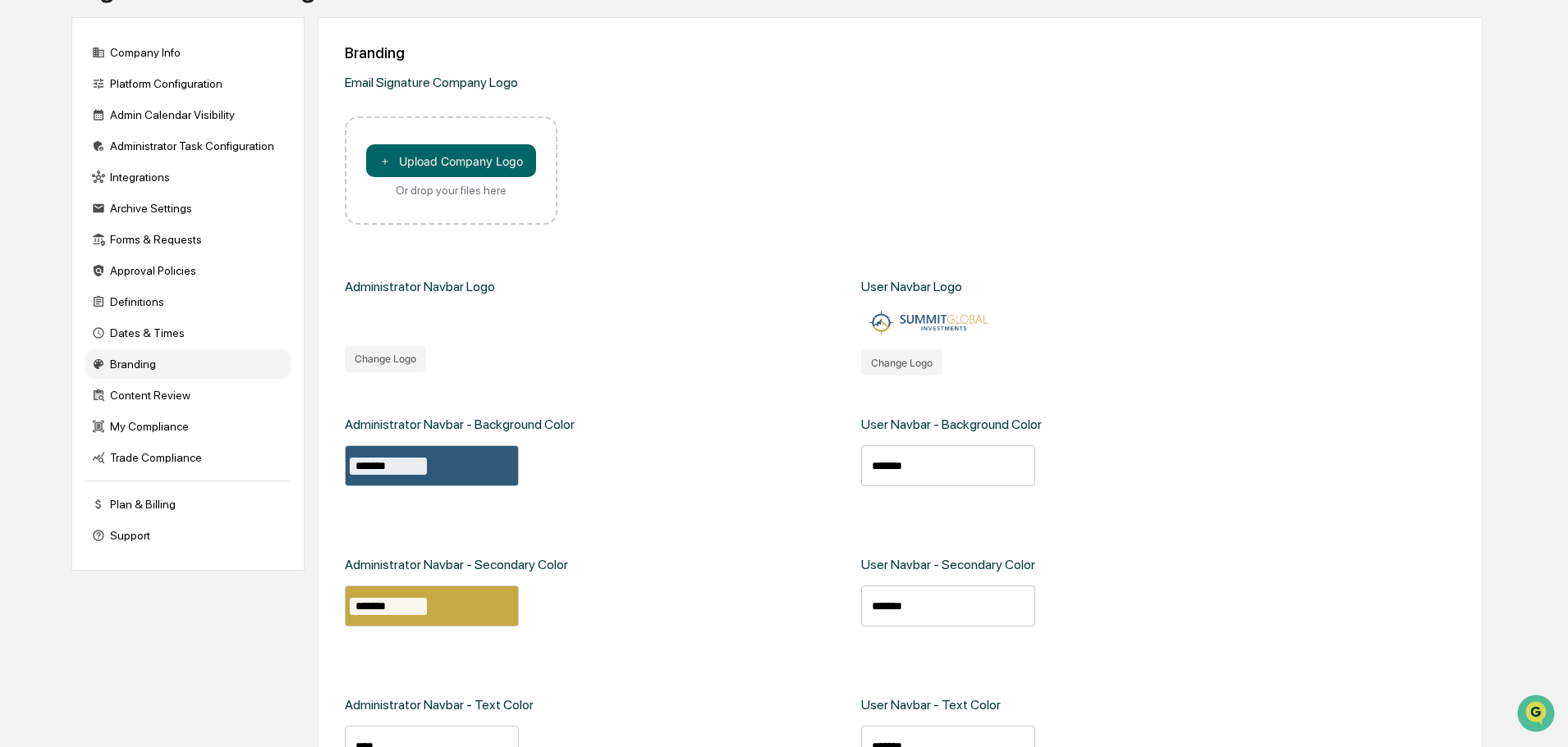
scroll to position [239, 0]
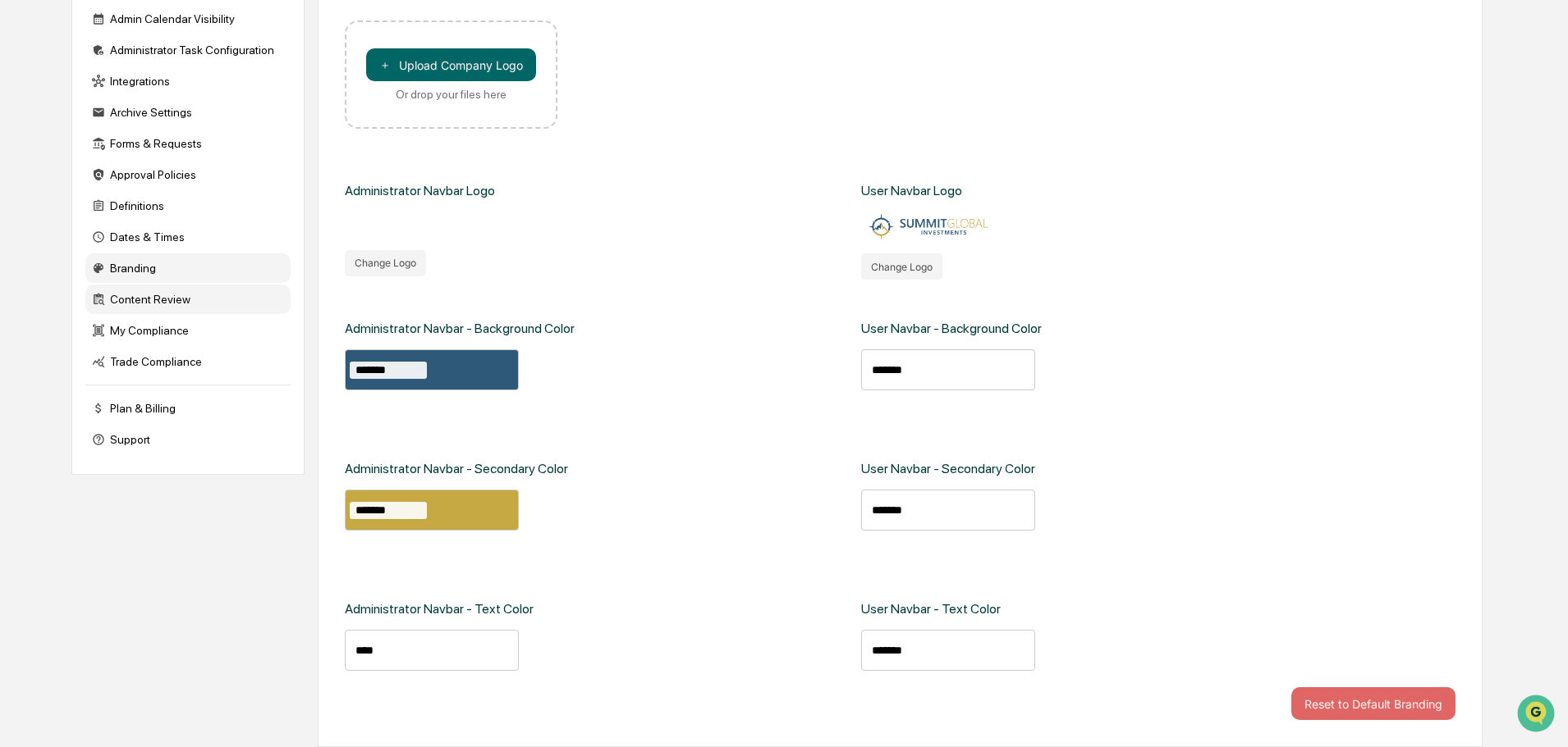
click at [156, 301] on div "Content Review" at bounding box center [187, 299] width 205 height 30
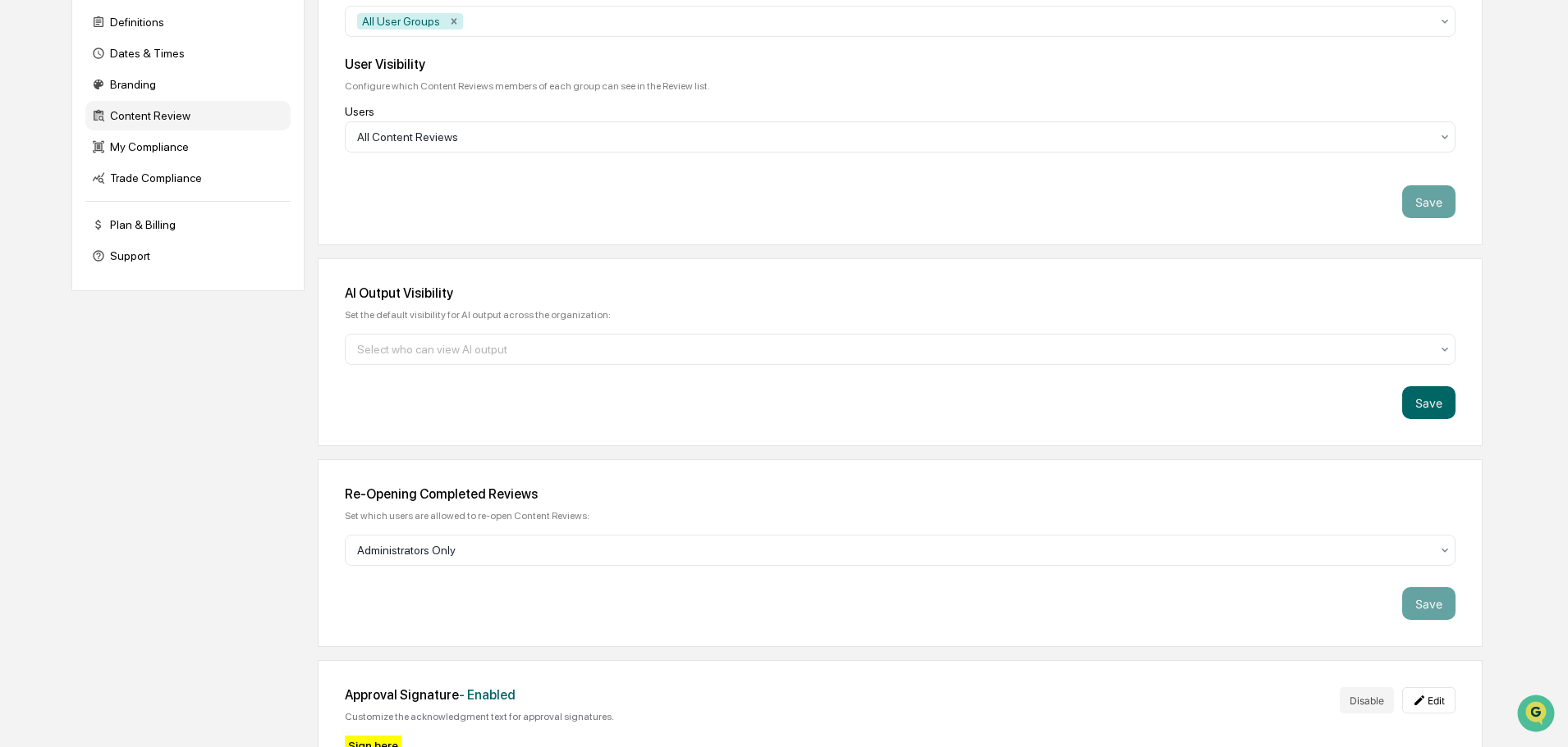
scroll to position [193, 0]
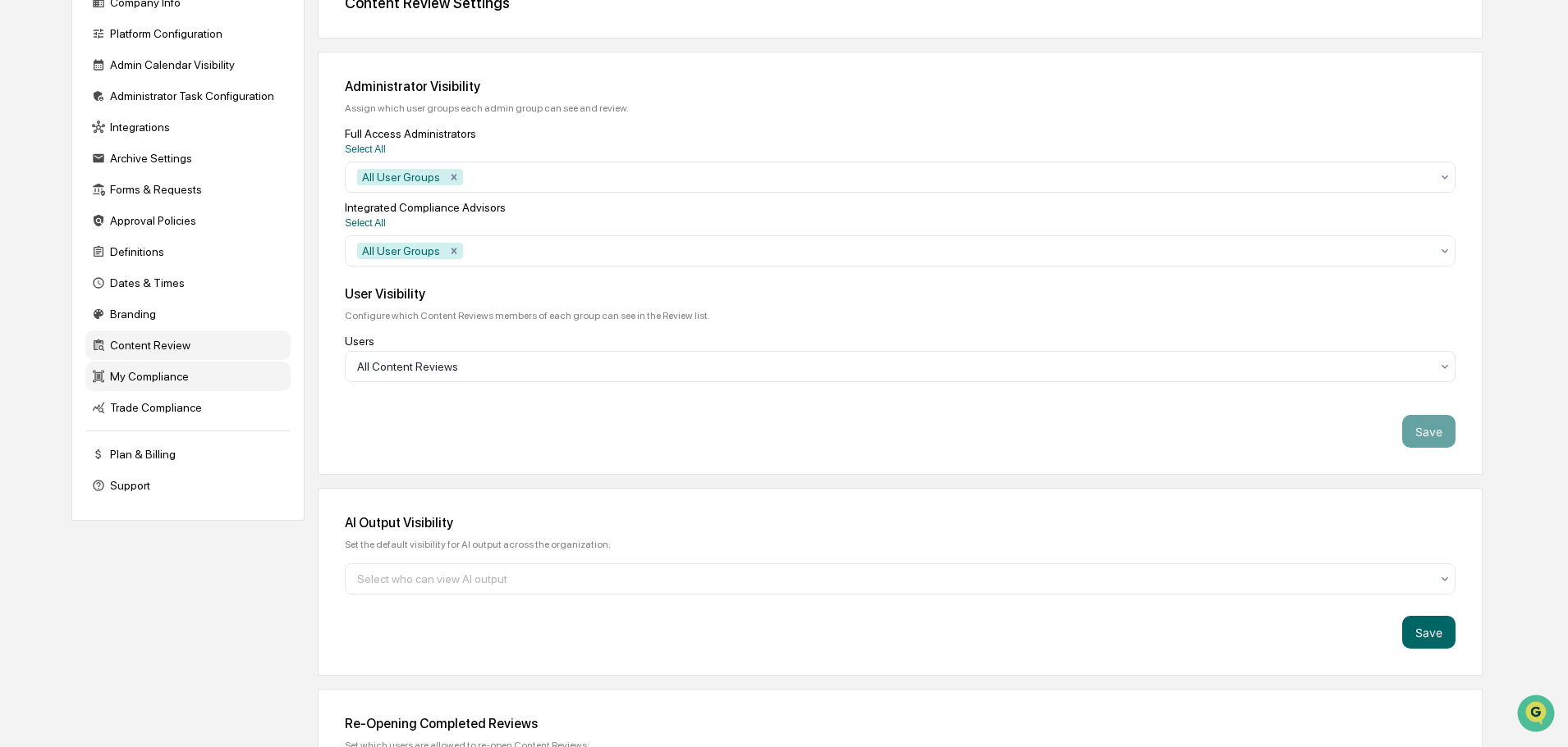
click at [138, 380] on div "My Compliance" at bounding box center [187, 376] width 205 height 30
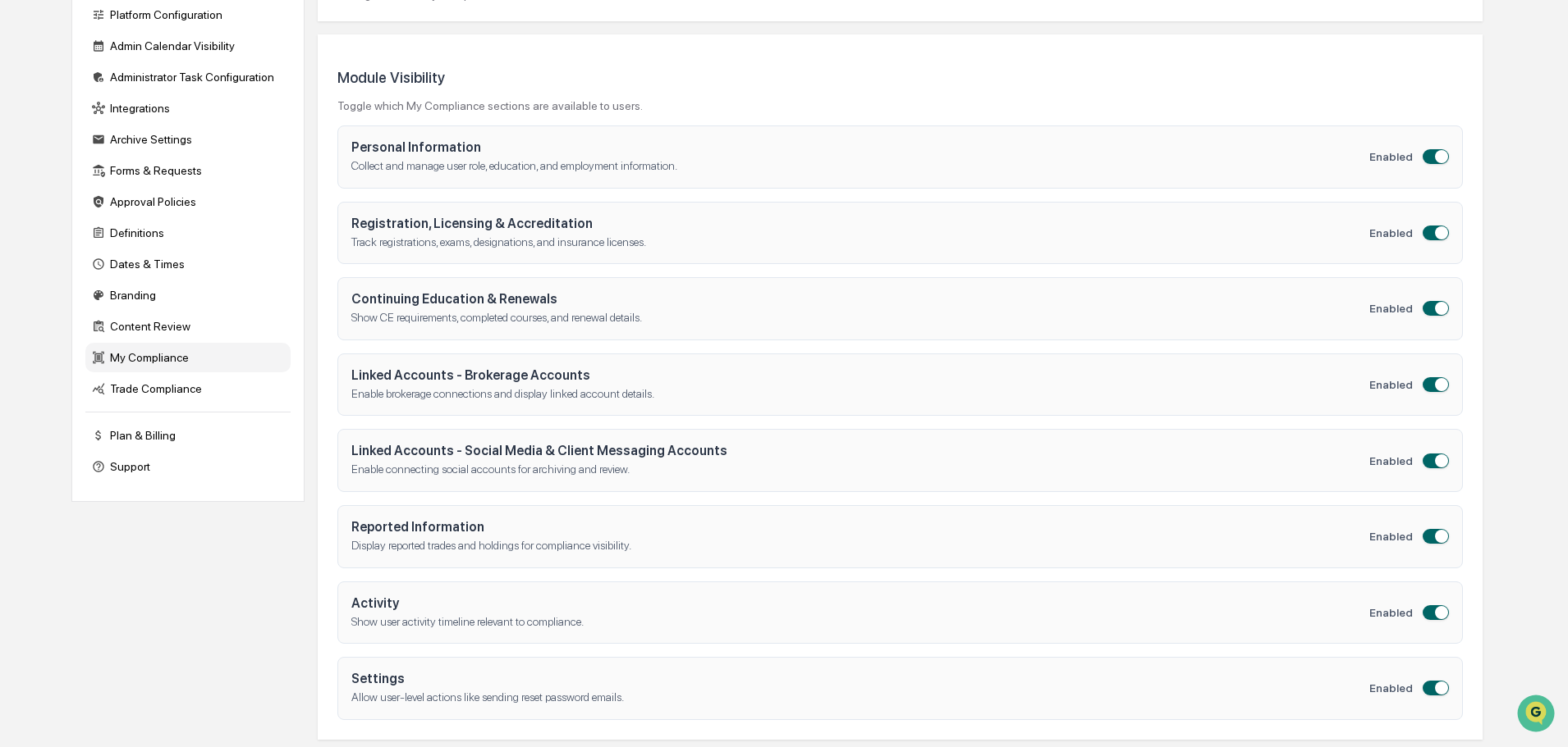
scroll to position [218, 0]
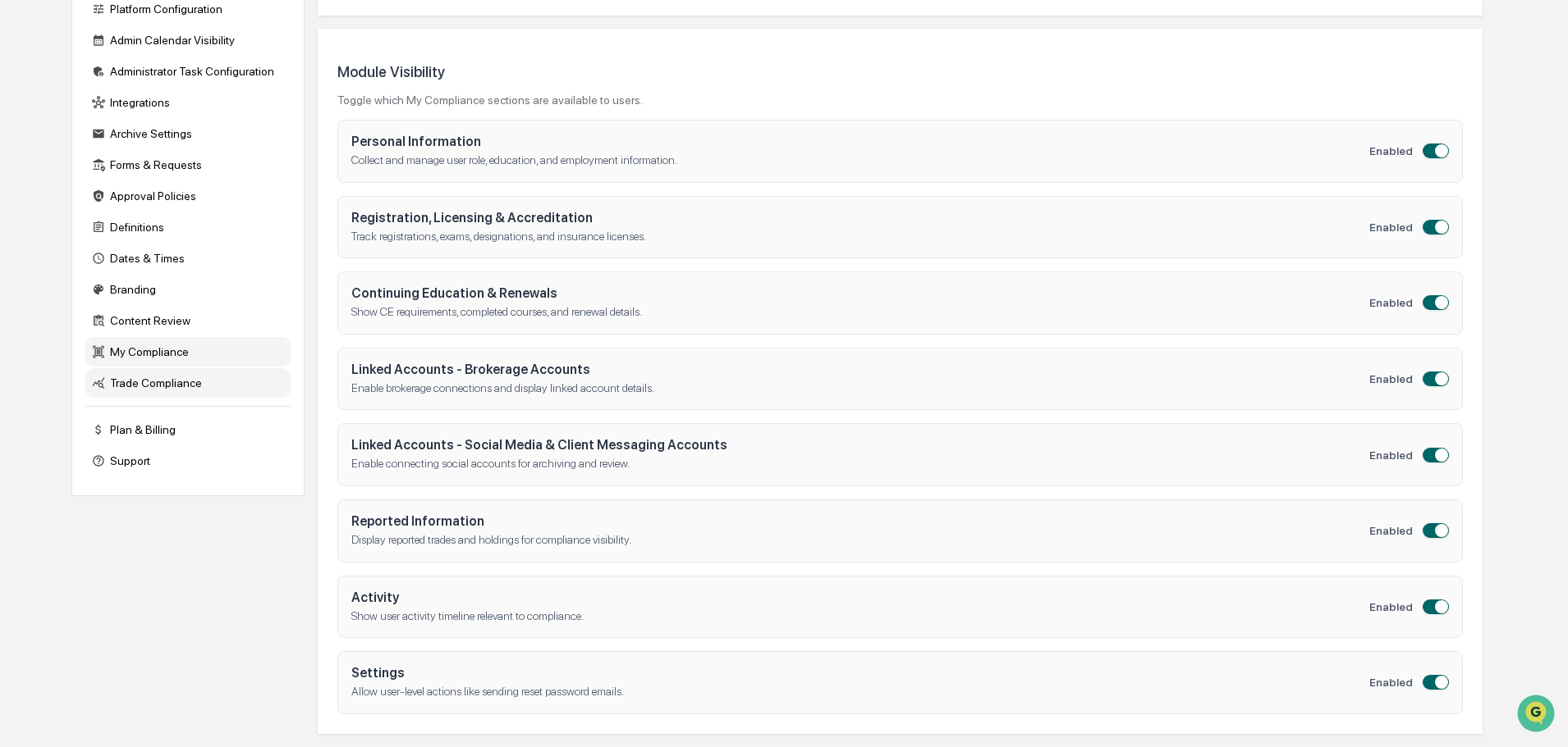
click at [177, 379] on div "Trade Compliance" at bounding box center [187, 382] width 205 height 30
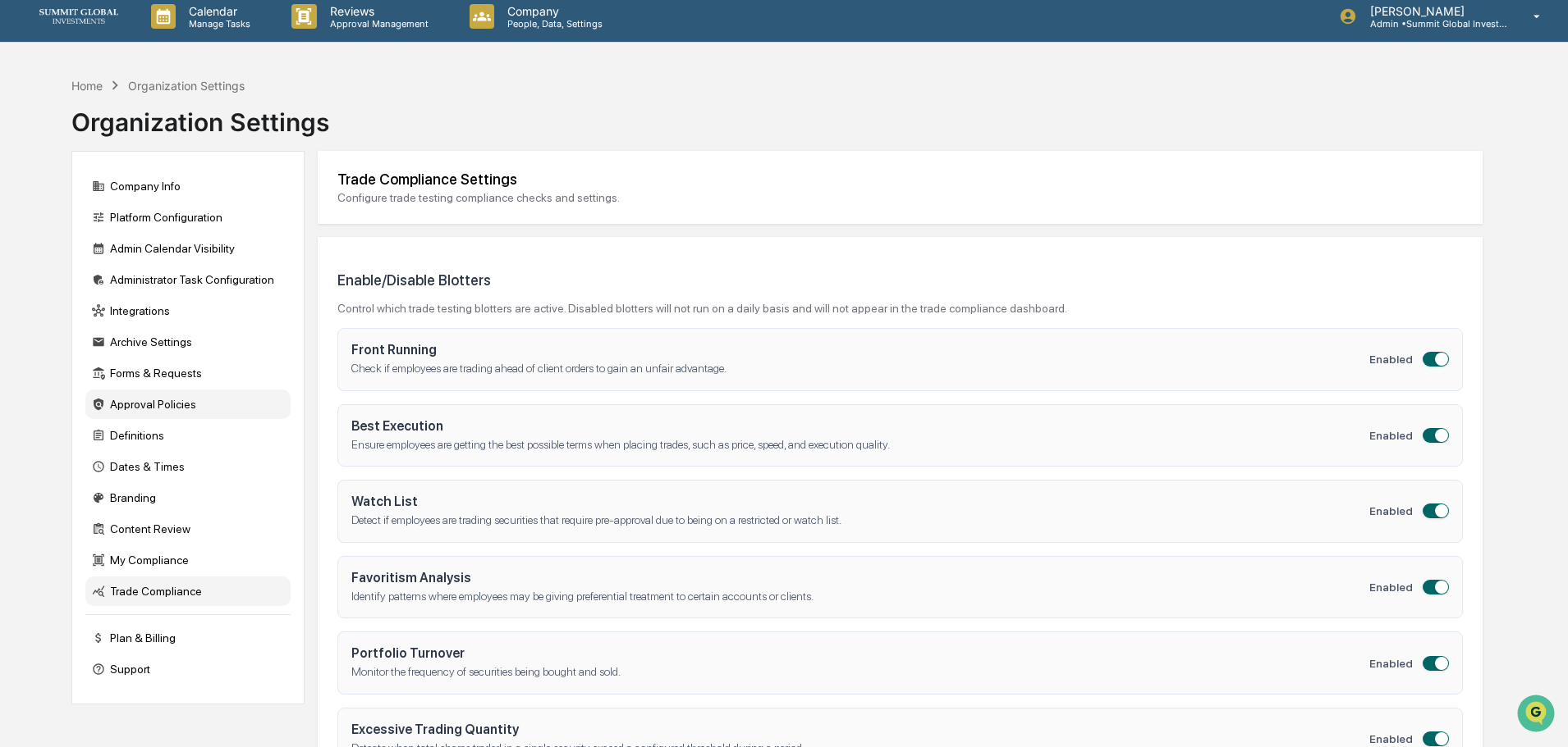
scroll to position [0, 0]
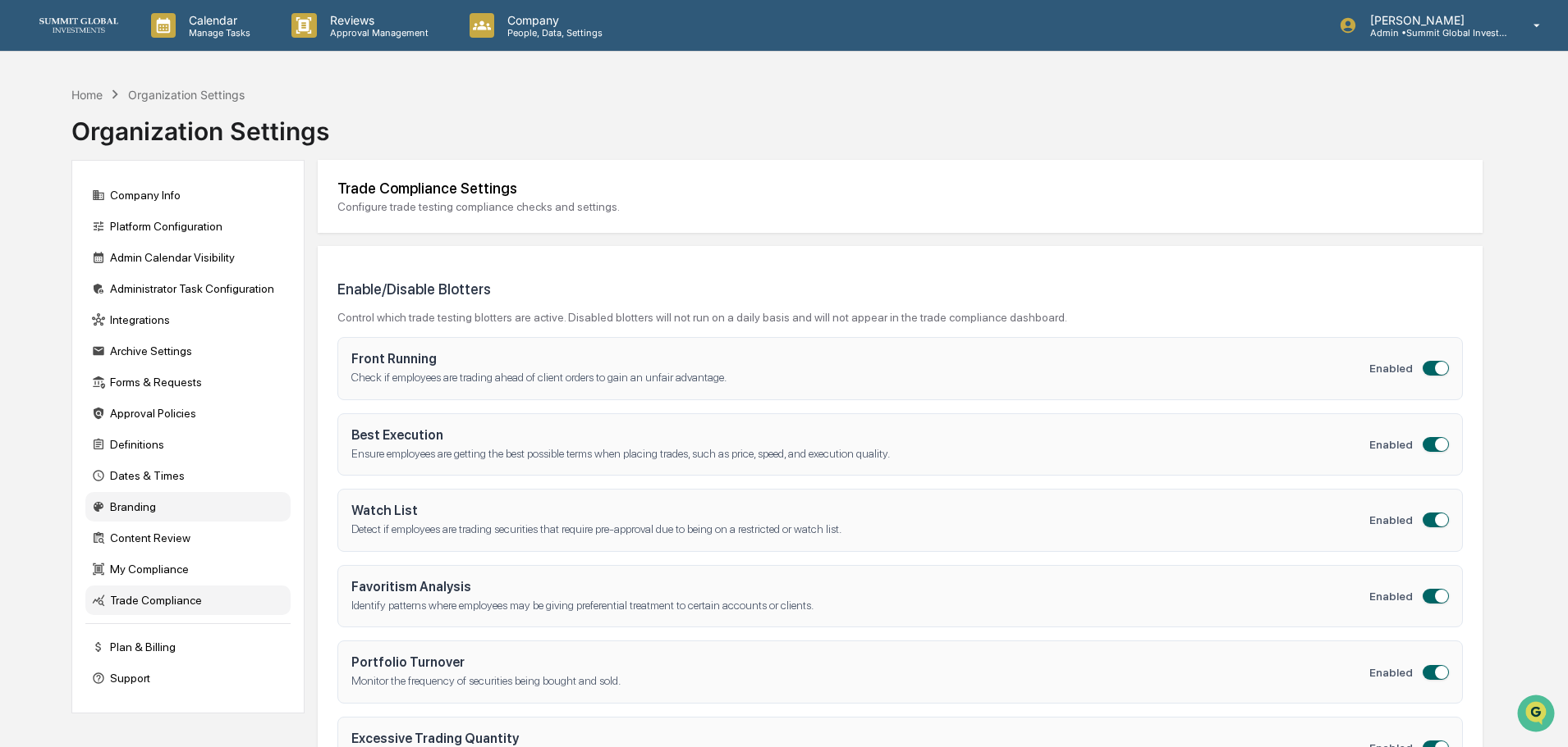
click at [137, 503] on div "Branding" at bounding box center [187, 507] width 205 height 30
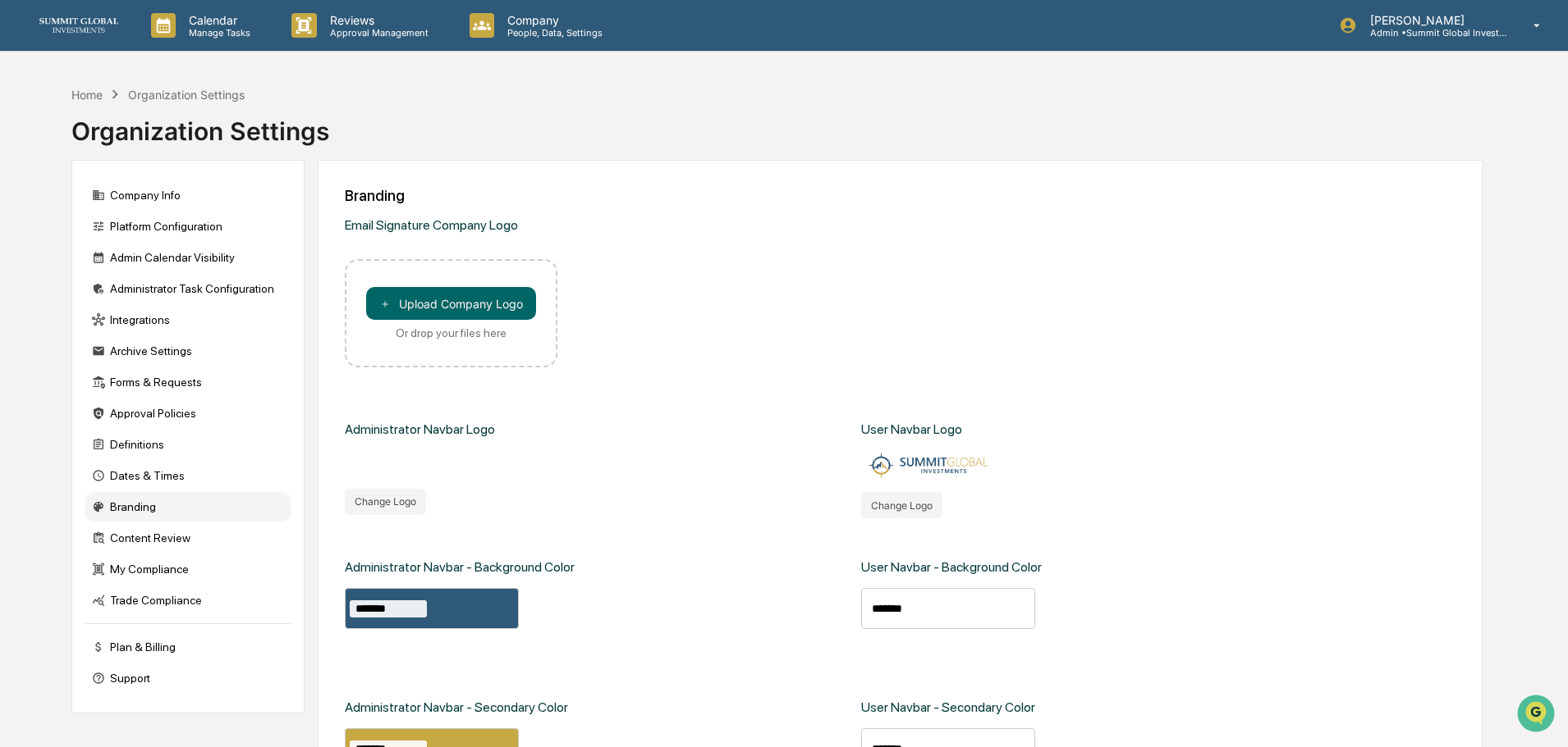
click at [91, 15] on link at bounding box center [89, 25] width 99 height 51
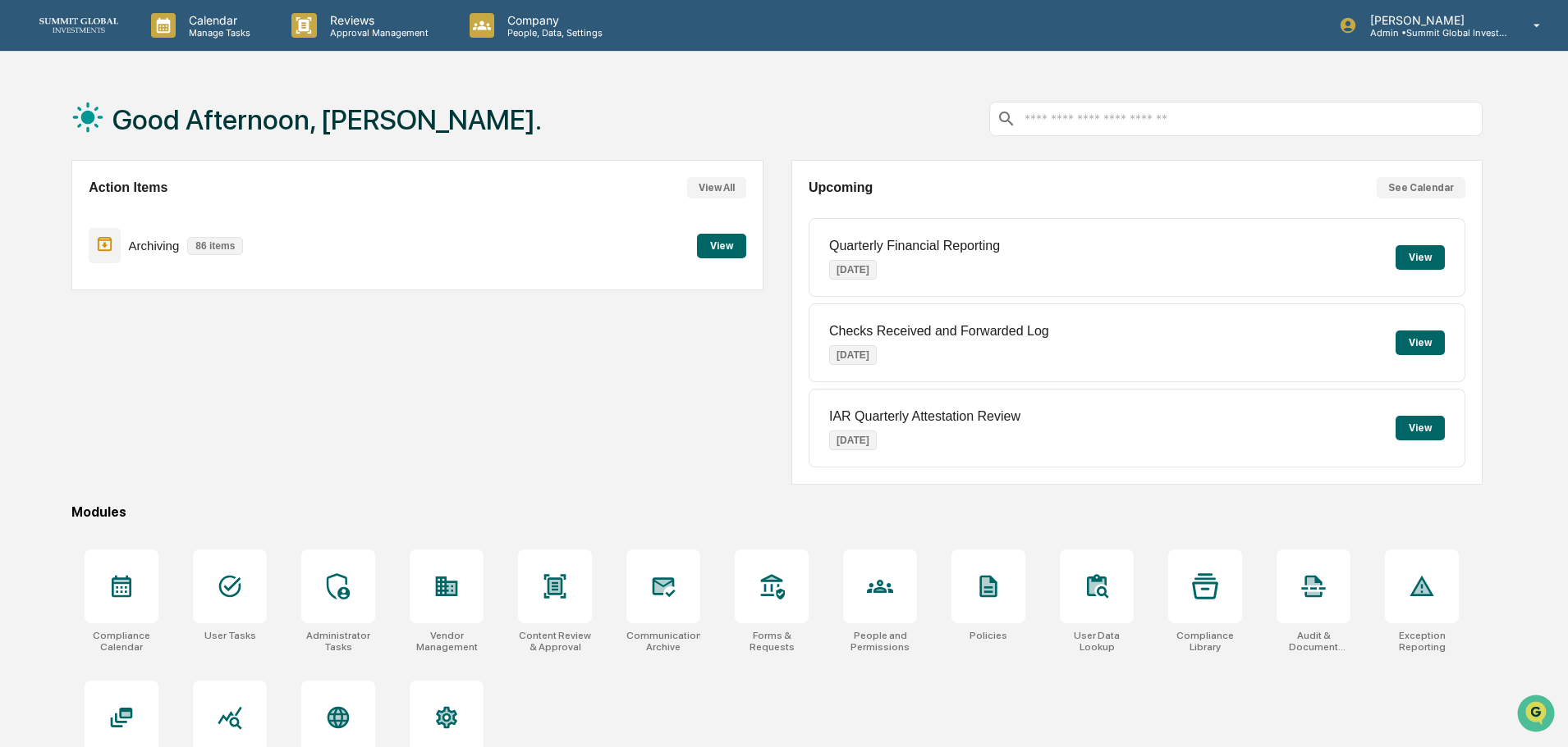
click at [719, 244] on button "View" at bounding box center [721, 245] width 49 height 24
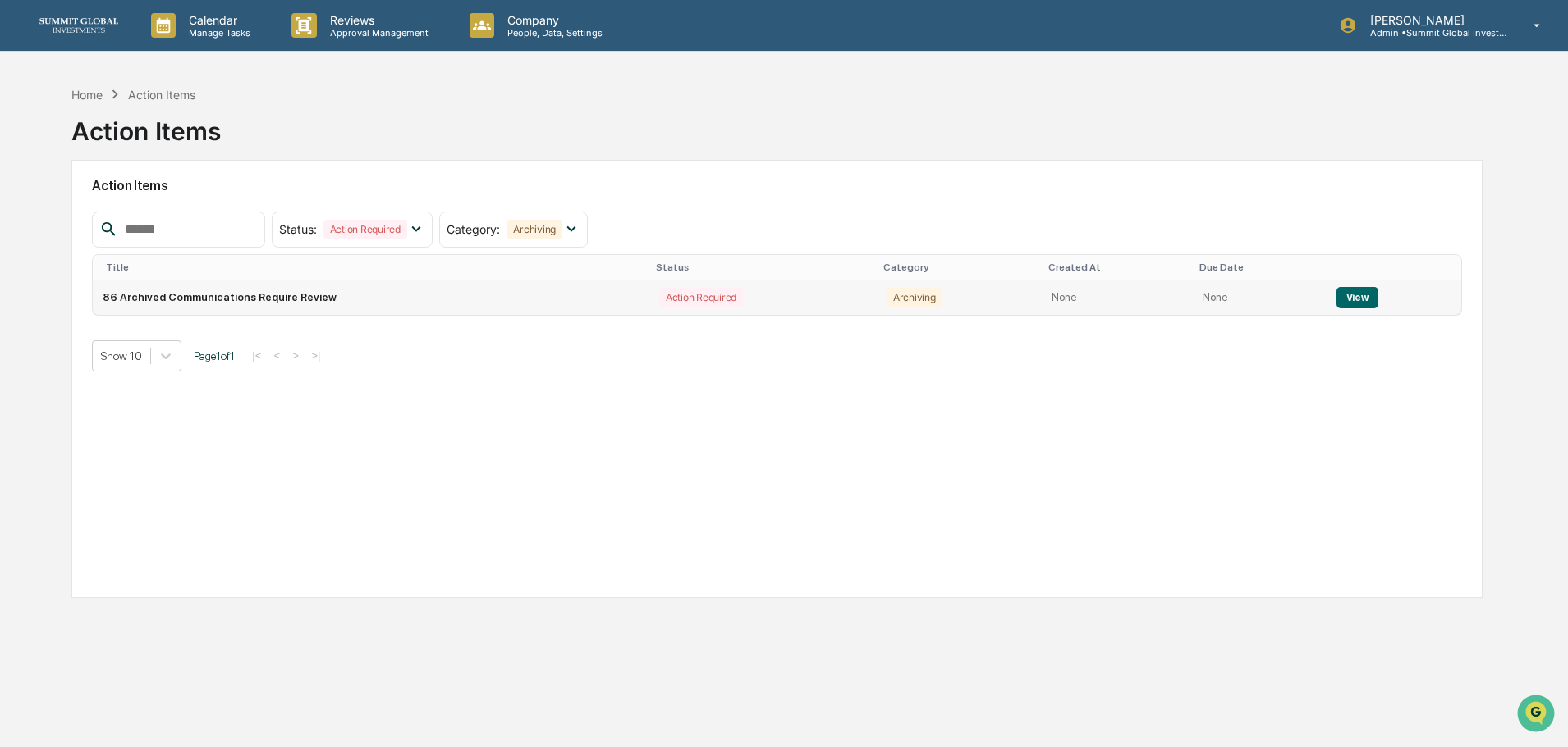
click at [235, 292] on td "86 Archived Communications Require Review" at bounding box center [371, 297] width 556 height 34
click at [1348, 299] on button "View" at bounding box center [1357, 298] width 42 height 21
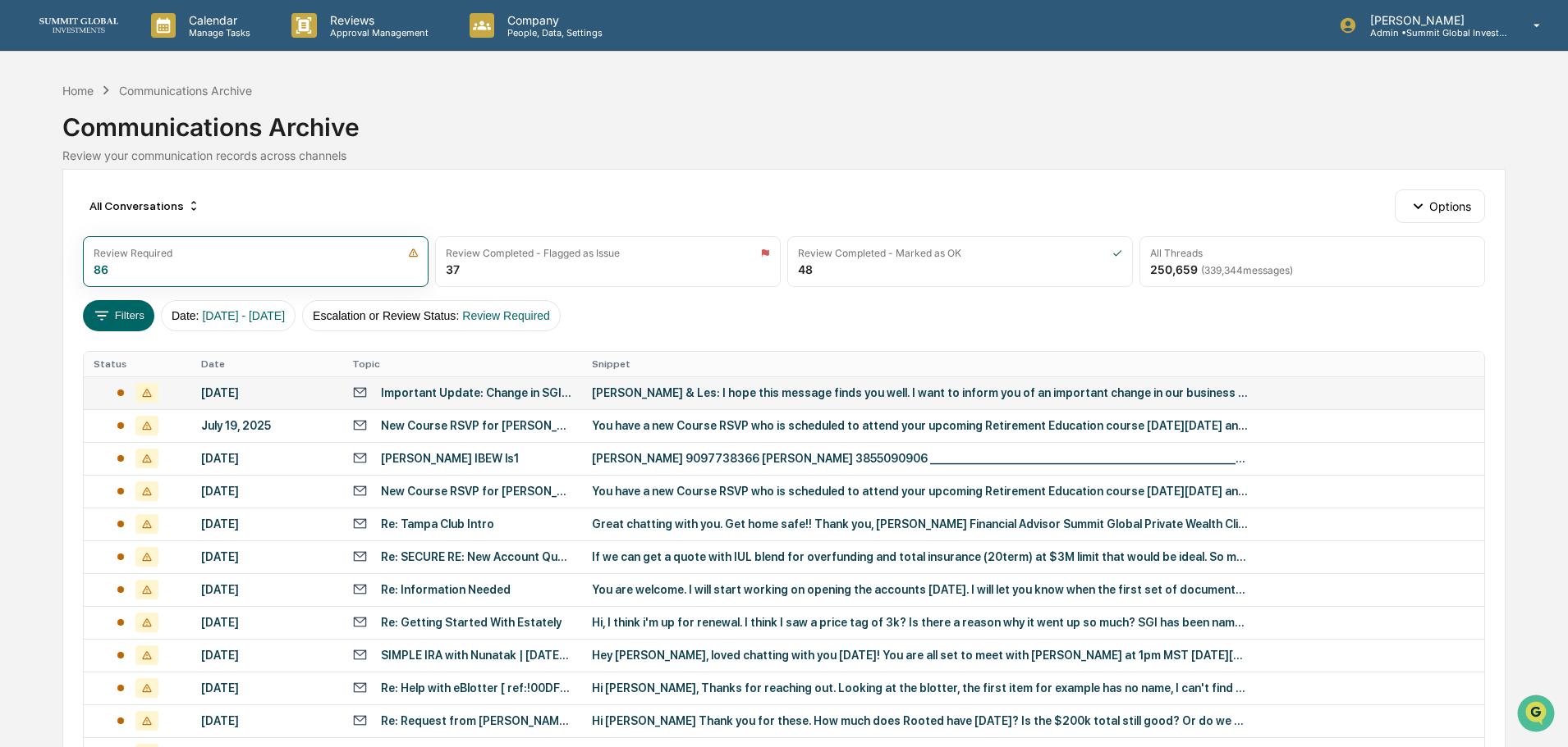
click at [194, 391] on td "[DATE]" at bounding box center [266, 392] width 151 height 33
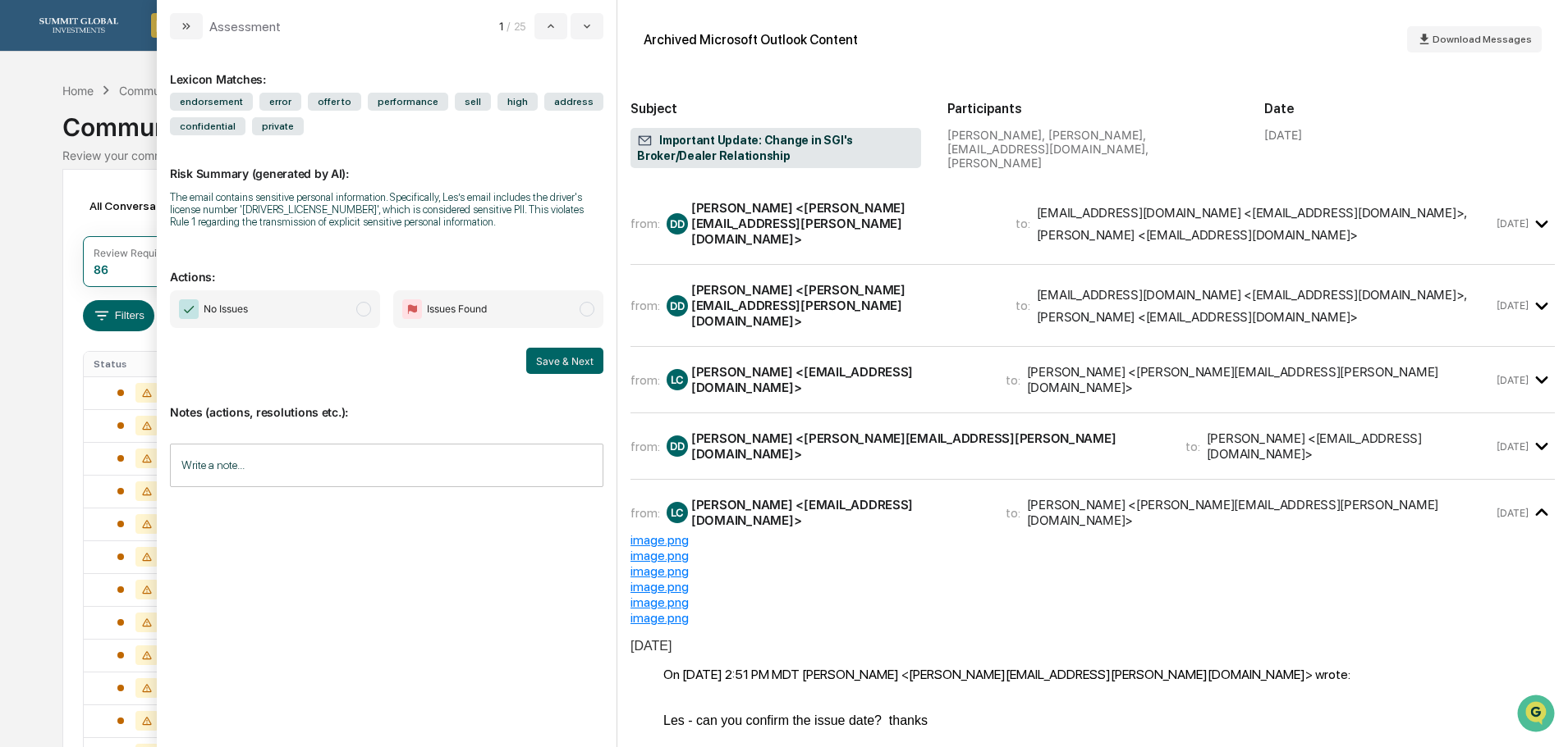
click at [799, 231] on div "[PERSON_NAME] <[PERSON_NAME][EMAIL_ADDRESS][PERSON_NAME][DOMAIN_NAME]>" at bounding box center [843, 224] width 305 height 47
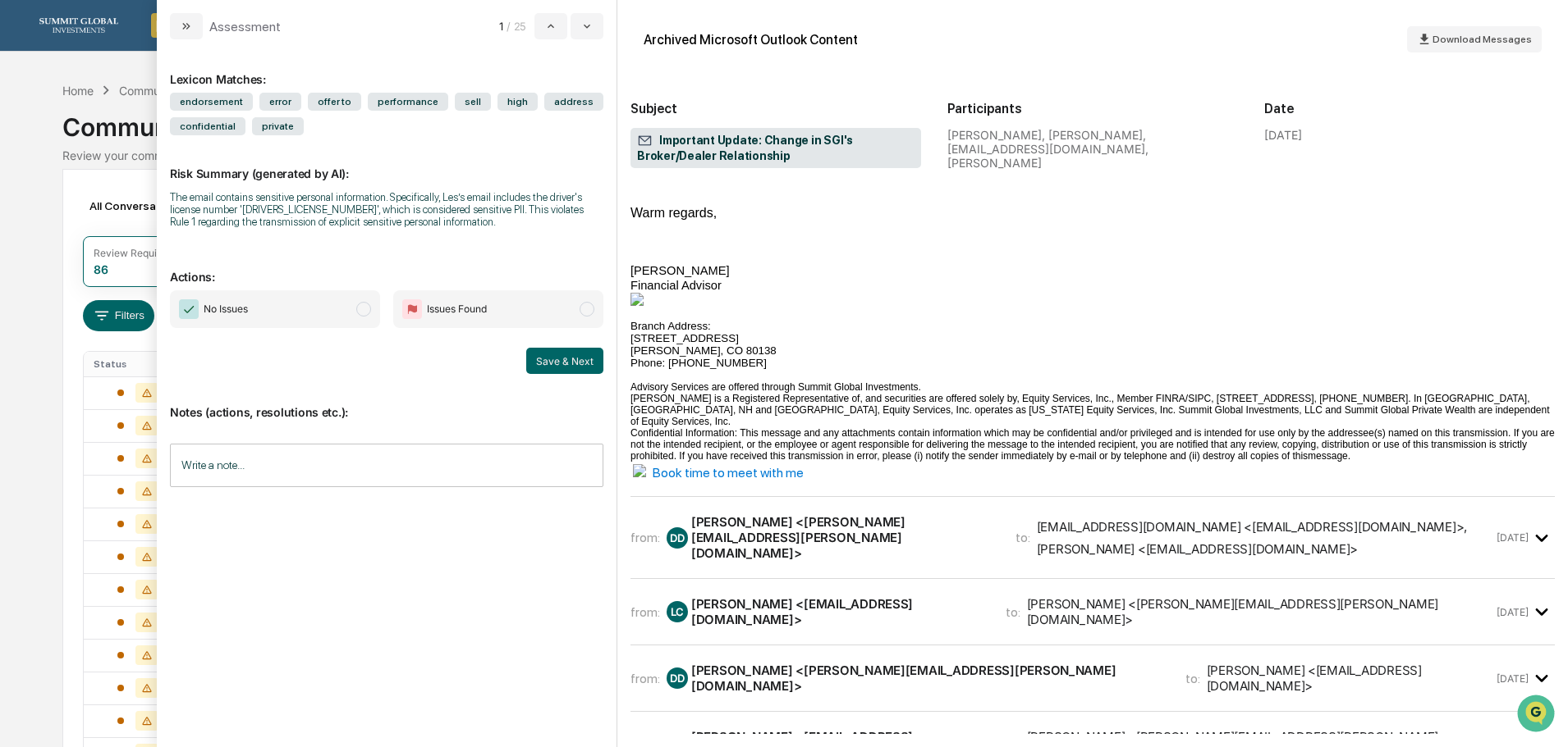
scroll to position [574, 0]
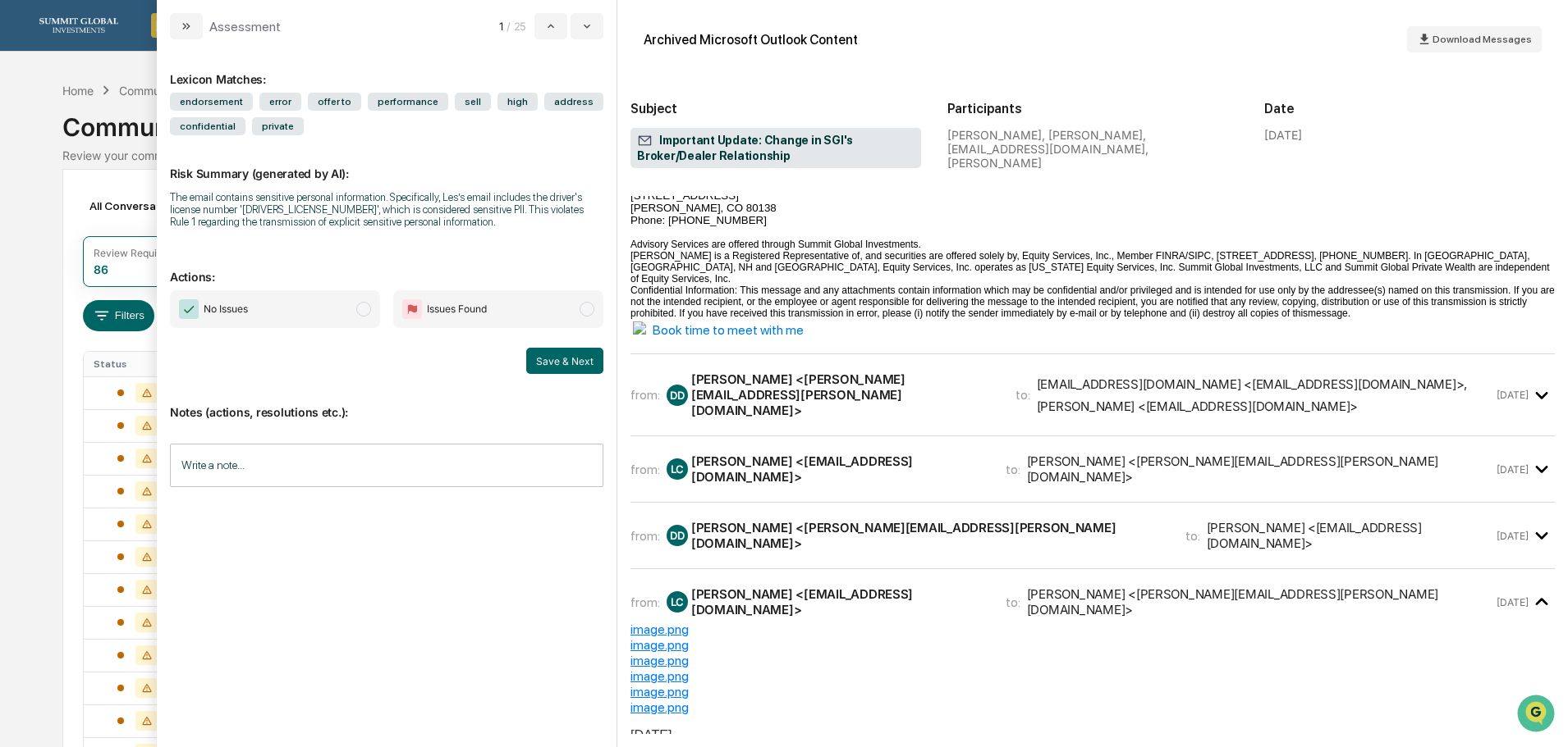
click at [784, 400] on div "[PERSON_NAME] <[PERSON_NAME][EMAIL_ADDRESS][PERSON_NAME][DOMAIN_NAME]>" at bounding box center [843, 395] width 305 height 47
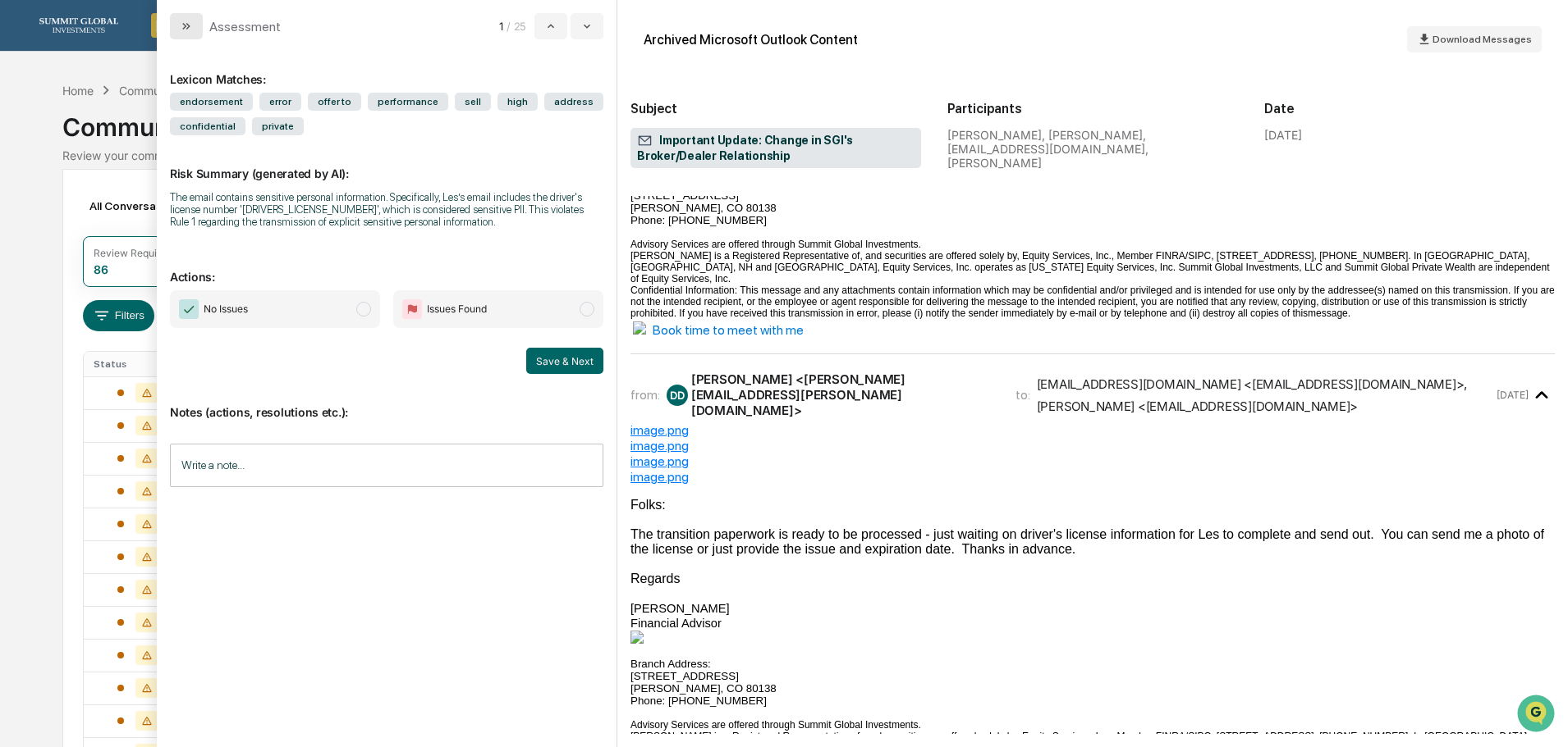
click at [191, 30] on icon "modal" at bounding box center [186, 26] width 13 height 13
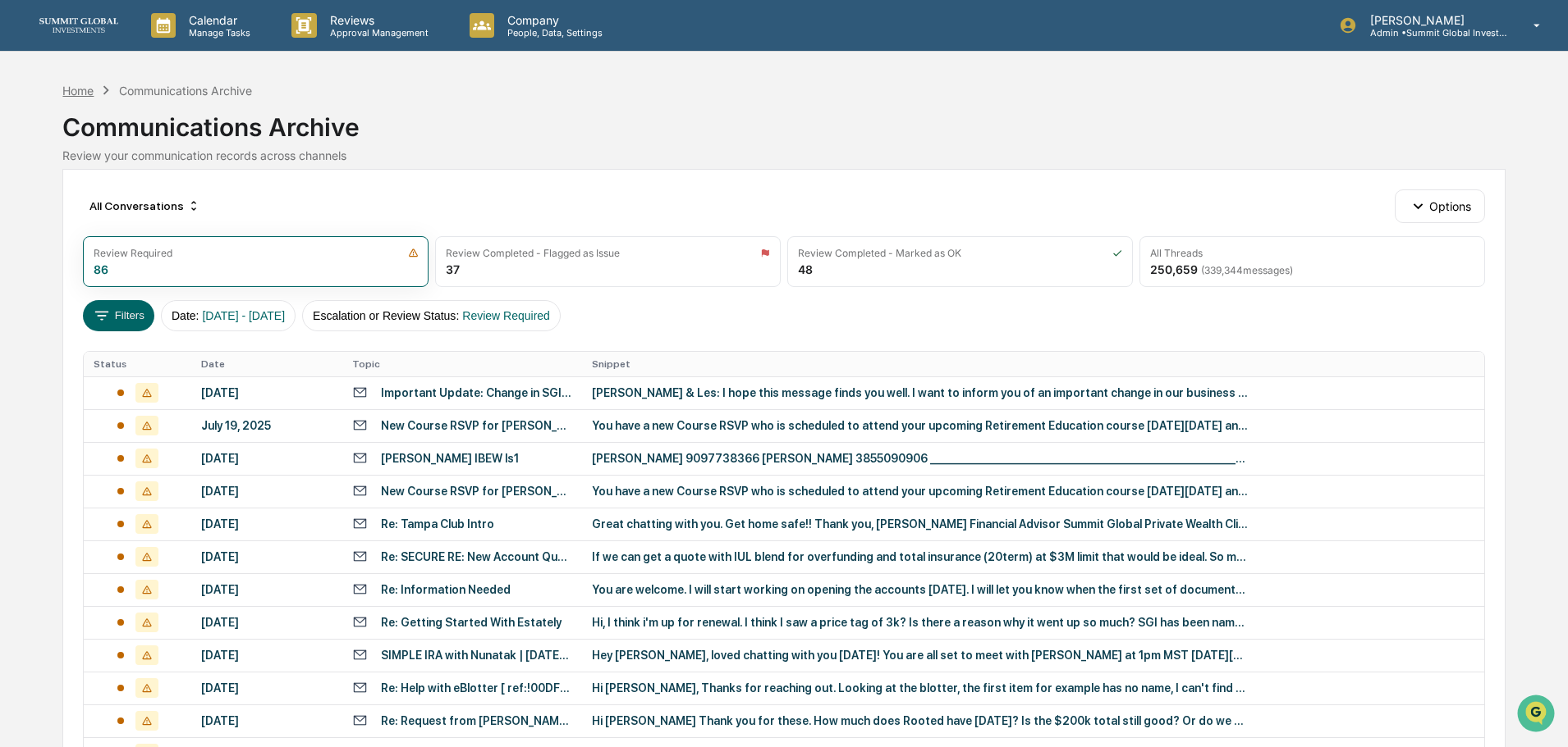
click at [90, 84] on div "Home" at bounding box center [78, 90] width 31 height 14
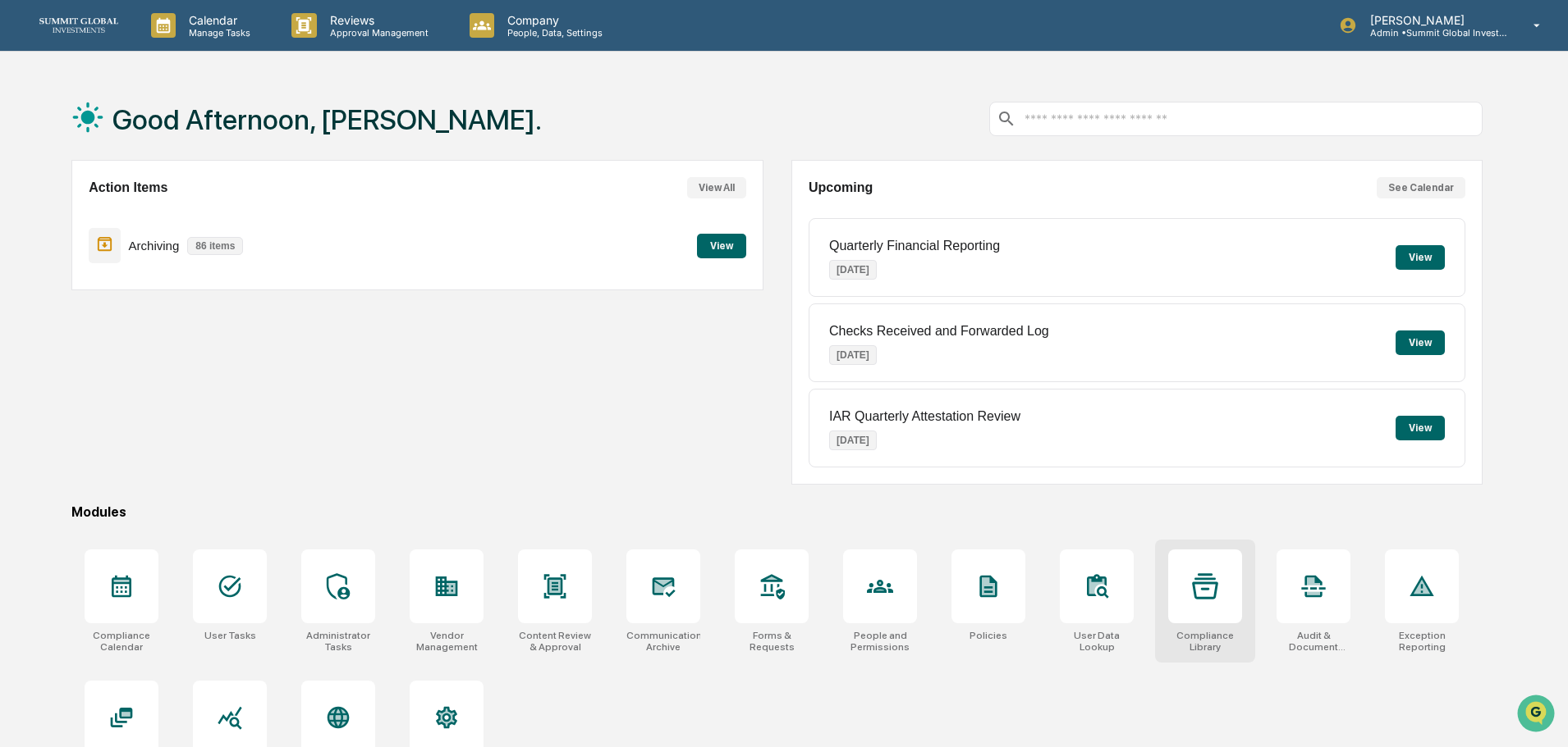
click at [1202, 617] on div at bounding box center [1204, 587] width 73 height 73
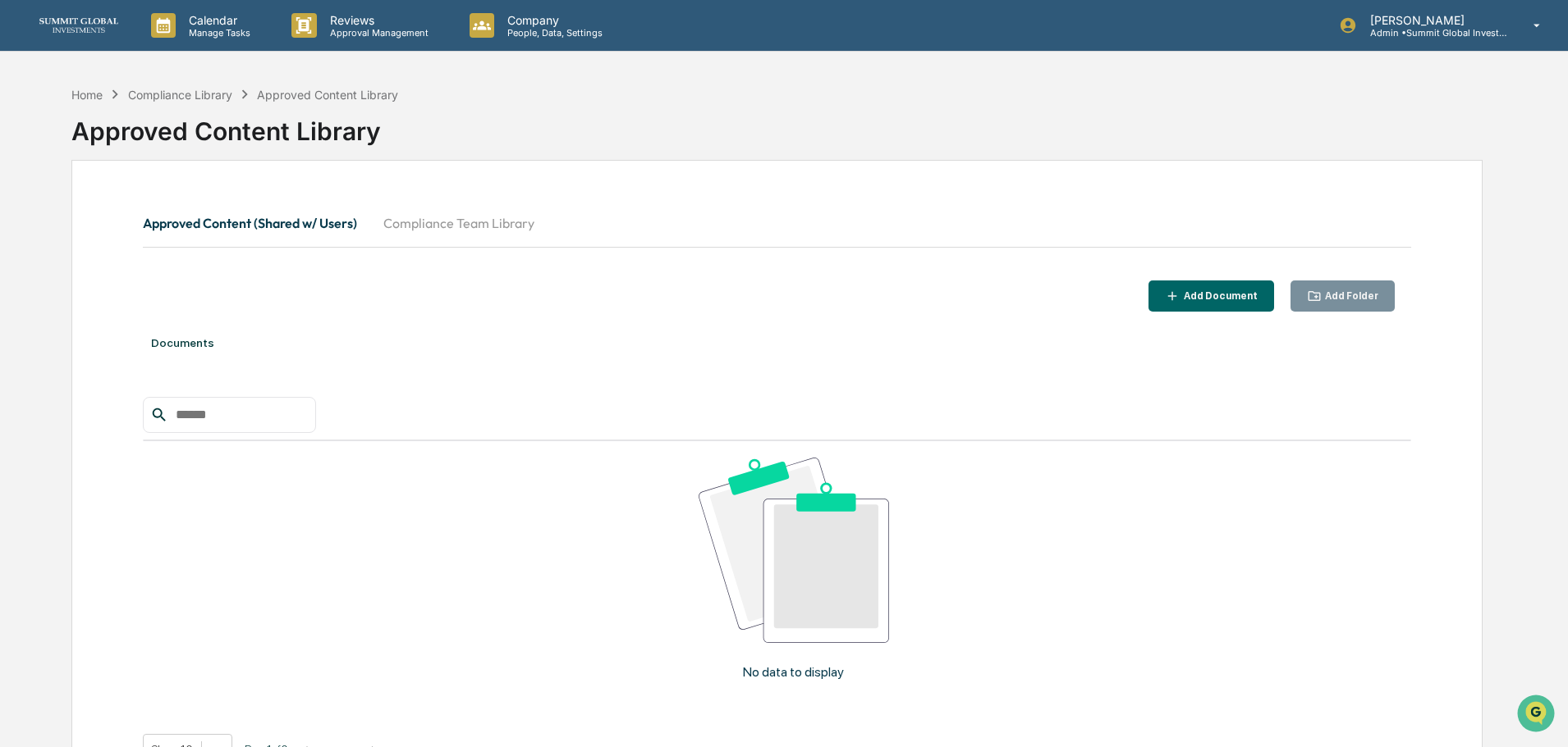
click at [494, 223] on button "Compliance Team Library" at bounding box center [459, 223] width 177 height 39
click at [1354, 294] on div "Add Folder" at bounding box center [1349, 296] width 56 height 12
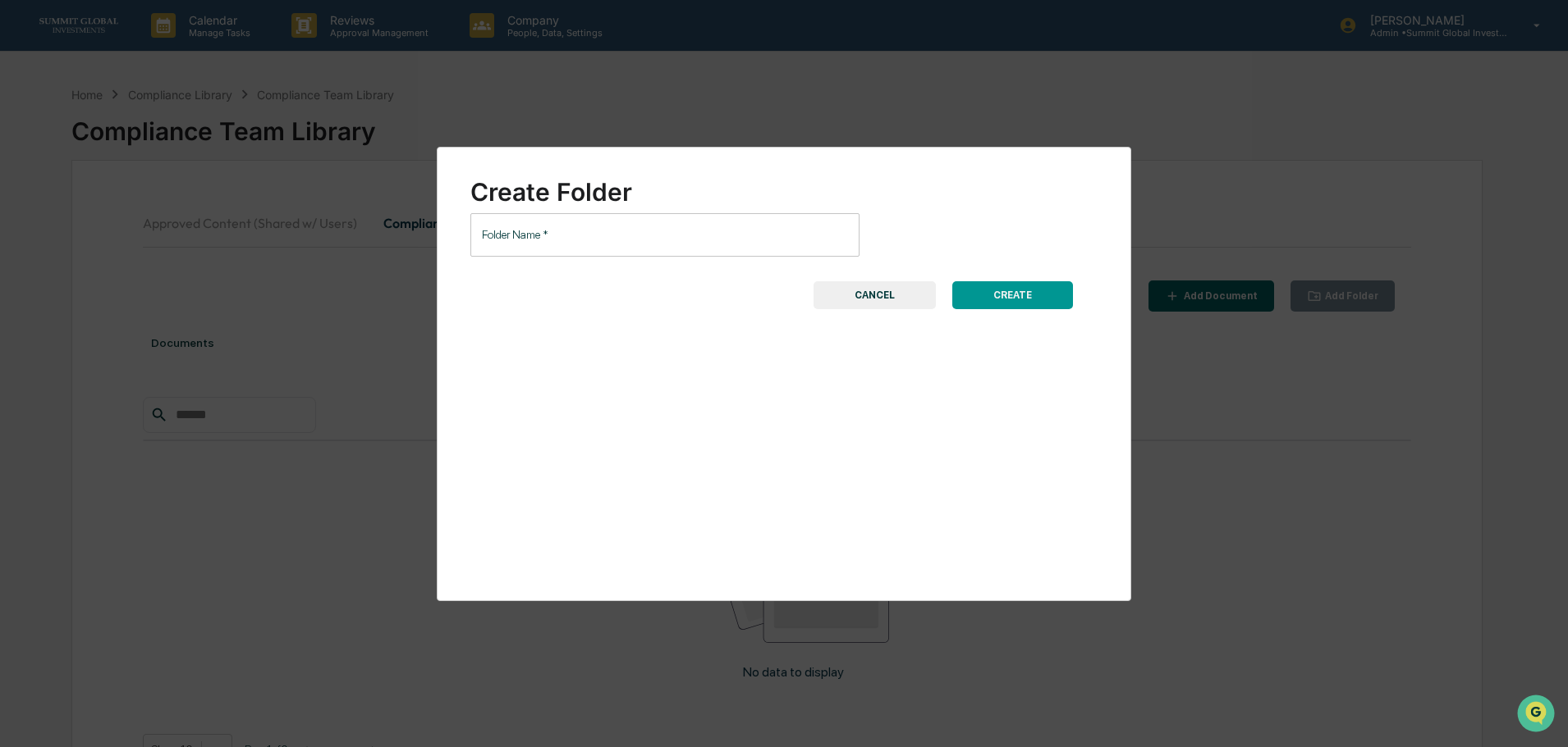
click at [716, 251] on input "Folder Name   *" at bounding box center [665, 235] width 389 height 44
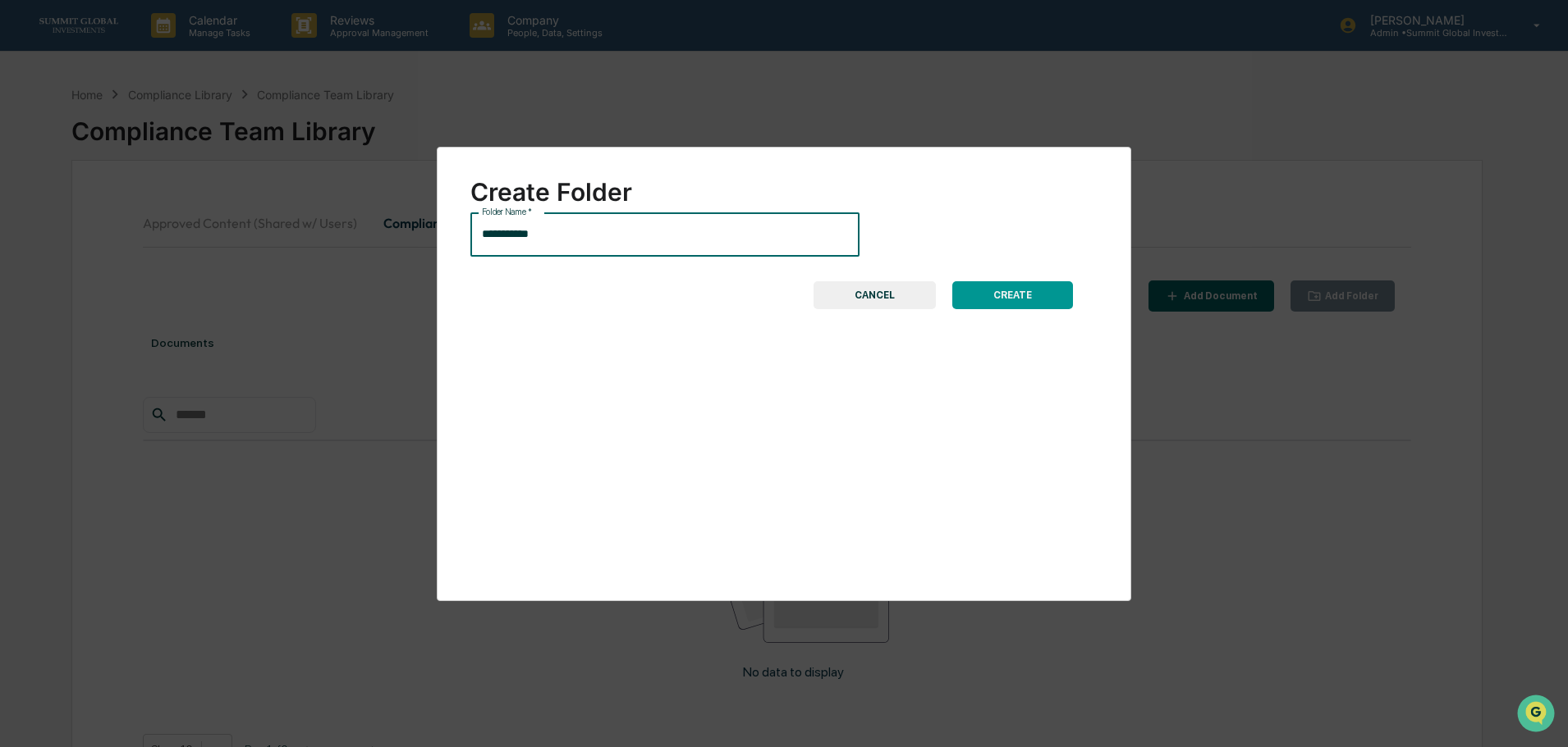
type input "**********"
click at [990, 294] on button "CREATE" at bounding box center [1012, 295] width 121 height 28
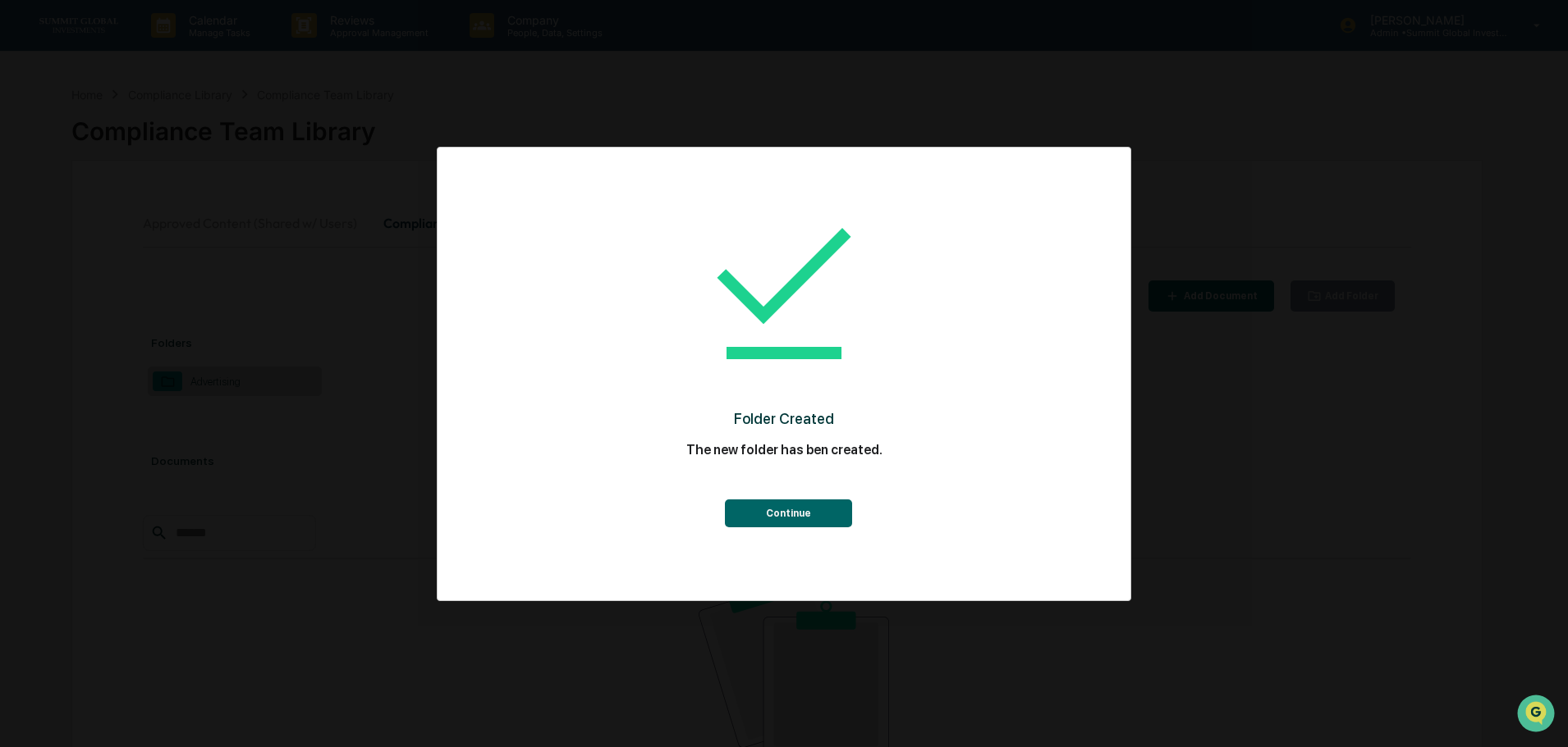
click at [777, 510] on button "Continue" at bounding box center [788, 513] width 127 height 28
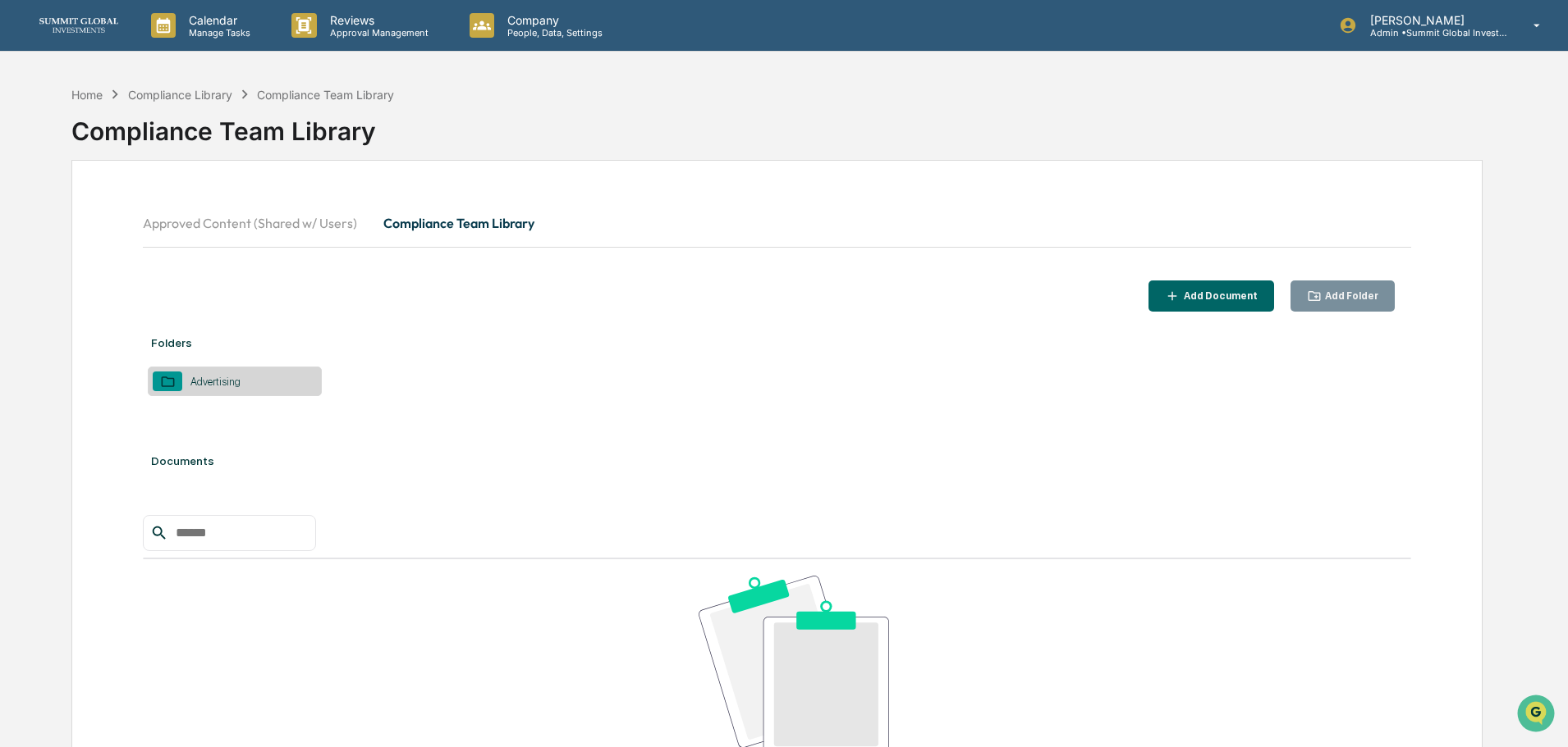
click at [171, 385] on icon at bounding box center [168, 382] width 15 height 15
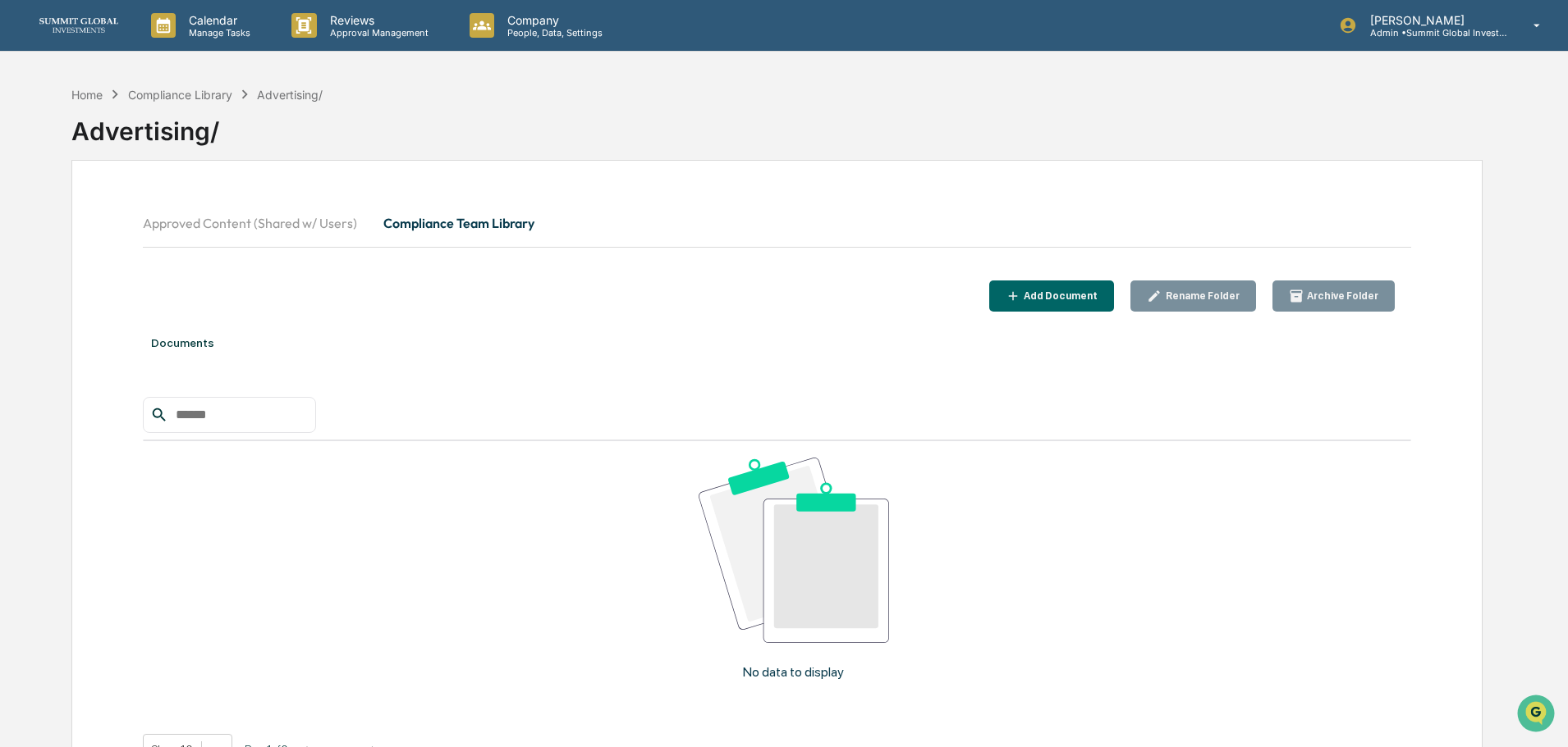
click at [210, 225] on button "Approved Content (Shared w/ Users)" at bounding box center [256, 223] width 228 height 39
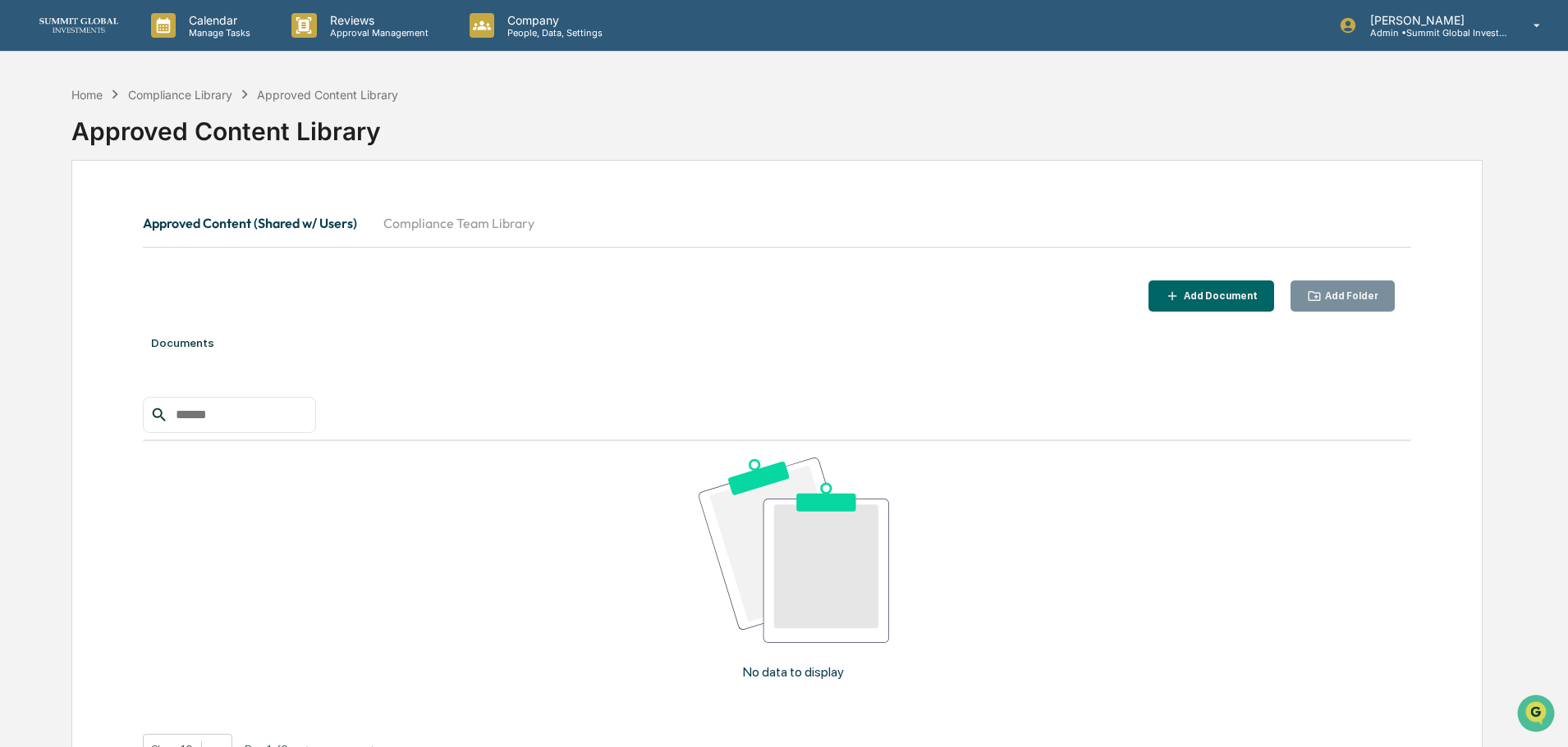
click at [515, 219] on button "Compliance Team Library" at bounding box center [459, 223] width 177 height 39
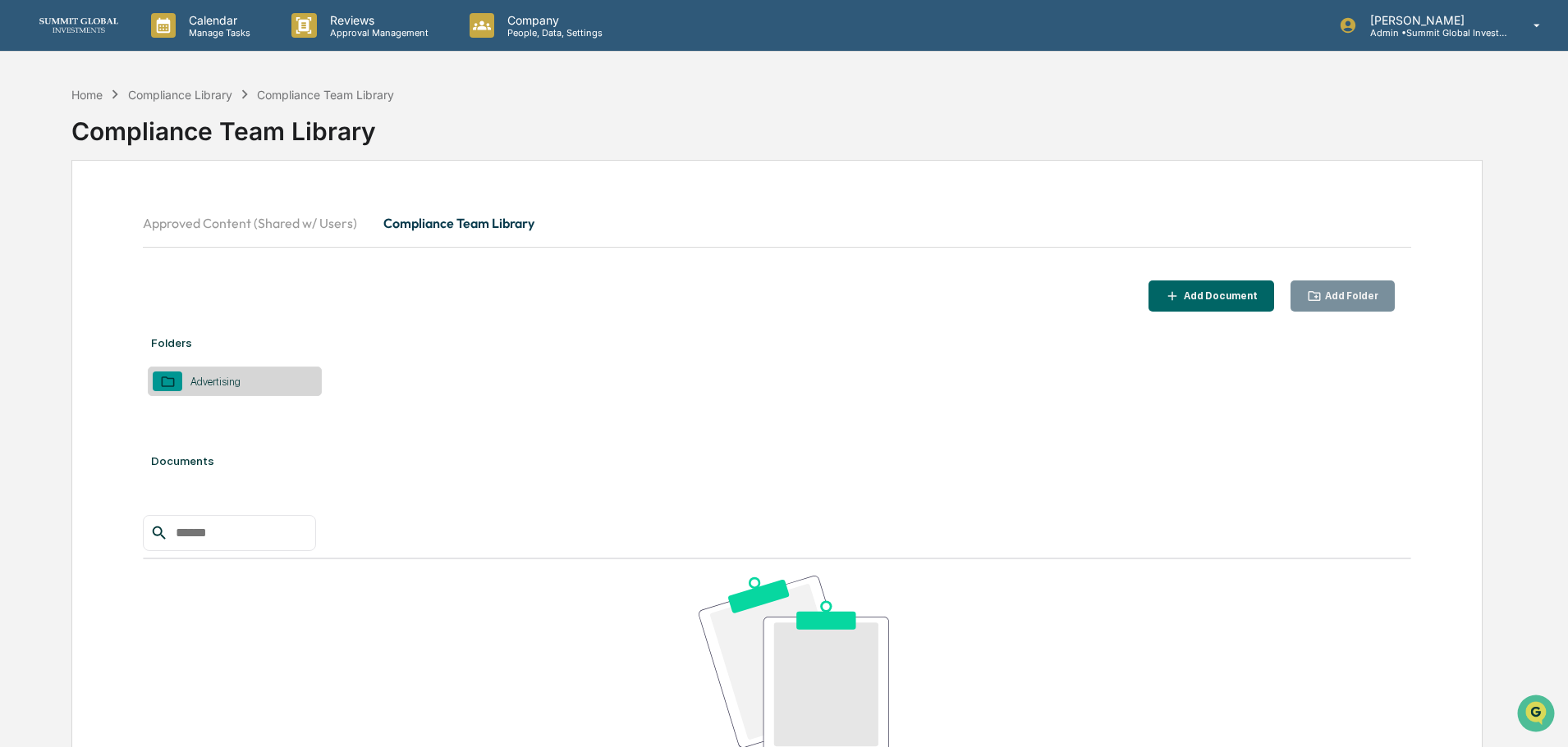
click at [64, 20] on img at bounding box center [79, 25] width 79 height 14
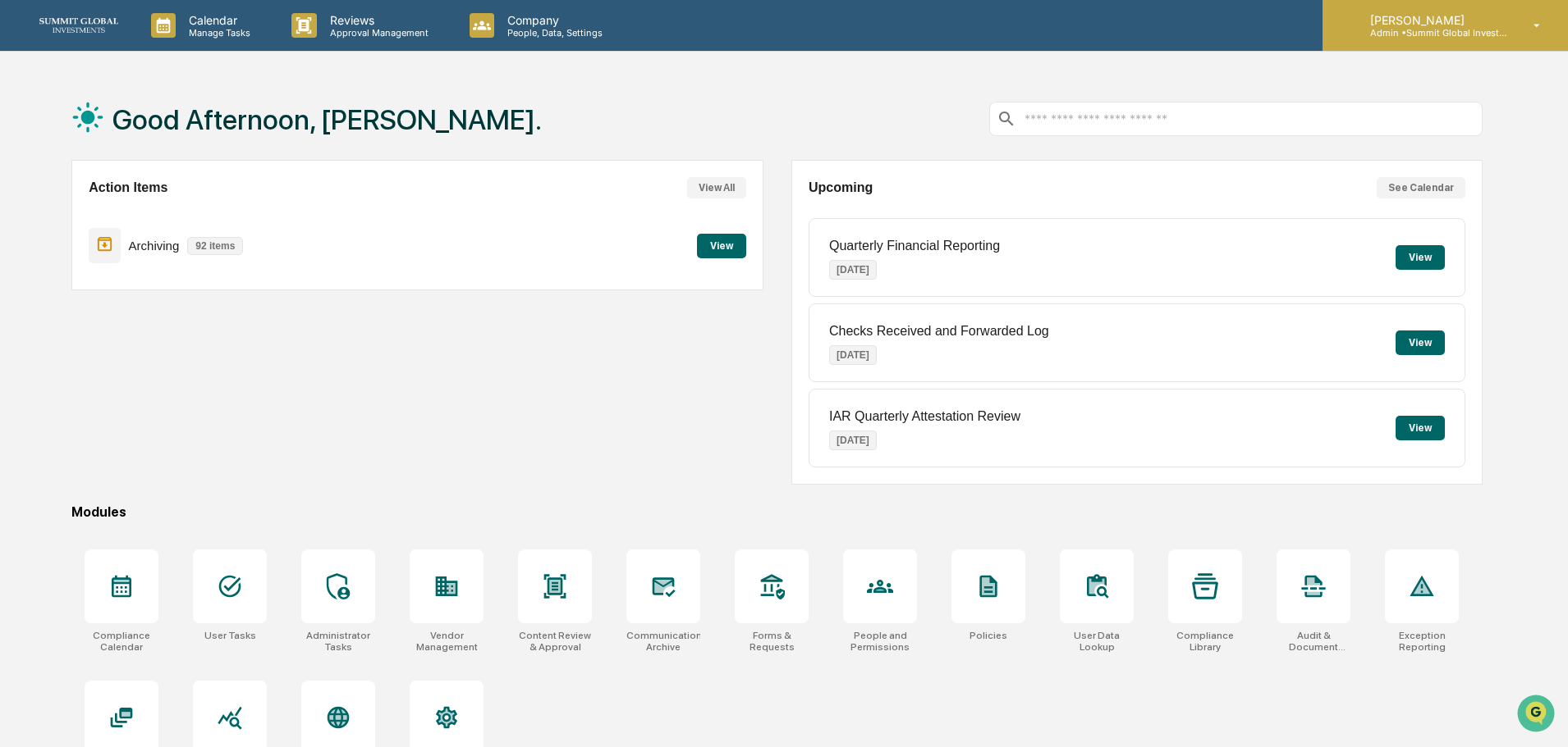
click at [1446, 34] on p "Admin • Summit Global Investments" at bounding box center [1433, 32] width 152 height 12
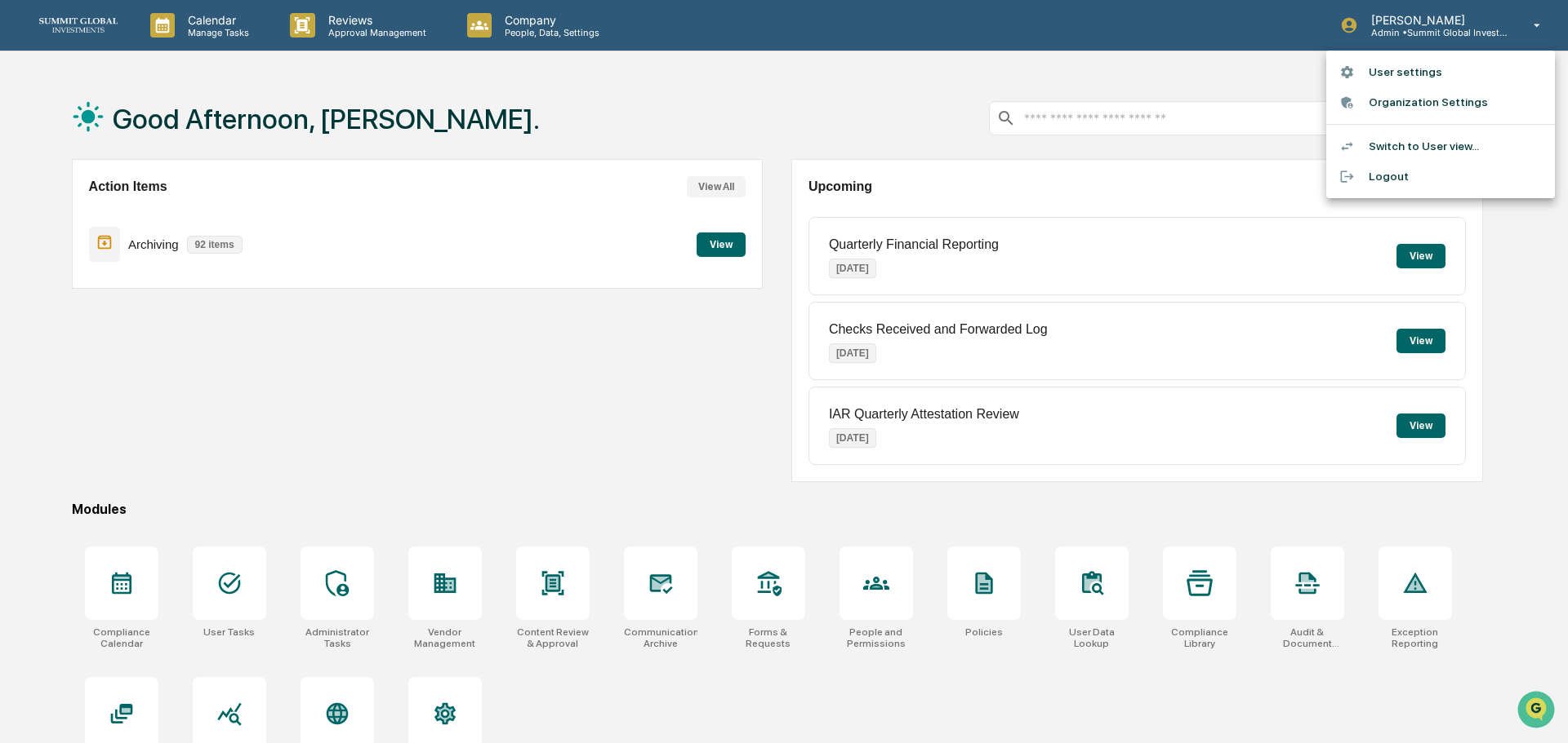
click at [1400, 111] on li "Organization Settings" at bounding box center [1441, 102] width 228 height 30
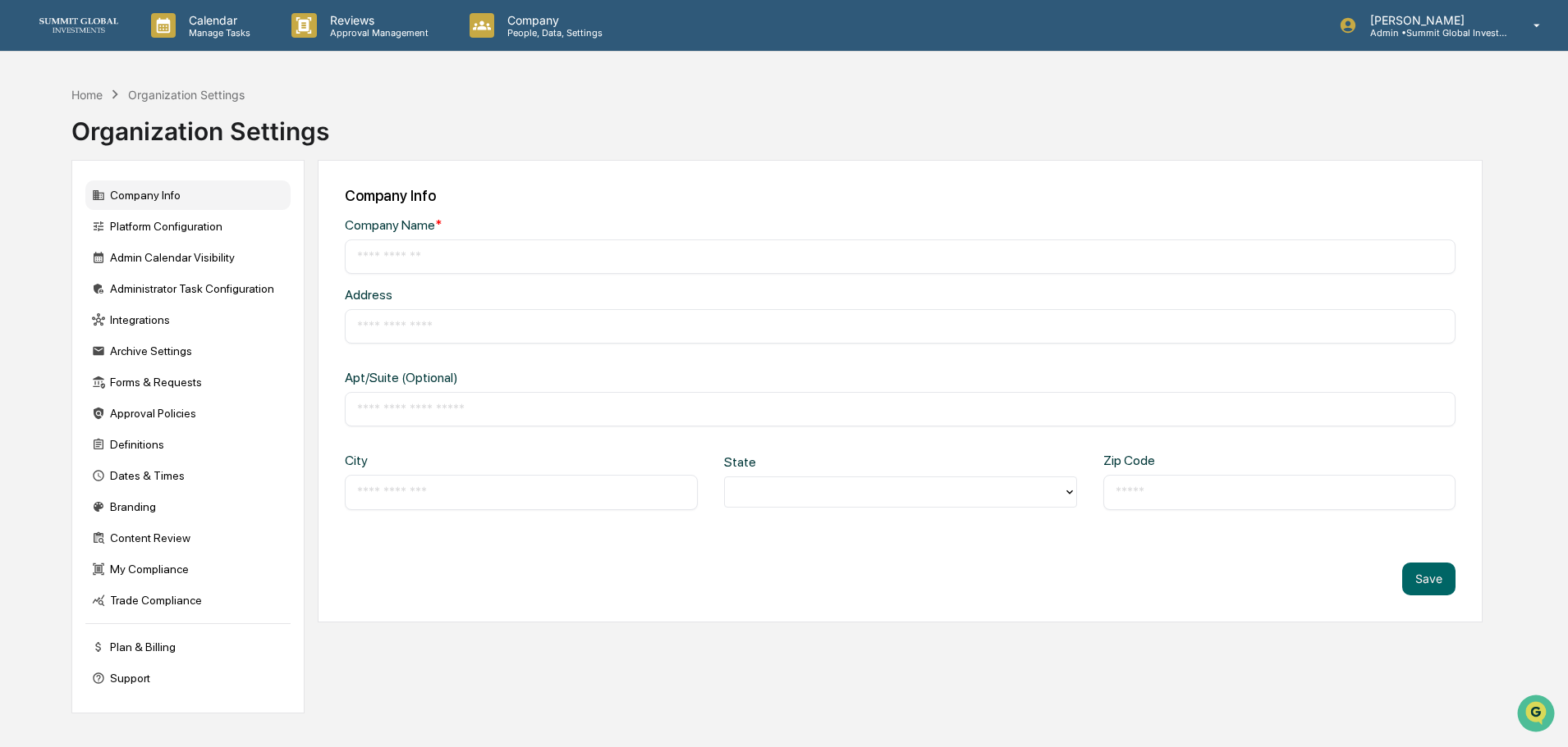
type input "**********"
type input "*********"
type input "*****"
click at [160, 505] on div "Branding" at bounding box center [187, 507] width 205 height 30
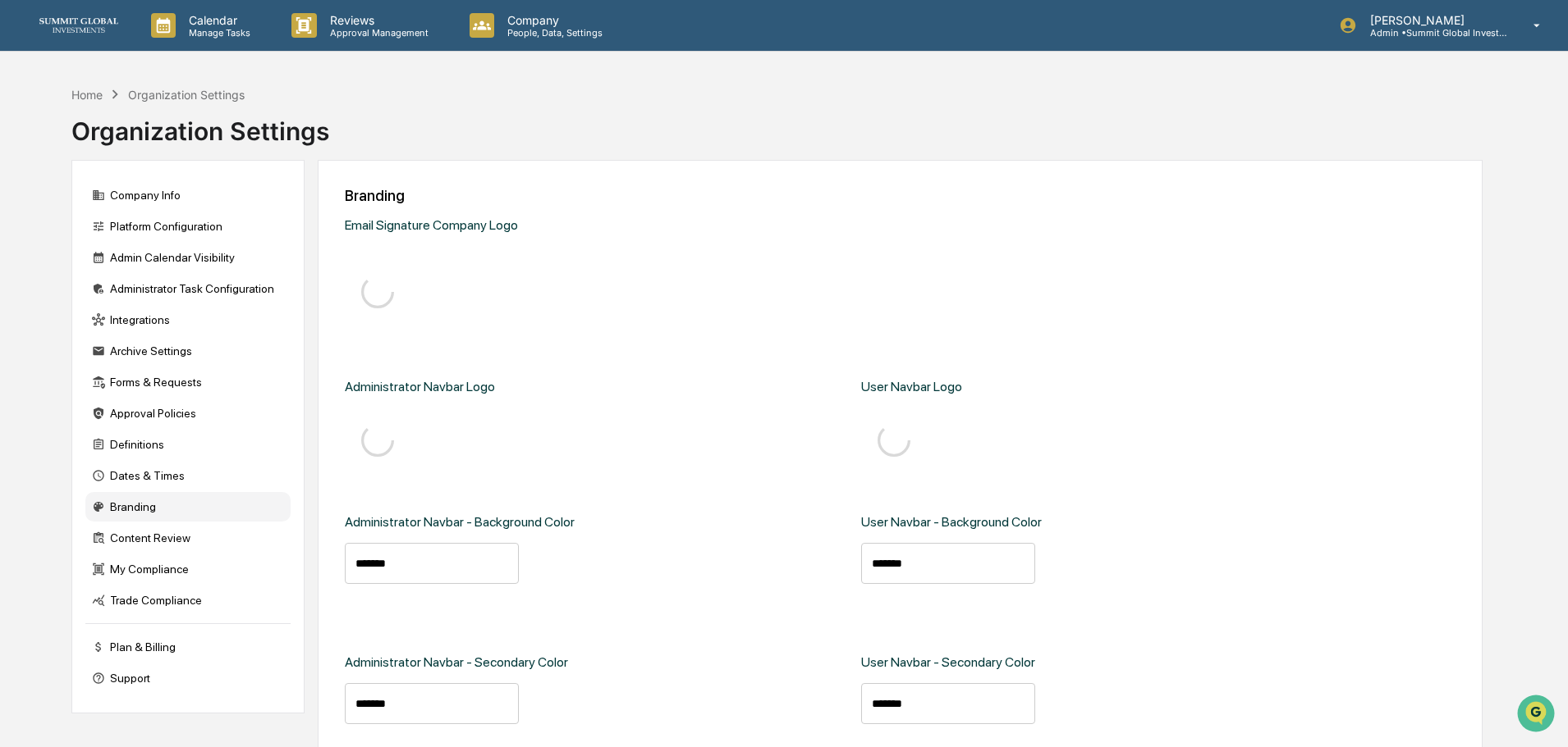
type input "*******"
type input "****"
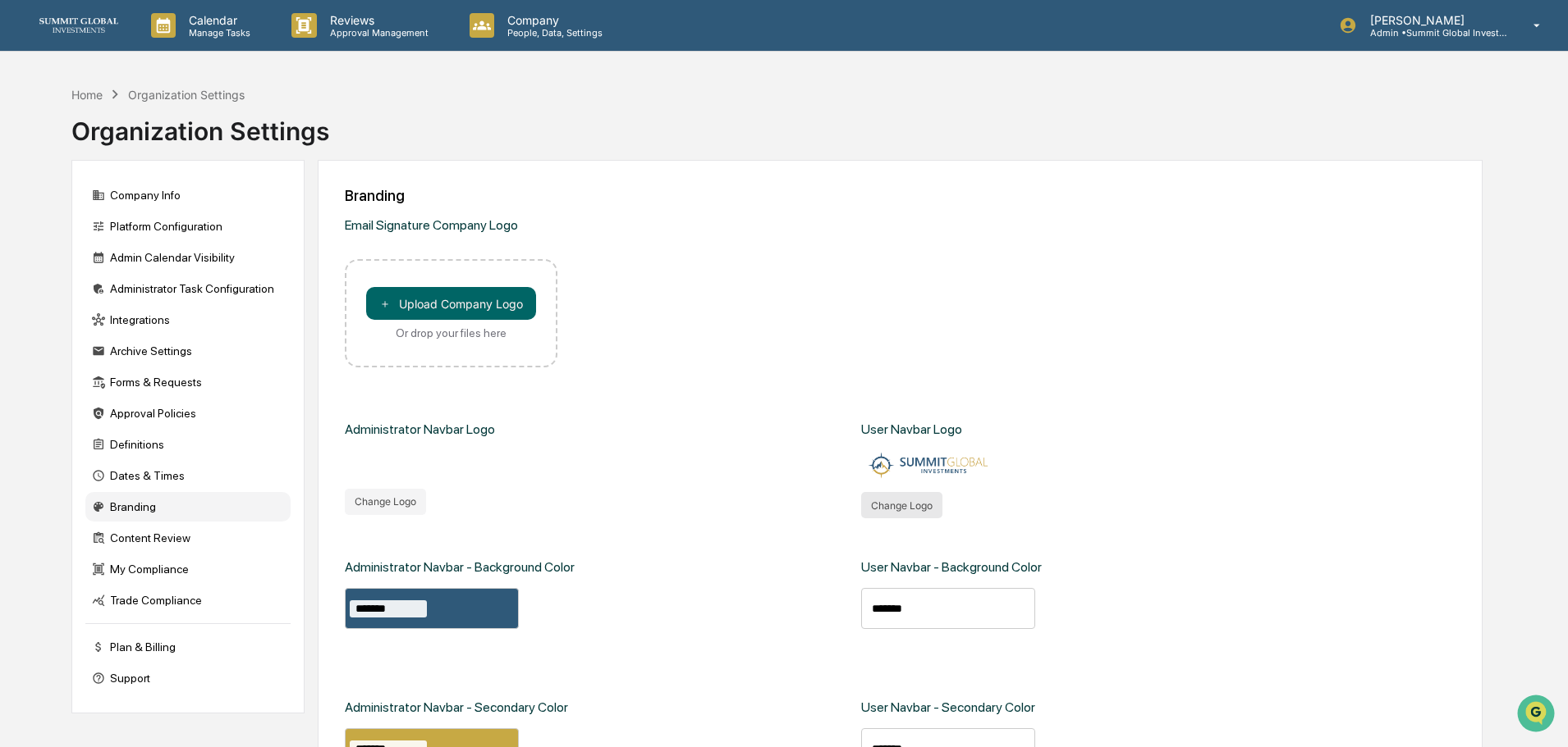
click at [893, 497] on button "Change Logo" at bounding box center [901, 505] width 82 height 26
click at [457, 299] on button "＋ Upload Company Logo" at bounding box center [452, 304] width 170 height 33
click at [413, 300] on button "＋ Upload Company Logo" at bounding box center [452, 304] width 170 height 33
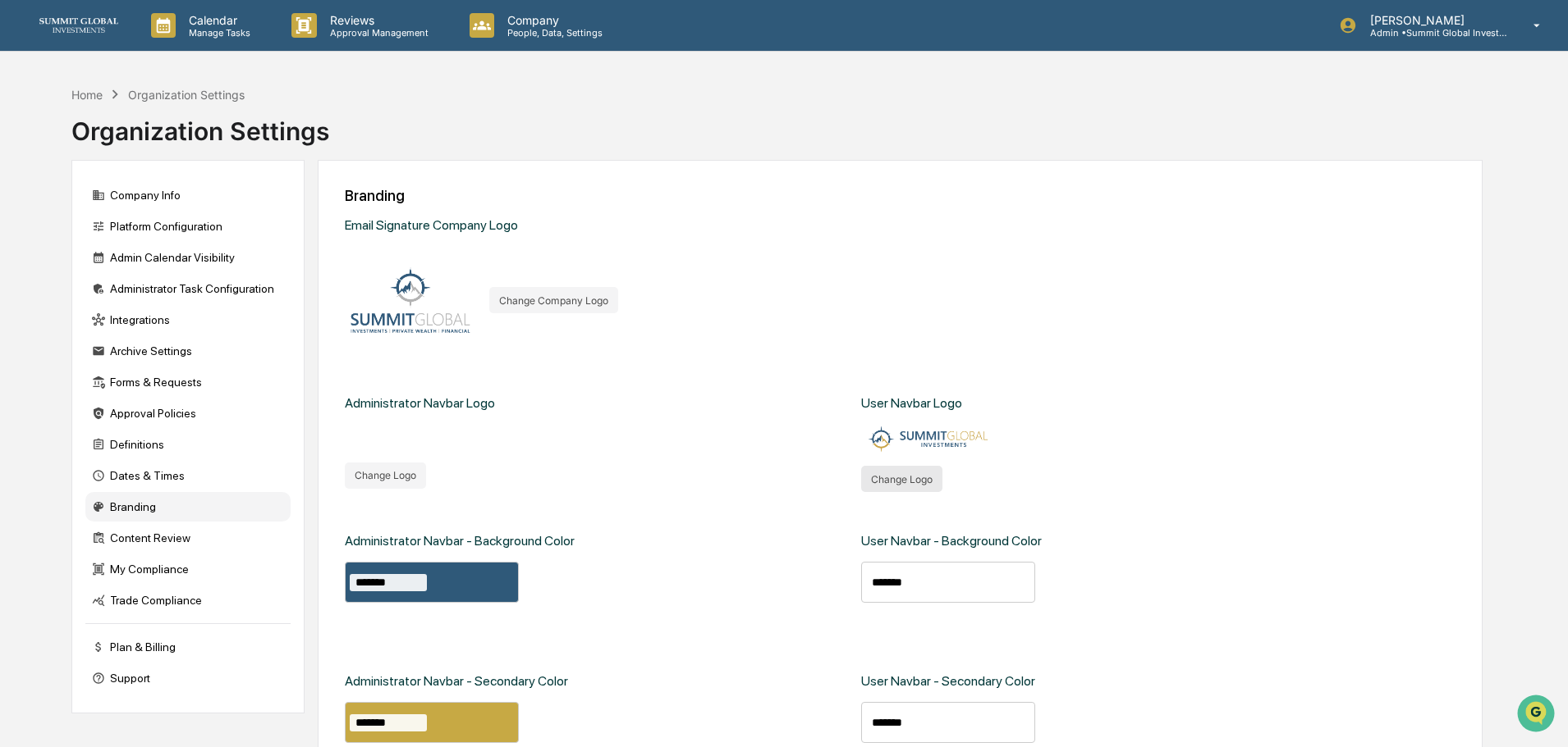
click at [891, 479] on button "Change Logo" at bounding box center [901, 478] width 82 height 26
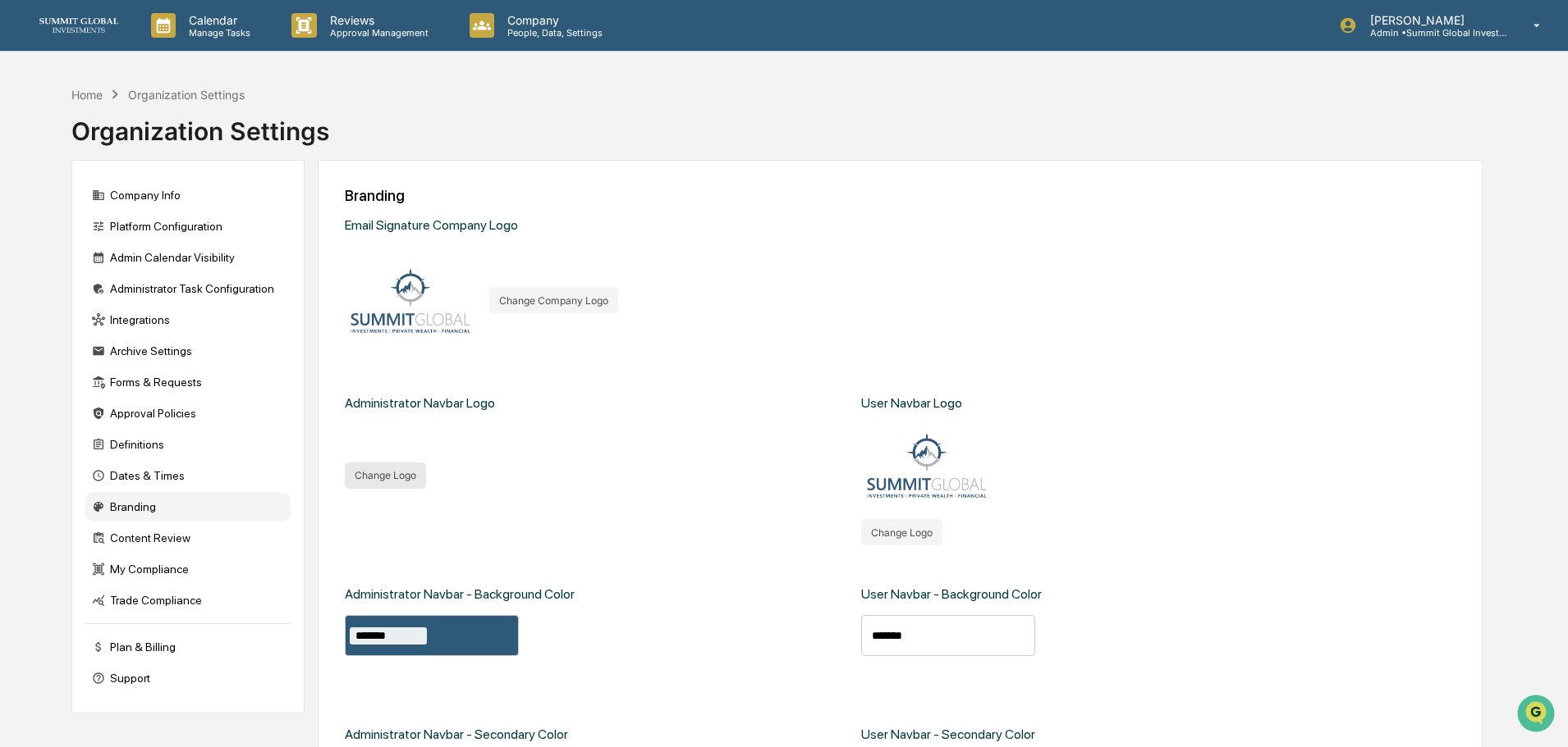
click at [395, 486] on button "Change Logo" at bounding box center [385, 476] width 82 height 26
click at [174, 536] on div "Content Review" at bounding box center [187, 537] width 205 height 30
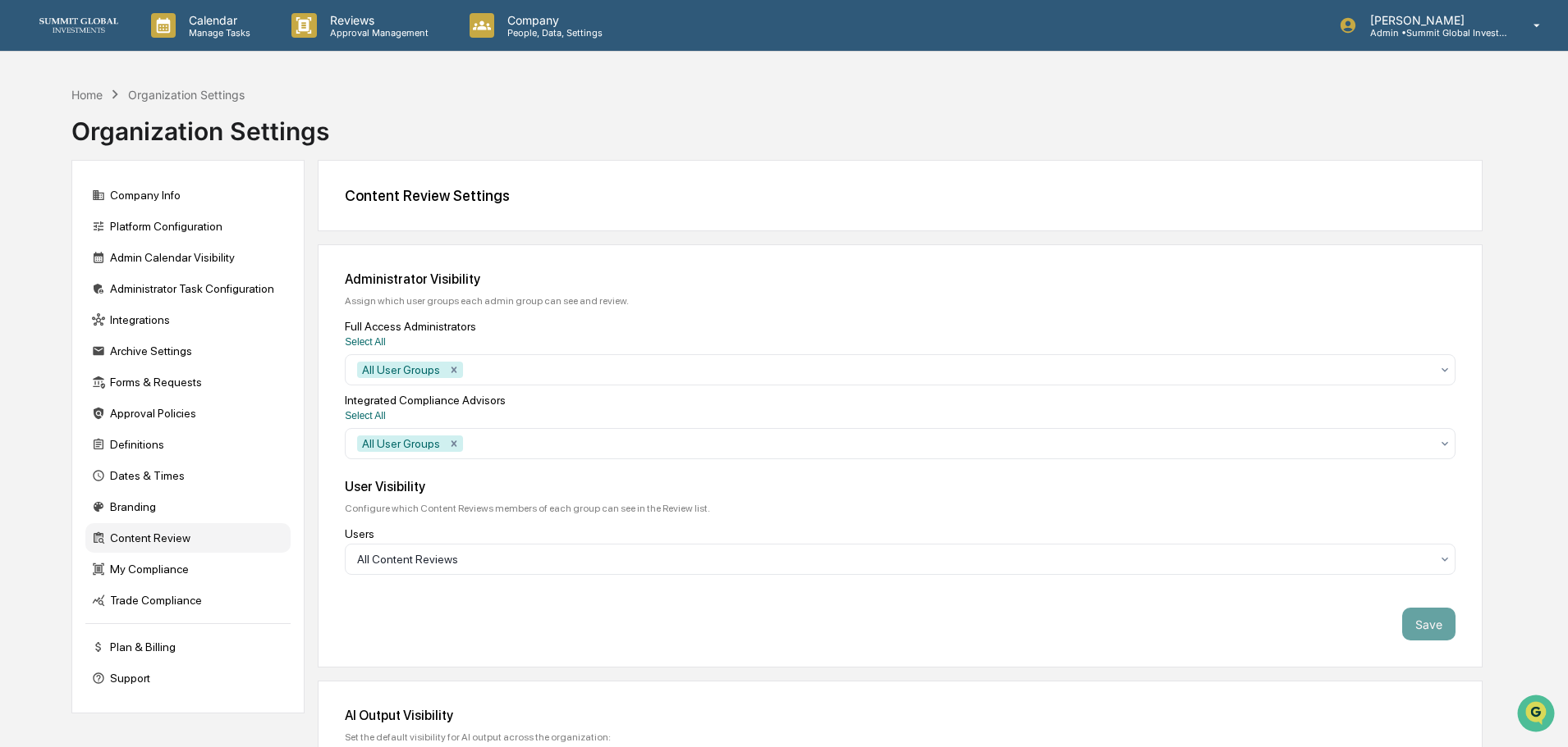
click at [83, 31] on img at bounding box center [79, 25] width 79 height 14
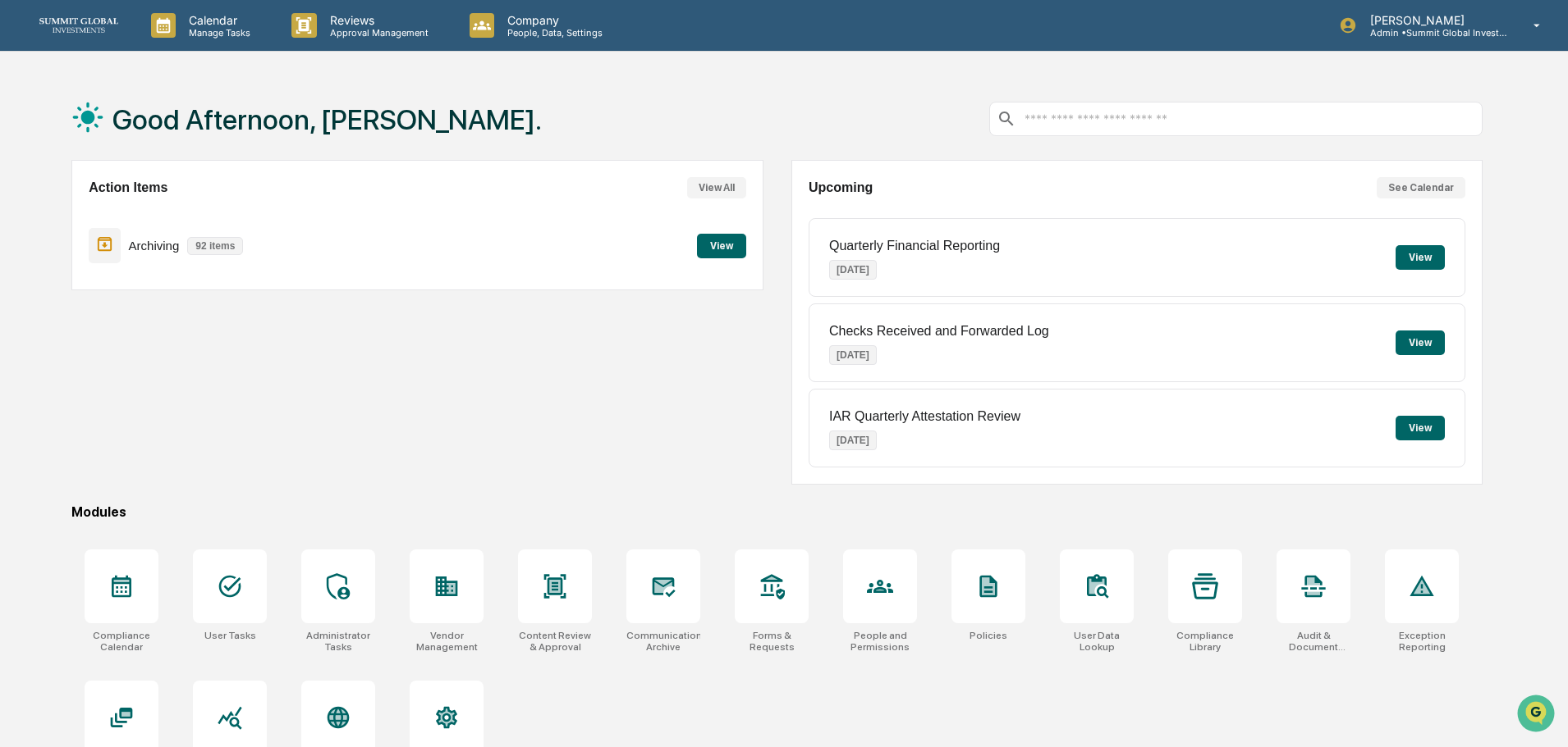
click at [711, 246] on button "View" at bounding box center [721, 245] width 49 height 24
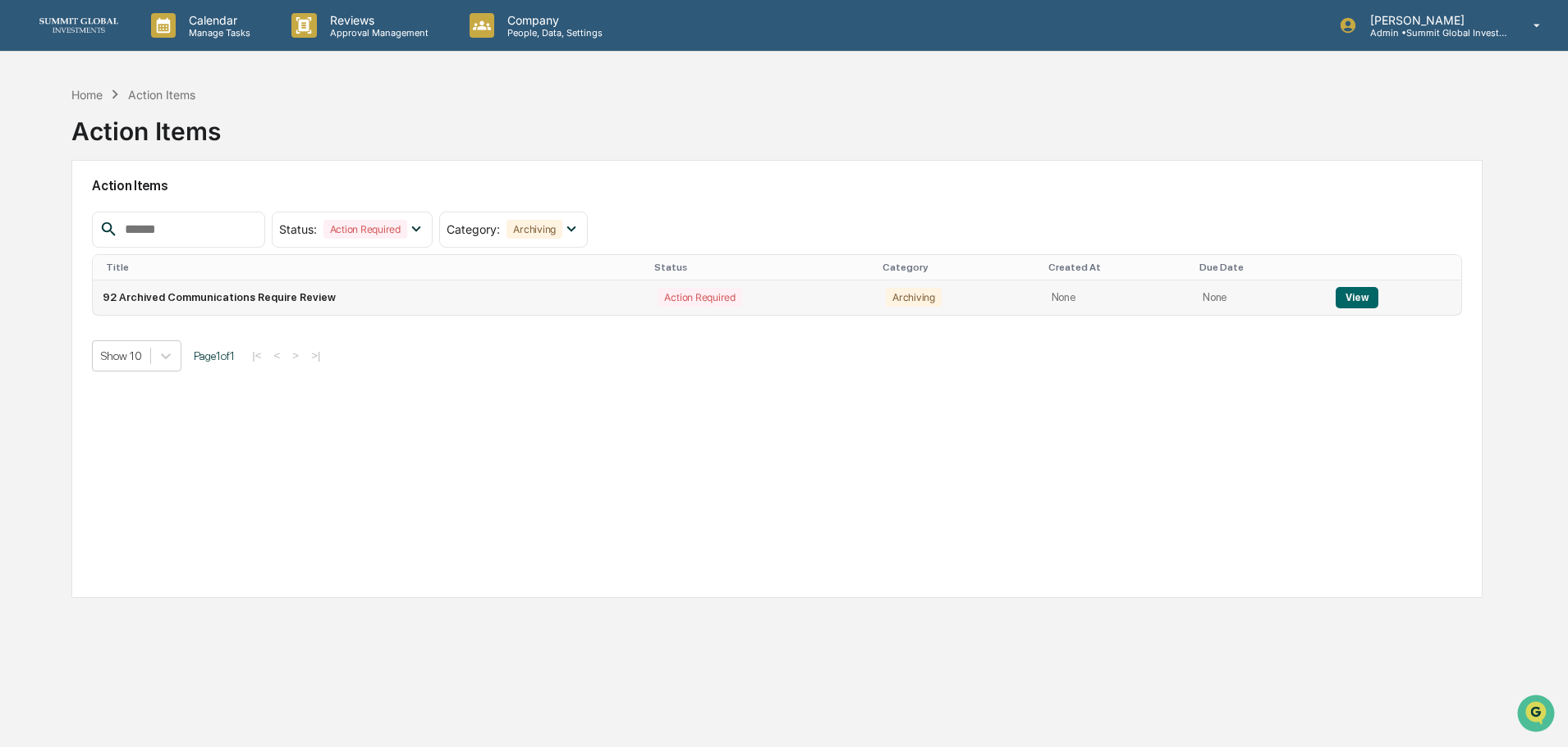
click at [1357, 295] on button "View" at bounding box center [1356, 298] width 42 height 21
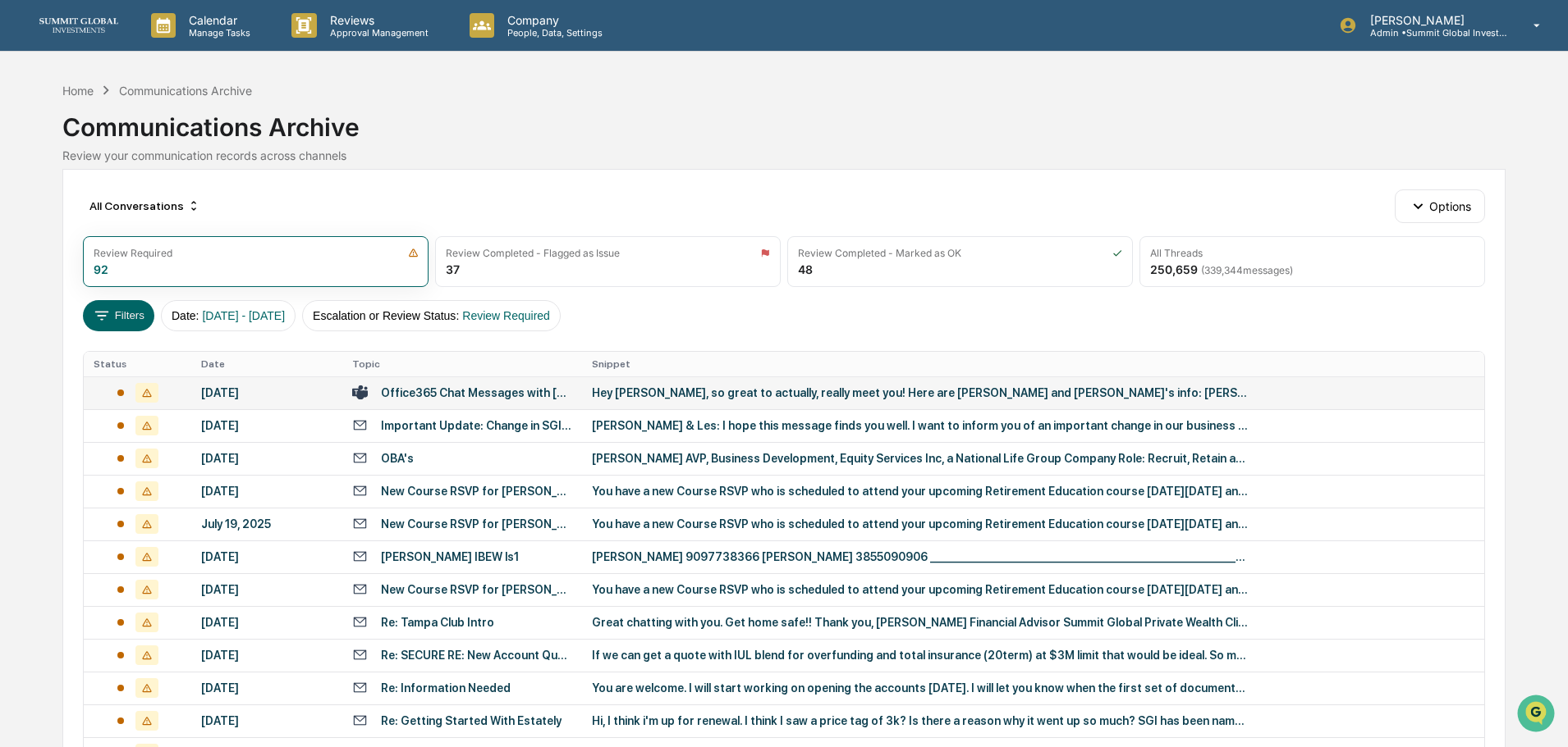
click at [602, 395] on div "Hey [PERSON_NAME], so great to actually, really meet you! Here are [PERSON_NAME…" at bounding box center [919, 392] width 657 height 13
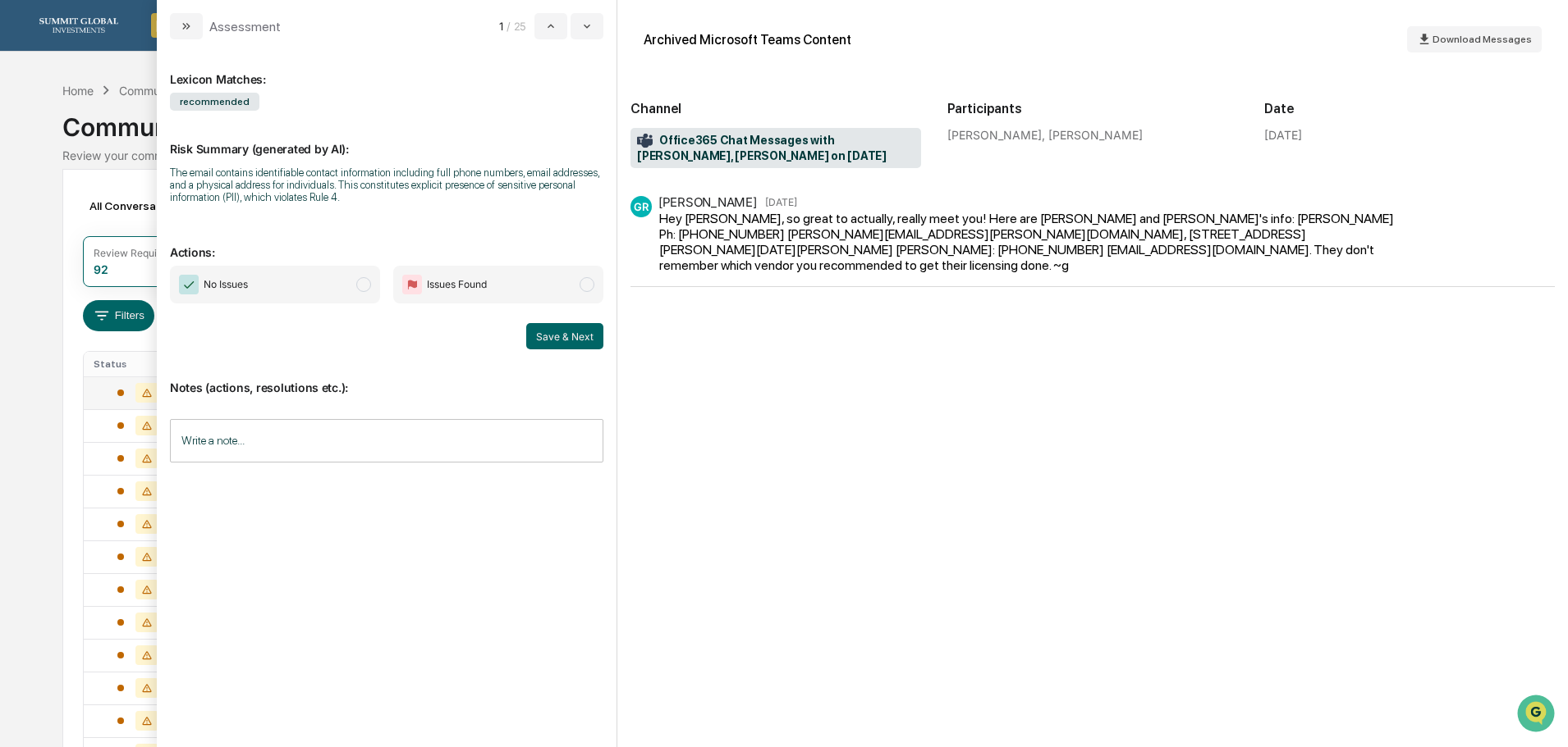
click at [340, 271] on span "No Issues" at bounding box center [275, 285] width 210 height 38
click at [540, 337] on button "Save & Next" at bounding box center [564, 336] width 77 height 26
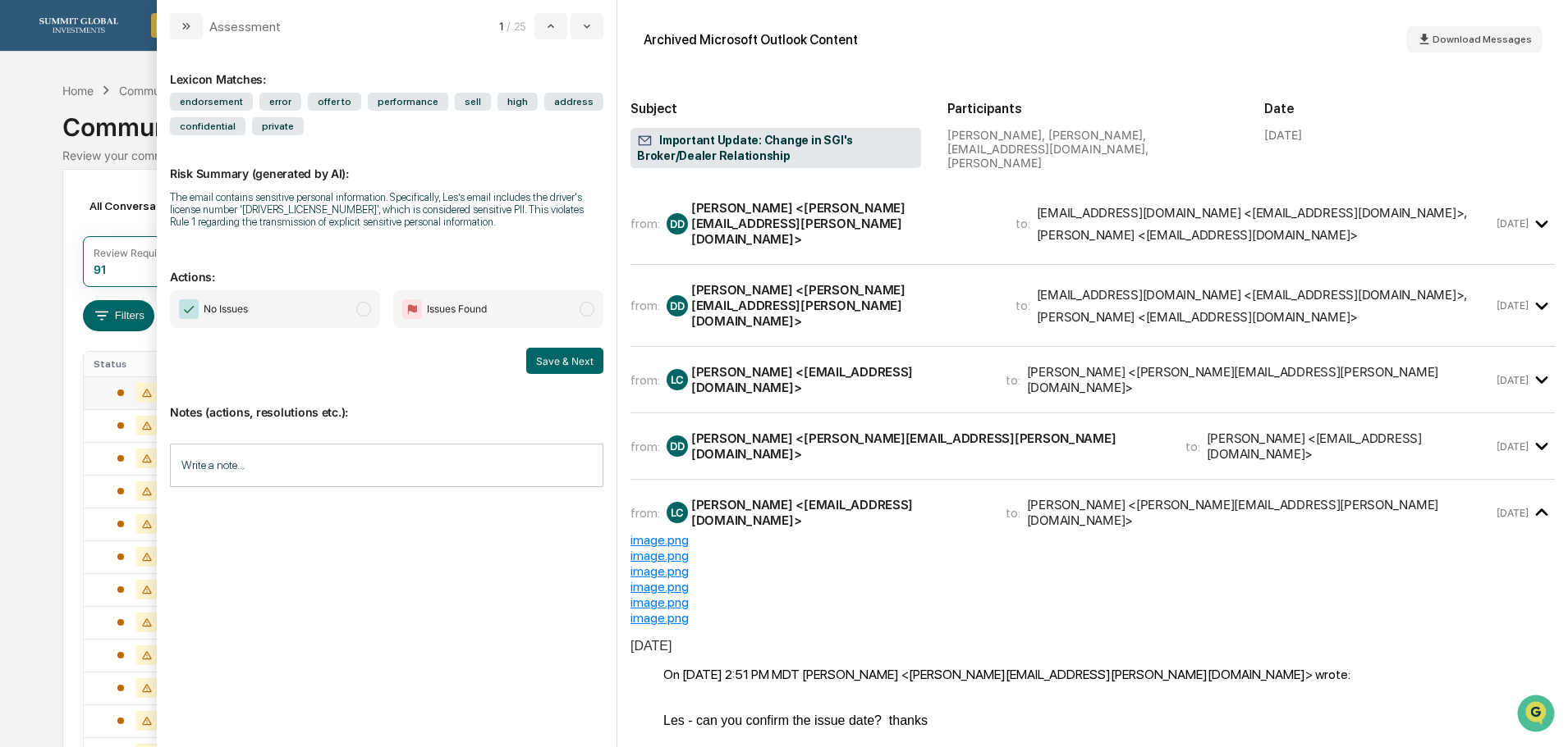
click at [831, 229] on div "[PERSON_NAME] <[PERSON_NAME][EMAIL_ADDRESS][PERSON_NAME][DOMAIN_NAME]>" at bounding box center [843, 224] width 305 height 47
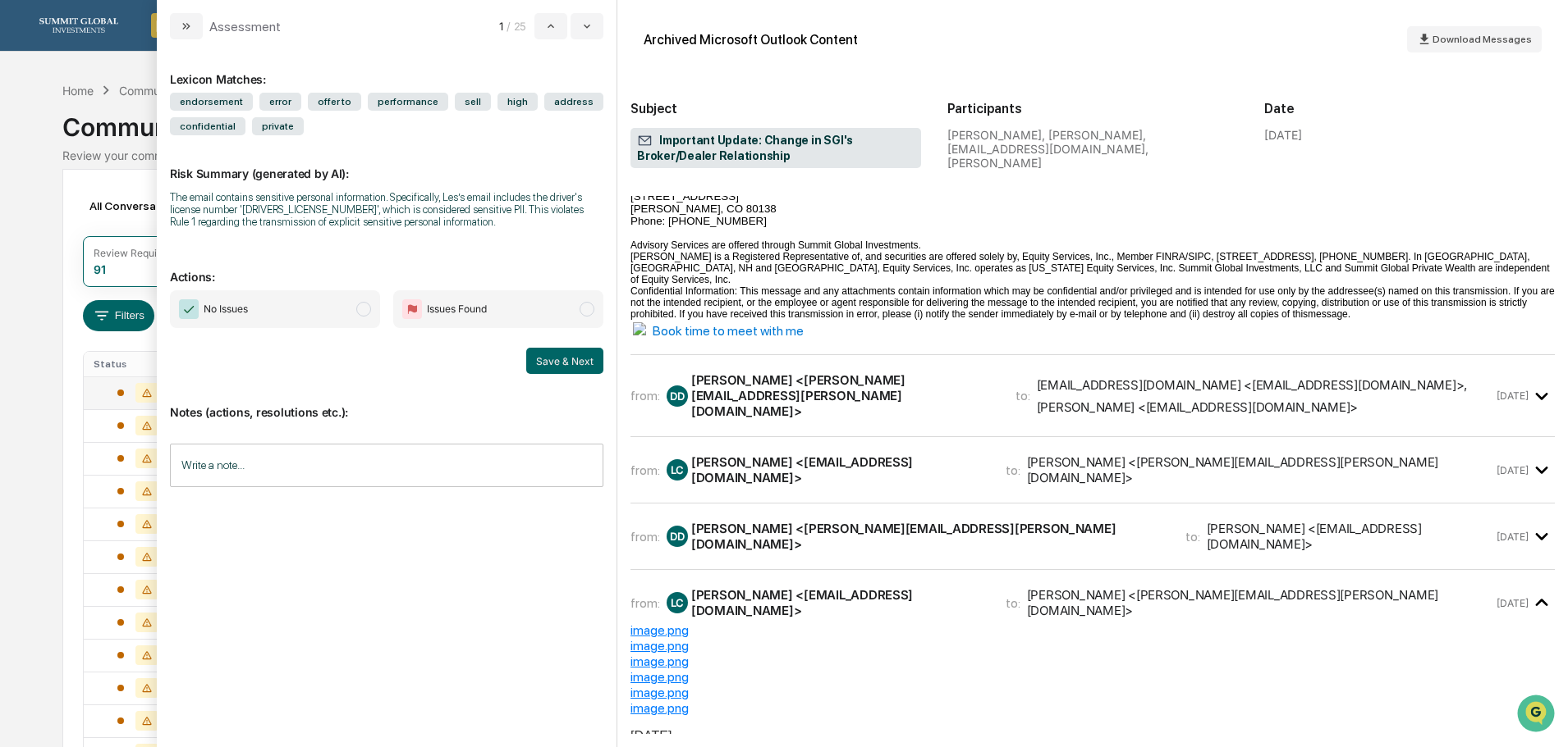
scroll to position [574, 0]
click at [855, 399] on div "[PERSON_NAME] <[PERSON_NAME][EMAIL_ADDRESS][PERSON_NAME][DOMAIN_NAME]>" at bounding box center [843, 395] width 305 height 47
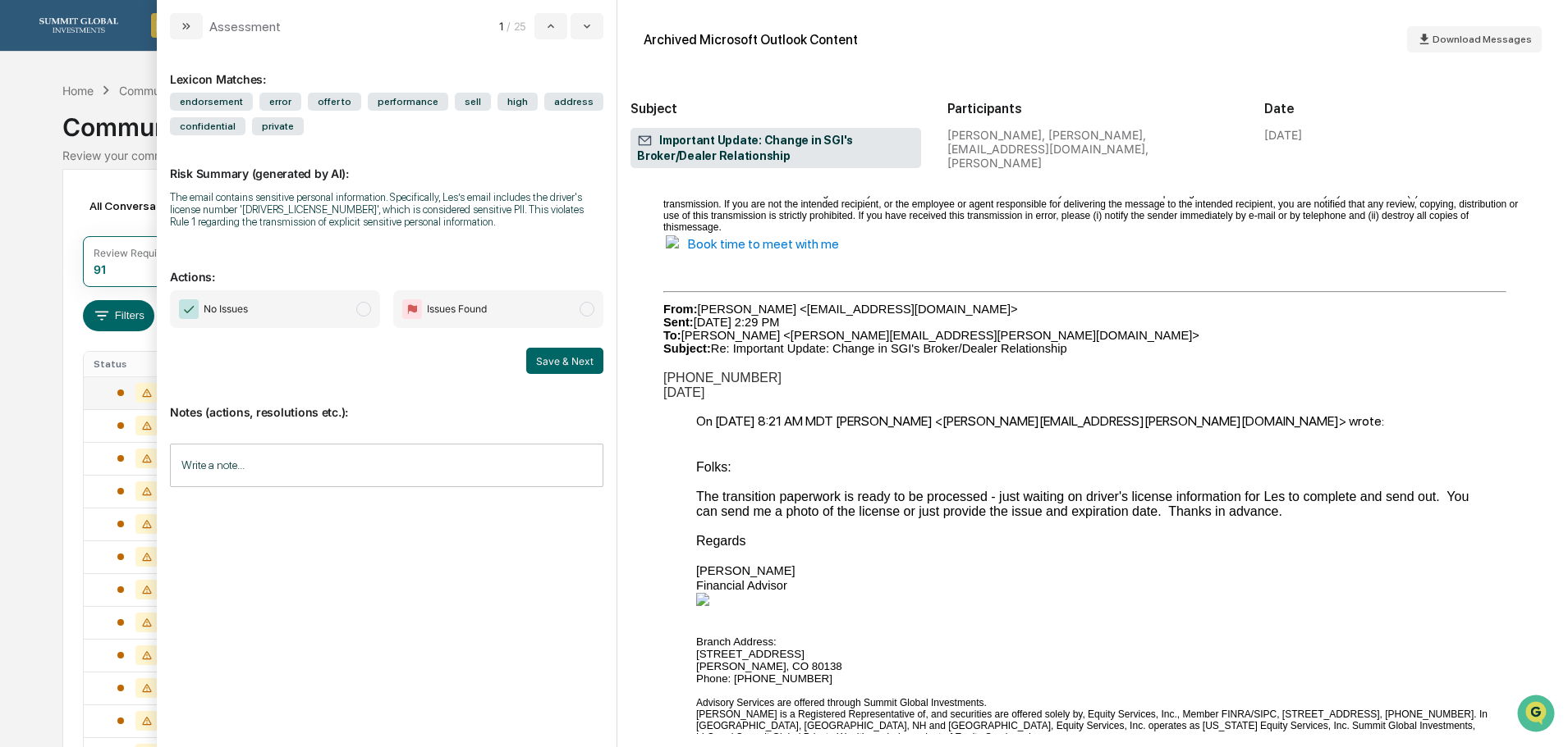
scroll to position [2625, 0]
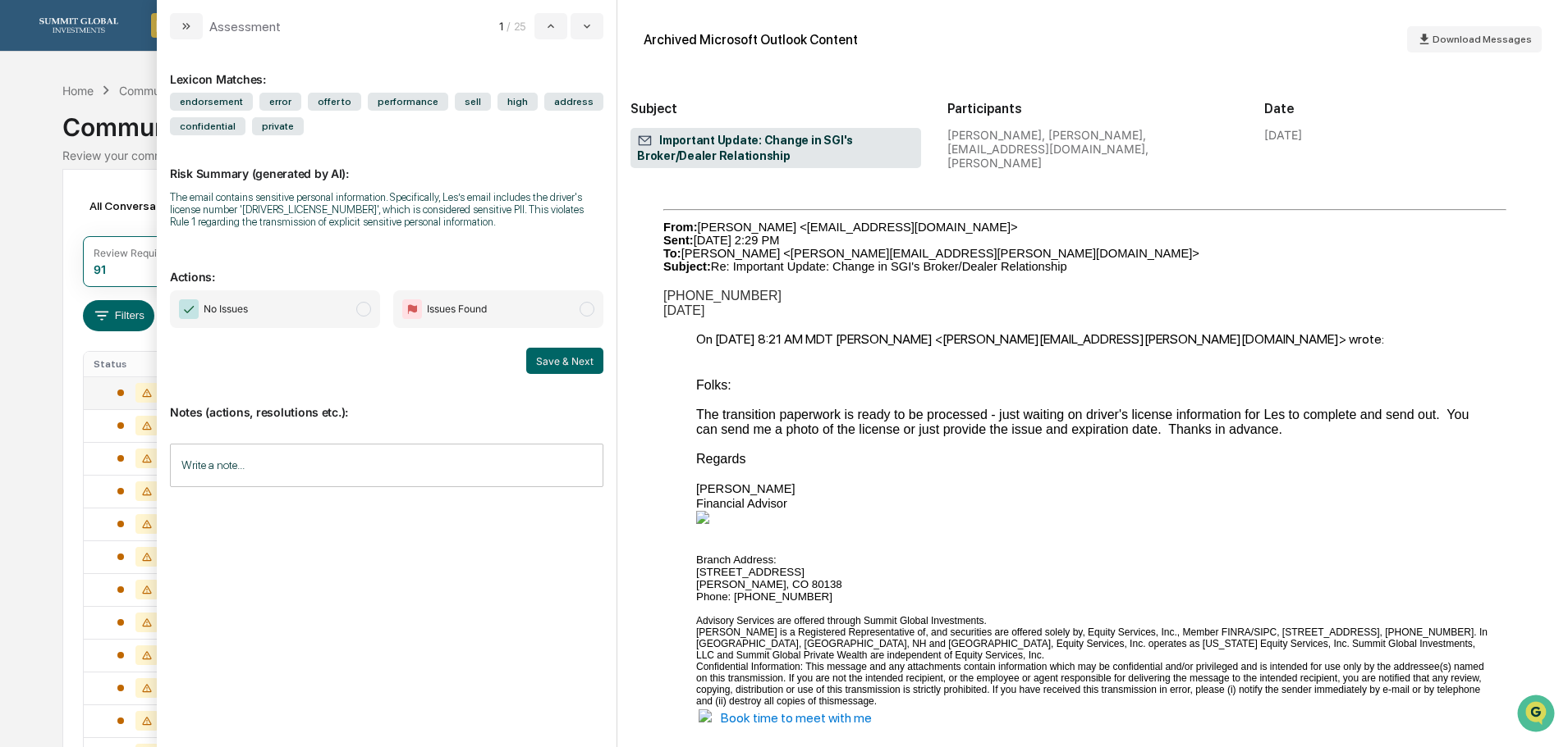
click at [557, 313] on span "Issues Found" at bounding box center [498, 309] width 210 height 38
click at [575, 366] on button "Save & Next" at bounding box center [564, 360] width 77 height 26
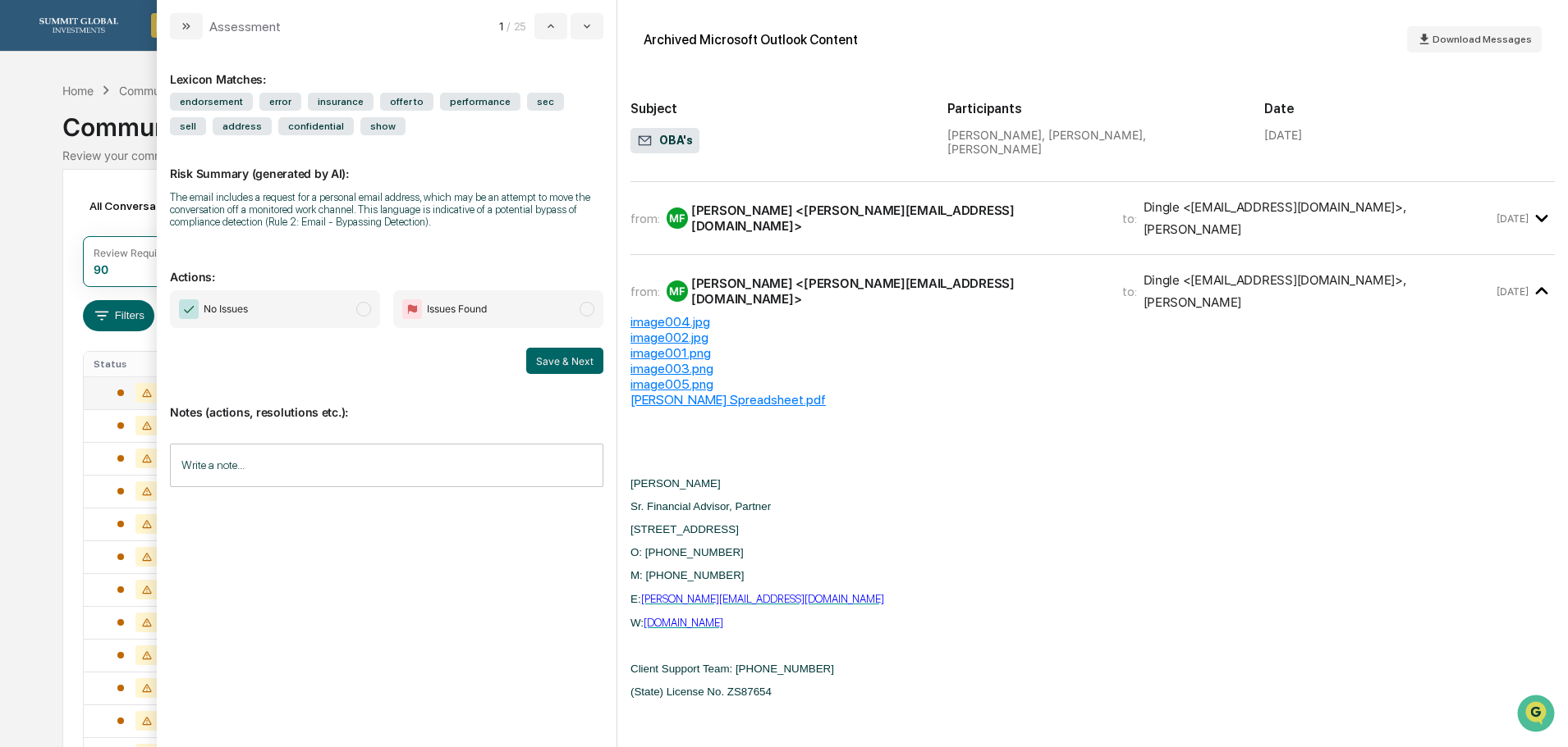
scroll to position [159, 0]
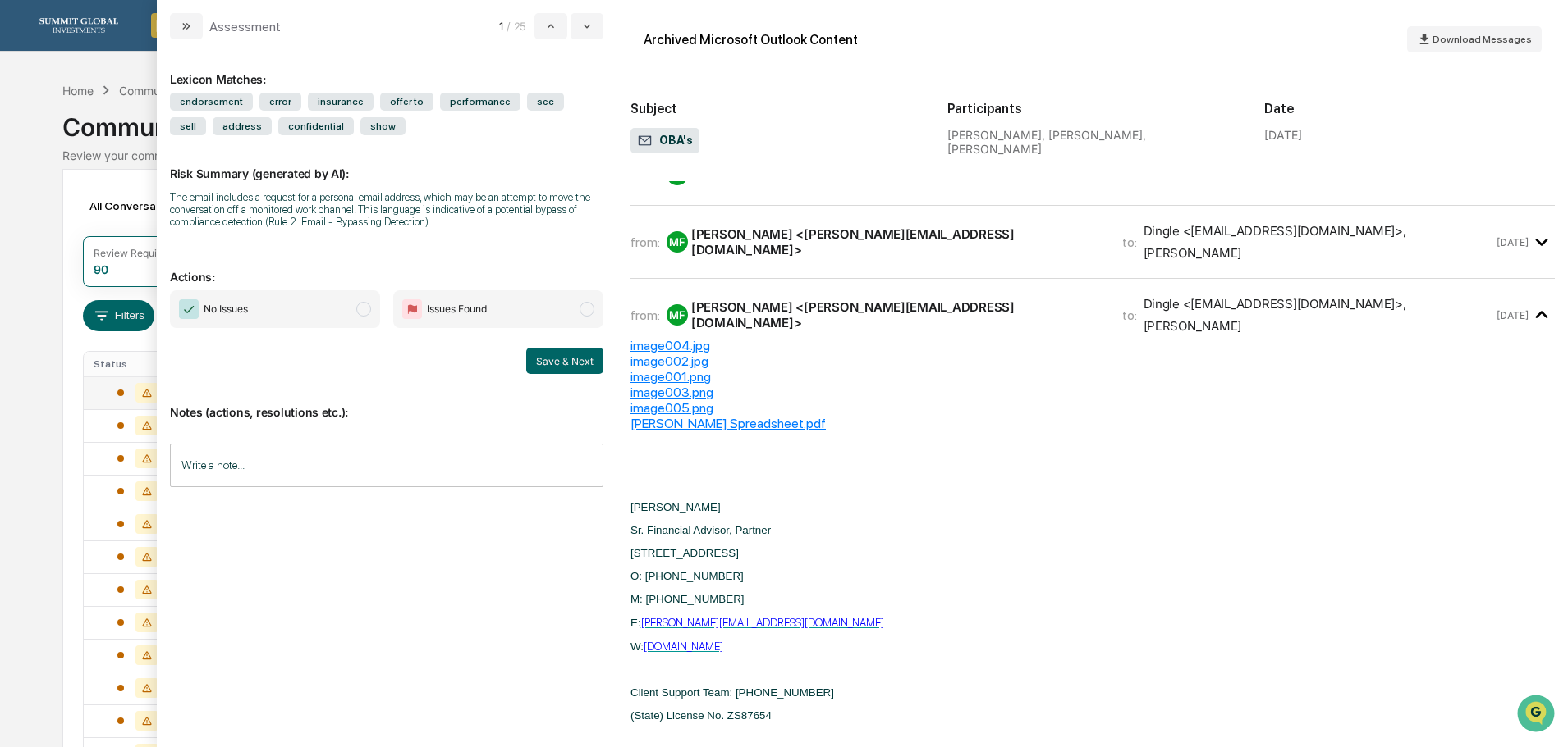
click at [713, 416] on div "[PERSON_NAME] Spreadsheet.pdf" at bounding box center [1091, 423] width 924 height 15
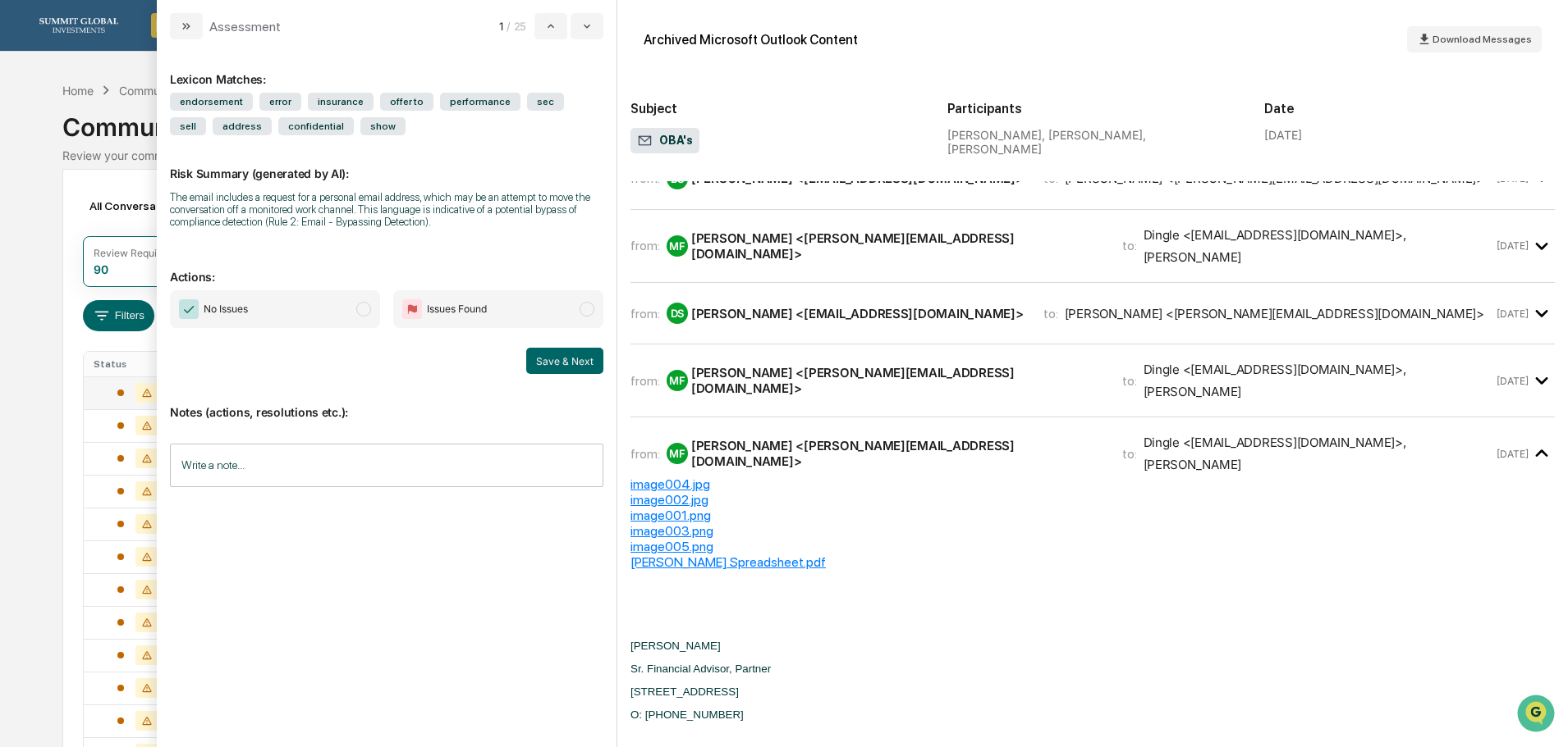
click at [302, 305] on span "No Issues" at bounding box center [275, 309] width 210 height 38
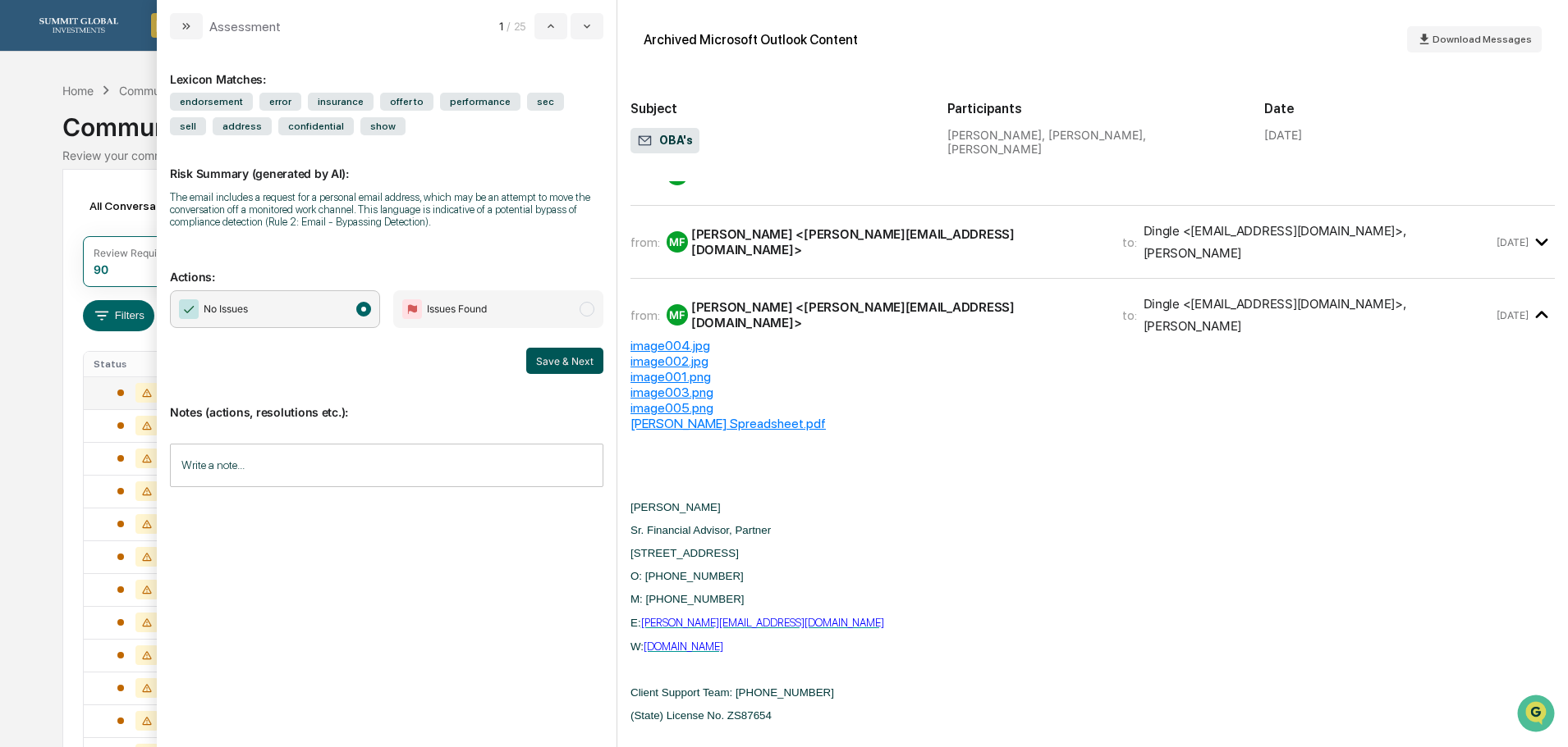
click at [547, 359] on button "Save & Next" at bounding box center [564, 360] width 77 height 26
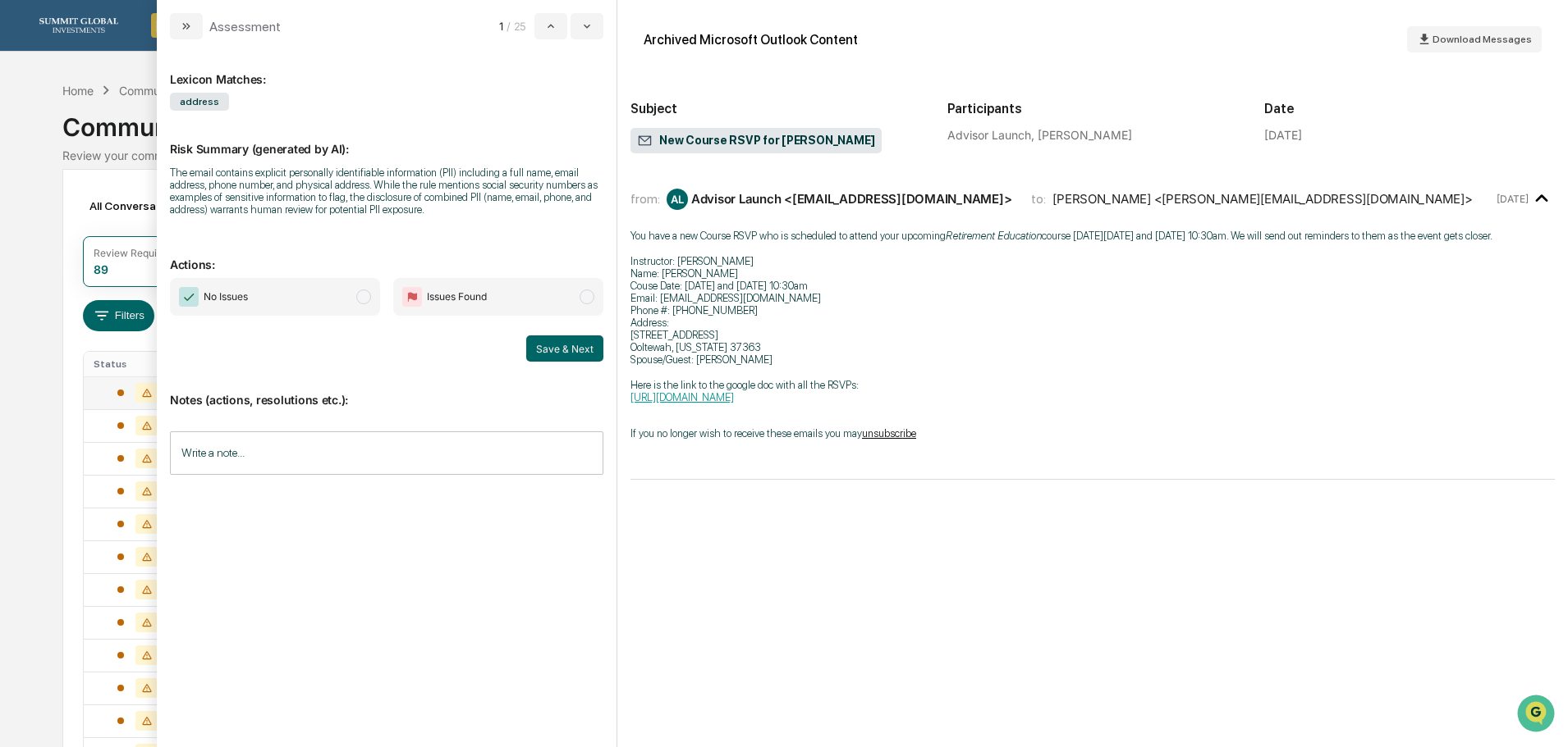
click at [325, 306] on span "No Issues" at bounding box center [275, 297] width 210 height 38
click at [563, 342] on button "Save & Next" at bounding box center [564, 348] width 77 height 26
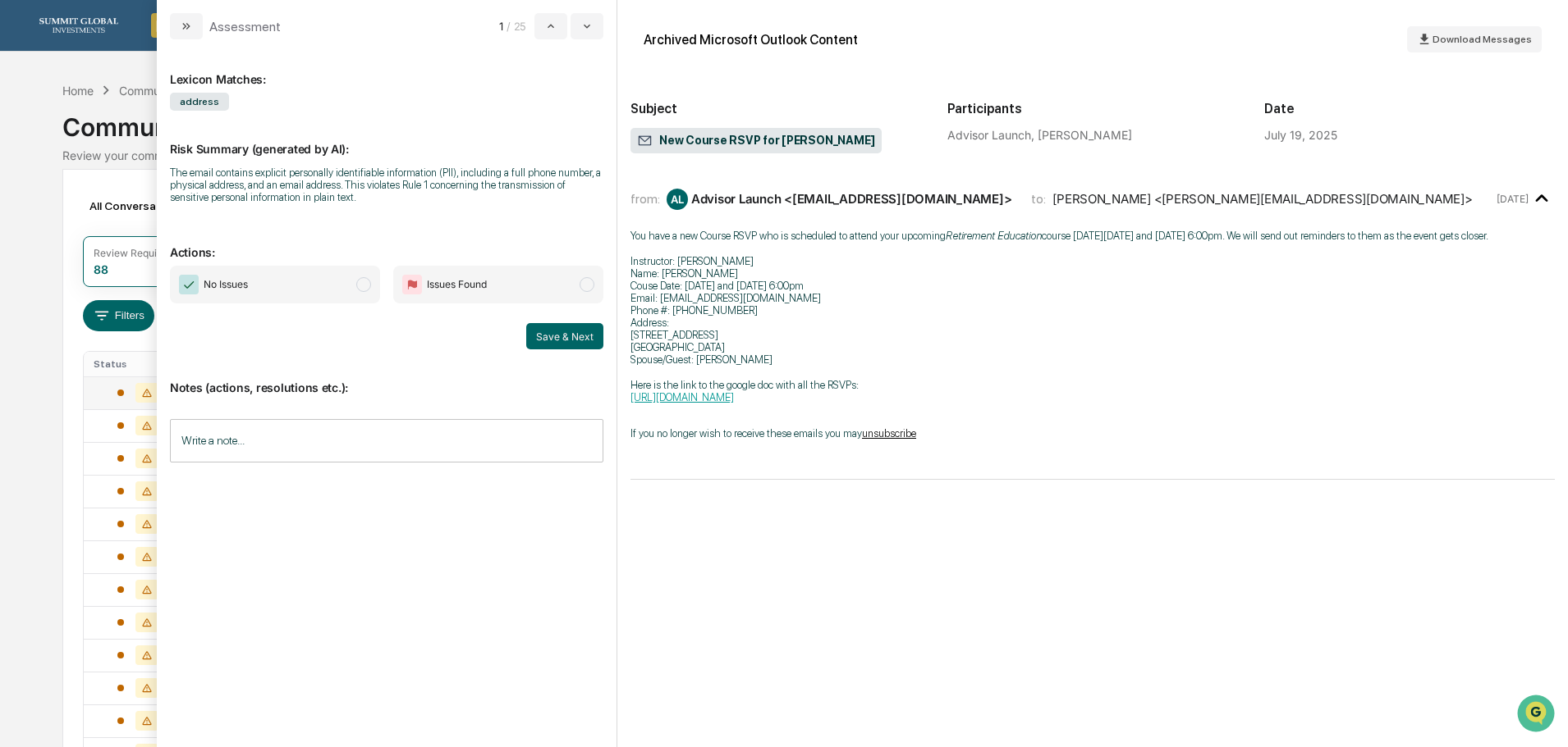
click at [323, 287] on span "No Issues" at bounding box center [275, 285] width 210 height 38
click at [560, 337] on button "Save & Next" at bounding box center [564, 336] width 77 height 26
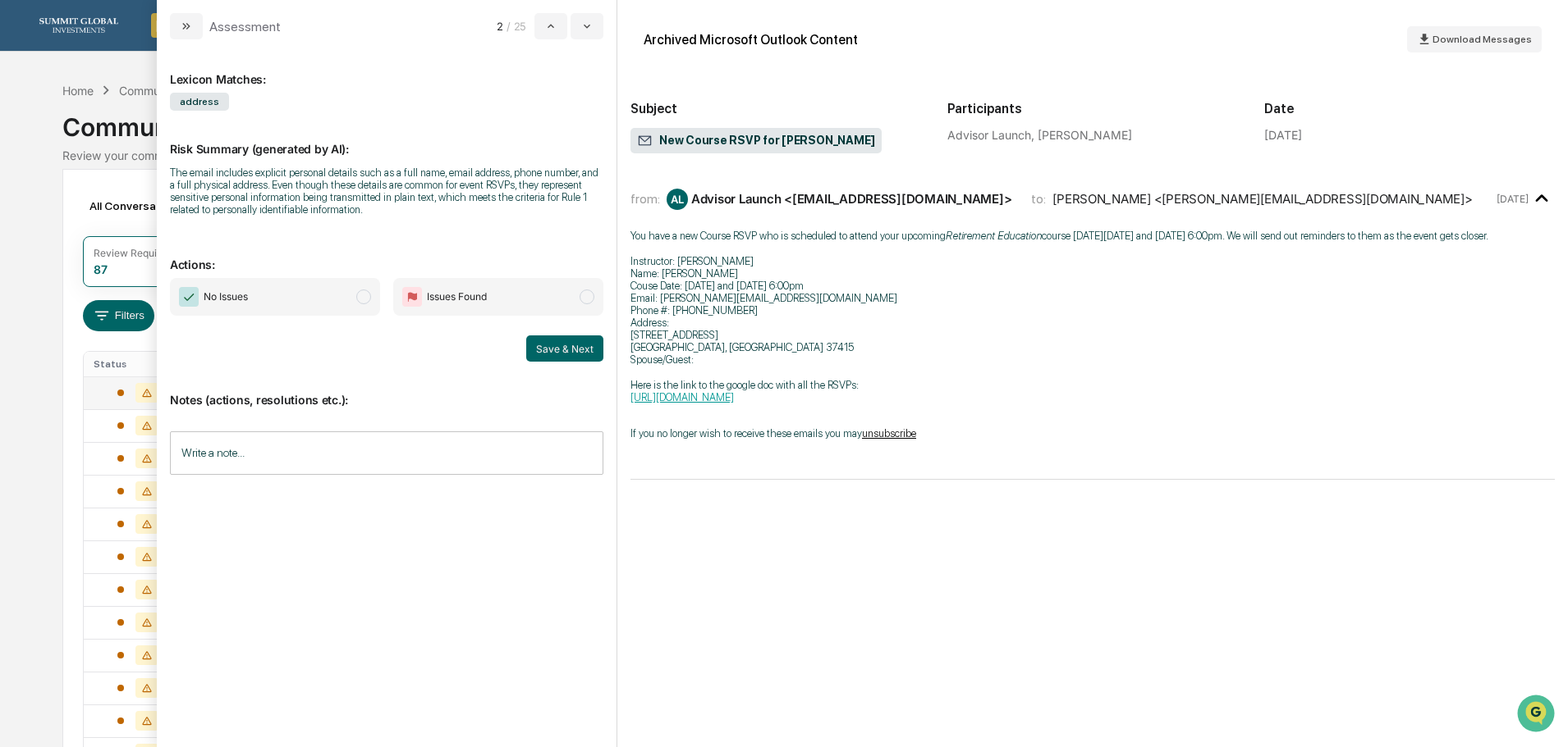
click at [324, 297] on span "No Issues" at bounding box center [275, 297] width 210 height 38
click at [549, 349] on button "Save & Next" at bounding box center [564, 348] width 77 height 26
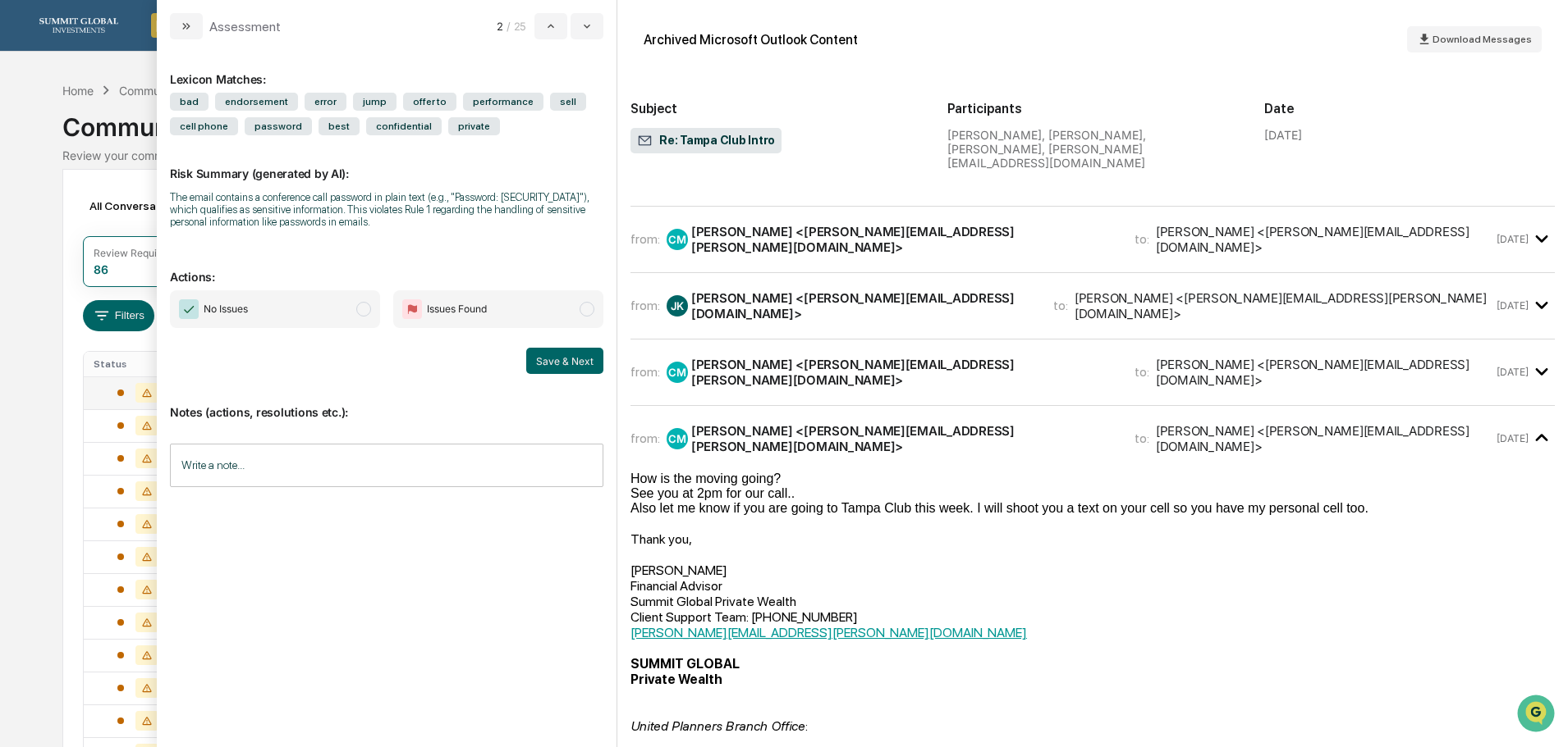
scroll to position [705, 0]
click at [791, 354] on div "from: CM [PERSON_NAME] <[PERSON_NAME][EMAIL_ADDRESS][PERSON_NAME][DOMAIN_NAME]>…" at bounding box center [1091, 374] width 924 height 39
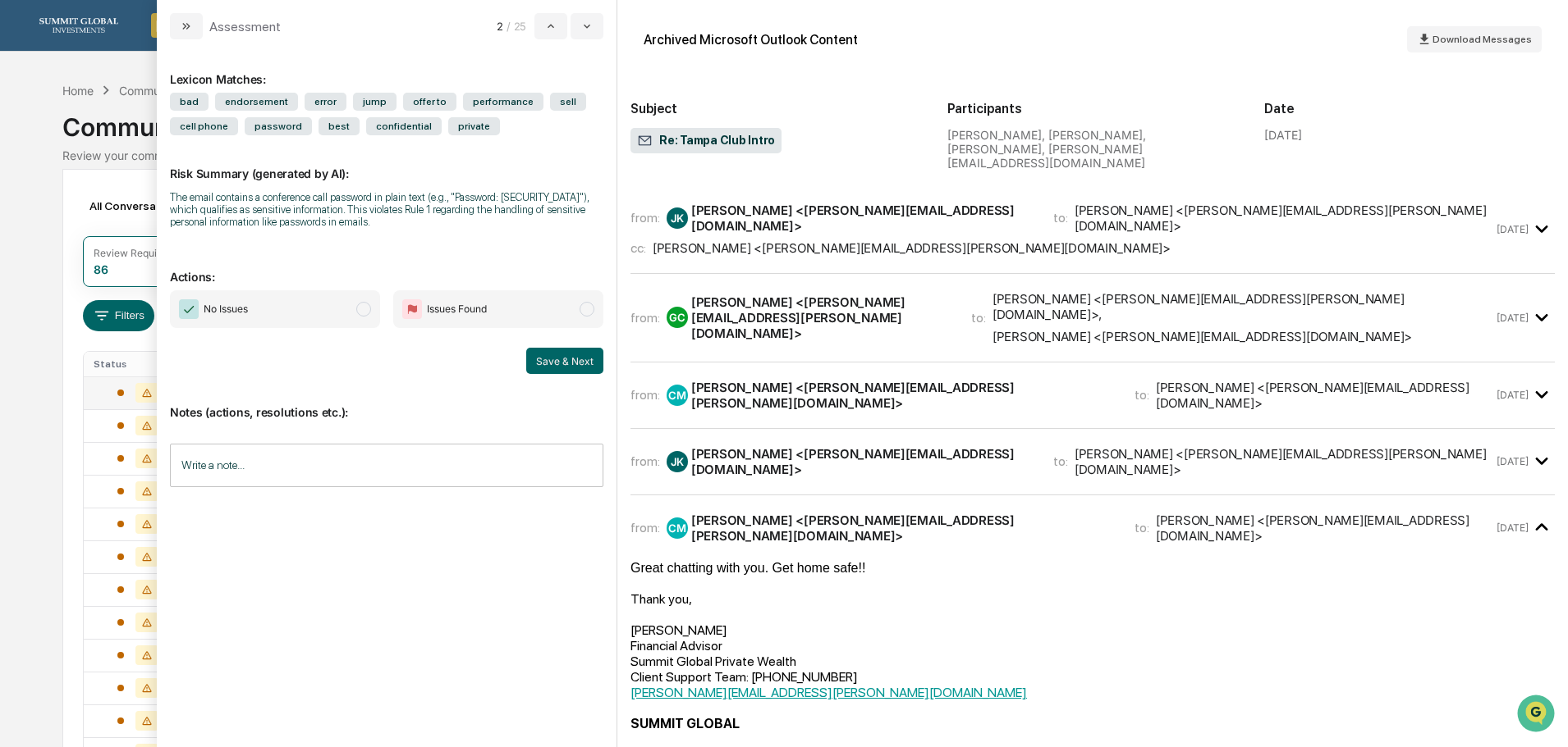
scroll to position [541, 0]
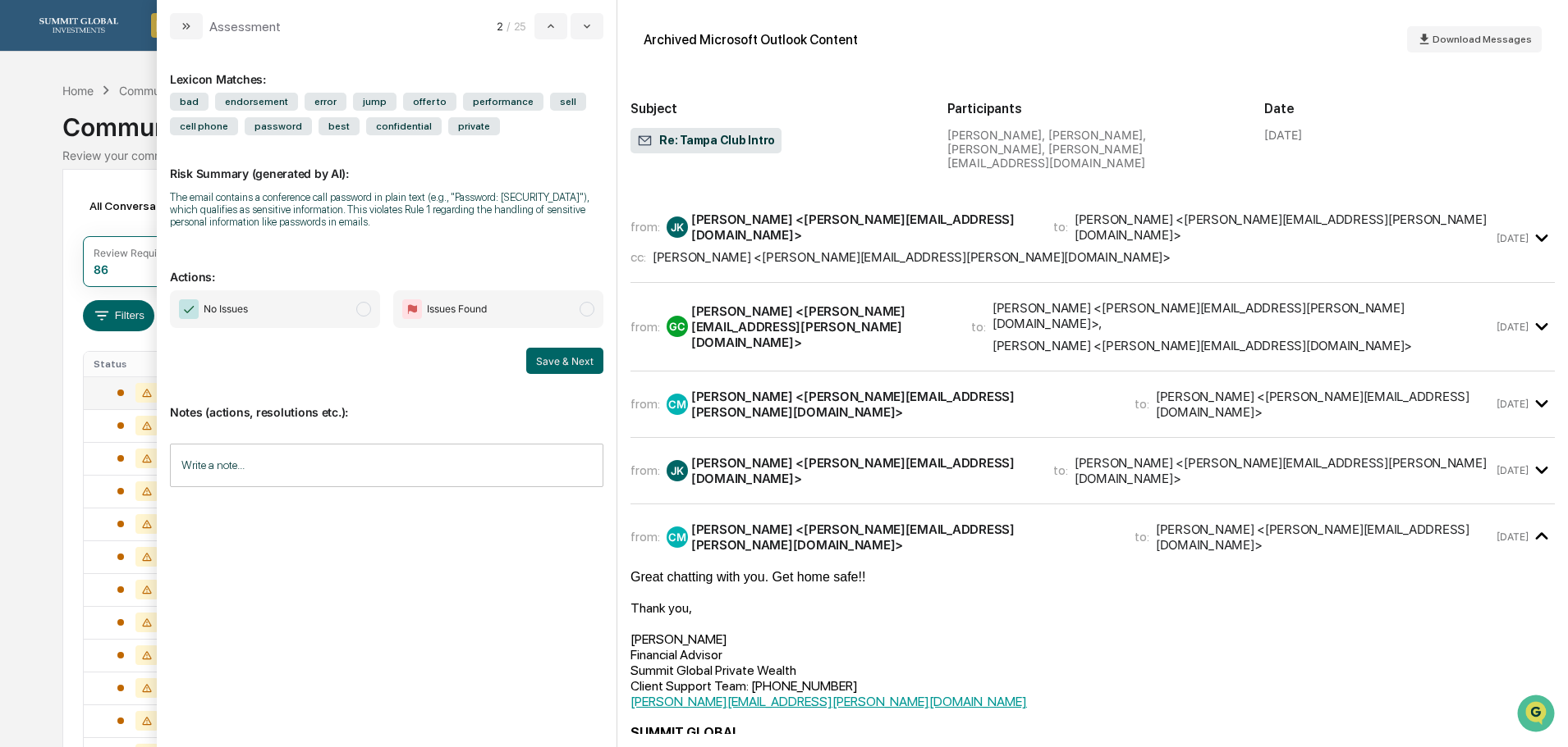
click at [1053, 455] on div "to: [PERSON_NAME] <[PERSON_NAME][EMAIL_ADDRESS][PERSON_NAME][DOMAIN_NAME]>" at bounding box center [1272, 470] width 440 height 31
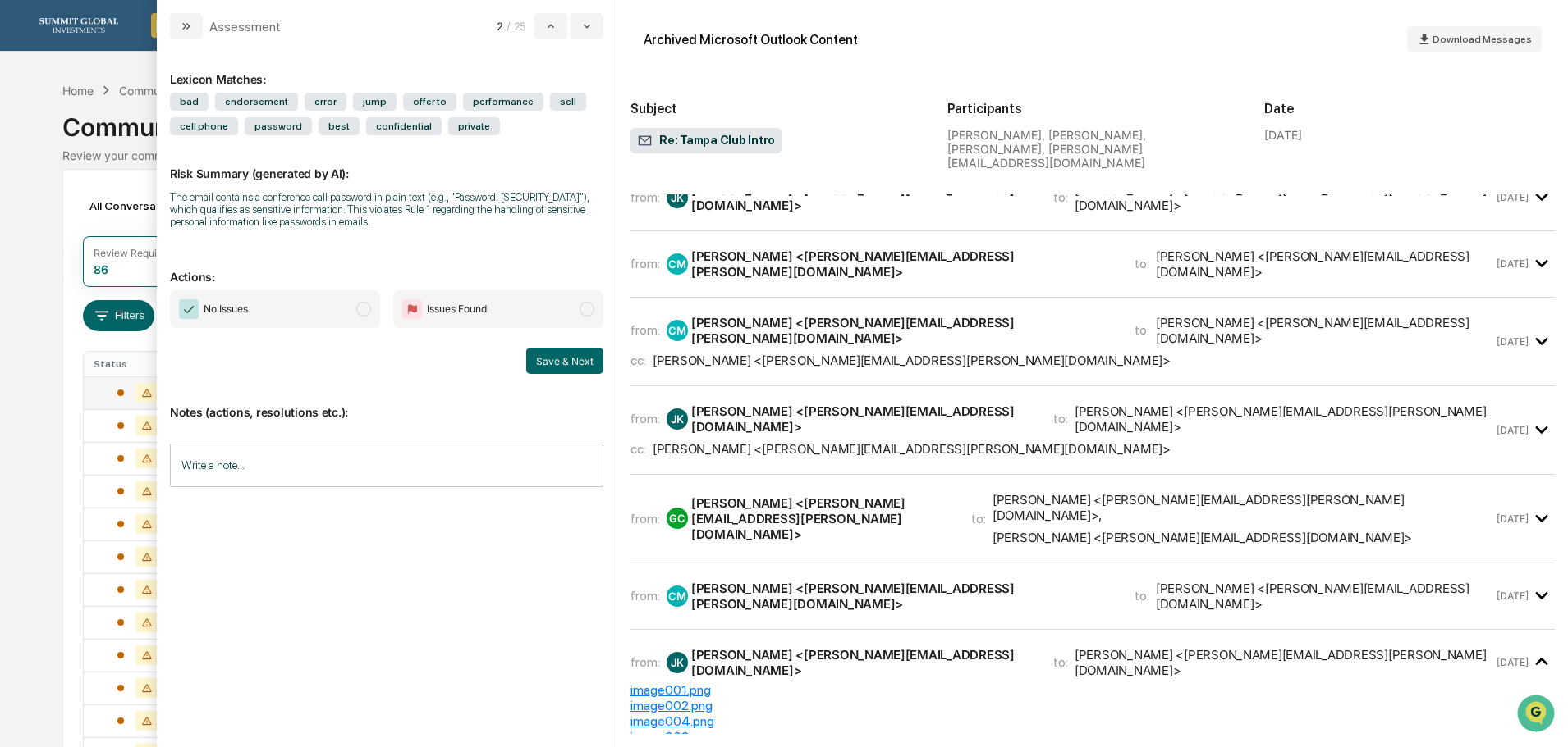
scroll to position [295, 0]
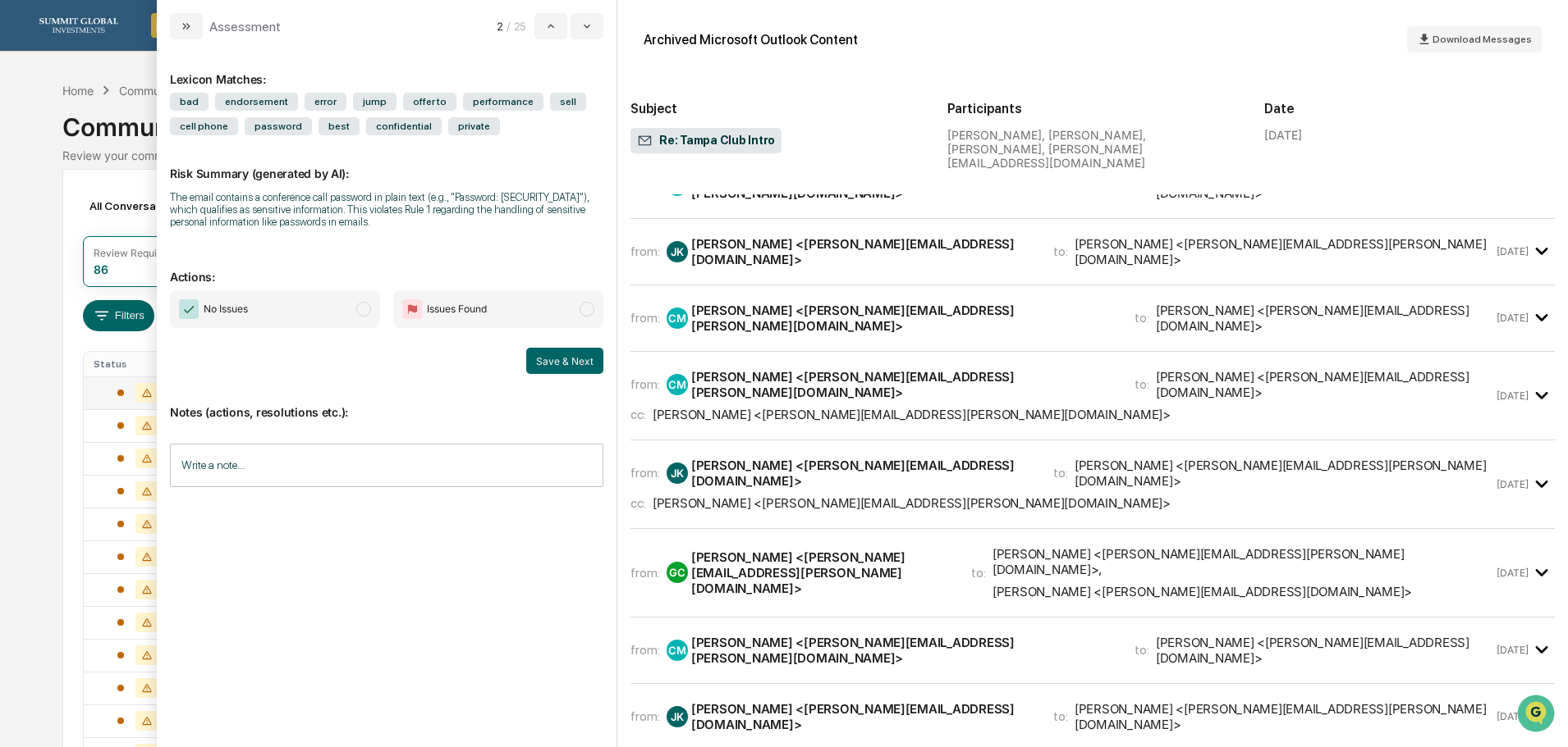
click at [835, 635] on div "[PERSON_NAME] <[PERSON_NAME][EMAIL_ADDRESS][PERSON_NAME][DOMAIN_NAME]>" at bounding box center [902, 650] width 424 height 31
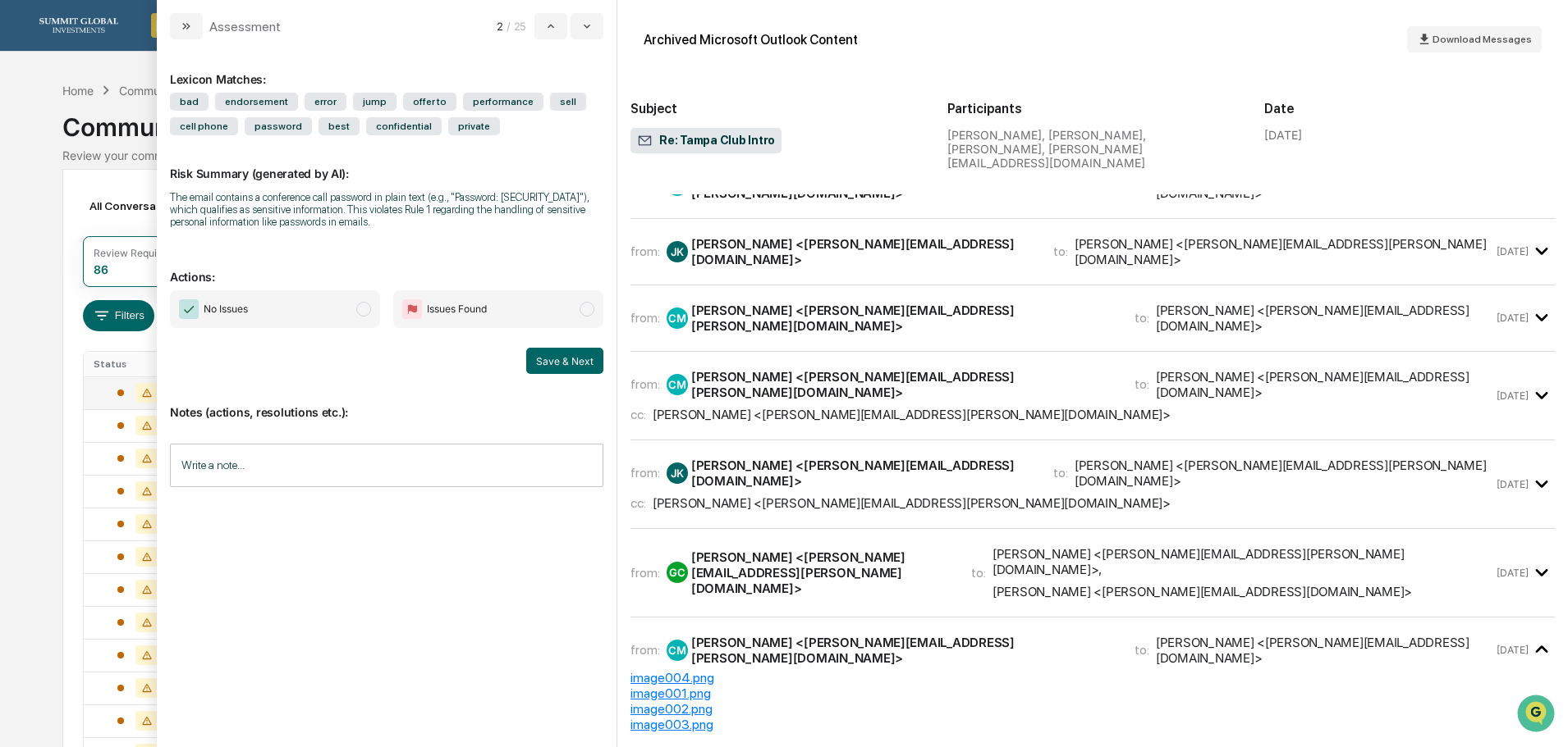
click at [853, 550] on div "[PERSON_NAME] <[PERSON_NAME][EMAIL_ADDRESS][PERSON_NAME][DOMAIN_NAME]>" at bounding box center [821, 573] width 260 height 47
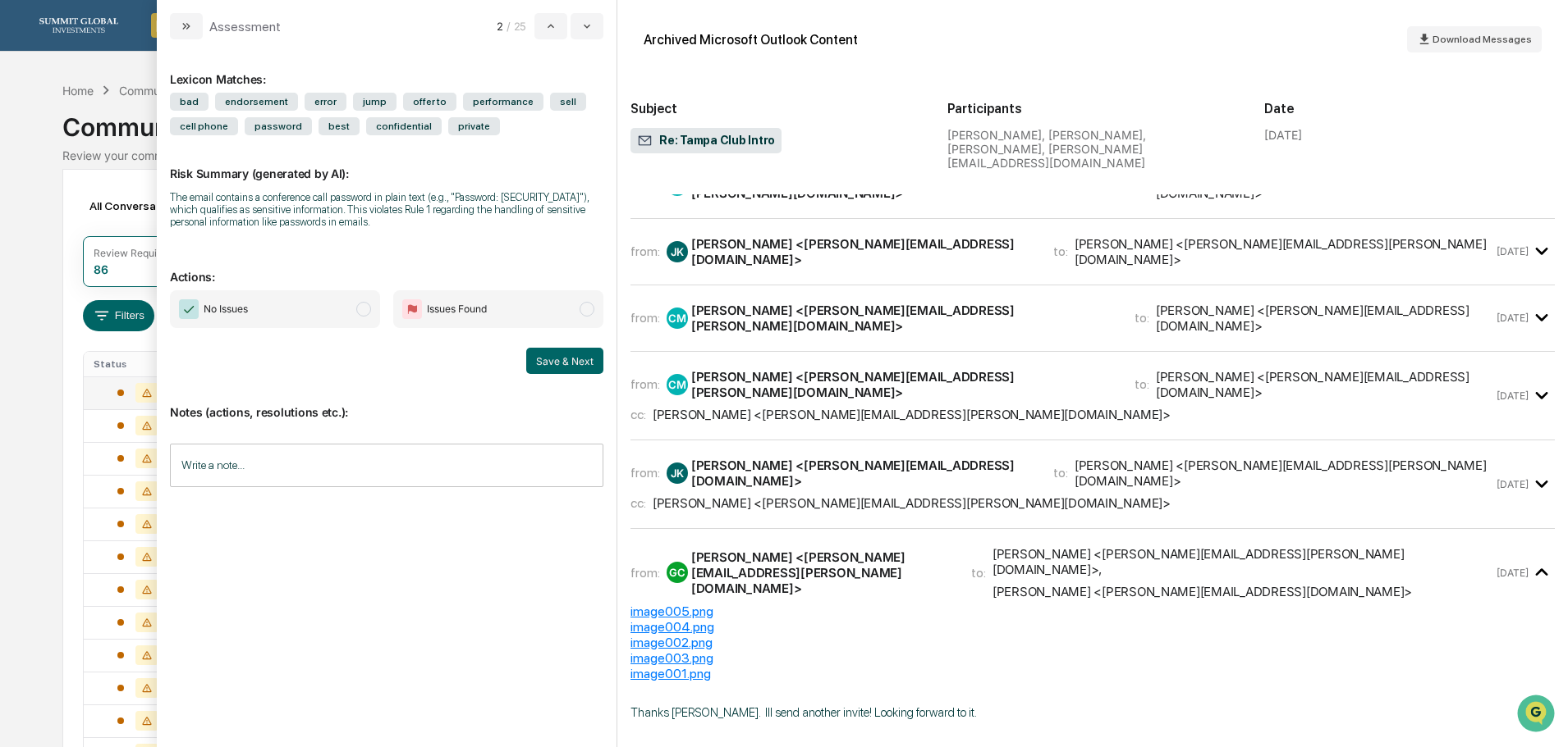
click at [860, 458] on div "[PERSON_NAME] [PERSON_NAME] <[PERSON_NAME][EMAIL_ADDRESS][DOMAIN_NAME]>" at bounding box center [849, 473] width 366 height 31
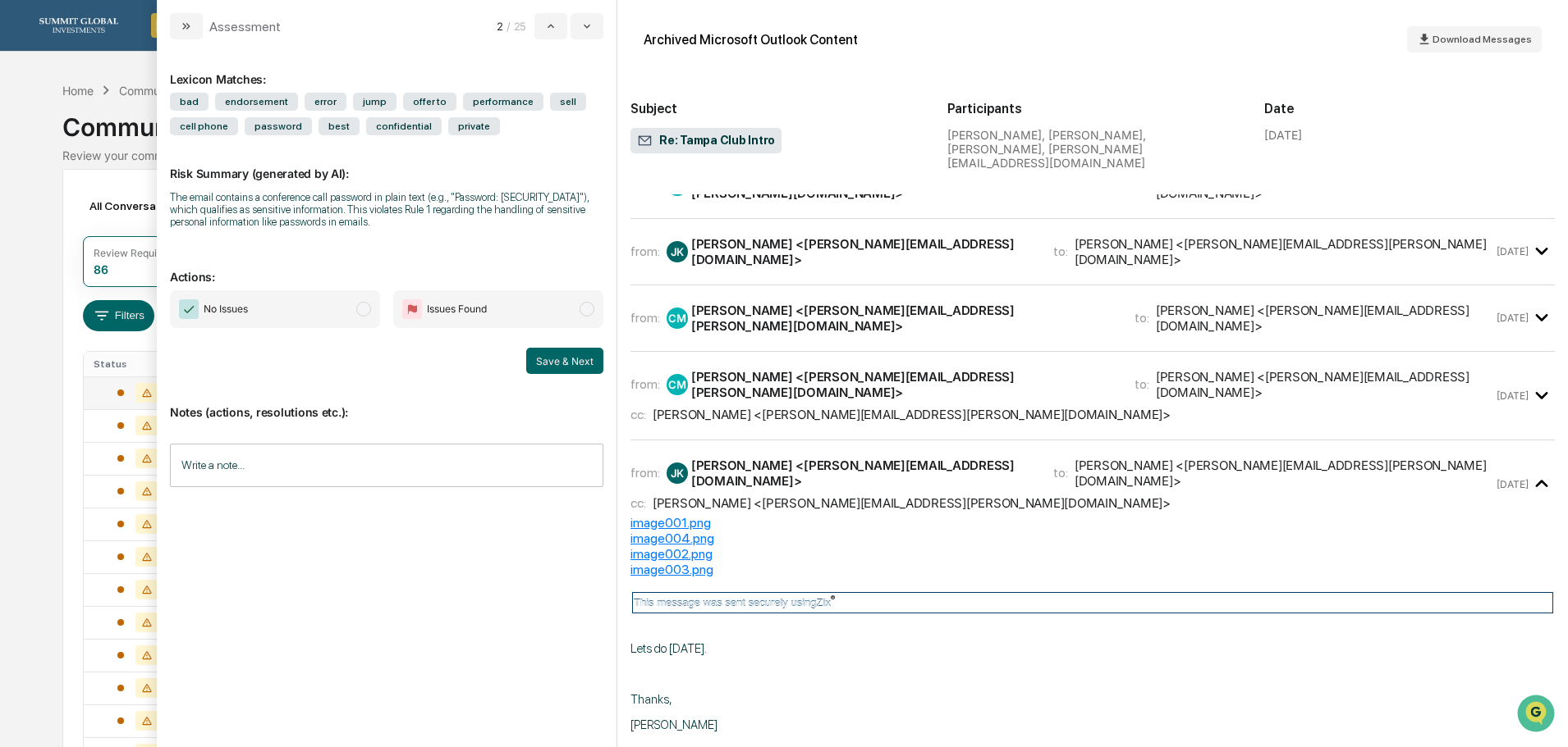
click at [865, 370] on div "from: CM [PERSON_NAME] <[PERSON_NAME][EMAIL_ADDRESS][PERSON_NAME][DOMAIN_NAME]>…" at bounding box center [1091, 396] width 924 height 62
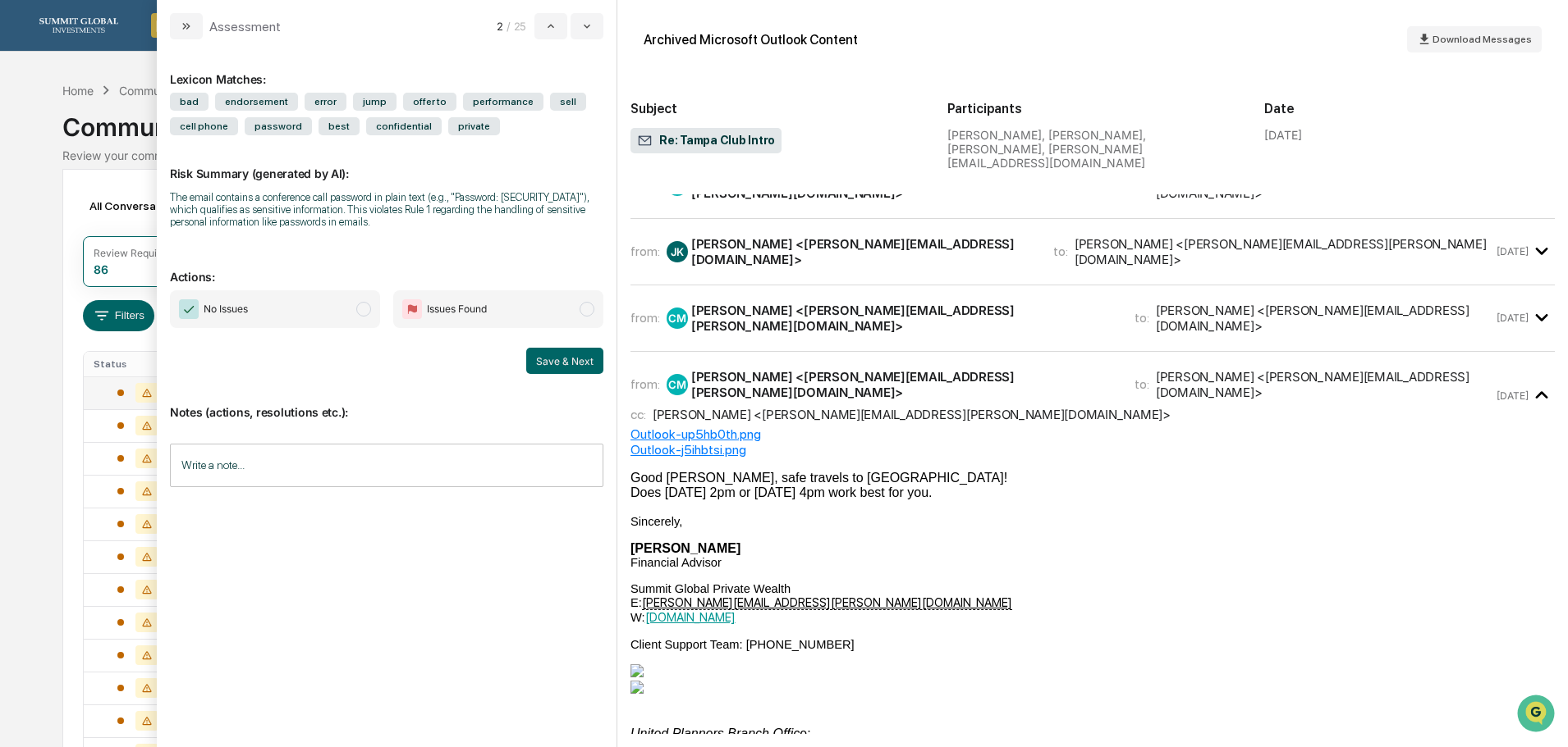
click at [866, 303] on div "[PERSON_NAME] <[PERSON_NAME][EMAIL_ADDRESS][PERSON_NAME][DOMAIN_NAME]>" at bounding box center [902, 318] width 424 height 31
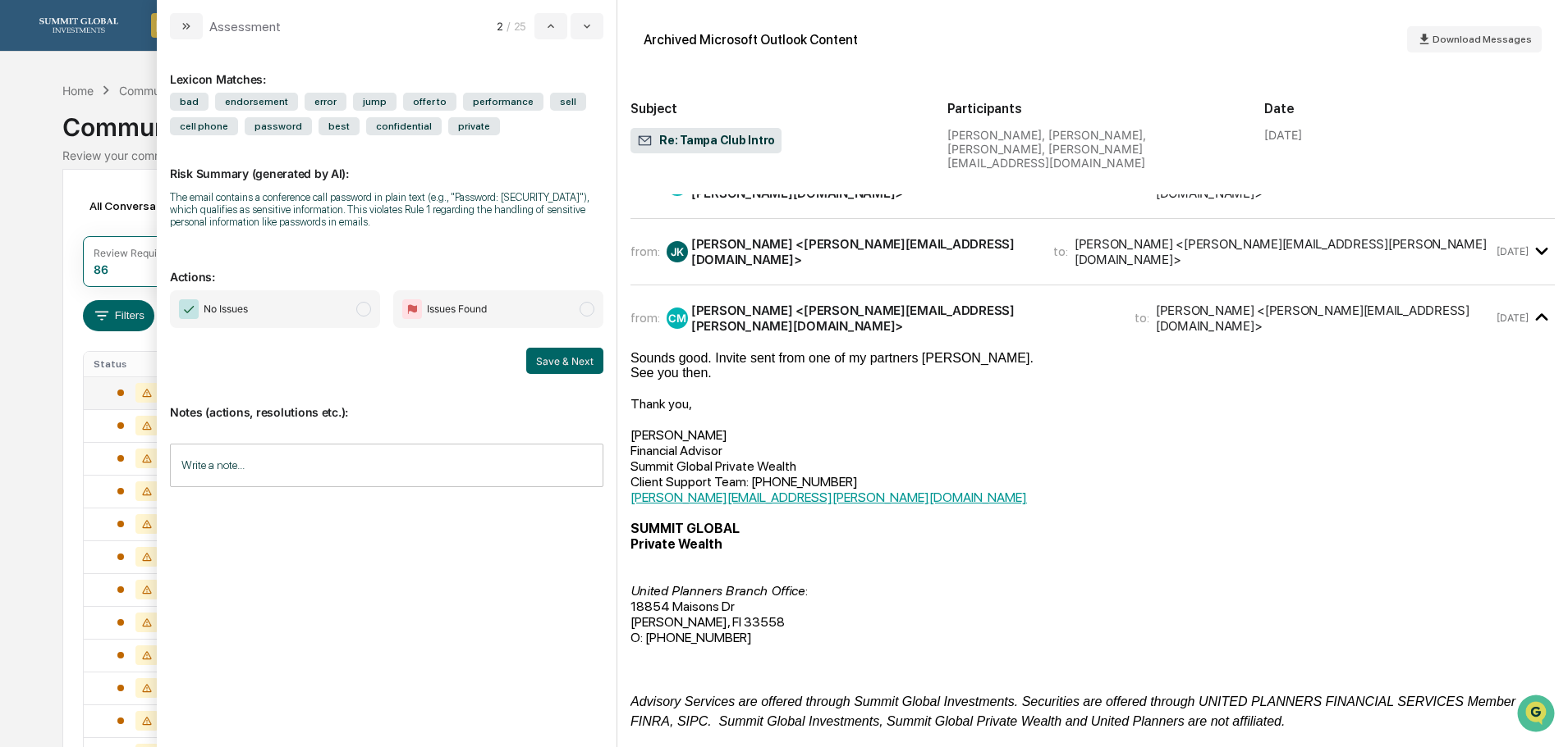
click at [867, 236] on div "[PERSON_NAME] [PERSON_NAME] <[PERSON_NAME][EMAIL_ADDRESS][DOMAIN_NAME]>" at bounding box center [849, 252] width 366 height 31
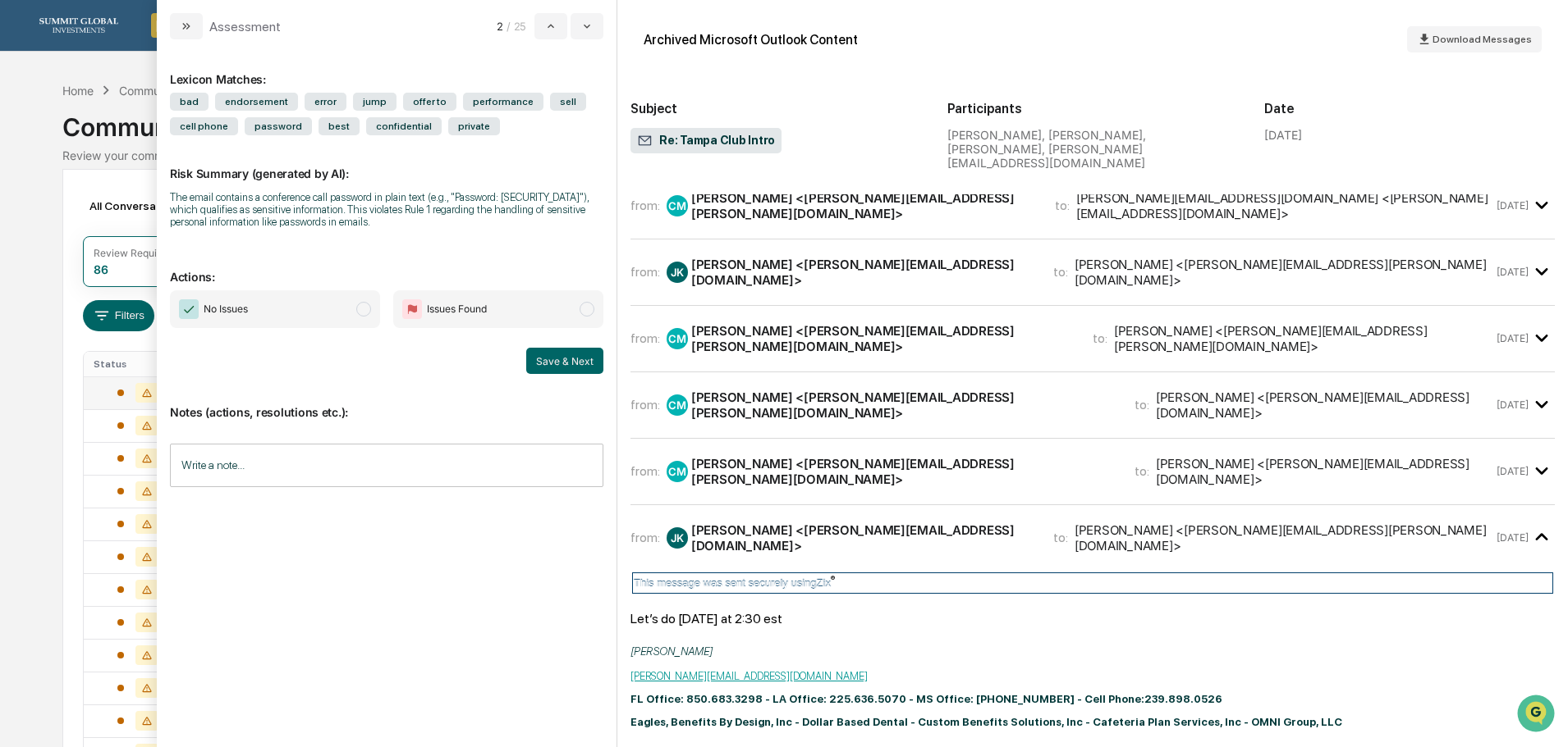
scroll to position [0, 0]
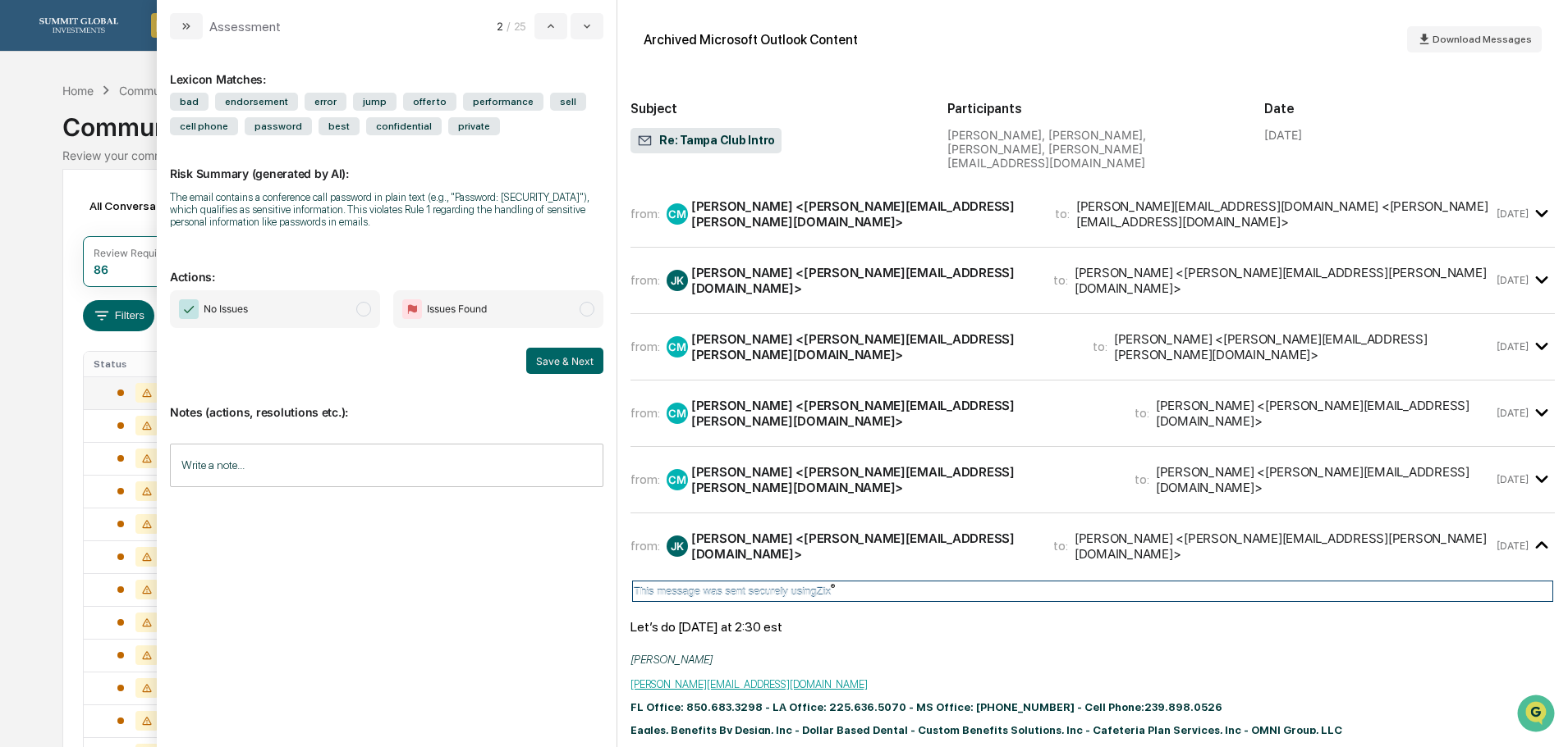
click at [869, 531] on div "[PERSON_NAME] [PERSON_NAME] <[PERSON_NAME][EMAIL_ADDRESS][DOMAIN_NAME]>" at bounding box center [849, 546] width 366 height 31
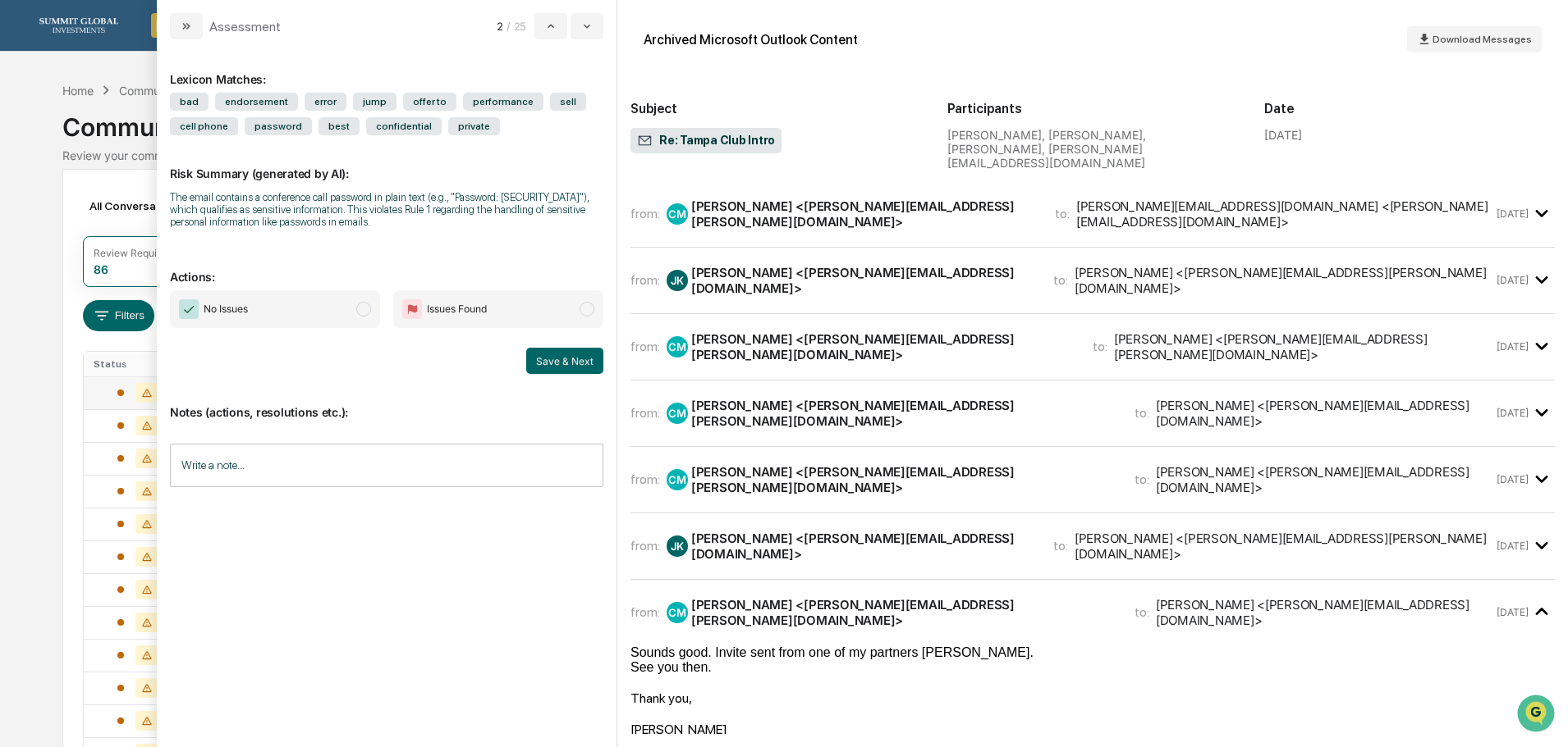
click at [872, 471] on div "from: CM [PERSON_NAME] <[PERSON_NAME][EMAIL_ADDRESS][PERSON_NAME][DOMAIN_NAME]>…" at bounding box center [1091, 487] width 924 height 54
click at [879, 464] on div "[PERSON_NAME] <[PERSON_NAME][EMAIL_ADDRESS][PERSON_NAME][DOMAIN_NAME]>" at bounding box center [902, 479] width 424 height 31
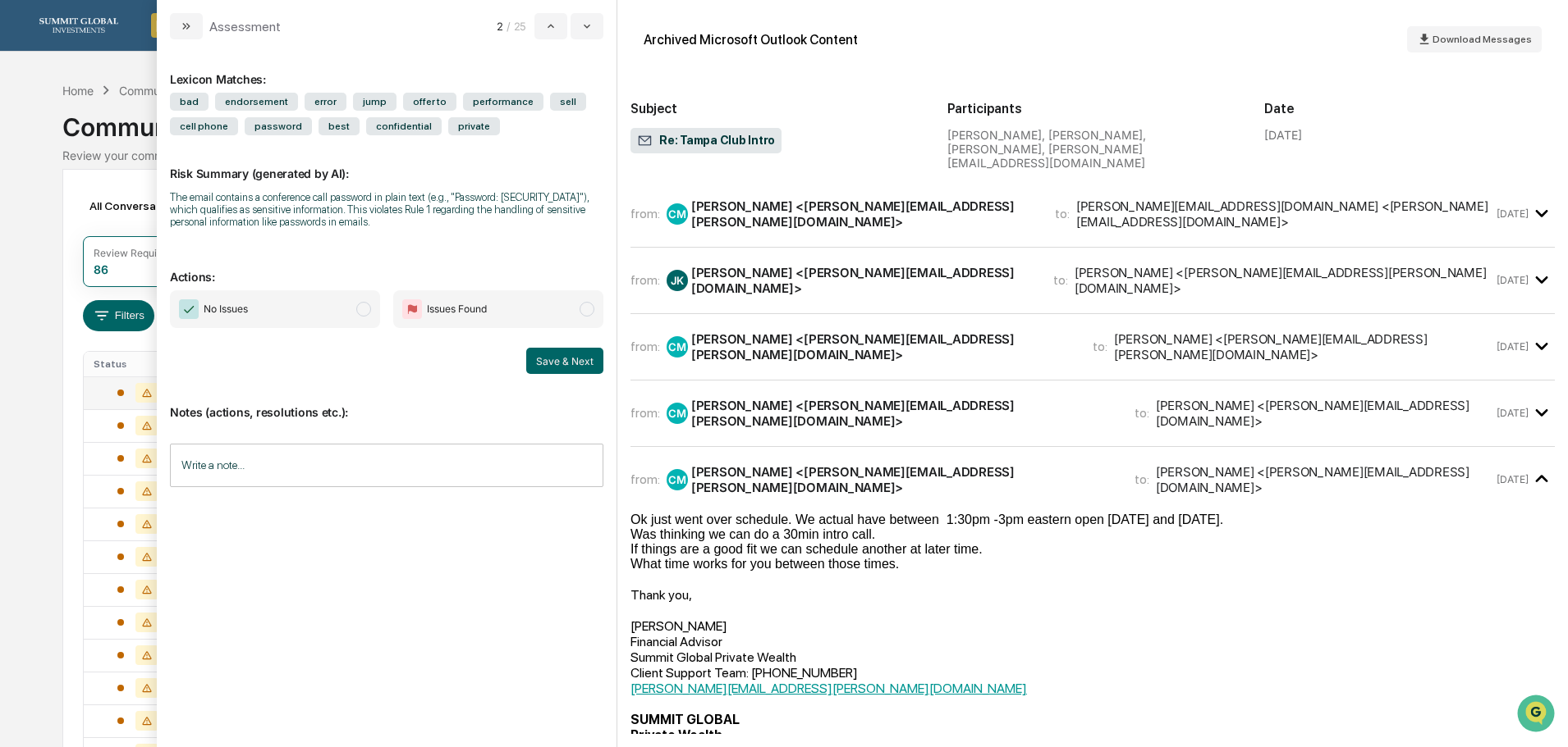
click at [848, 398] on div "[PERSON_NAME] <[PERSON_NAME][EMAIL_ADDRESS][PERSON_NAME][DOMAIN_NAME]>" at bounding box center [902, 413] width 424 height 31
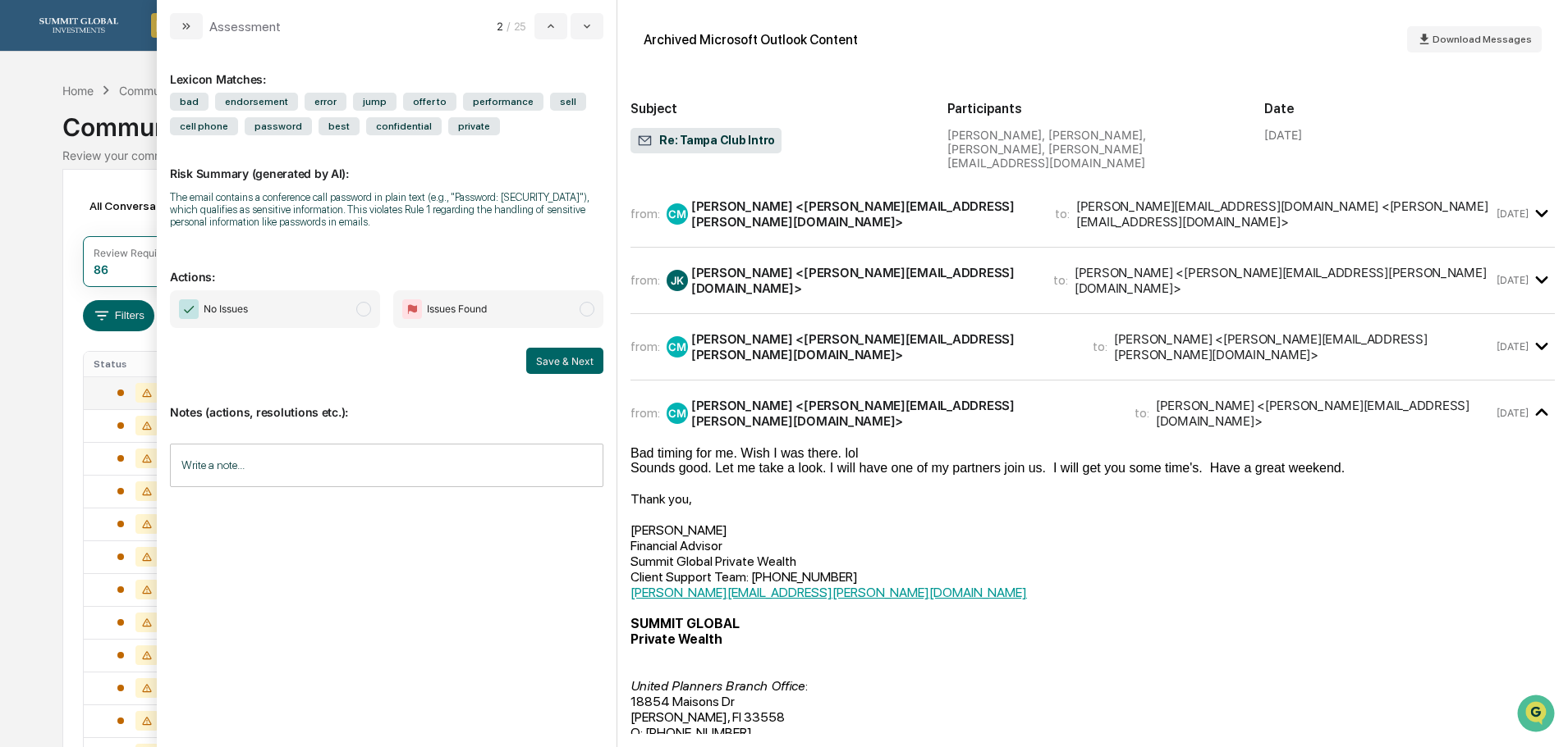
click at [839, 331] on div "[PERSON_NAME] <[PERSON_NAME][EMAIL_ADDRESS][PERSON_NAME][DOMAIN_NAME]>" at bounding box center [882, 347] width 382 height 31
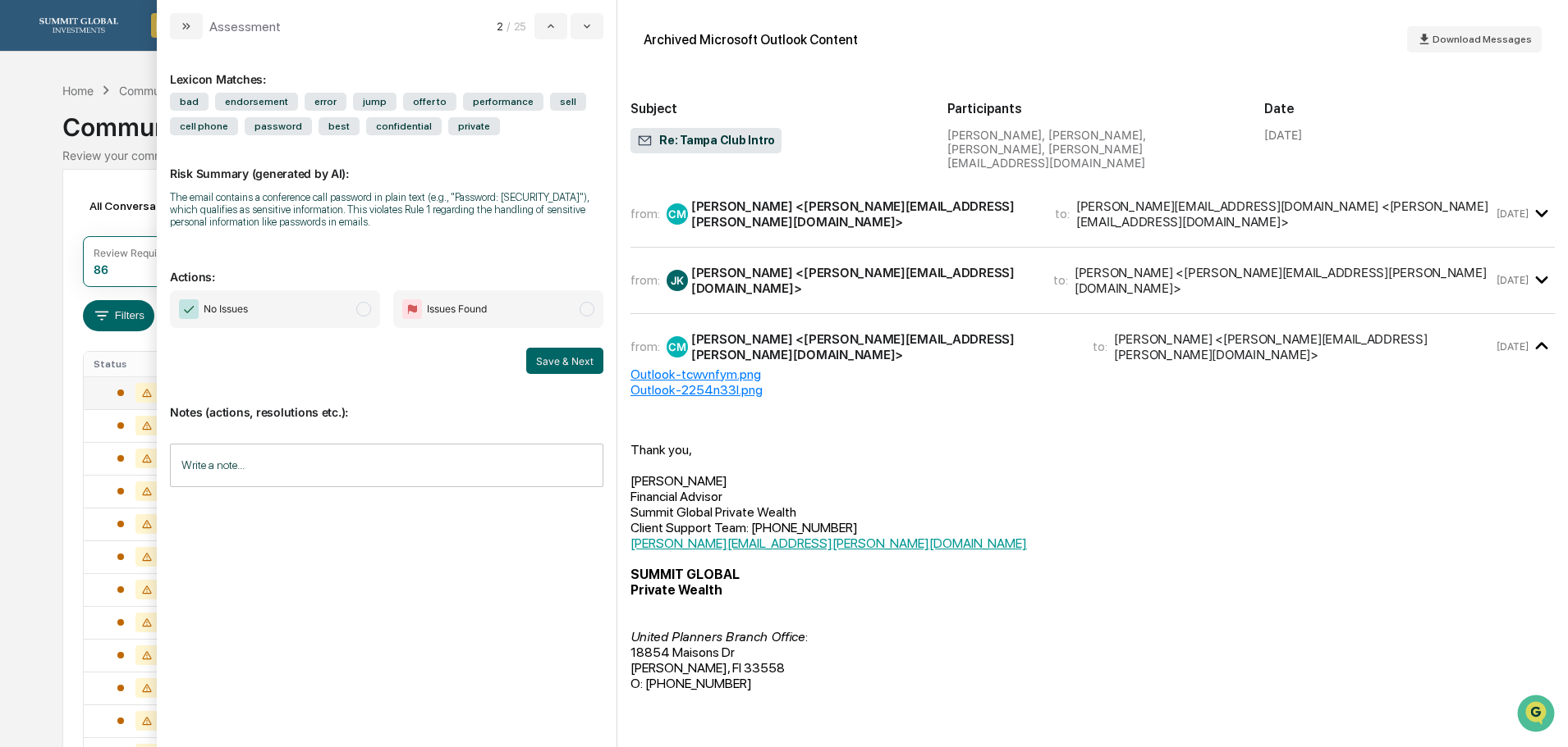
click at [831, 278] on div "from: [PERSON_NAME] [PERSON_NAME] <[PERSON_NAME][EMAIL_ADDRESS][DOMAIN_NAME]> t…" at bounding box center [1091, 280] width 924 height 39
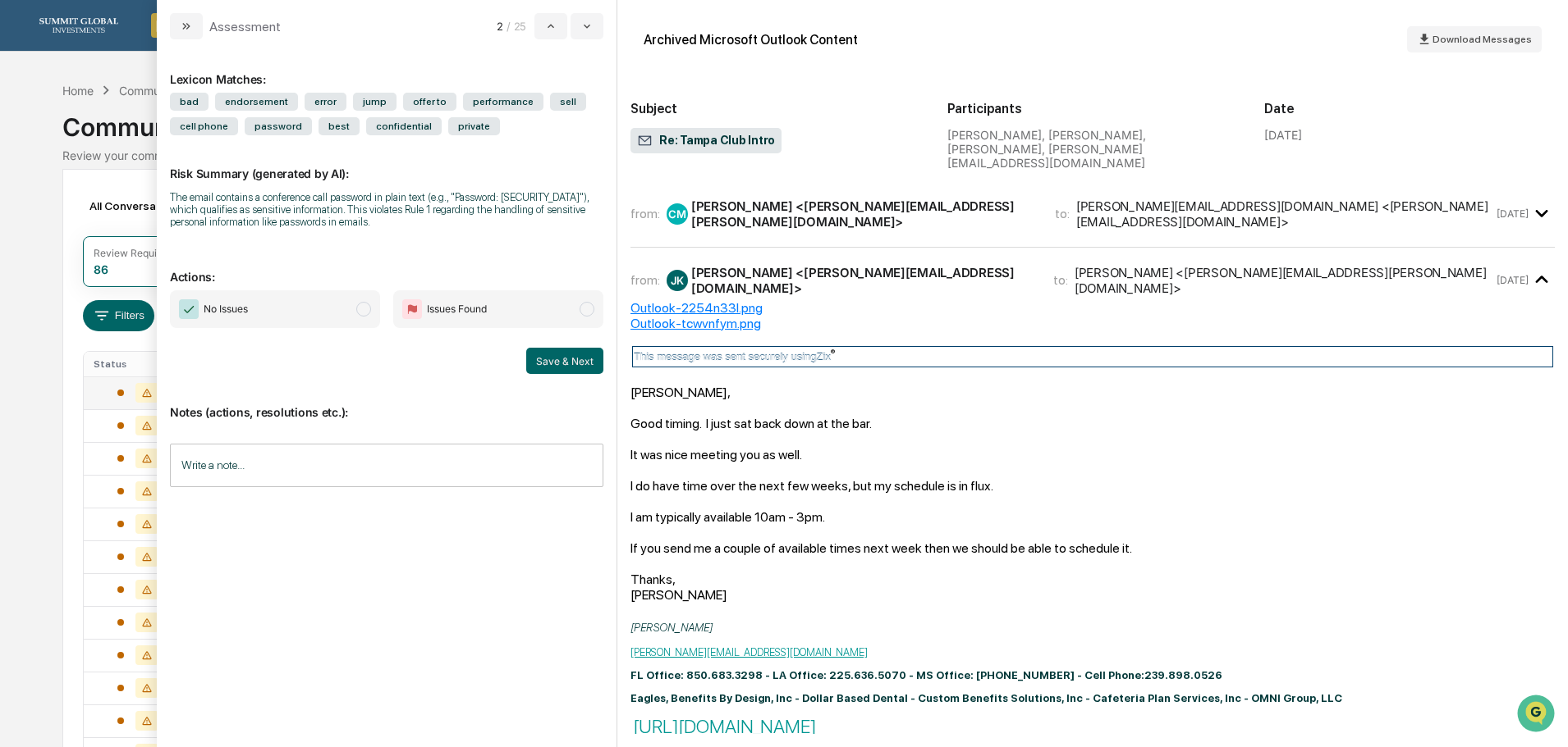
click at [350, 309] on span "No Issues" at bounding box center [275, 309] width 210 height 38
click at [582, 365] on button "Save & Next" at bounding box center [564, 360] width 77 height 26
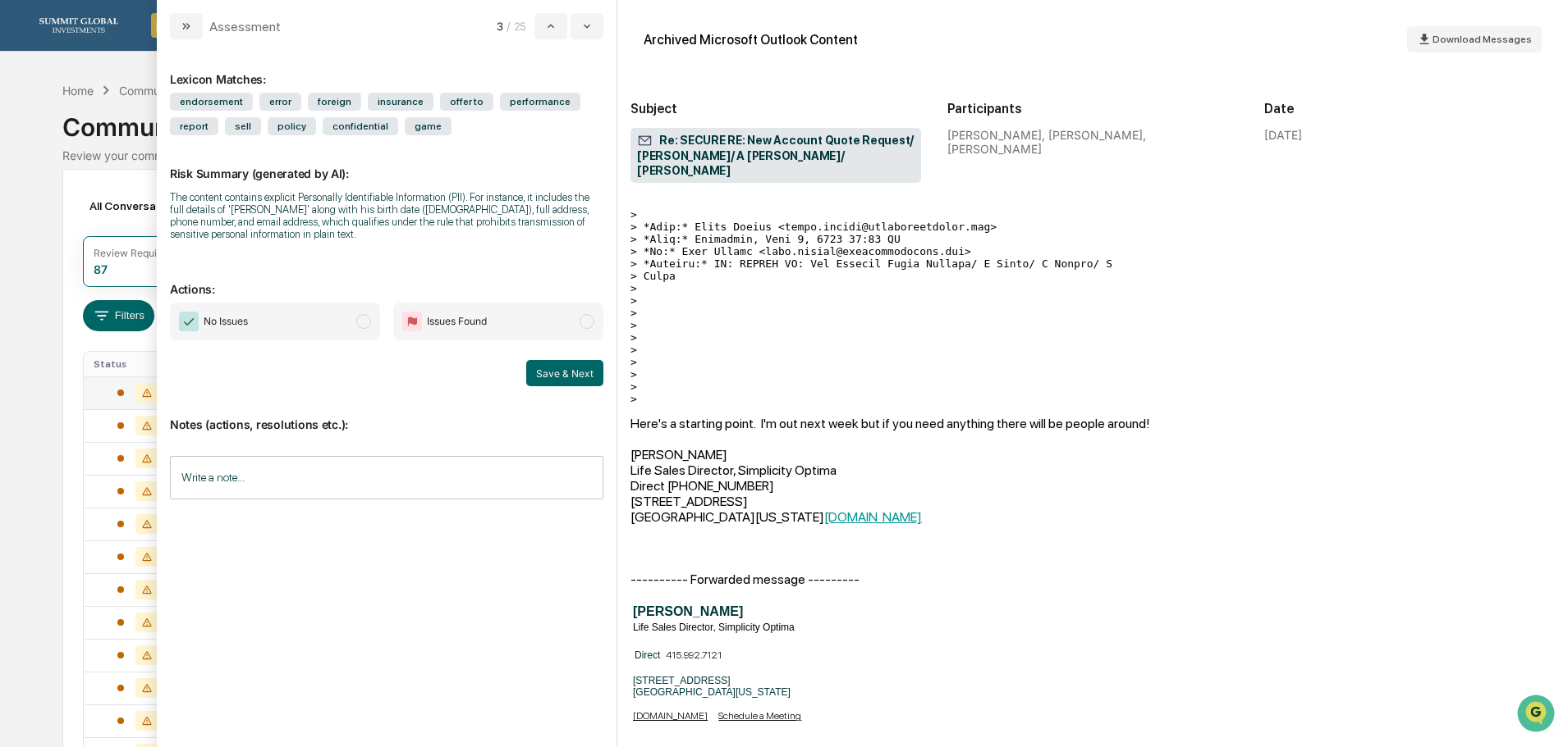
scroll to position [5626, 0]
click at [340, 332] on span "No Issues" at bounding box center [275, 322] width 210 height 38
click at [556, 377] on button "Save & Next" at bounding box center [564, 373] width 77 height 26
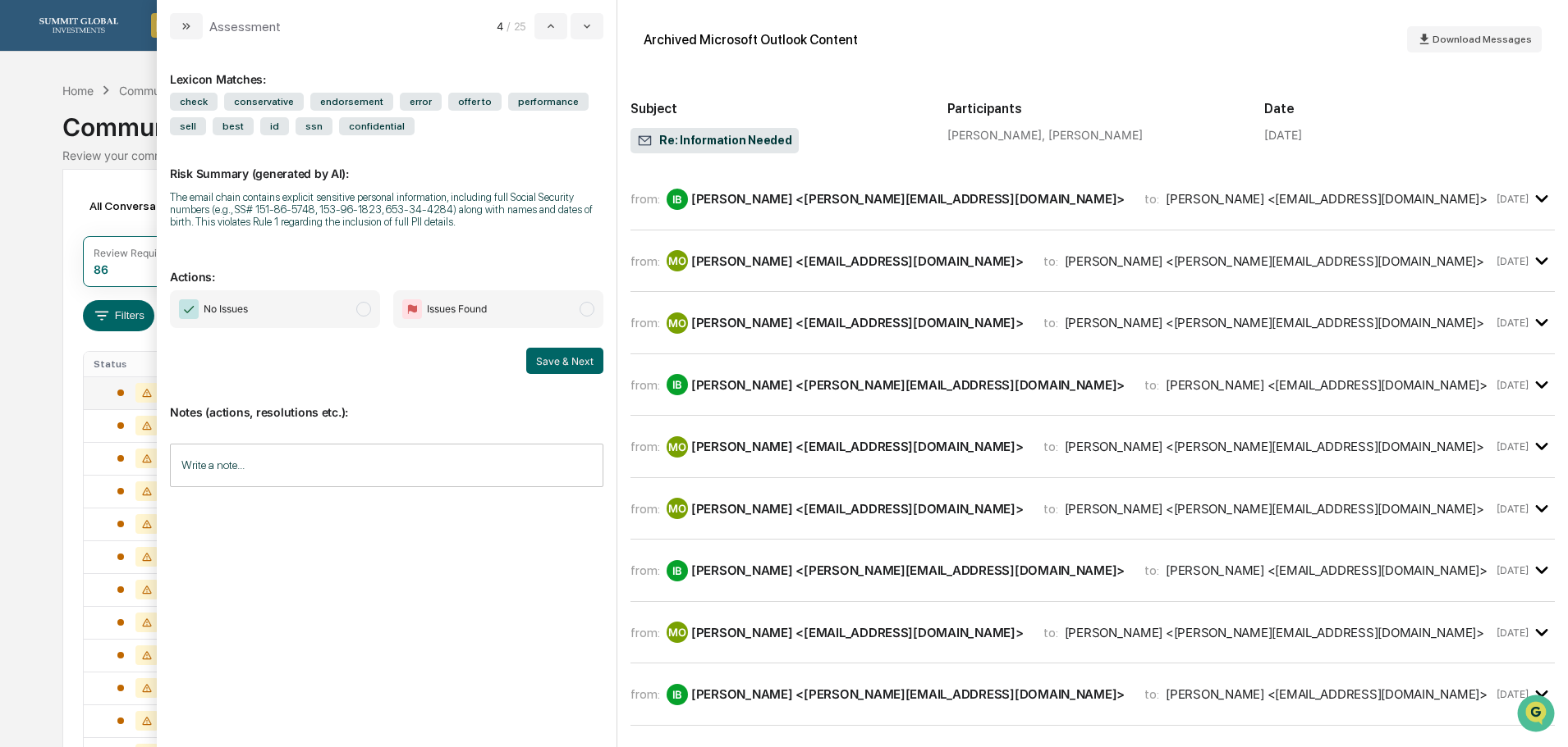
click at [900, 209] on div "IB [PERSON_NAME] <[PERSON_NAME][EMAIL_ADDRESS][DOMAIN_NAME]>" at bounding box center [895, 200] width 458 height 21
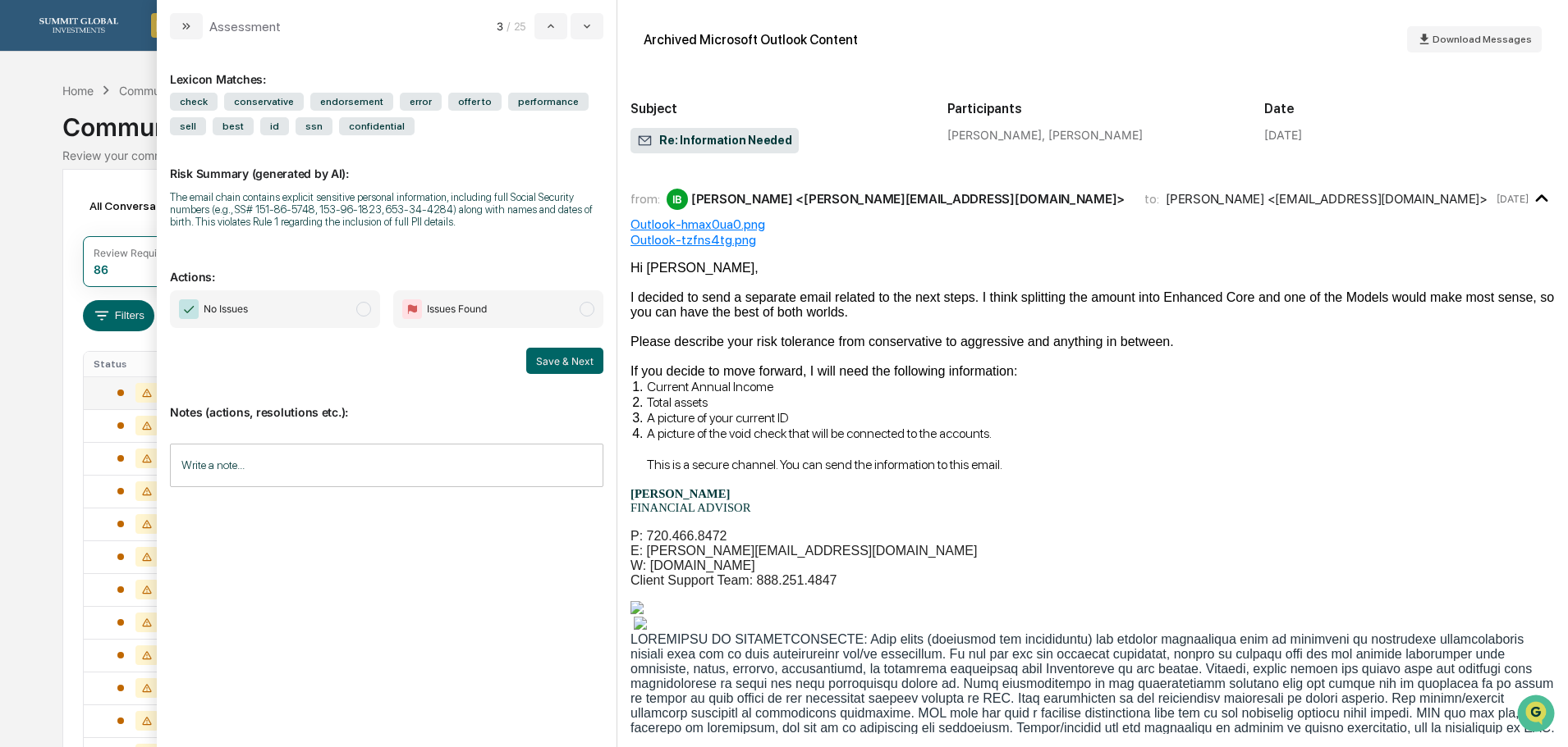
click at [900, 209] on div "IB [PERSON_NAME] <[PERSON_NAME][EMAIL_ADDRESS][DOMAIN_NAME]>" at bounding box center [895, 200] width 458 height 21
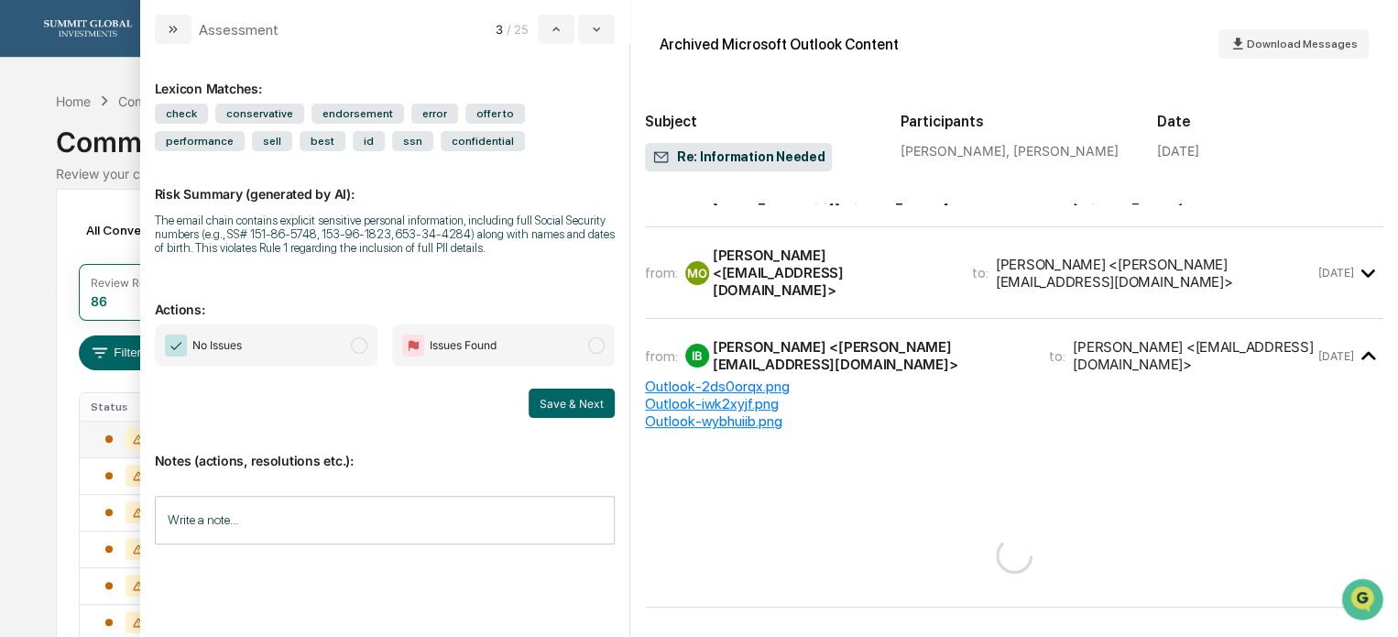
scroll to position [1109, 0]
